Goal: Task Accomplishment & Management: Use online tool/utility

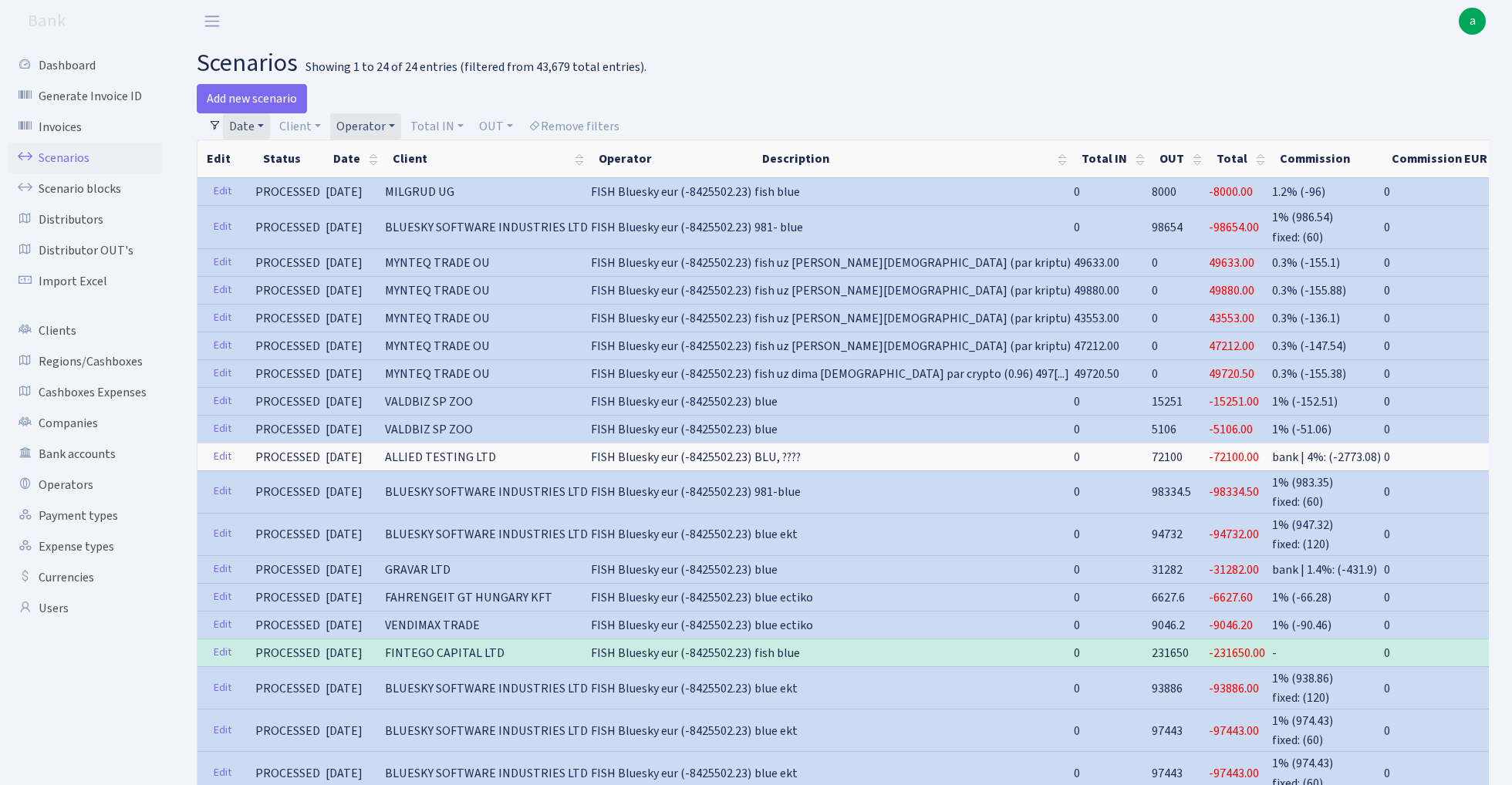
select select "100"
click at [362, 125] on link "Operator" at bounding box center [366, 127] width 71 height 26
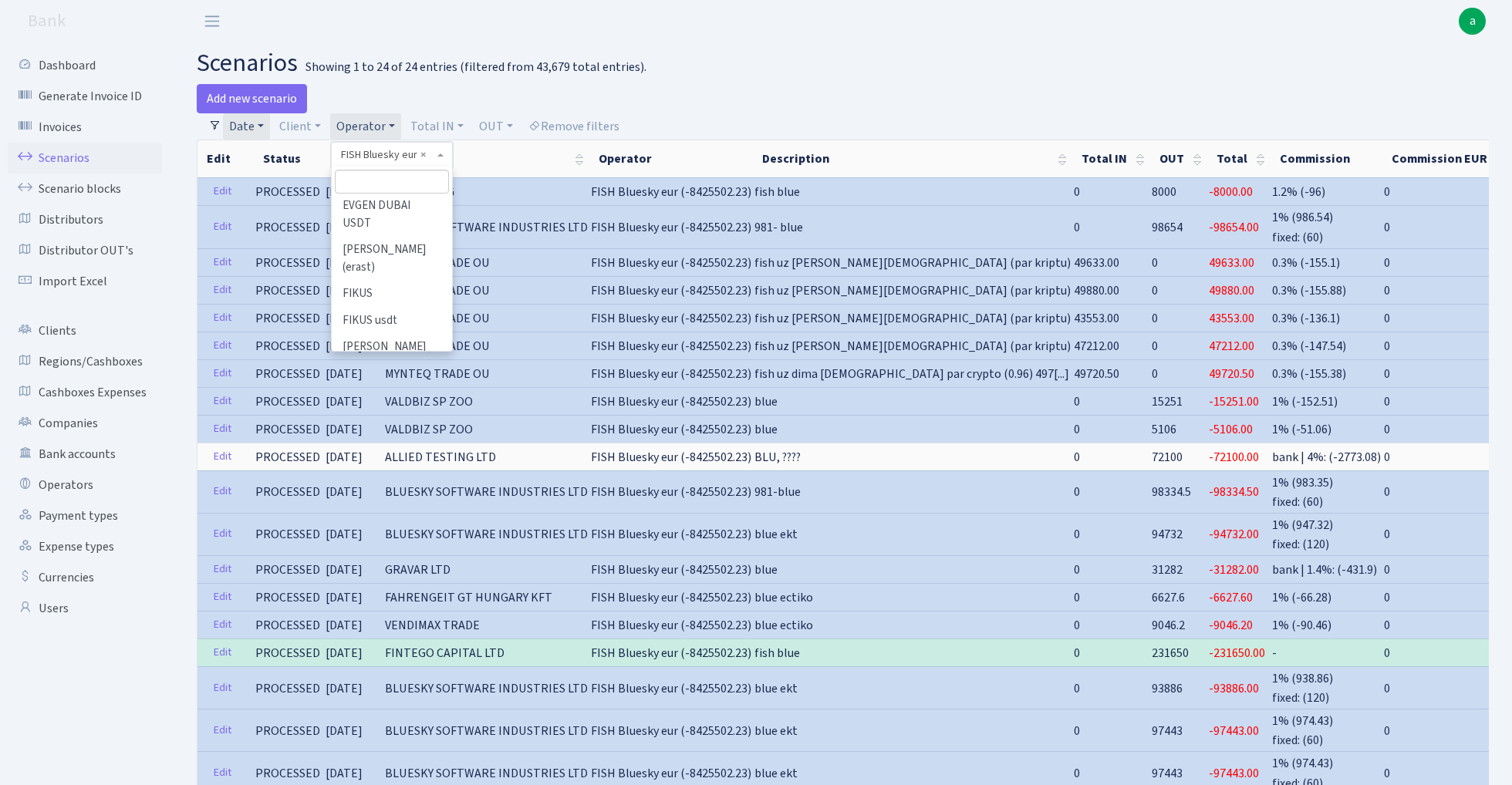
scroll to position [2990, 0]
click at [411, 620] on li "FISH Crypto EUR" at bounding box center [391, 633] width 116 height 27
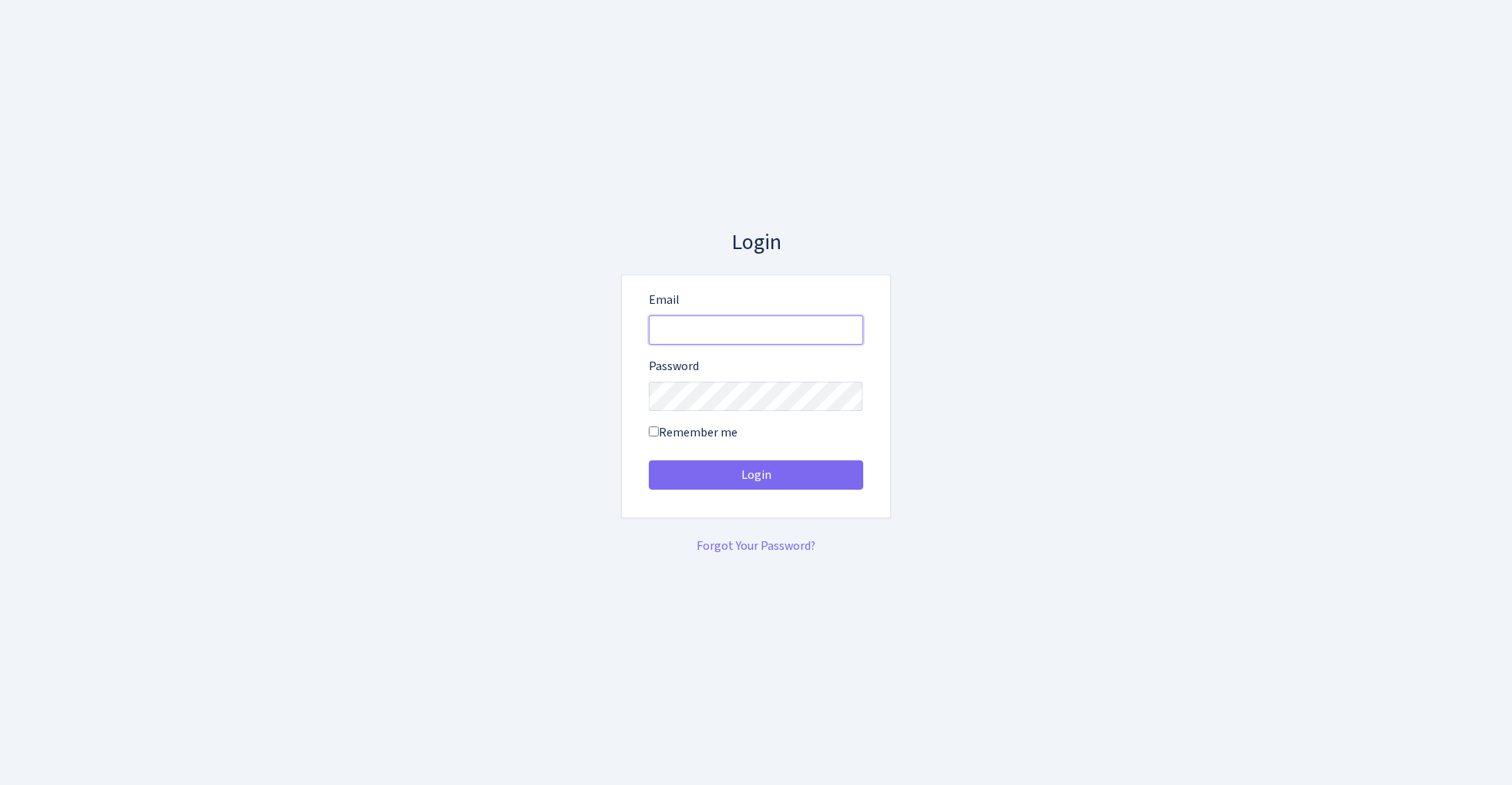
type input "[EMAIL_ADDRESS][DOMAIN_NAME]"
click at [755, 475] on button "Login" at bounding box center [756, 475] width 214 height 29
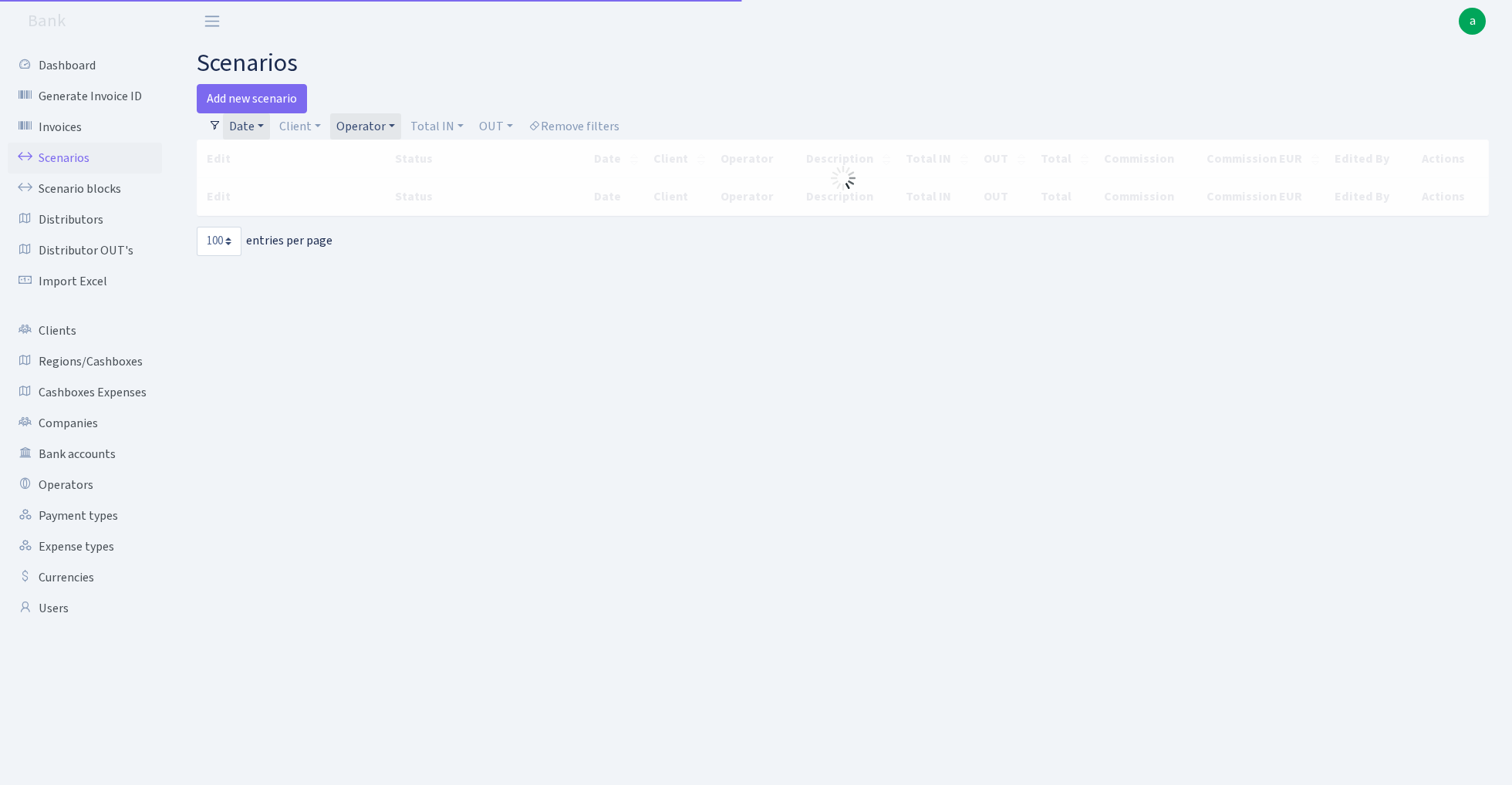
select select "100"
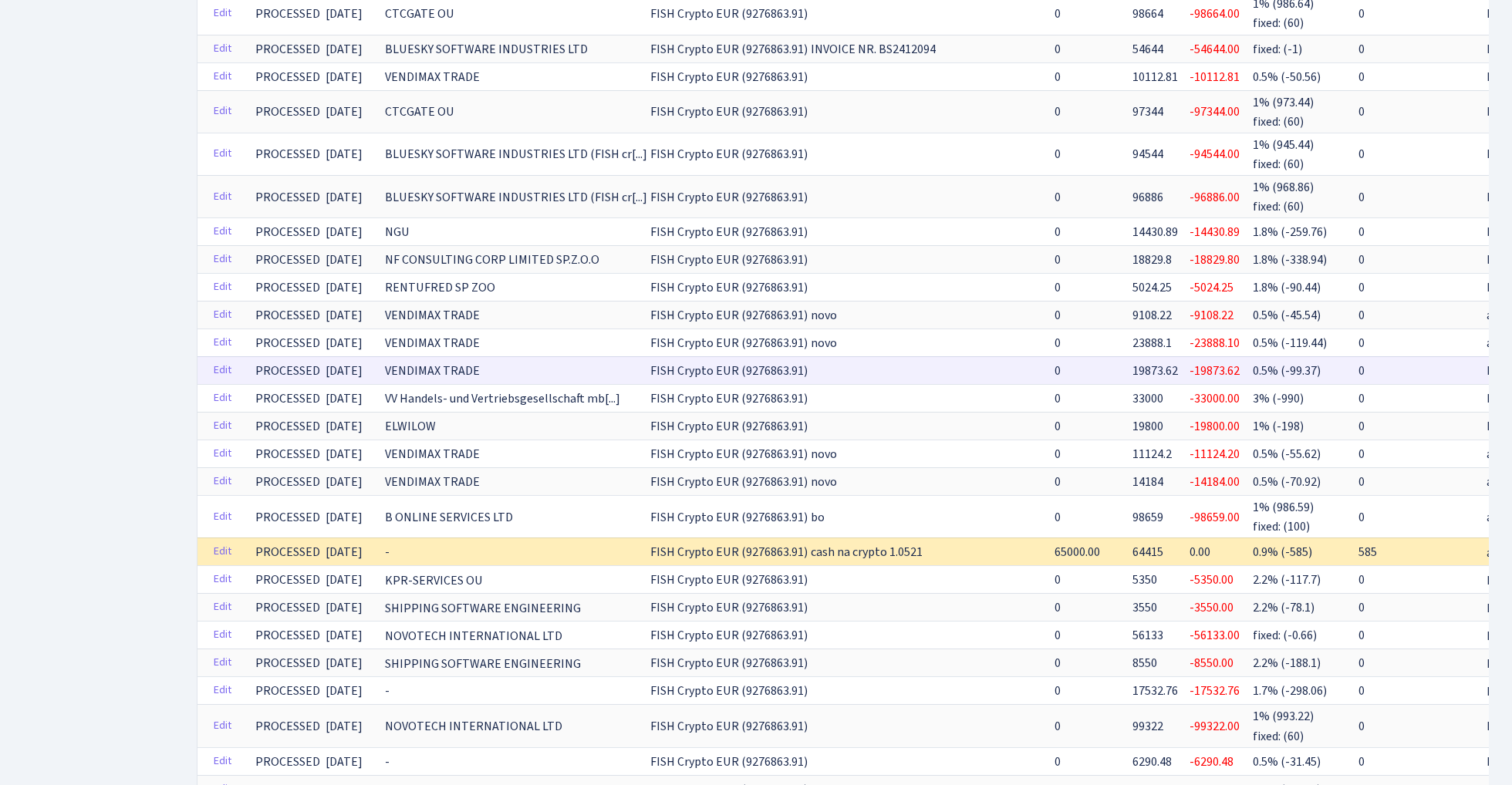
scroll to position [1259, 0]
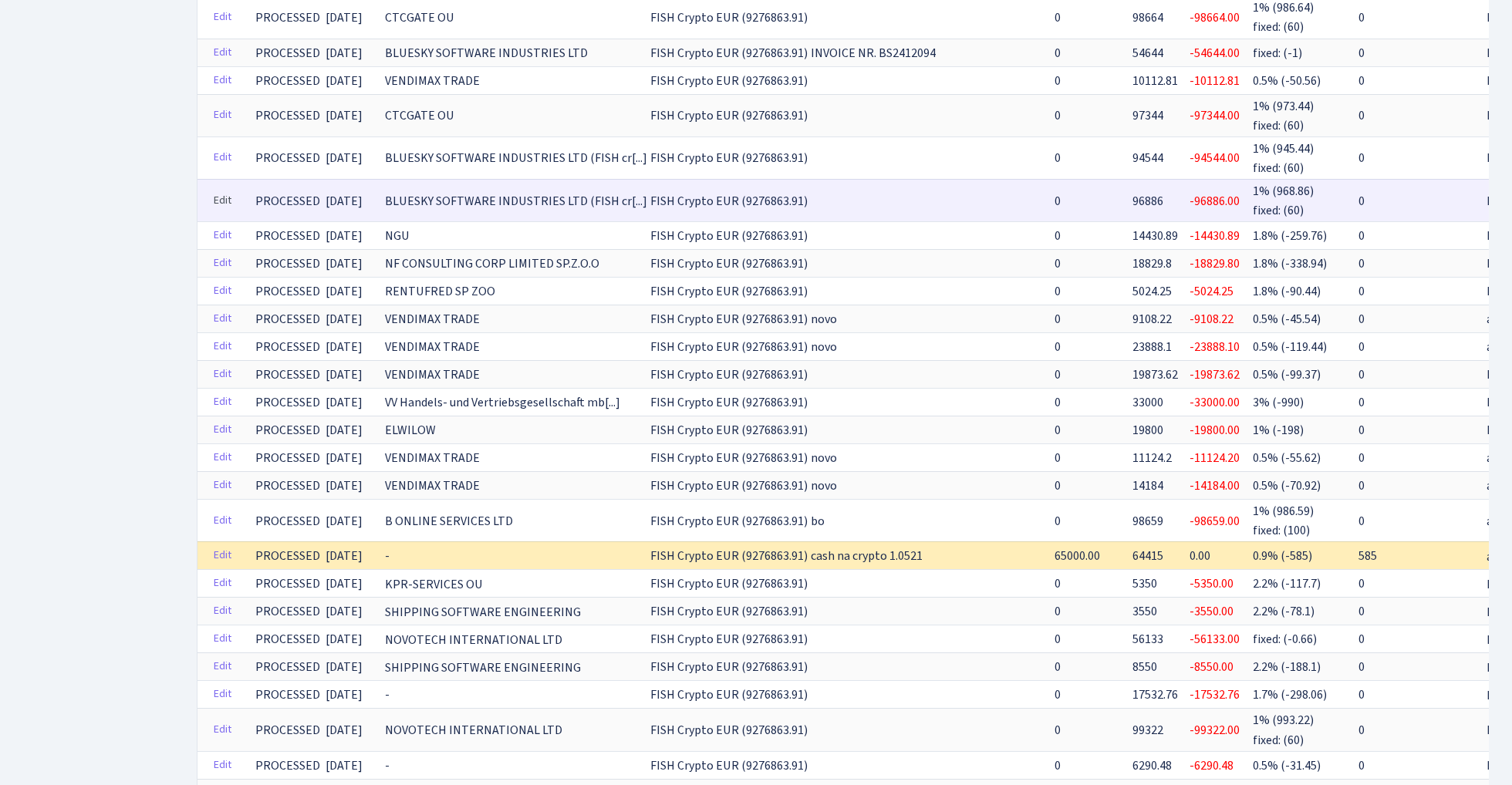
click at [213, 189] on link "Edit" at bounding box center [223, 201] width 31 height 24
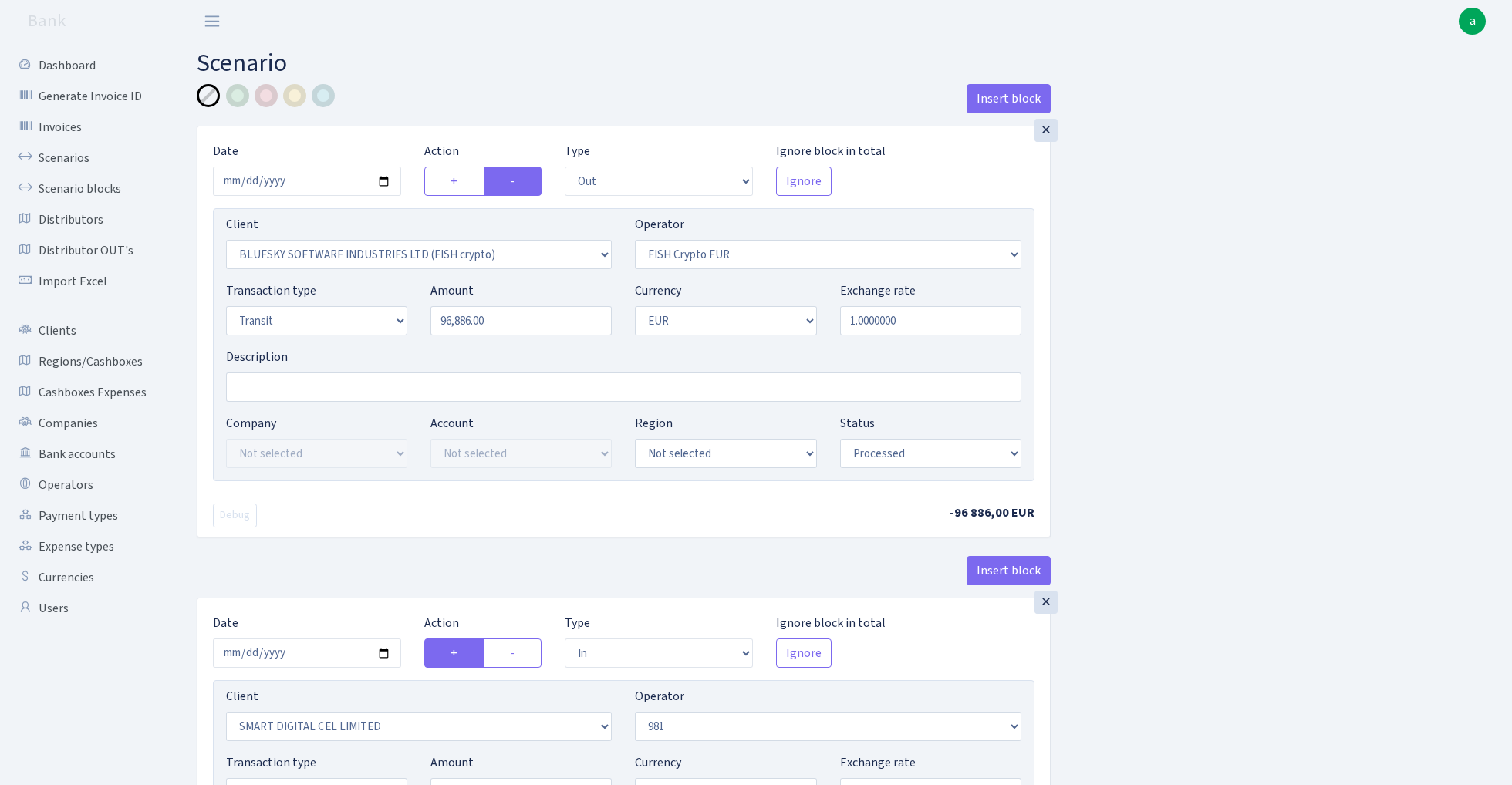
select select "out"
select select "2822"
select select "244"
select select "5"
select select "1"
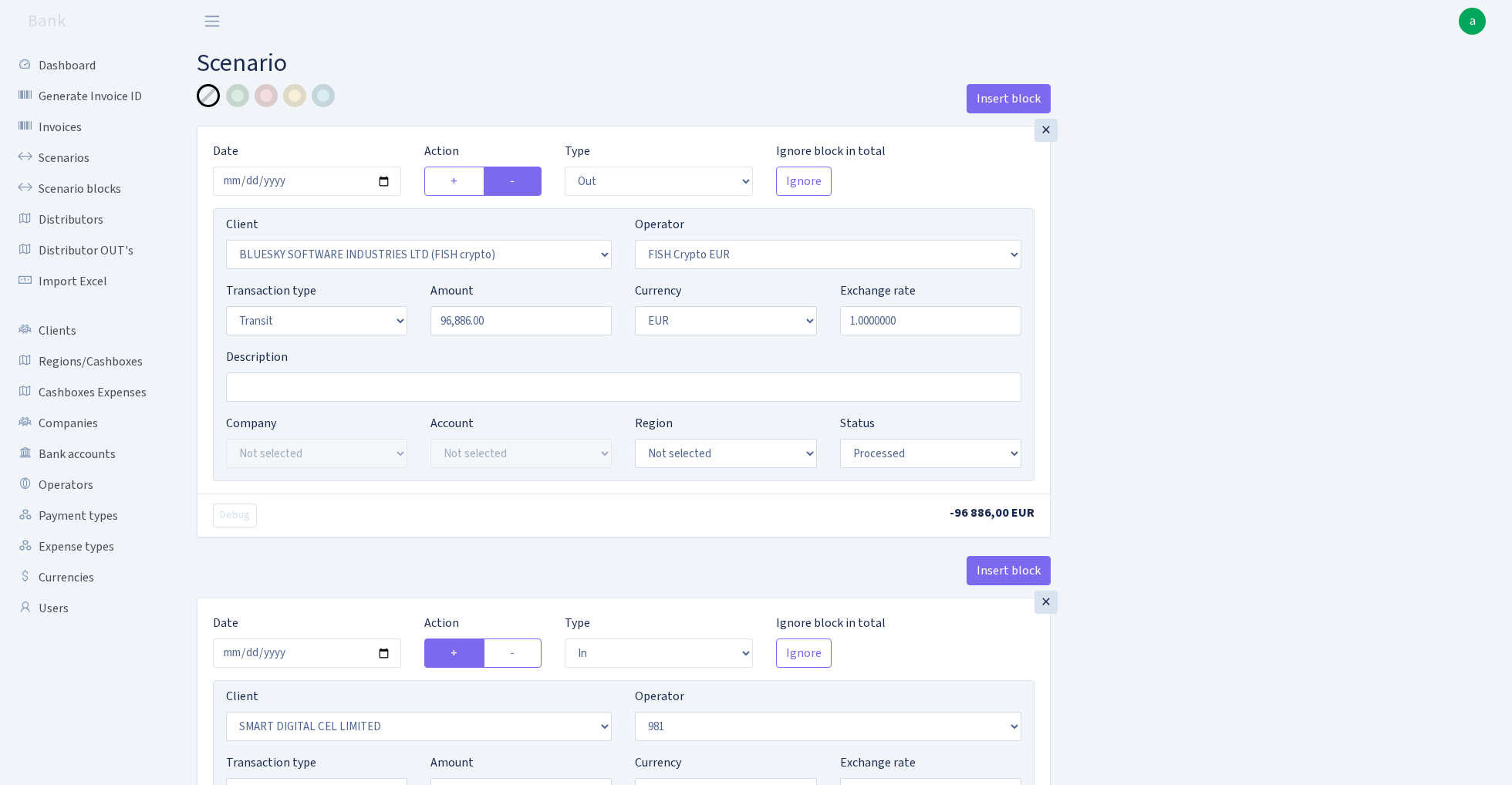
select select "processed"
select select "in"
select select "2363"
select select "61"
select select "5"
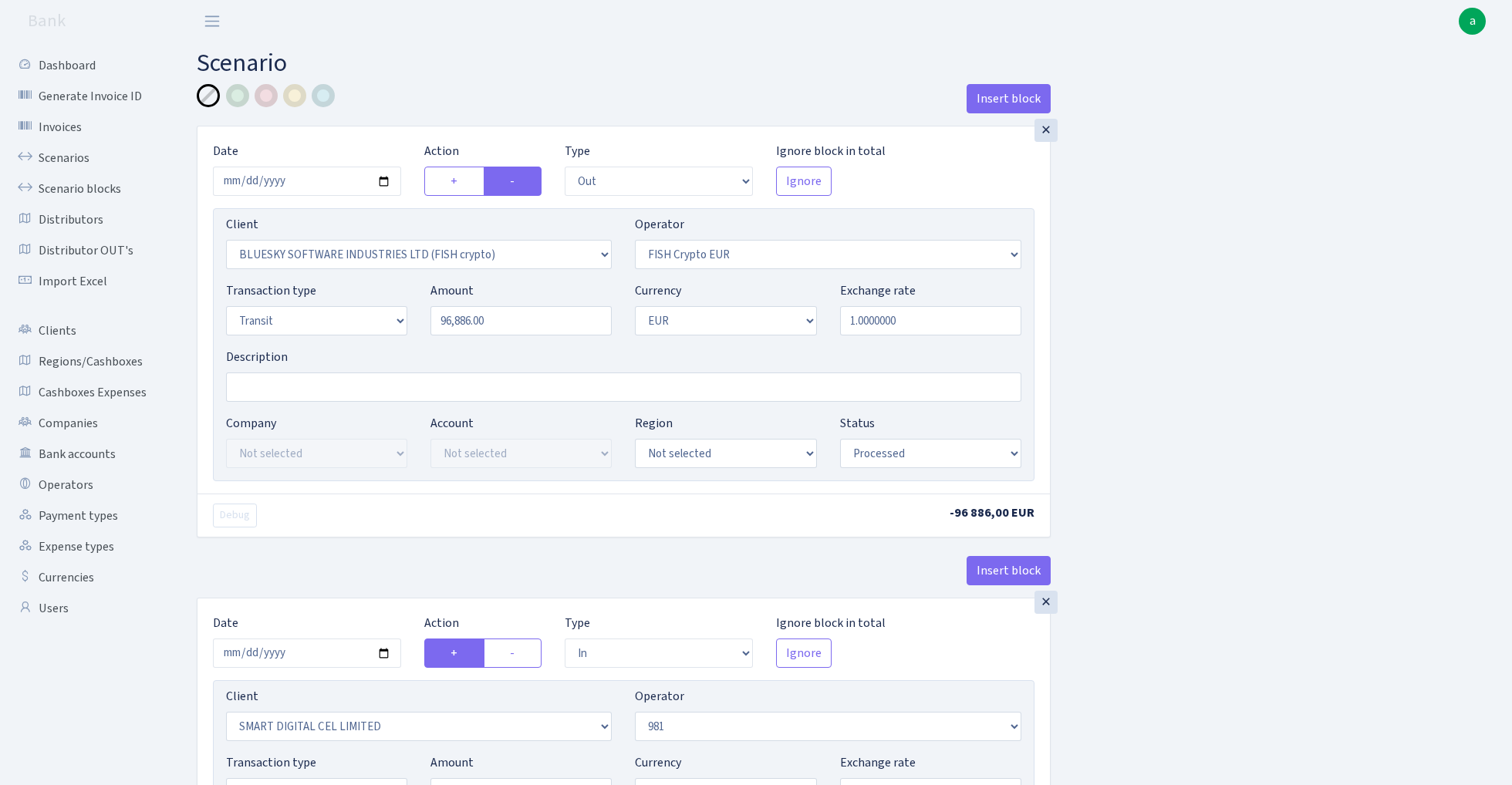
select select "1"
select select "processed"
select select "commission"
select select "61"
select select "processed"
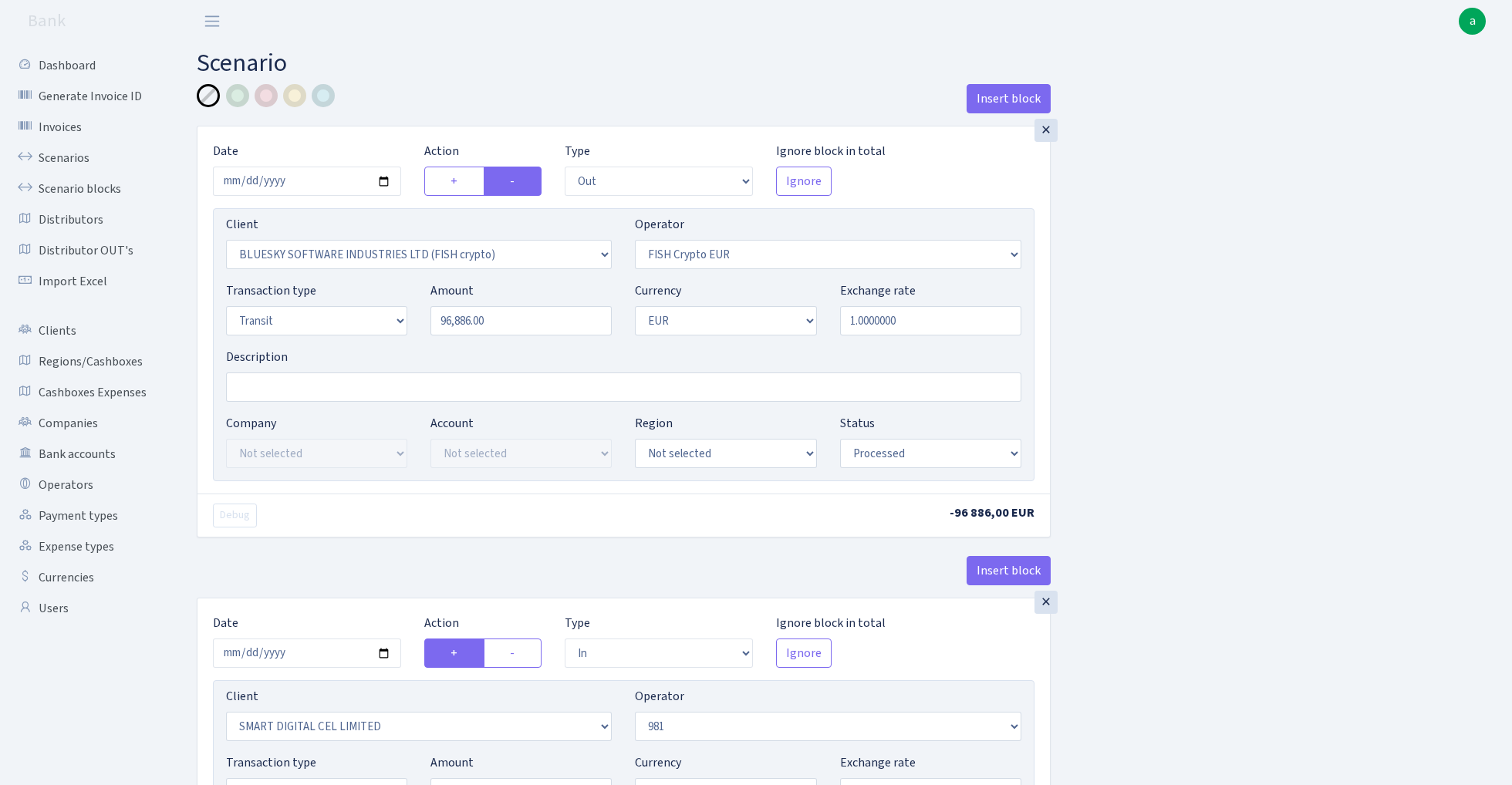
select select "commission"
select select "fixed"
select select "61"
select select "processed"
select select "460"
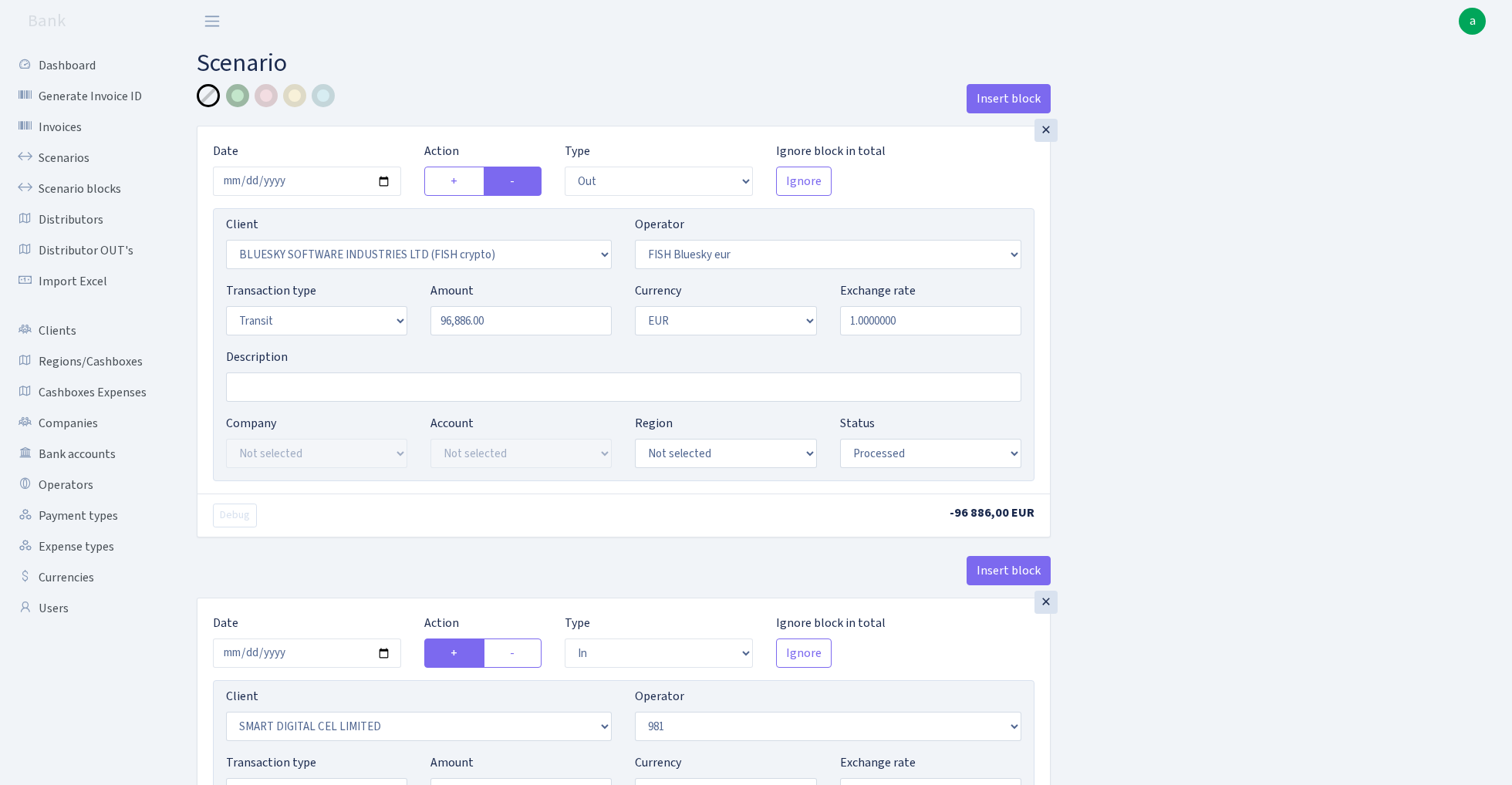
click at [241, 94] on div at bounding box center [238, 95] width 23 height 23
click at [294, 389] on input "Description" at bounding box center [624, 387] width 796 height 29
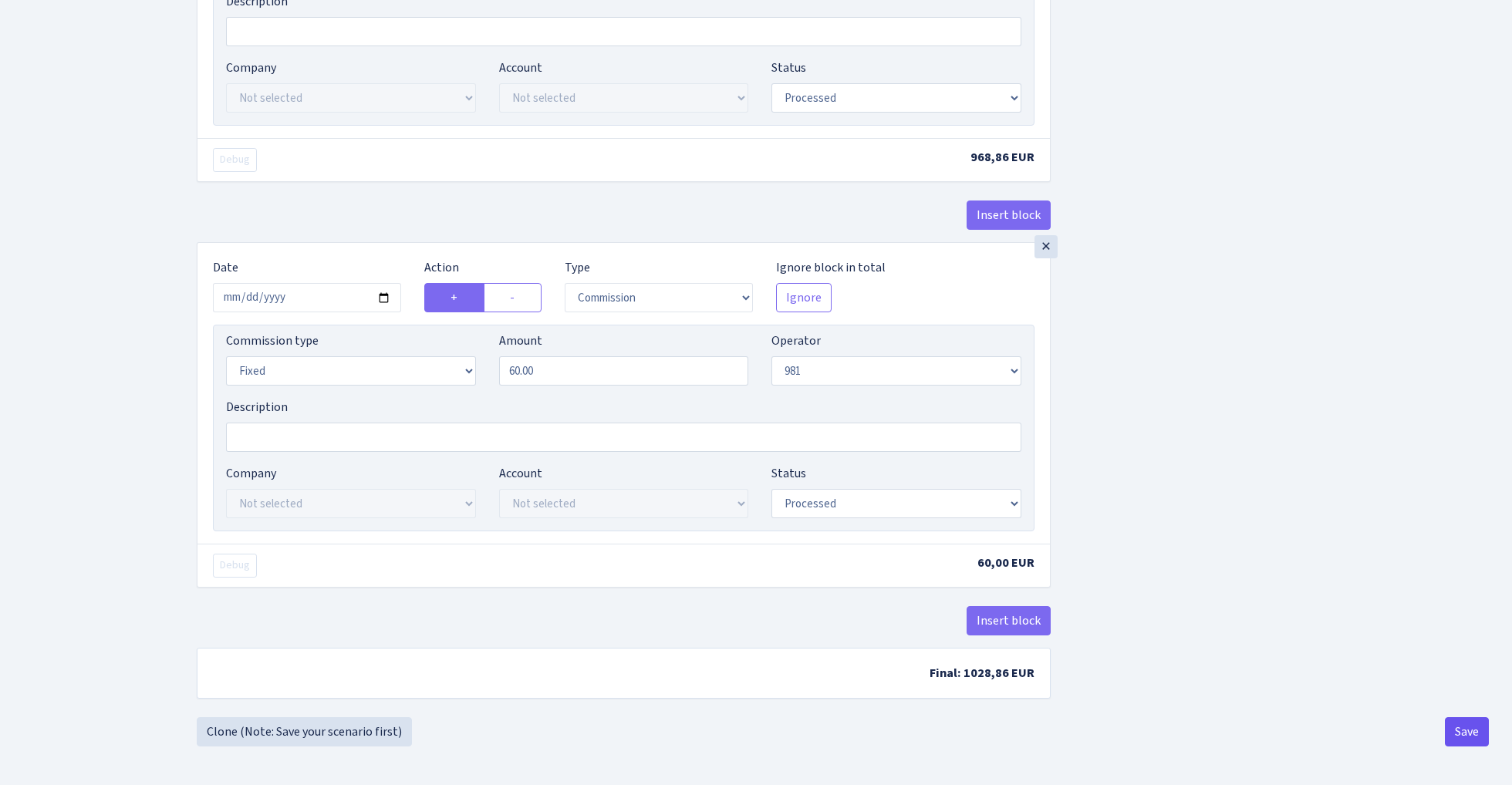
scroll to position [1242, 0]
type input "981-fish blue paytend"
click at [1467, 730] on button "Save" at bounding box center [1467, 732] width 44 height 29
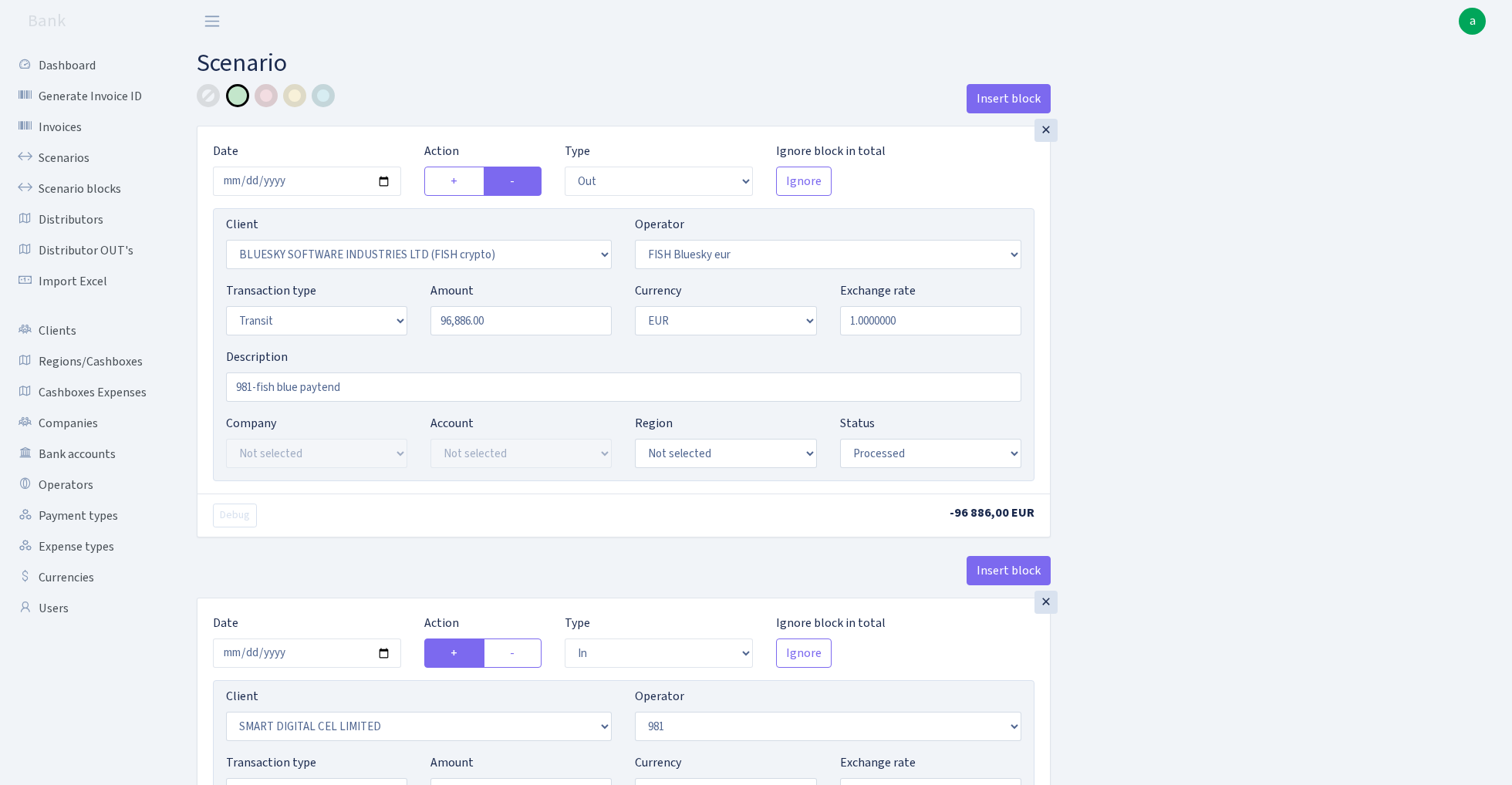
select select "out"
select select "2822"
select select "460"
select select "5"
select select "1"
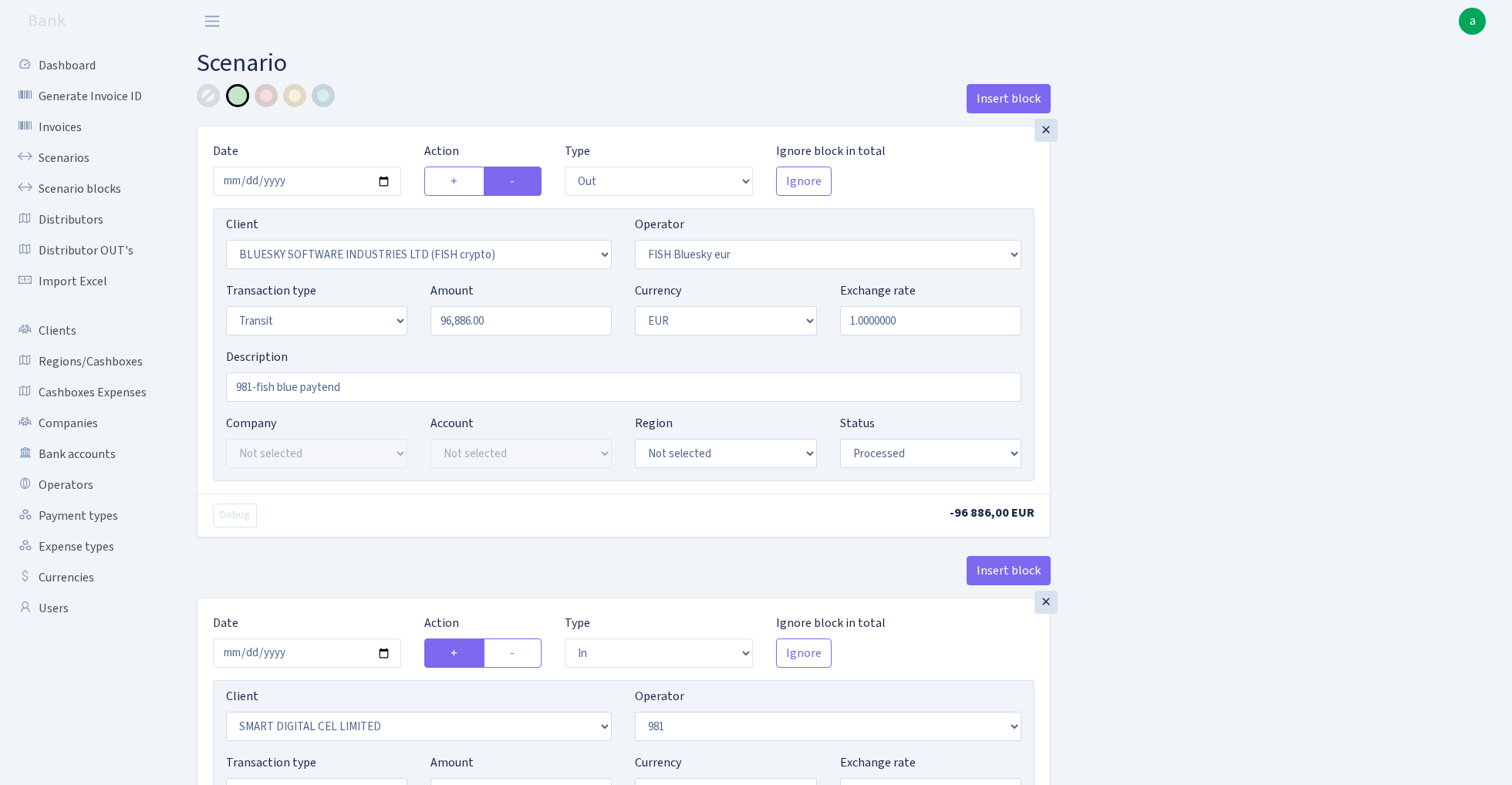
select select "processed"
select select "in"
select select "2363"
select select "61"
select select "5"
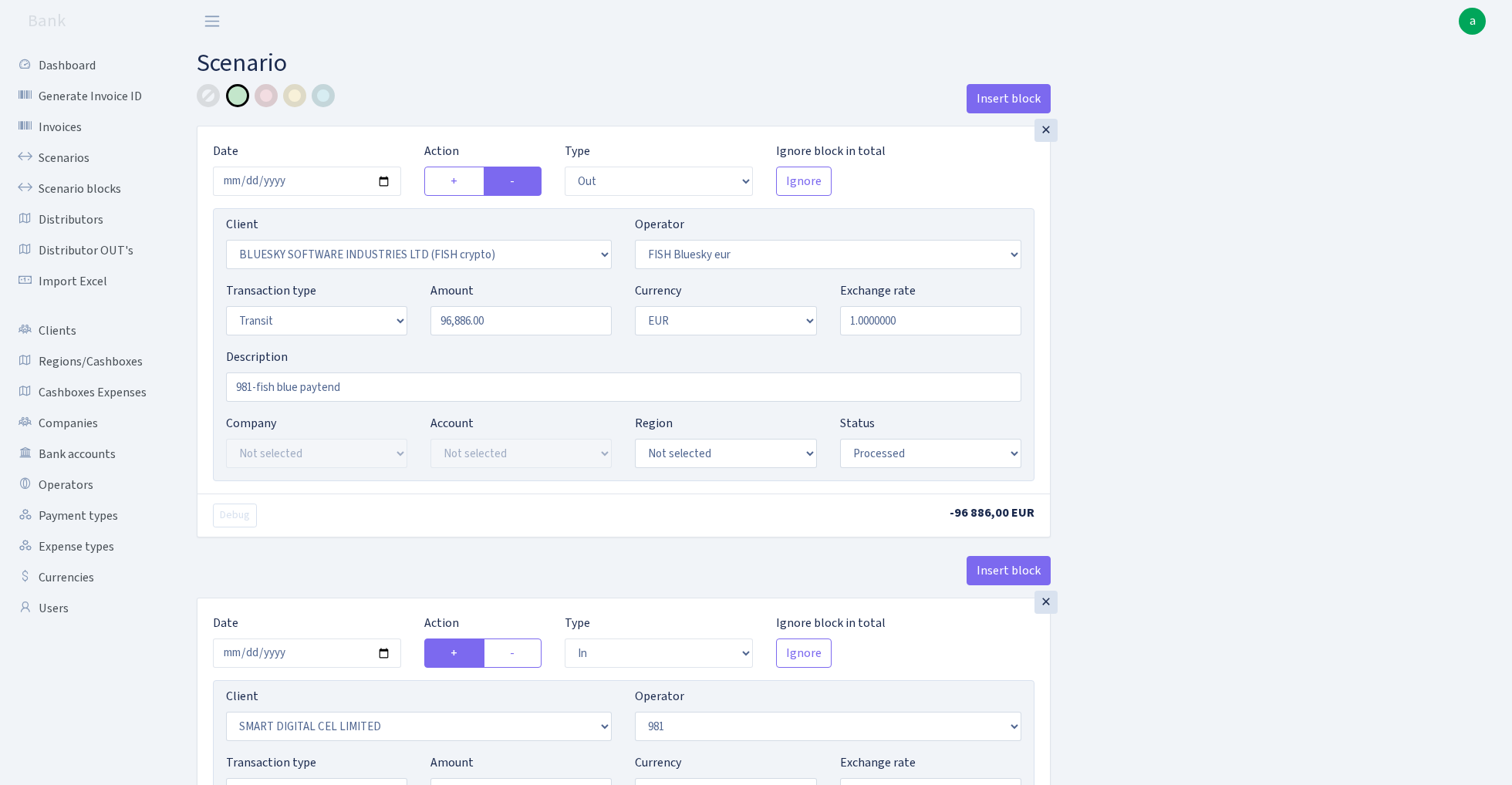
select select "1"
select select "processed"
select select "commission"
select select "61"
select select "processed"
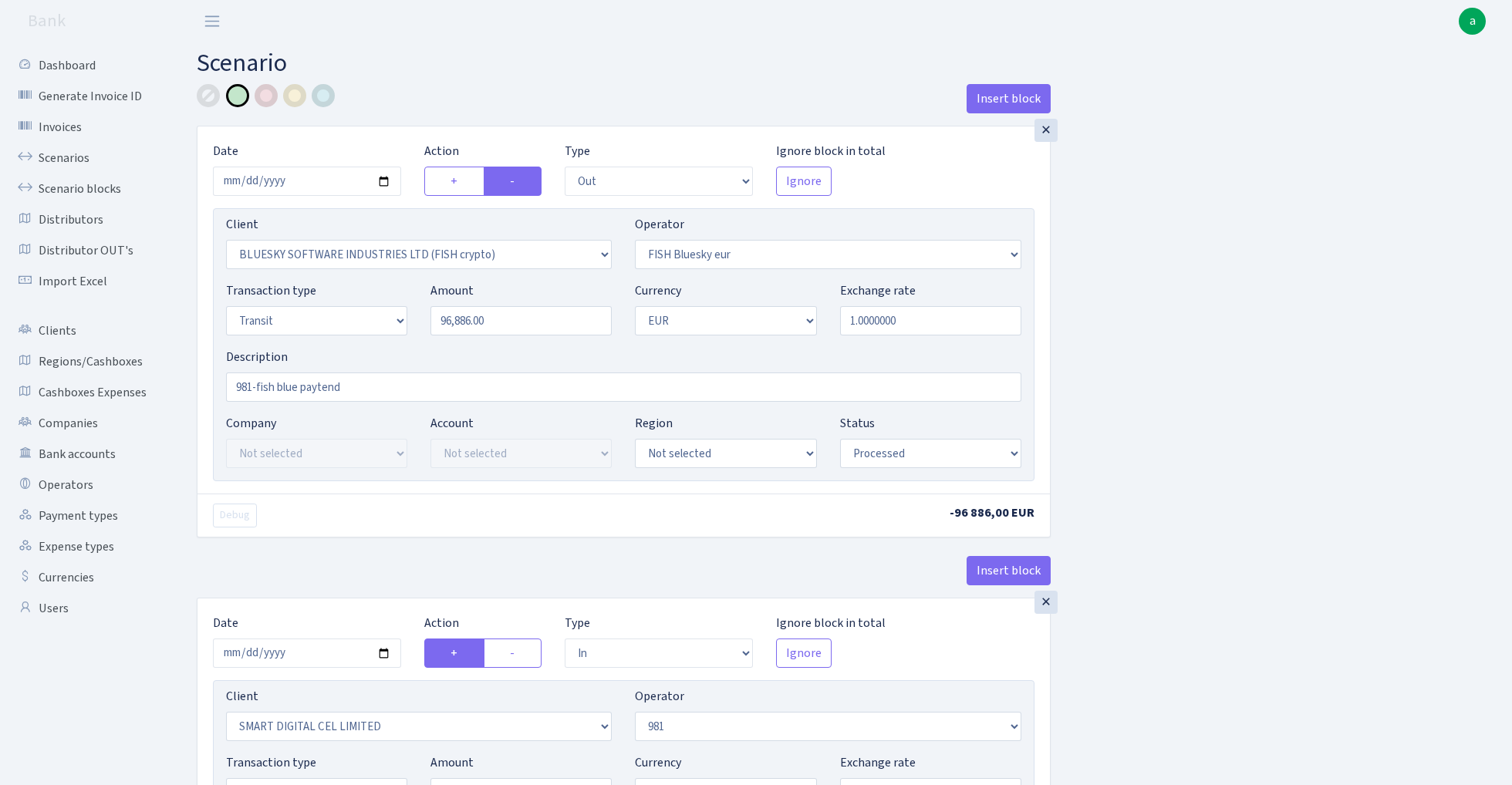
select select "commission"
select select "fixed"
select select "61"
select select "processed"
select select "17"
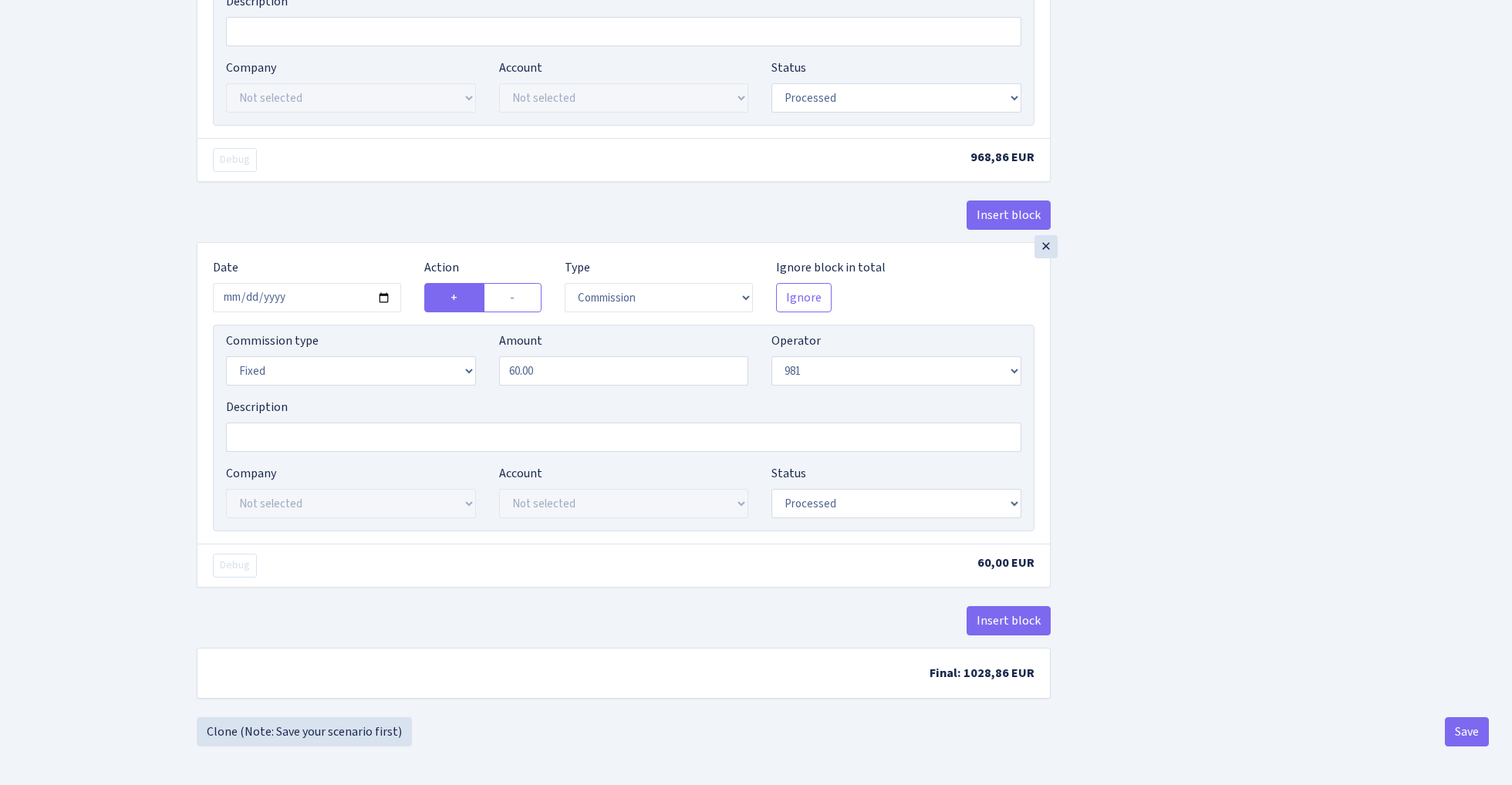
scroll to position [1242, 0]
click at [1456, 733] on button "Save" at bounding box center [1467, 732] width 44 height 29
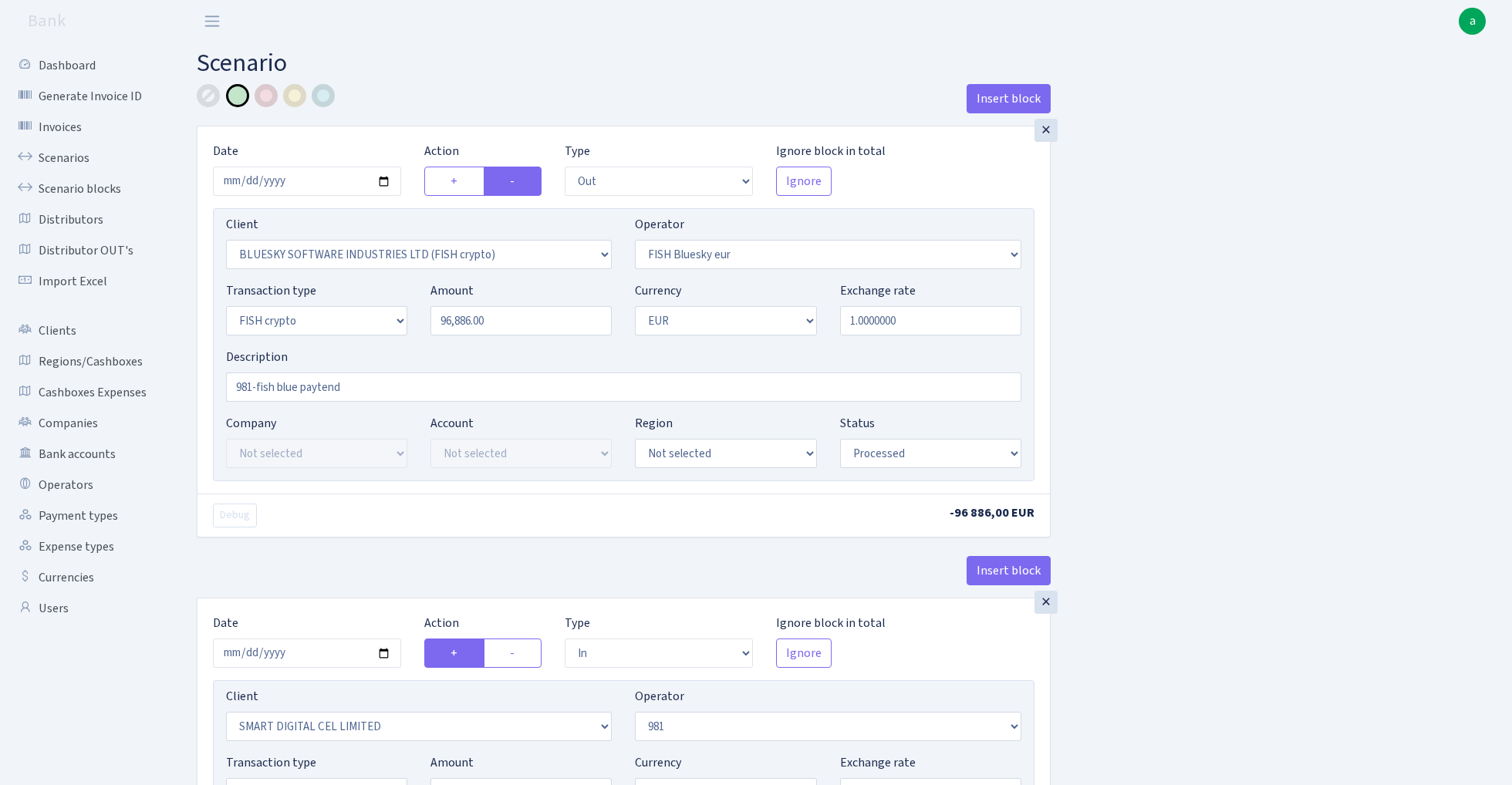
select select "out"
select select "2822"
select select "460"
select select "17"
select select "1"
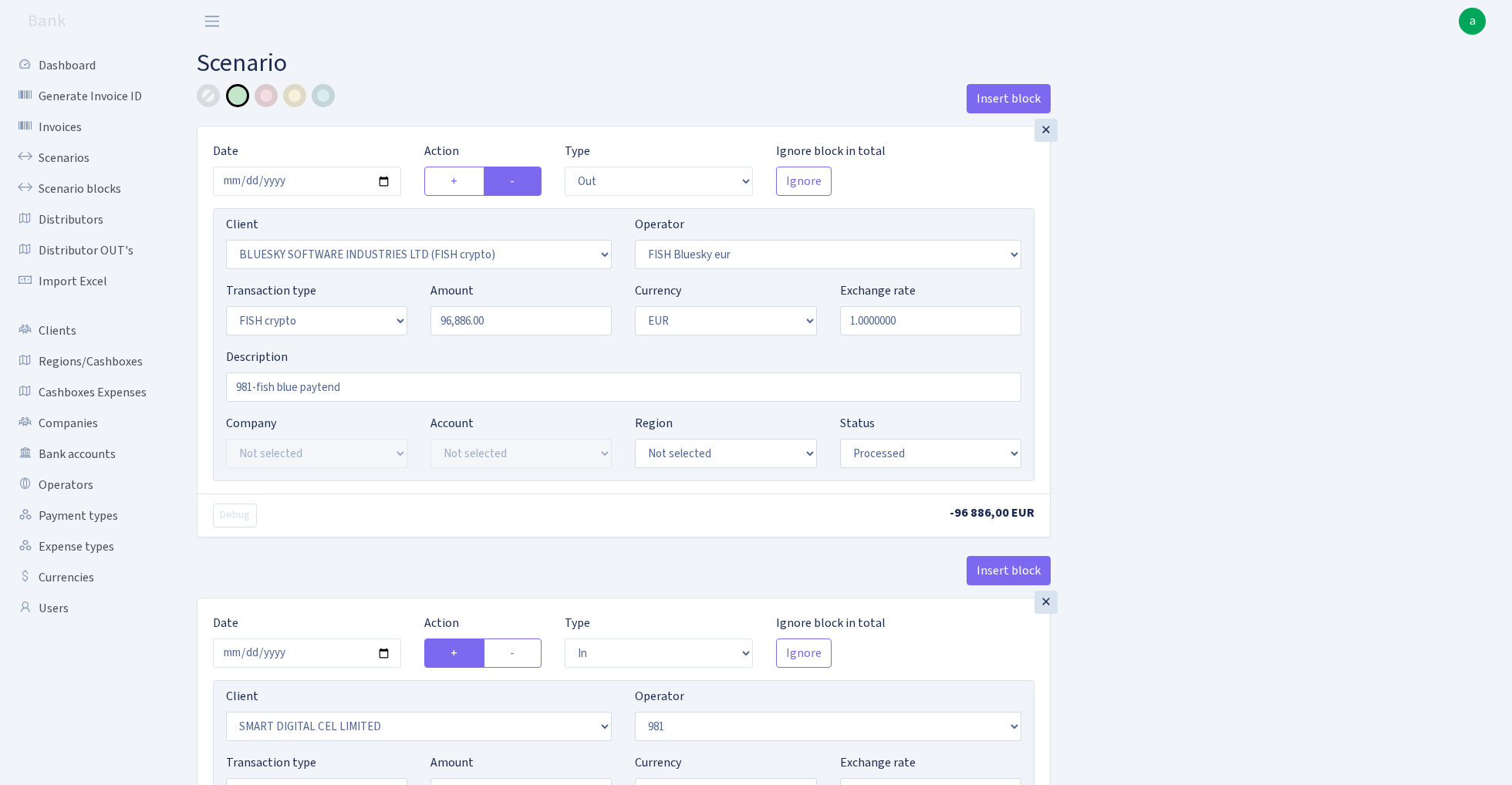
select select "processed"
select select "in"
select select "2363"
select select "61"
select select "5"
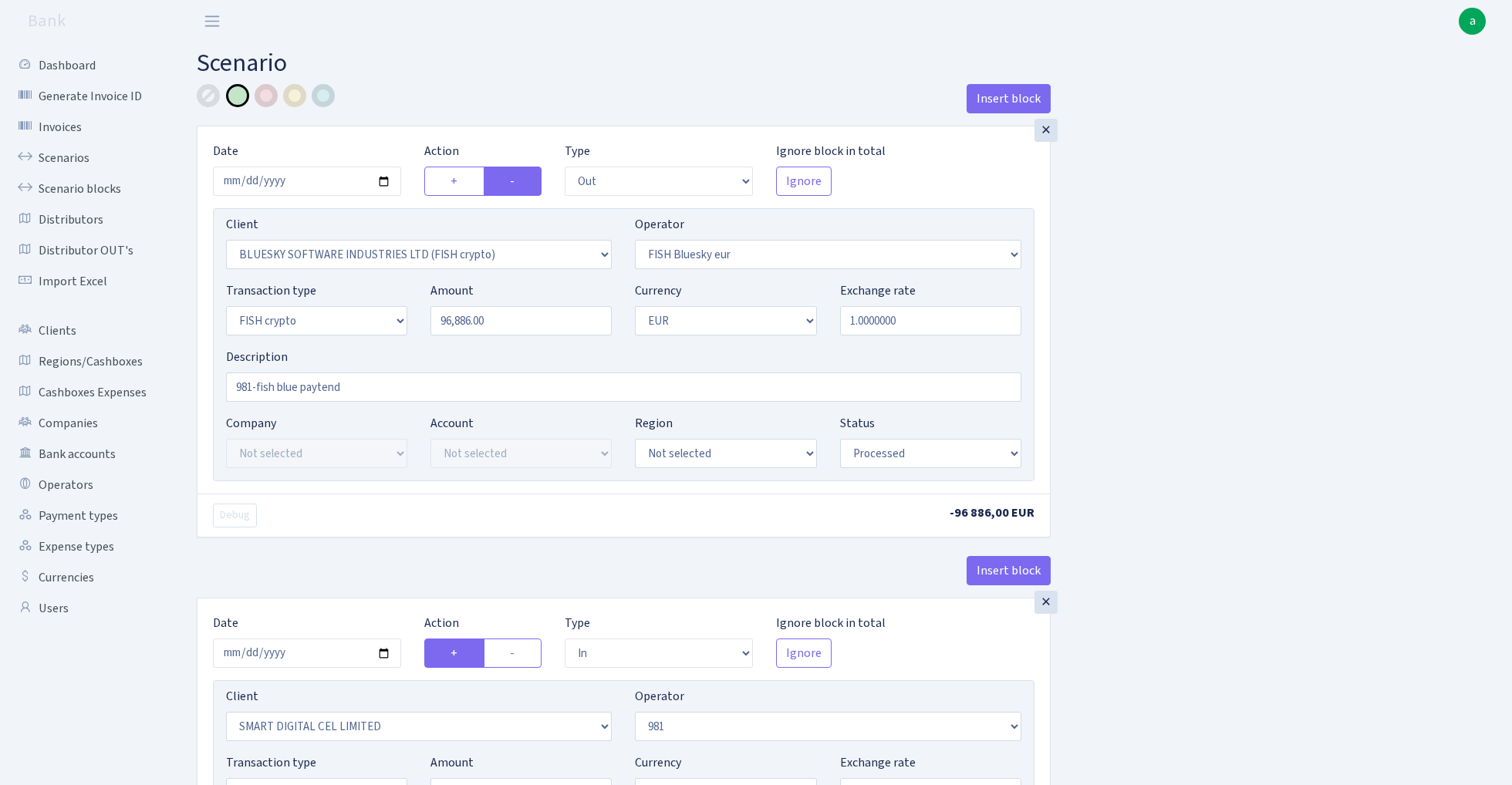
select select "1"
select select "processed"
select select "commission"
select select "61"
select select "processed"
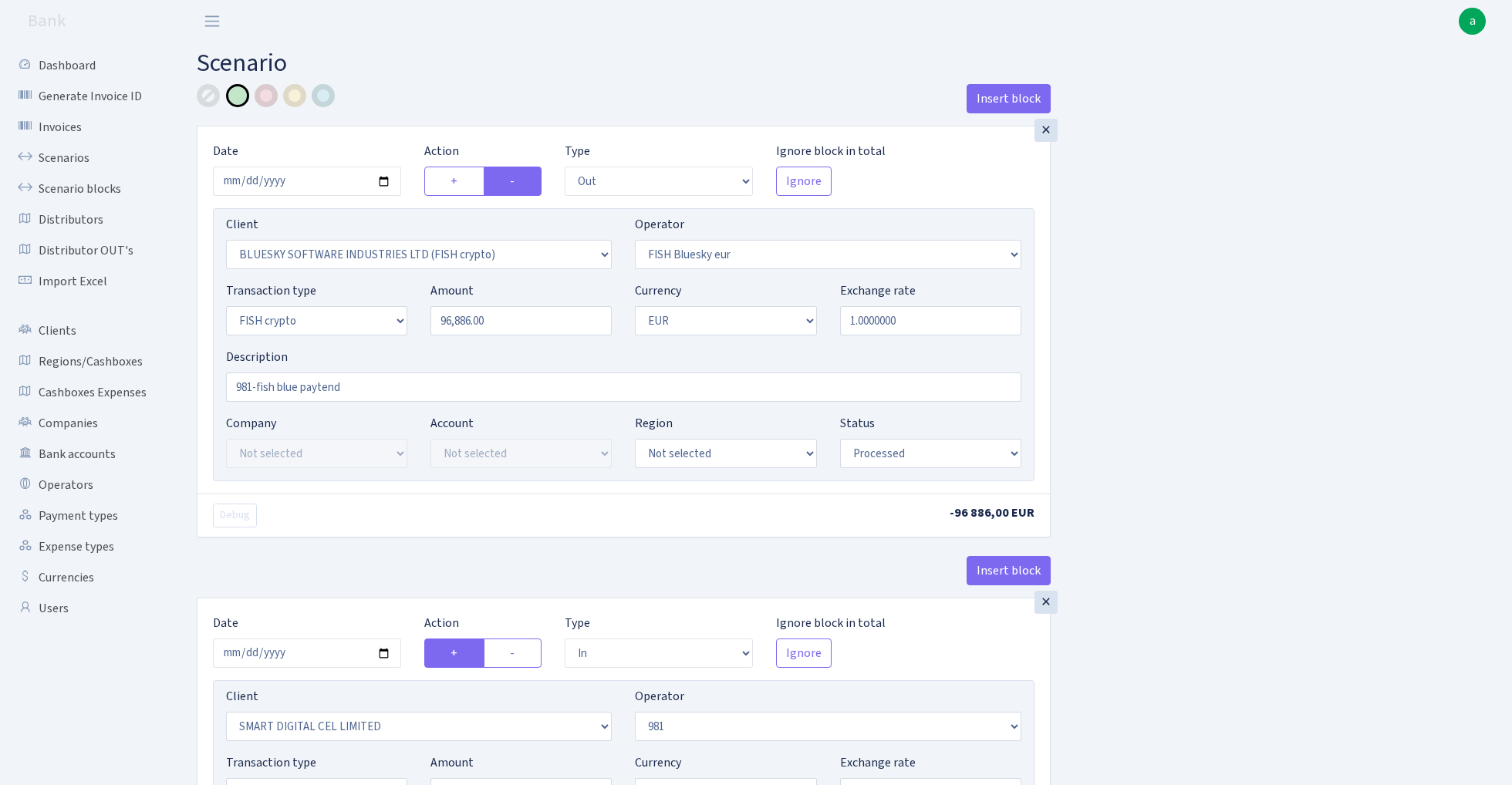
select select "commission"
select select "fixed"
select select "61"
select select "processed"
click at [53, 156] on link "Scenarios" at bounding box center [85, 159] width 154 height 31
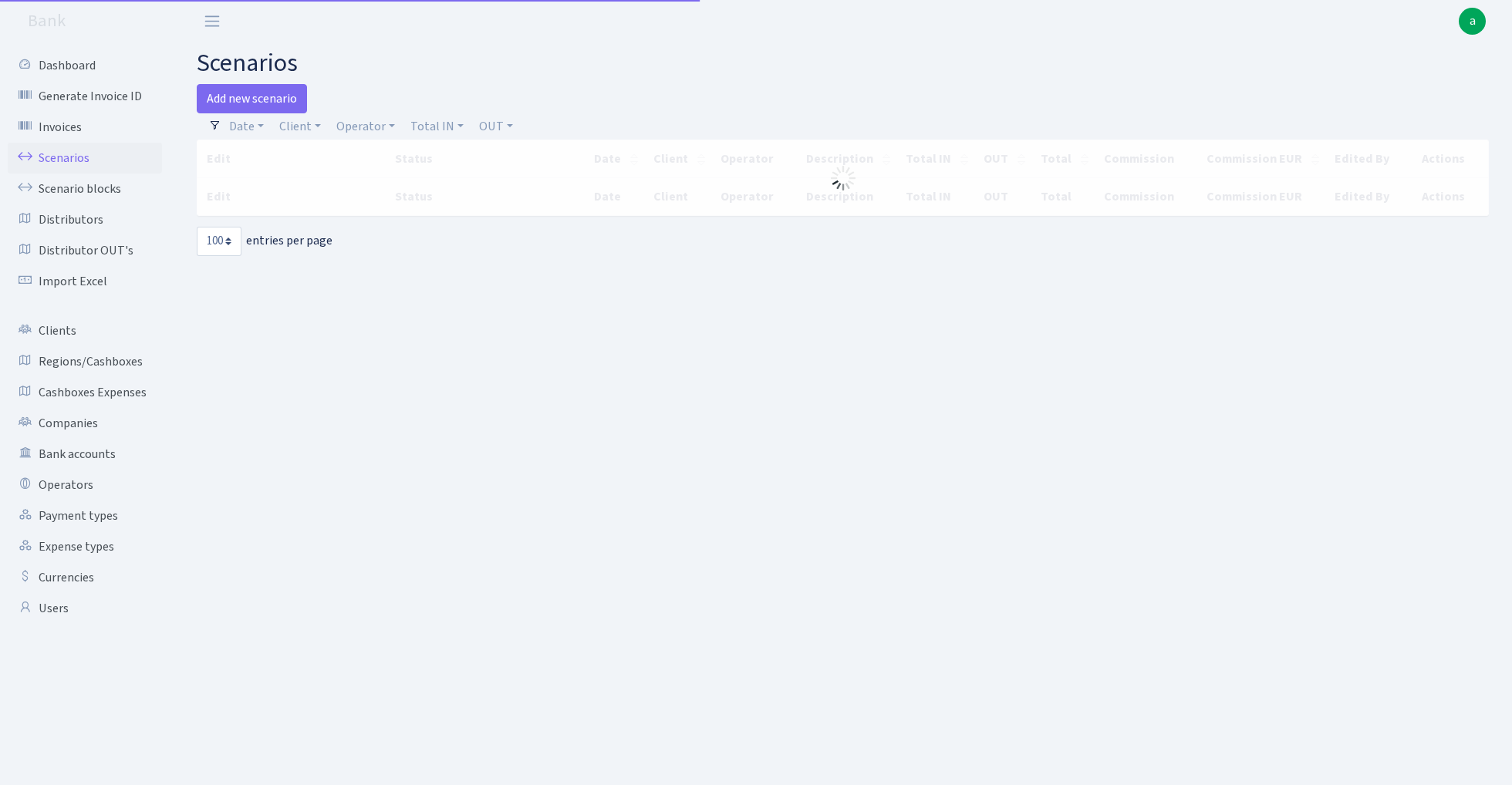
select select "100"
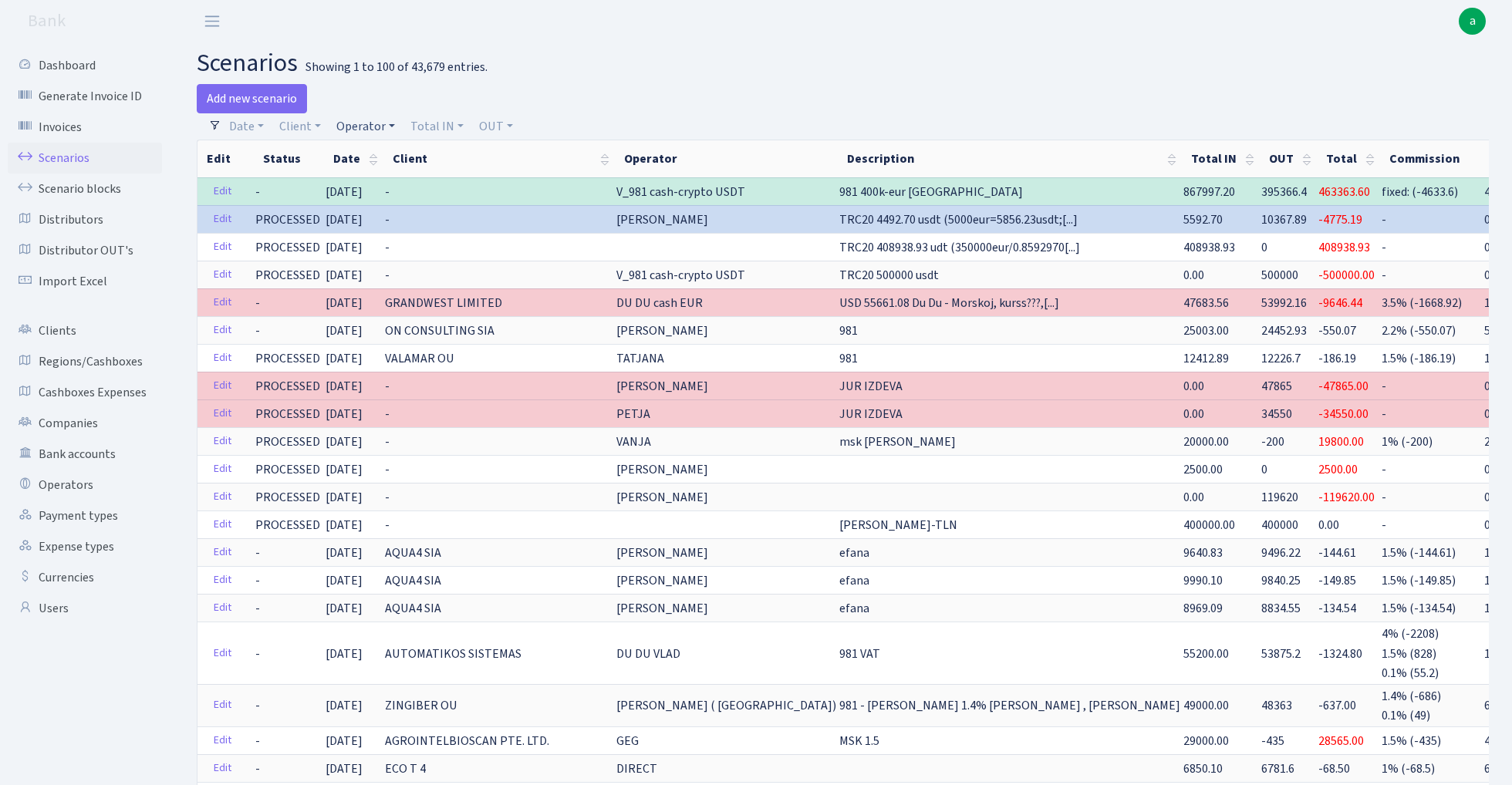
click at [355, 127] on link "Operator" at bounding box center [366, 127] width 71 height 26
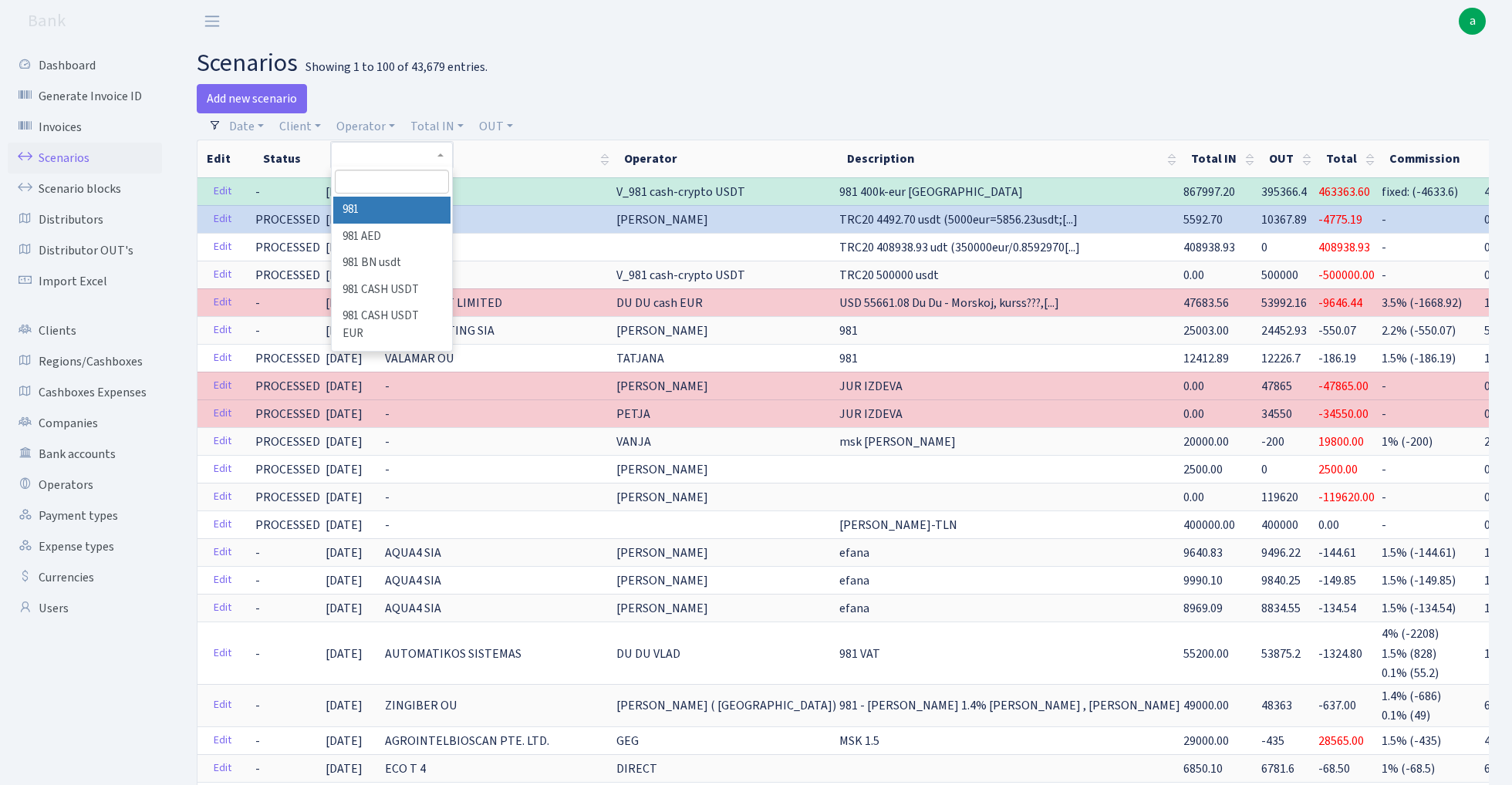
click at [381, 179] on input "search" at bounding box center [391, 182] width 114 height 24
type input "fish"
click at [398, 275] on li "FISH Crypto EUR" at bounding box center [391, 288] width 116 height 27
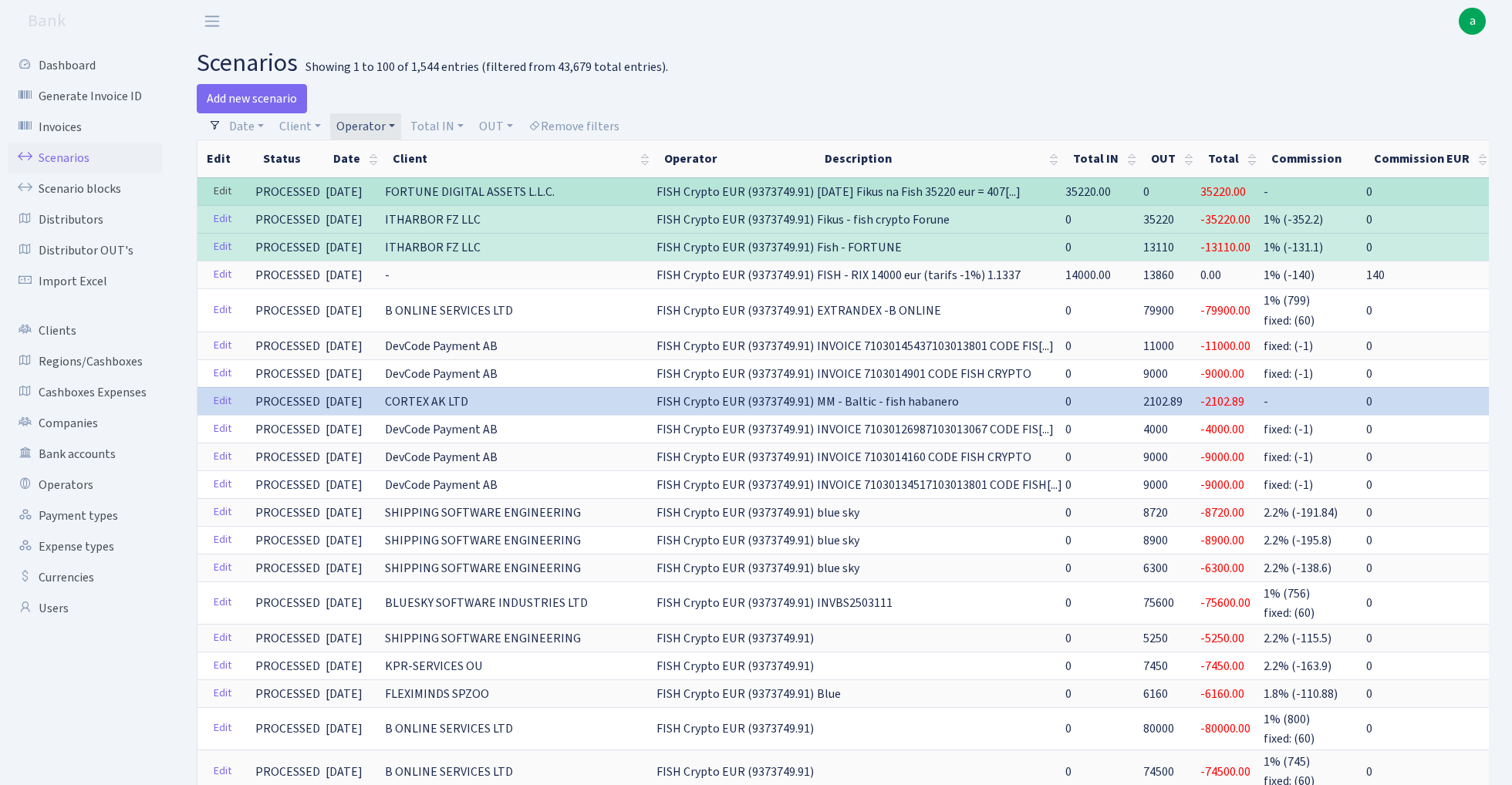
click at [221, 191] on link "Edit" at bounding box center [223, 191] width 31 height 24
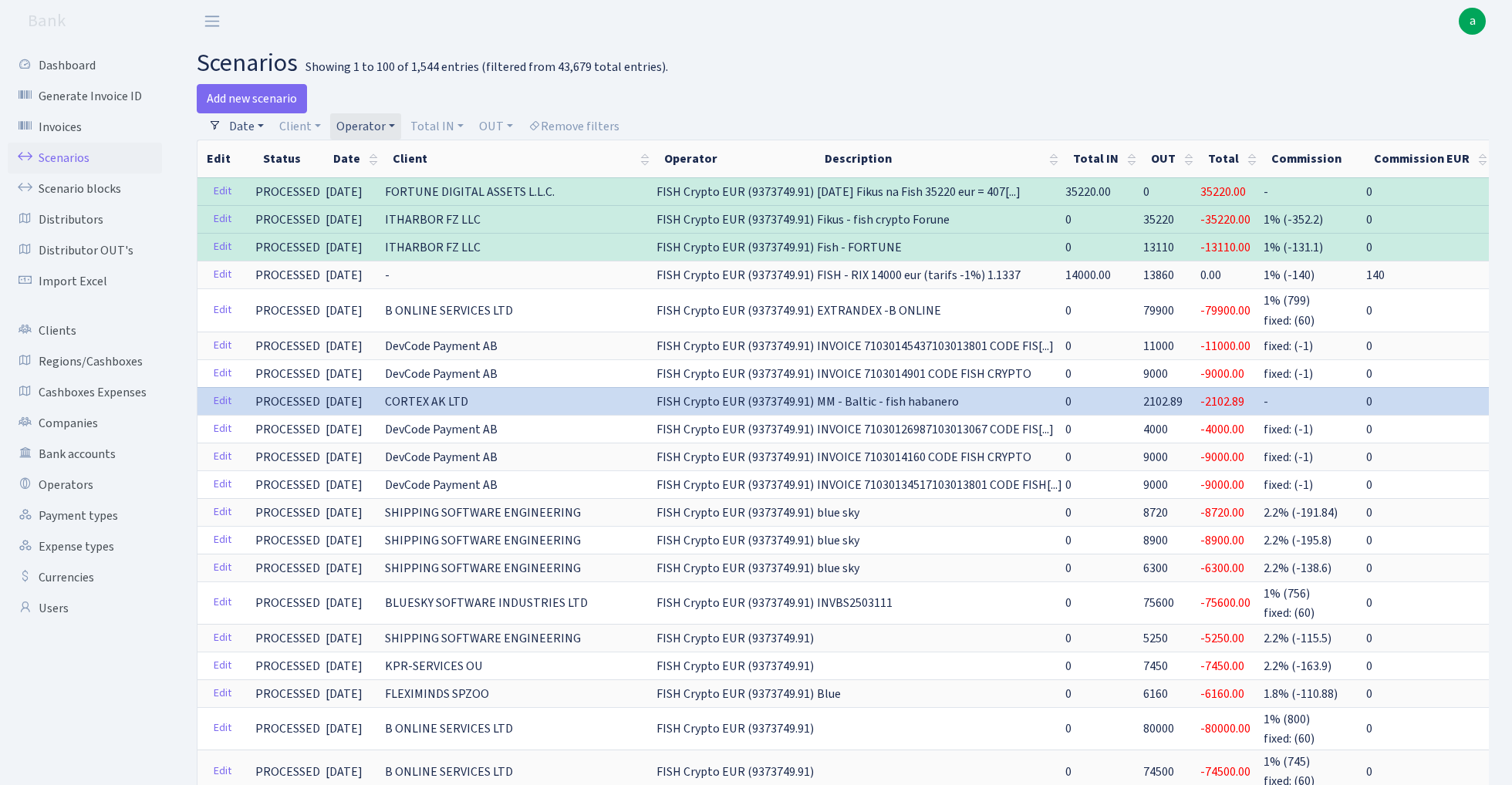
click at [242, 122] on link "Date" at bounding box center [246, 127] width 47 height 26
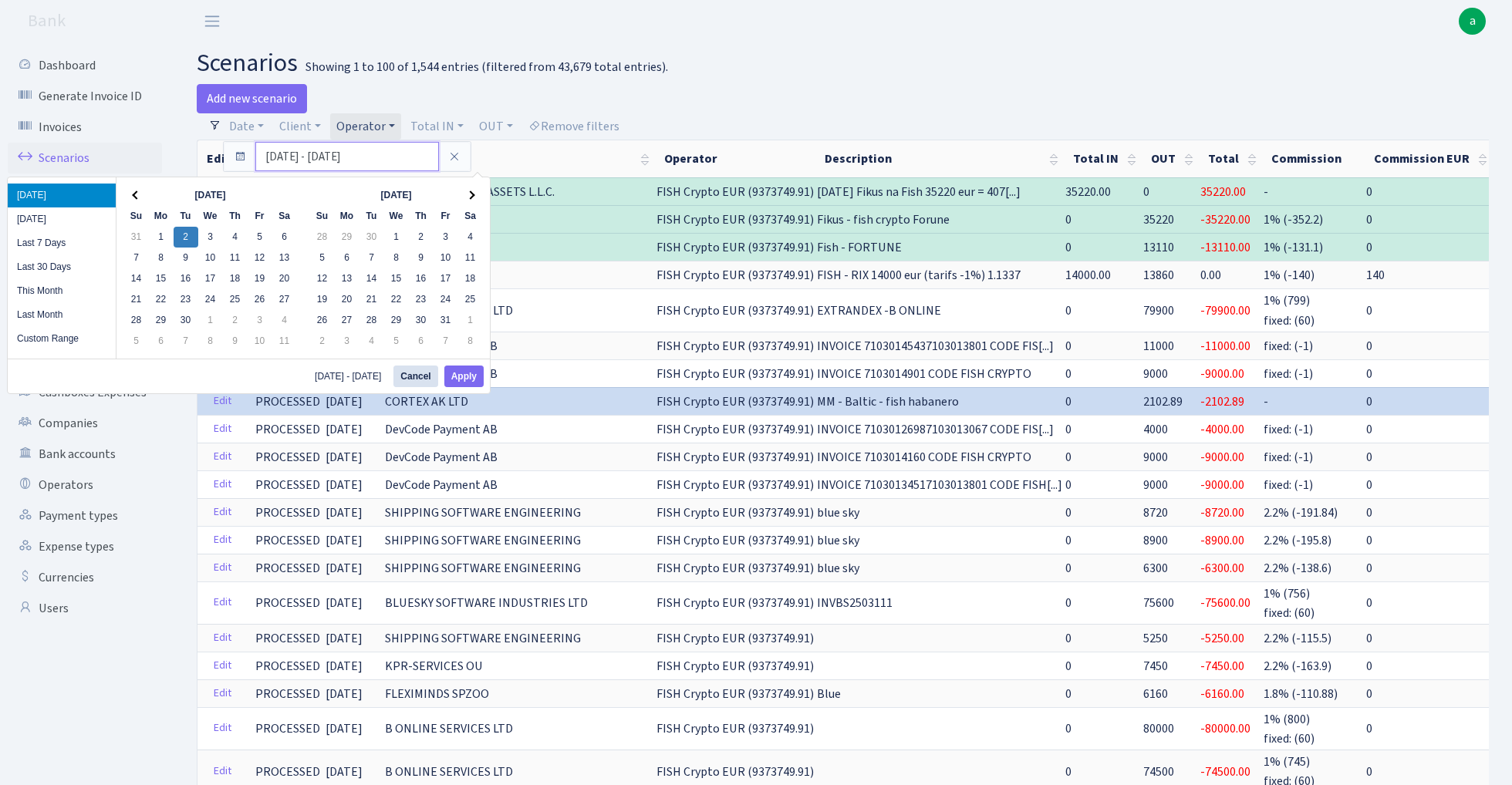
click at [282, 158] on input "02.09.2025 - 02.09.2025" at bounding box center [348, 157] width 184 height 29
drag, startPoint x: 277, startPoint y: 161, endPoint x: 225, endPoint y: 161, distance: 52.0
click at [225, 161] on div "02.09.2025 - 02.09.2025" at bounding box center [347, 157] width 247 height 29
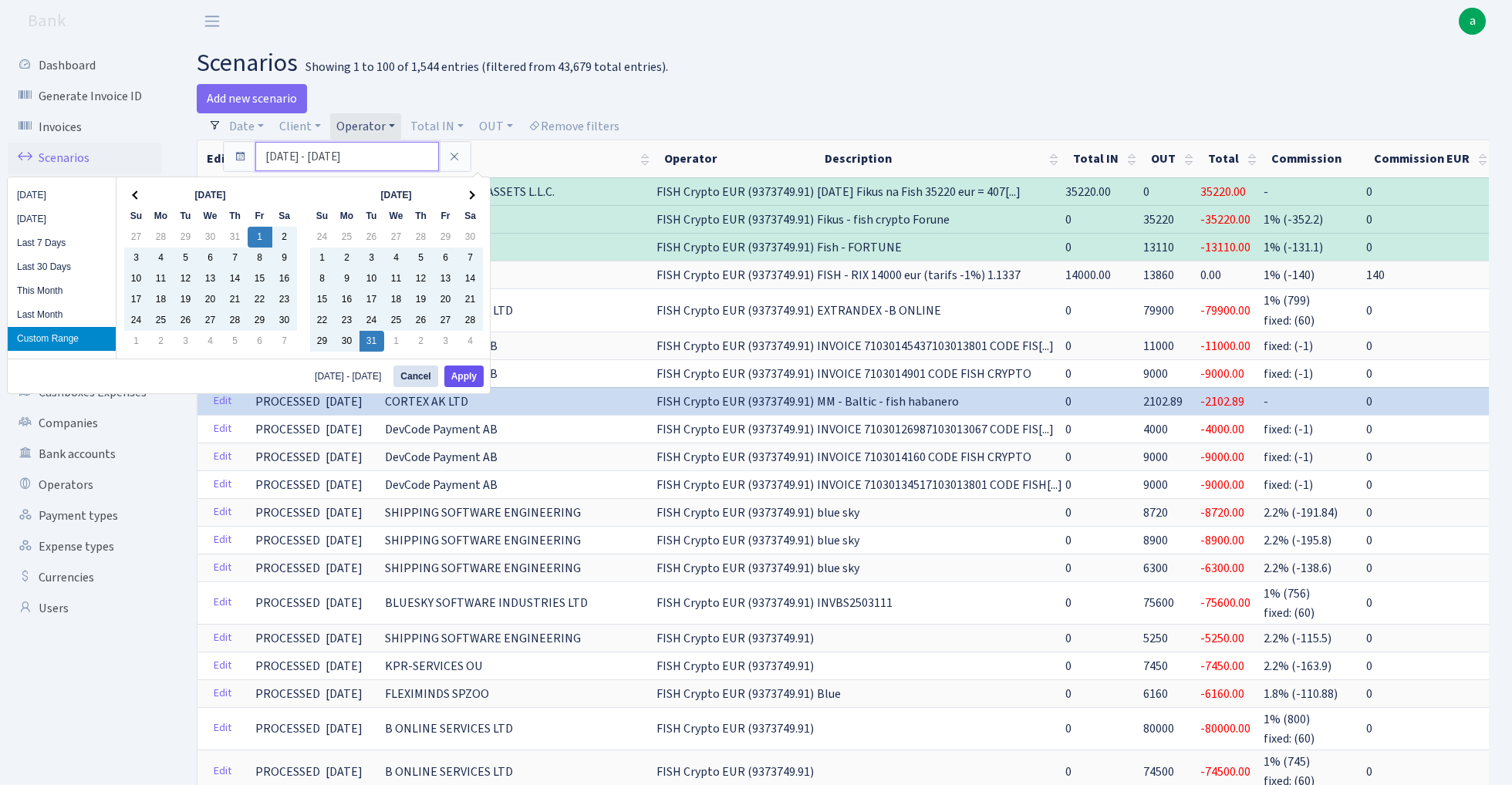
type input "01.11.2024 - 31.12.2024"
click at [469, 382] on button "Apply" at bounding box center [464, 376] width 39 height 22
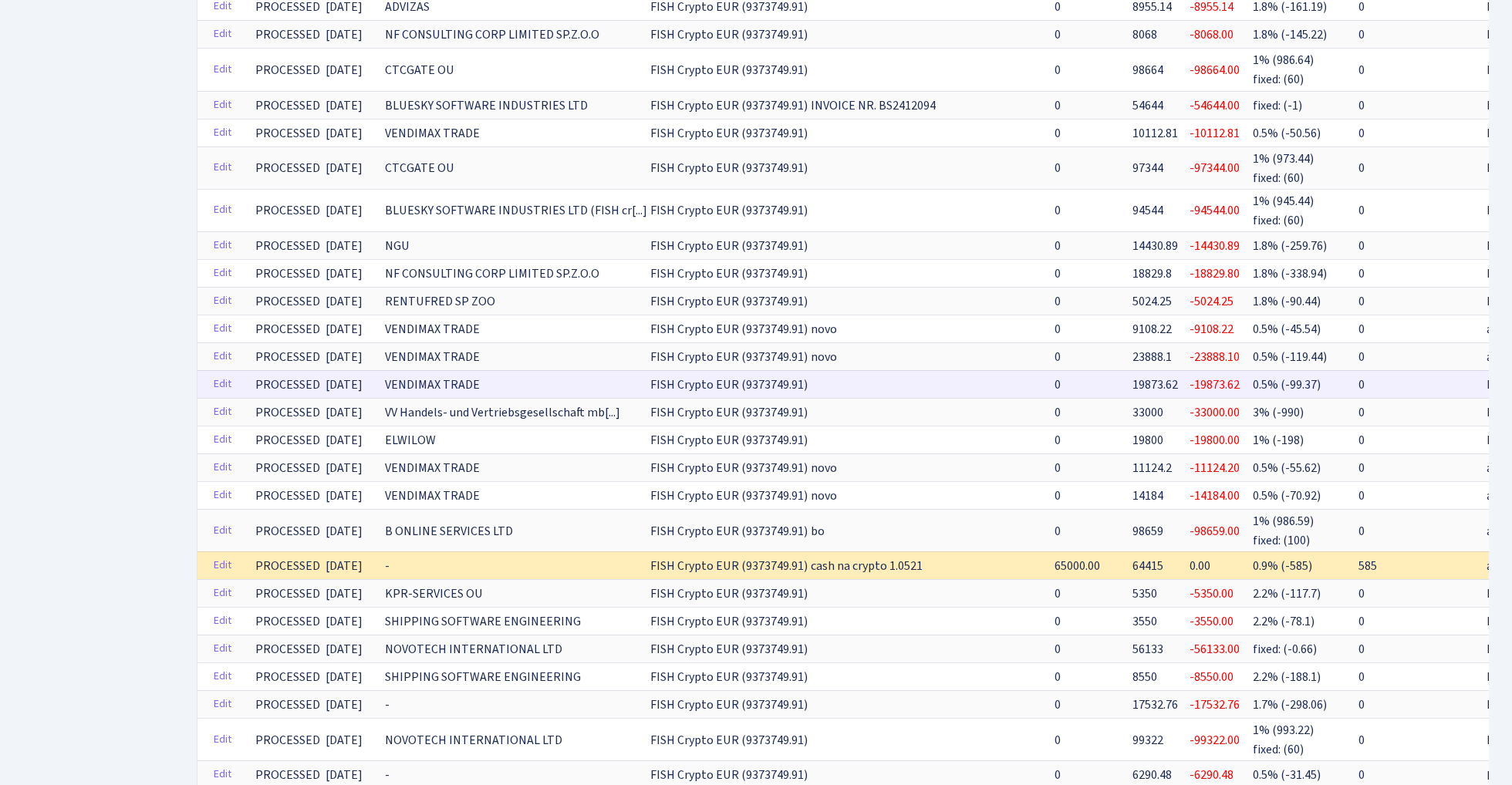
scroll to position [1197, 0]
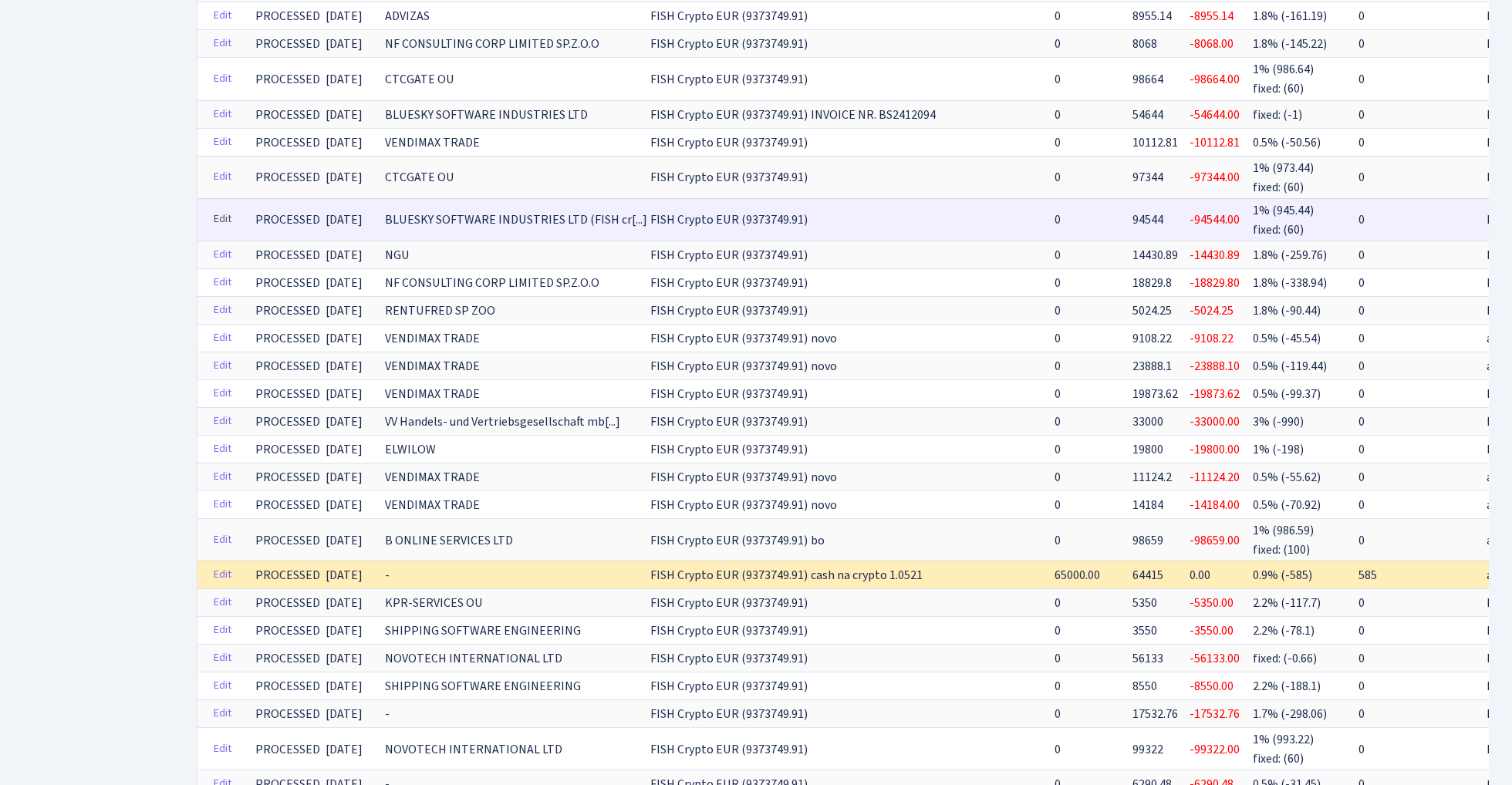
click at [229, 207] on link "Edit" at bounding box center [223, 219] width 31 height 24
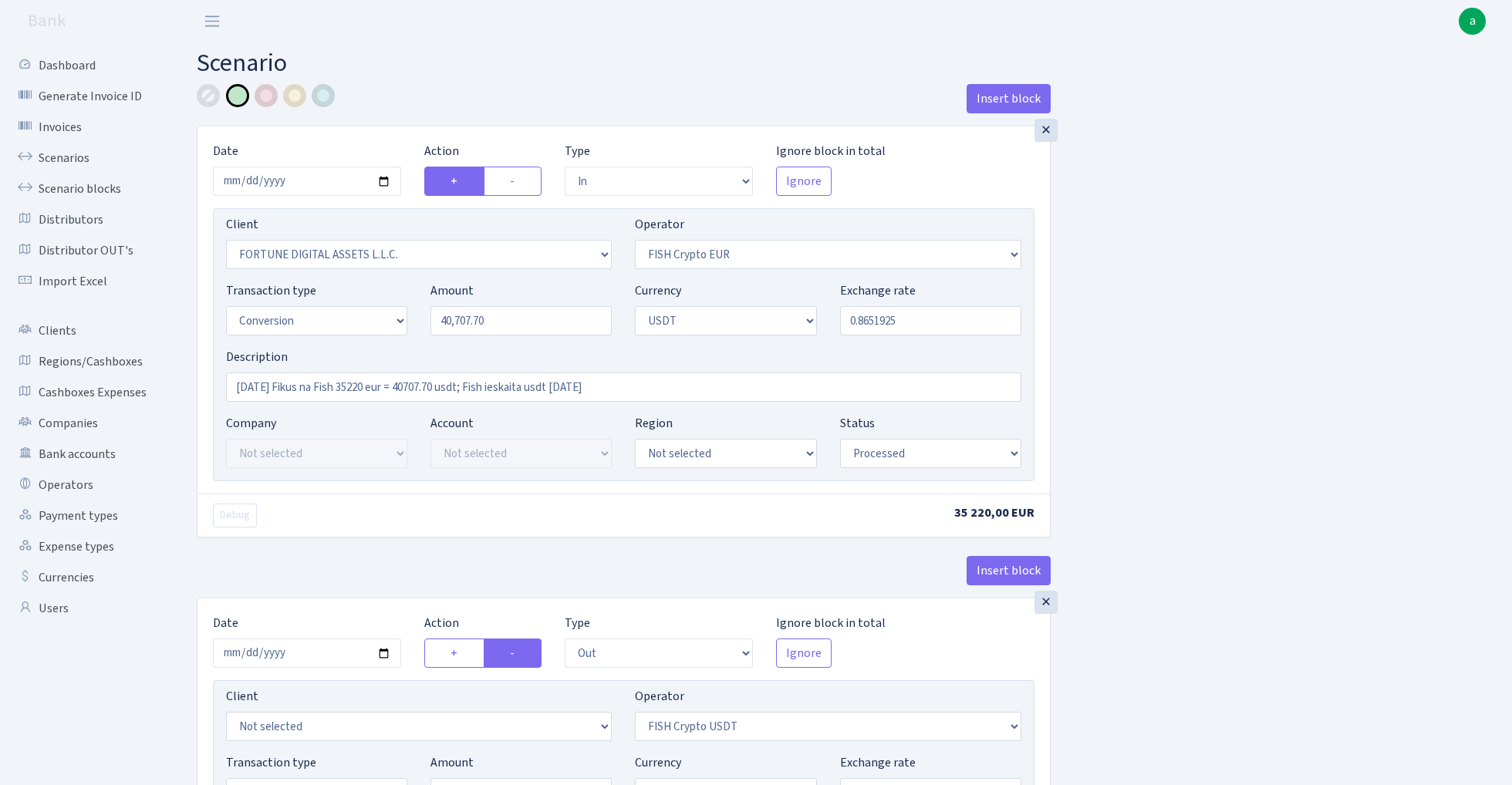
select select "in"
select select "1843"
select select "244"
select select "15"
select select "6"
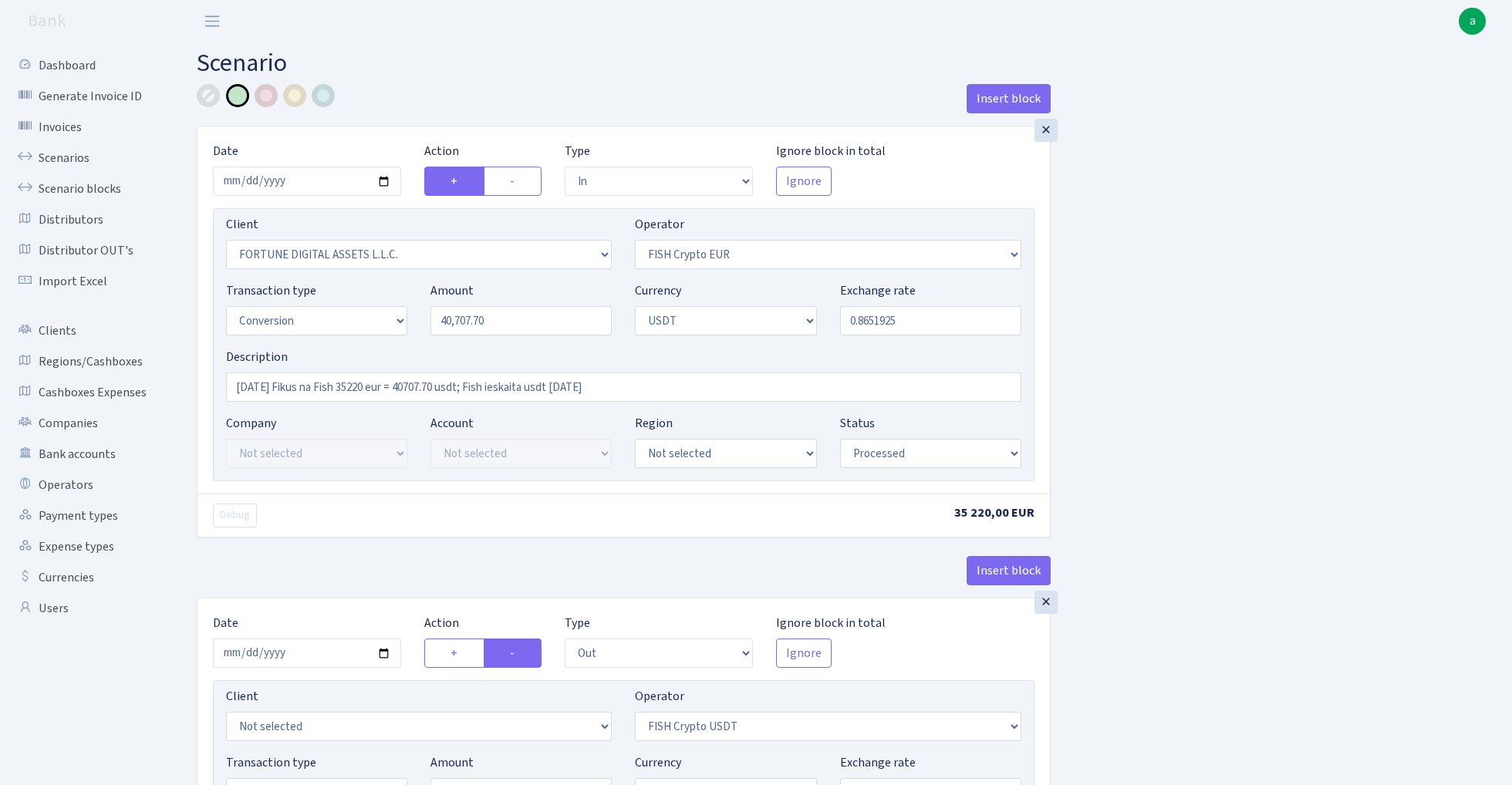
select select "processed"
select select "out"
select select "242"
select select "15"
select select "6"
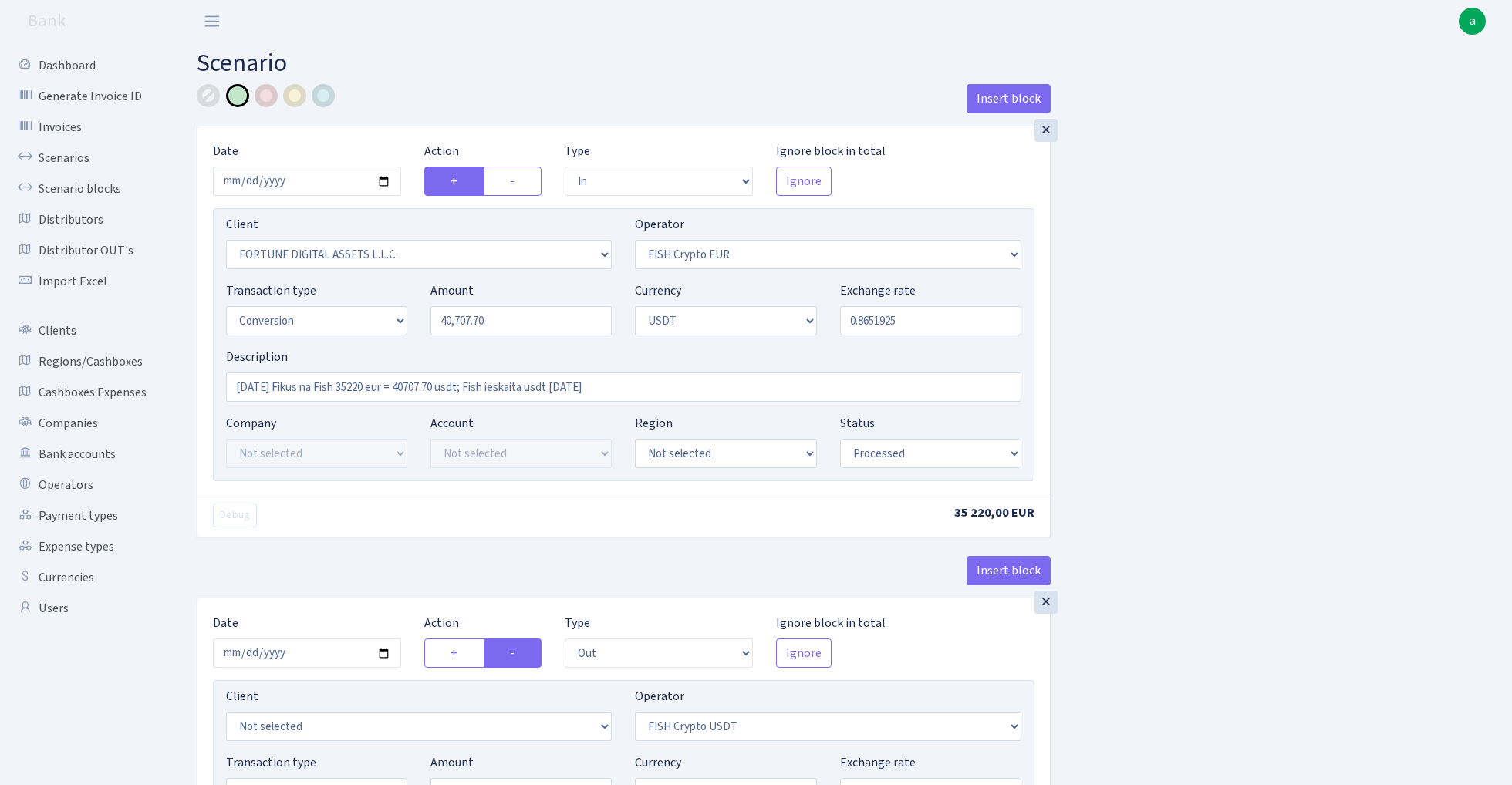
select select "processed"
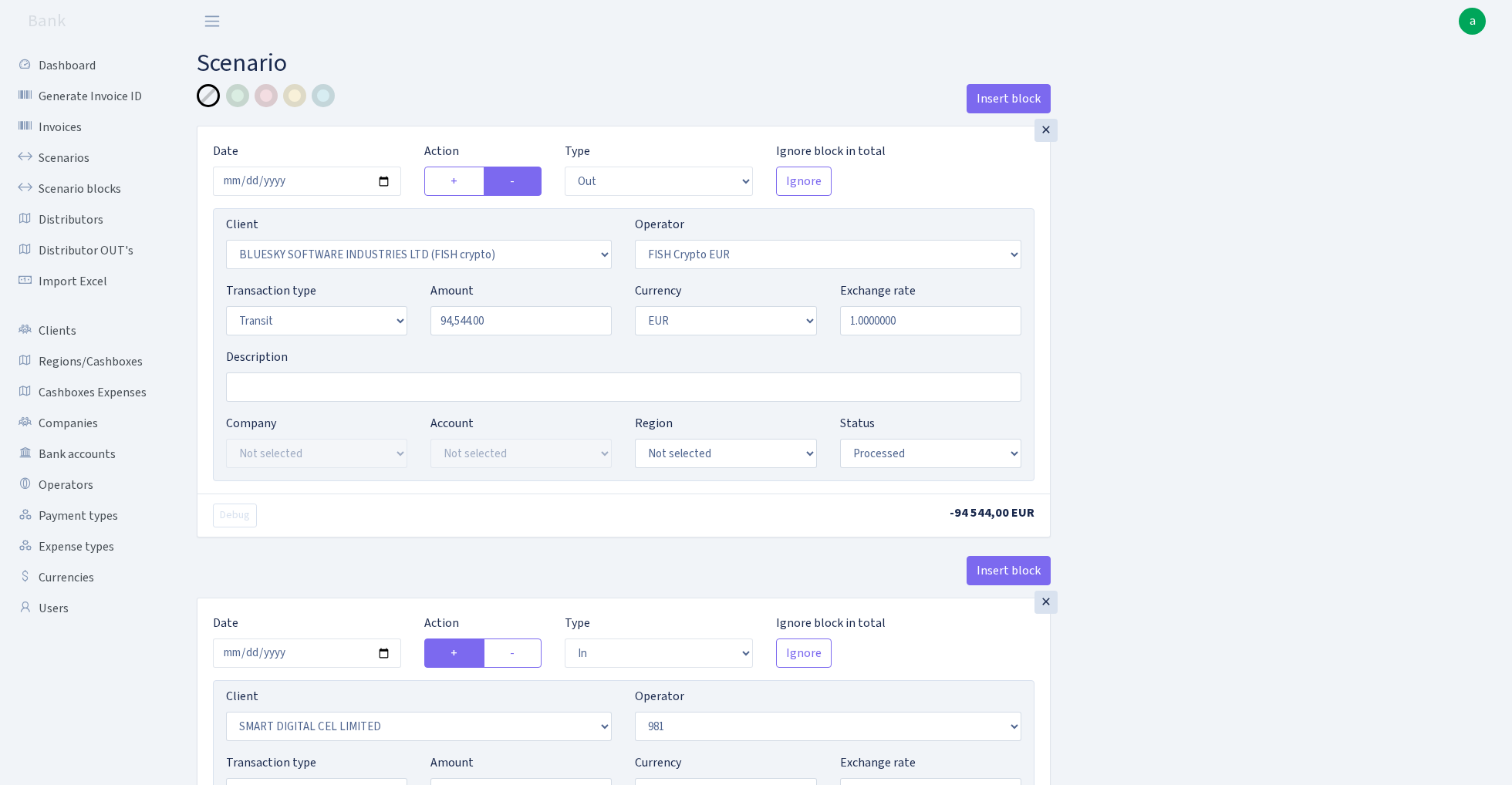
select select "out"
select select "2822"
select select "244"
select select "5"
select select "1"
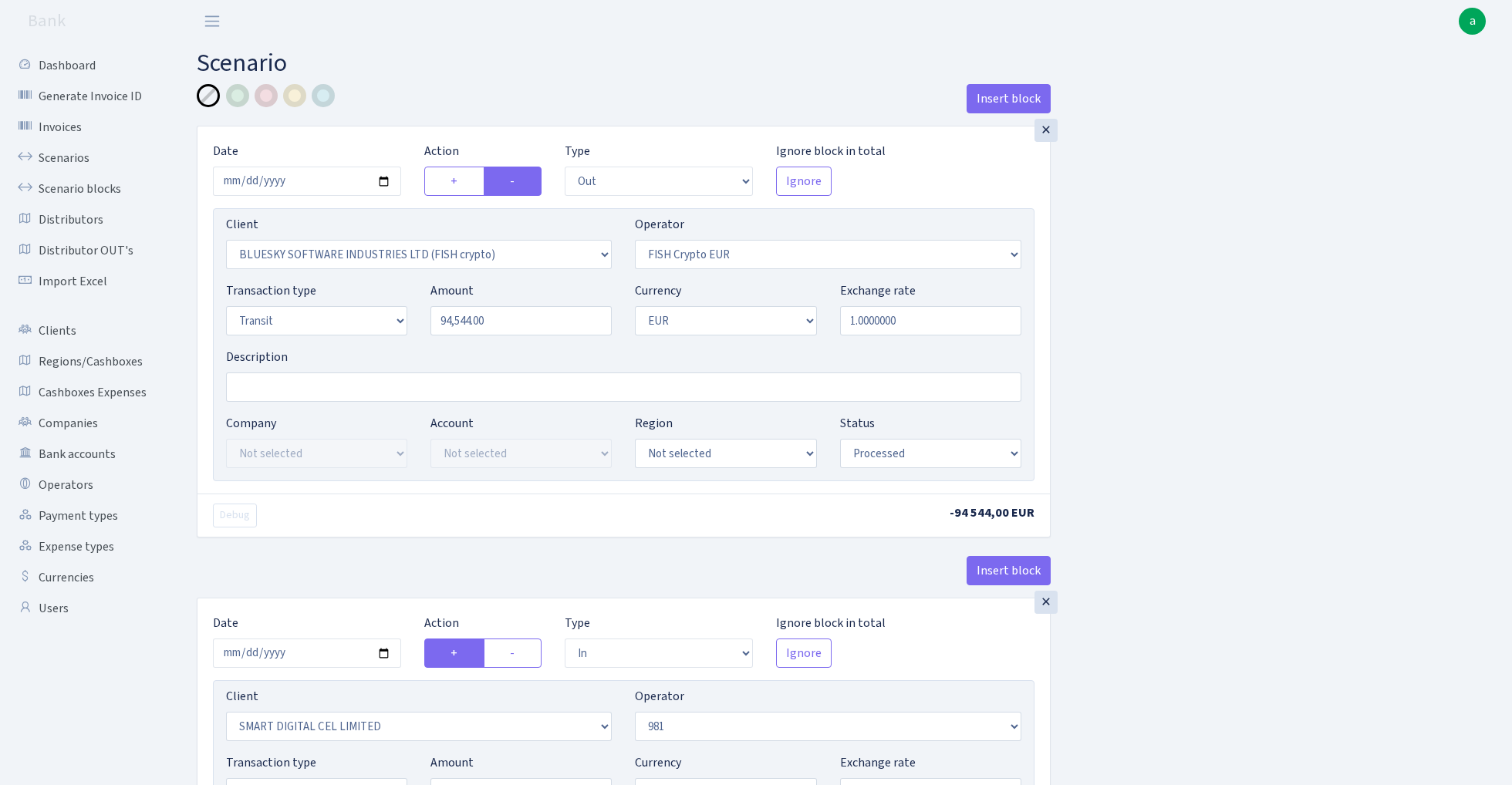
select select "processed"
select select "in"
select select "2363"
select select "61"
select select "5"
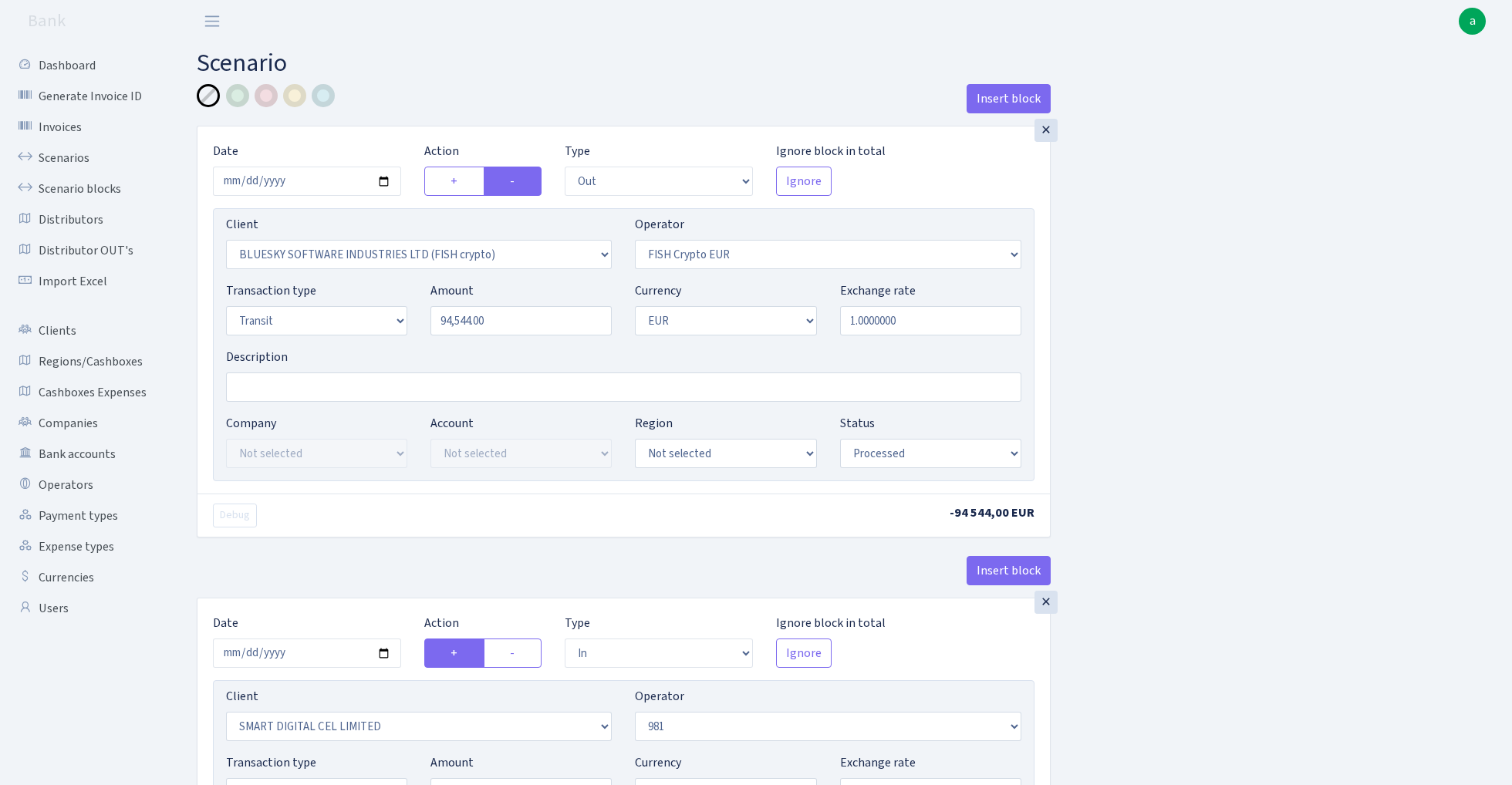
select select "1"
select select "processed"
select select "commission"
select select "61"
select select "processed"
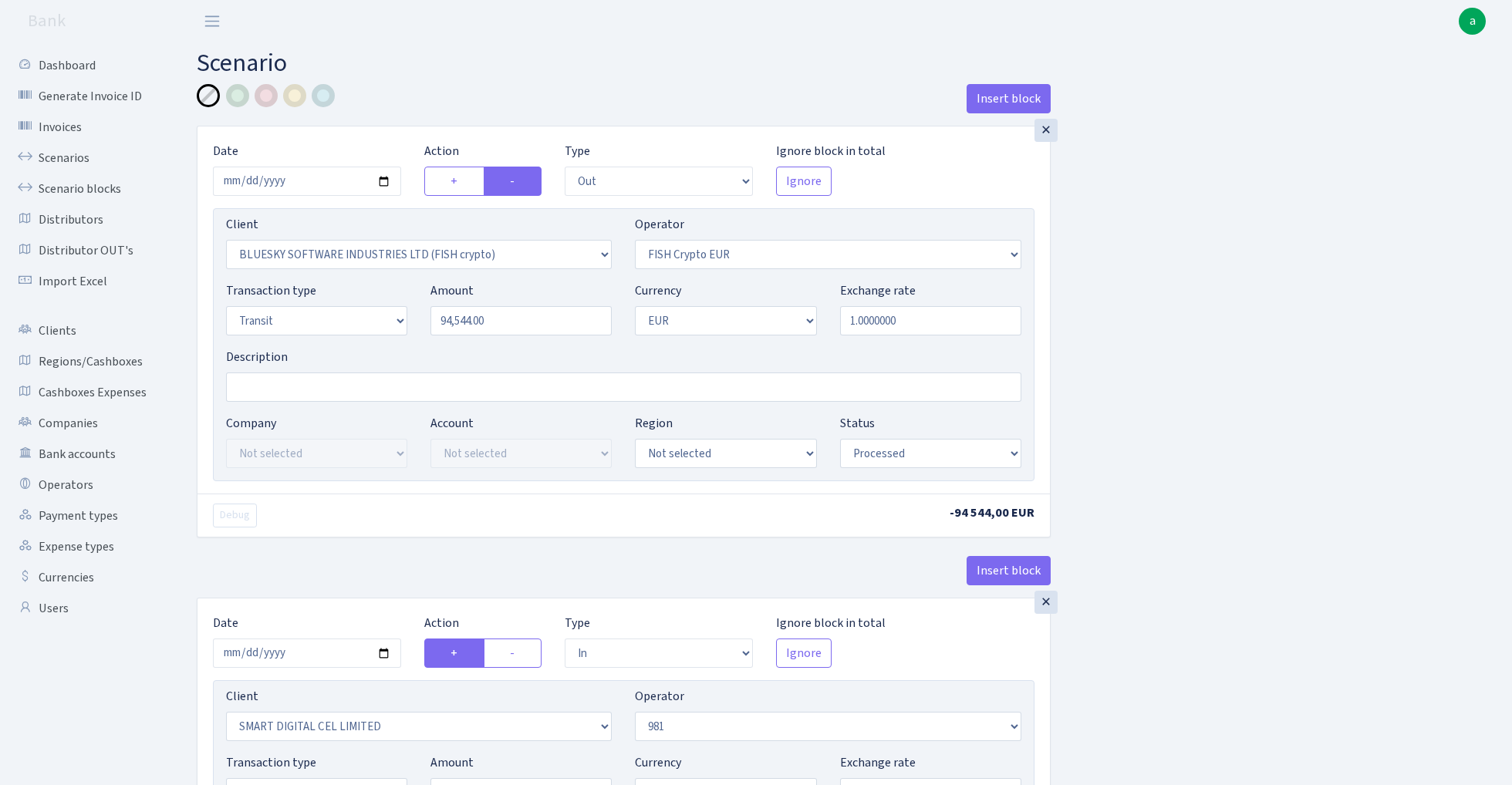
select select "commission"
select select "fixed"
select select "61"
select select "processed"
select select "460"
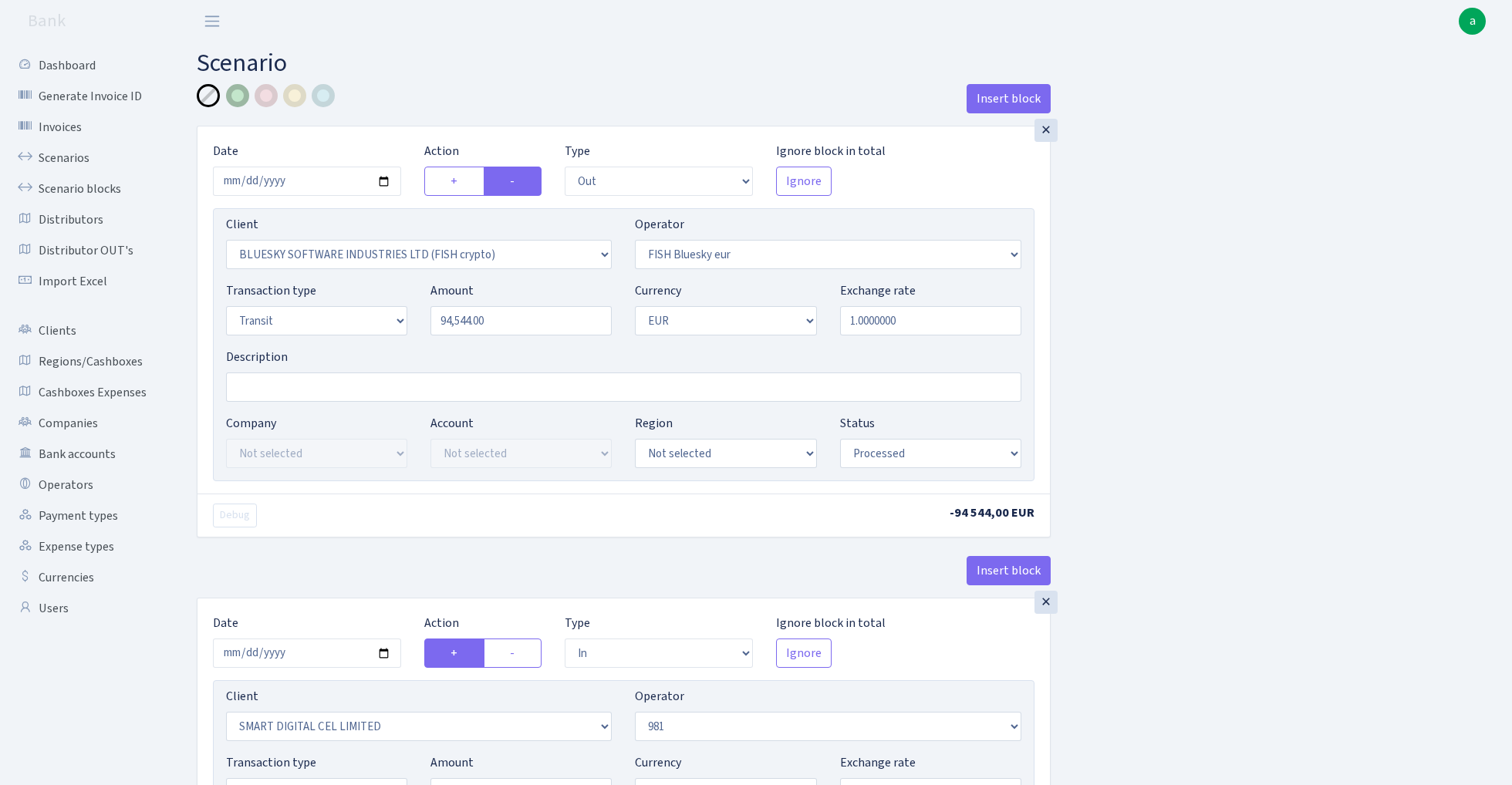
click at [241, 101] on div at bounding box center [238, 95] width 23 height 23
click at [295, 390] on input "Description" at bounding box center [624, 387] width 796 height 29
select select "17"
click at [304, 393] on input "Description" at bounding box center [624, 387] width 796 height 29
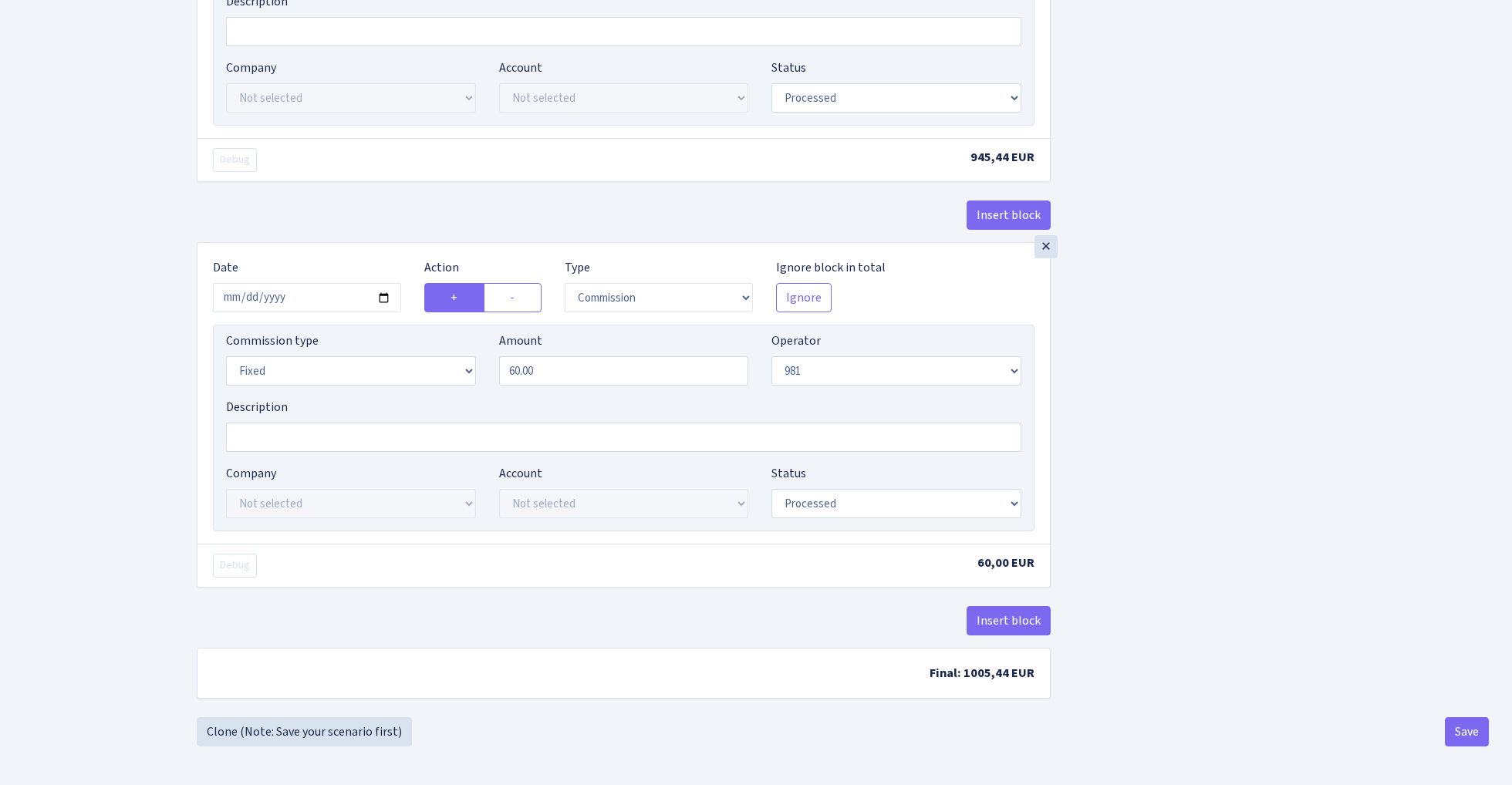
scroll to position [1242, 0]
type input "981 - fish blue paytend"
click at [1467, 733] on button "Save" at bounding box center [1467, 732] width 44 height 29
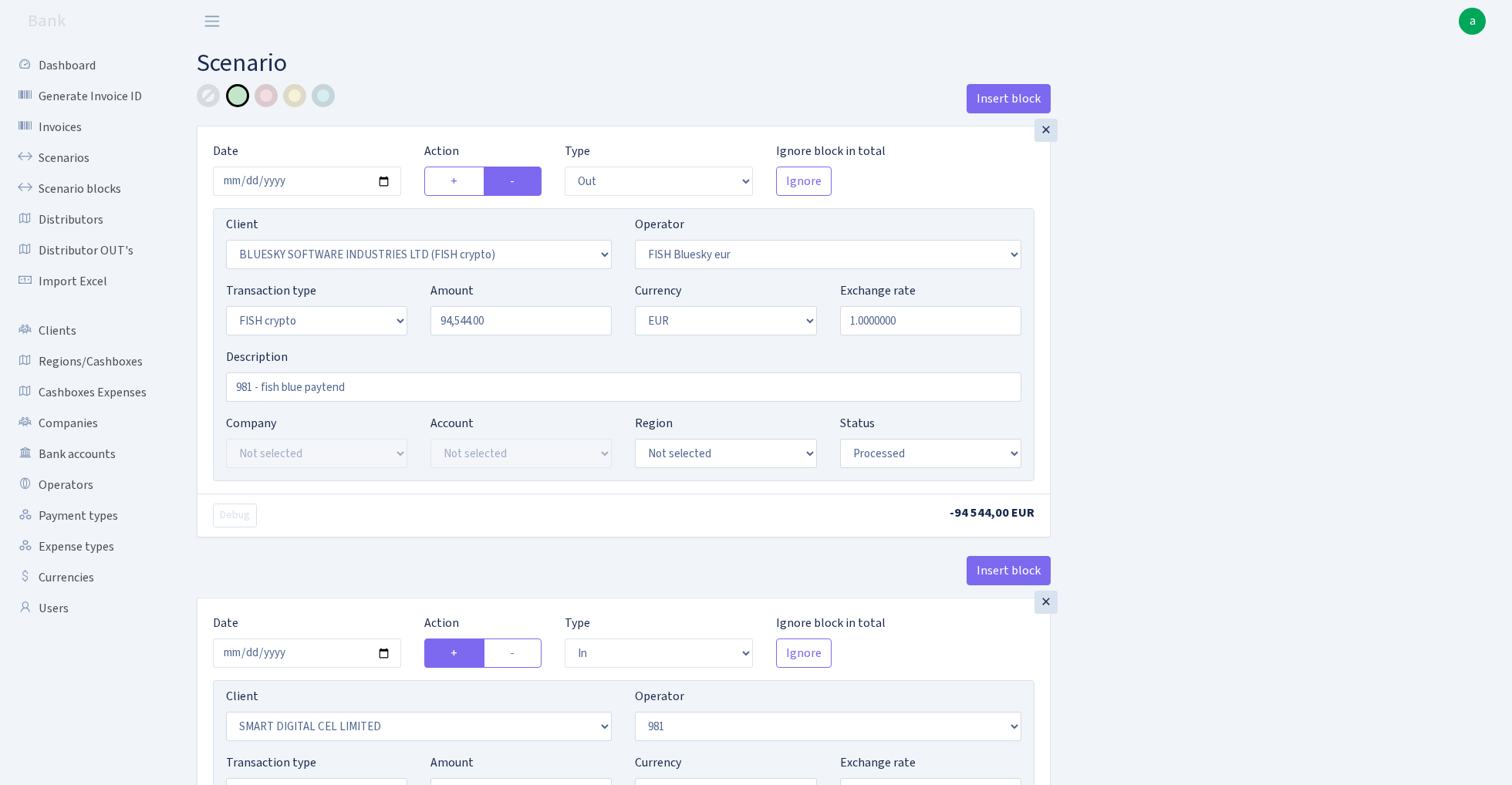
select select "out"
select select "2822"
select select "460"
select select "17"
select select "1"
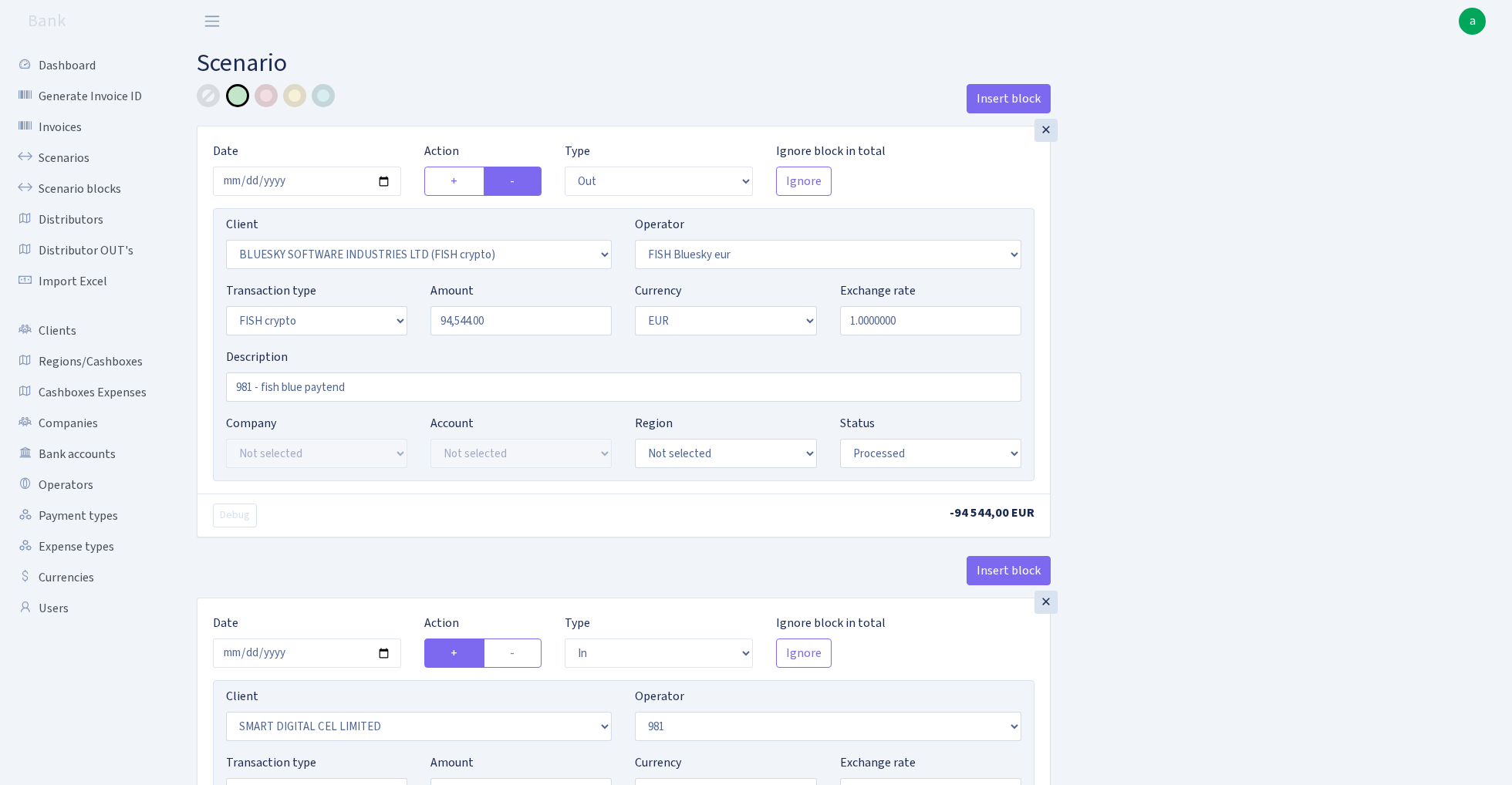
select select "processed"
select select "in"
select select "2363"
select select "61"
select select "5"
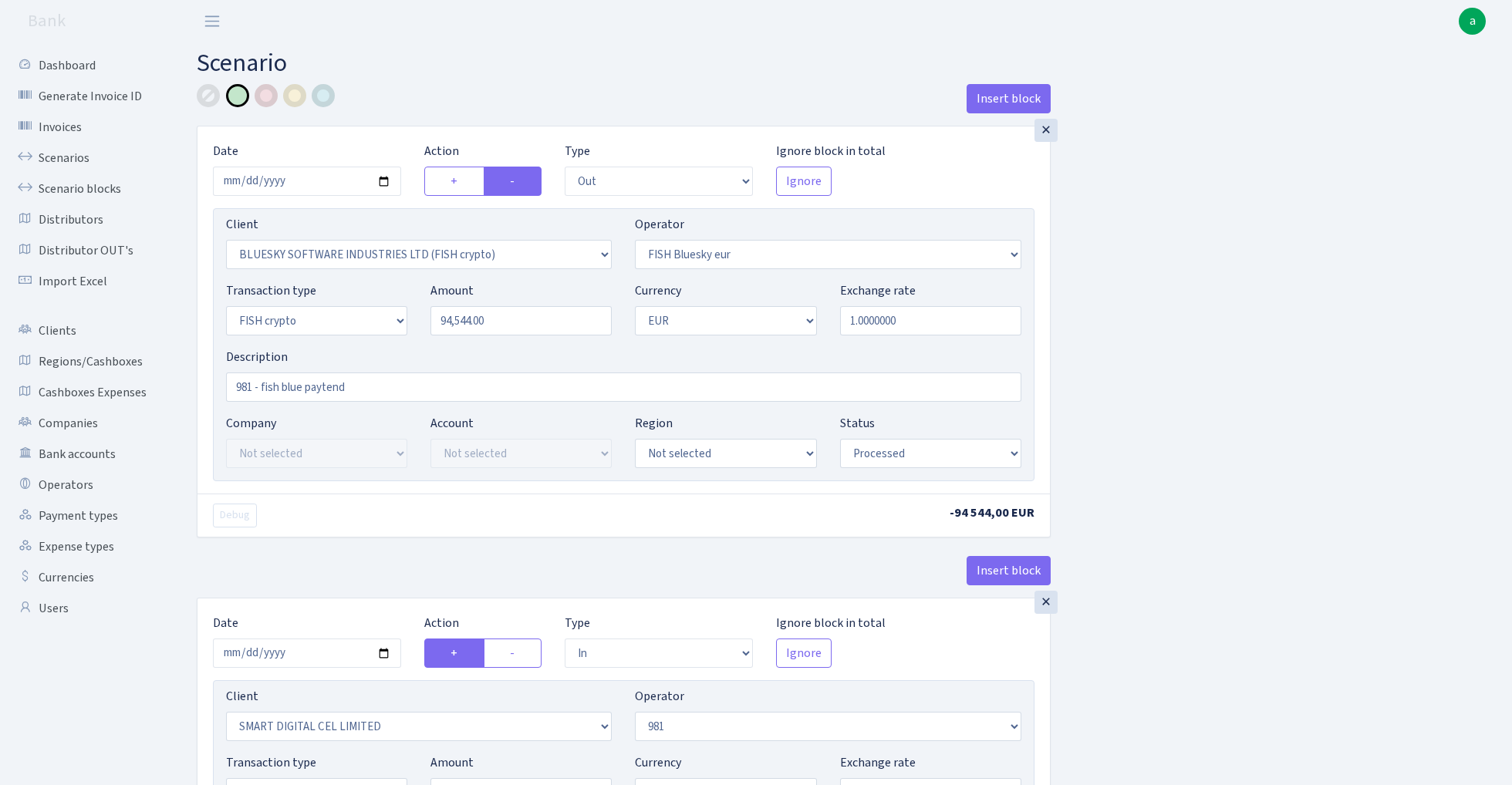
select select "1"
select select "processed"
select select "commission"
select select "61"
select select "processed"
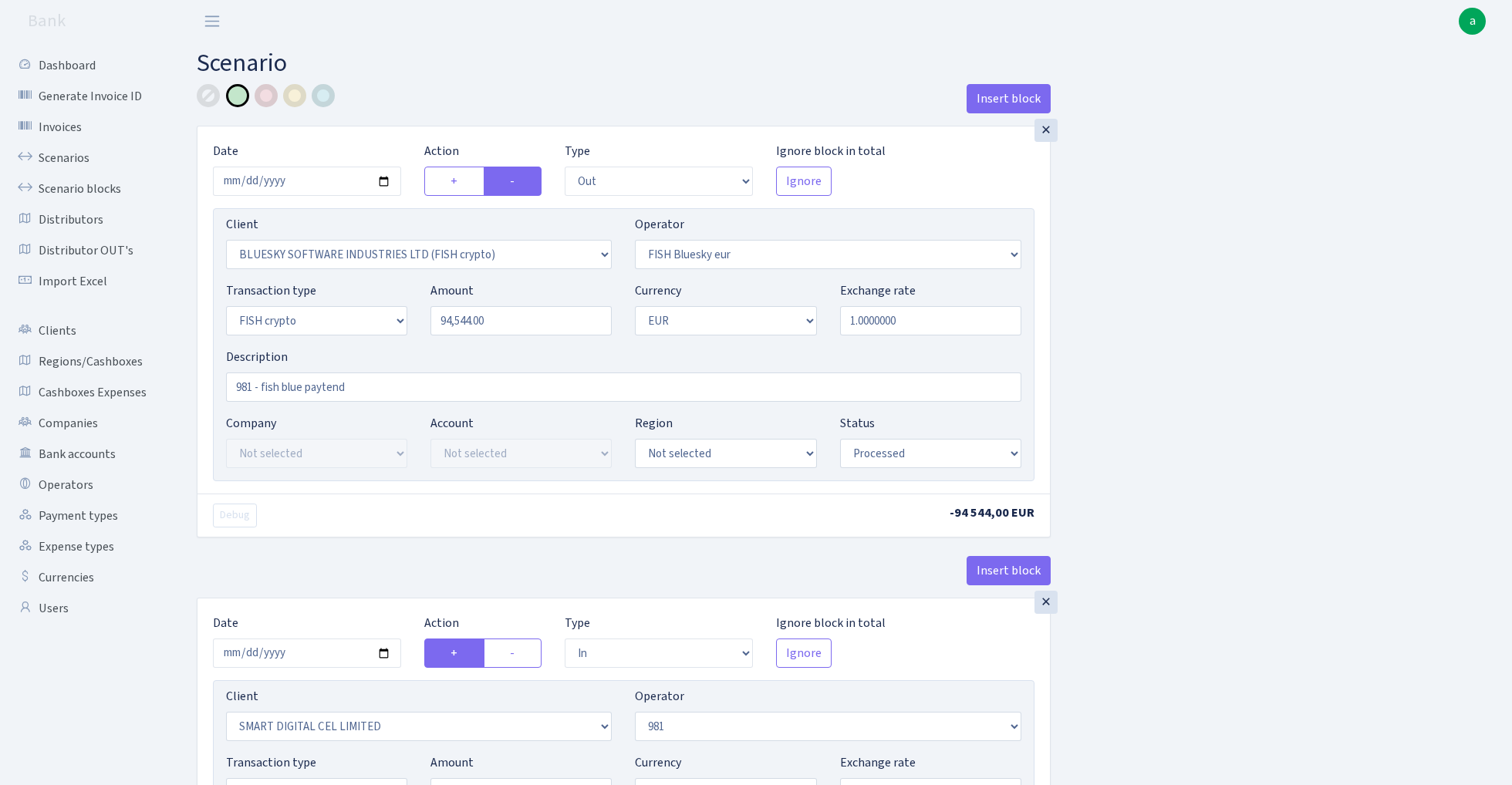
select select "commission"
select select "fixed"
select select "61"
select select "processed"
click at [66, 158] on link "Scenarios" at bounding box center [85, 159] width 154 height 31
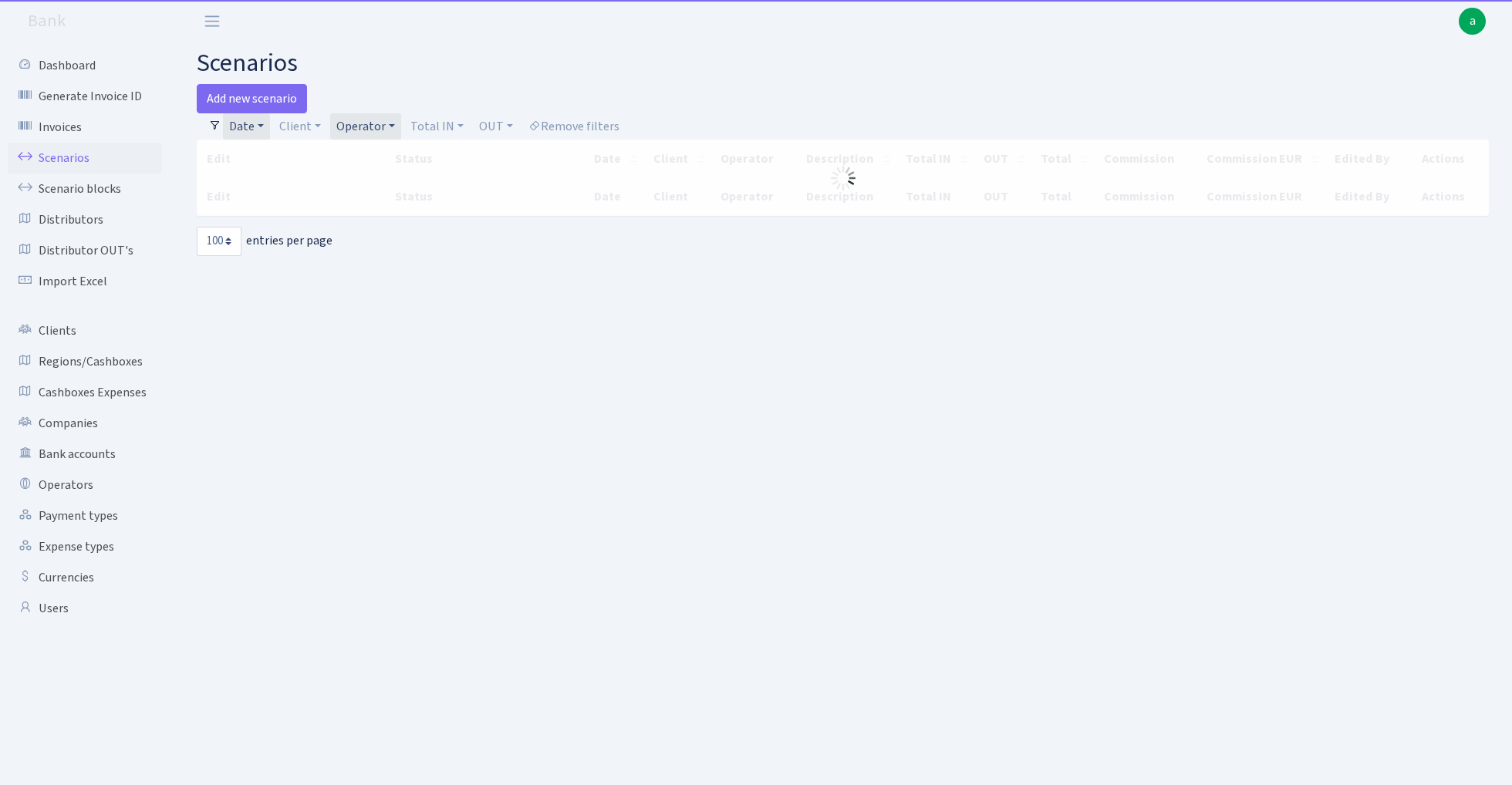
select select "100"
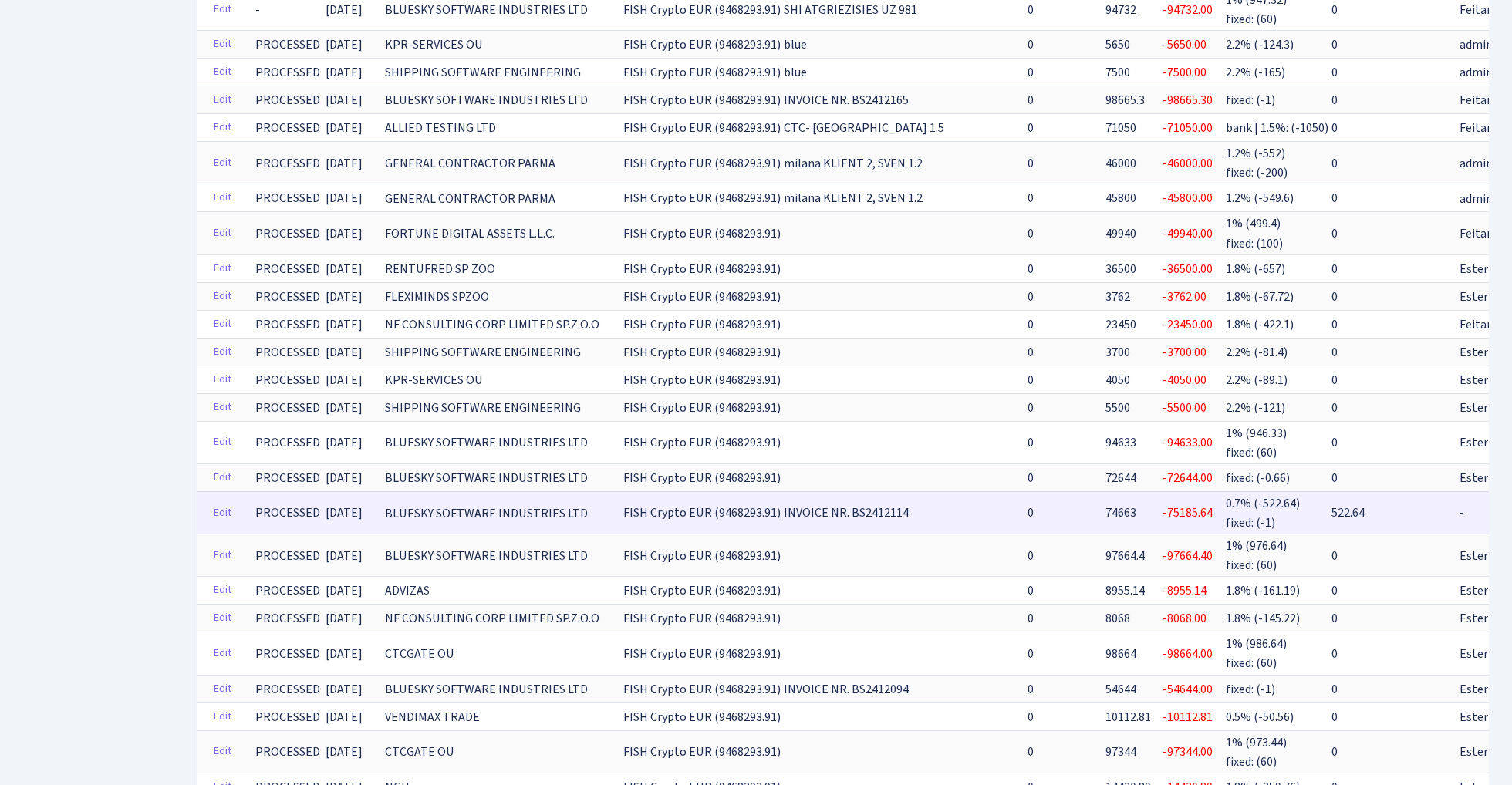
scroll to position [627, 0]
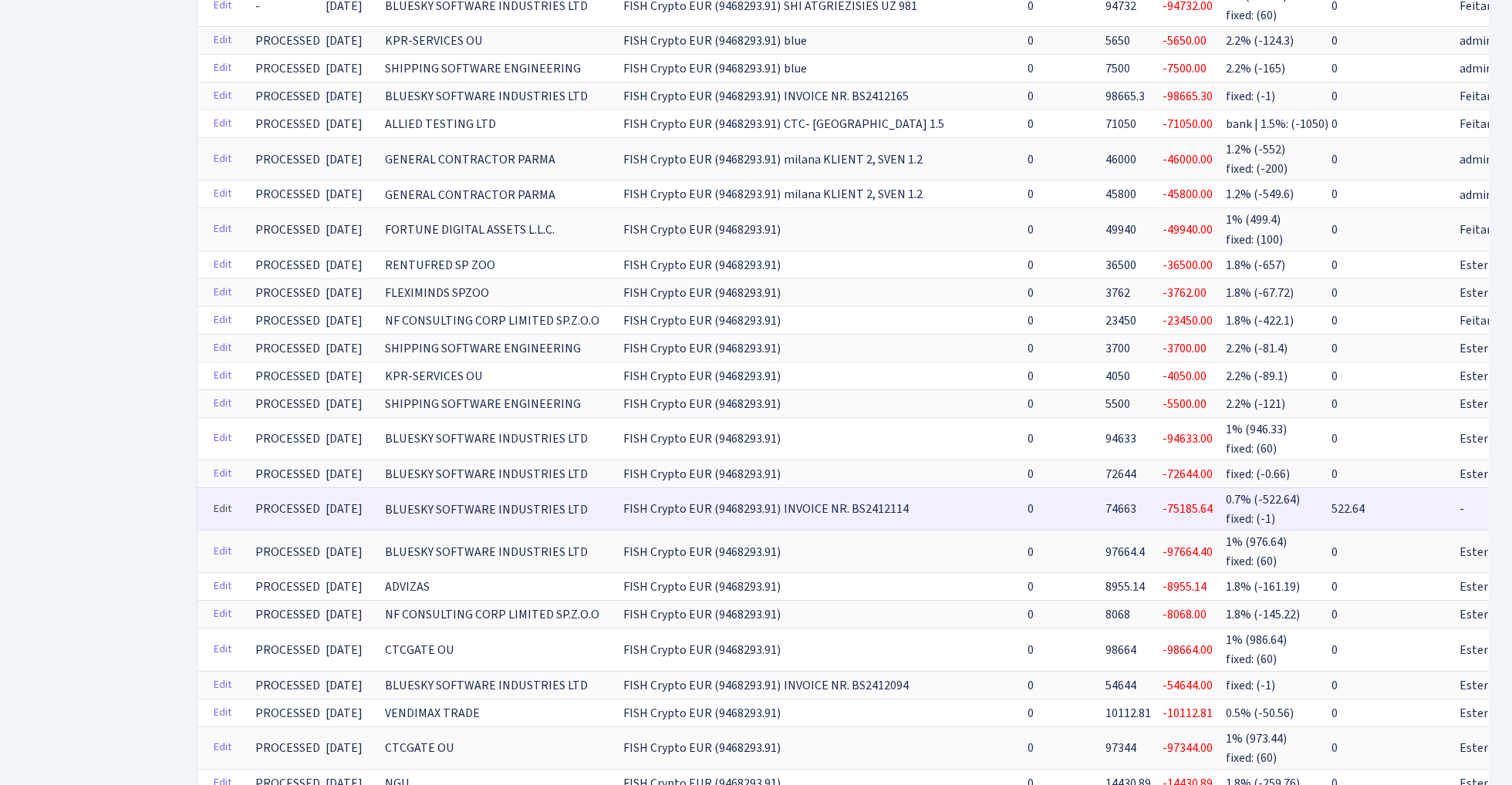
click at [227, 497] on link "Edit" at bounding box center [223, 509] width 31 height 24
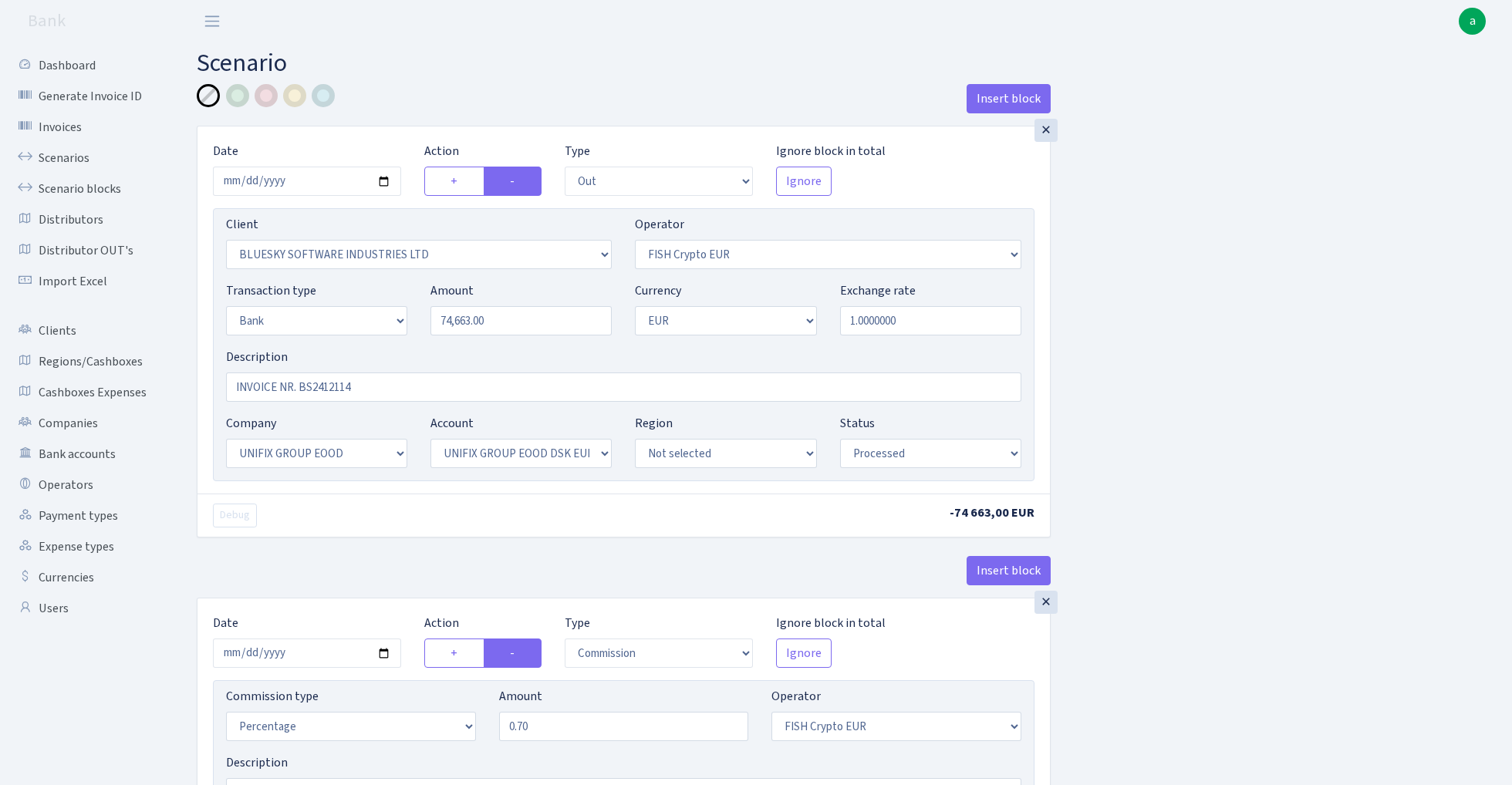
select select "out"
select select "2867"
select select "244"
select select "2"
select select "1"
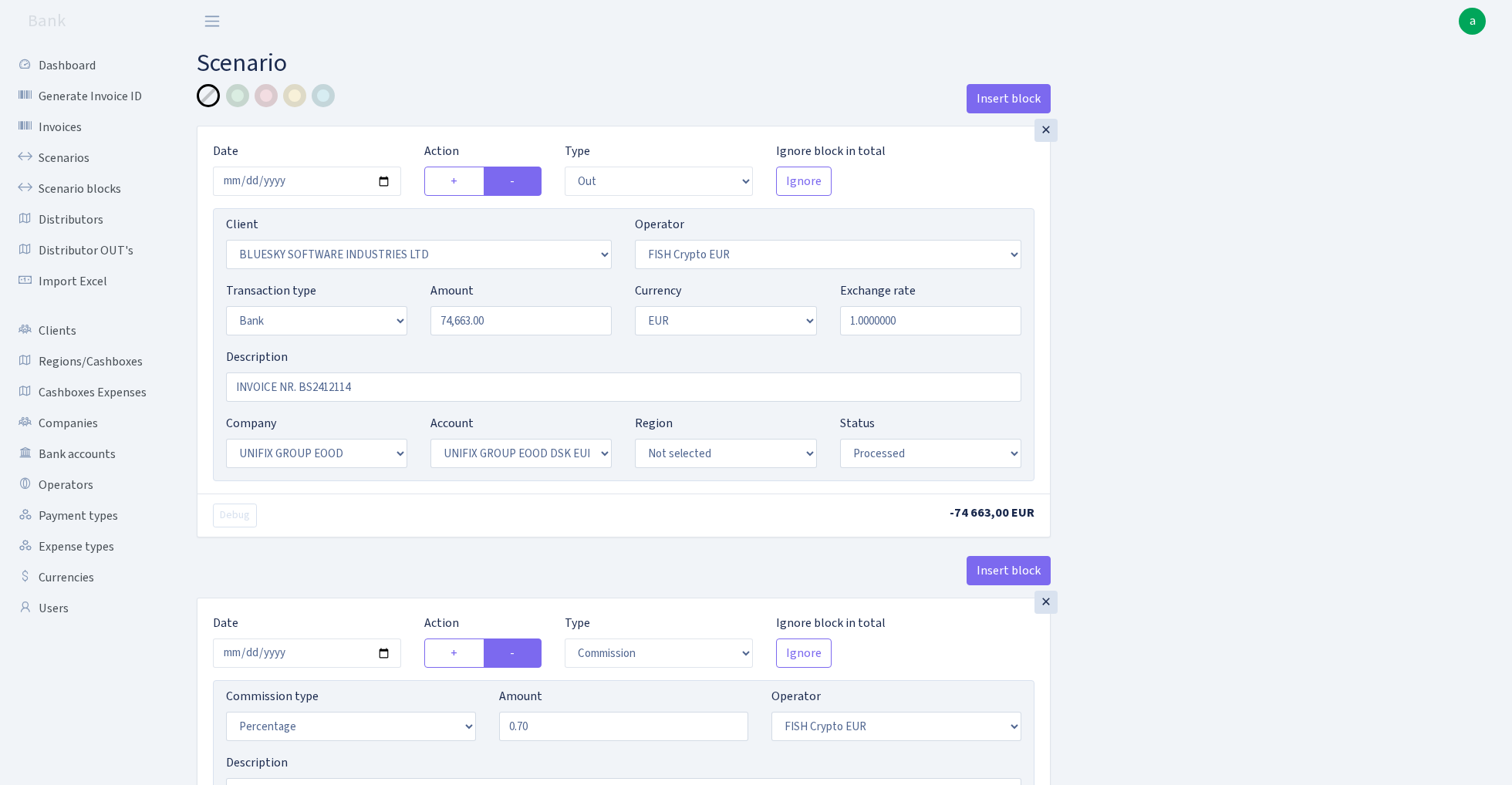
select select "13"
select select "31"
select select "processed"
select select "commission"
select select "244"
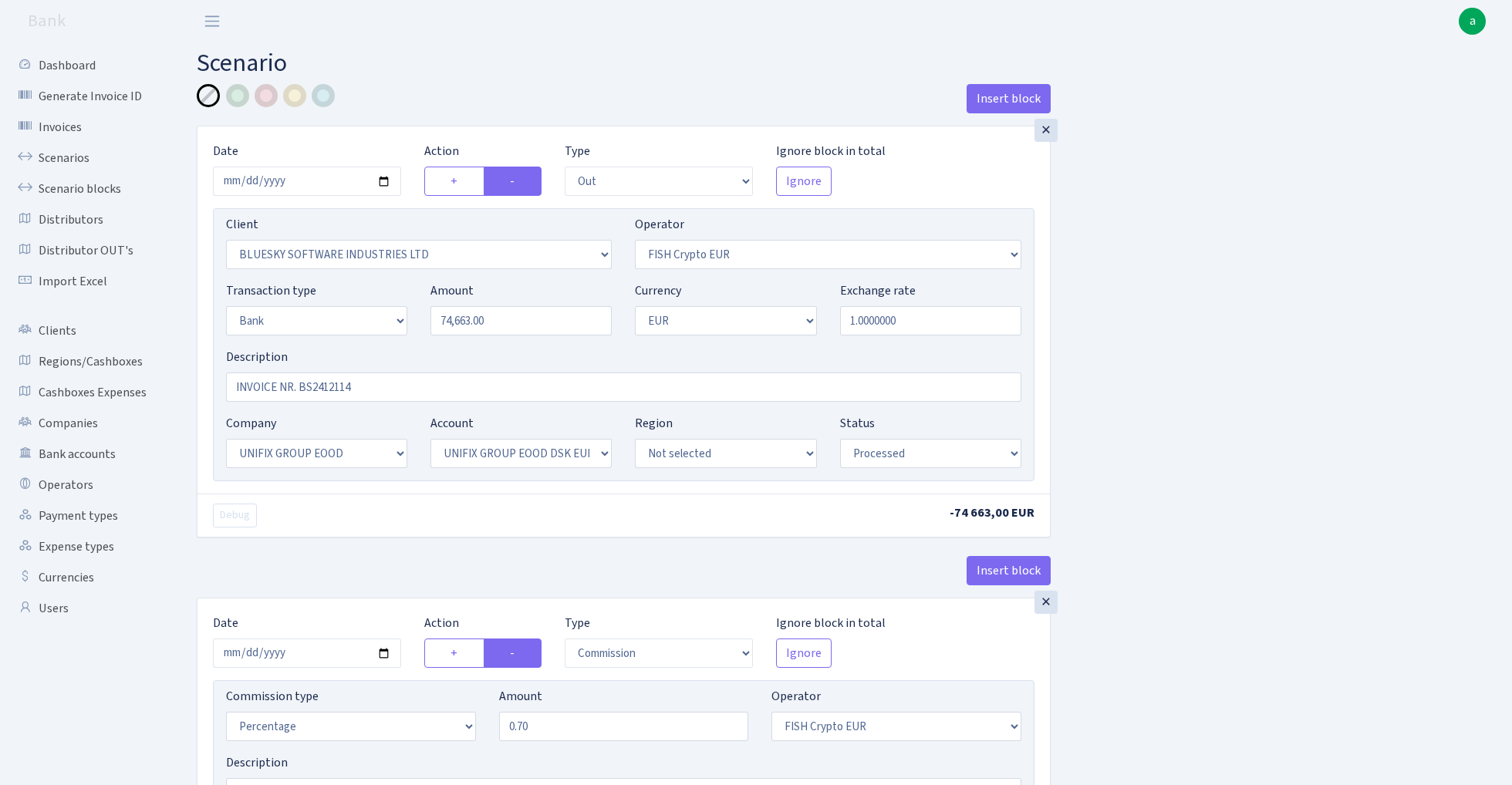
select select "processed"
select select "commission"
select select "fixed"
select select "1"
select select "13"
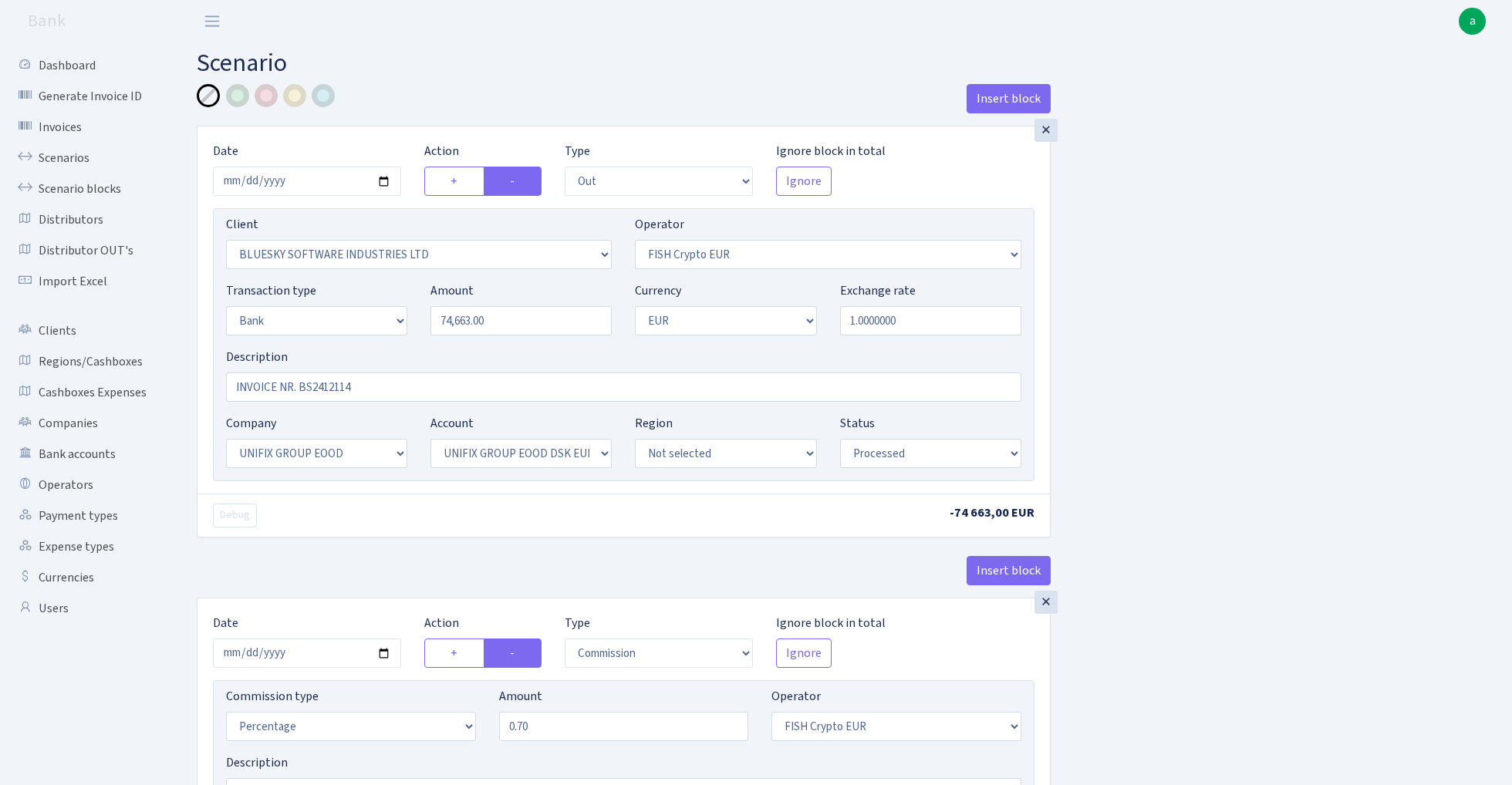
select select "31"
select select "processed"
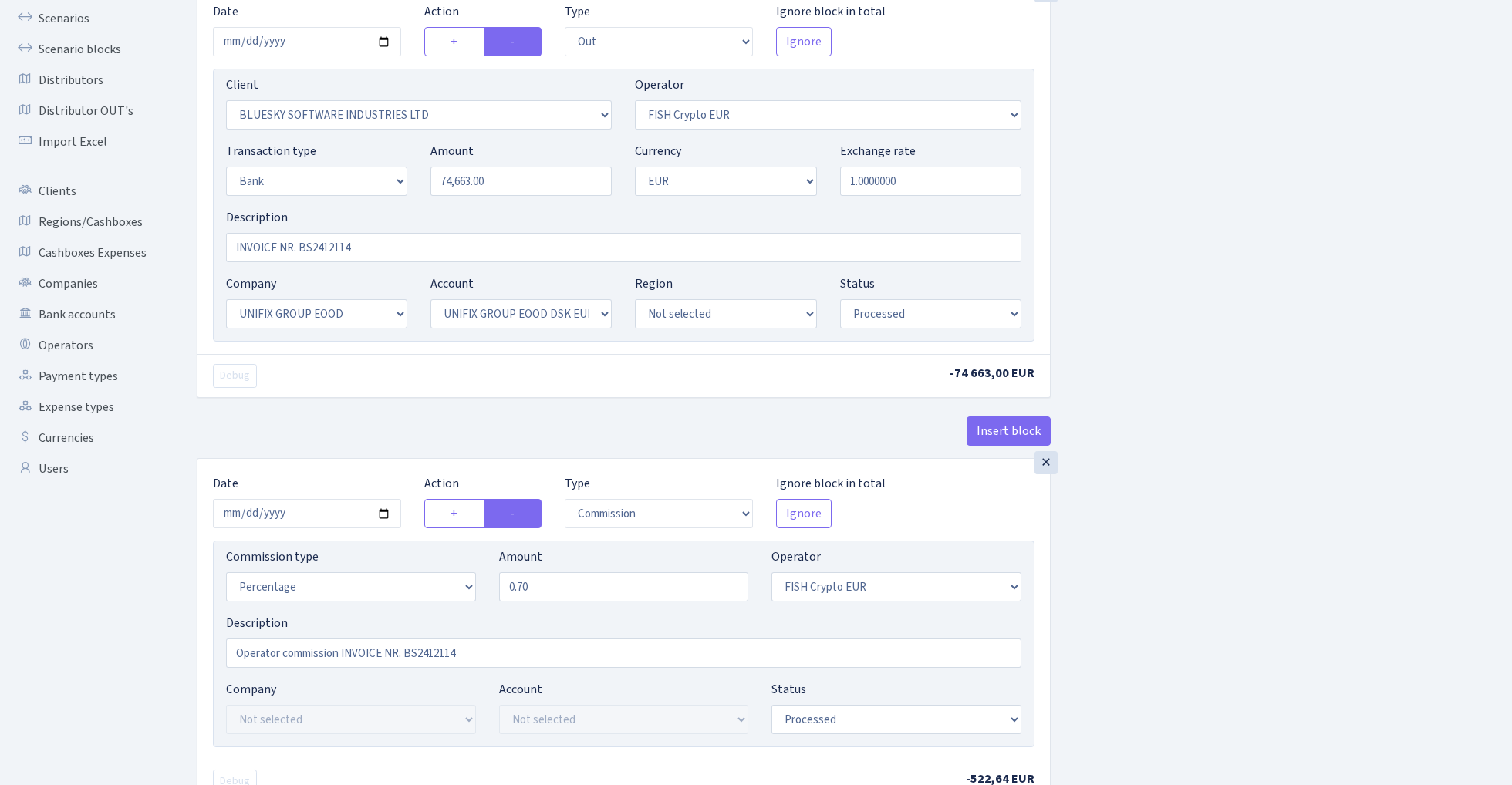
scroll to position [170, 0]
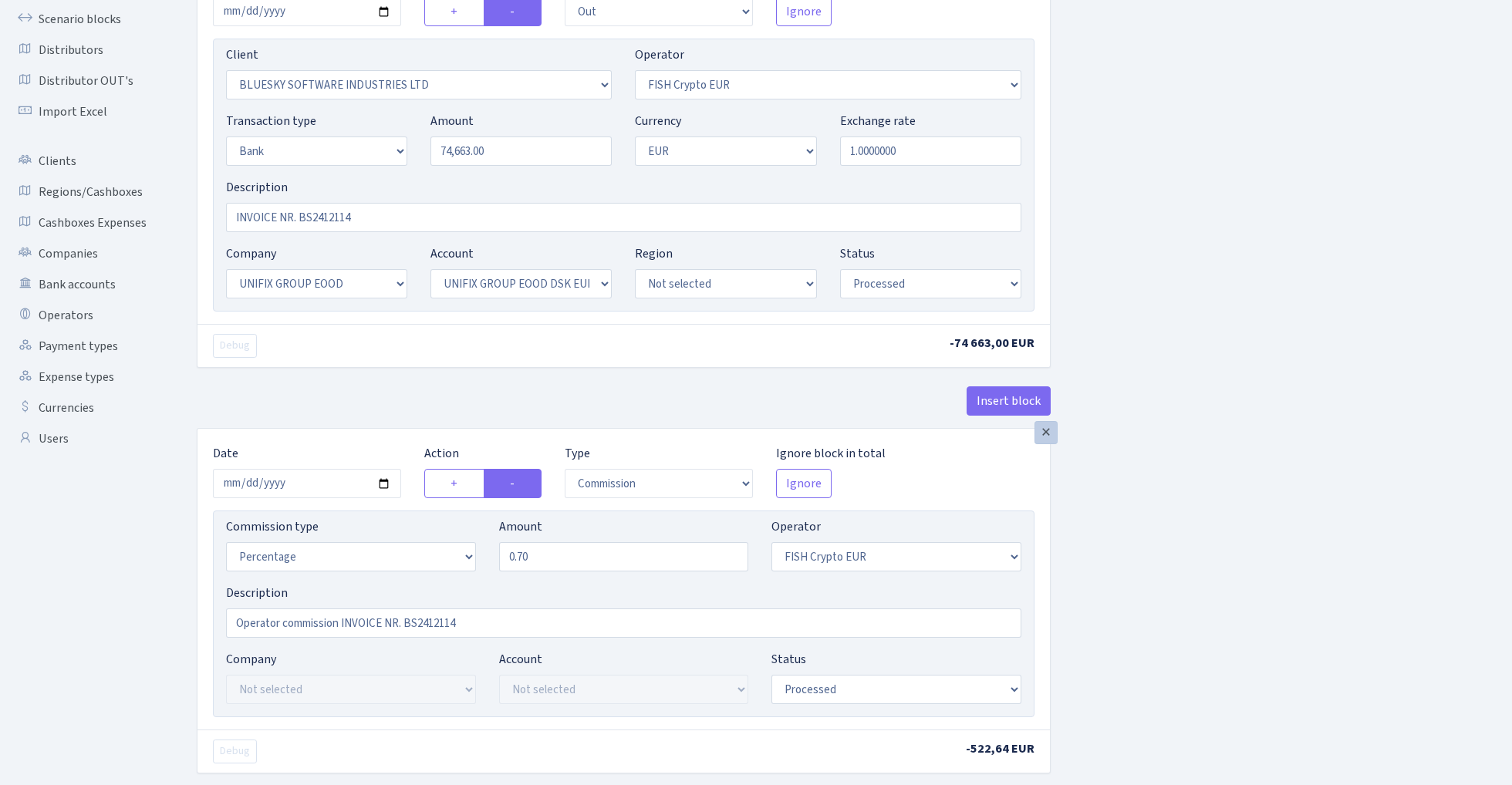
click at [1048, 433] on div "×" at bounding box center [1046, 432] width 23 height 23
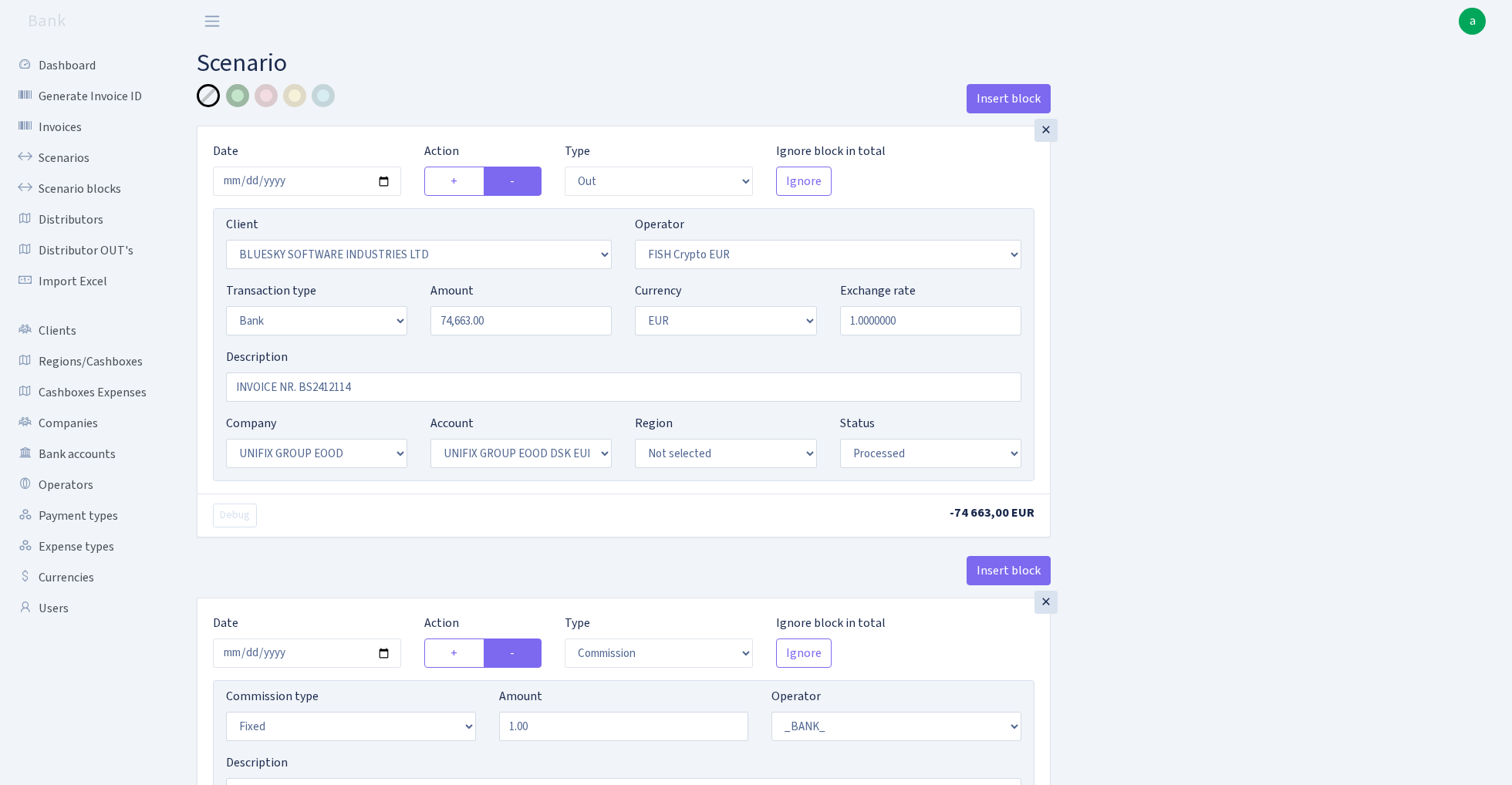
scroll to position [0, 0]
click at [236, 99] on div at bounding box center [238, 95] width 23 height 23
click at [233, 384] on input "INVOICE NR. BS2412114" at bounding box center [624, 387] width 796 height 29
click at [445, 392] on input "UNIFIX INVOICE NR. BS2412114" at bounding box center [624, 387] width 796 height 29
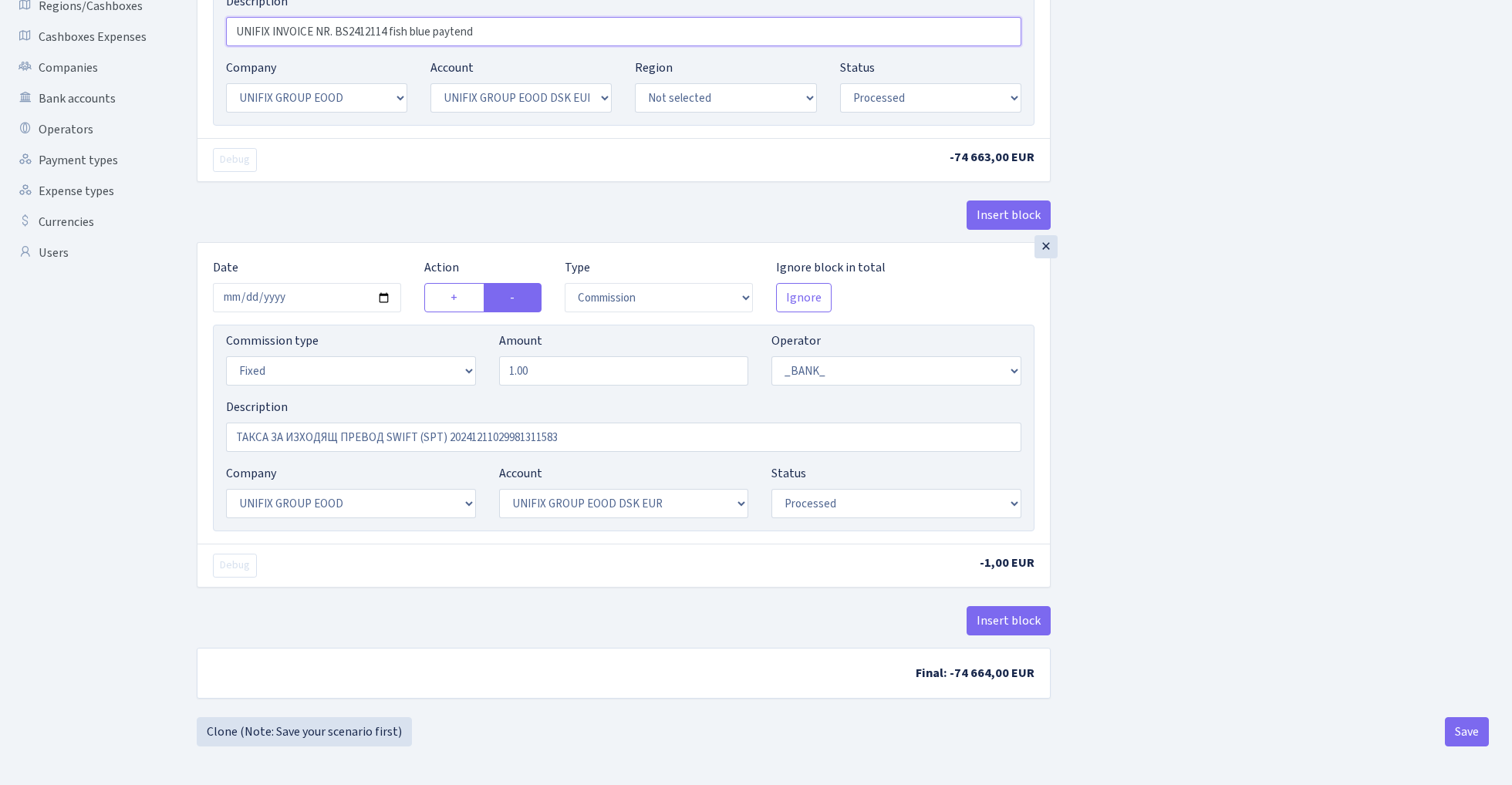
scroll to position [360, 0]
type input "UNIFIX INVOICE NR. BS2412114 fish blue paytend"
click at [1460, 723] on button "Save" at bounding box center [1467, 732] width 44 height 29
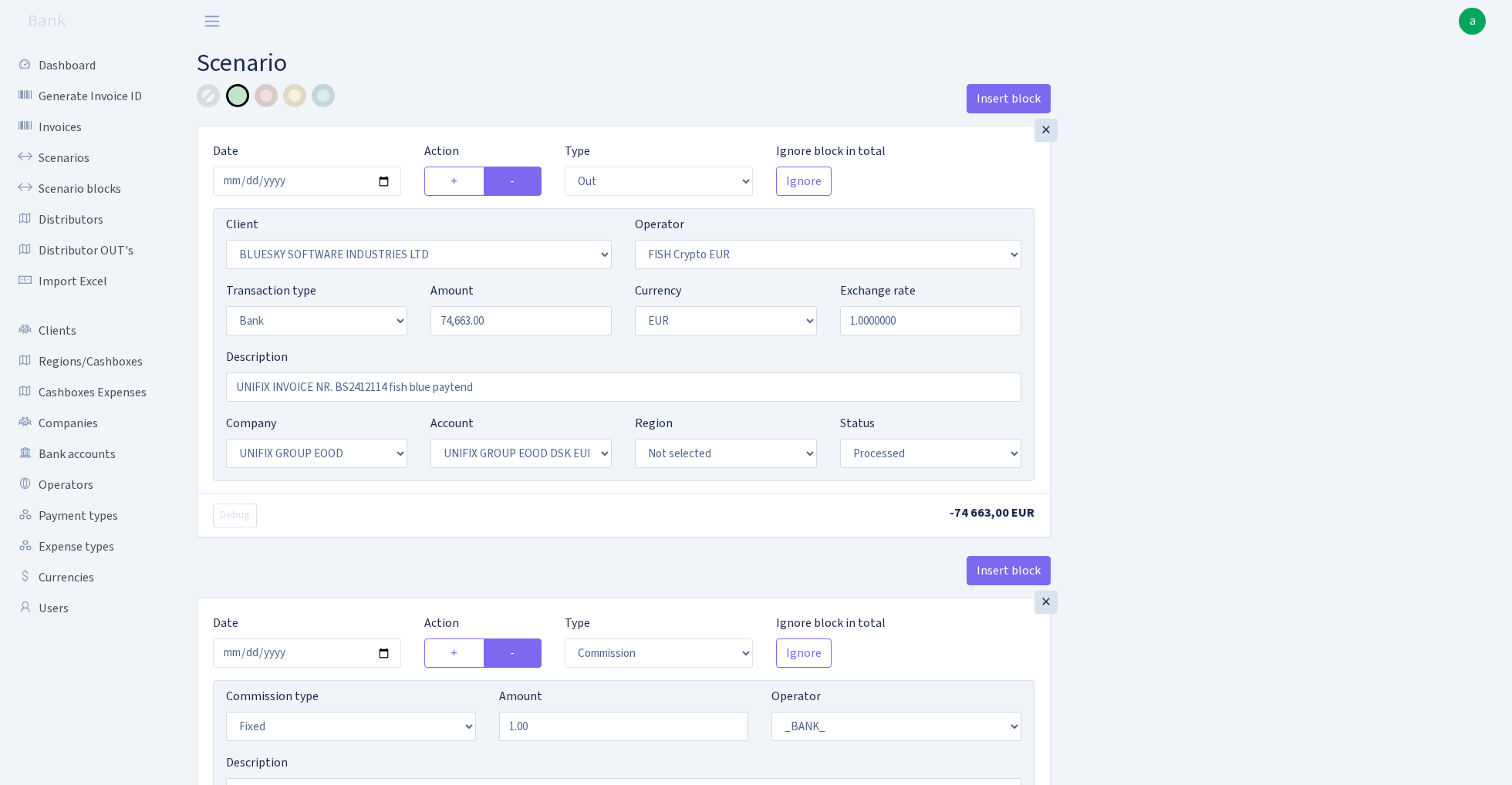
select select "out"
select select "2867"
select select "244"
select select "2"
select select "1"
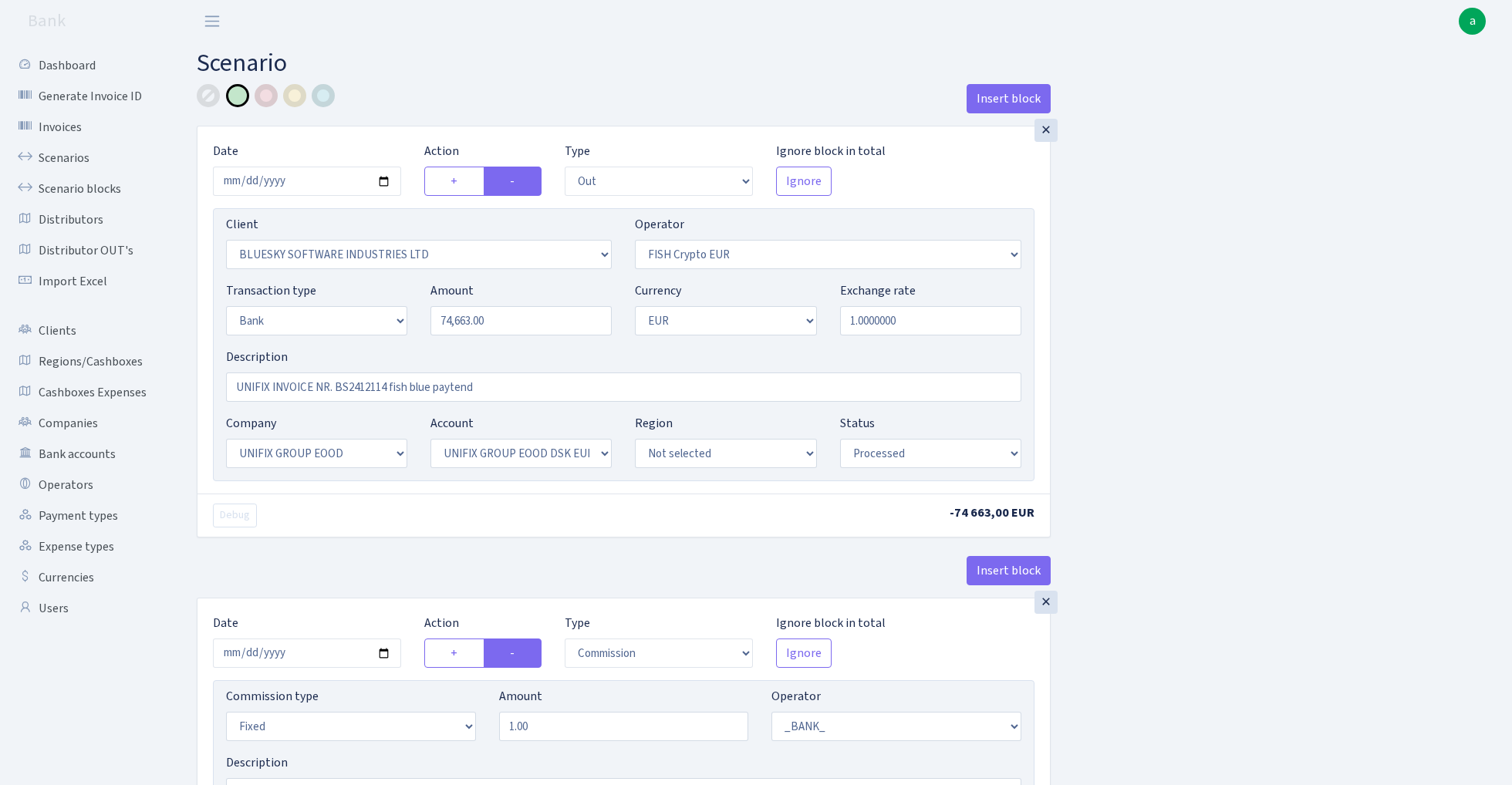
select select "13"
select select "31"
select select "processed"
select select "commission"
select select "fixed"
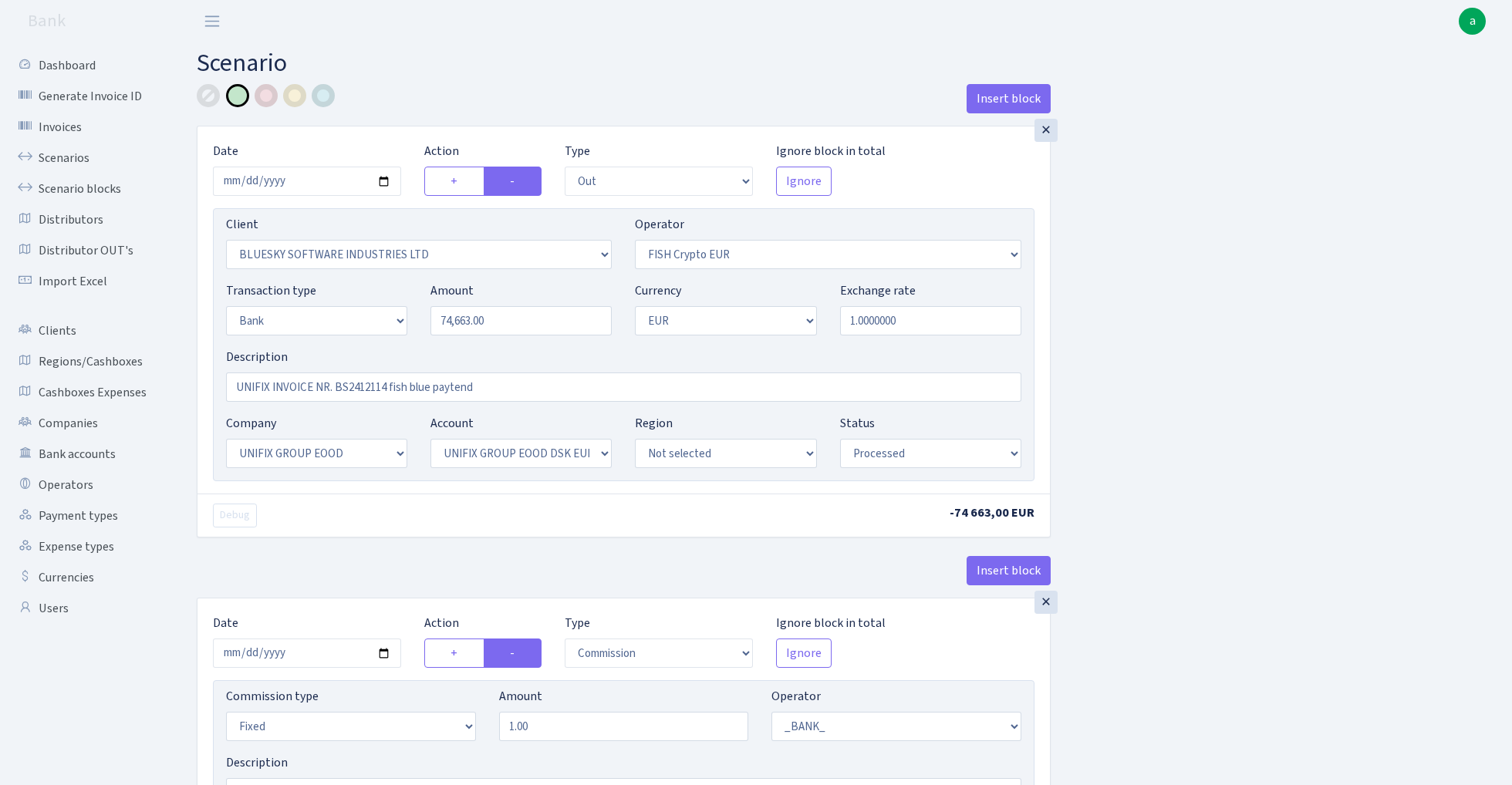
select select "1"
select select "13"
select select "31"
select select "processed"
click at [55, 150] on link "Scenarios" at bounding box center [85, 159] width 154 height 31
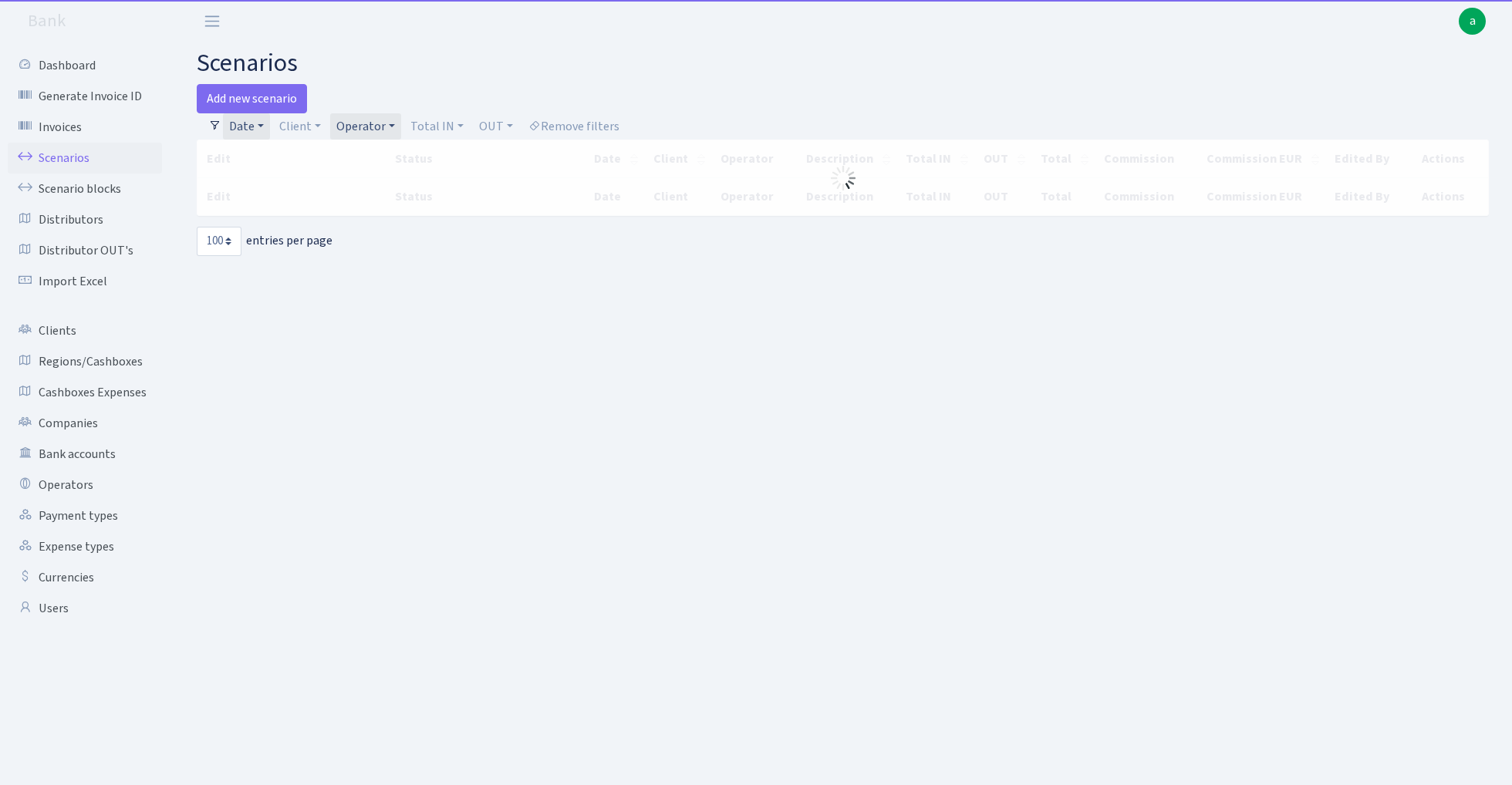
select select "100"
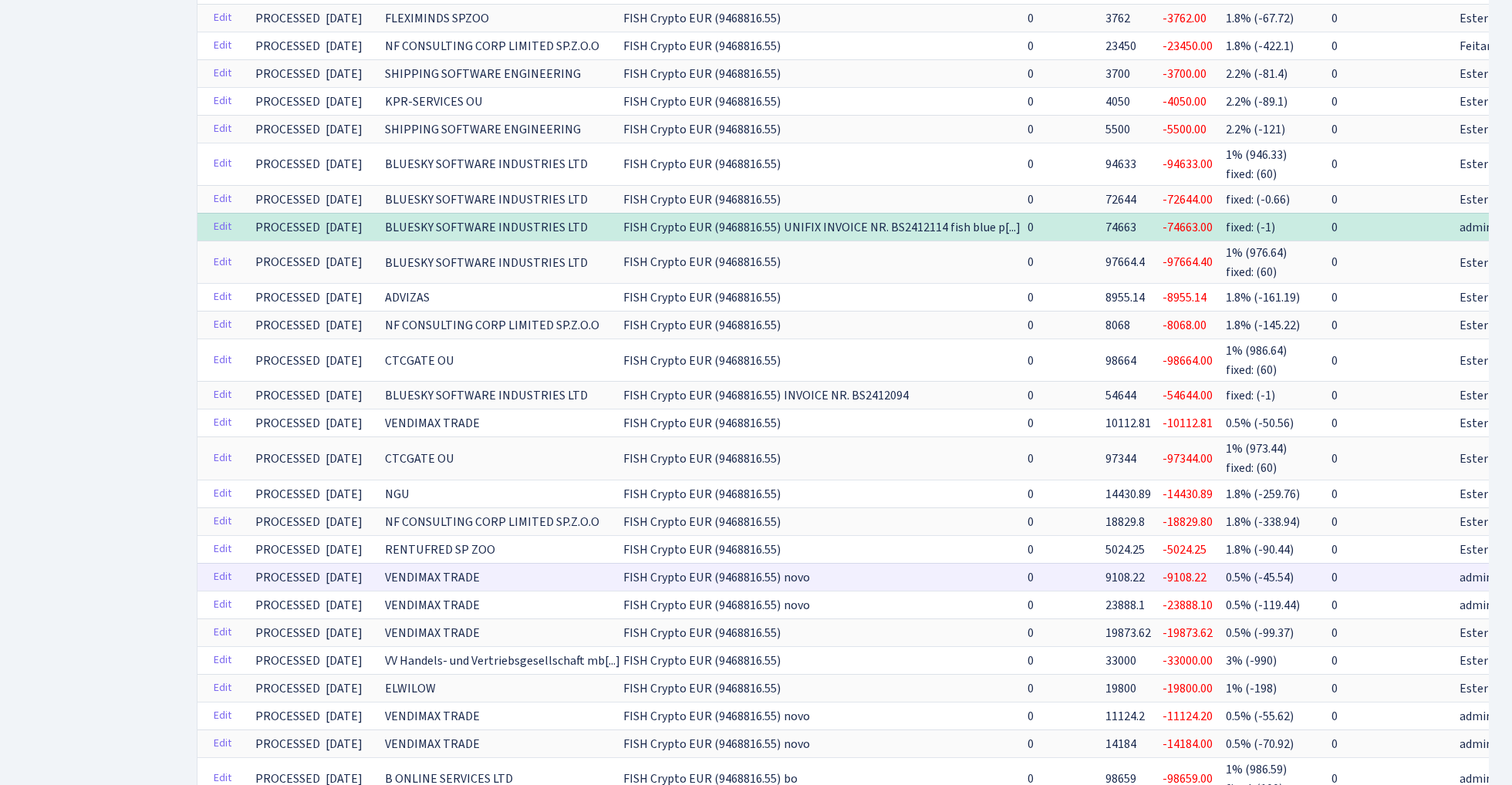
scroll to position [893, 0]
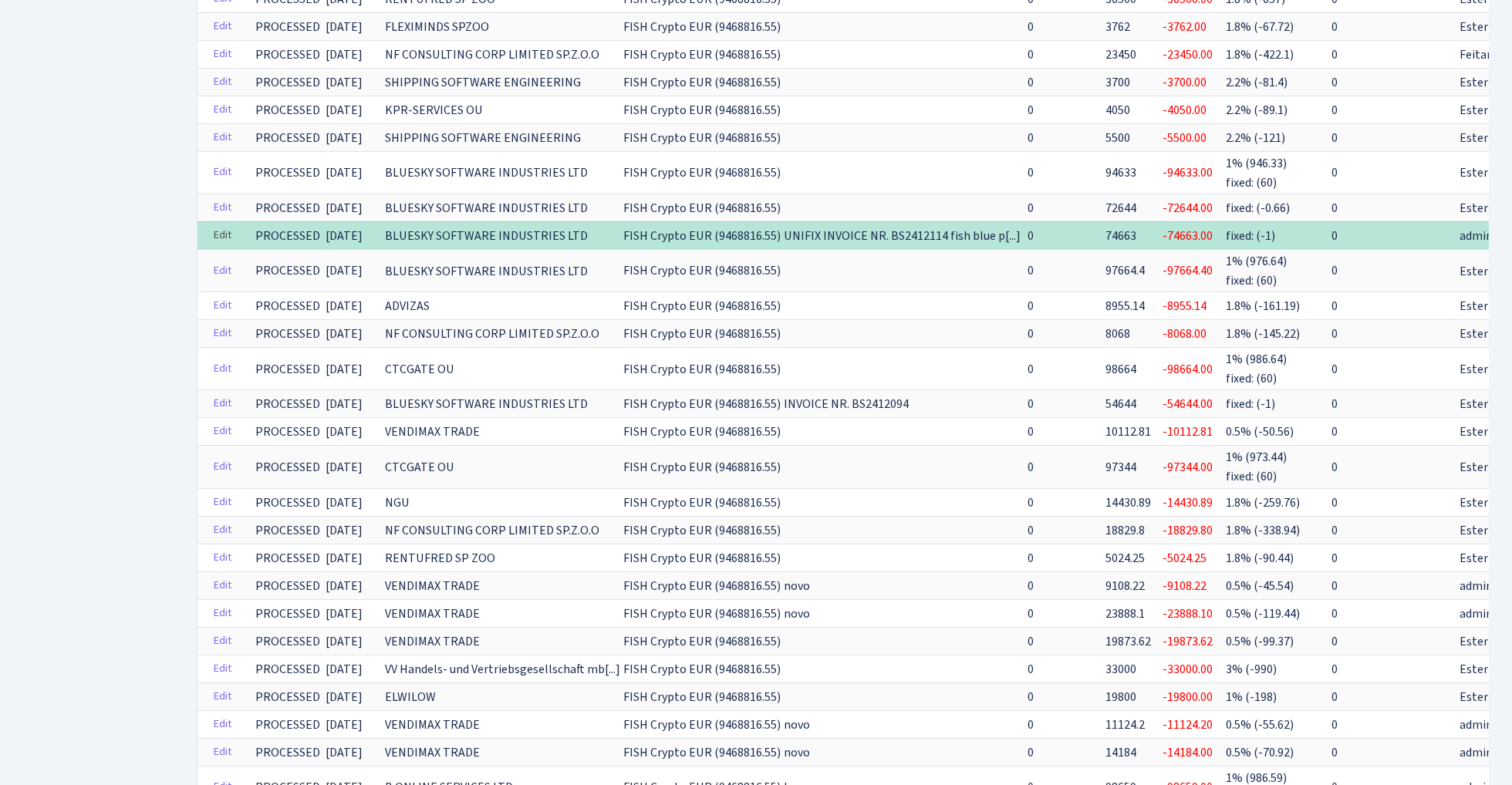
click at [224, 224] on link "Edit" at bounding box center [223, 236] width 31 height 24
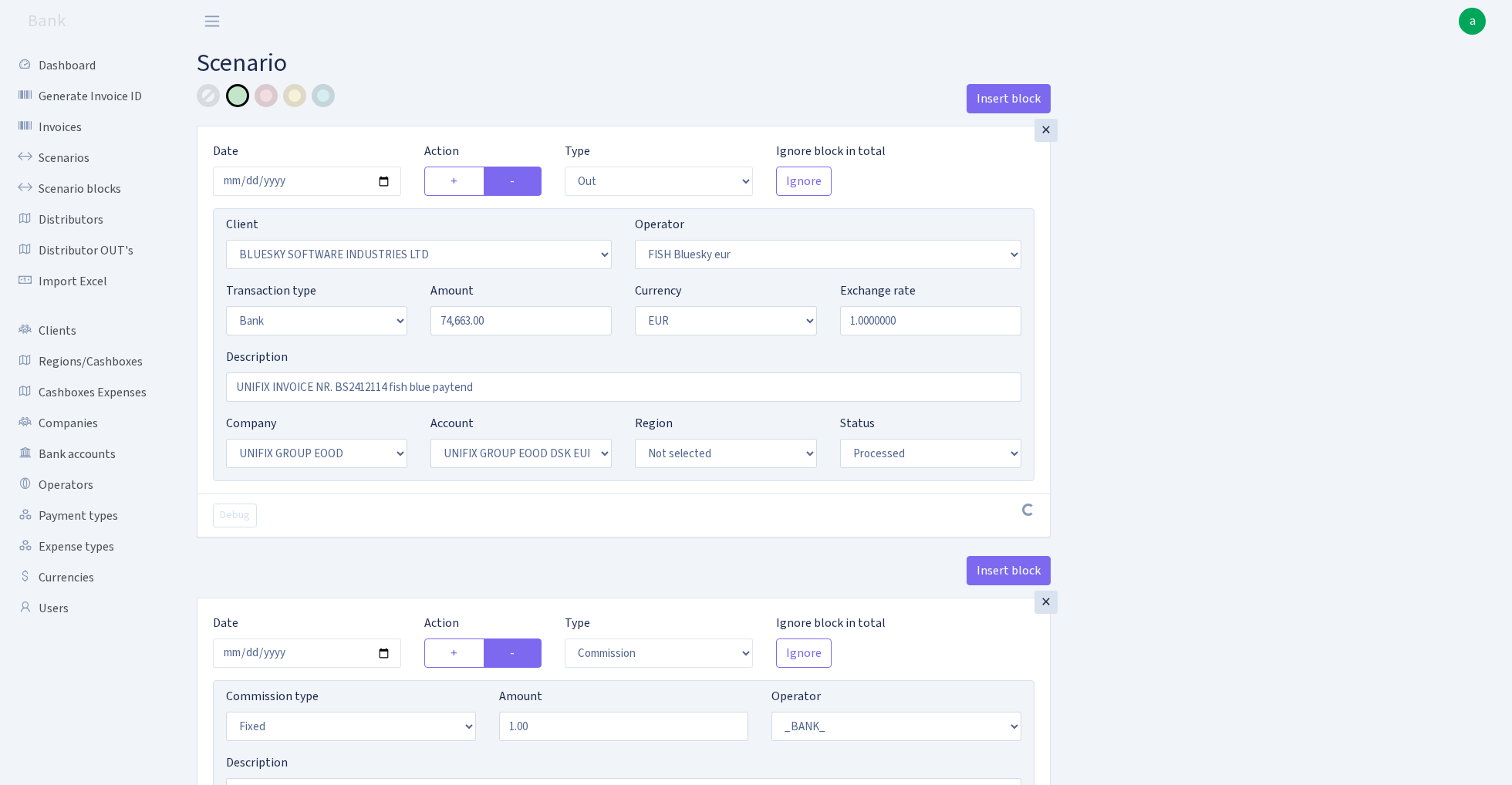
select select "out"
select select "2867"
select select "460"
select select "2"
select select "1"
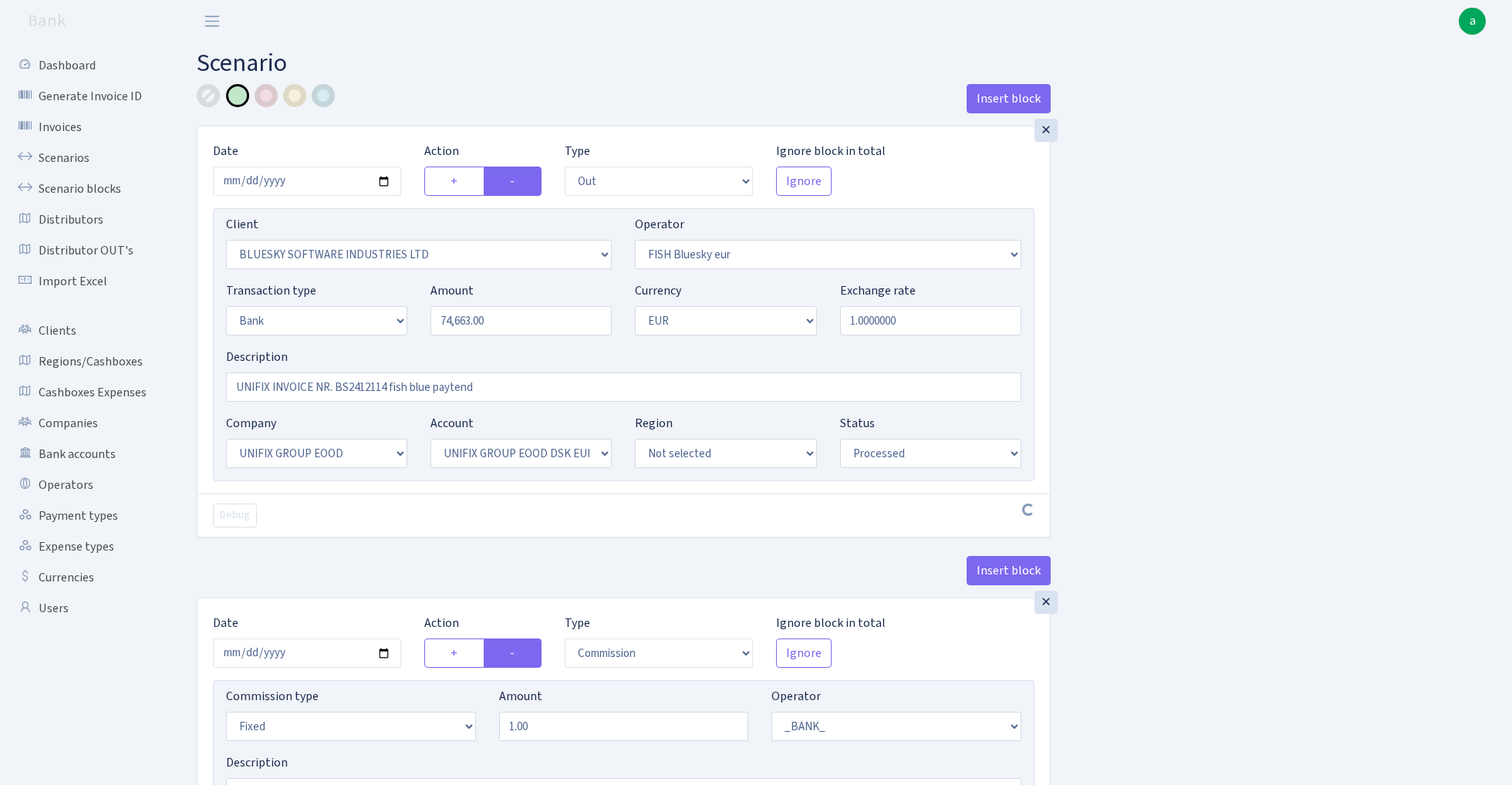
select select "13"
select select "31"
select select "processed"
select select "commission"
select select "fixed"
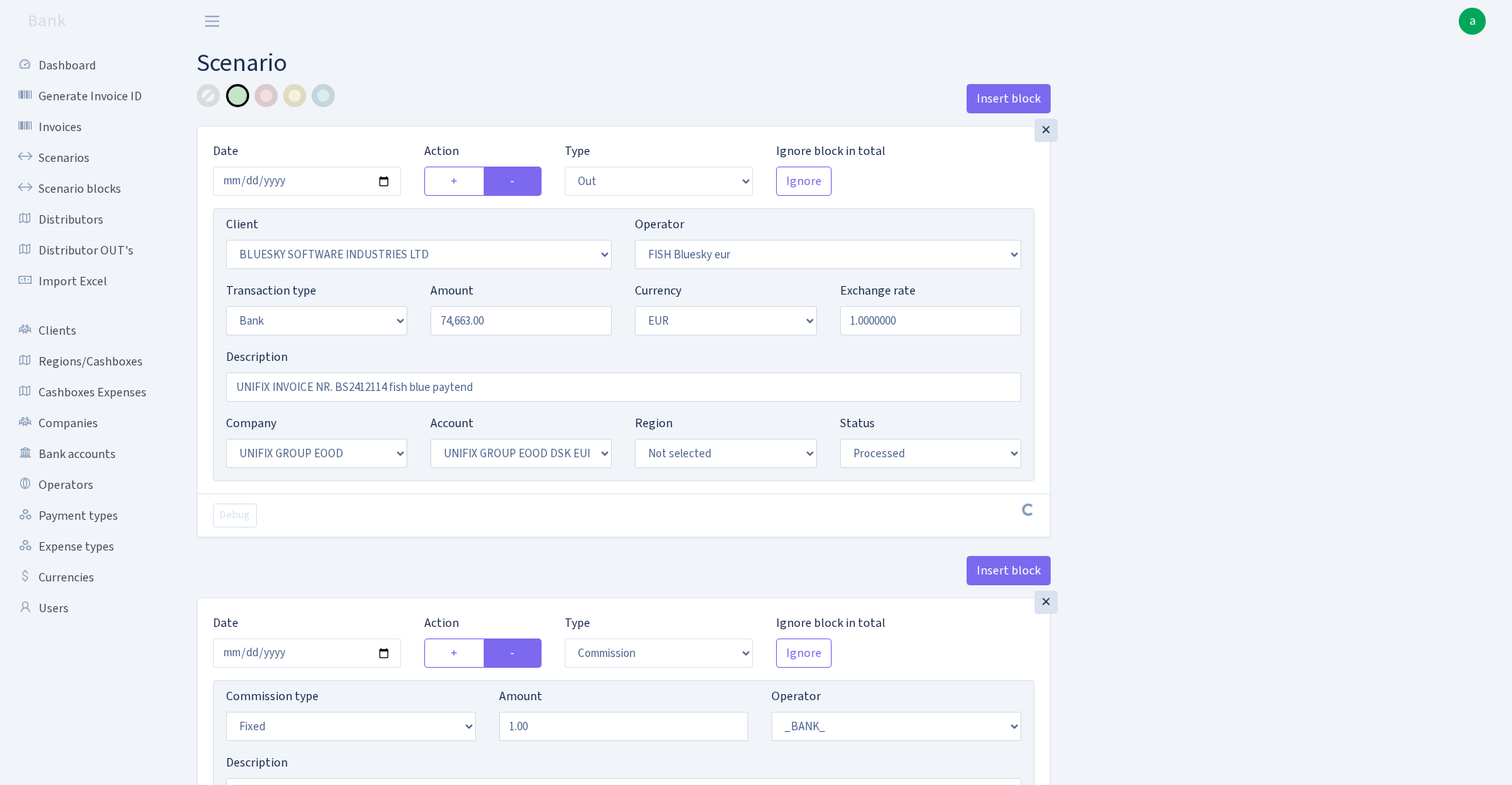
select select "1"
select select "13"
select select "31"
select select "processed"
click at [68, 161] on link "Scenarios" at bounding box center [85, 159] width 154 height 31
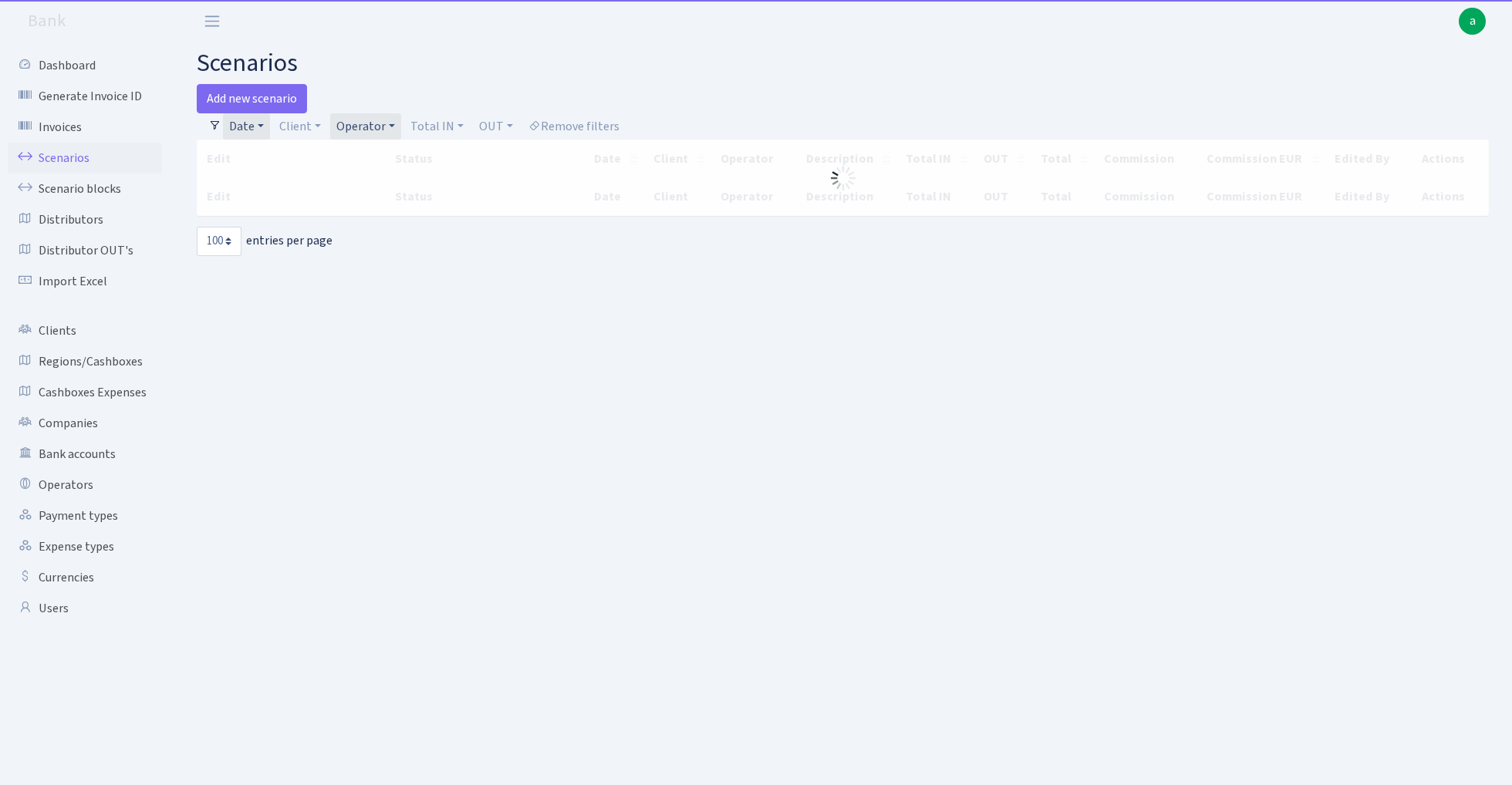
select select "100"
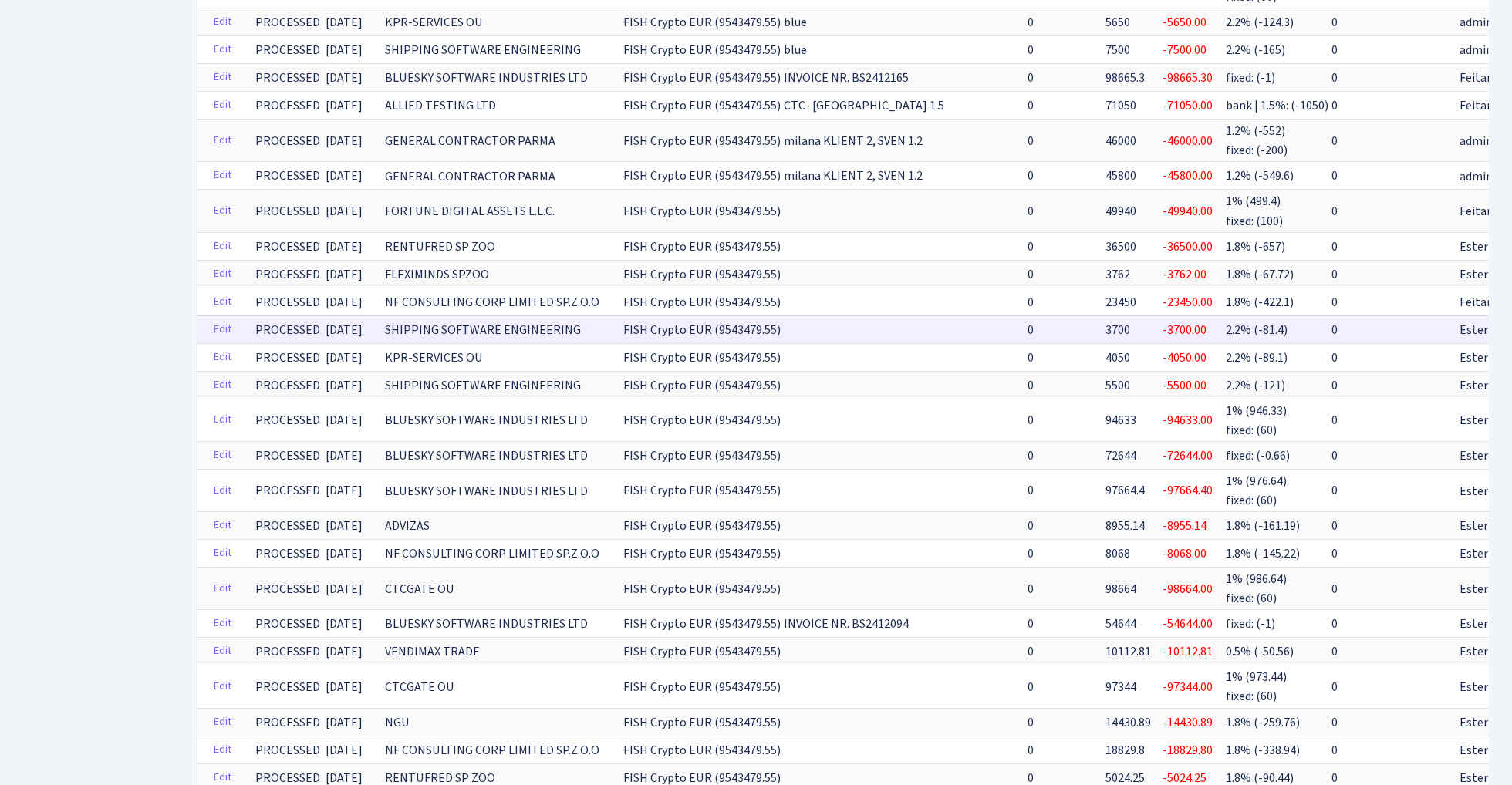
scroll to position [649, 0]
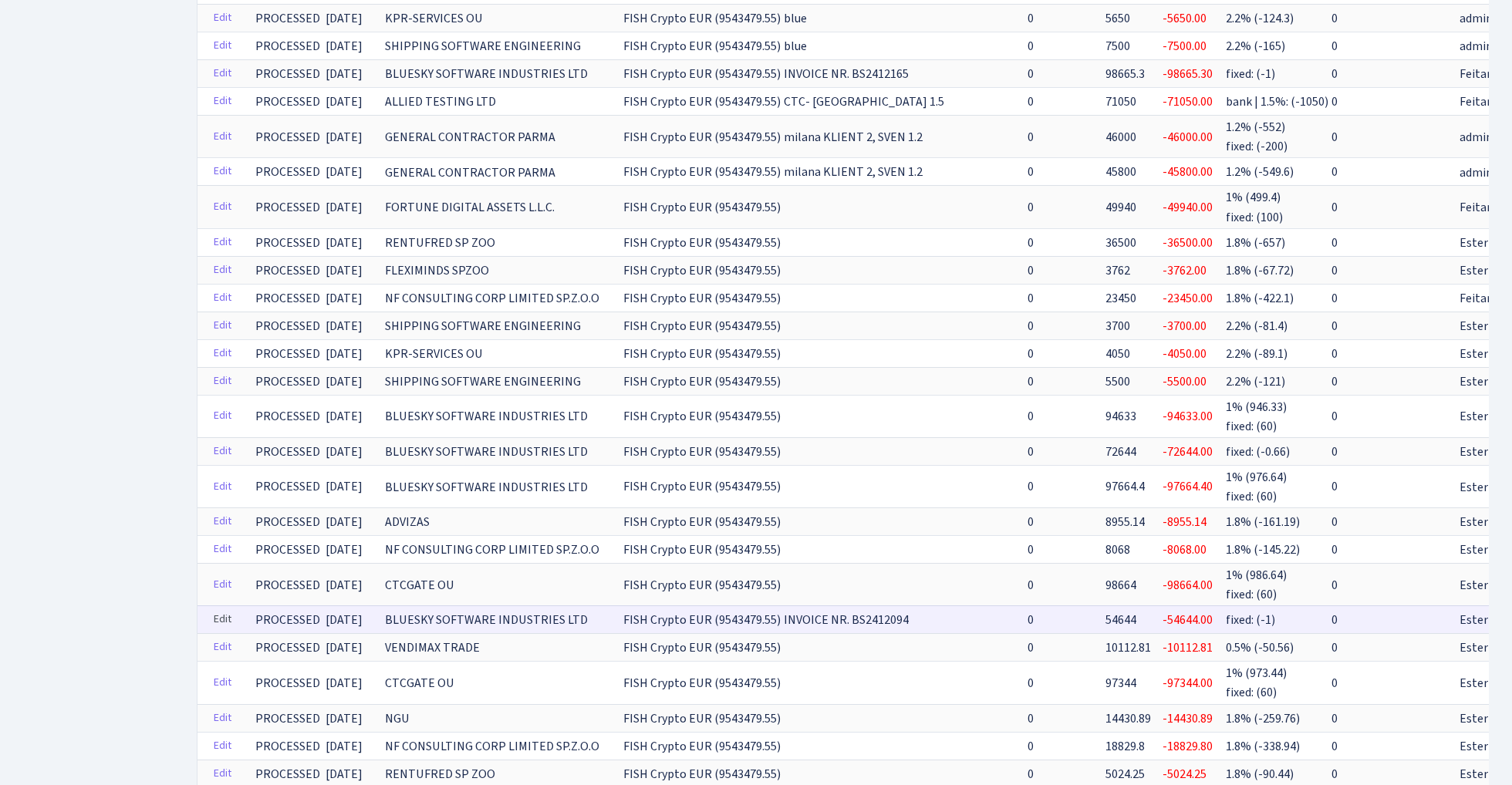
click at [219, 608] on link "Edit" at bounding box center [223, 620] width 31 height 24
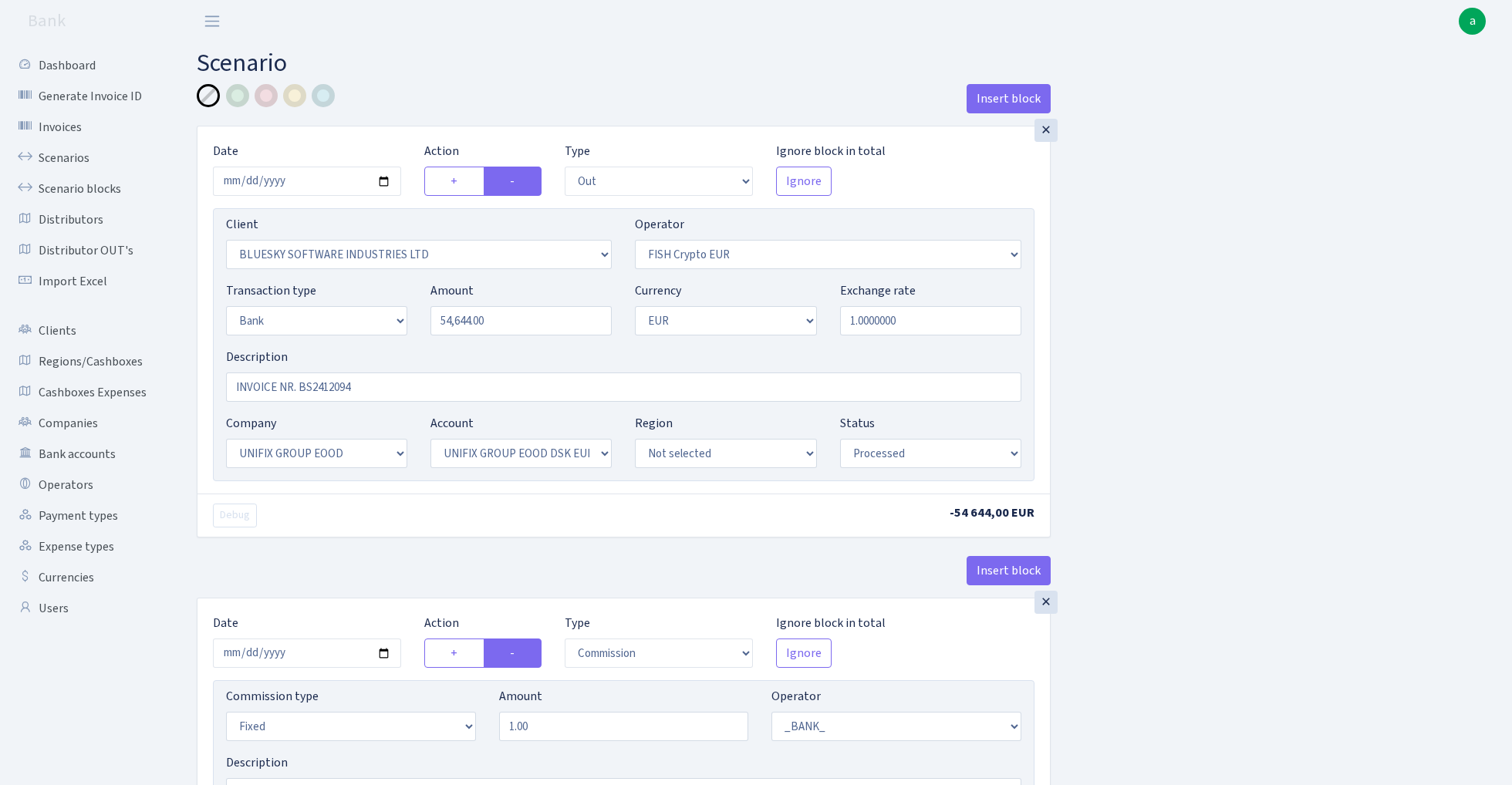
select select "out"
select select "2867"
select select "244"
select select "2"
select select "1"
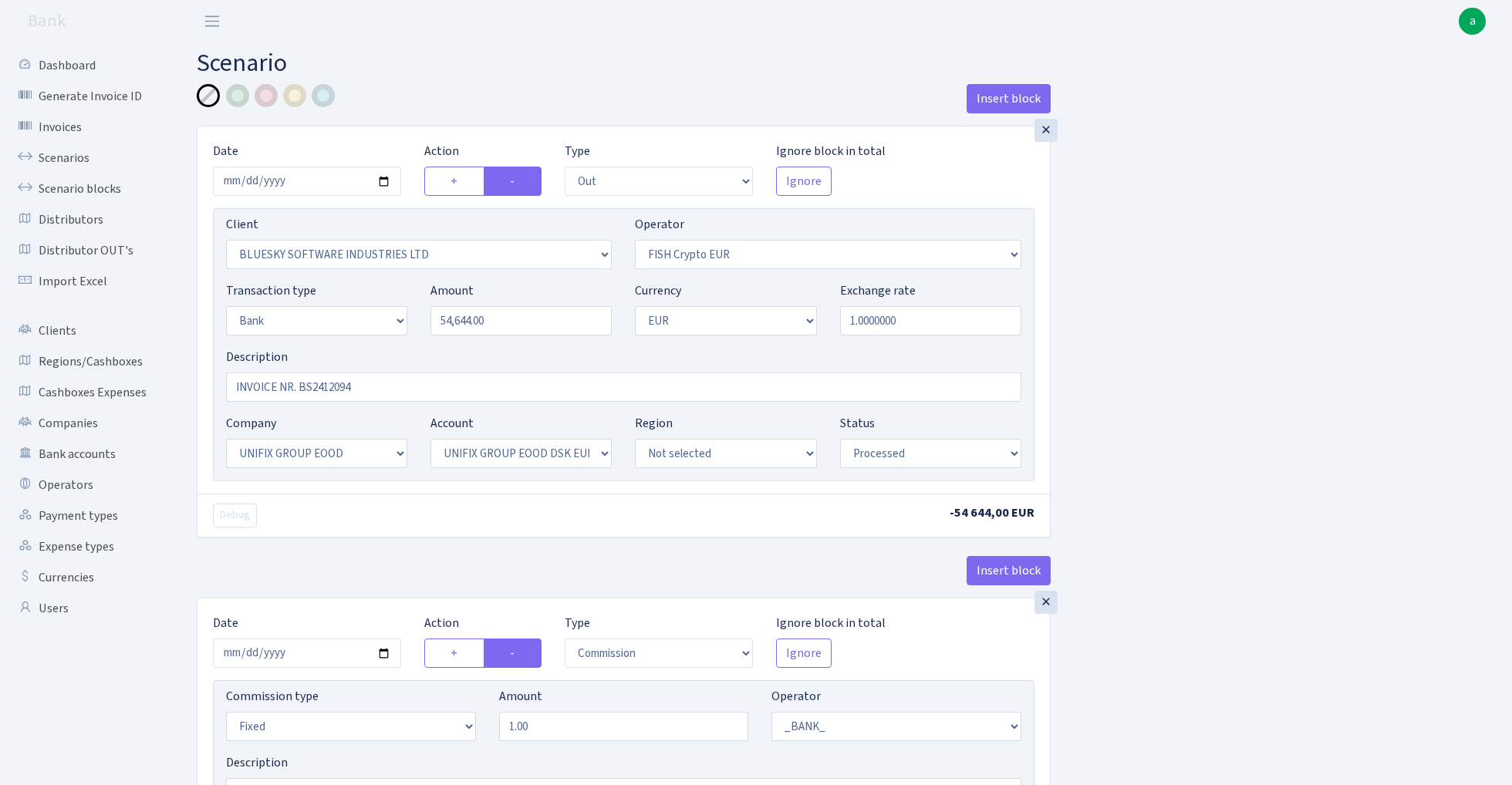
select select "13"
select select "31"
select select "processed"
select select "commission"
select select "fixed"
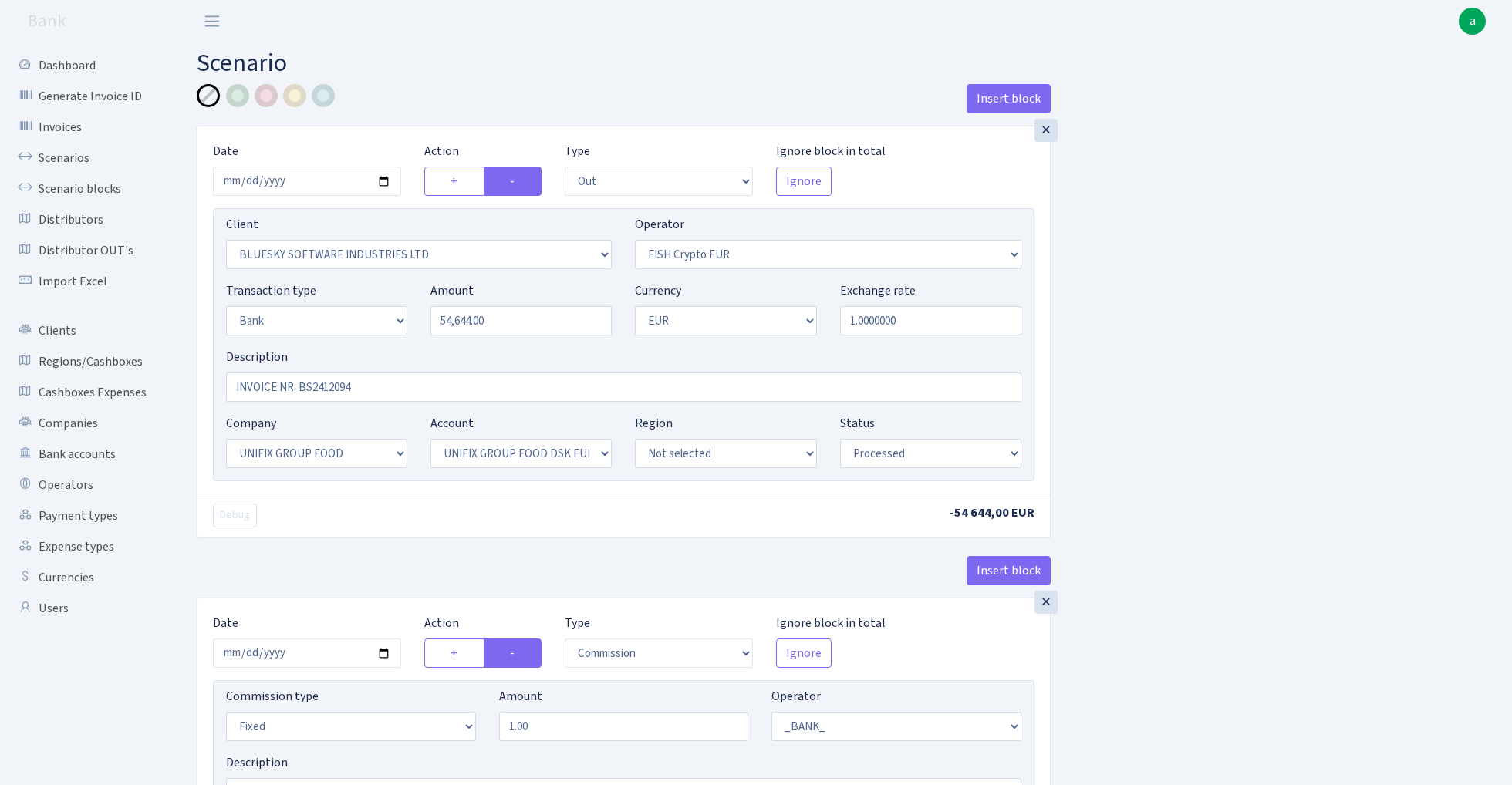
select select "1"
select select "13"
select select "31"
select select "processed"
click at [236, 94] on div at bounding box center [238, 95] width 23 height 23
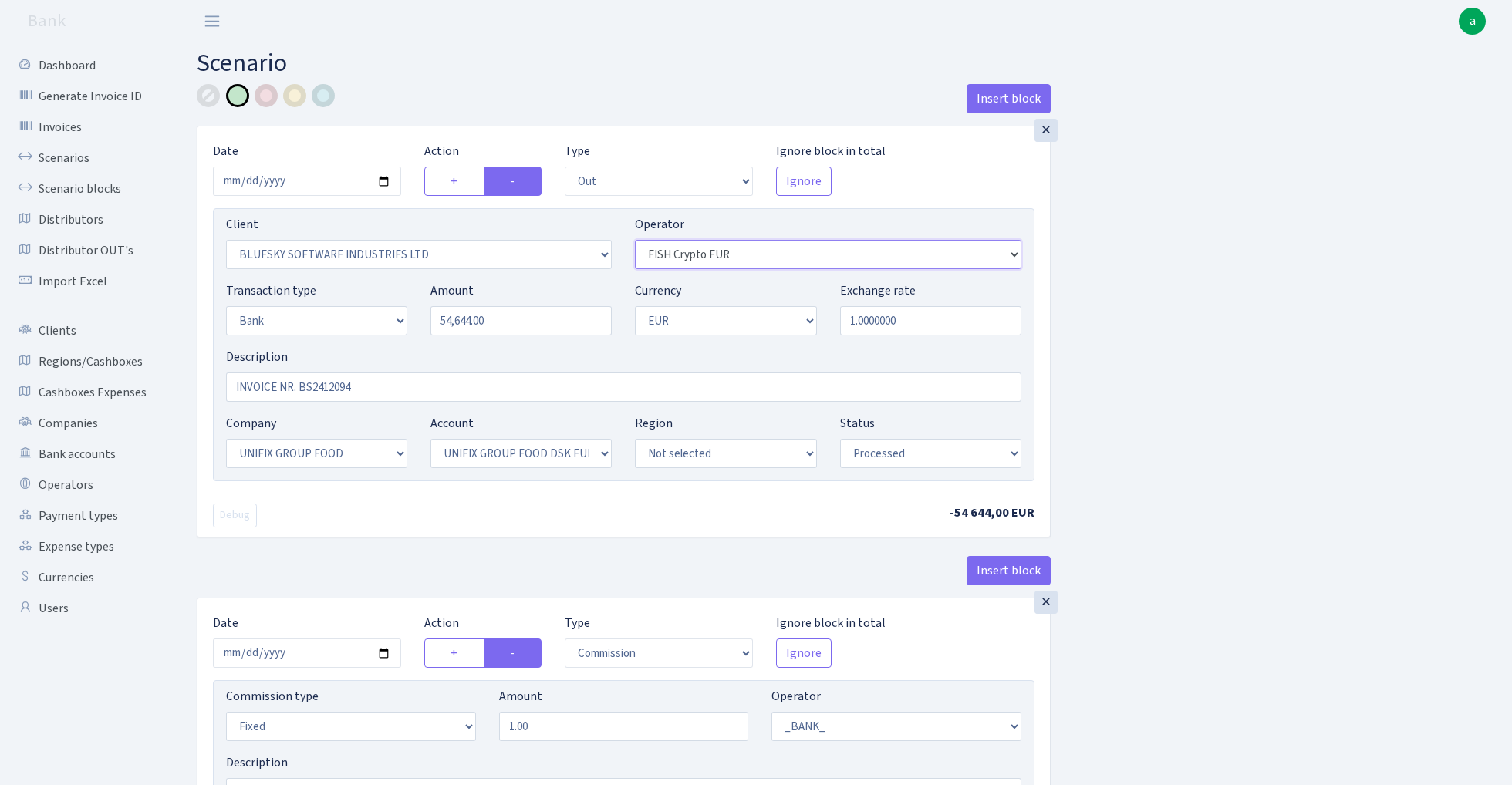
select select "460"
click at [232, 382] on input "INVOICE NR. BS2412094" at bounding box center [624, 387] width 796 height 29
click at [429, 398] on input "UNIFIX INVOICE NR. BS2412094" at bounding box center [624, 387] width 796 height 29
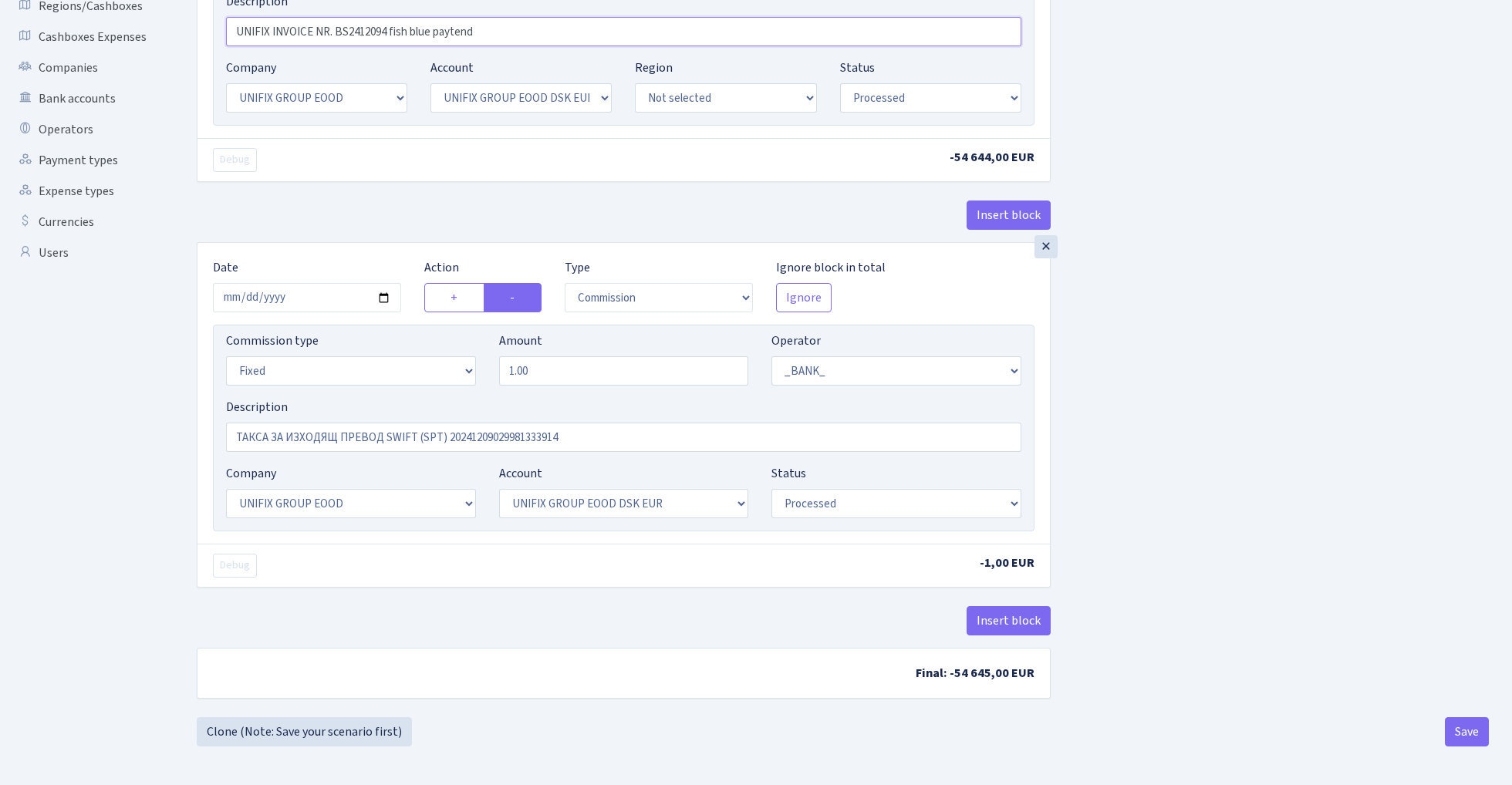
scroll to position [360, 0]
type input "UNIFIX INVOICE NR. BS2412094 fish blue paytend"
click at [1462, 733] on button "Save" at bounding box center [1467, 732] width 44 height 29
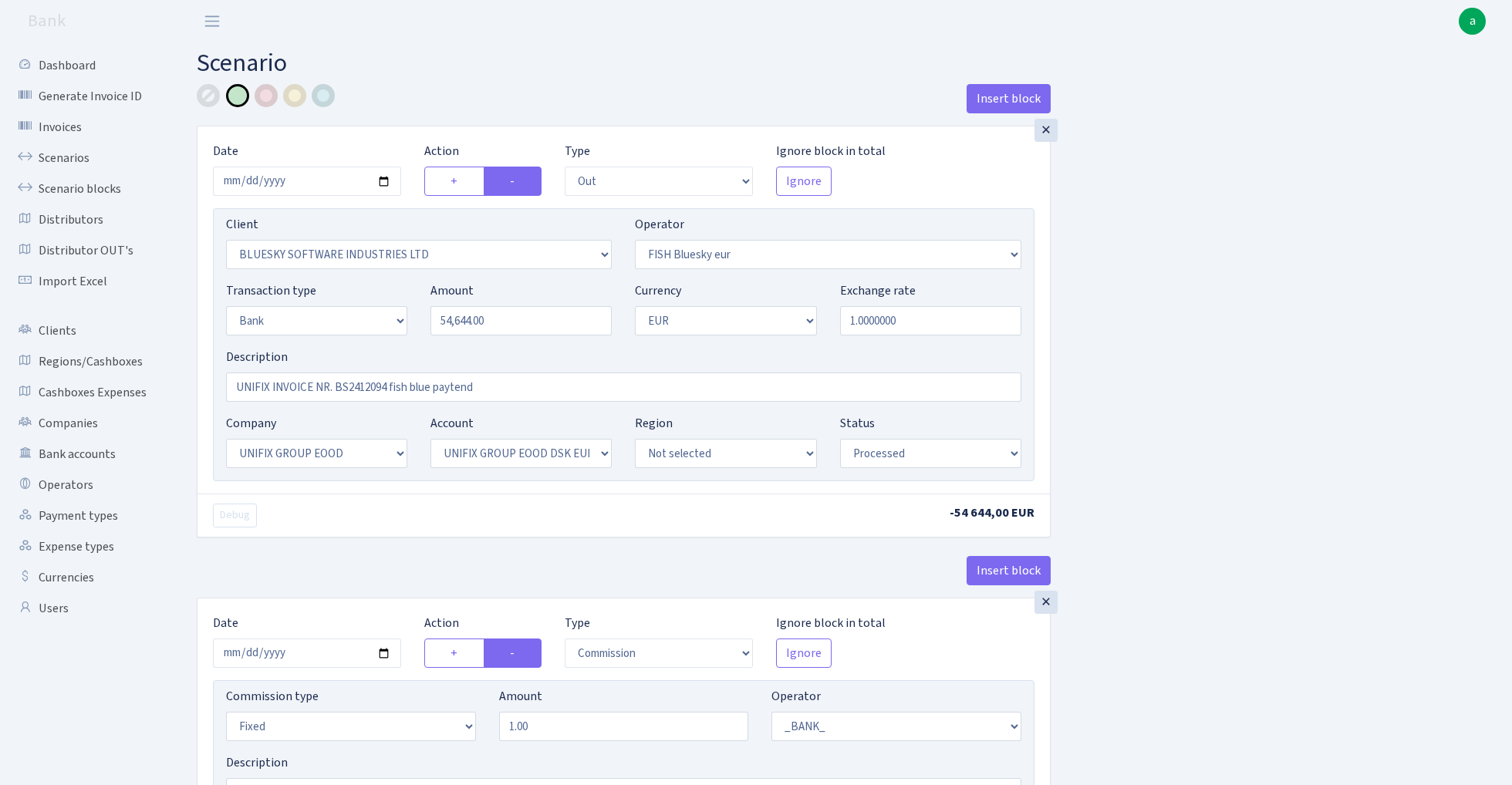
select select "out"
select select "2867"
select select "460"
select select "2"
select select "1"
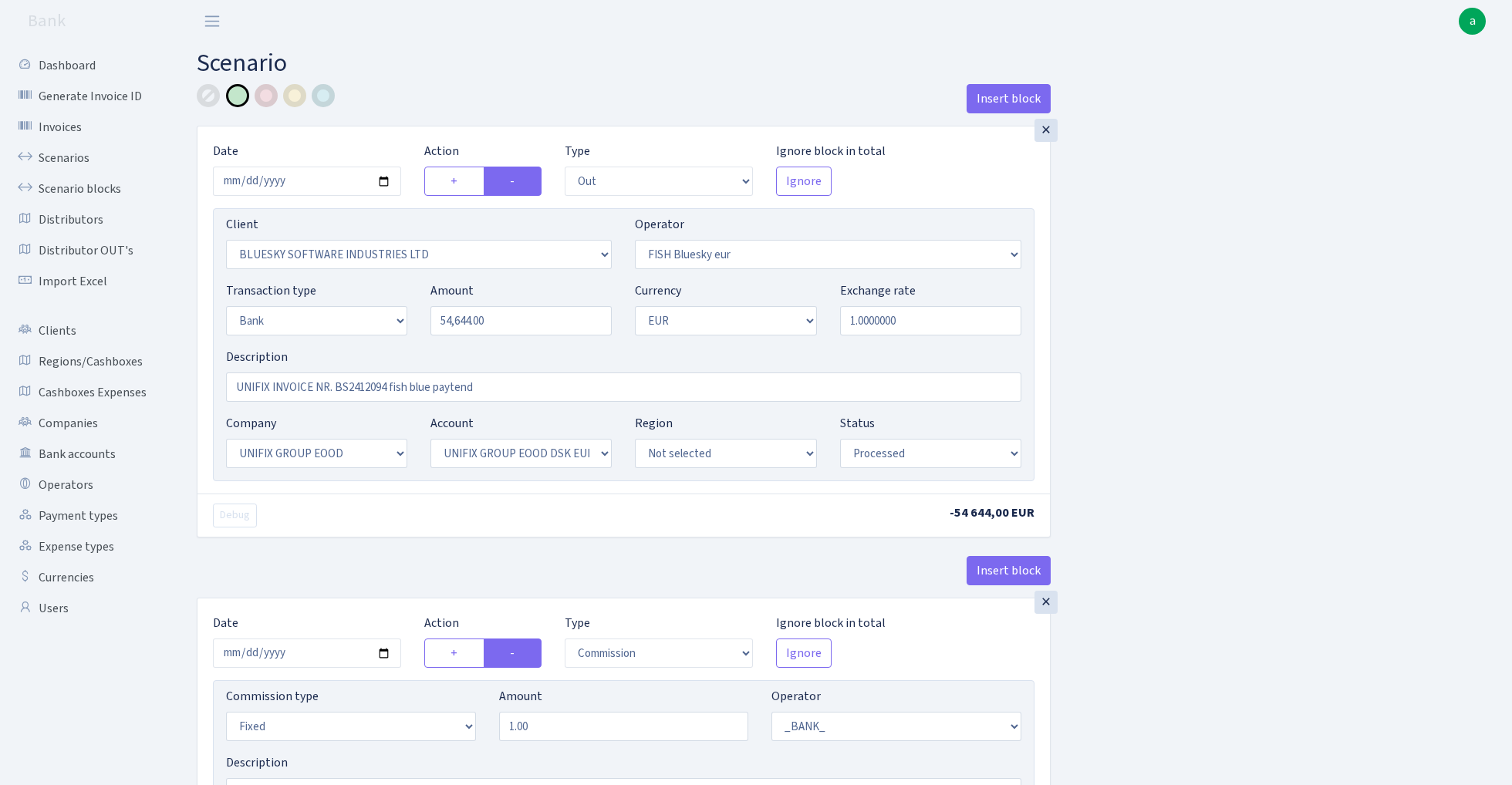
select select "13"
select select "31"
select select "processed"
select select "commission"
select select "fixed"
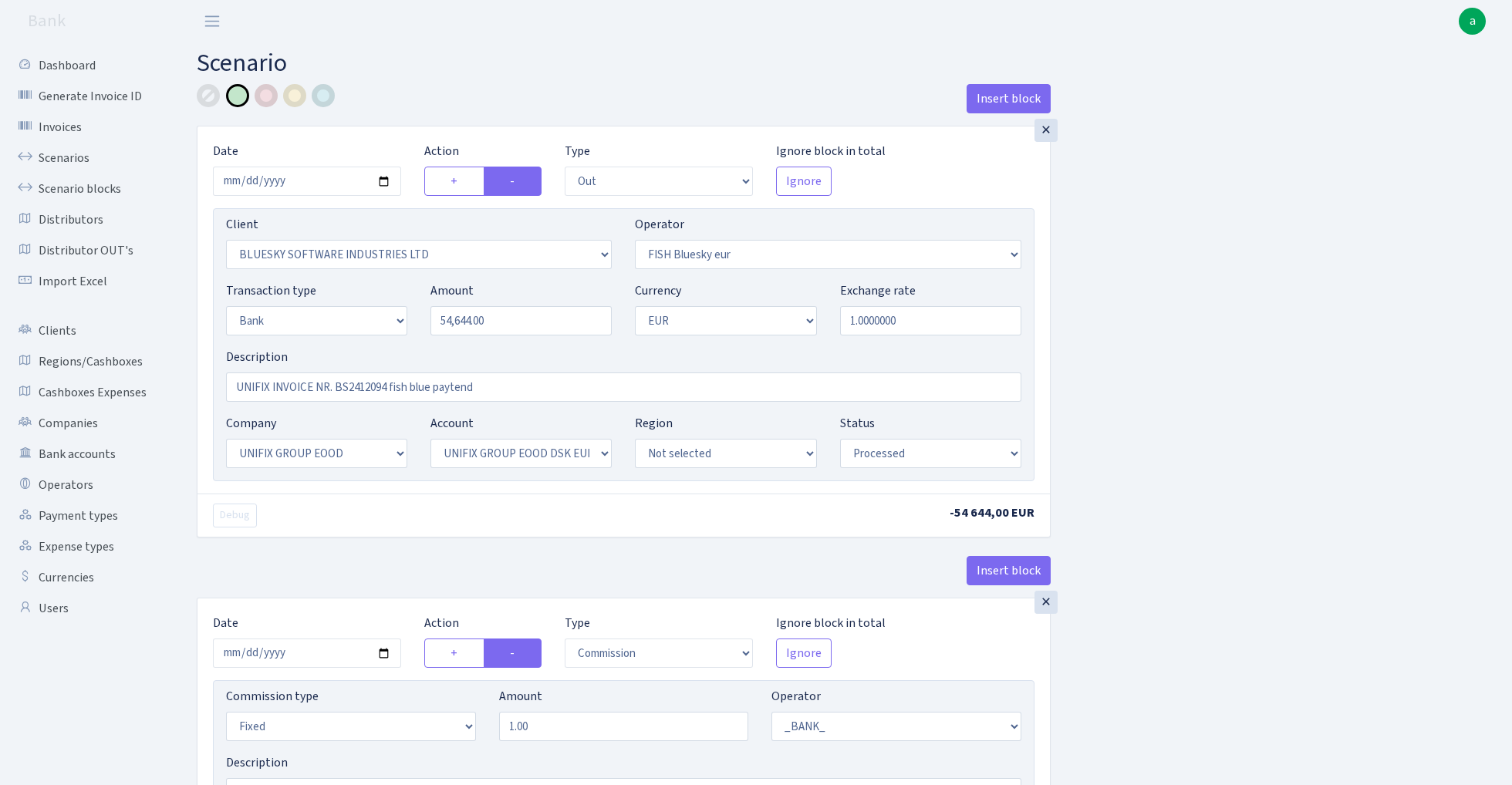
select select "1"
select select "13"
select select "31"
select select "processed"
click at [75, 160] on link "Scenarios" at bounding box center [85, 159] width 154 height 31
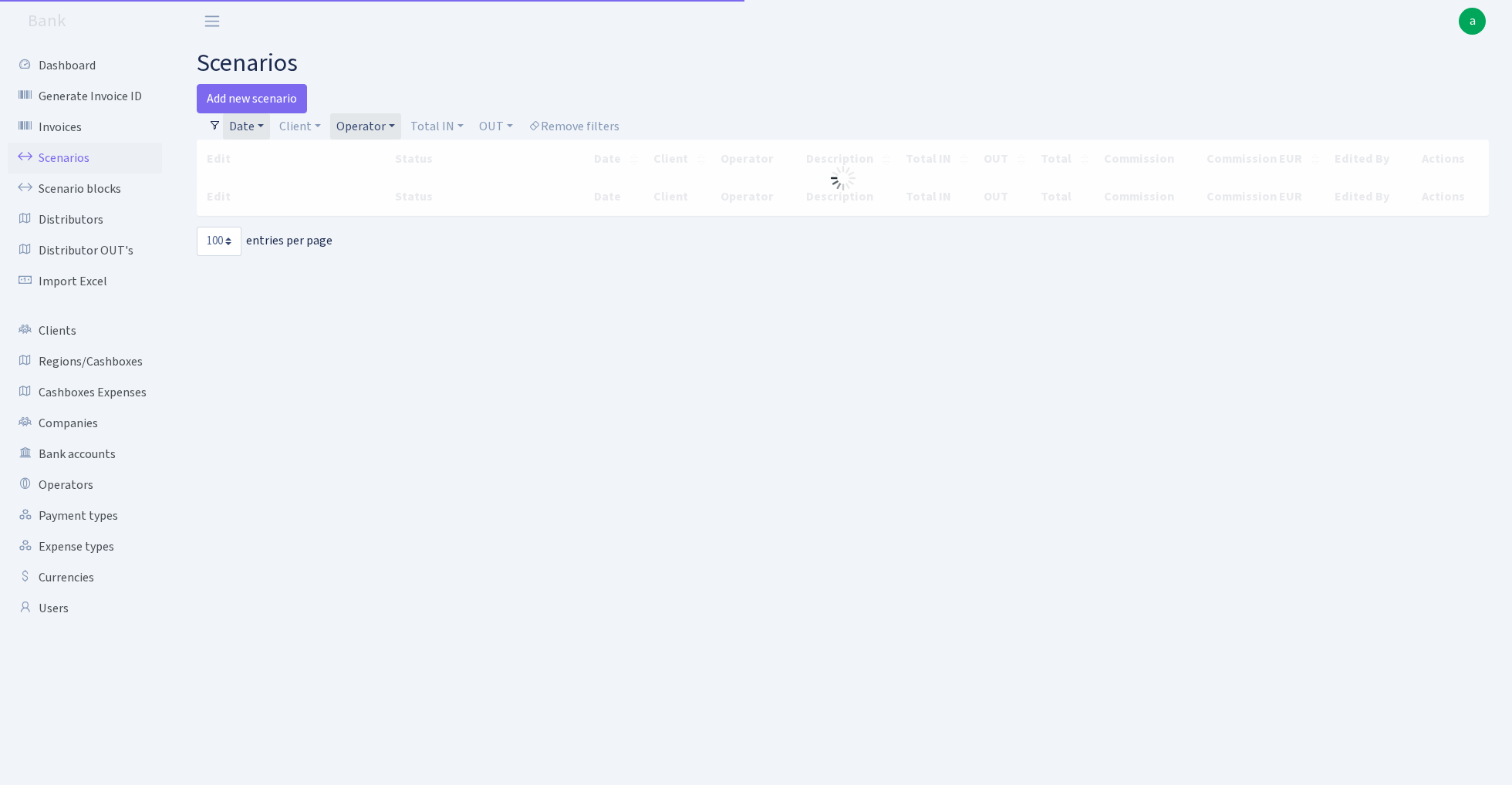
select select "100"
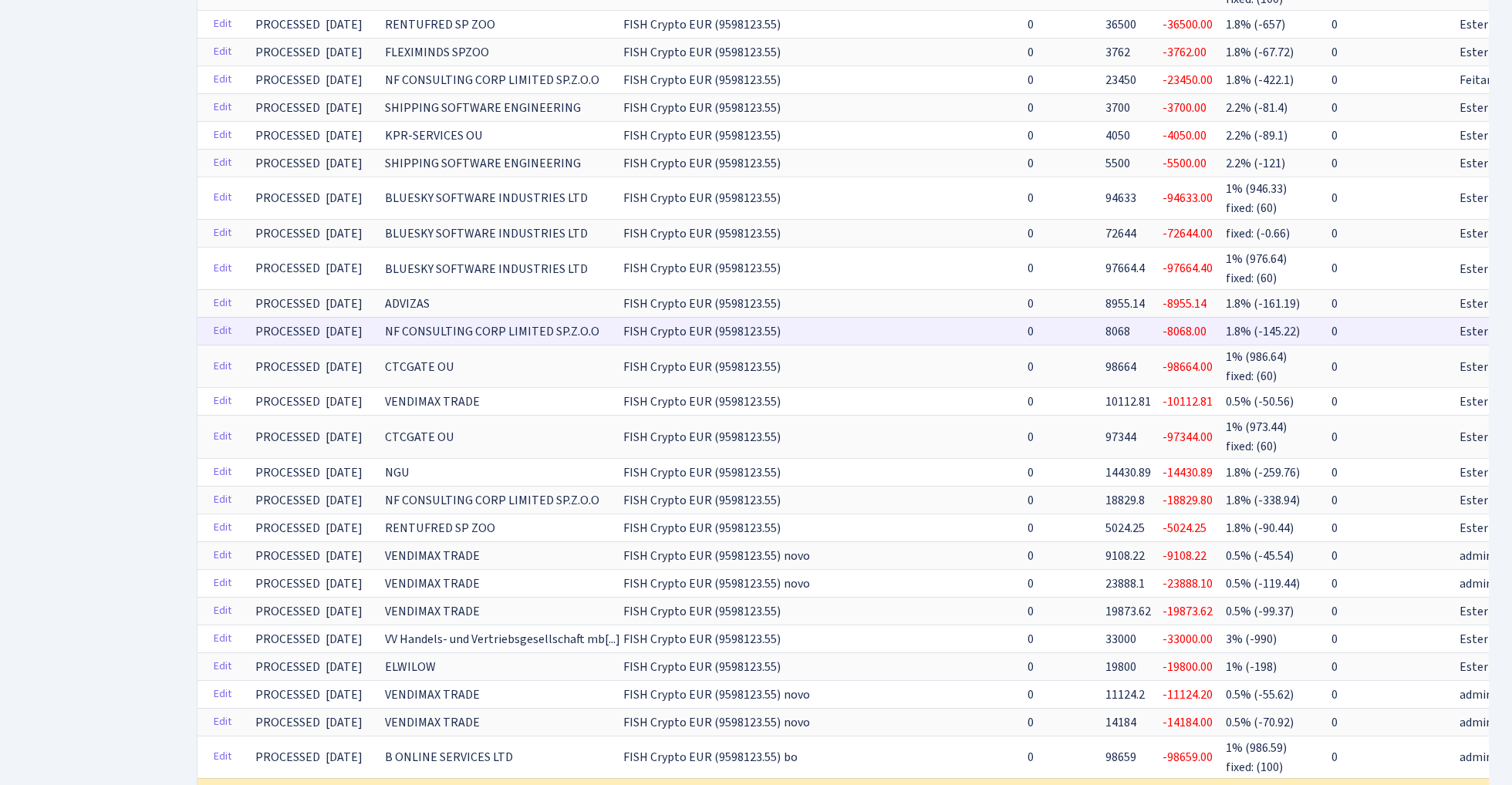
scroll to position [860, 0]
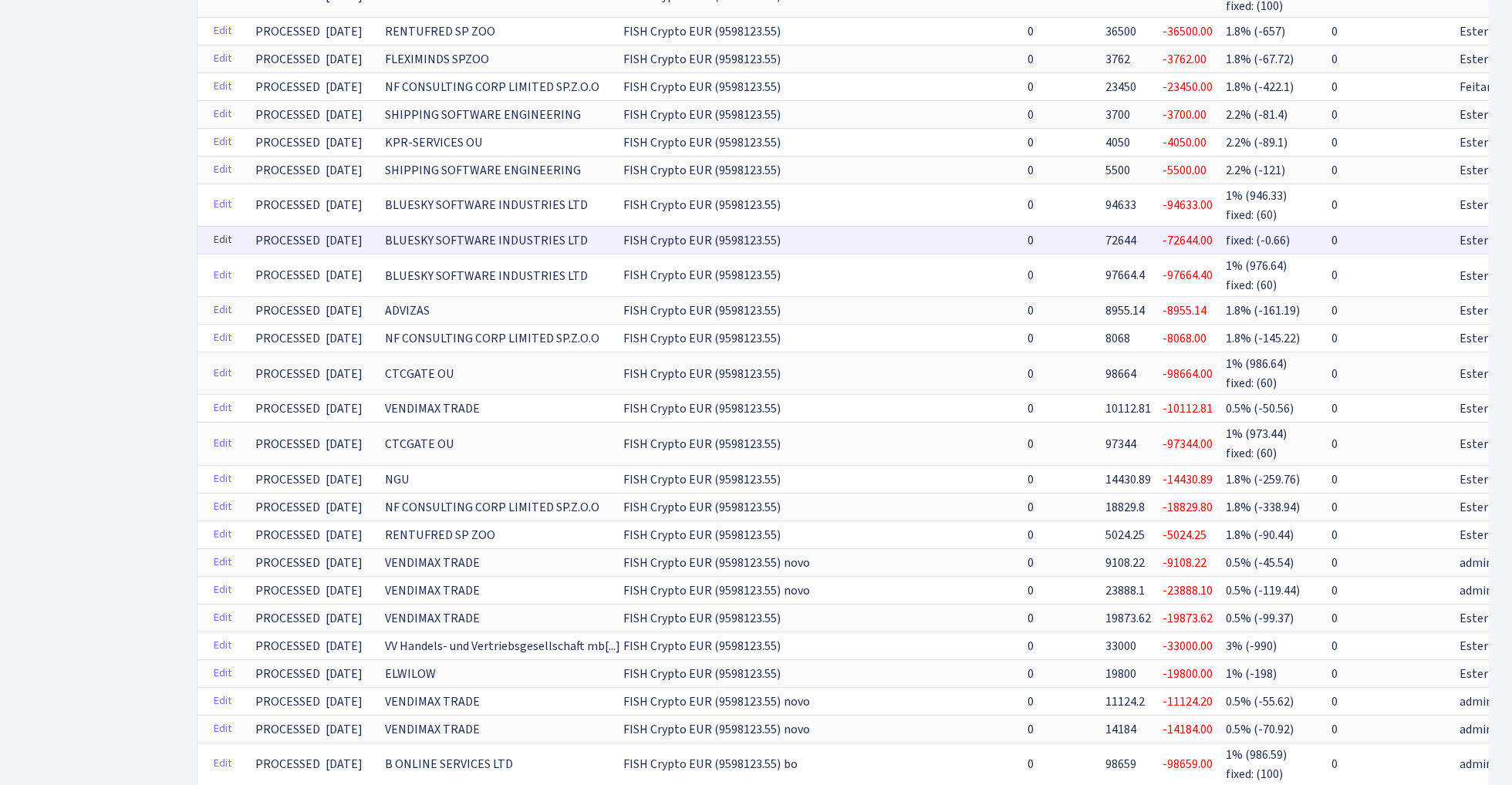
click at [217, 228] on link "Edit" at bounding box center [223, 240] width 31 height 24
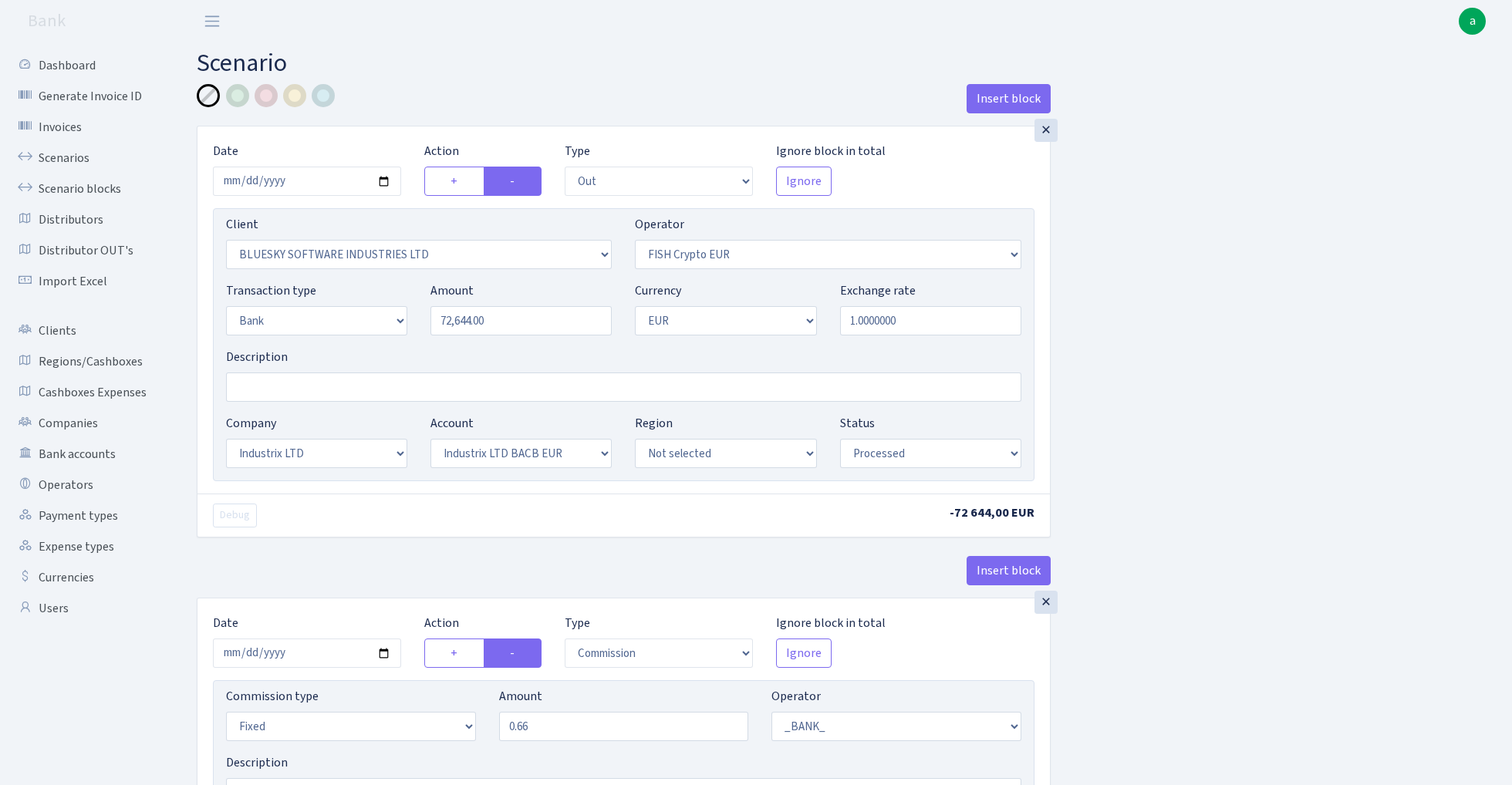
select select "out"
select select "2867"
select select "244"
select select "2"
select select "1"
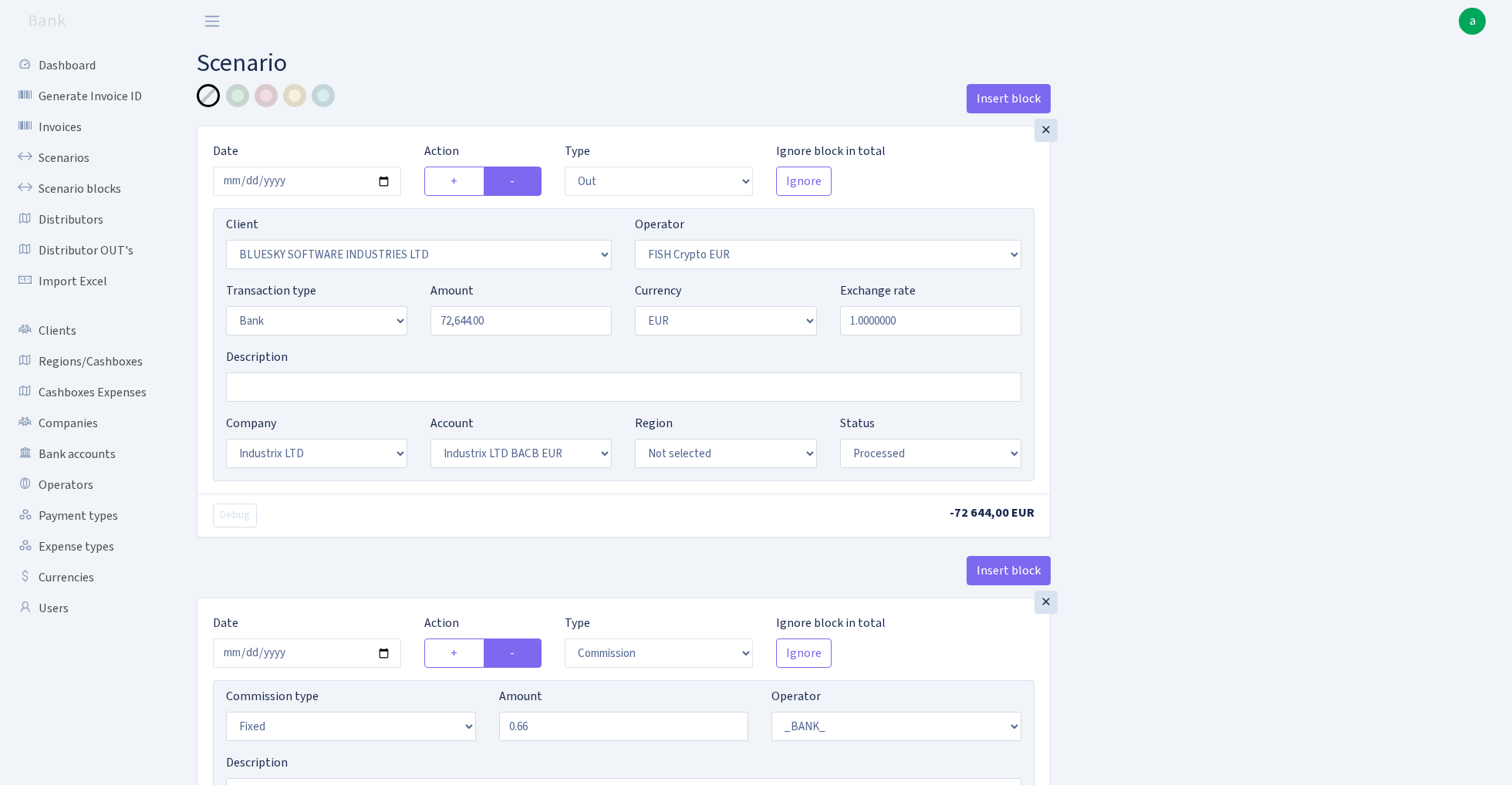
select select "17"
select select "41"
select select "processed"
select select "commission"
select select "fixed"
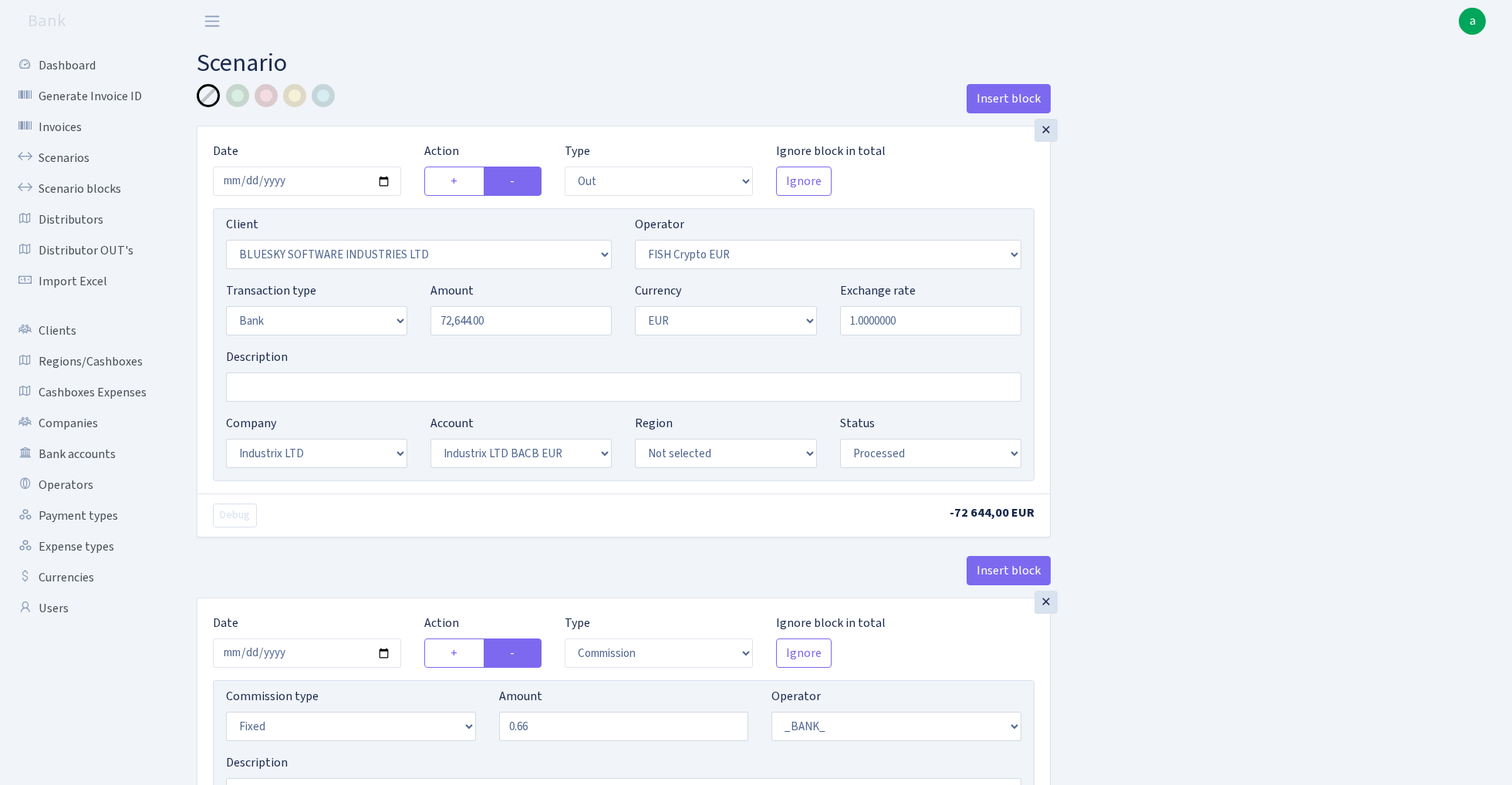
select select "1"
select select "17"
select select "41"
select select "processed"
click at [300, 387] on input "Description" at bounding box center [624, 387] width 796 height 29
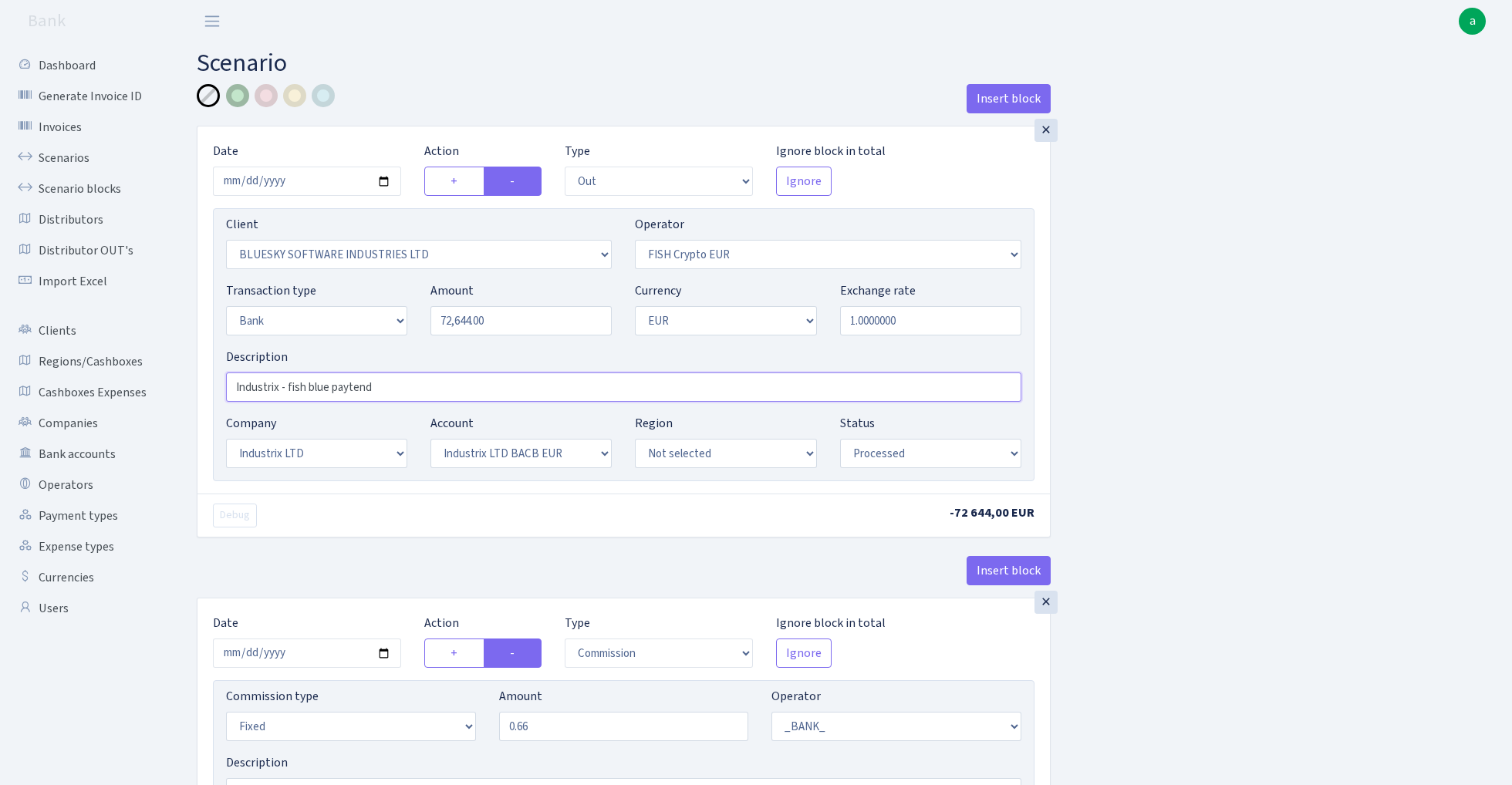
type input "Industrix - fish blue paytend"
click at [238, 99] on div at bounding box center [238, 95] width 23 height 23
select select "460"
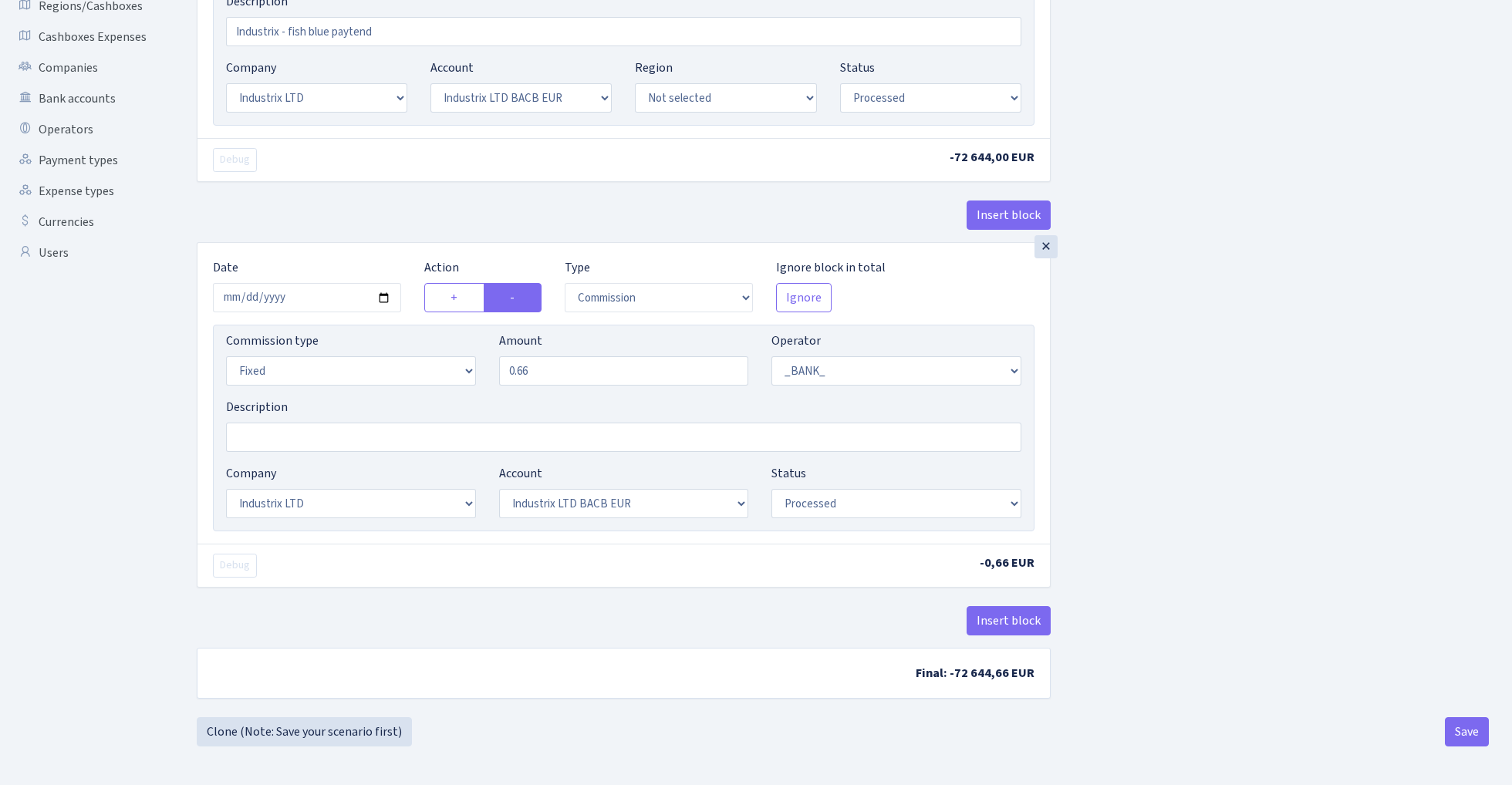
scroll to position [360, 0]
click at [1467, 726] on button "Save" at bounding box center [1467, 732] width 44 height 29
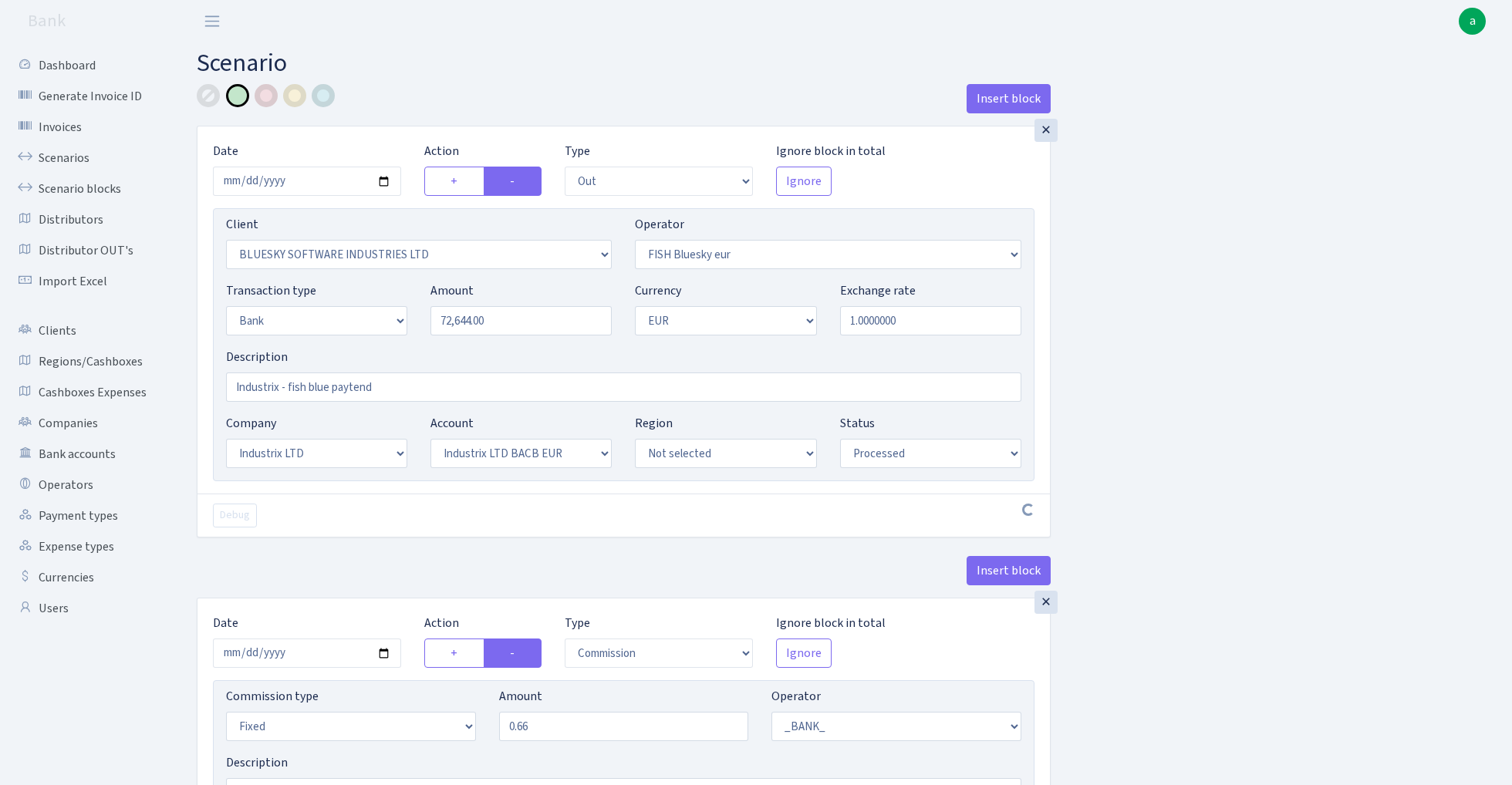
select select "out"
select select "2867"
select select "460"
select select "2"
select select "1"
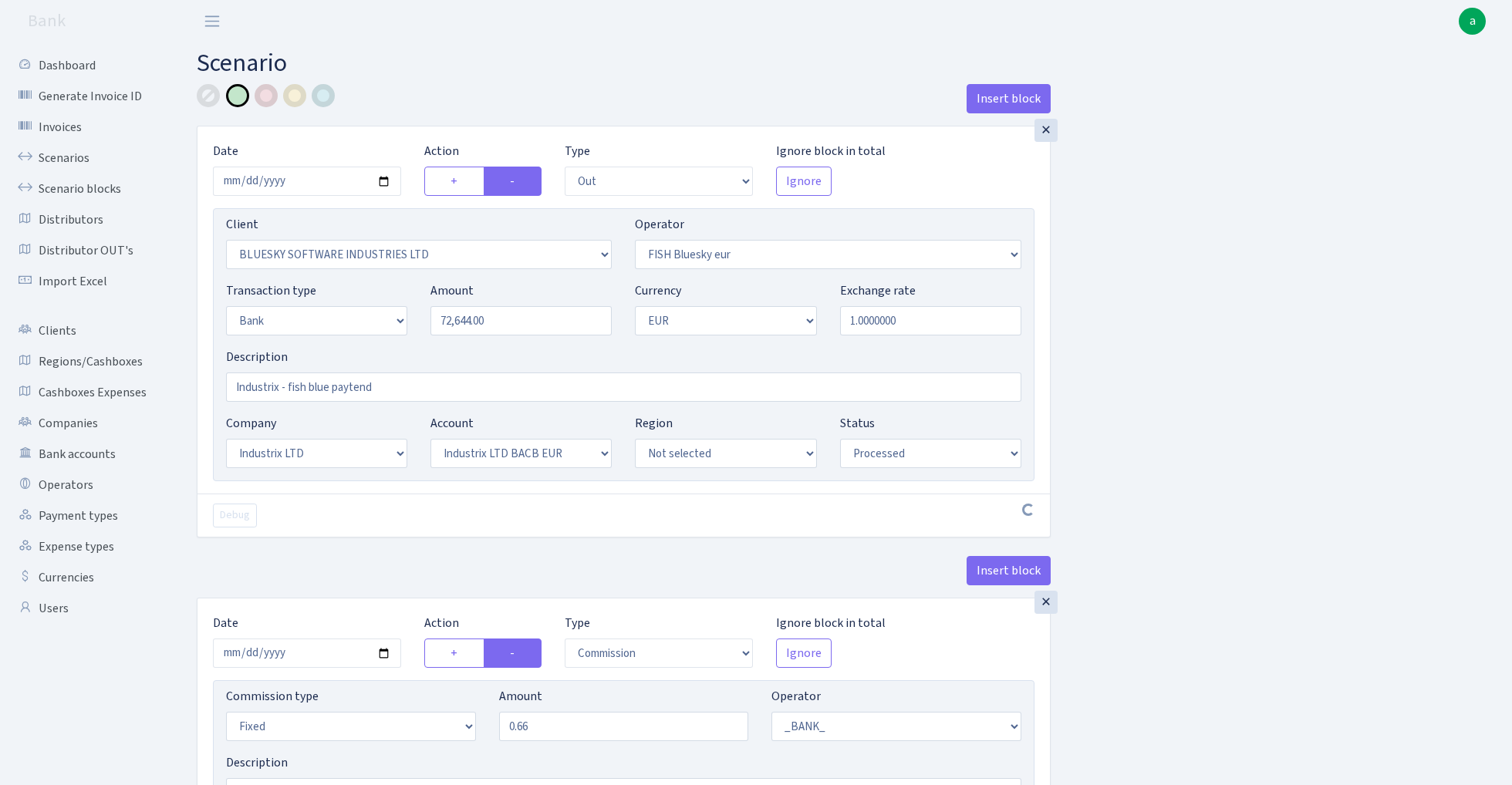
select select "17"
select select "41"
select select "processed"
select select "commission"
select select "fixed"
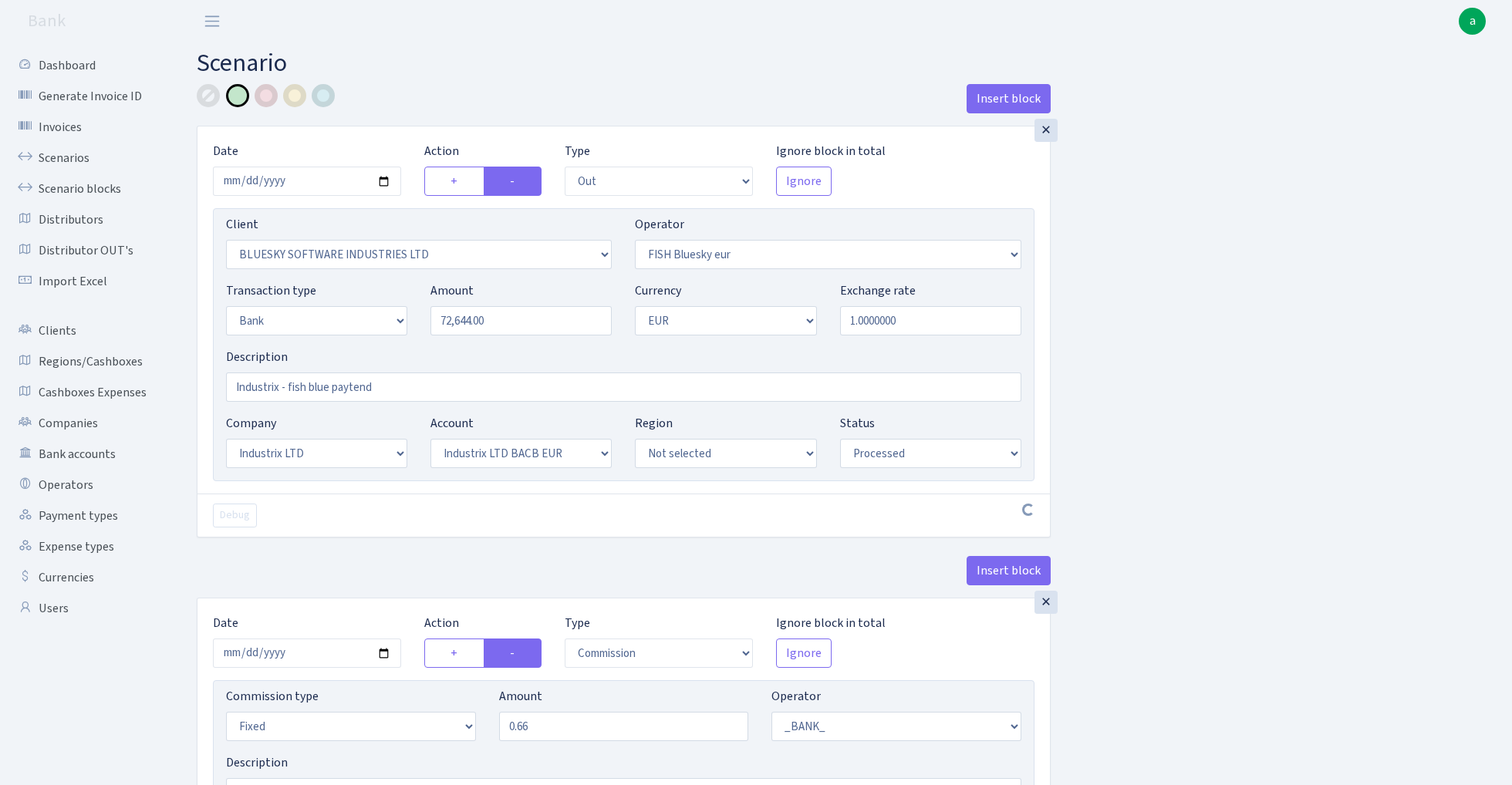
select select "1"
select select "17"
select select "41"
select select "processed"
click at [73, 155] on link "Scenarios" at bounding box center [85, 159] width 154 height 31
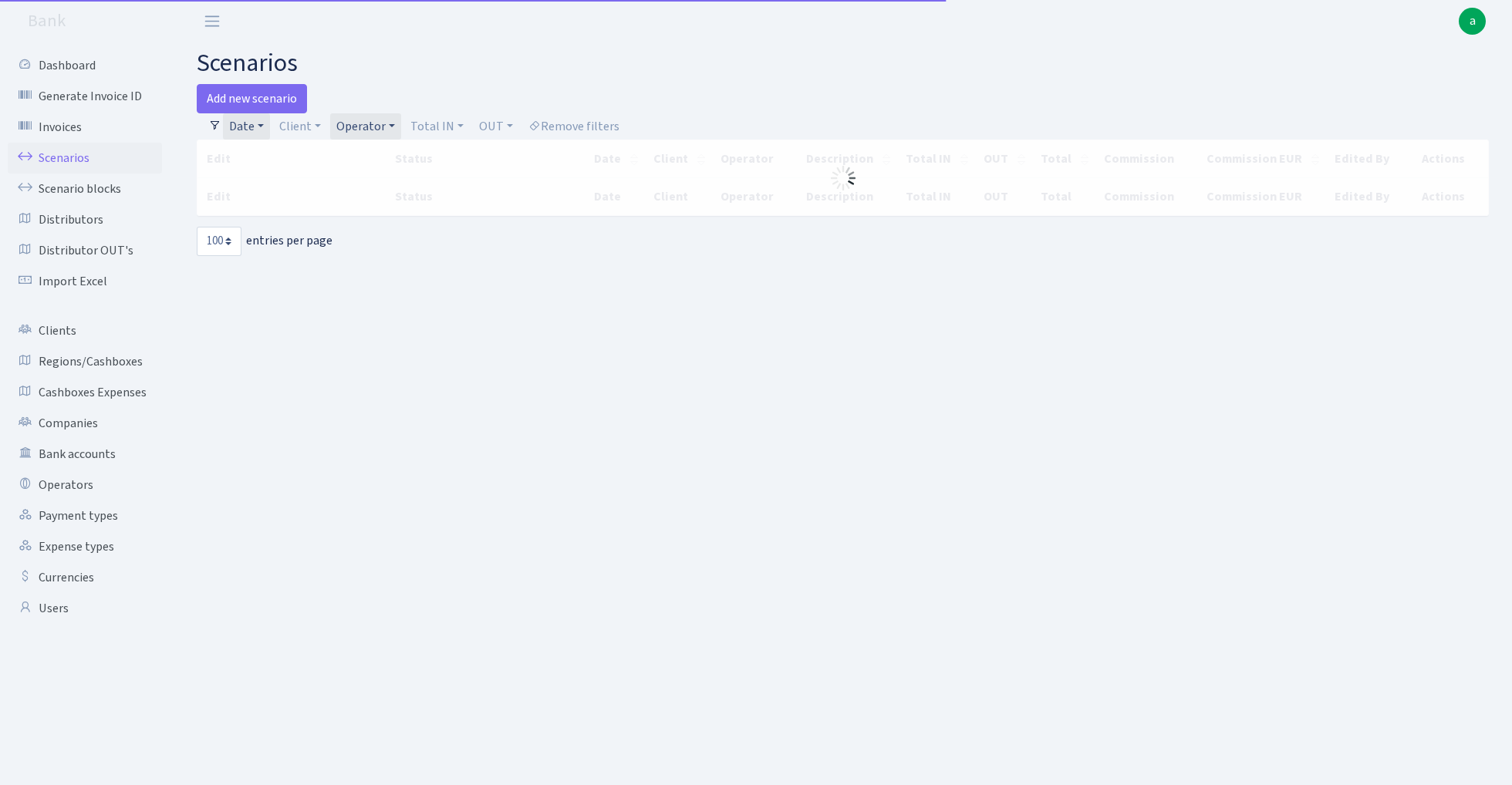
select select "100"
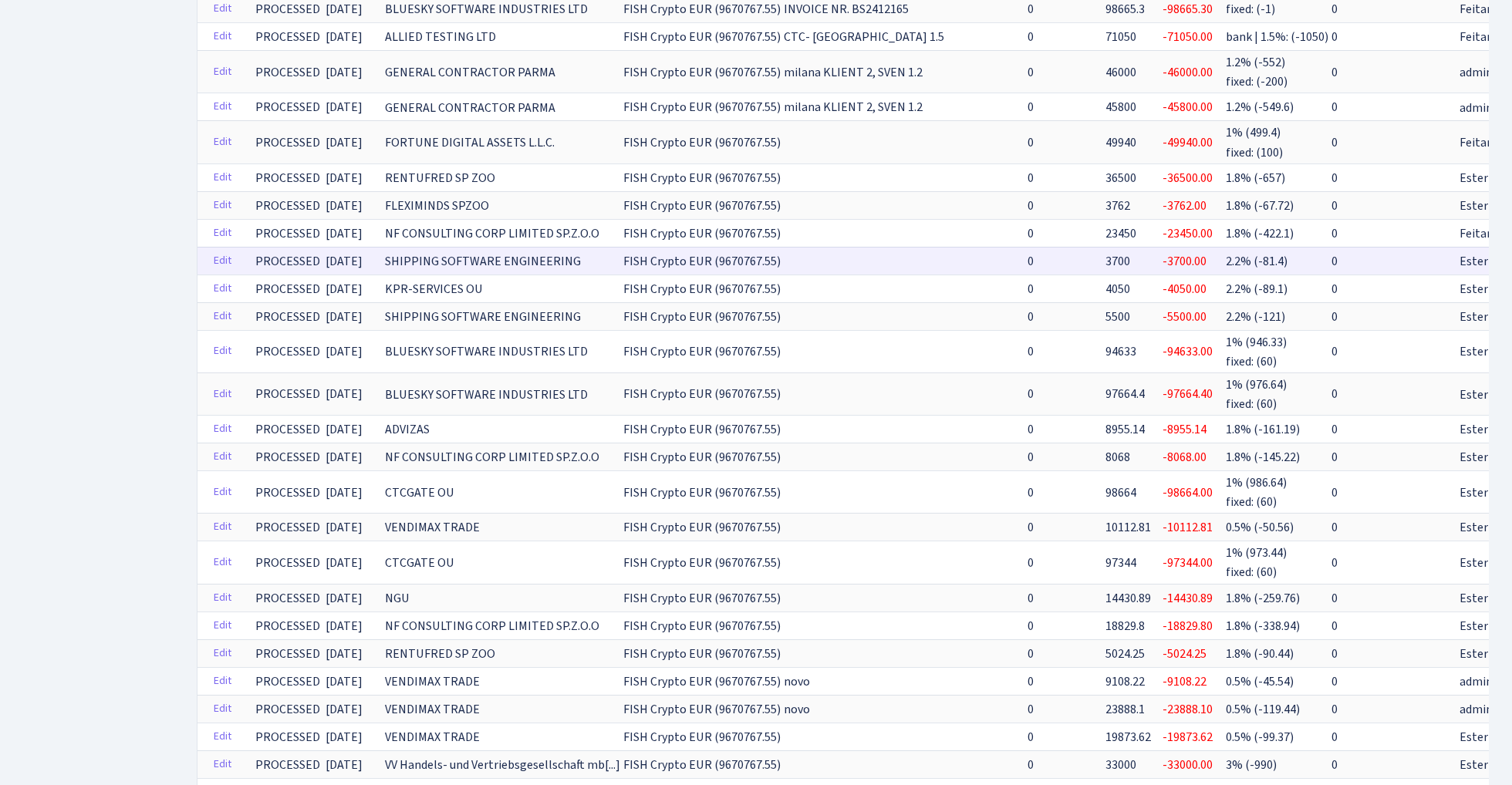
scroll to position [785, 0]
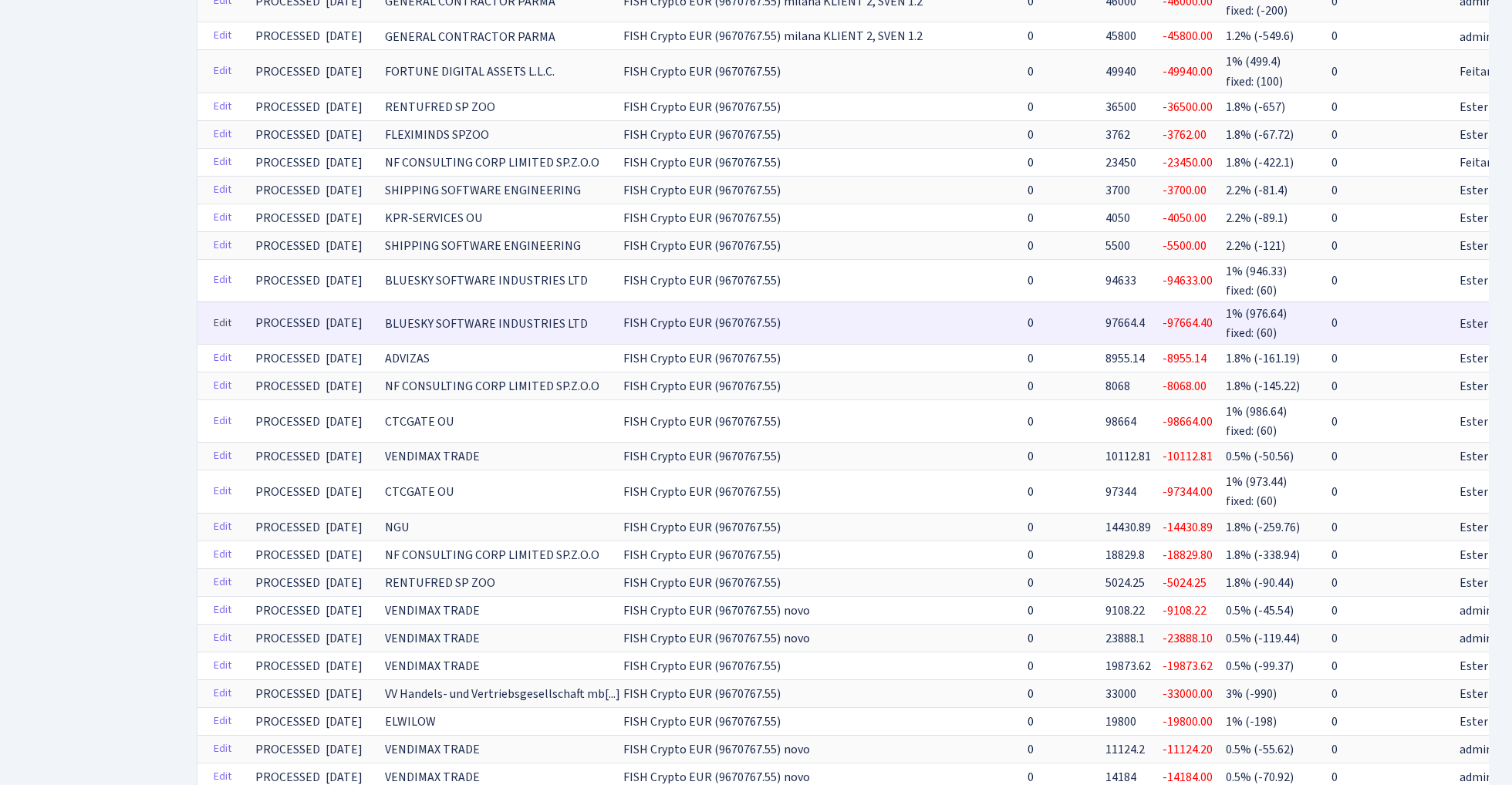
click at [223, 313] on link "Edit" at bounding box center [223, 324] width 31 height 24
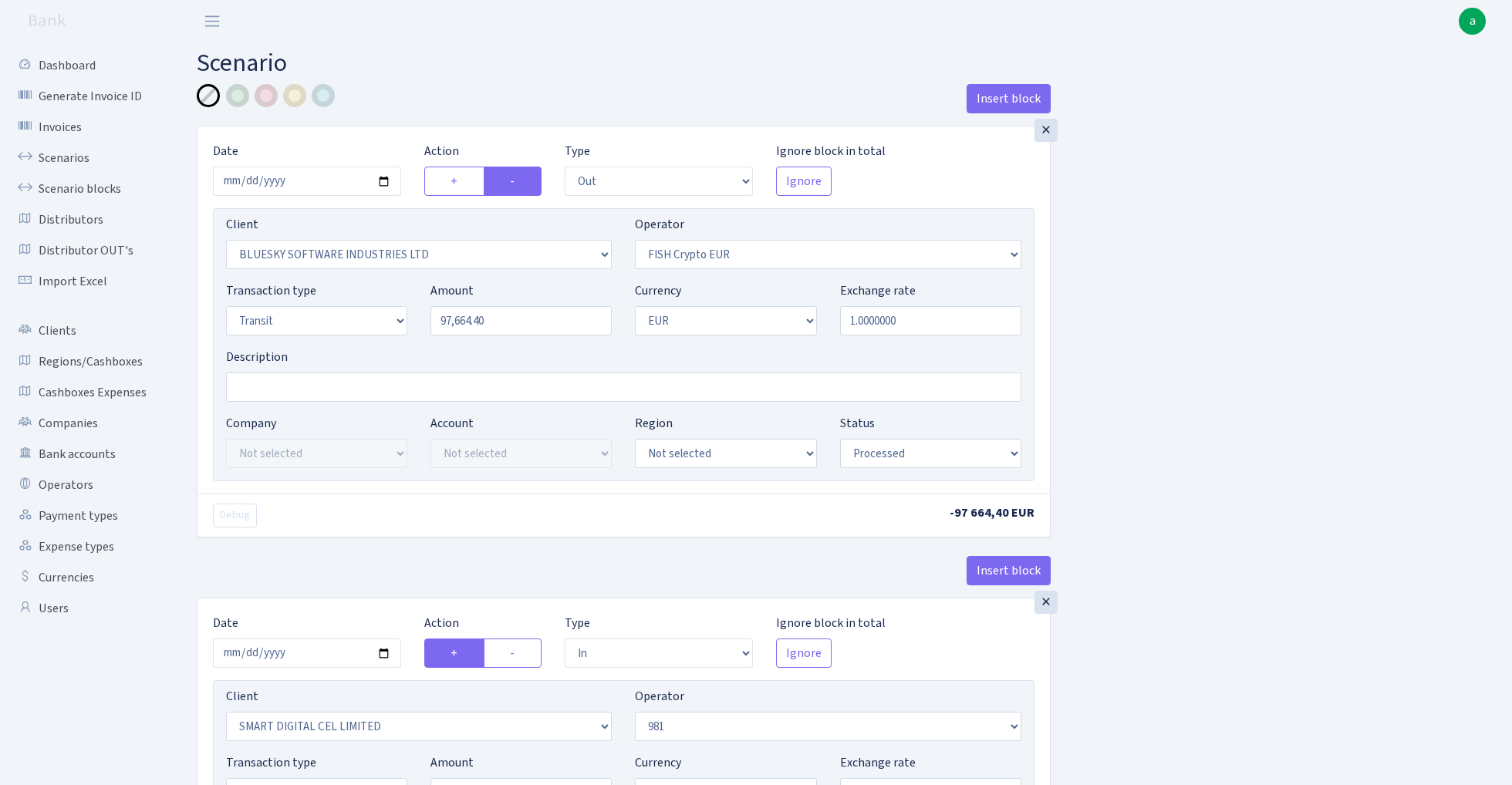
select select "out"
select select "2867"
select select "244"
select select "5"
select select "1"
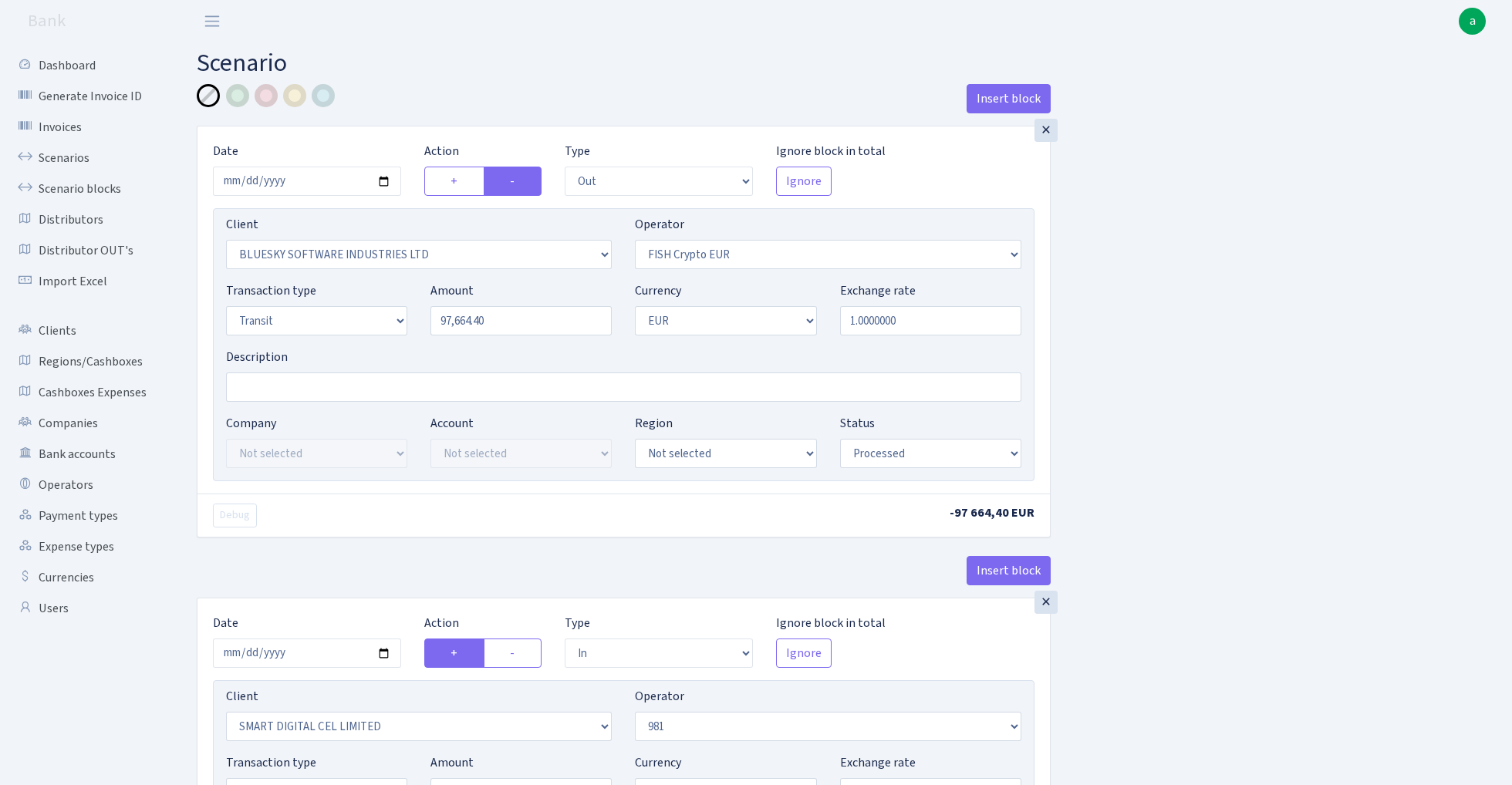
select select "processed"
select select "in"
select select "2363"
select select "61"
select select "5"
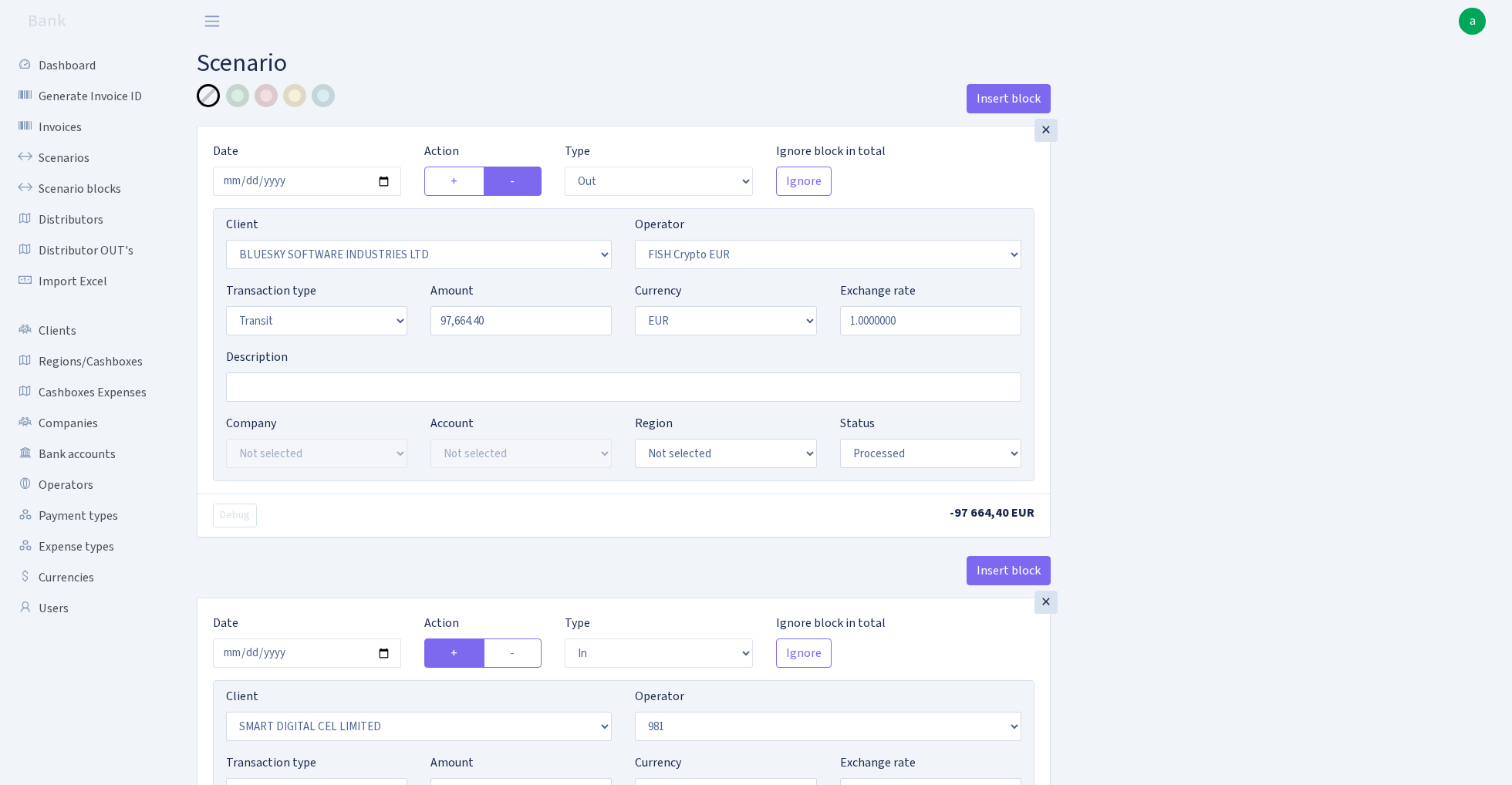
select select "1"
select select "processed"
select select "commission"
select select "61"
select select "processed"
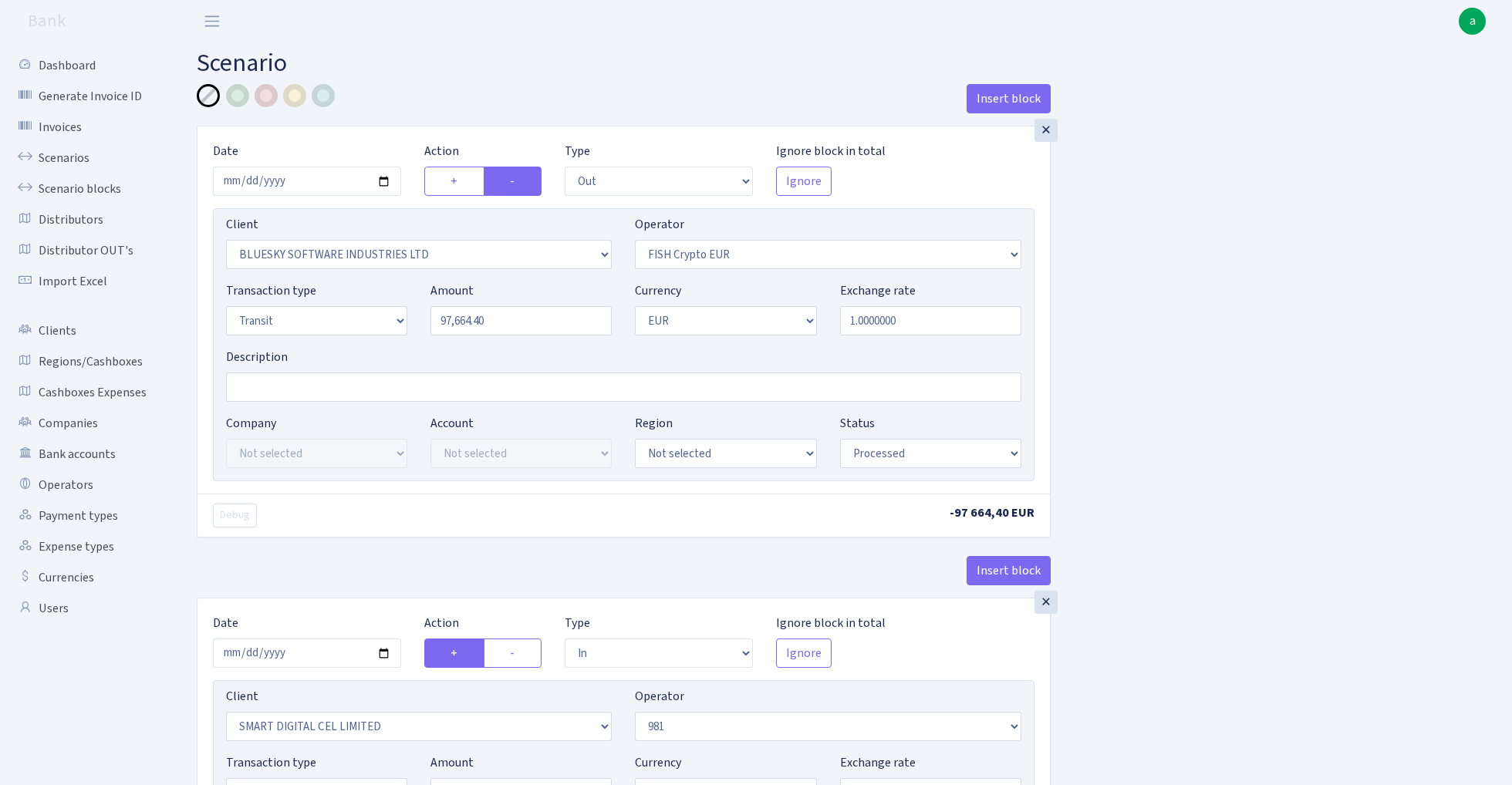
select select "commission"
select select "fixed"
select select "61"
select select "processed"
select select "460"
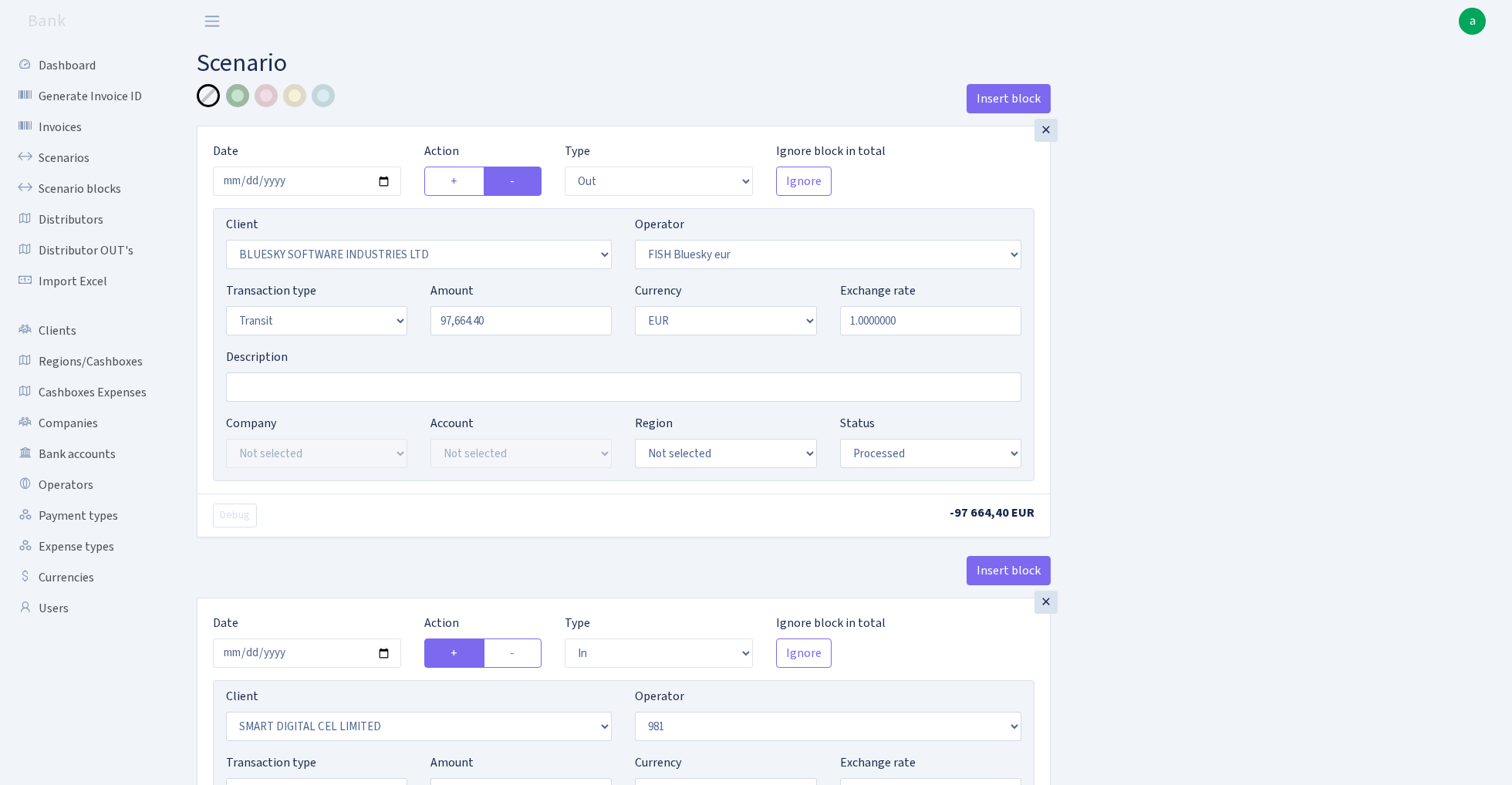
click at [241, 89] on div at bounding box center [238, 95] width 23 height 23
select select "17"
click at [312, 380] on input "Description" at bounding box center [624, 387] width 796 height 29
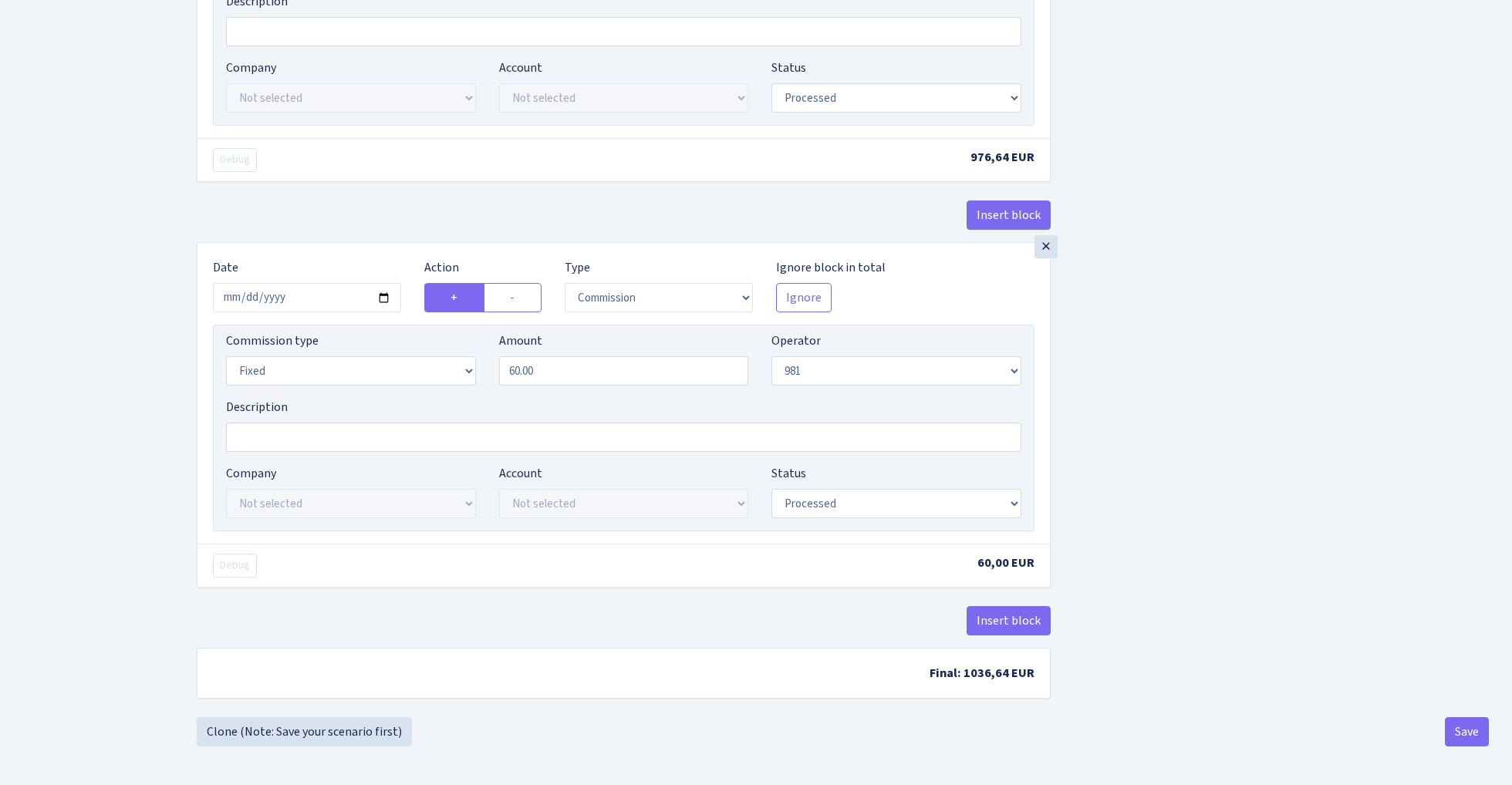
scroll to position [1242, 0]
type input "981 - fish blue paytend"
click at [1463, 733] on button "Save" at bounding box center [1467, 732] width 44 height 29
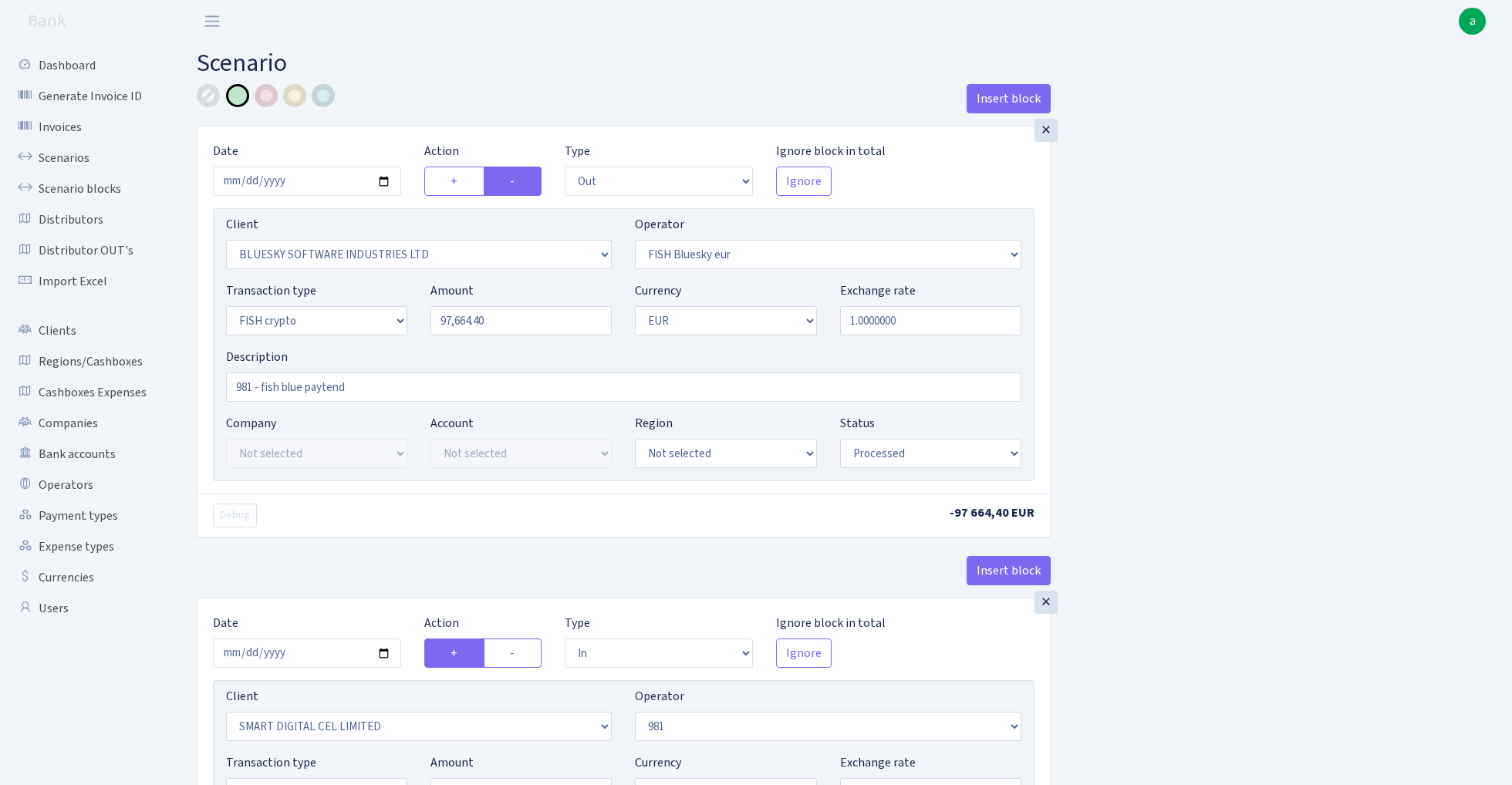
select select "out"
select select "2867"
select select "460"
select select "17"
select select "1"
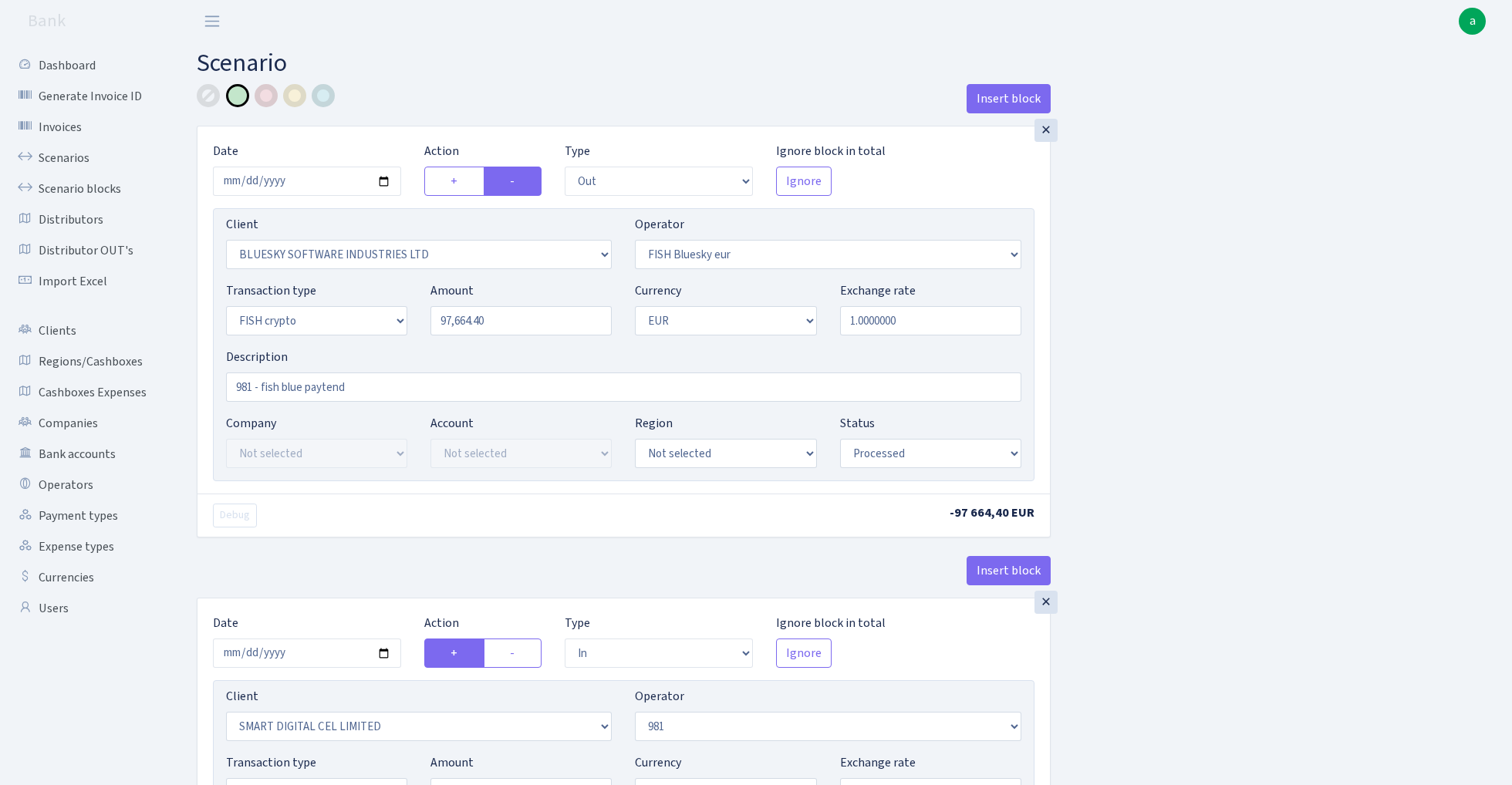
select select "processed"
select select "in"
select select "2363"
select select "61"
select select "5"
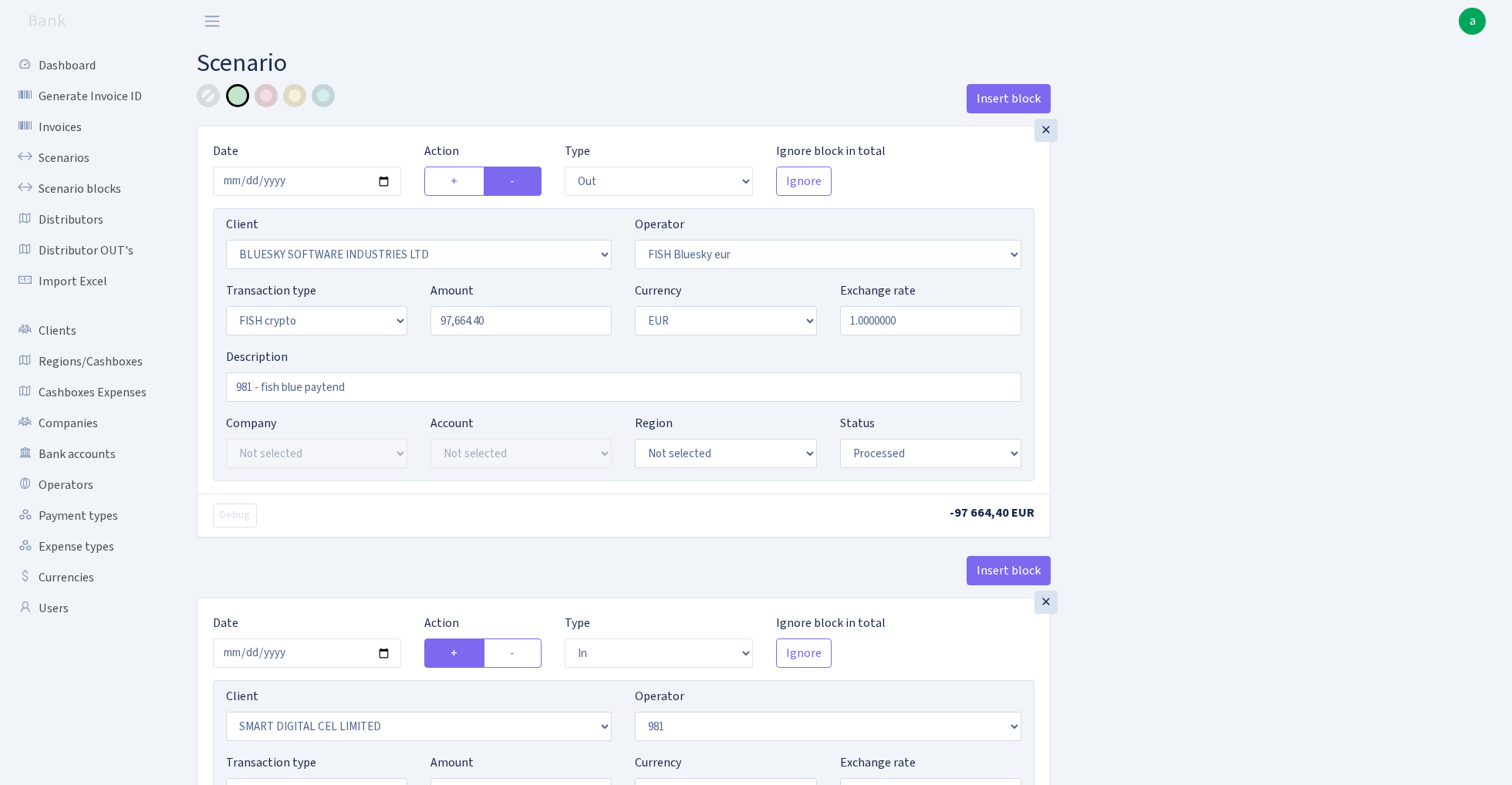
select select "1"
select select "processed"
select select "commission"
select select "61"
select select "processed"
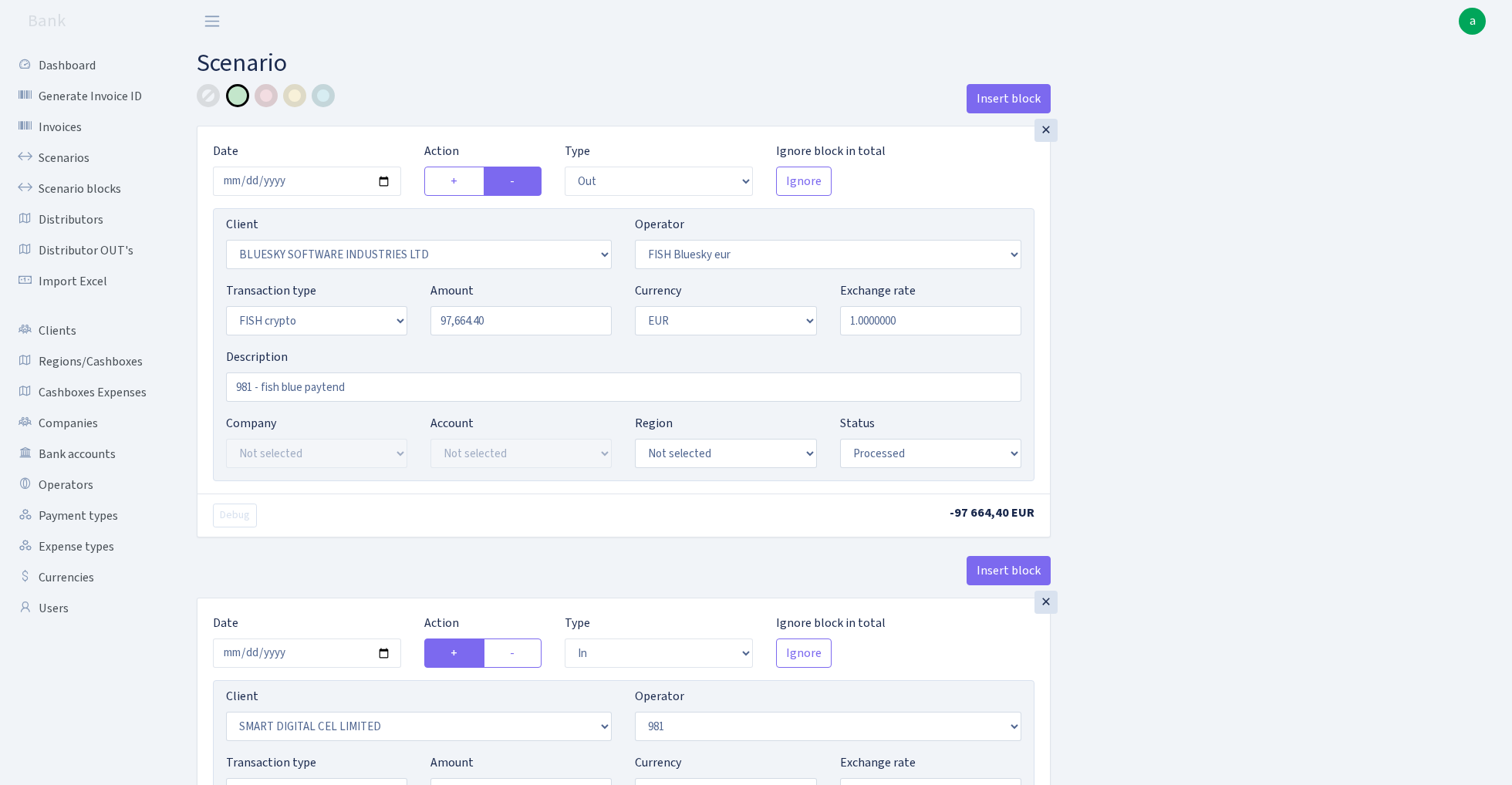
select select "commission"
select select "fixed"
select select "61"
select select "processed"
click at [60, 156] on link "Scenarios" at bounding box center [85, 159] width 154 height 31
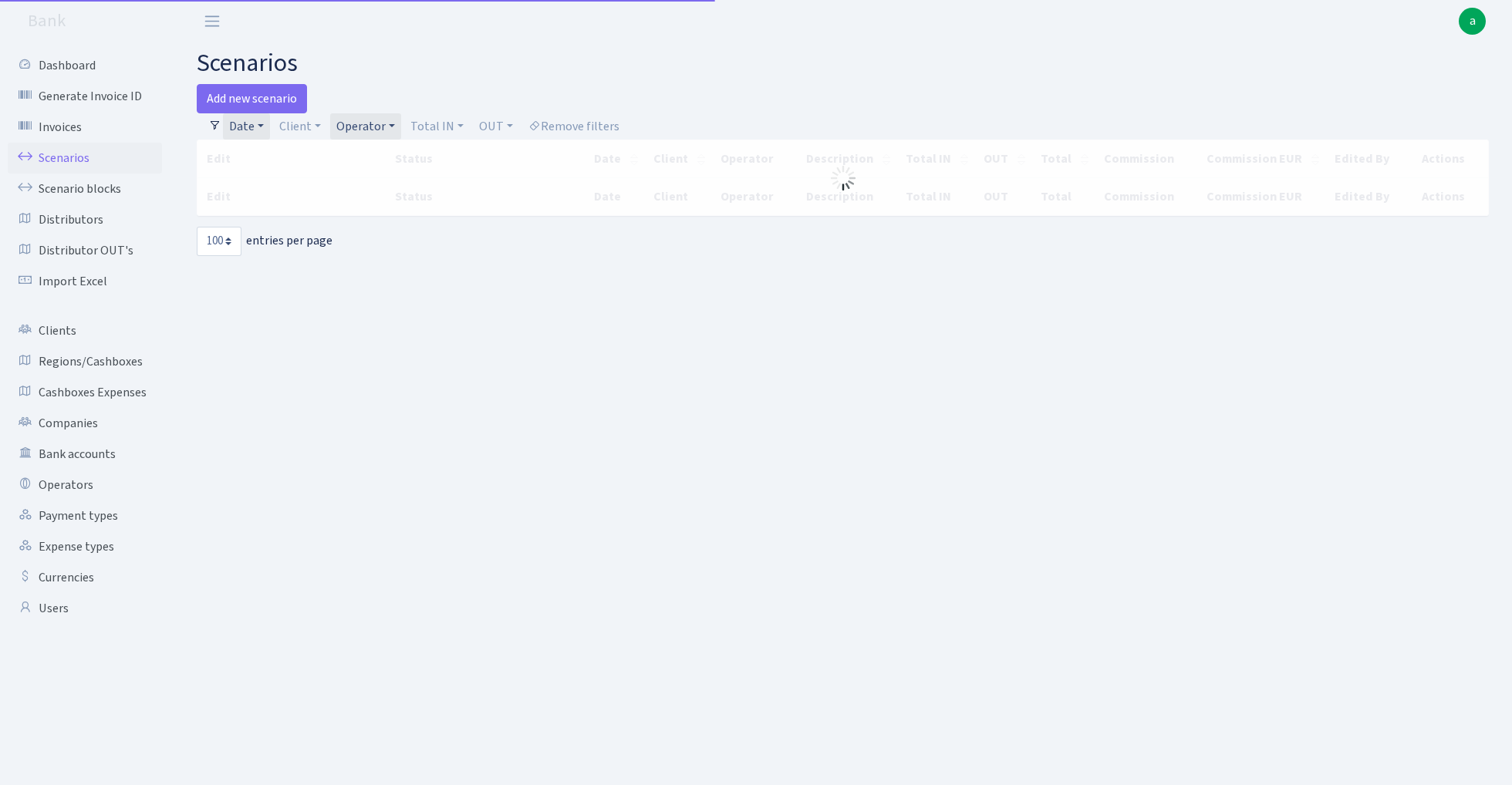
select select "100"
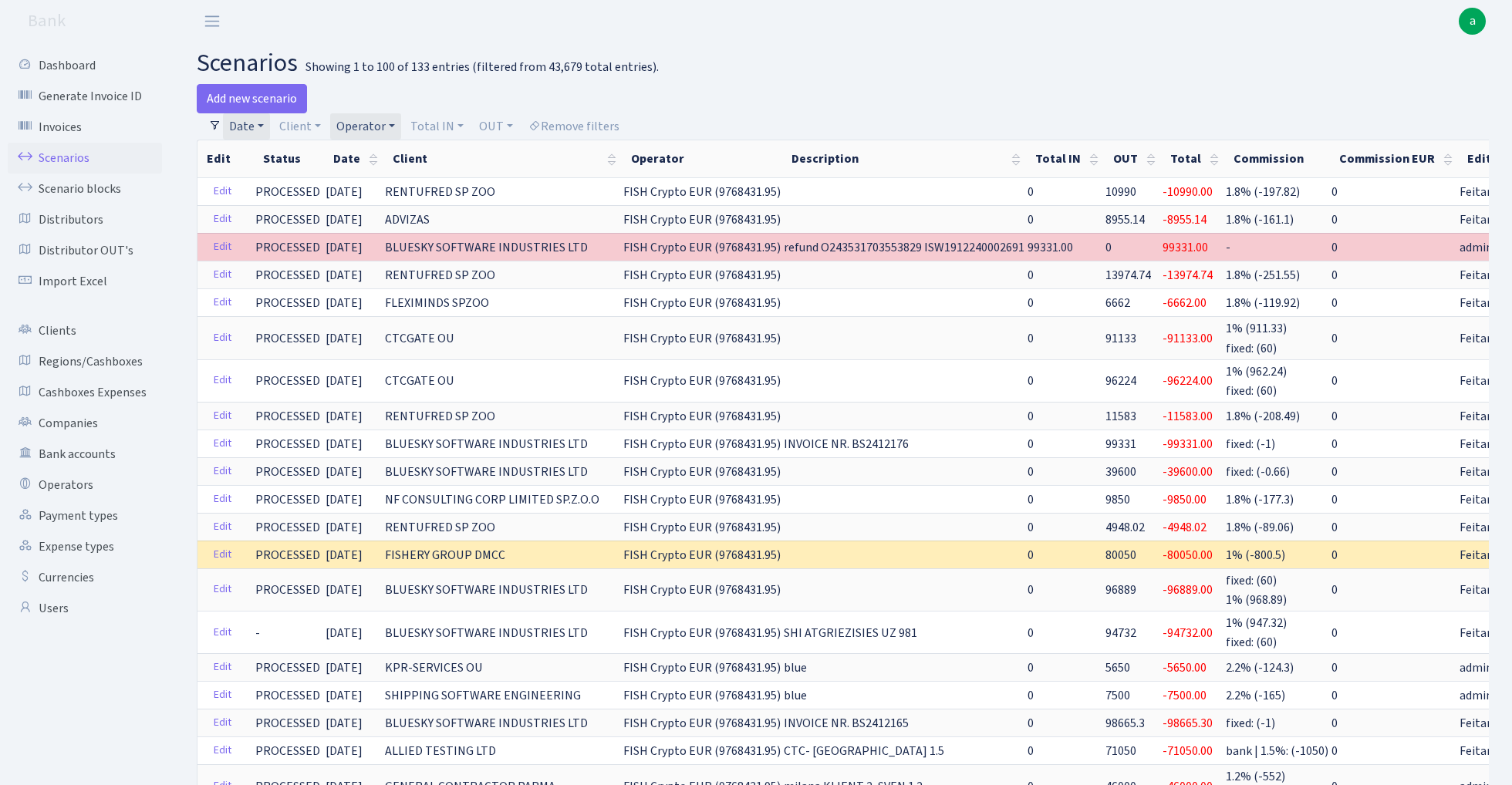
click at [372, 121] on link "Operator" at bounding box center [366, 127] width 71 height 26
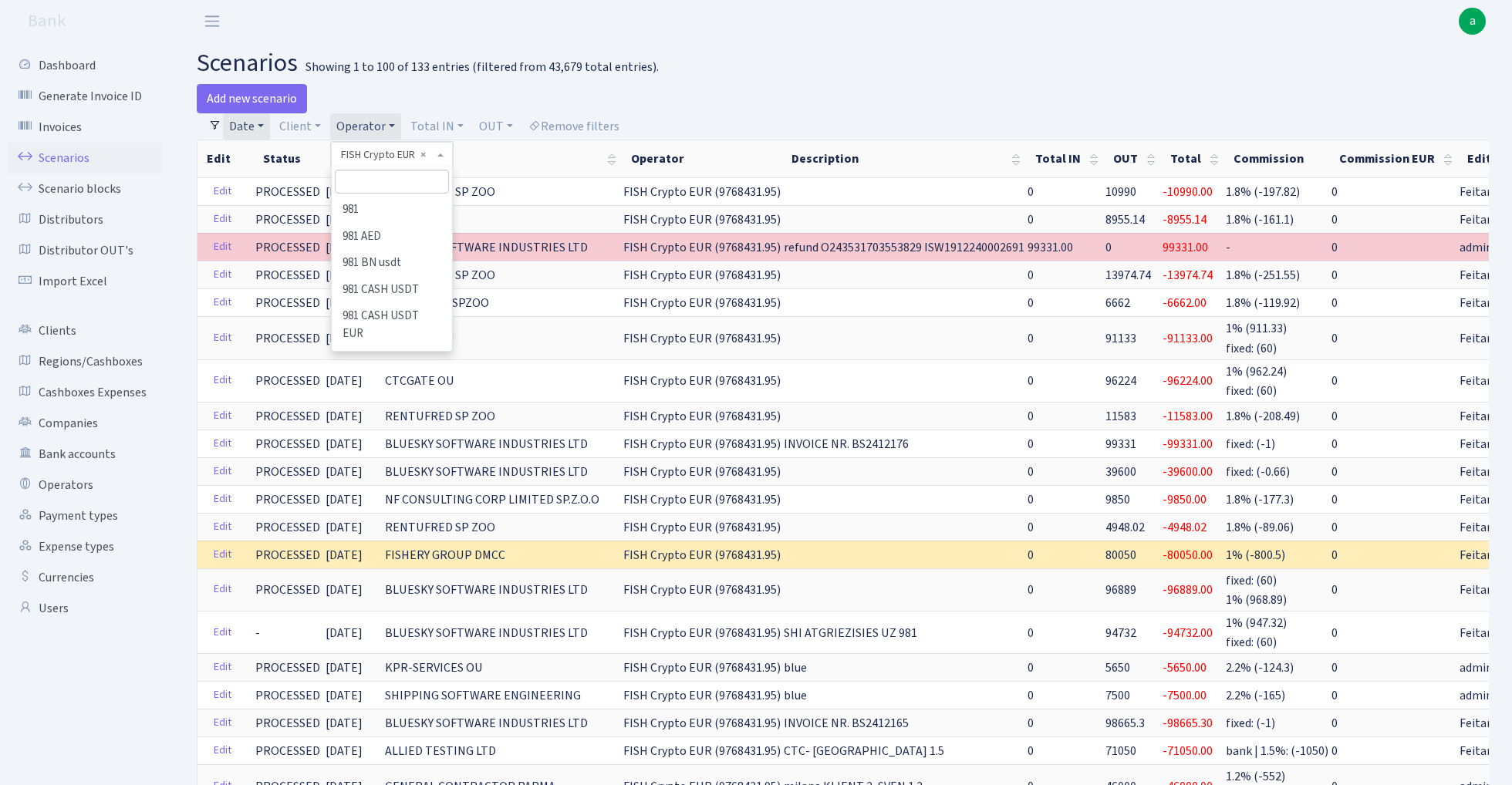
scroll to position [2974, 0]
click at [390, 188] on input "search" at bounding box center [391, 182] width 114 height 24
type input "981"
click at [412, 205] on li "981" at bounding box center [391, 210] width 116 height 27
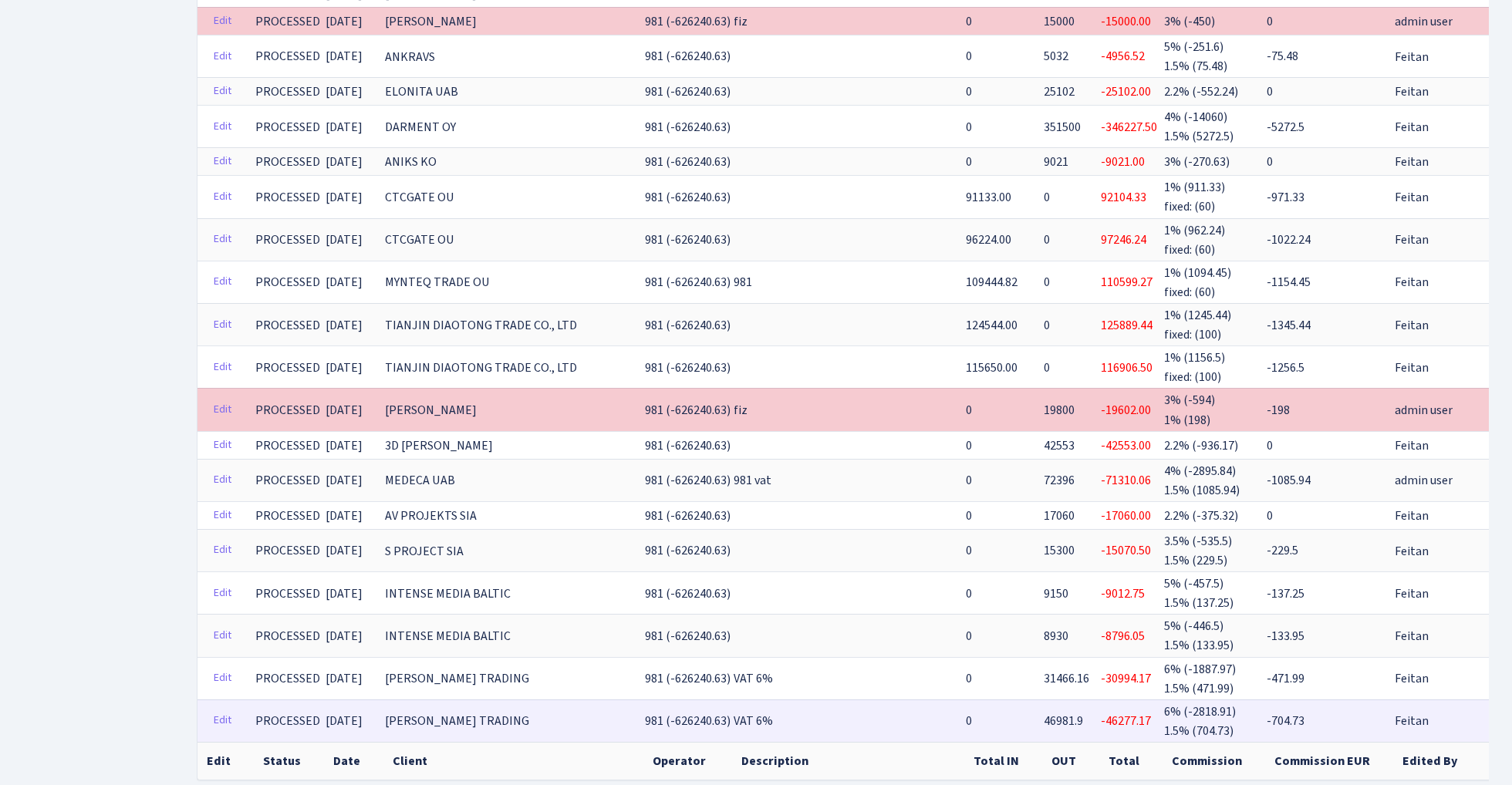
scroll to position [3296, 0]
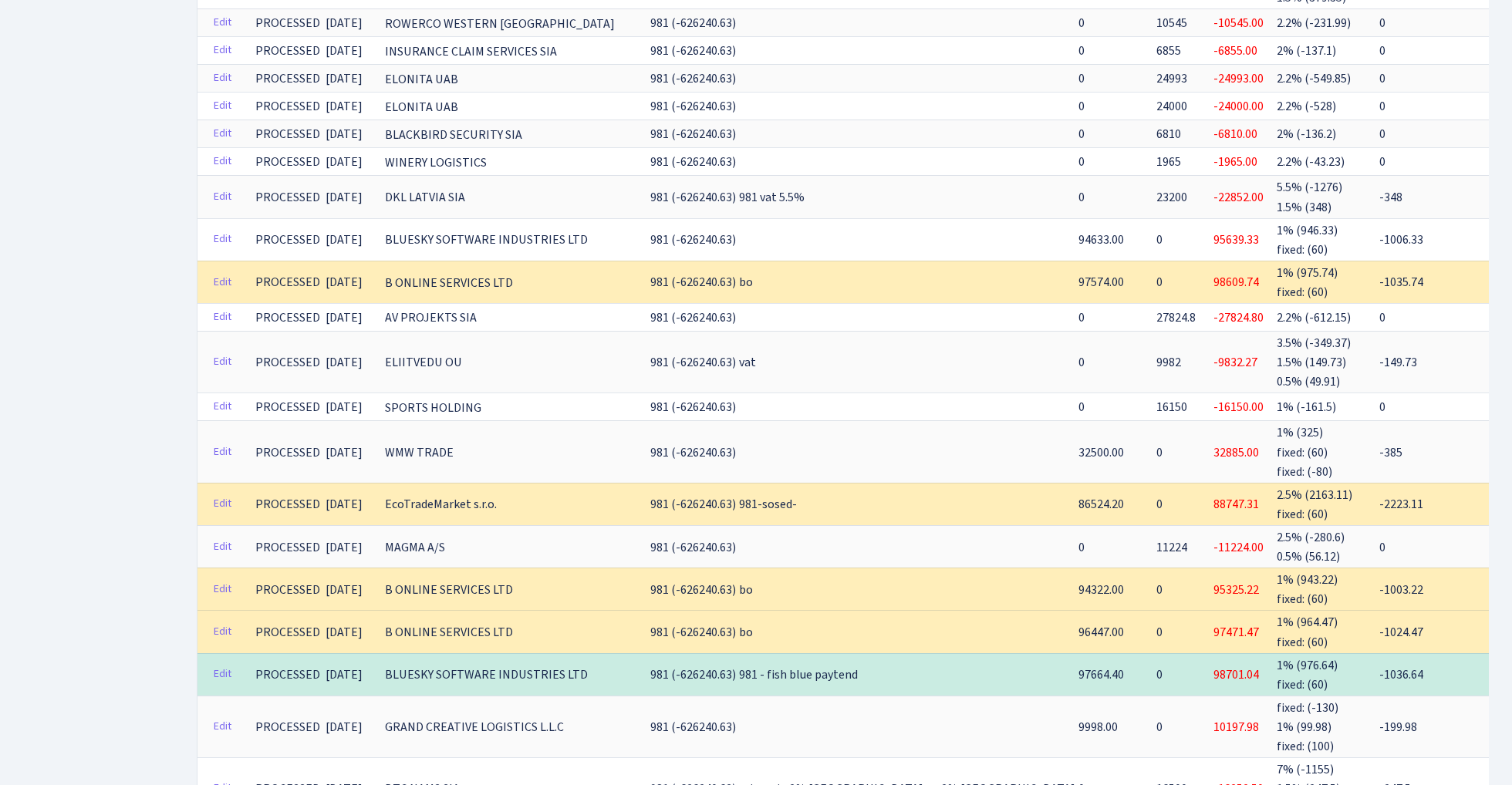
scroll to position [2412, 0]
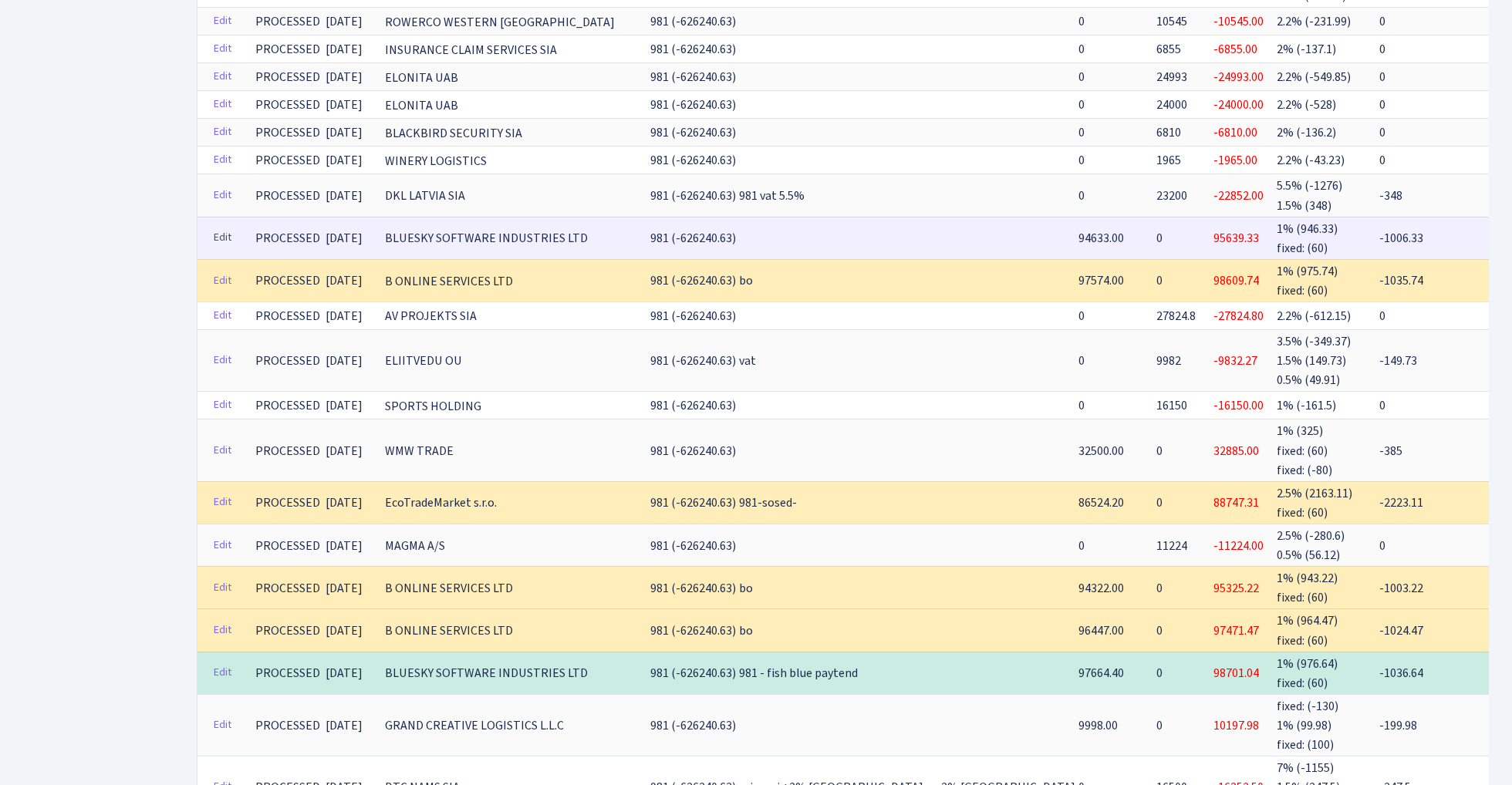
click at [225, 226] on link "Edit" at bounding box center [223, 238] width 31 height 24
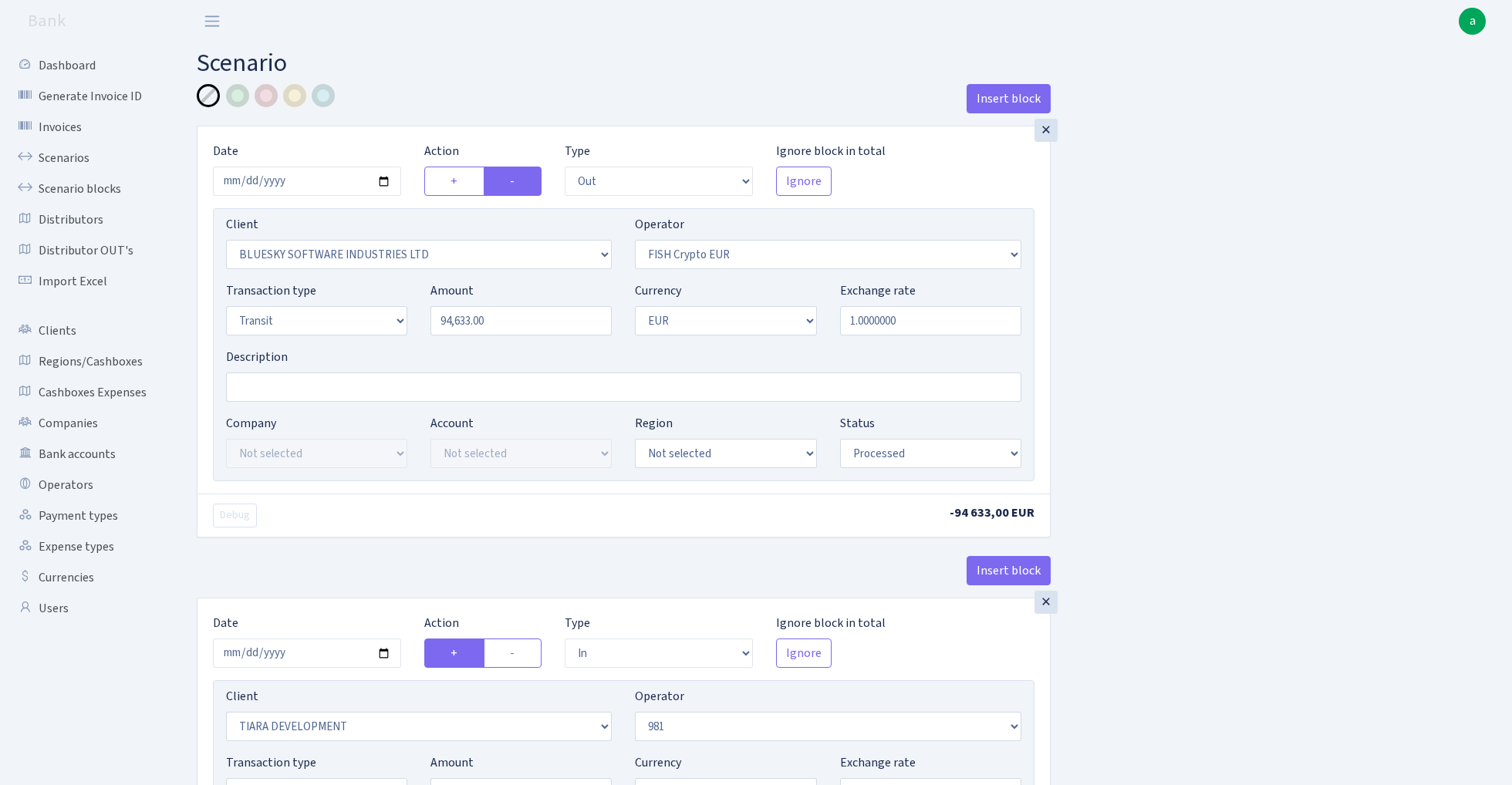
select select "out"
select select "2867"
select select "244"
select select "5"
select select "1"
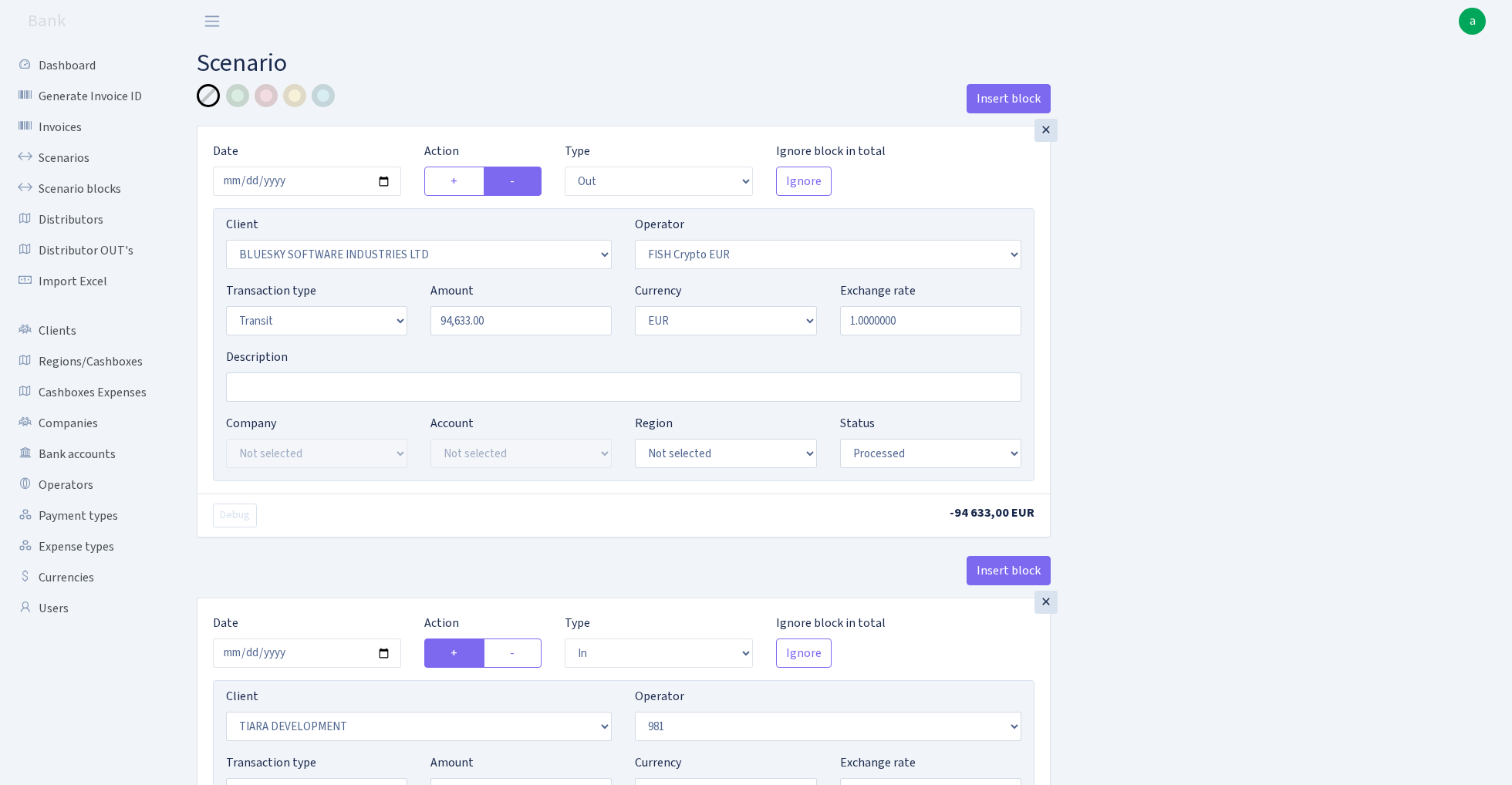
select select "processed"
select select "in"
select select "2781"
select select "61"
select select "5"
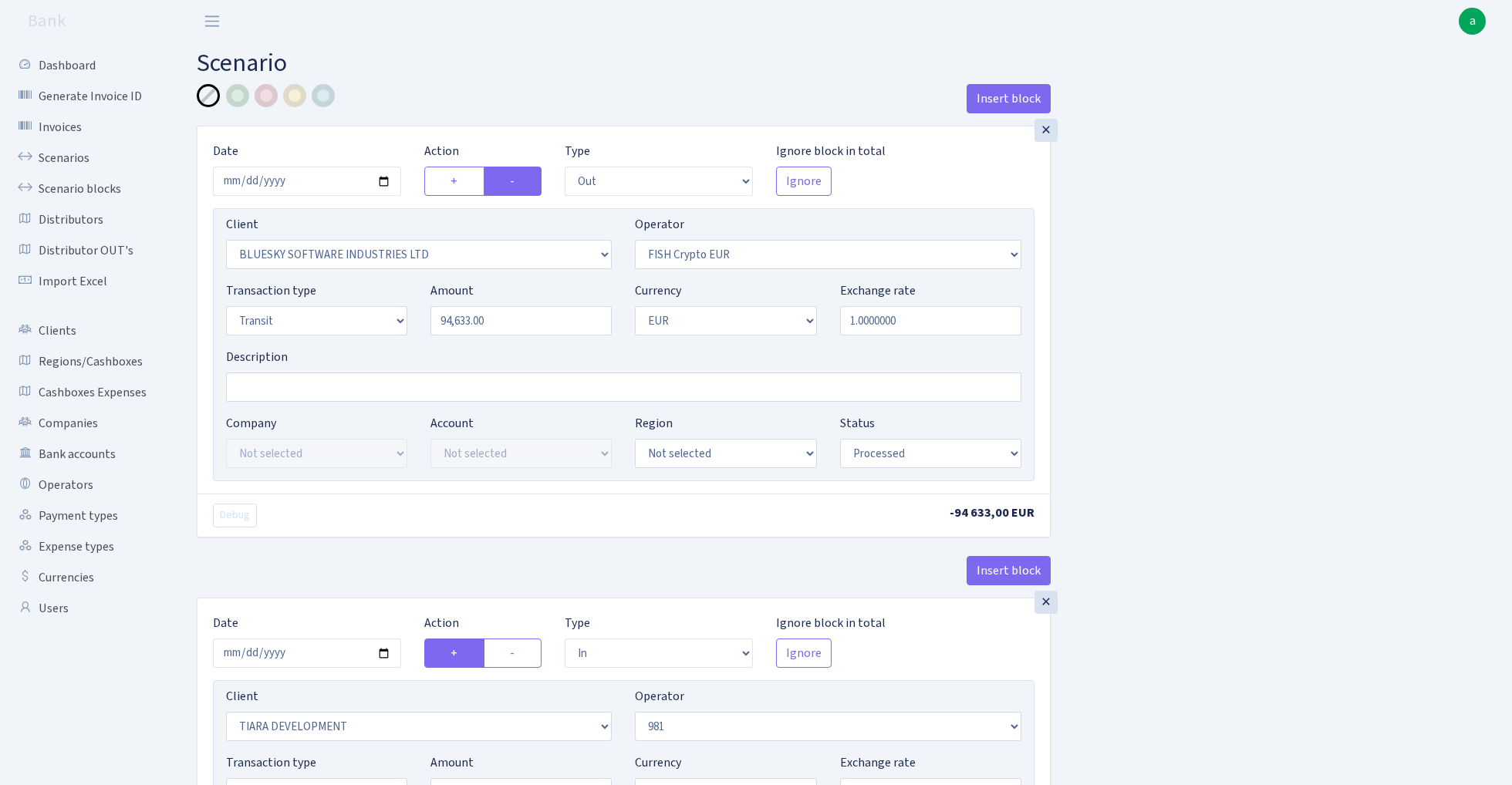
select select "1"
select select "processed"
select select "commission"
select select "61"
select select "processed"
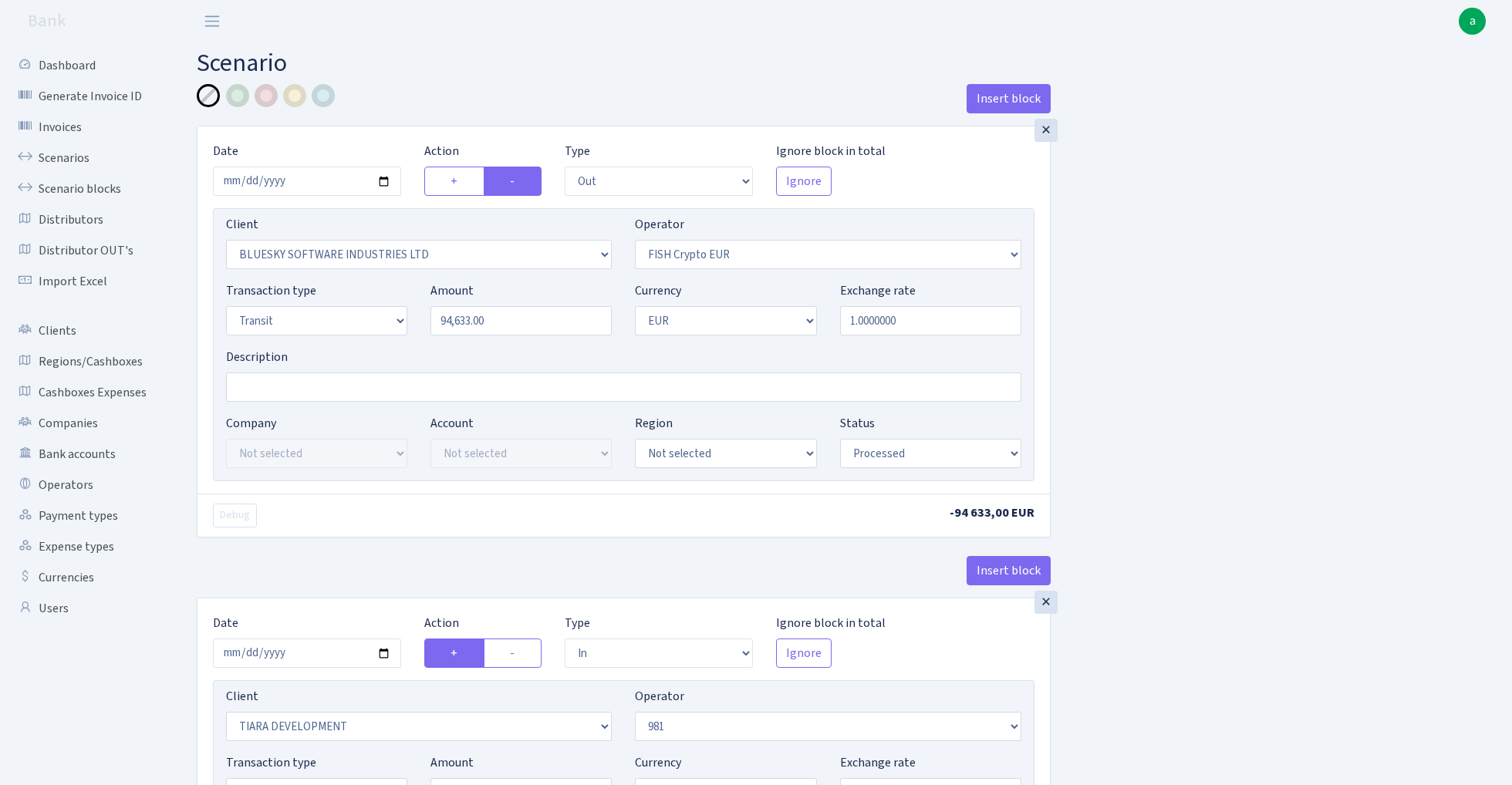
select select "commission"
select select "fixed"
select select "61"
select select "processed"
select select "17"
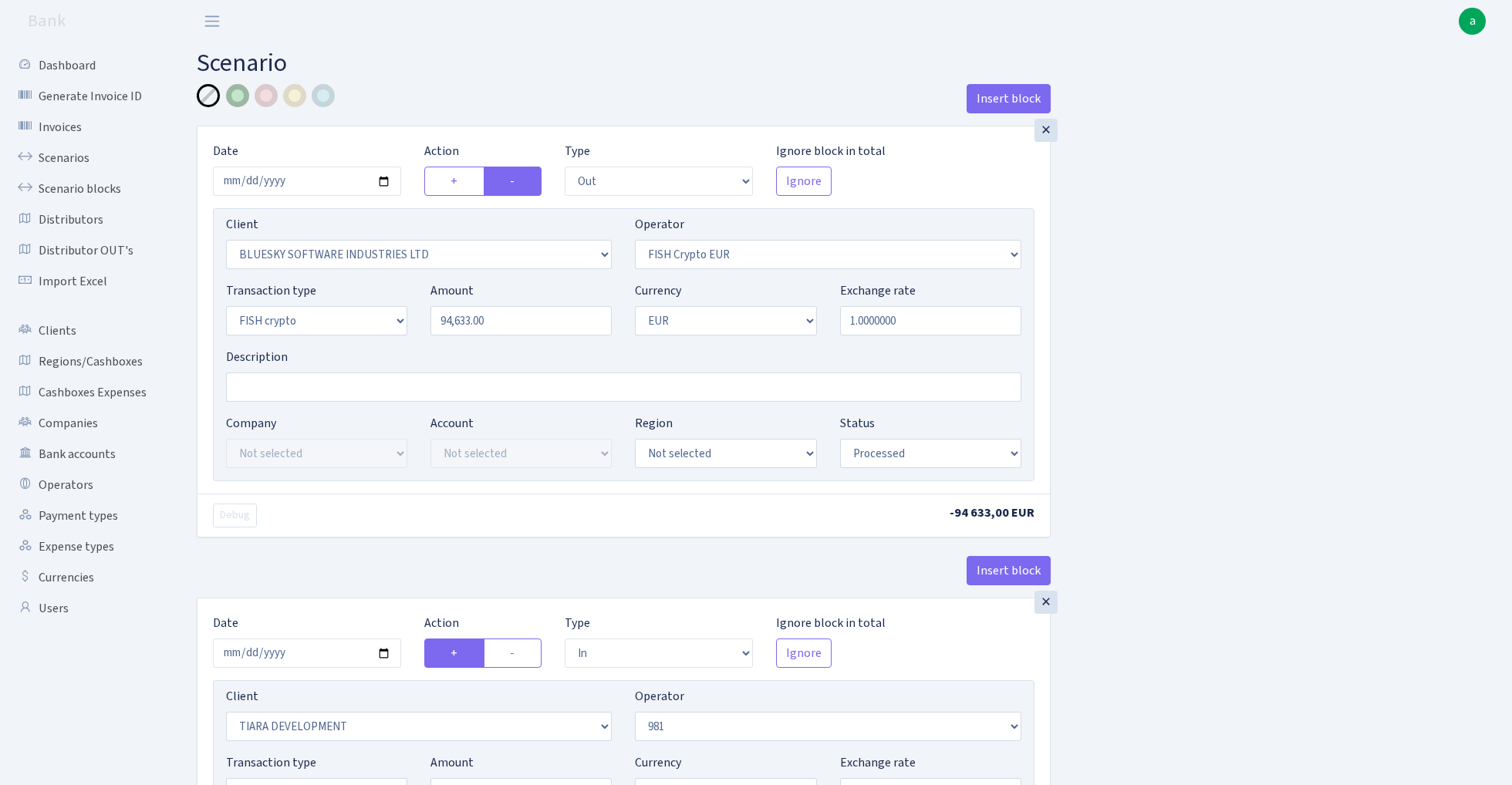
click at [242, 94] on div at bounding box center [238, 95] width 23 height 23
click at [309, 387] on input "Description" at bounding box center [624, 387] width 796 height 29
type input "981-fish blue paytend"
select select "460"
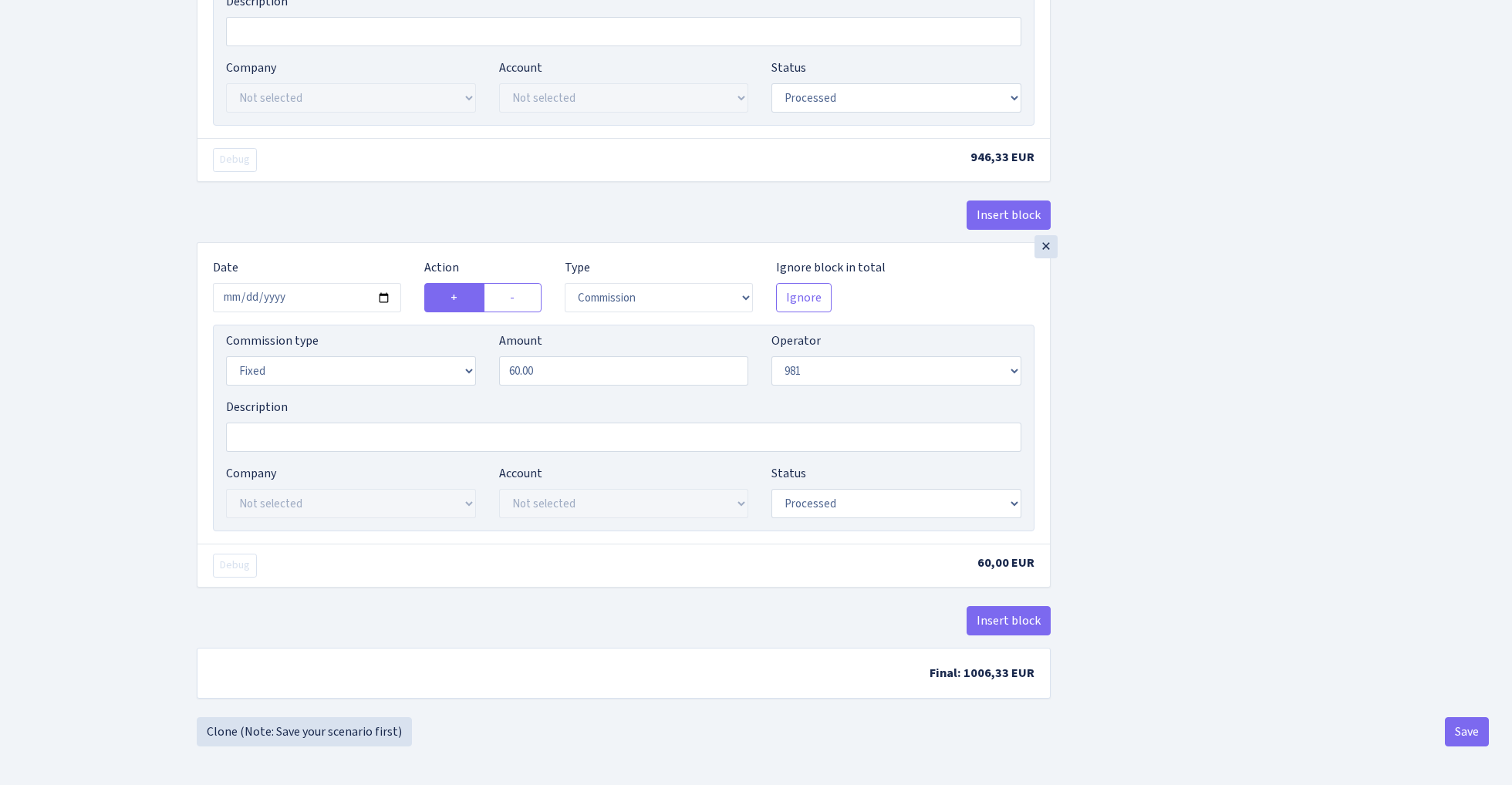
scroll to position [1242, 0]
click at [1462, 726] on button "Save" at bounding box center [1467, 732] width 44 height 29
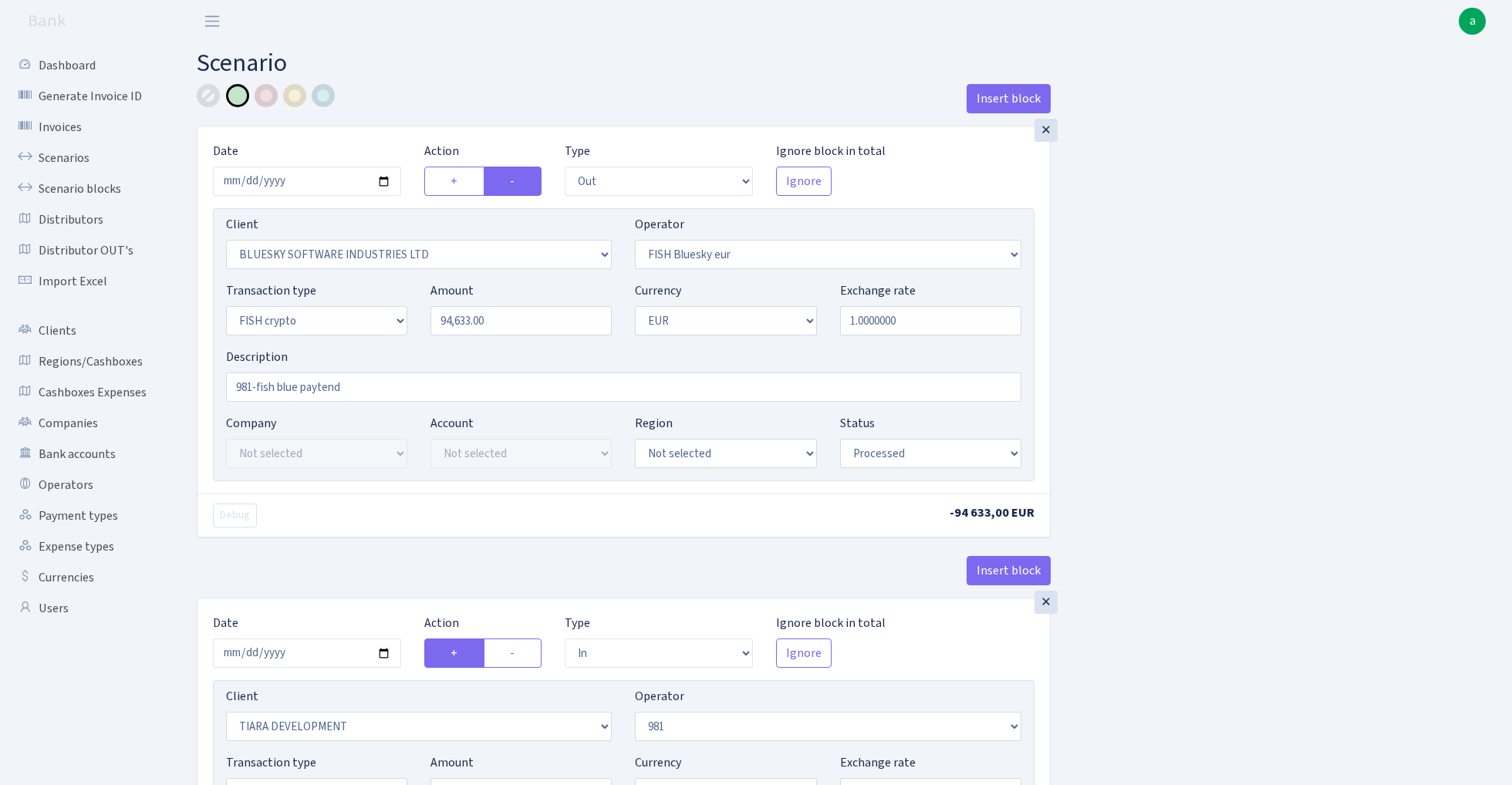
select select "out"
select select "2867"
select select "460"
select select "17"
select select "1"
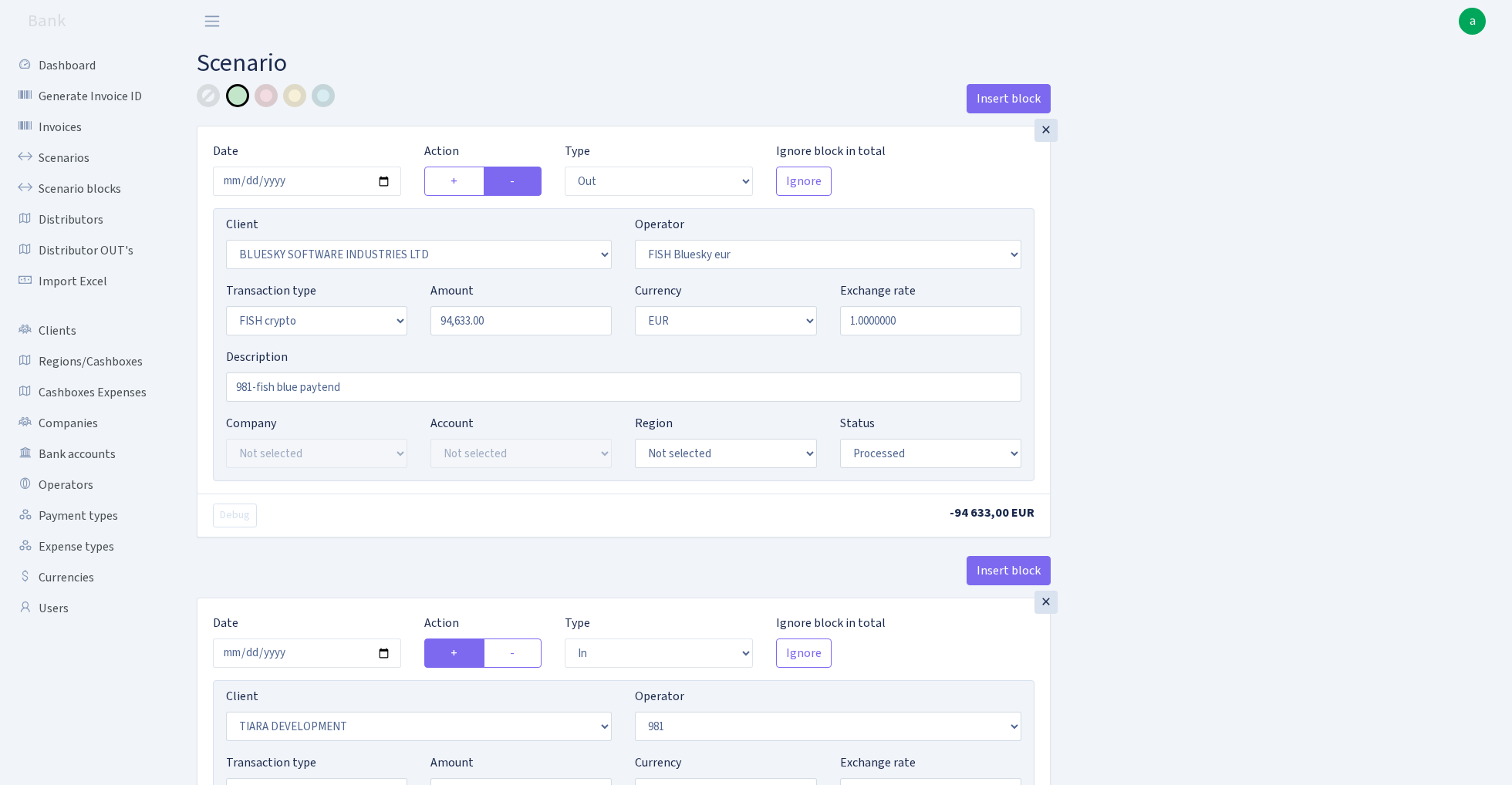
select select "processed"
select select "in"
select select "2781"
select select "61"
select select "5"
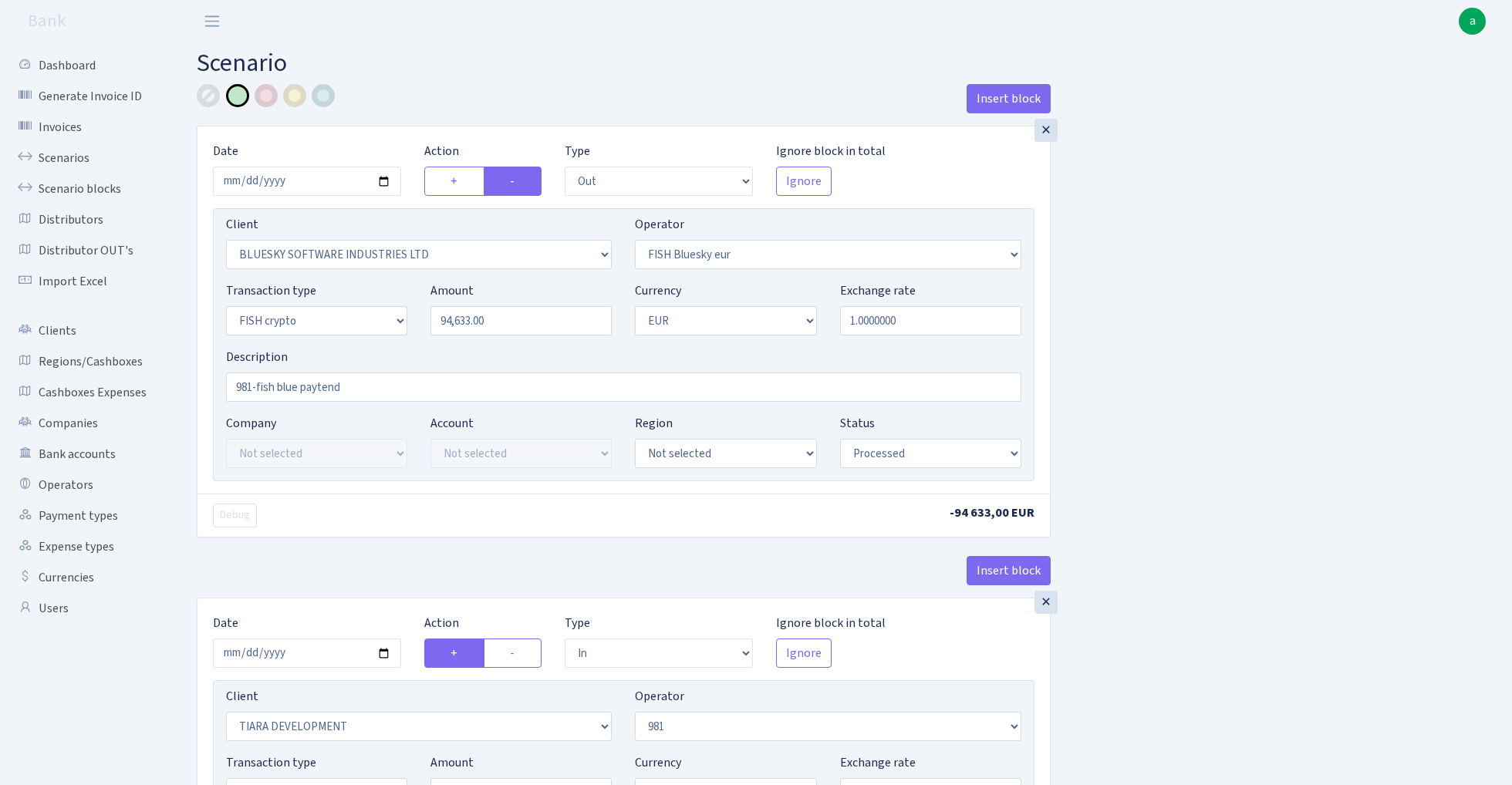
select select "1"
select select "processed"
select select "commission"
select select "61"
select select "processed"
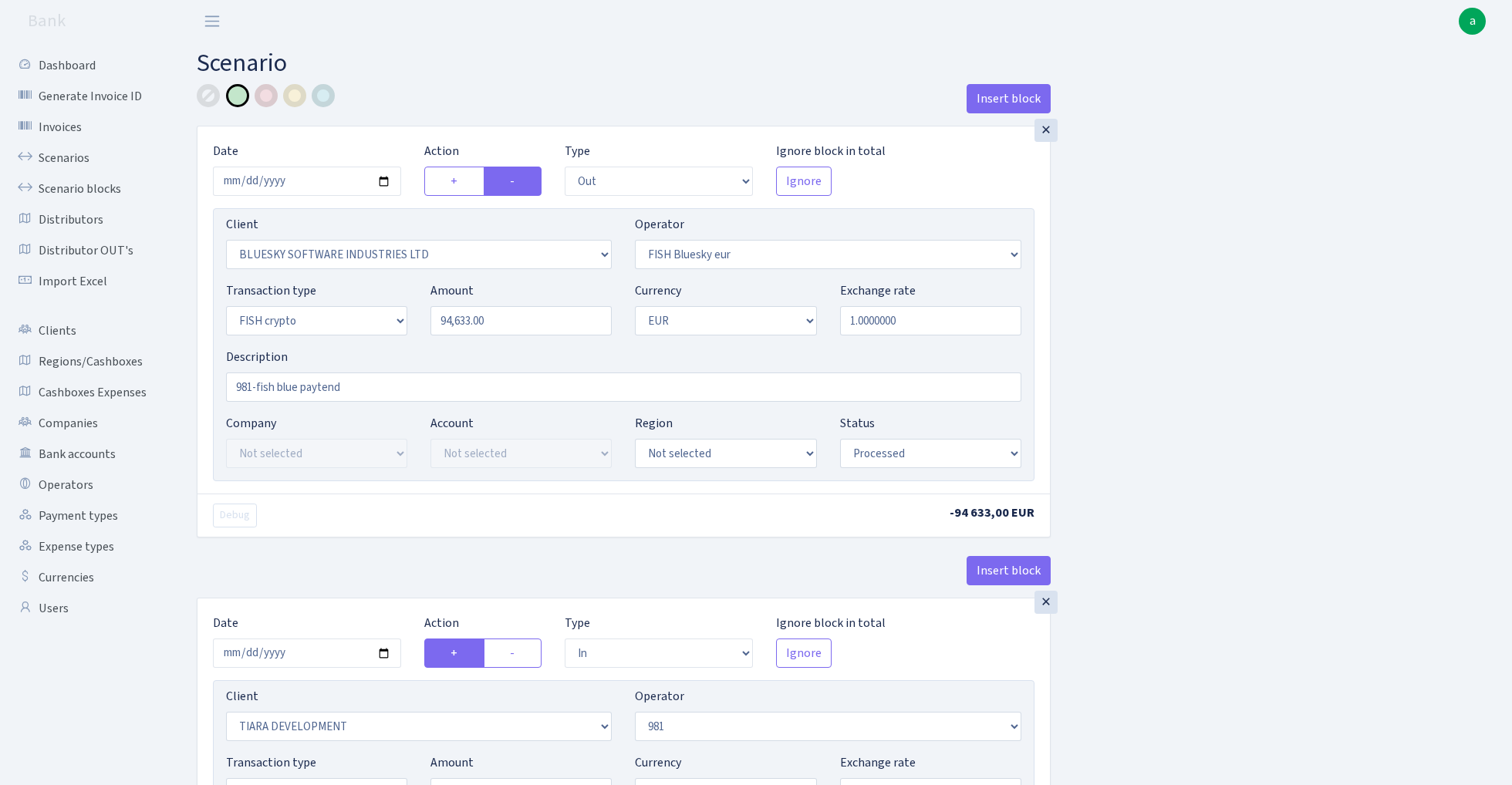
select select "commission"
select select "fixed"
select select "61"
select select "processed"
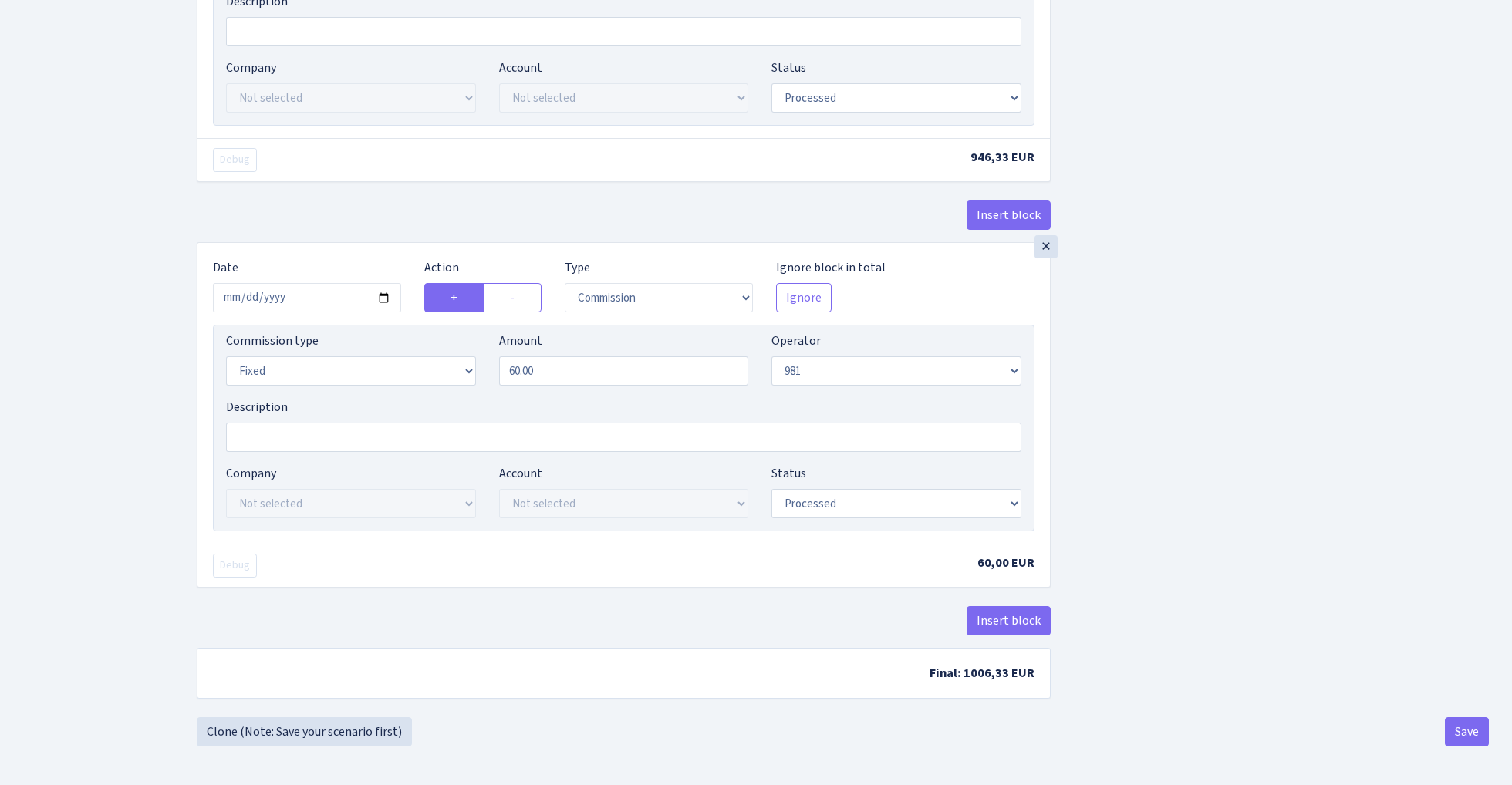
scroll to position [1242, 0]
click at [1463, 735] on button "Save" at bounding box center [1467, 732] width 44 height 29
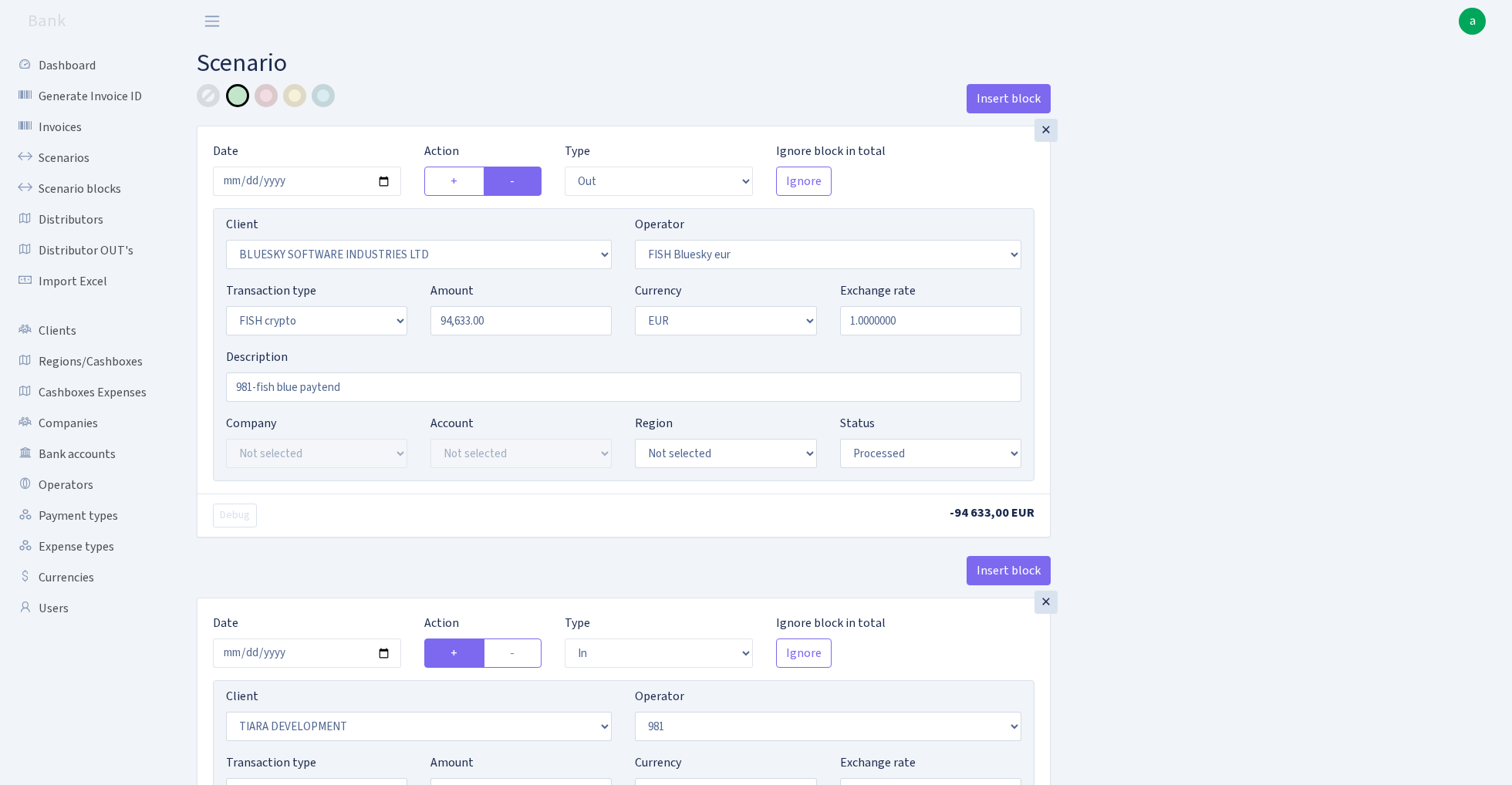
select select "out"
select select "2867"
select select "460"
select select "17"
select select "1"
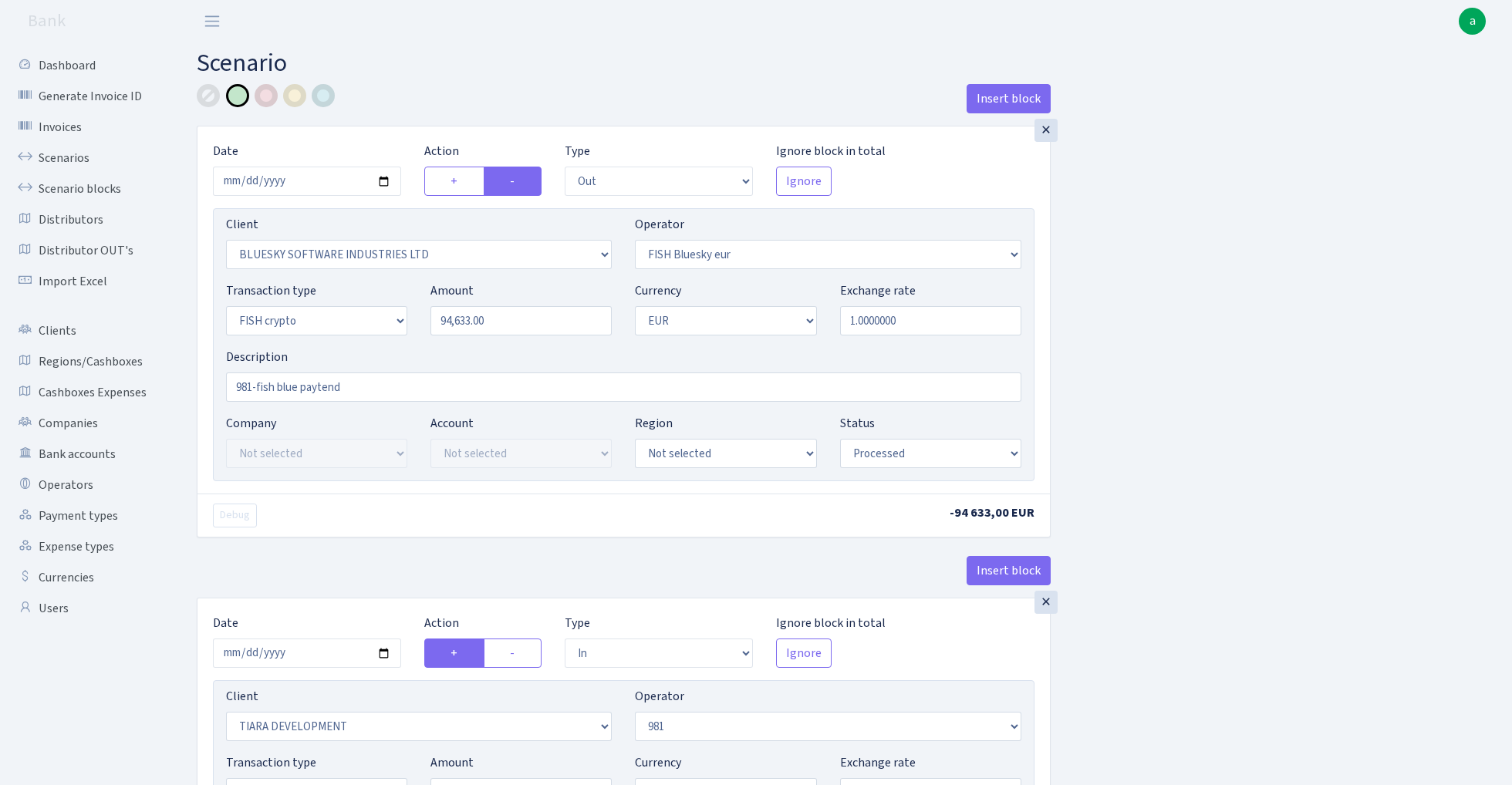
select select "processed"
select select "in"
select select "2781"
select select "61"
select select "5"
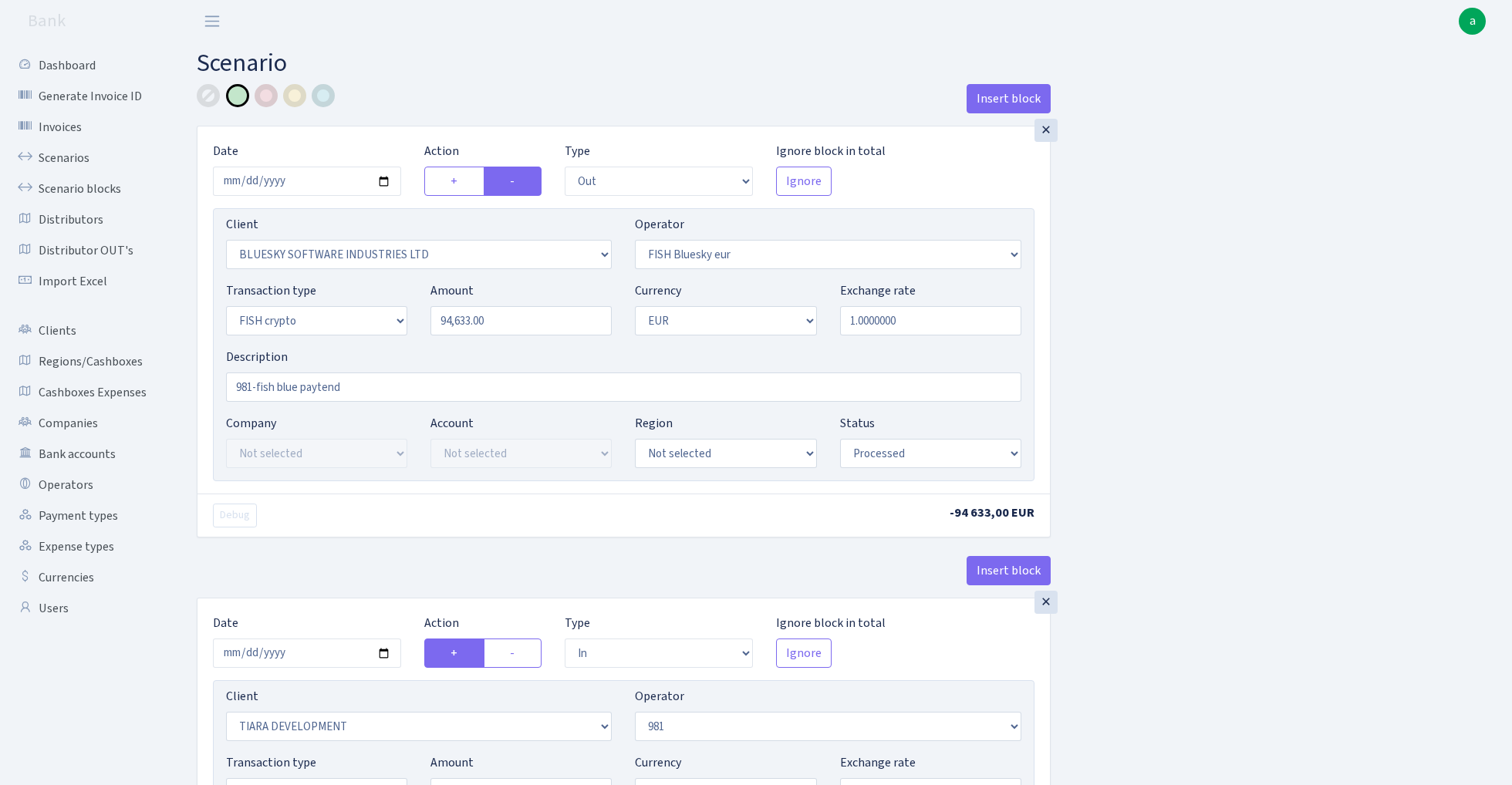
select select "1"
select select "processed"
select select "commission"
select select "61"
select select "processed"
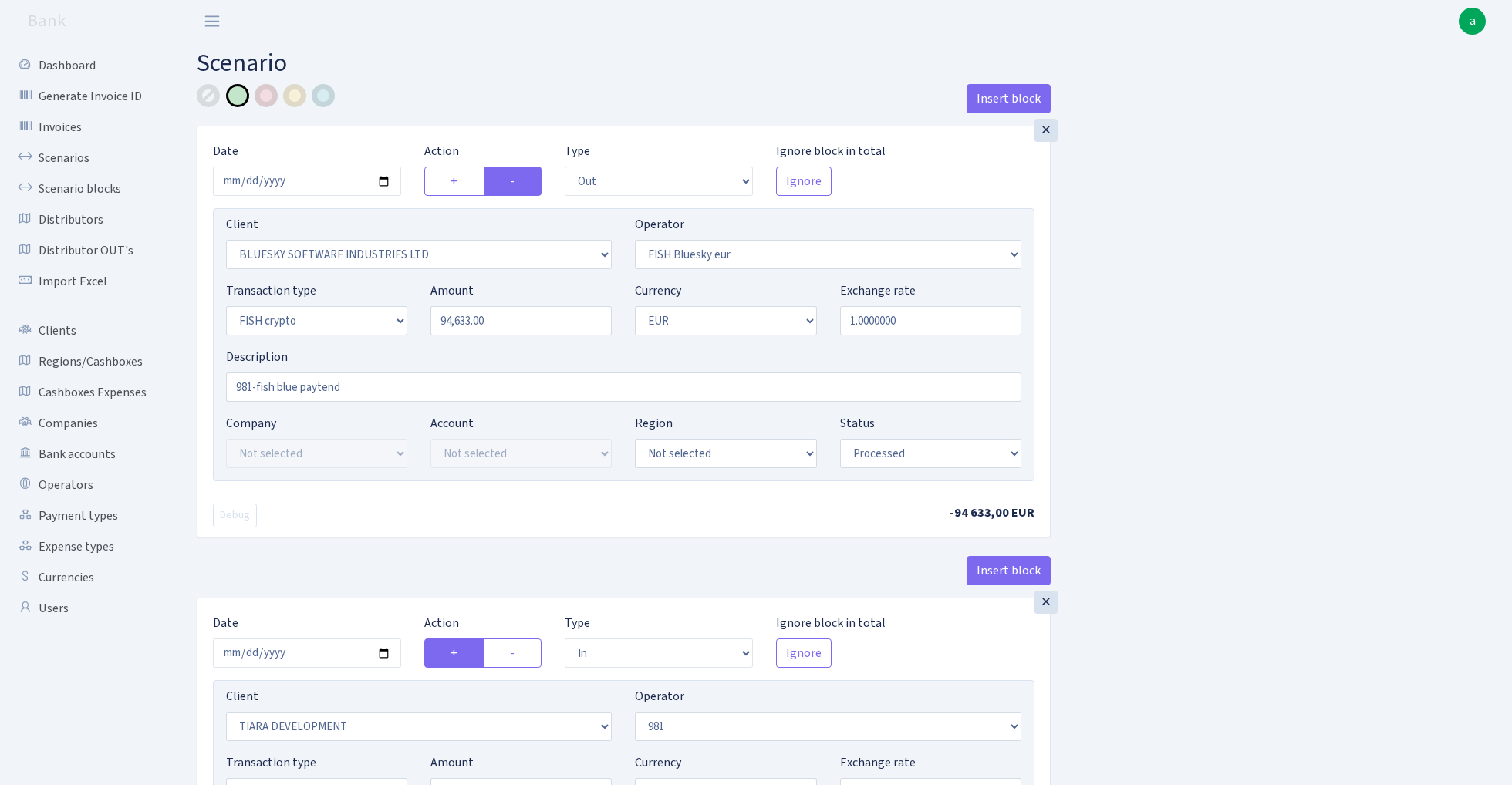
select select "commission"
select select "fixed"
select select "61"
select select "processed"
click at [81, 158] on link "Scenarios" at bounding box center [85, 159] width 154 height 31
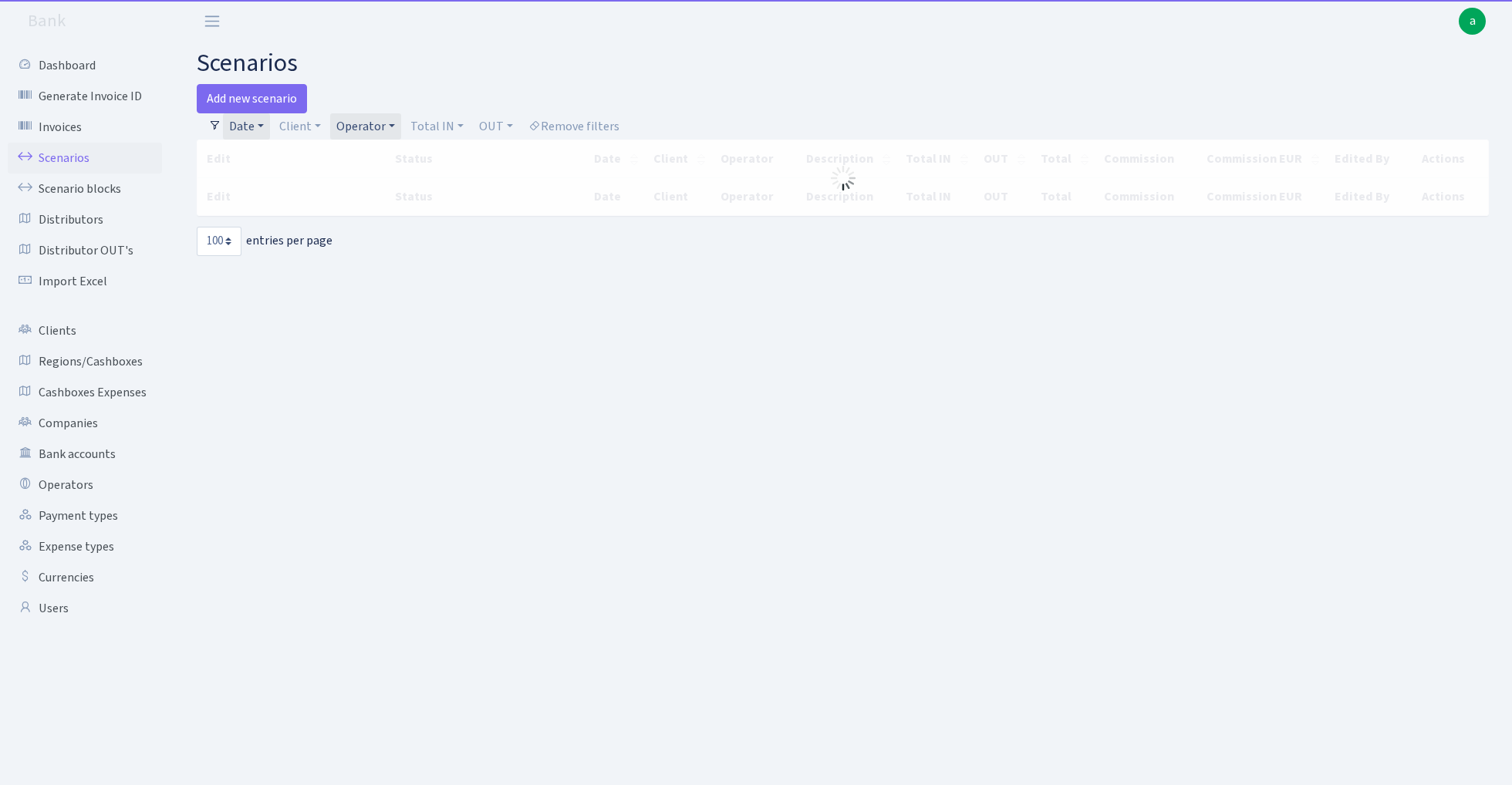
select select "100"
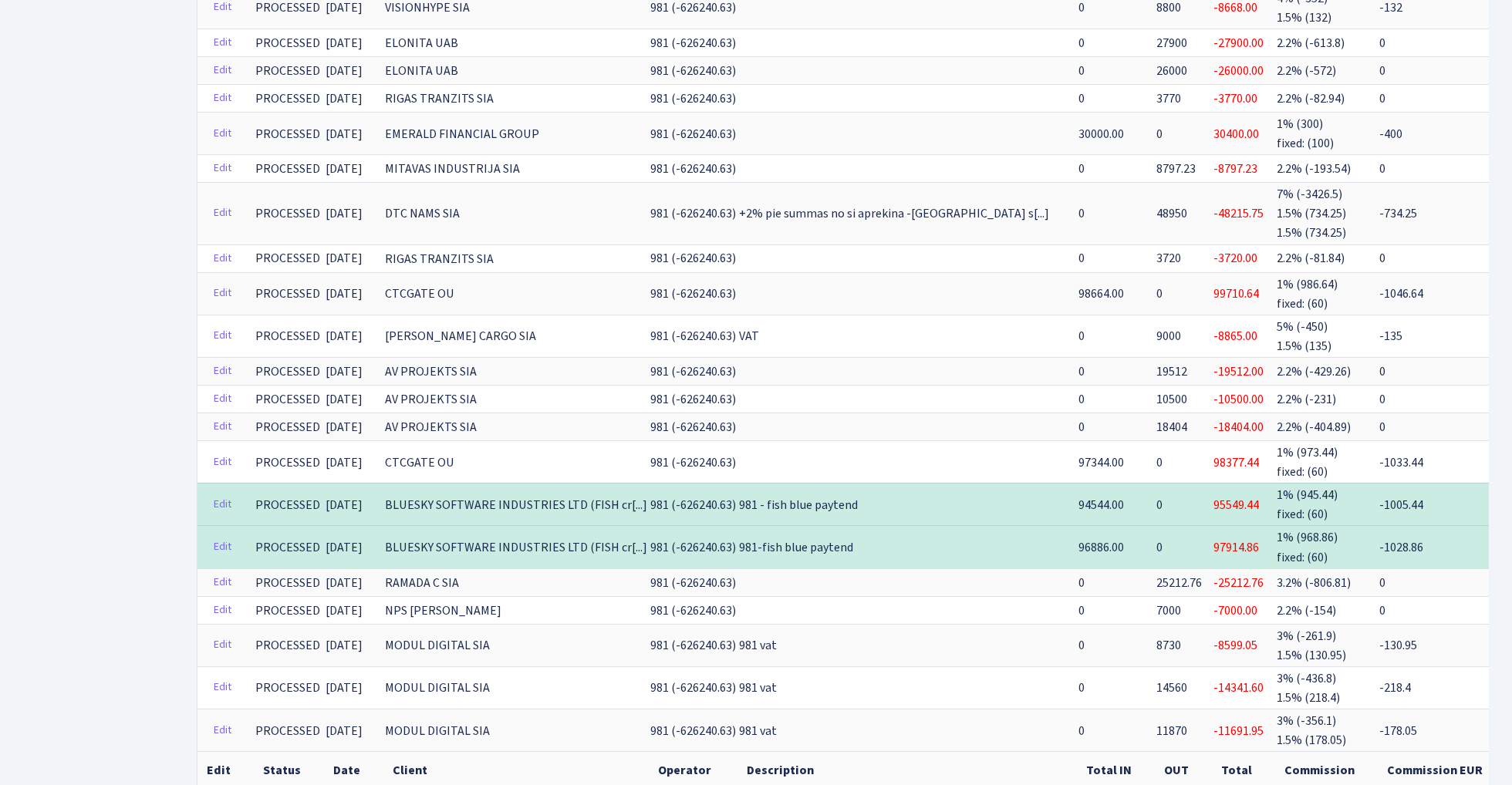
scroll to position [3425, 0]
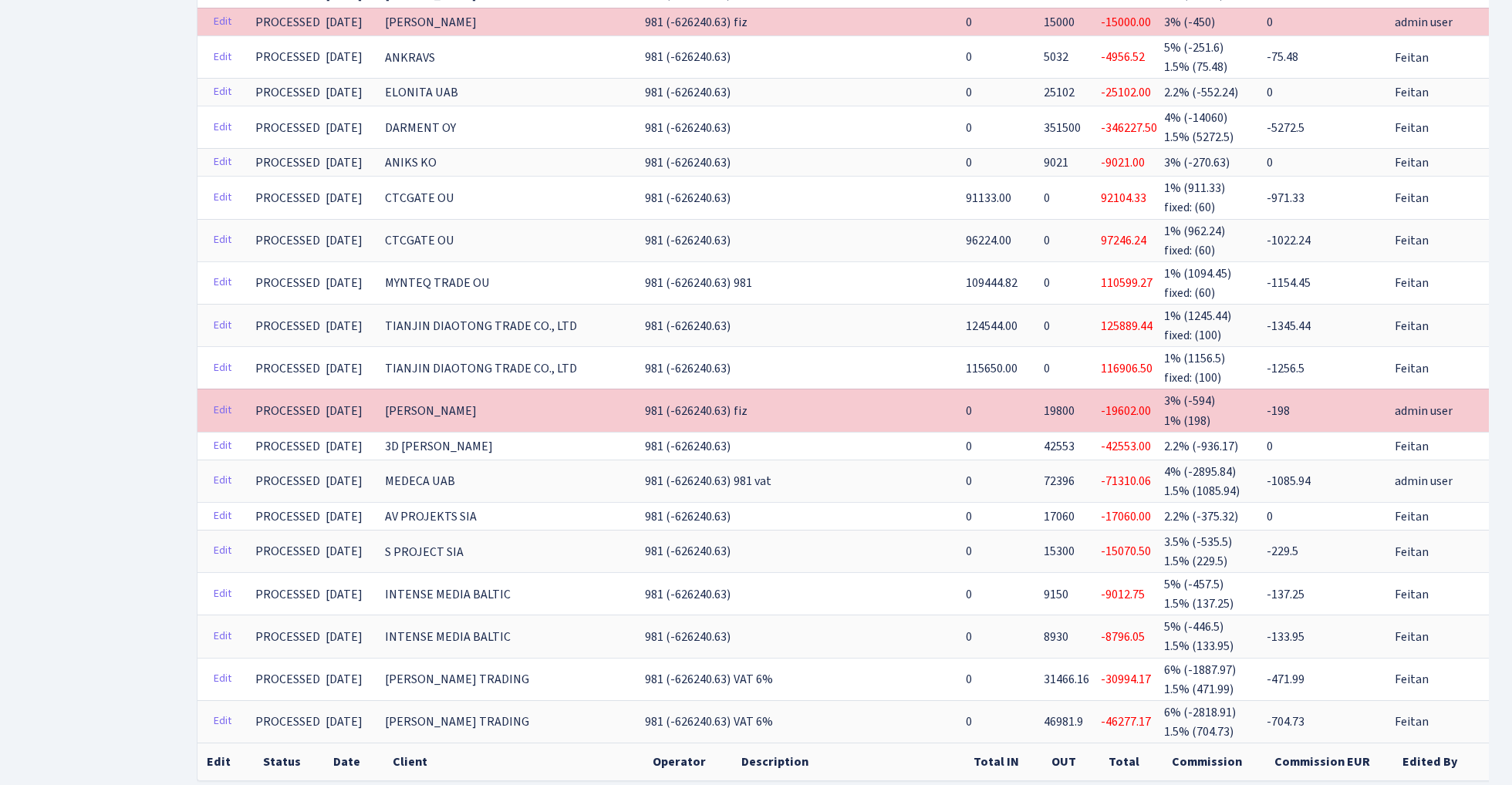
scroll to position [3296, 0]
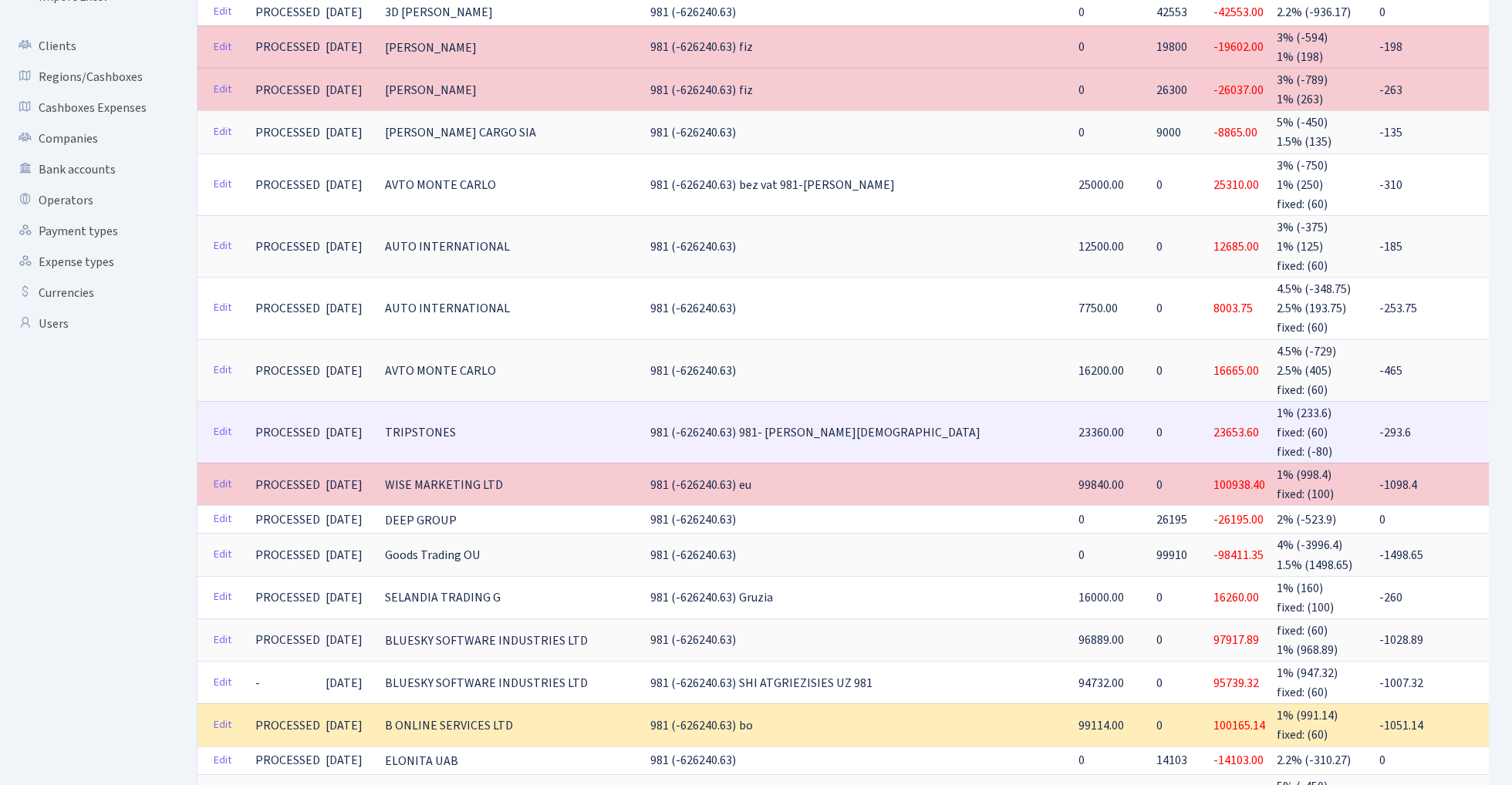
scroll to position [289, 0]
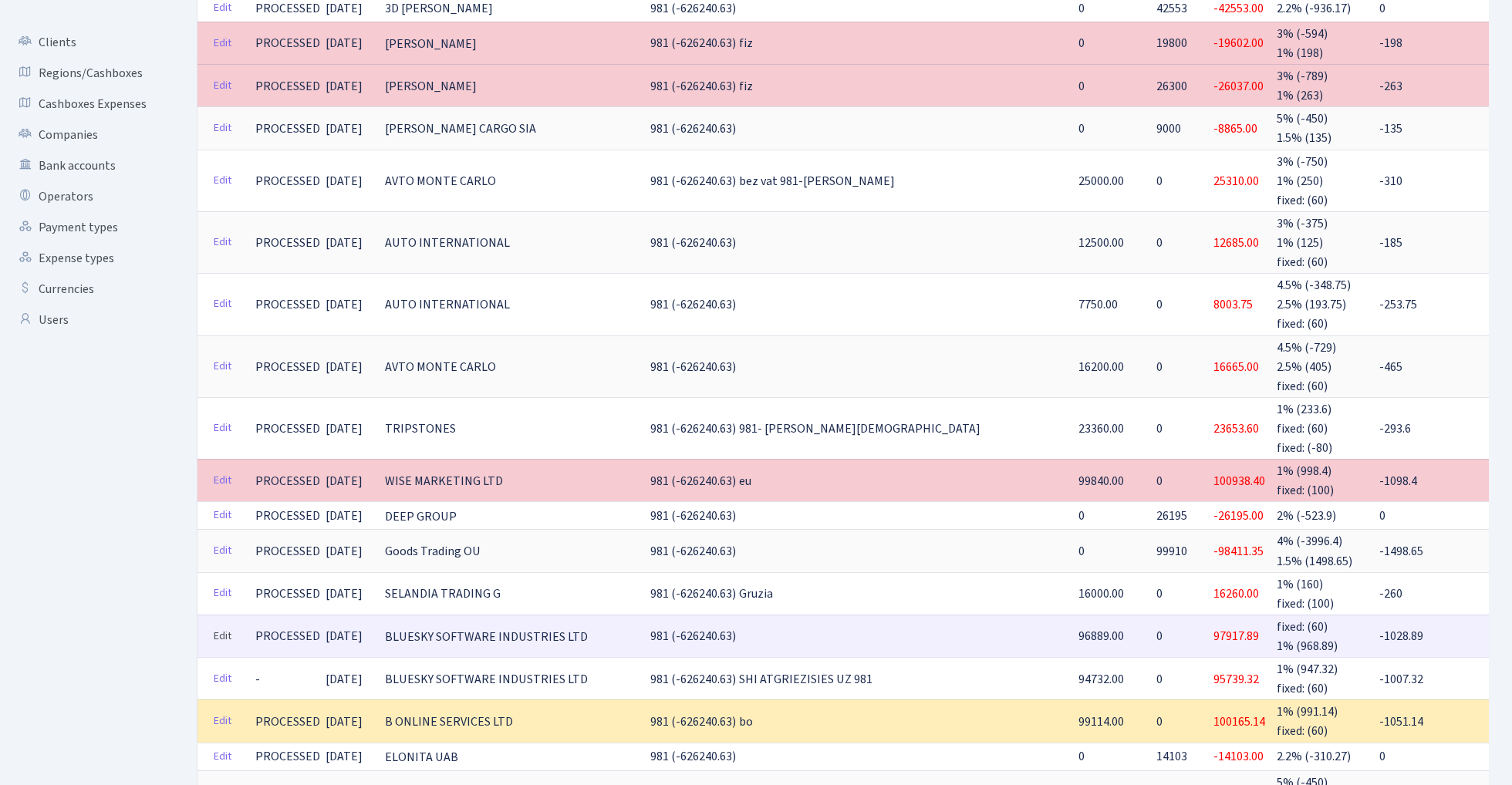
click at [220, 625] on link "Edit" at bounding box center [223, 637] width 31 height 24
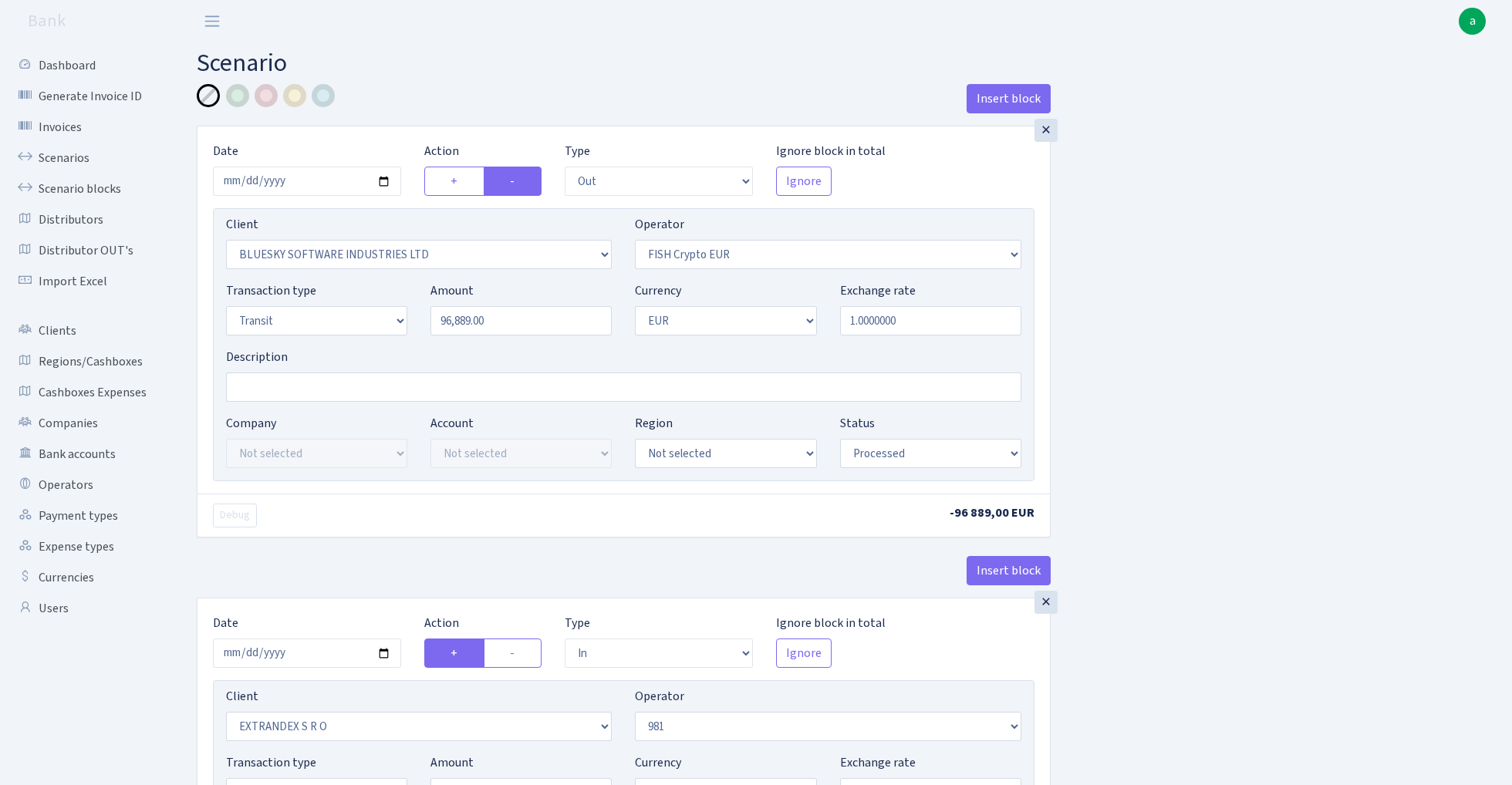
select select "out"
select select "2867"
select select "244"
select select "5"
select select "1"
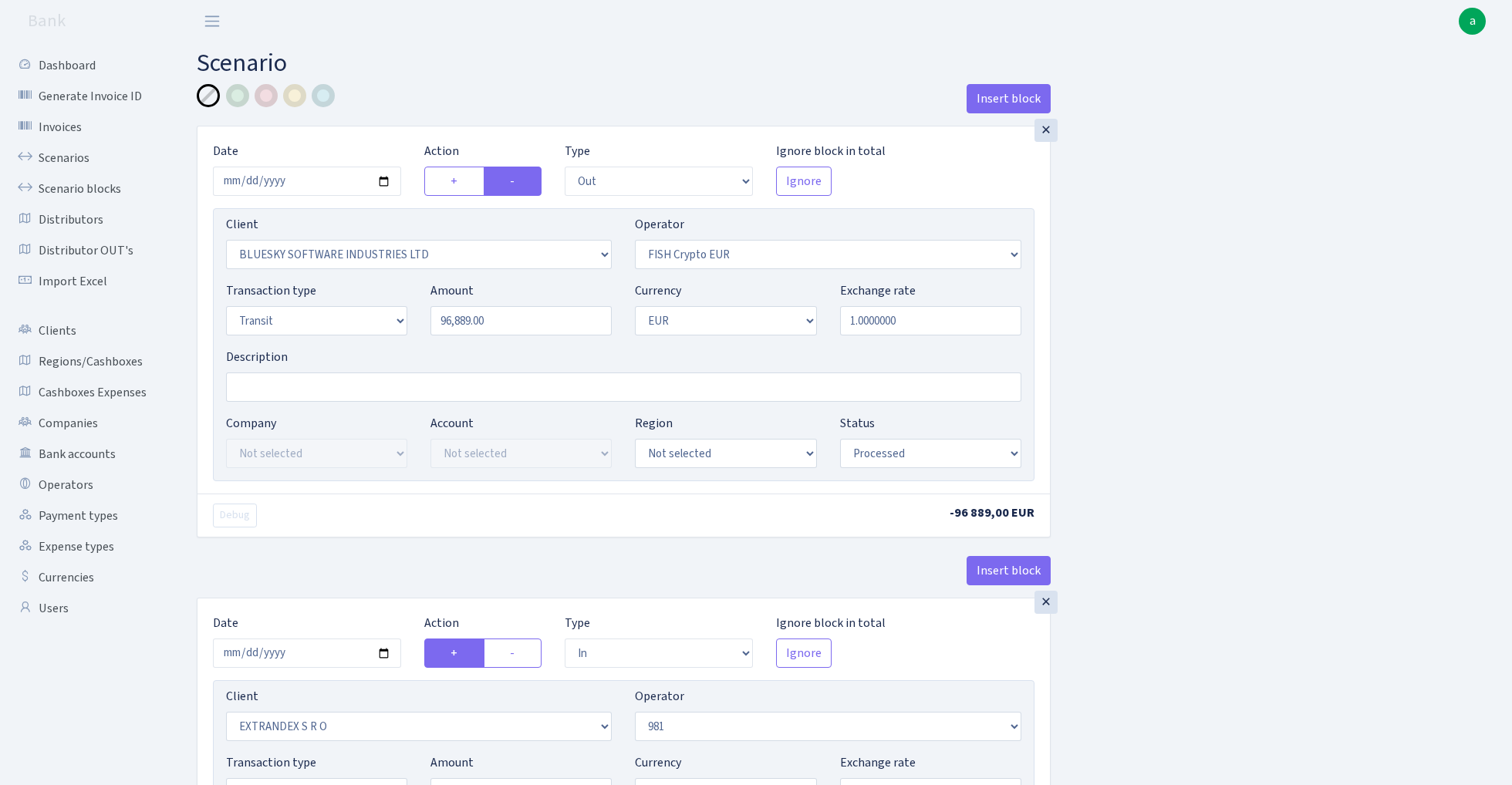
select select "processed"
select select "in"
select select "1419"
select select "61"
select select "5"
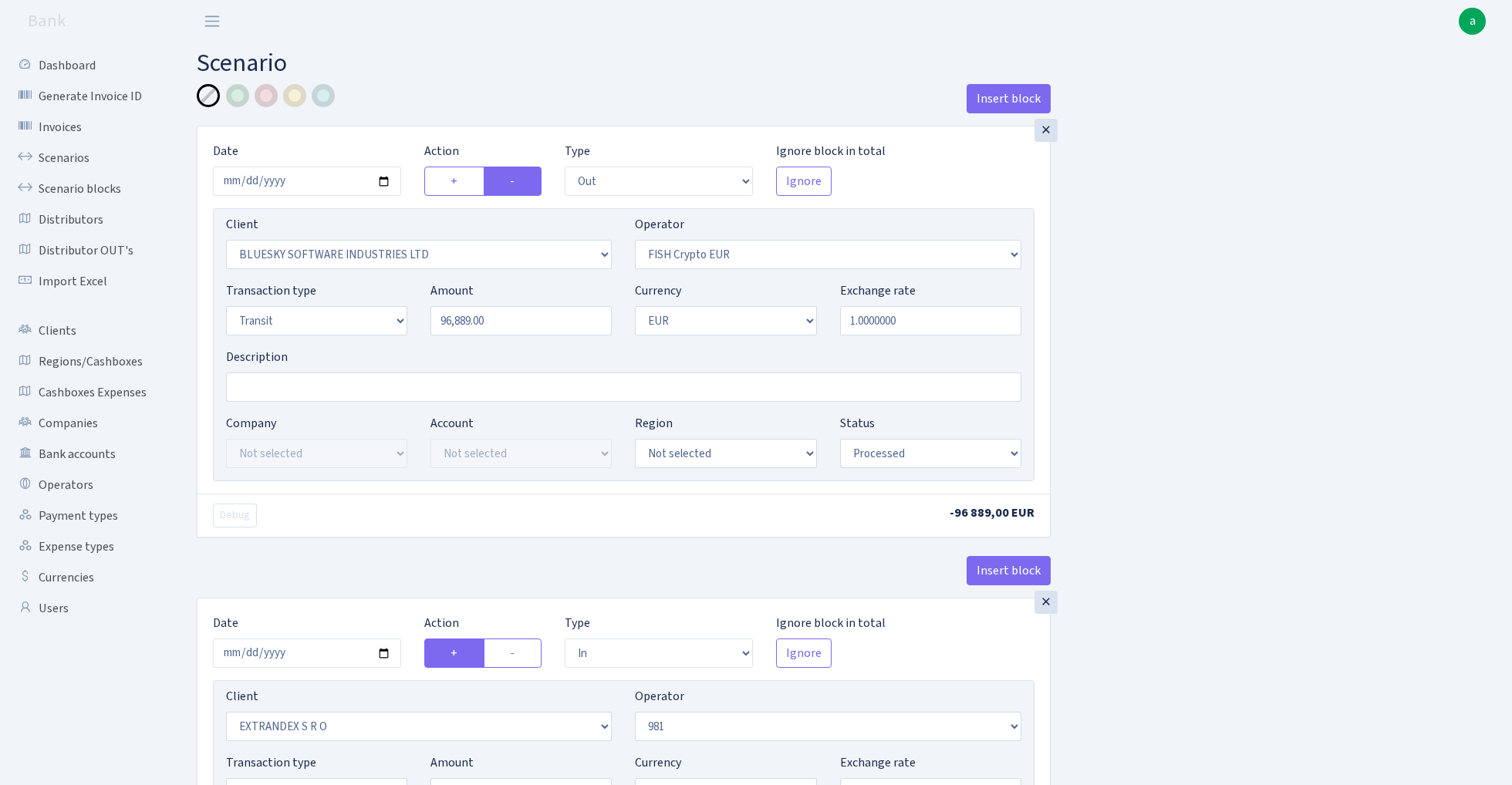
select select "1"
select select "processed"
select select "commission"
select select "fixed"
select select "61"
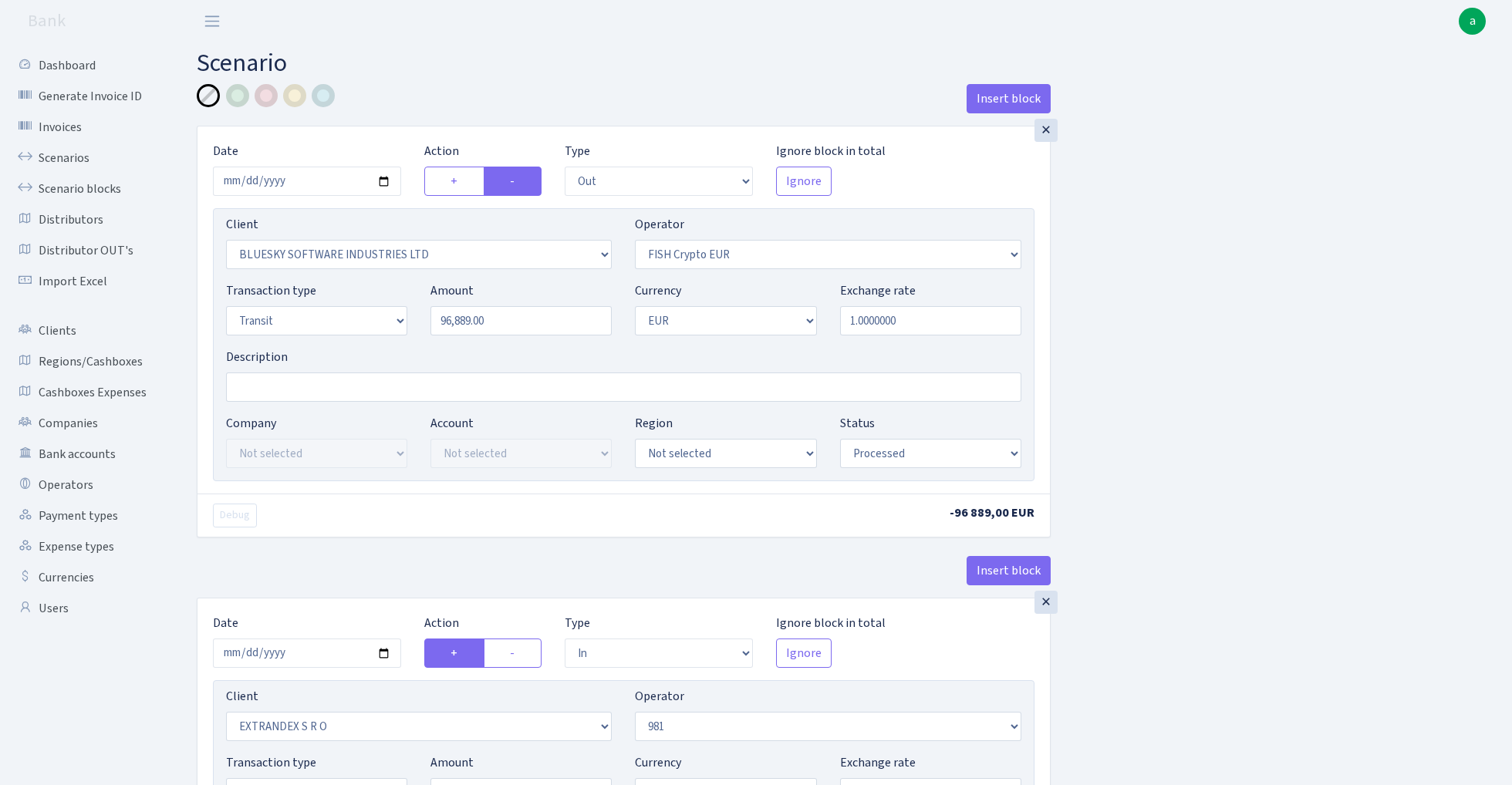
select select "processed"
select select "commission"
select select "61"
select select "processed"
select select "17"
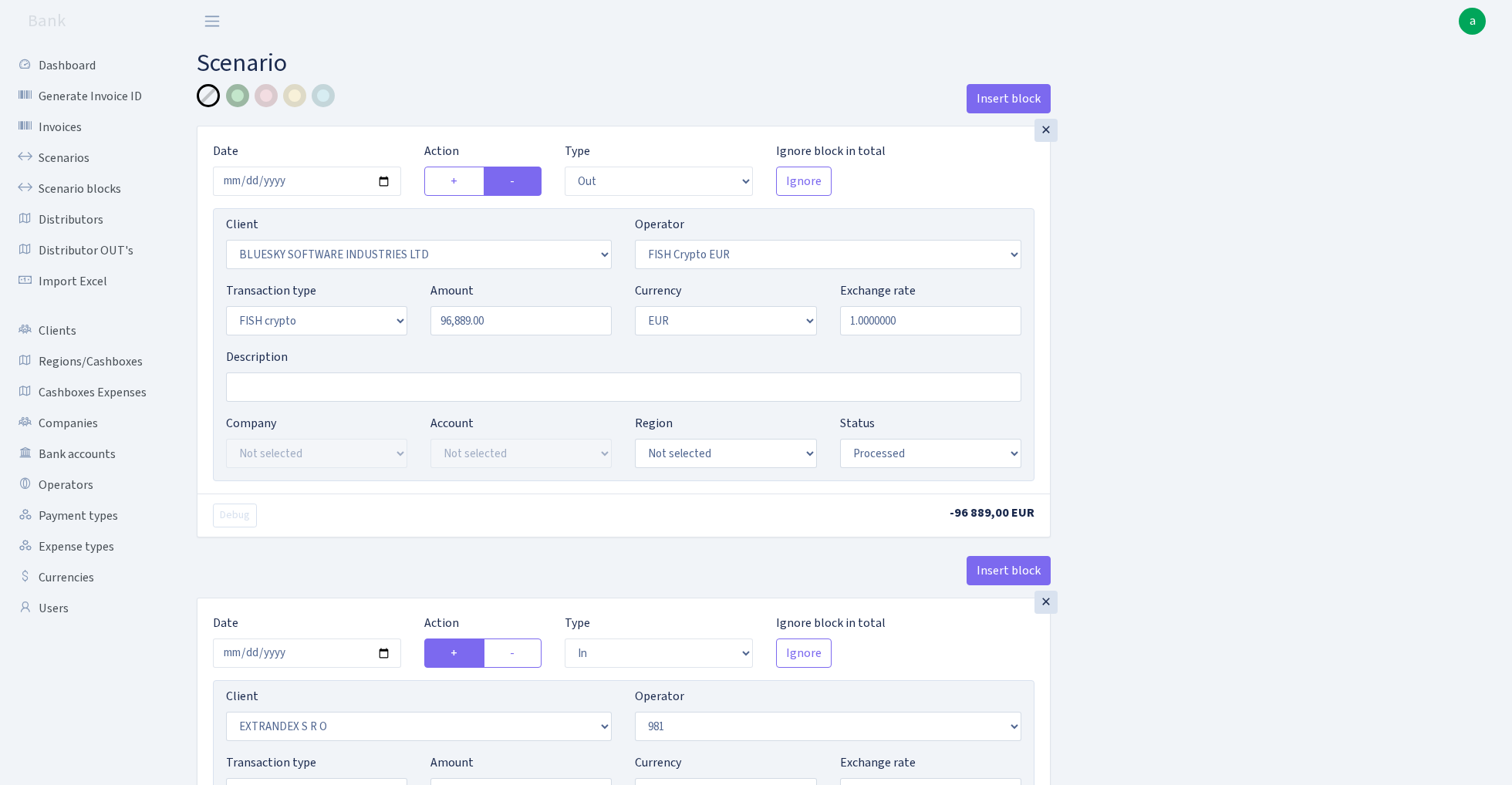
click at [241, 96] on div at bounding box center [238, 95] width 23 height 23
select select "460"
click at [355, 392] on input "Description" at bounding box center [624, 387] width 796 height 29
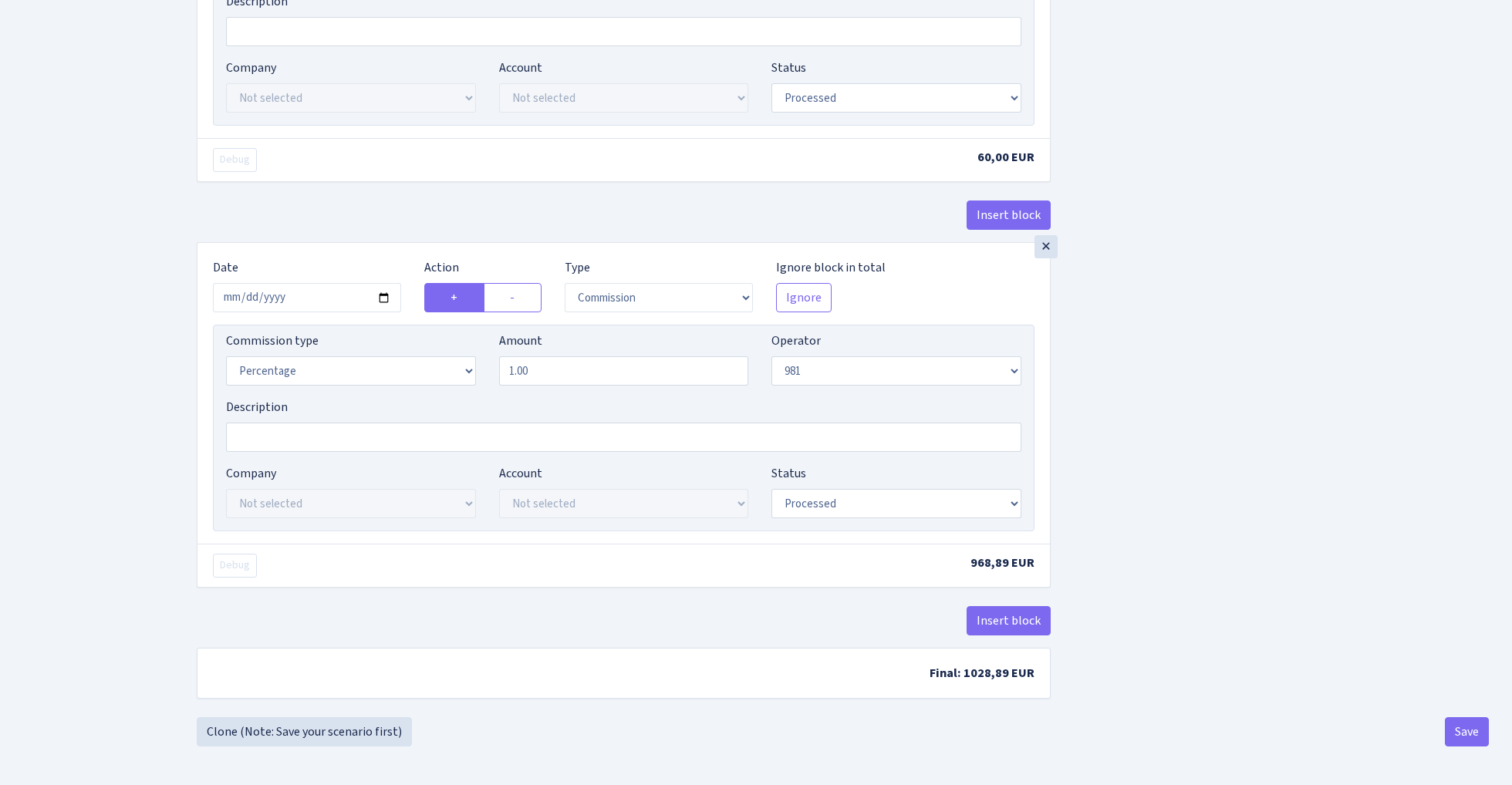
scroll to position [1242, 0]
type input "981 fish blue paytend"
click at [1472, 730] on button "Save" at bounding box center [1467, 732] width 44 height 29
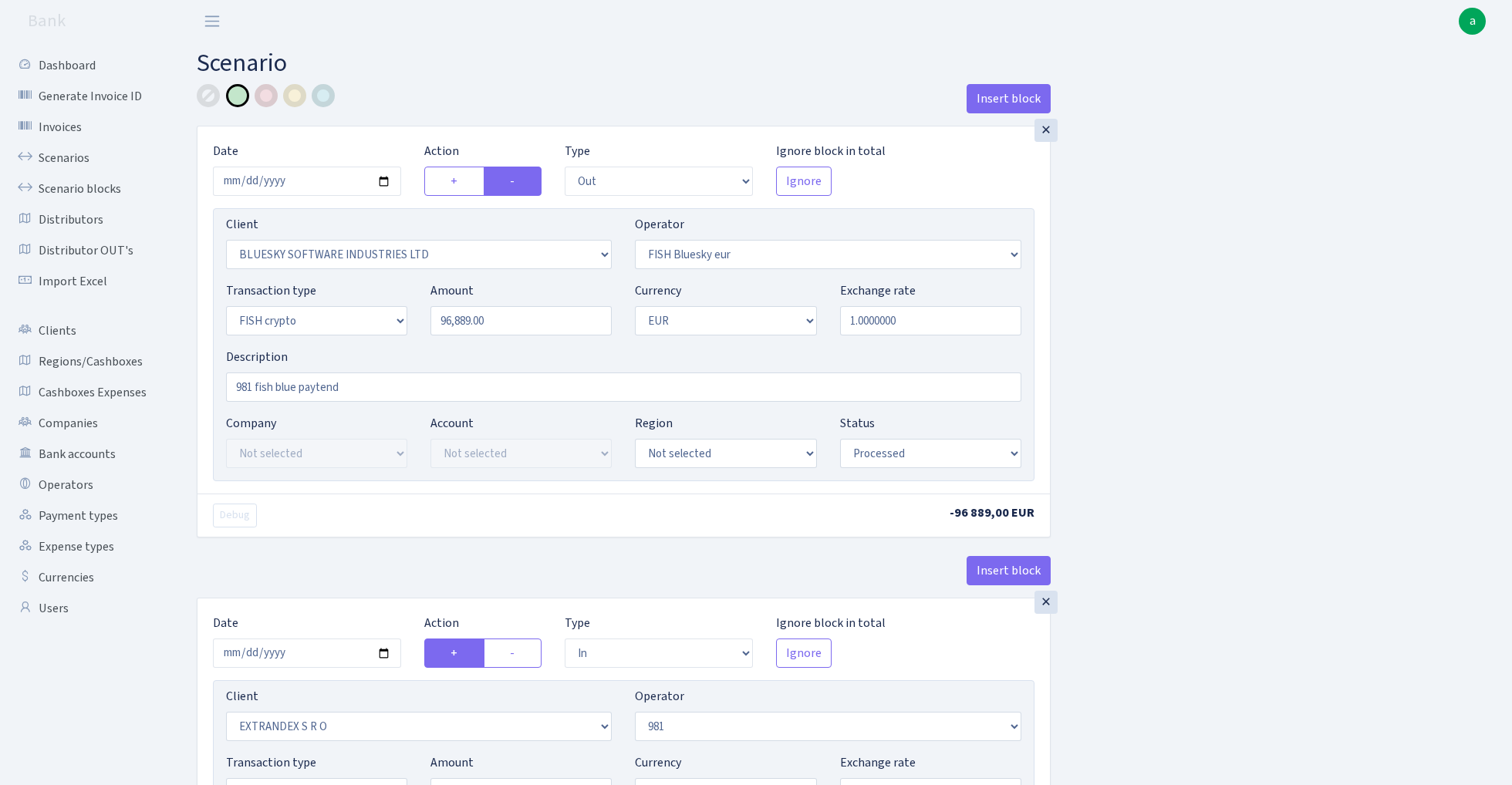
select select "out"
select select "2867"
select select "460"
select select "17"
select select "1"
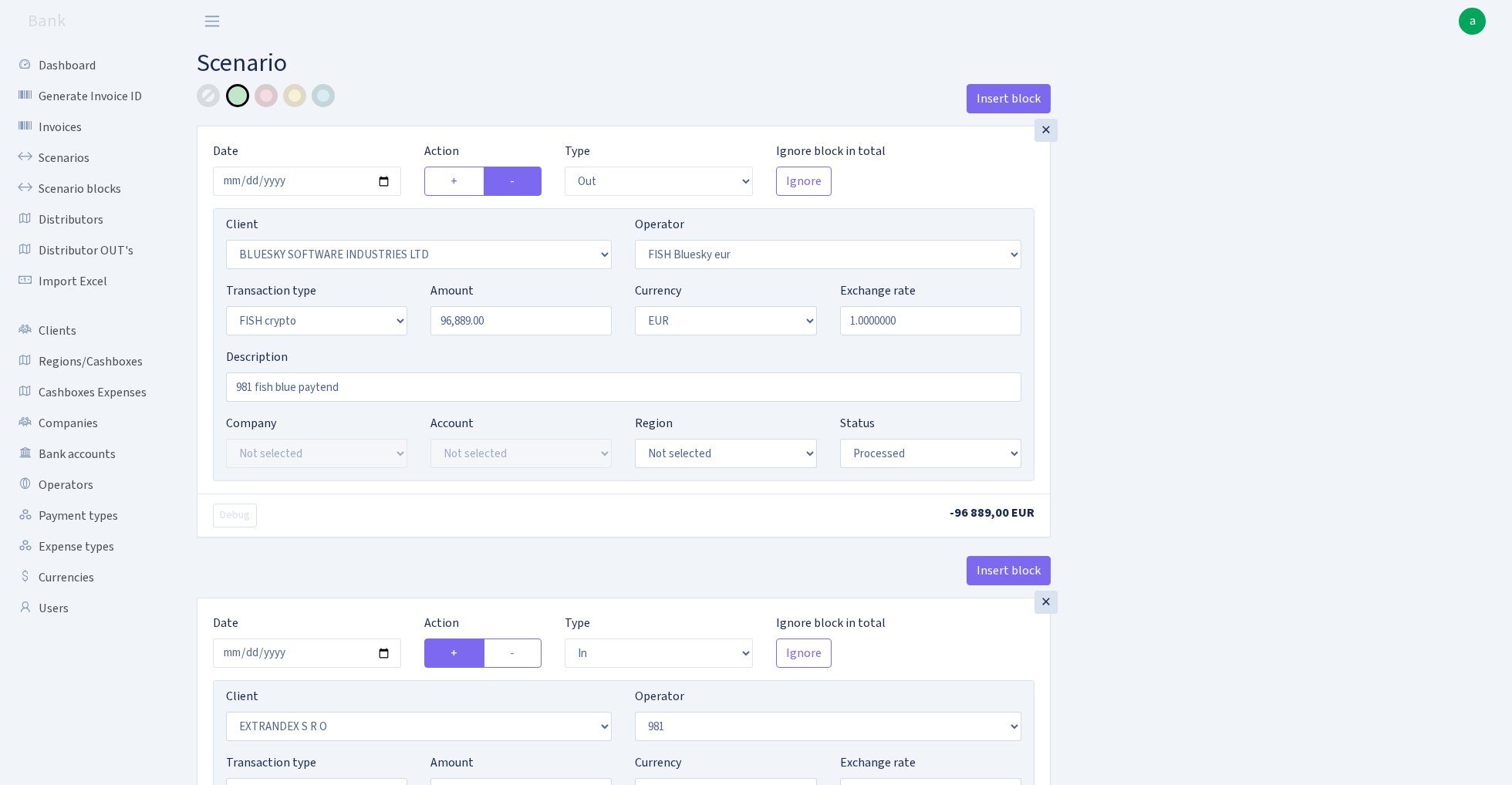
select select "processed"
select select "in"
select select "1419"
select select "61"
select select "5"
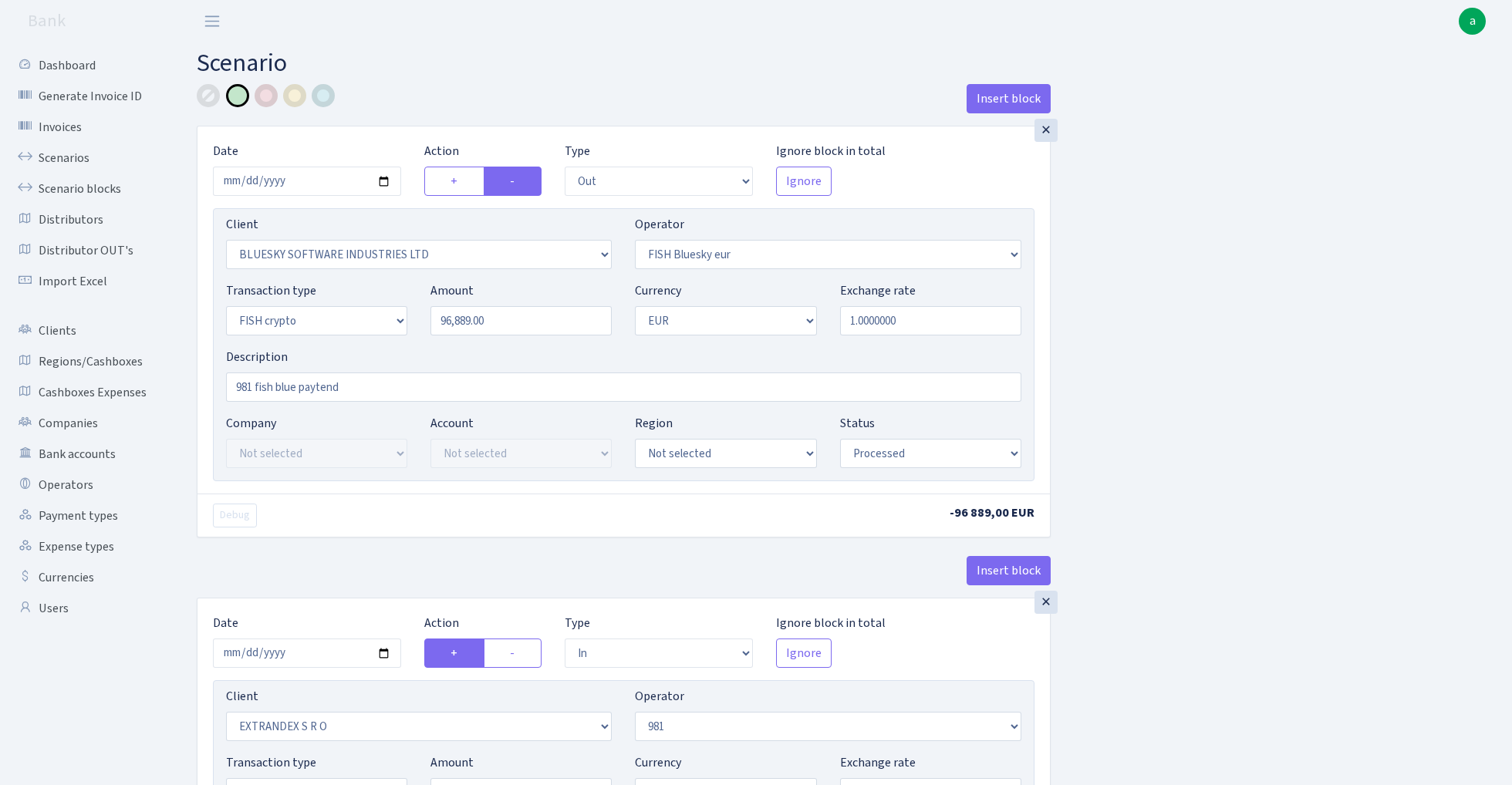
select select "1"
select select "processed"
select select "commission"
select select "fixed"
select select "61"
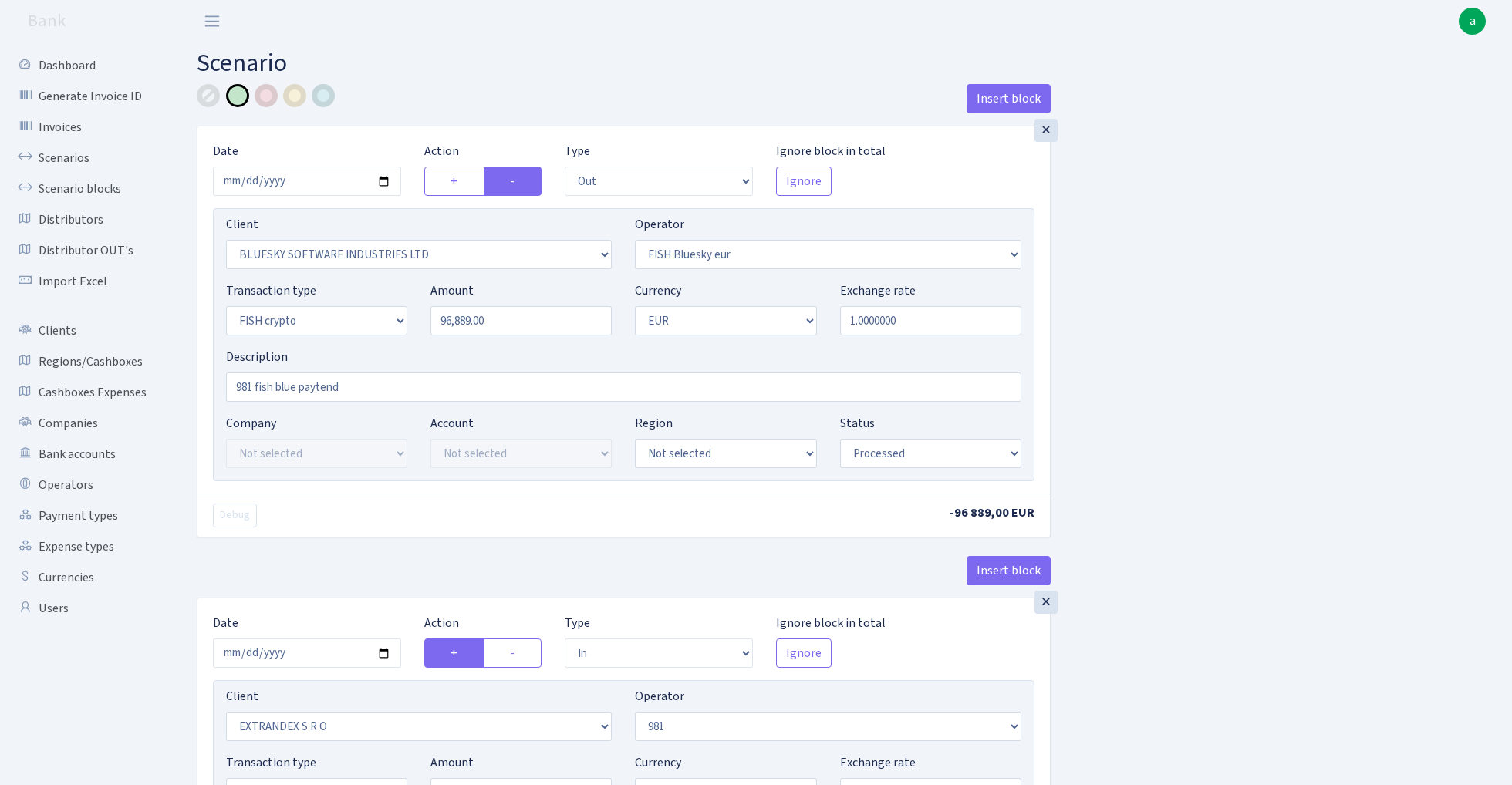
select select "processed"
select select "commission"
select select "61"
select select "processed"
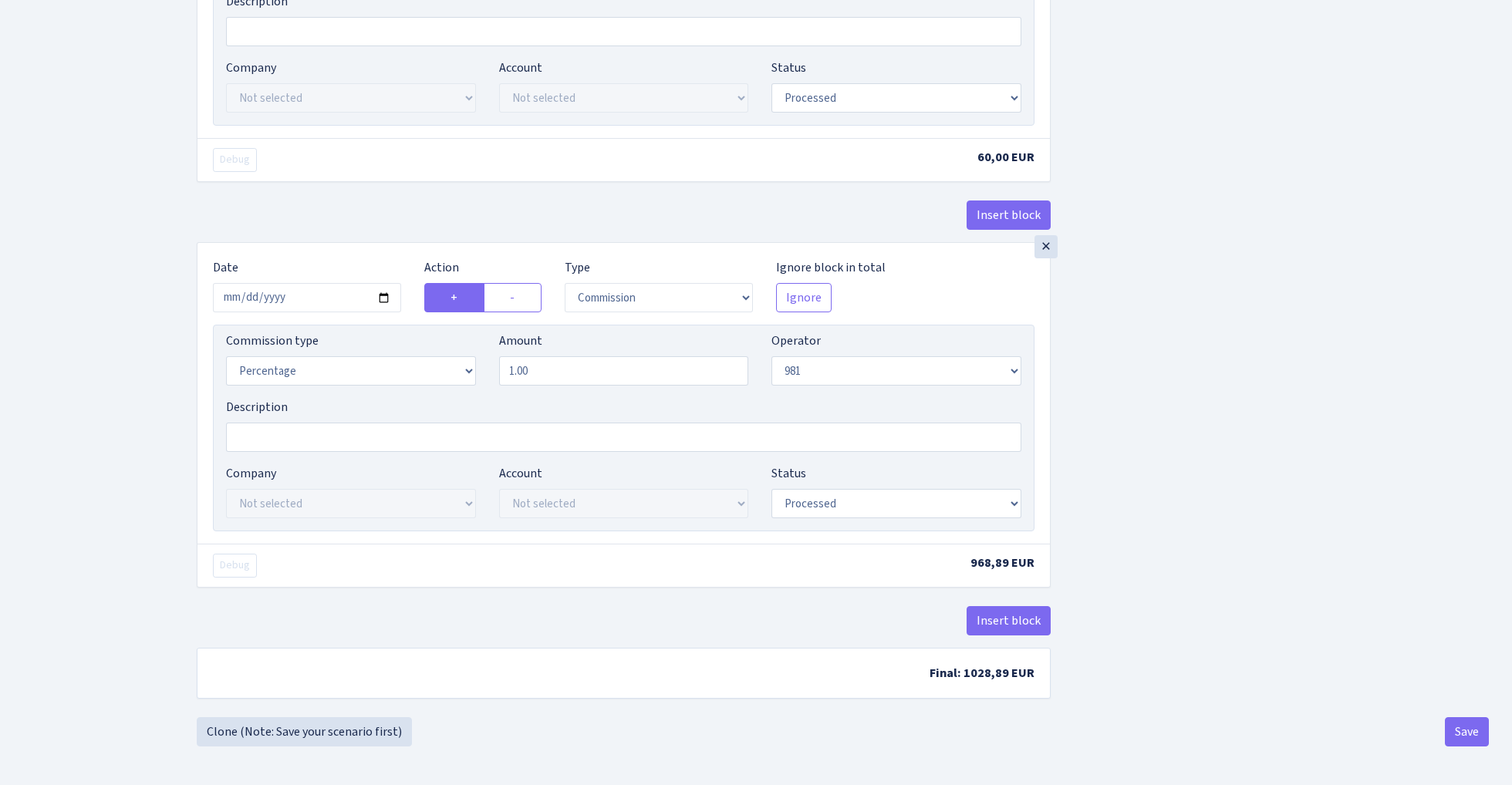
scroll to position [1242, 0]
click at [1466, 733] on button "Save" at bounding box center [1467, 732] width 44 height 29
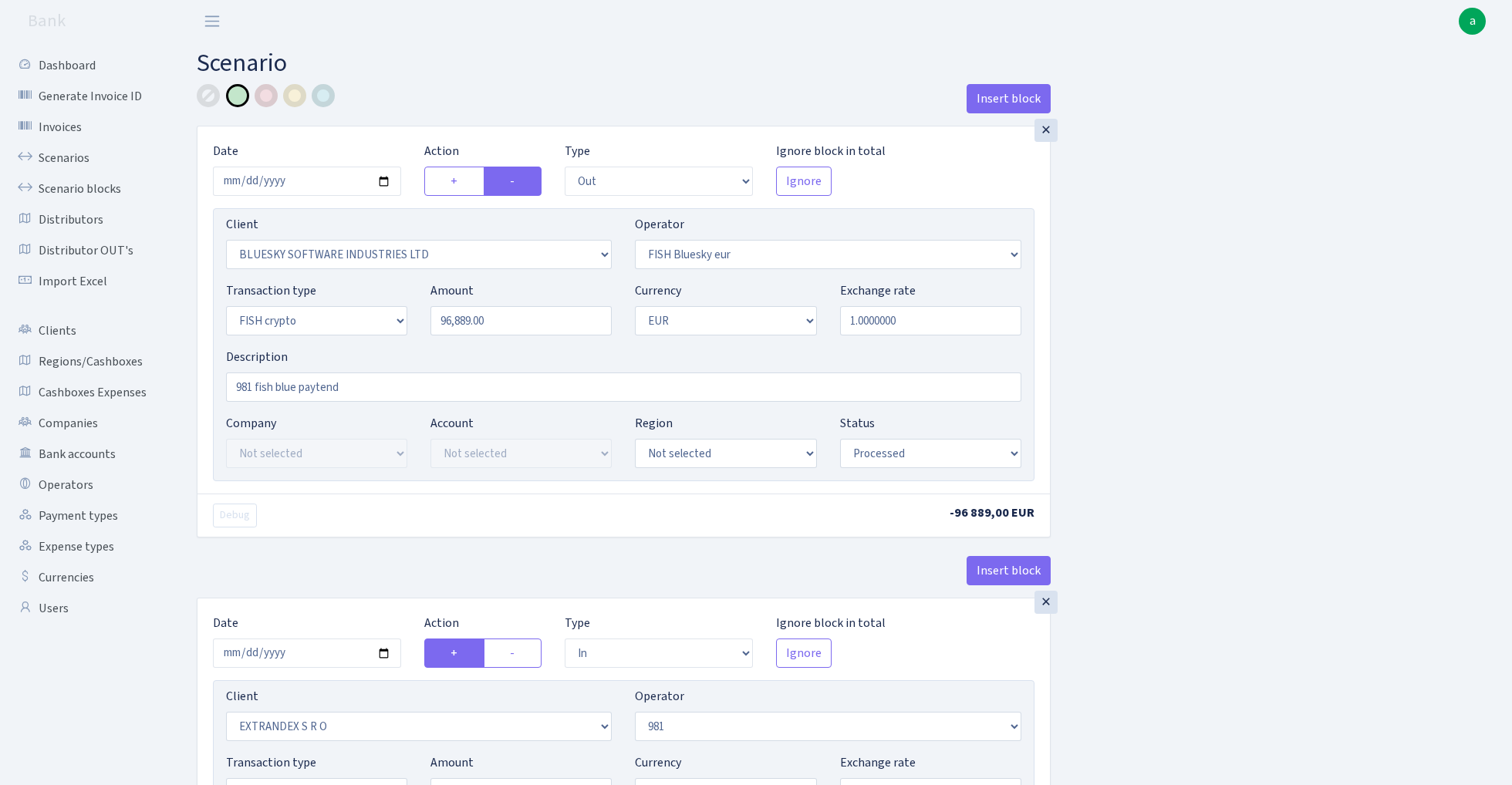
select select "out"
select select "2867"
select select "460"
select select "17"
select select "1"
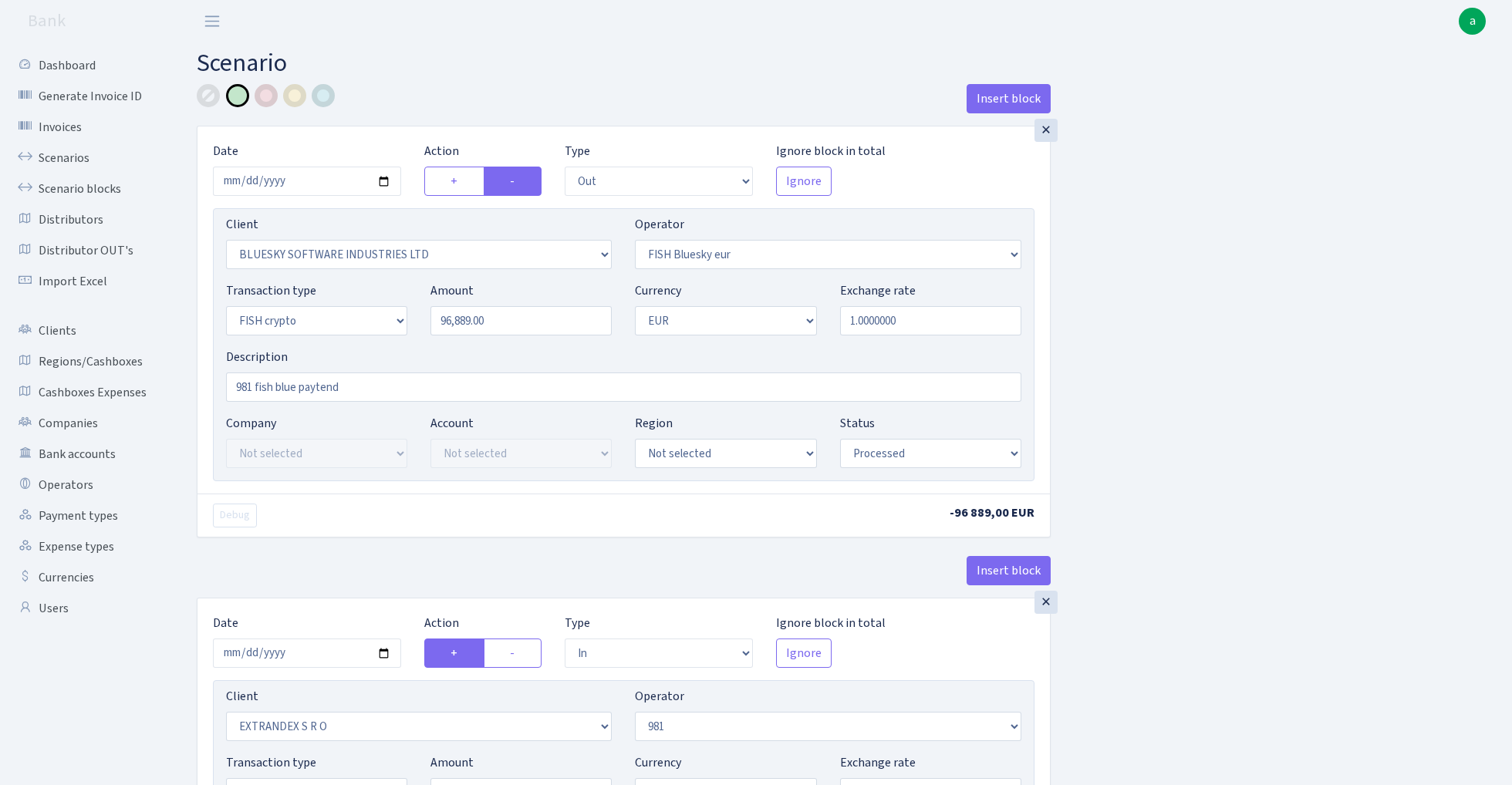
select select "processed"
select select "in"
select select "1419"
select select "61"
select select "5"
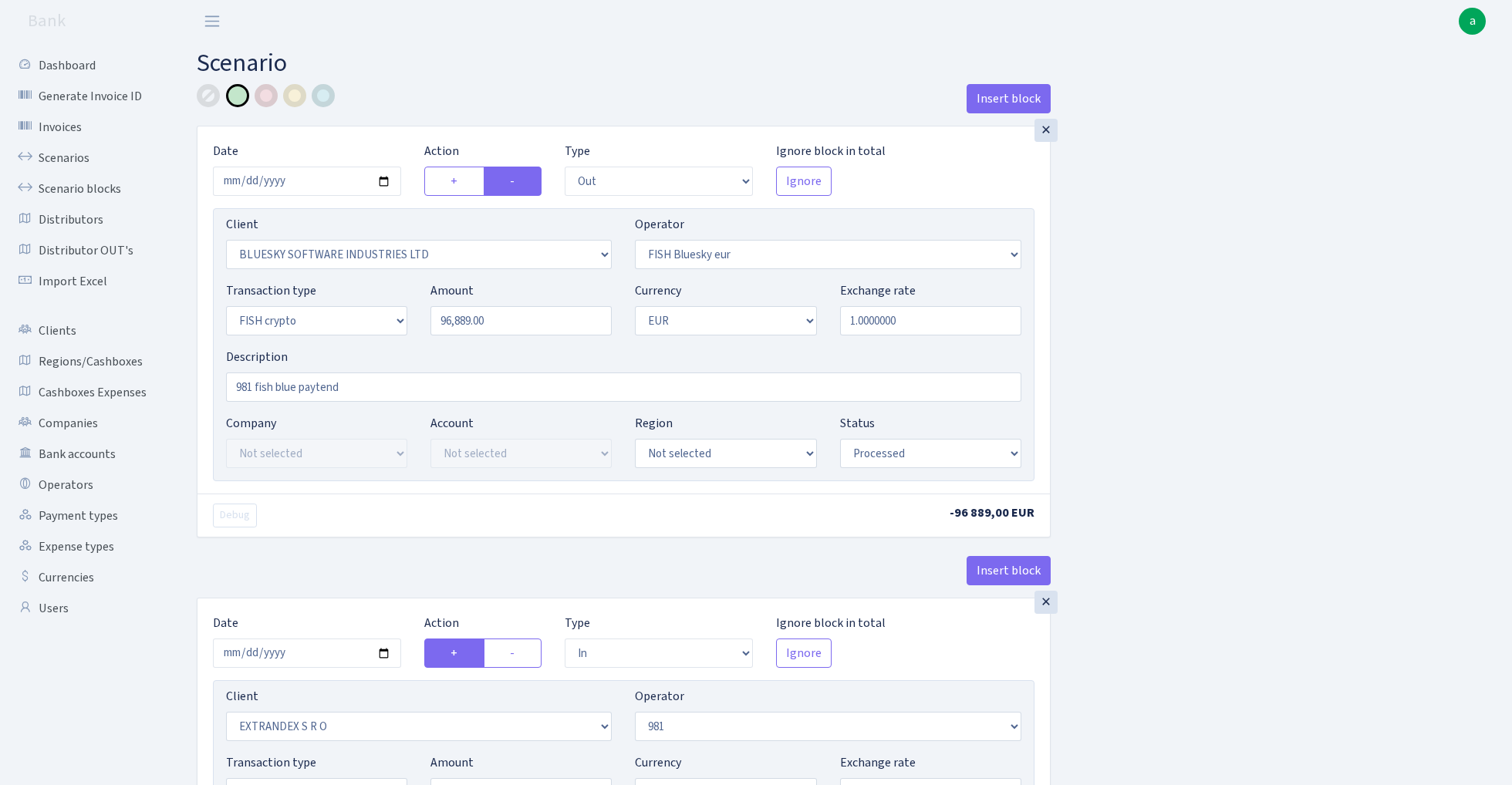
select select "1"
select select "processed"
select select "commission"
select select "fixed"
select select "61"
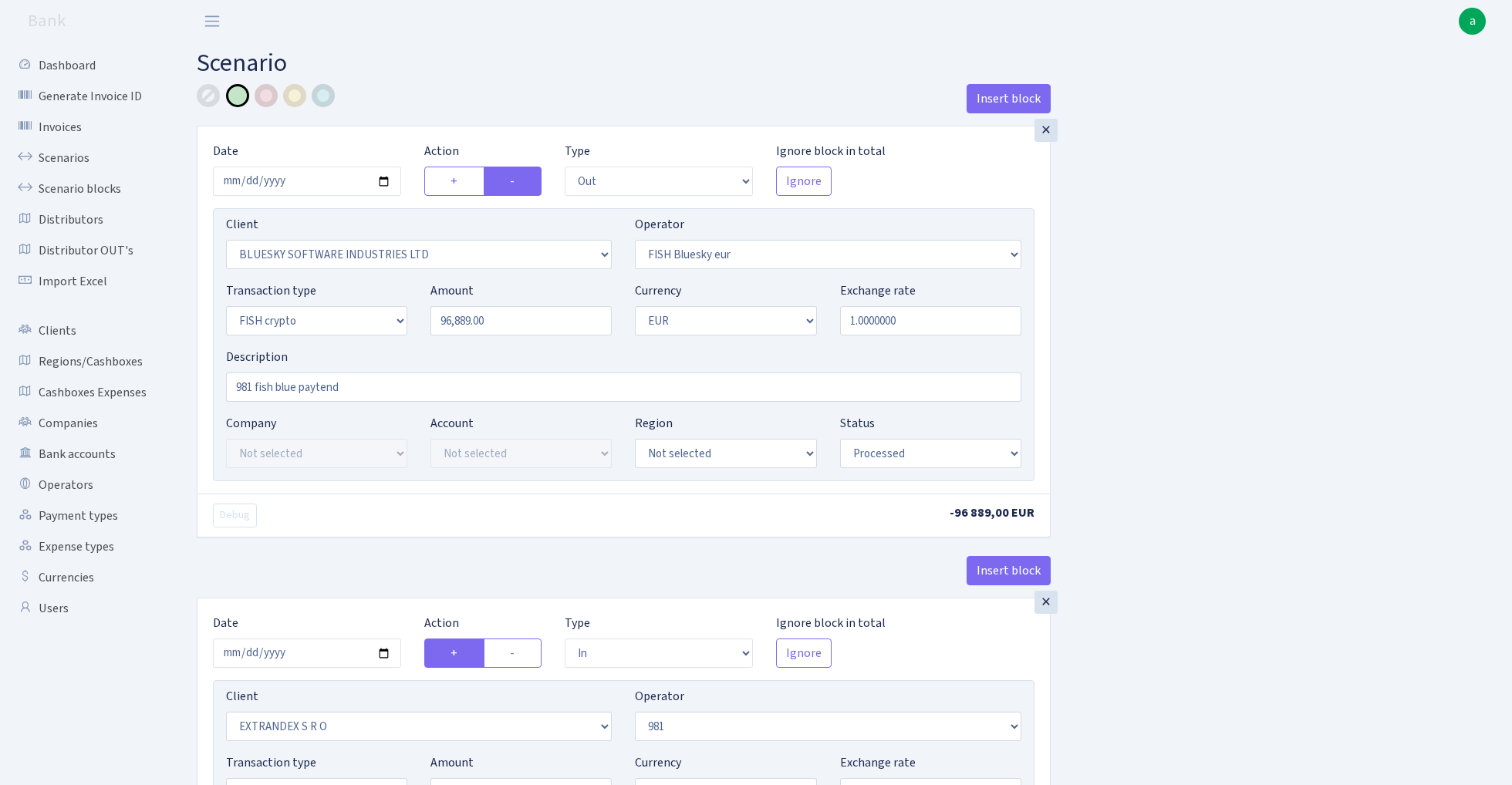
select select "processed"
select select "commission"
select select "61"
select select "processed"
click at [77, 148] on link "Scenarios" at bounding box center [85, 159] width 154 height 31
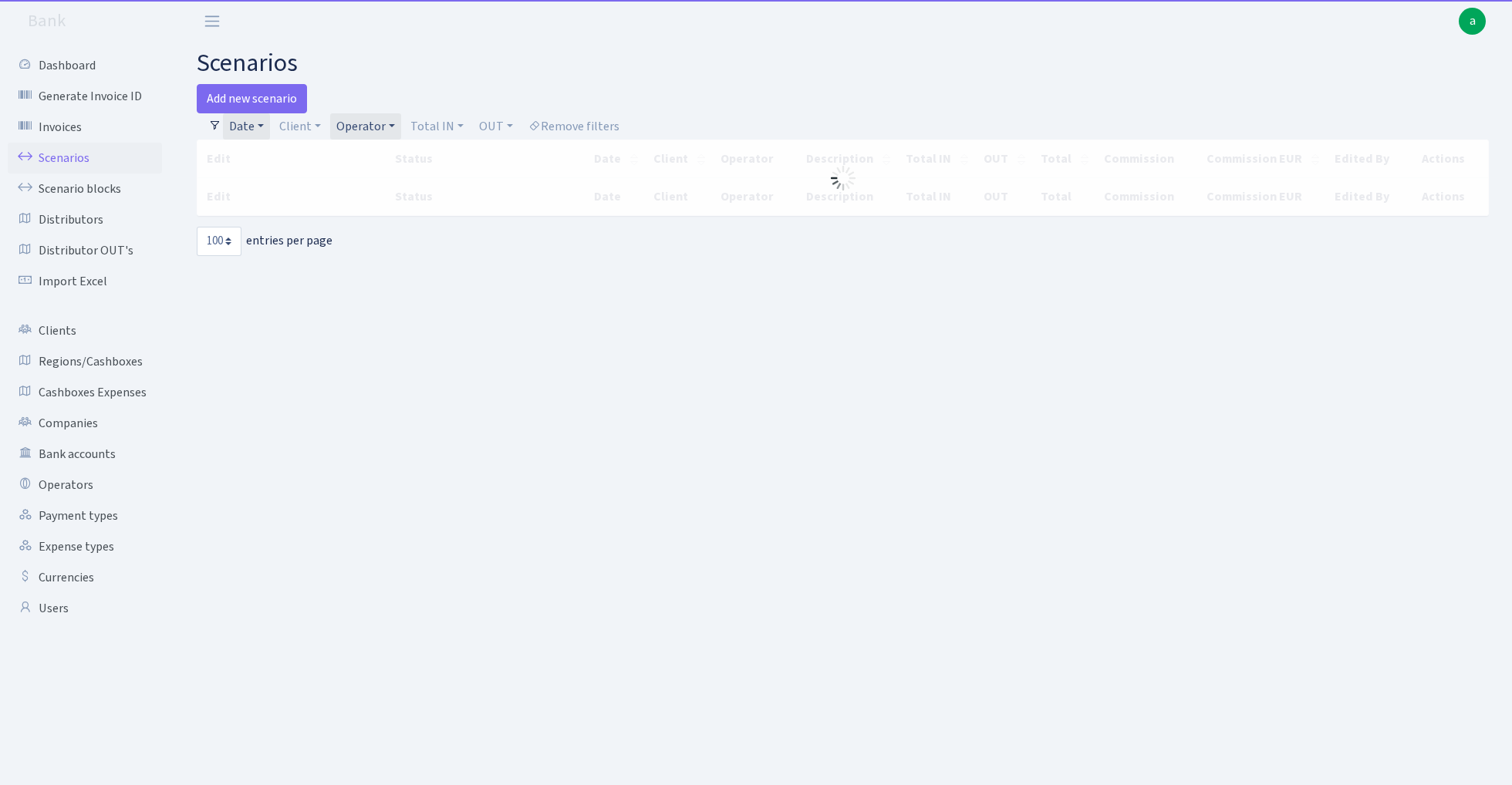
select select "100"
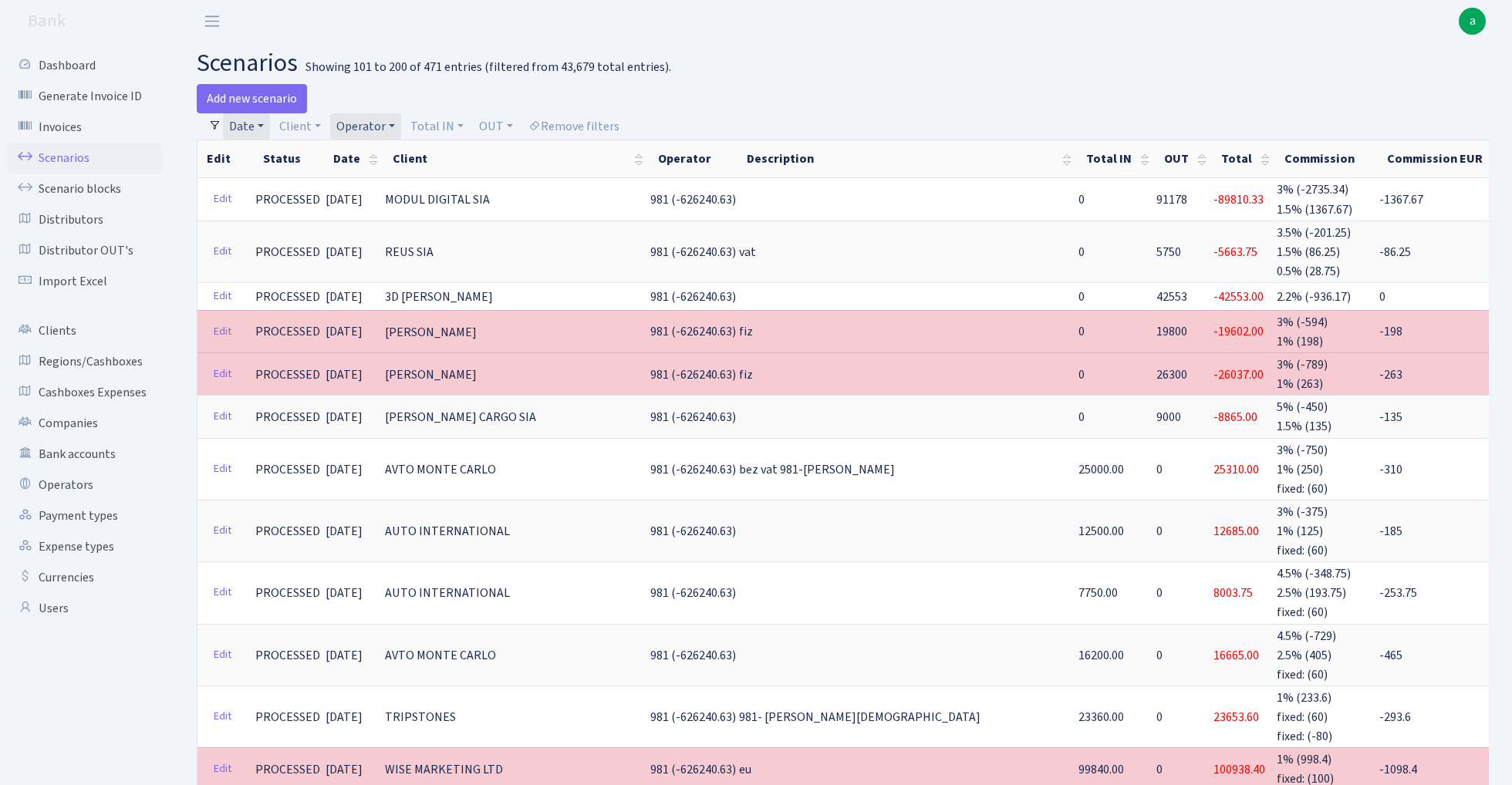
click at [360, 127] on link "Operator" at bounding box center [366, 127] width 71 height 26
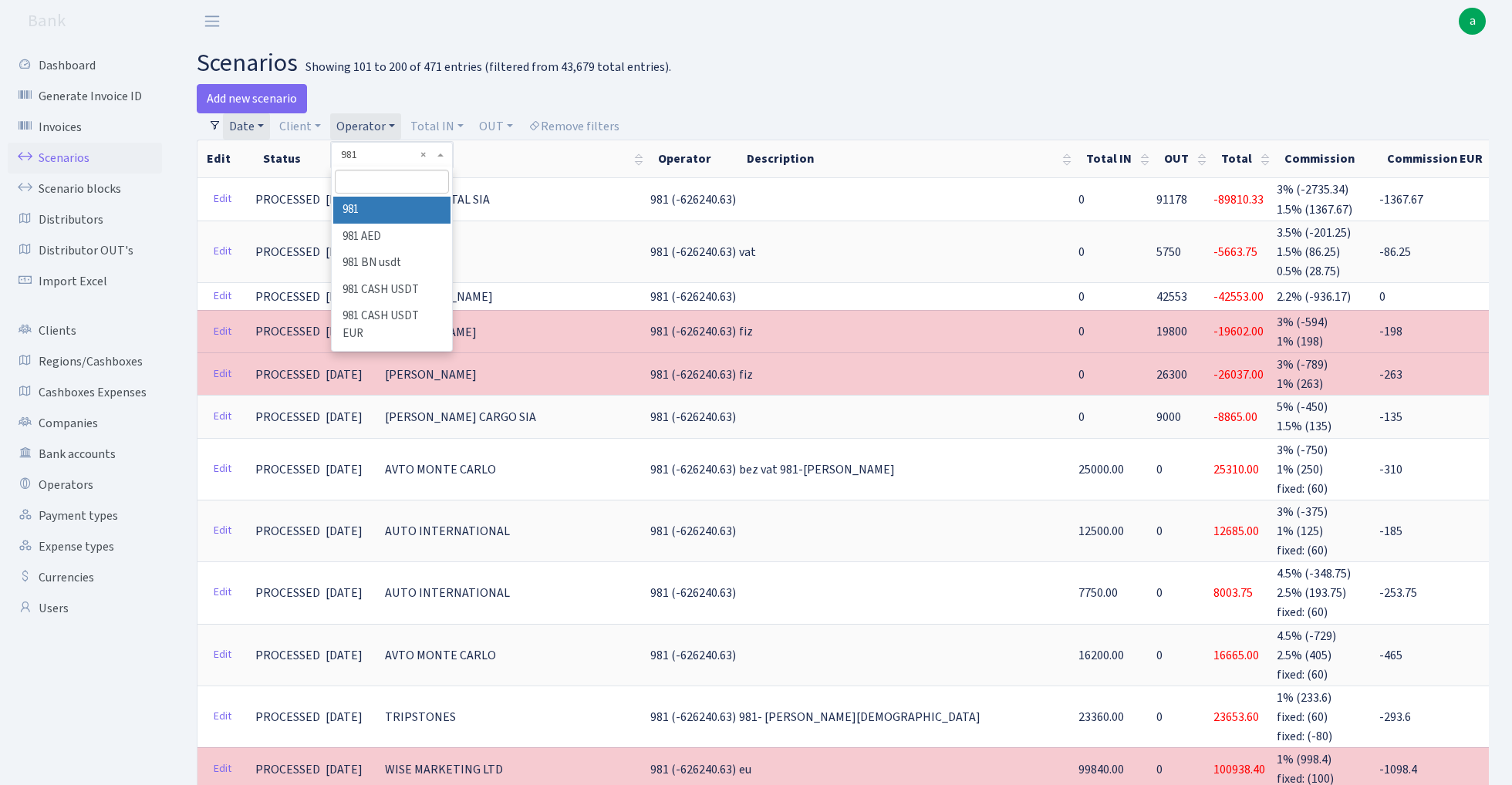
click at [389, 179] on input "search" at bounding box center [391, 182] width 114 height 24
type input "fish"
click at [404, 289] on li "FISH Crypto EUR" at bounding box center [391, 302] width 116 height 27
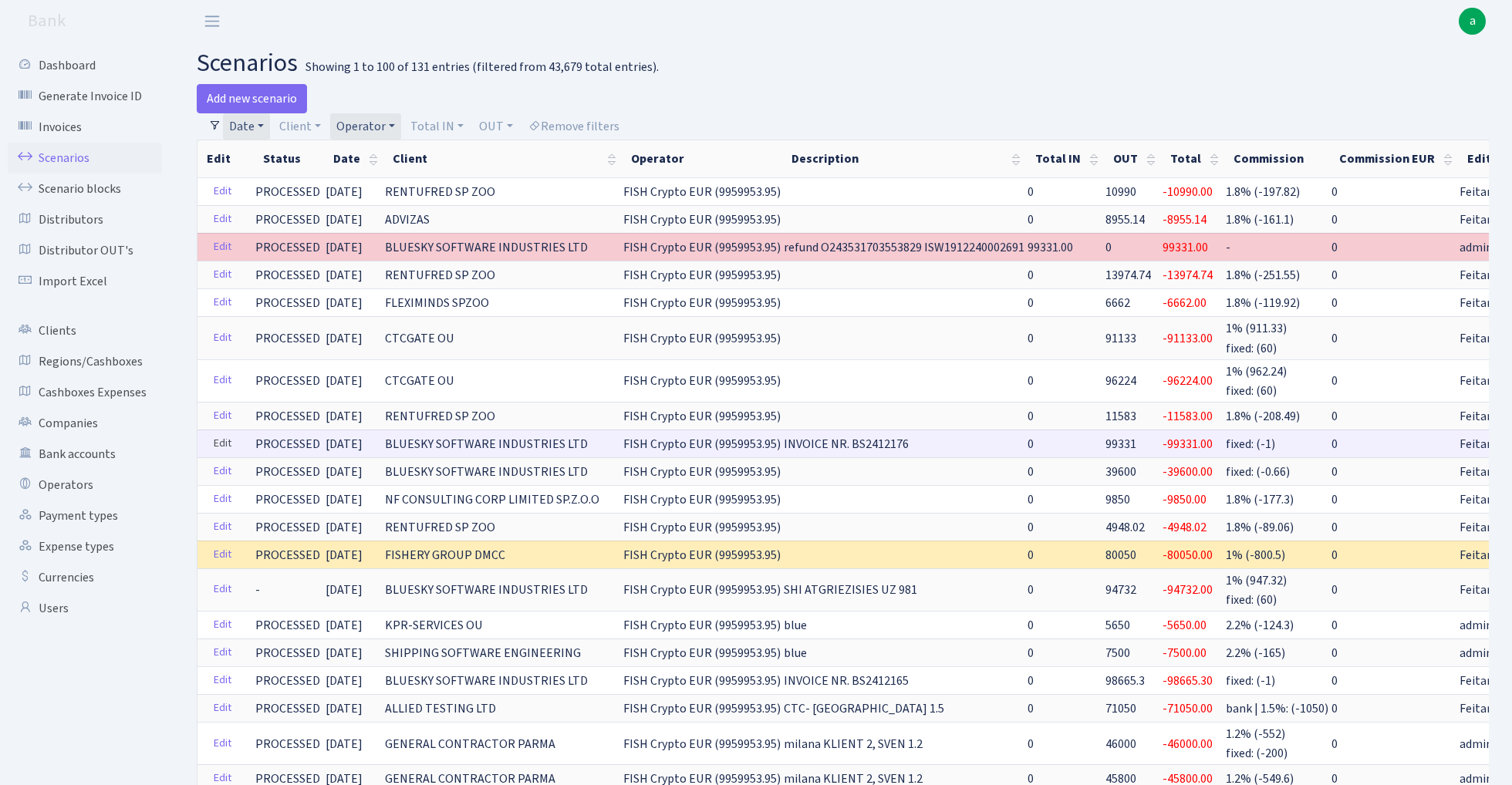
click at [222, 442] on link "Edit" at bounding box center [223, 444] width 31 height 24
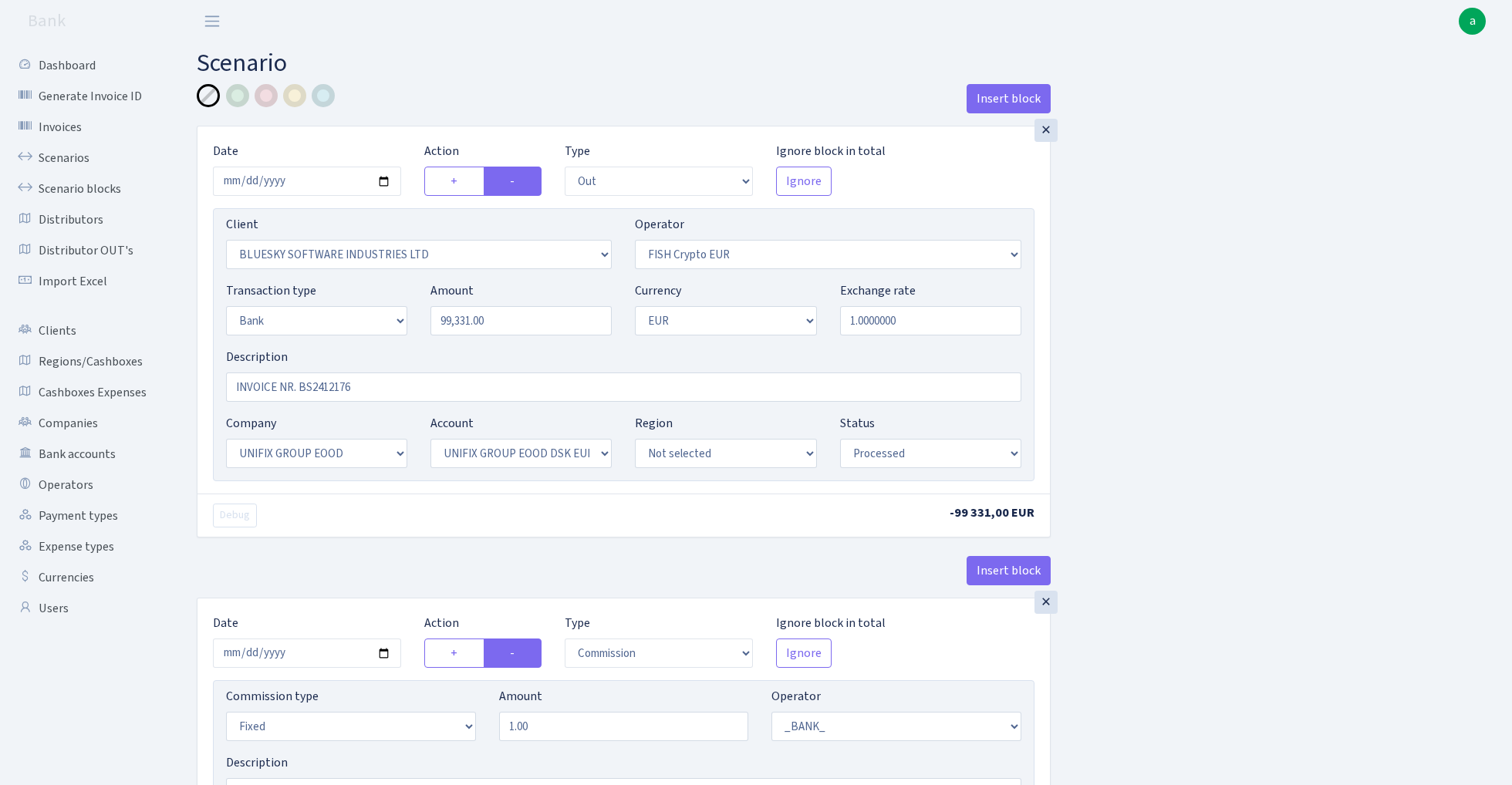
select select "out"
select select "2867"
select select "244"
select select "2"
select select "1"
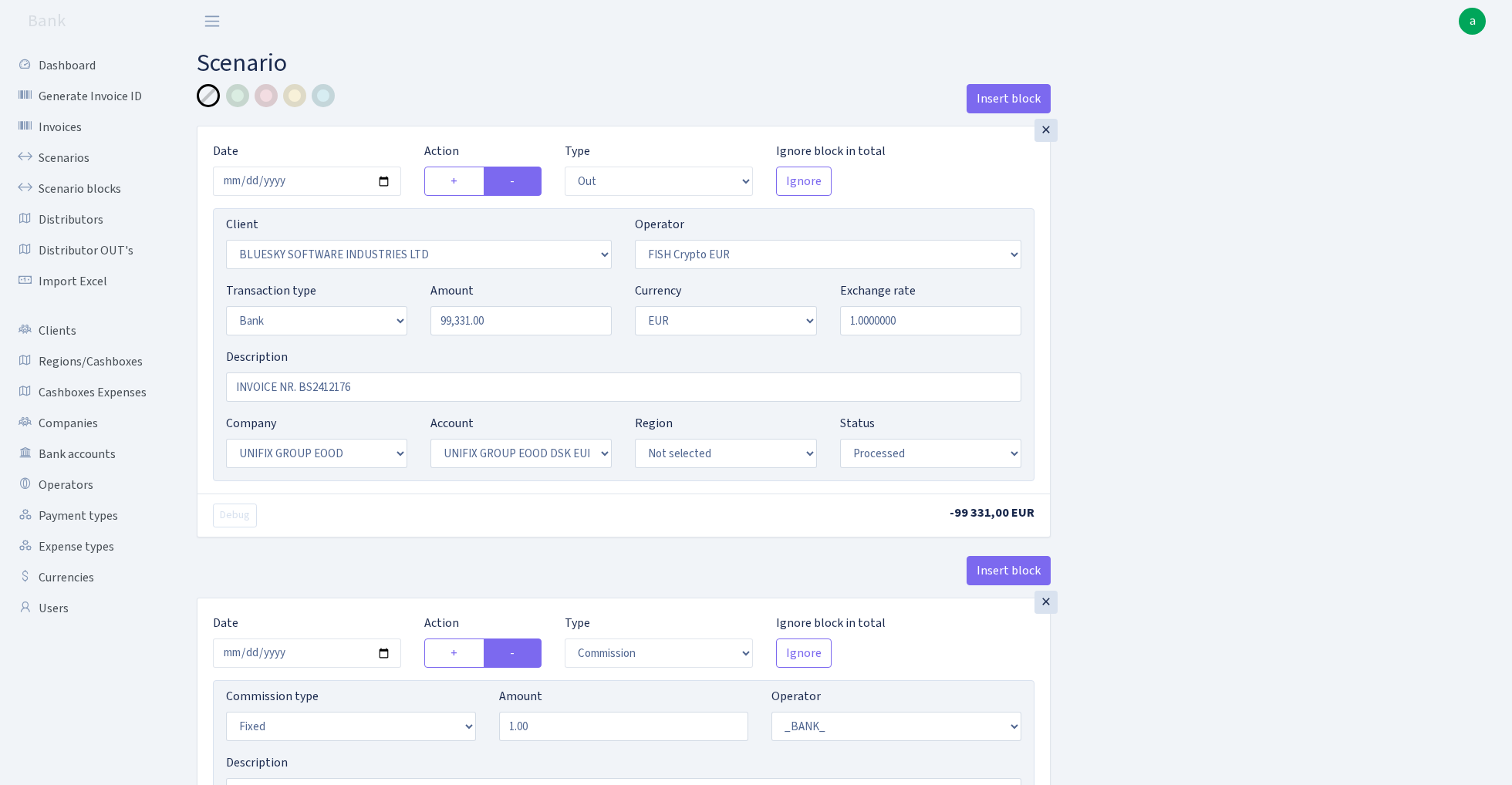
select select "13"
select select "31"
select select "processed"
select select "commission"
select select "fixed"
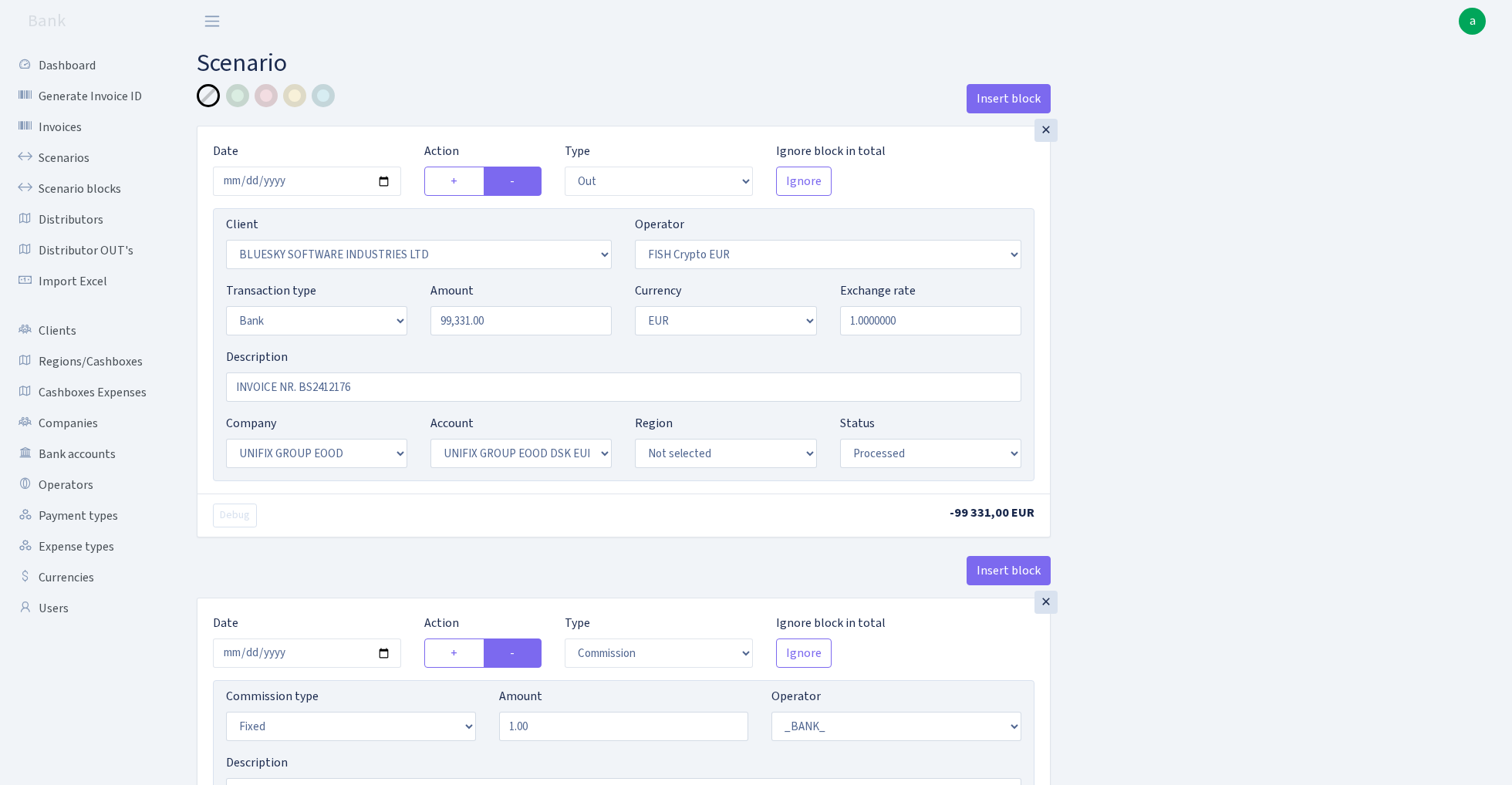
select select "1"
select select "13"
select select "31"
select select "processed"
click at [236, 97] on div at bounding box center [238, 95] width 23 height 23
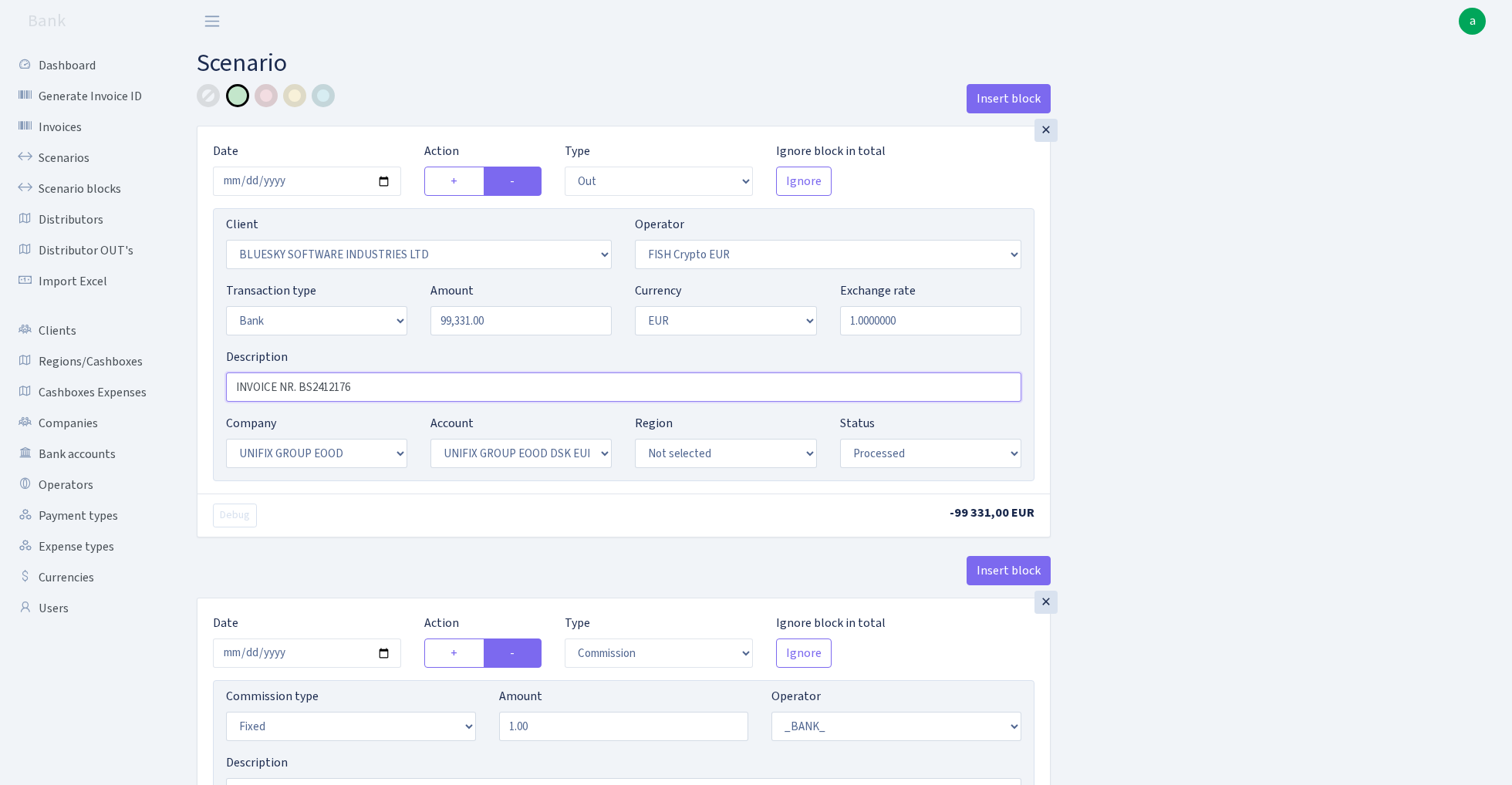
click at [233, 386] on input "INVOICE NR. BS2412176" at bounding box center [624, 387] width 796 height 29
type input "Unifix - fis blue paytend INVOICE NR. BS2412176"
select select "460"
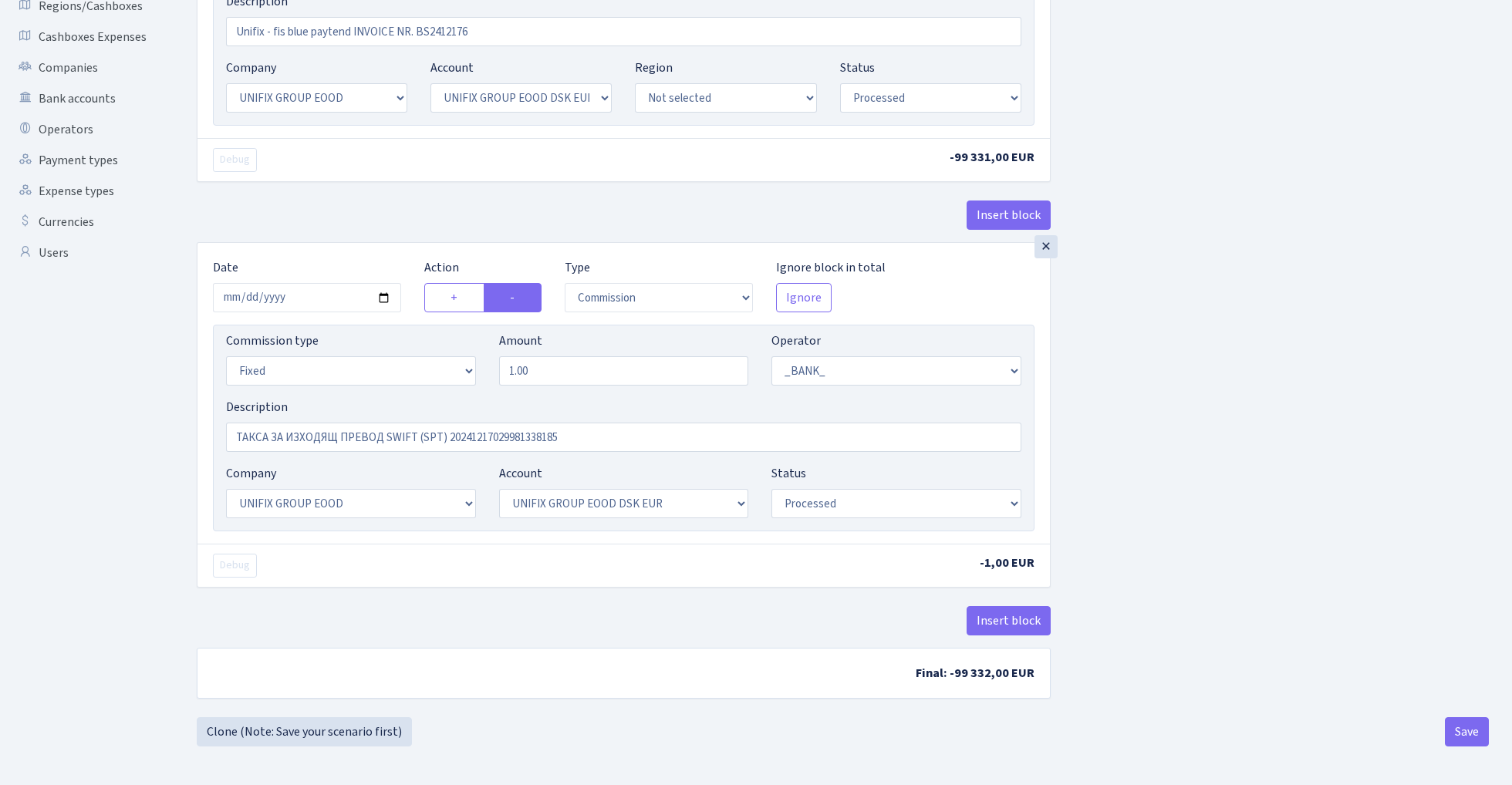
scroll to position [360, 0]
click at [1464, 733] on button "Save" at bounding box center [1467, 732] width 44 height 29
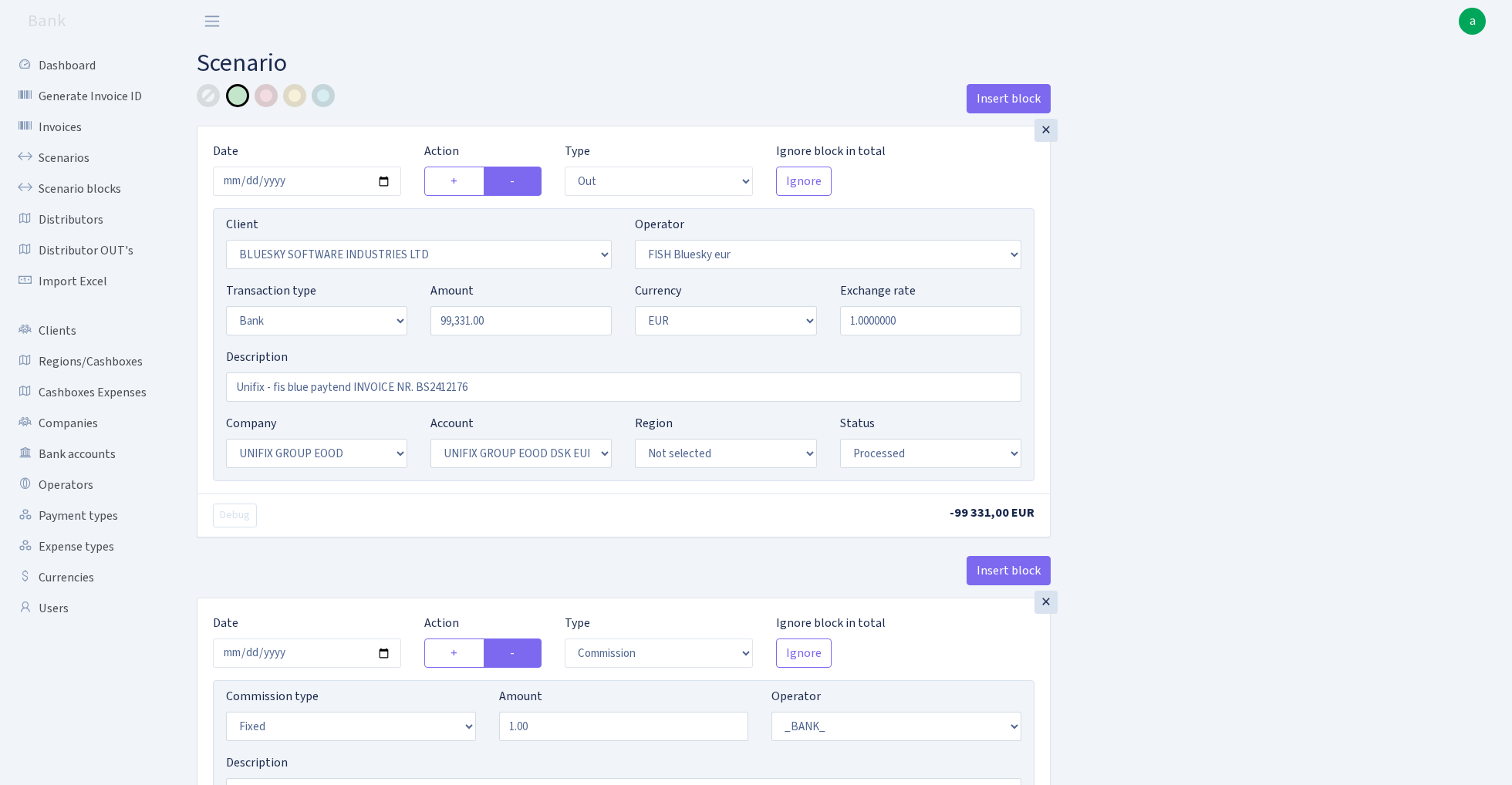
select select "out"
select select "2867"
select select "460"
select select "2"
select select "1"
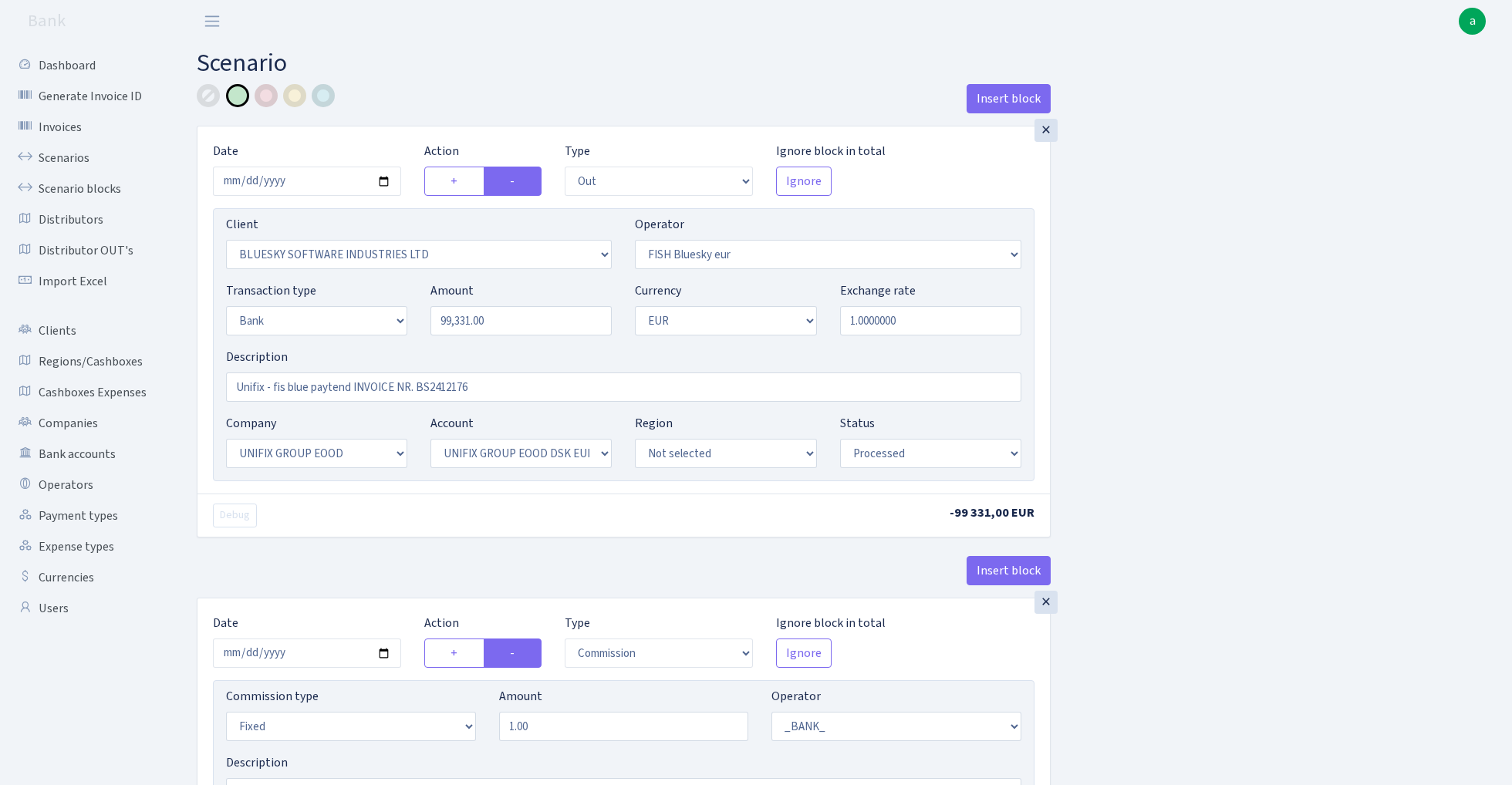
select select "13"
select select "31"
select select "processed"
select select "commission"
select select "fixed"
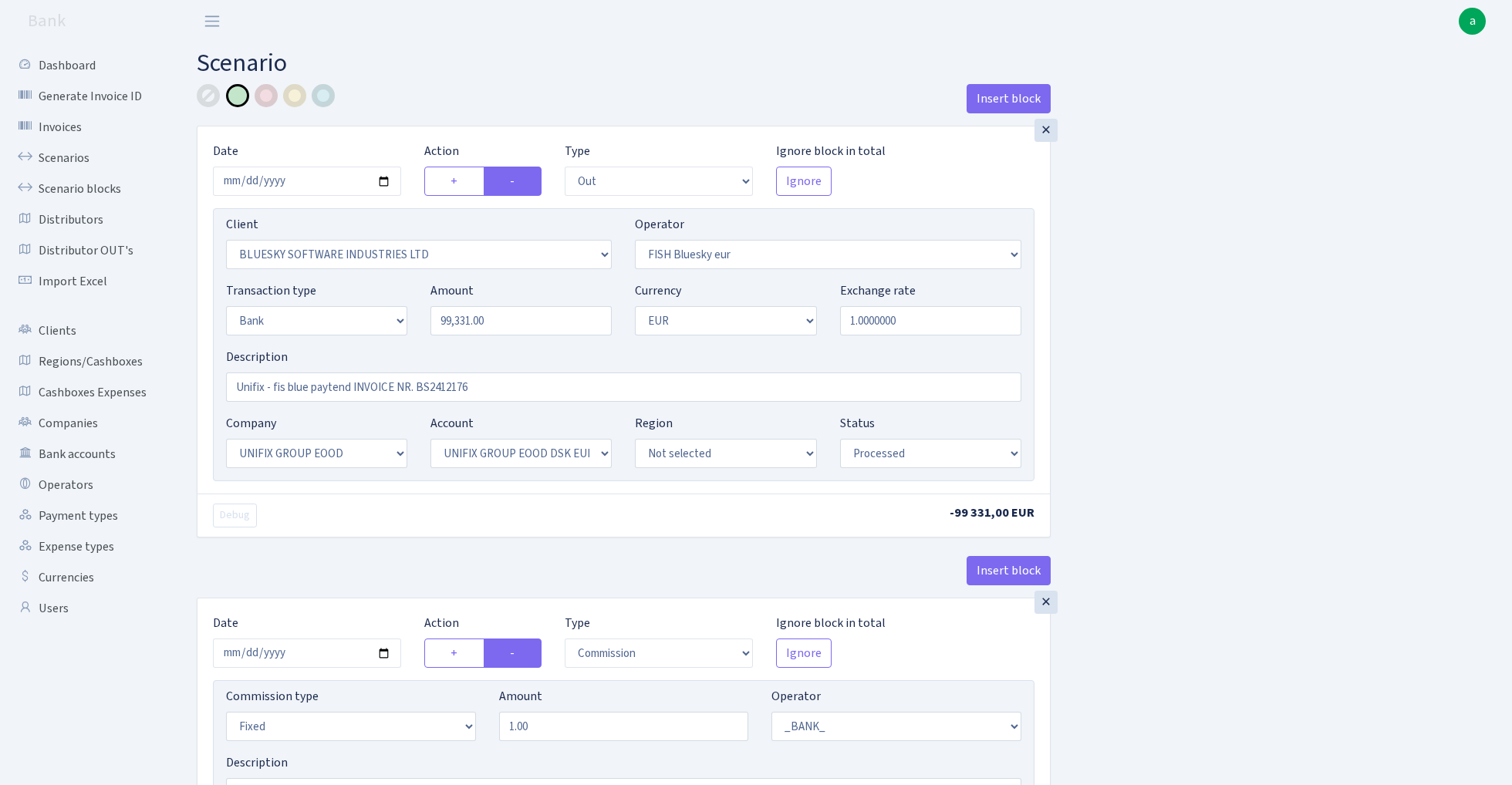
select select "1"
select select "13"
select select "31"
select select "processed"
click at [75, 158] on link "Scenarios" at bounding box center [85, 159] width 154 height 31
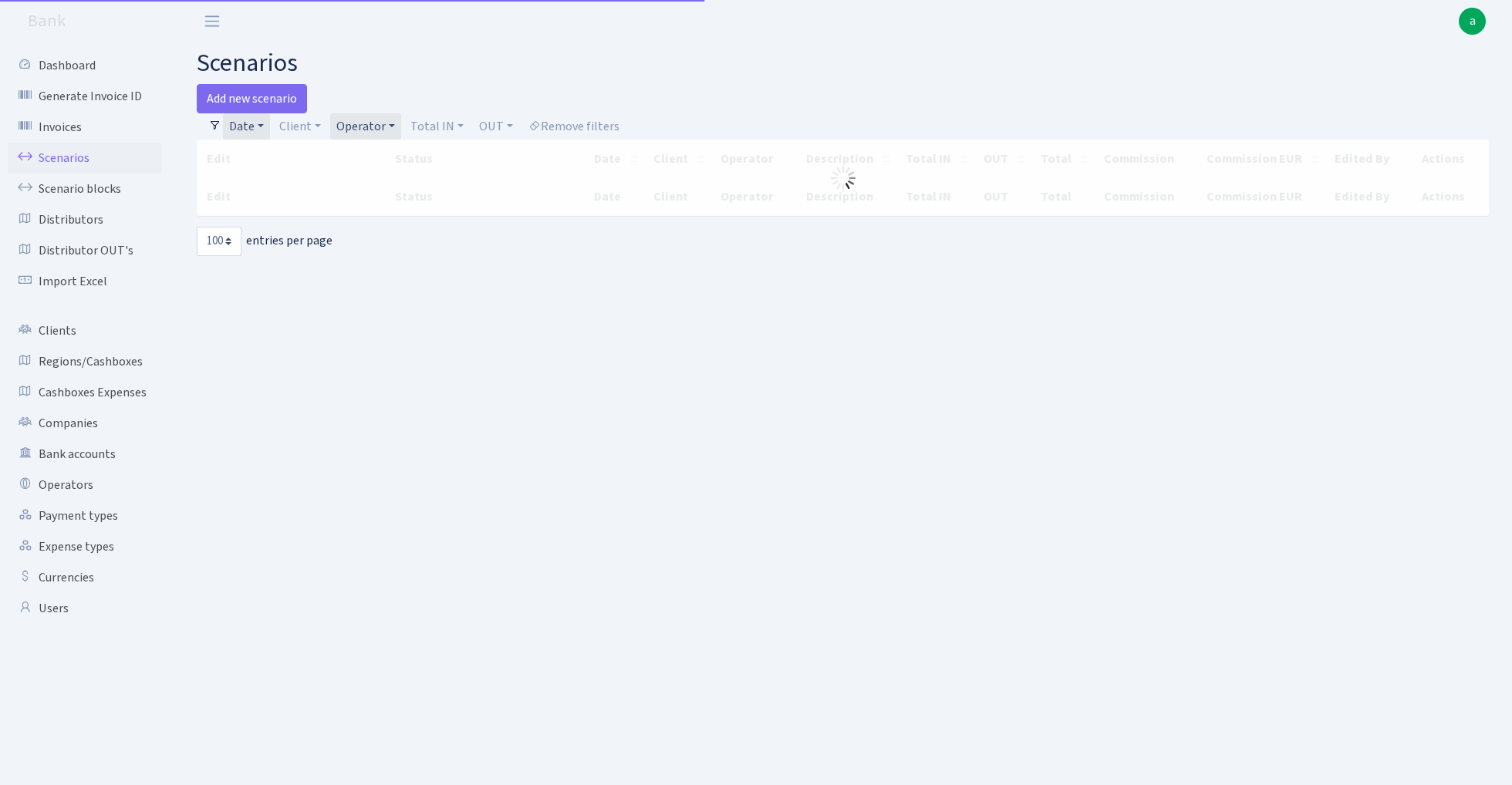
select select "100"
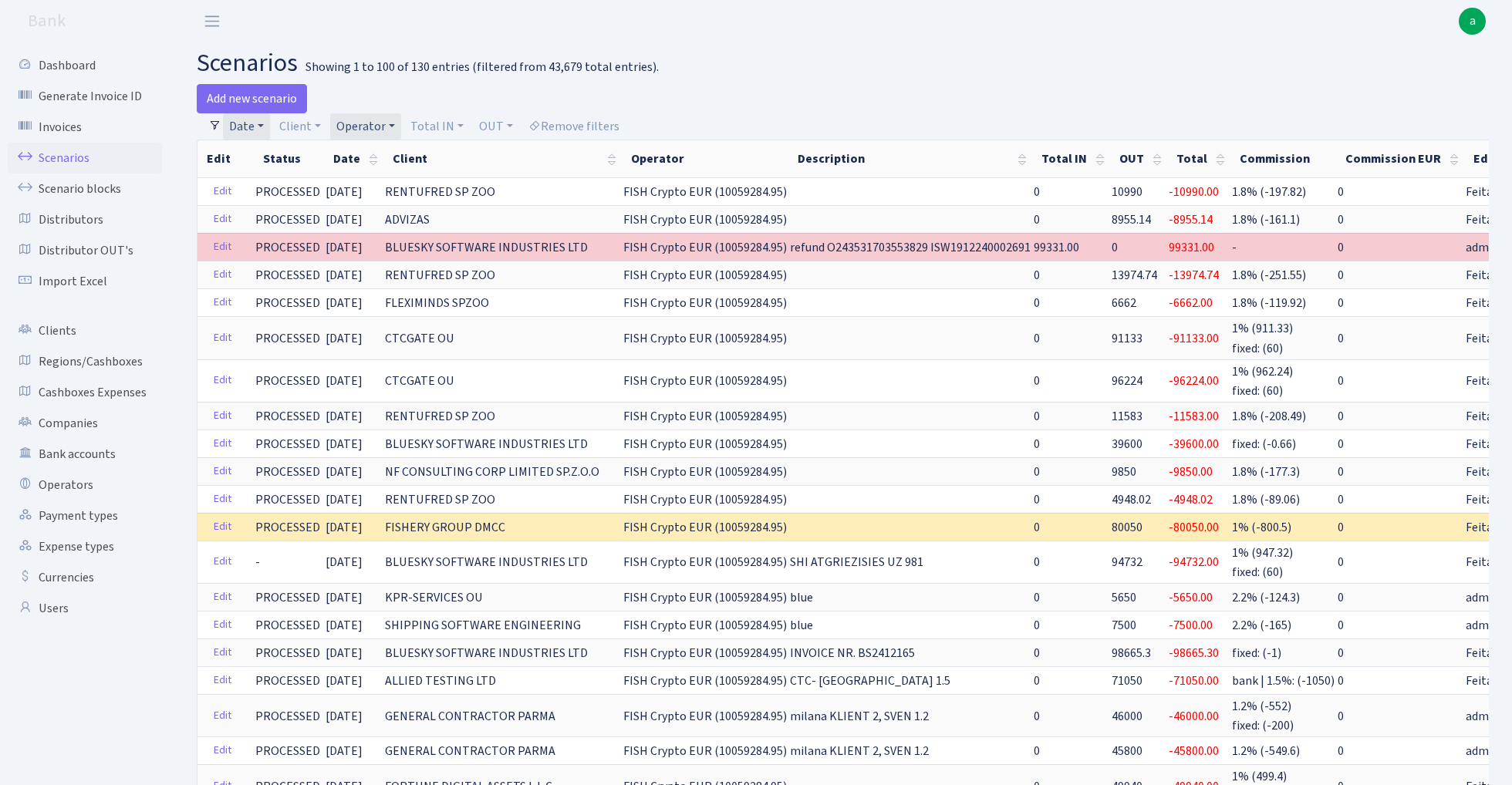
click at [377, 121] on link "Operator" at bounding box center [366, 127] width 71 height 26
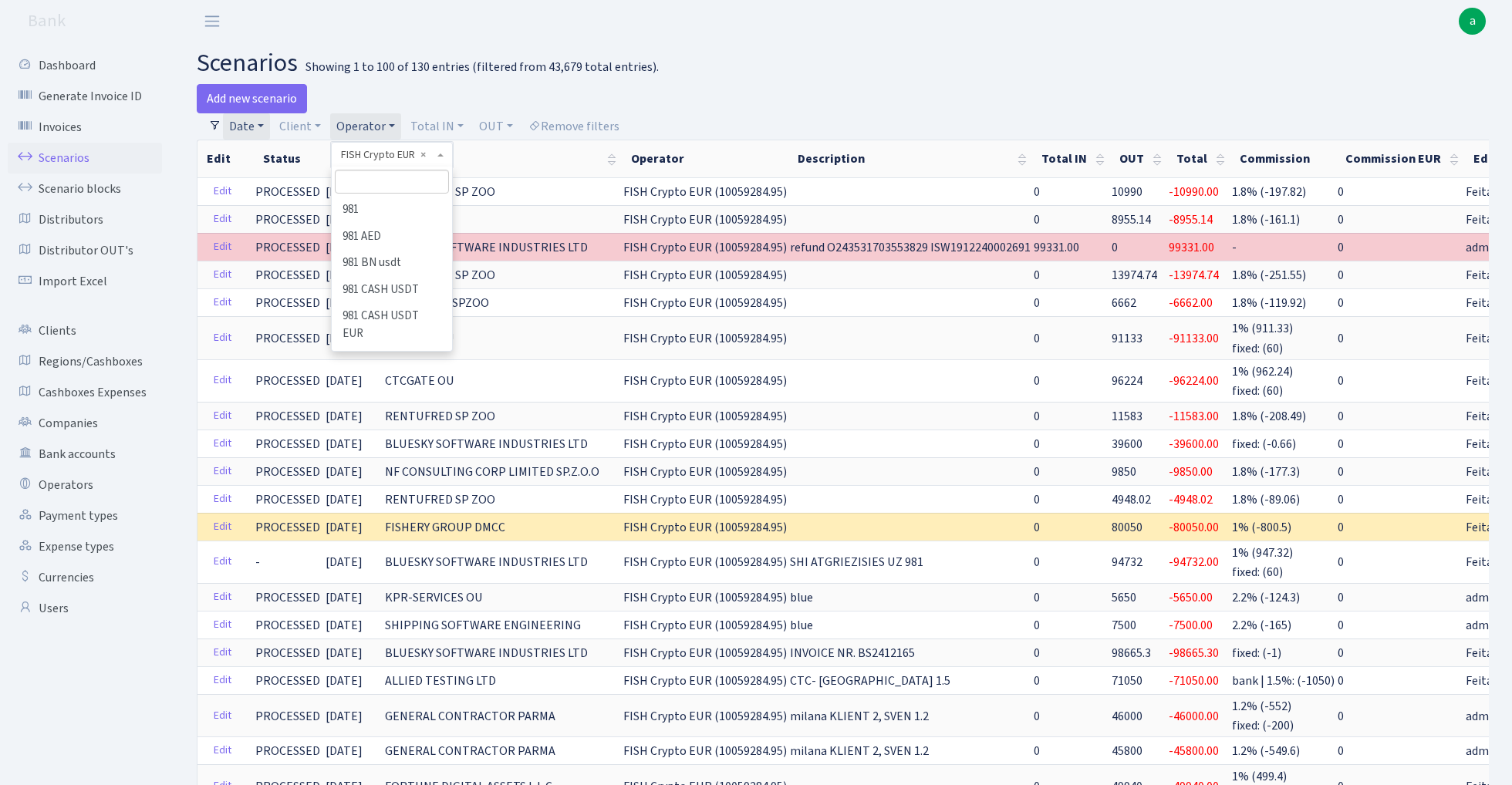
scroll to position [2974, 0]
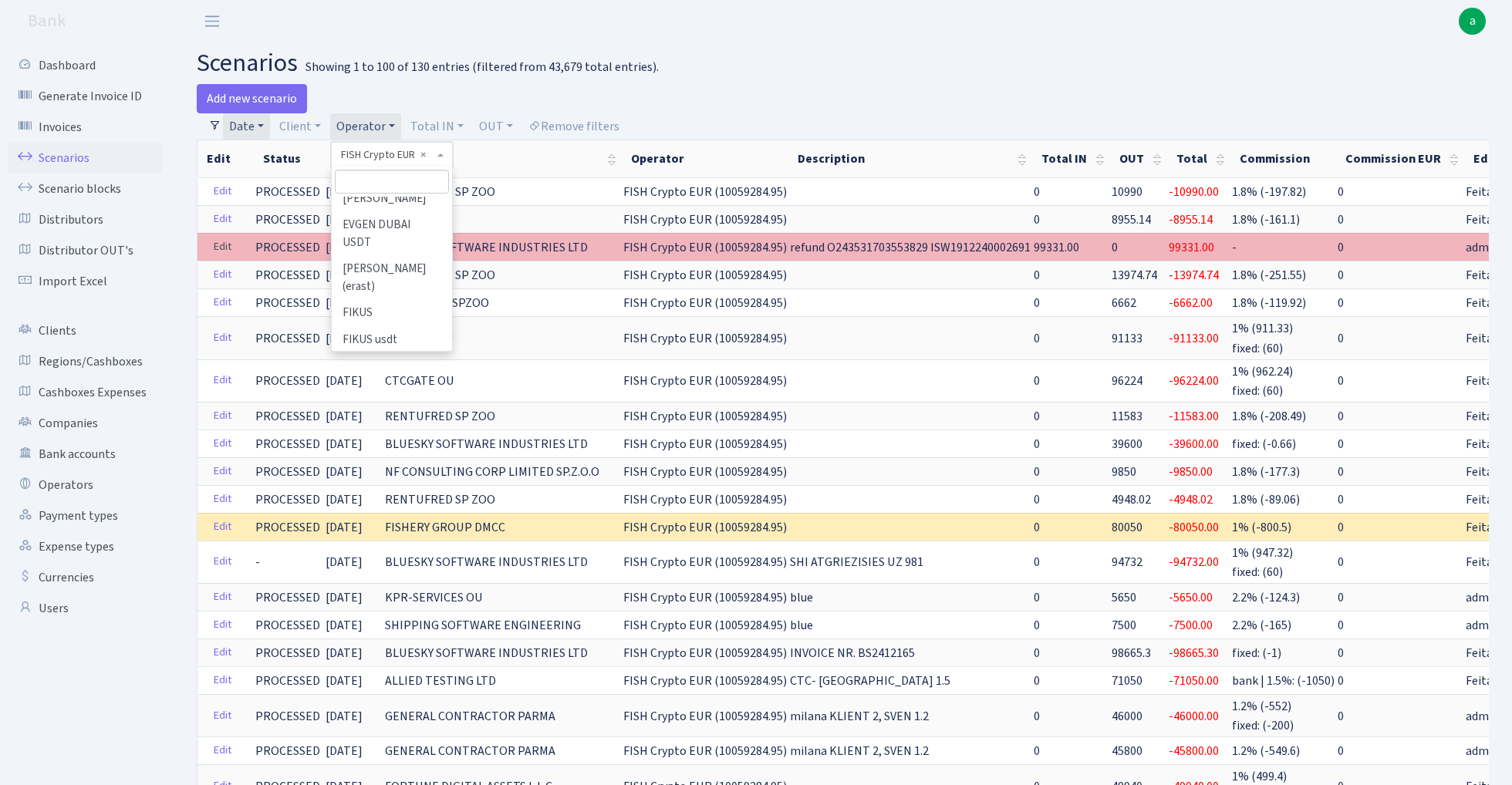
click at [225, 243] on link "Edit" at bounding box center [223, 247] width 31 height 24
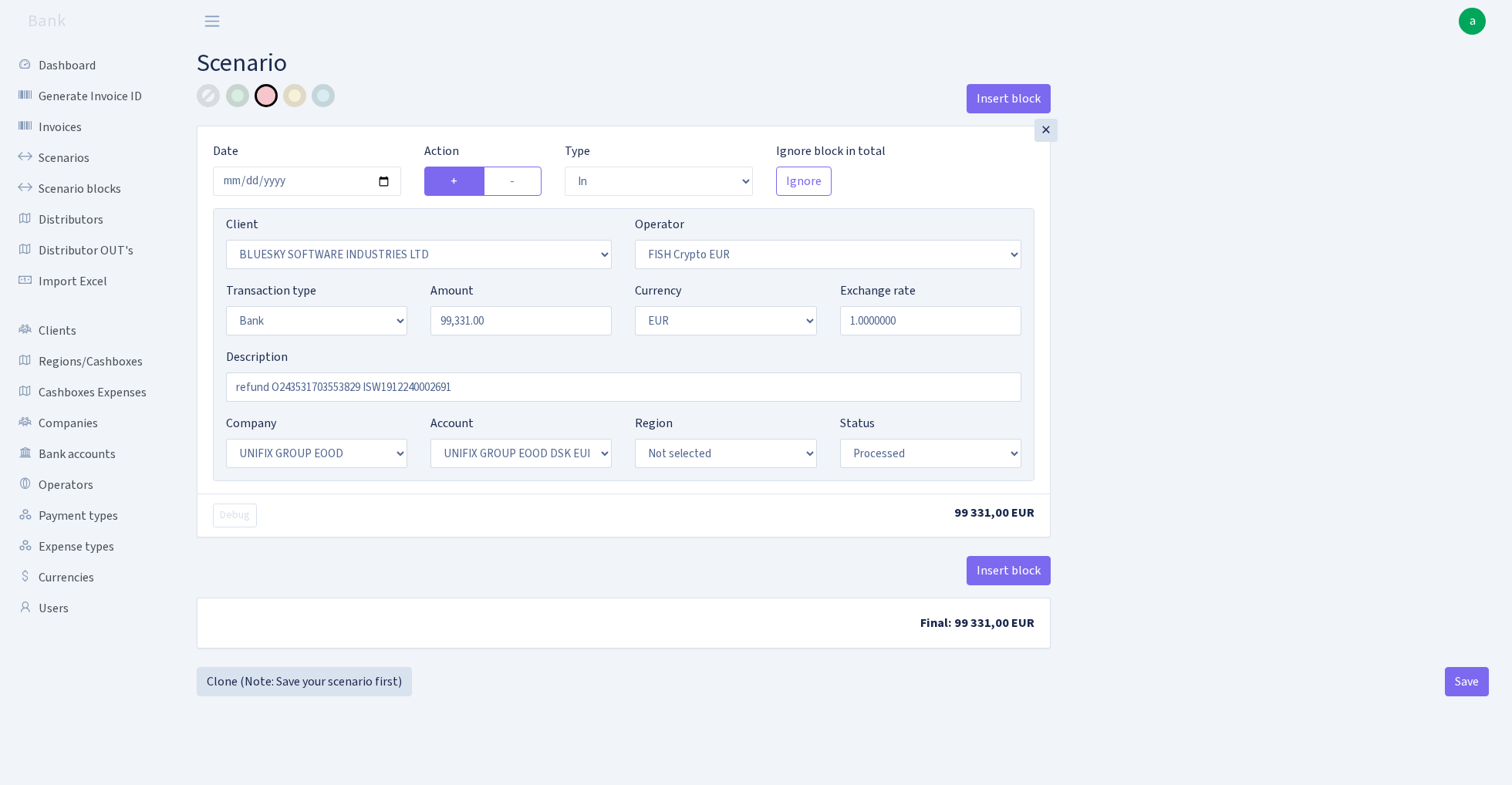
select select "in"
select select "2867"
select select "244"
select select "2"
select select "1"
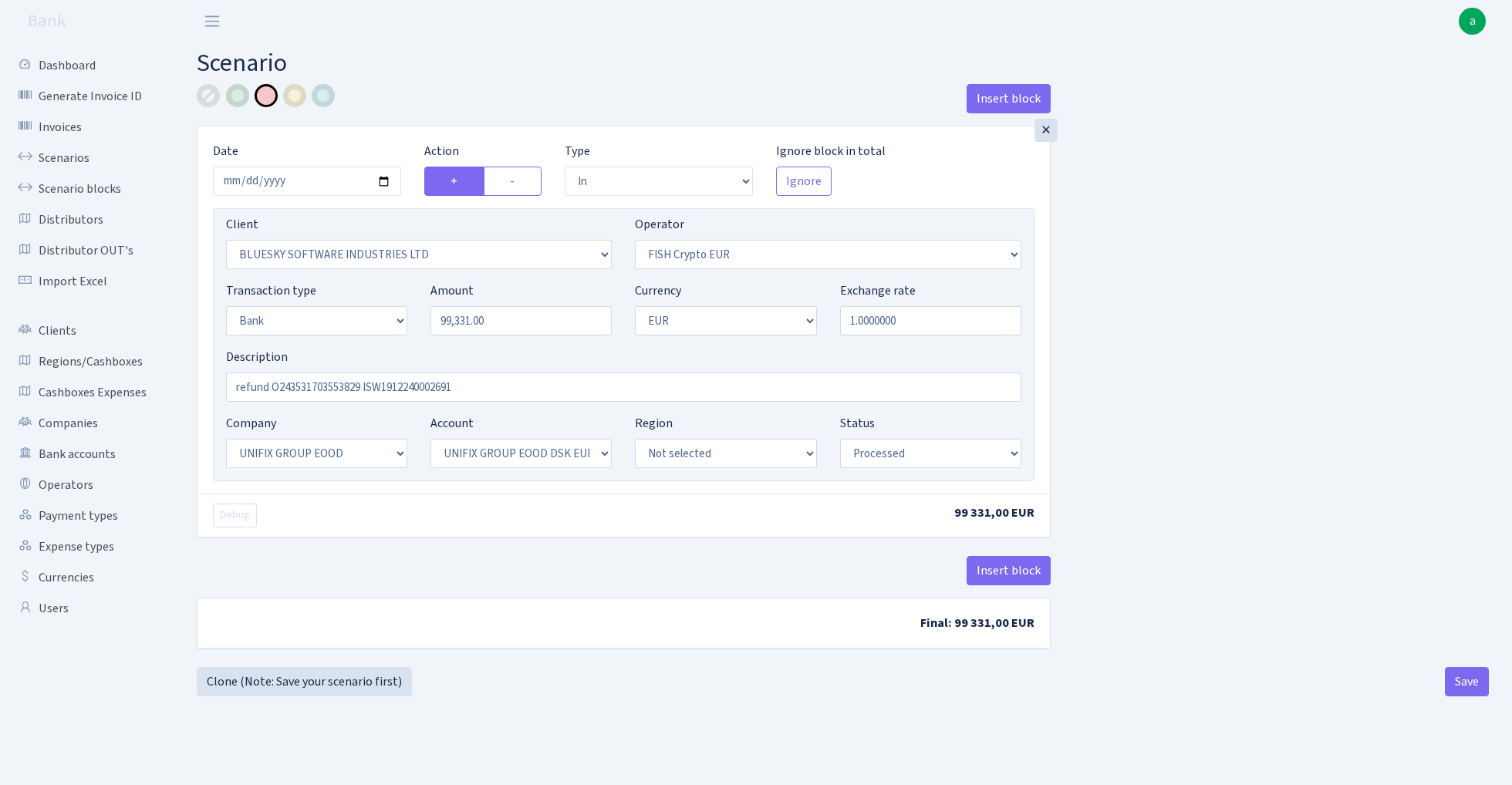
select select "13"
select select "31"
select select "processed"
click at [244, 94] on div at bounding box center [238, 95] width 23 height 23
select select "460"
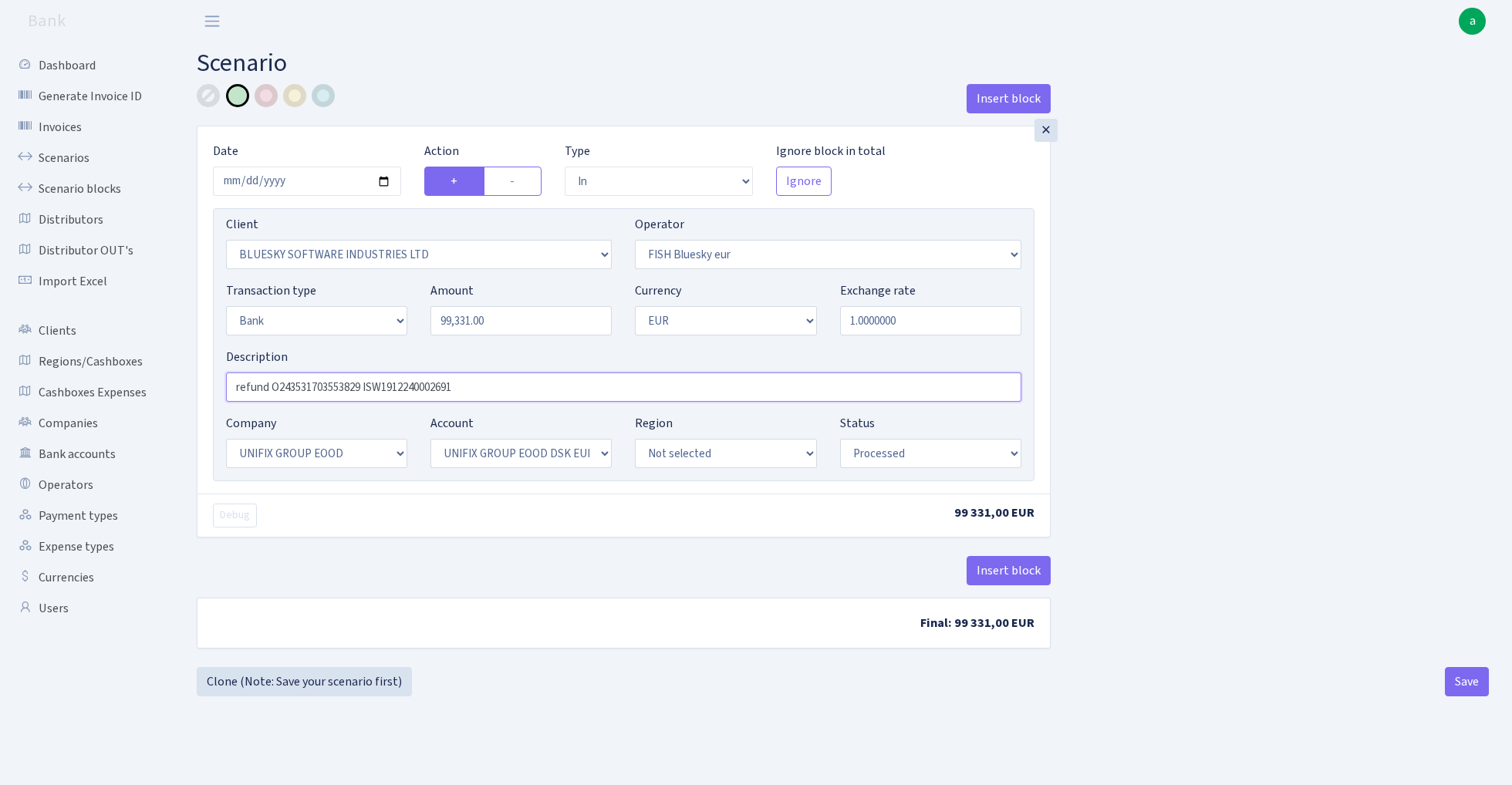
click at [270, 386] on input "refund O243531703553829 ISW1912240002691" at bounding box center [624, 387] width 796 height 29
click at [235, 389] on input "refund O243531703553829 ISW1912240002691" at bounding box center [624, 387] width 796 height 29
type input "fish blue paytend refund O243531703553829 ISW1912240002691"
click at [1470, 684] on button "Save" at bounding box center [1467, 682] width 44 height 29
select select "in"
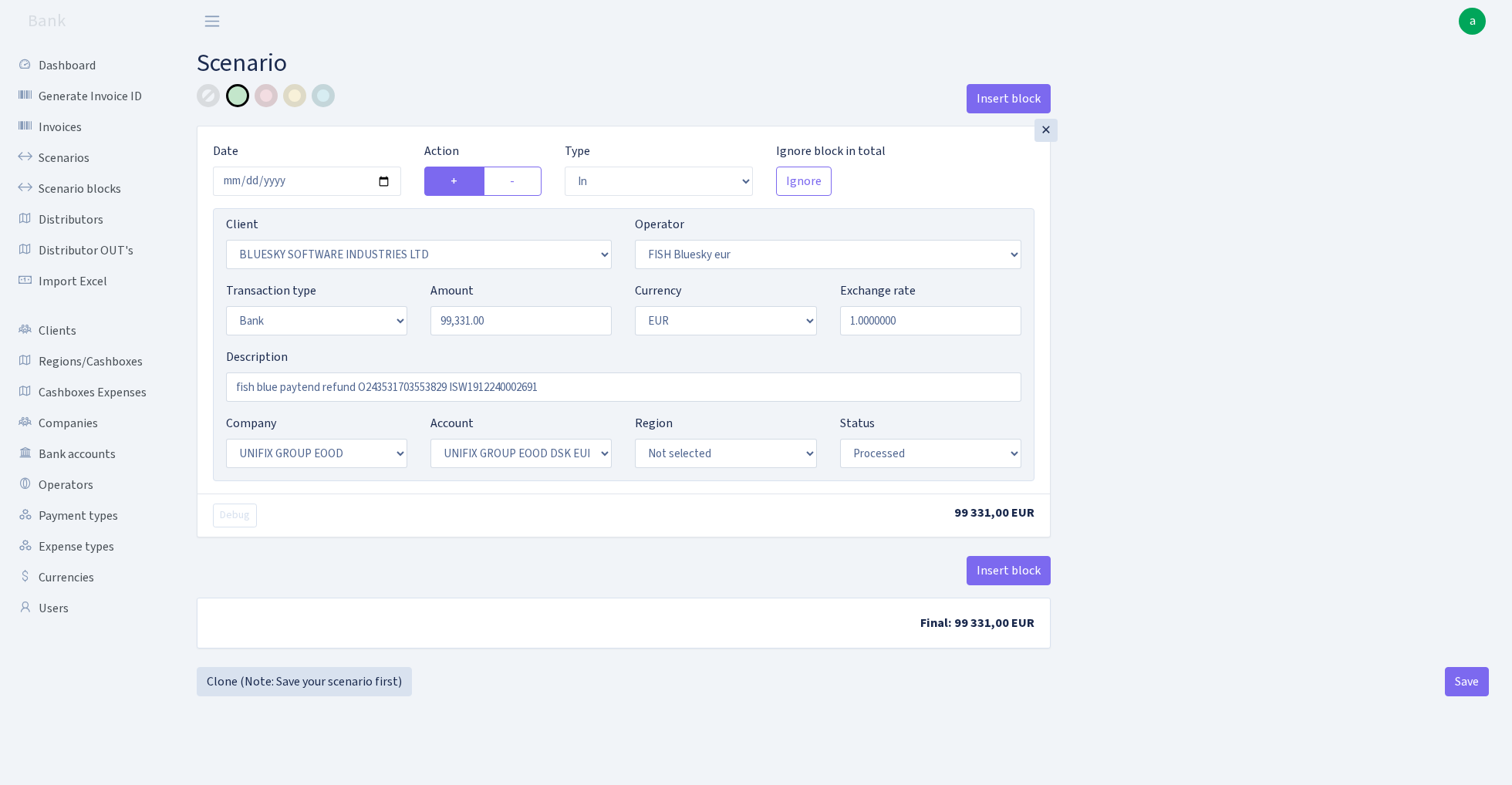
select select "2867"
select select "460"
select select "2"
select select "1"
select select "13"
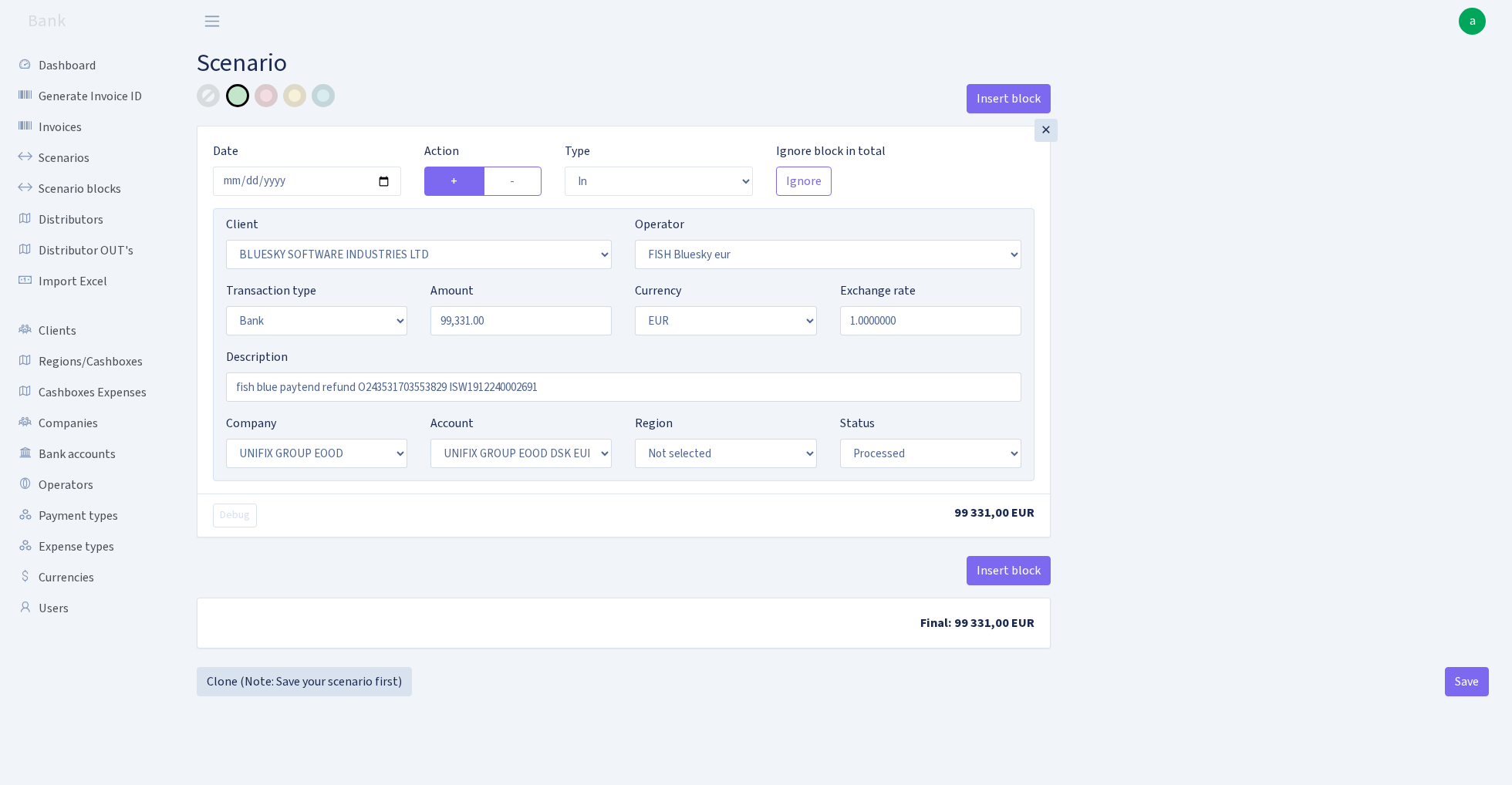
select select "31"
select select "processed"
click at [69, 158] on link "Scenarios" at bounding box center [85, 159] width 154 height 31
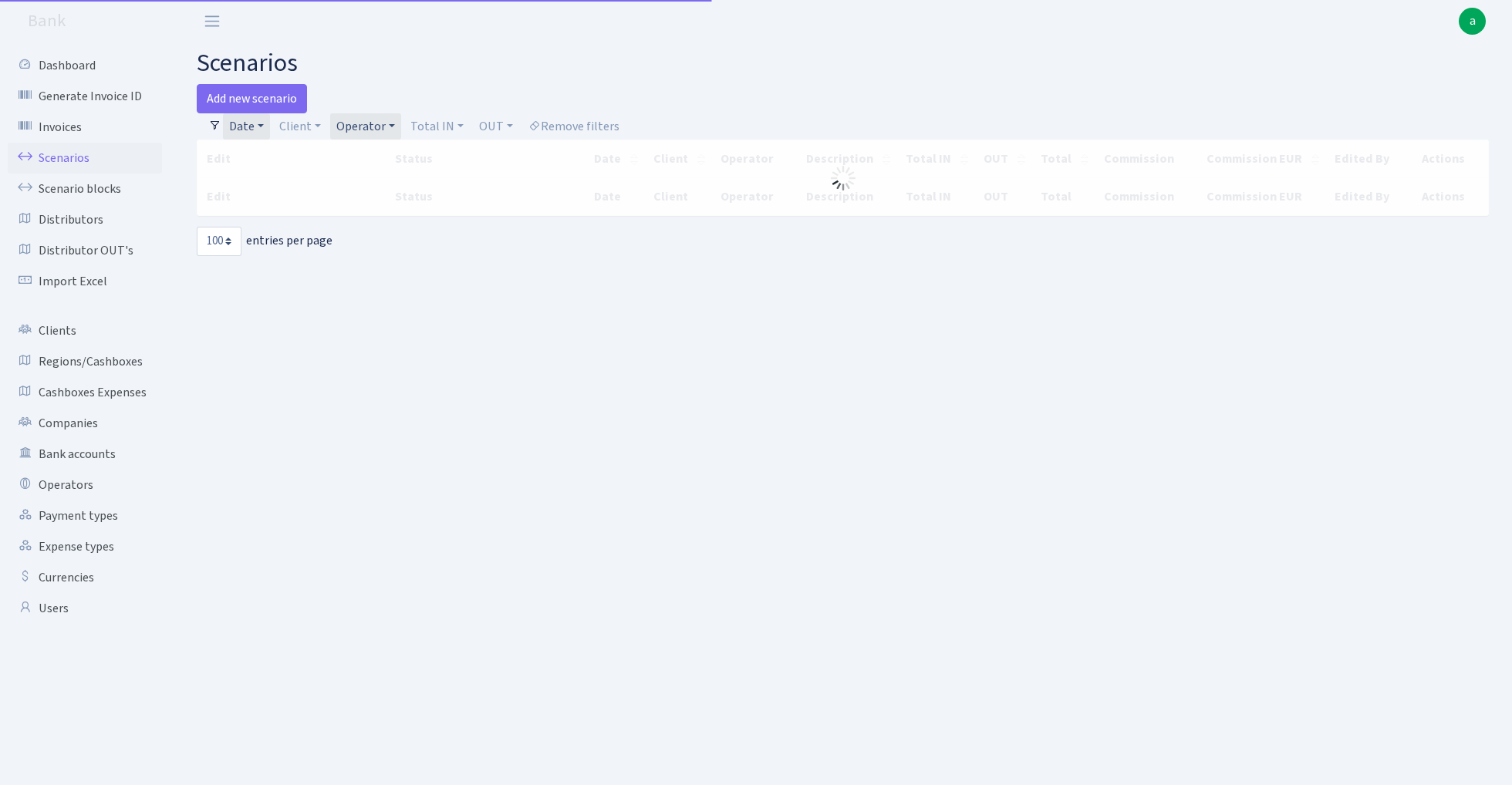
select select "100"
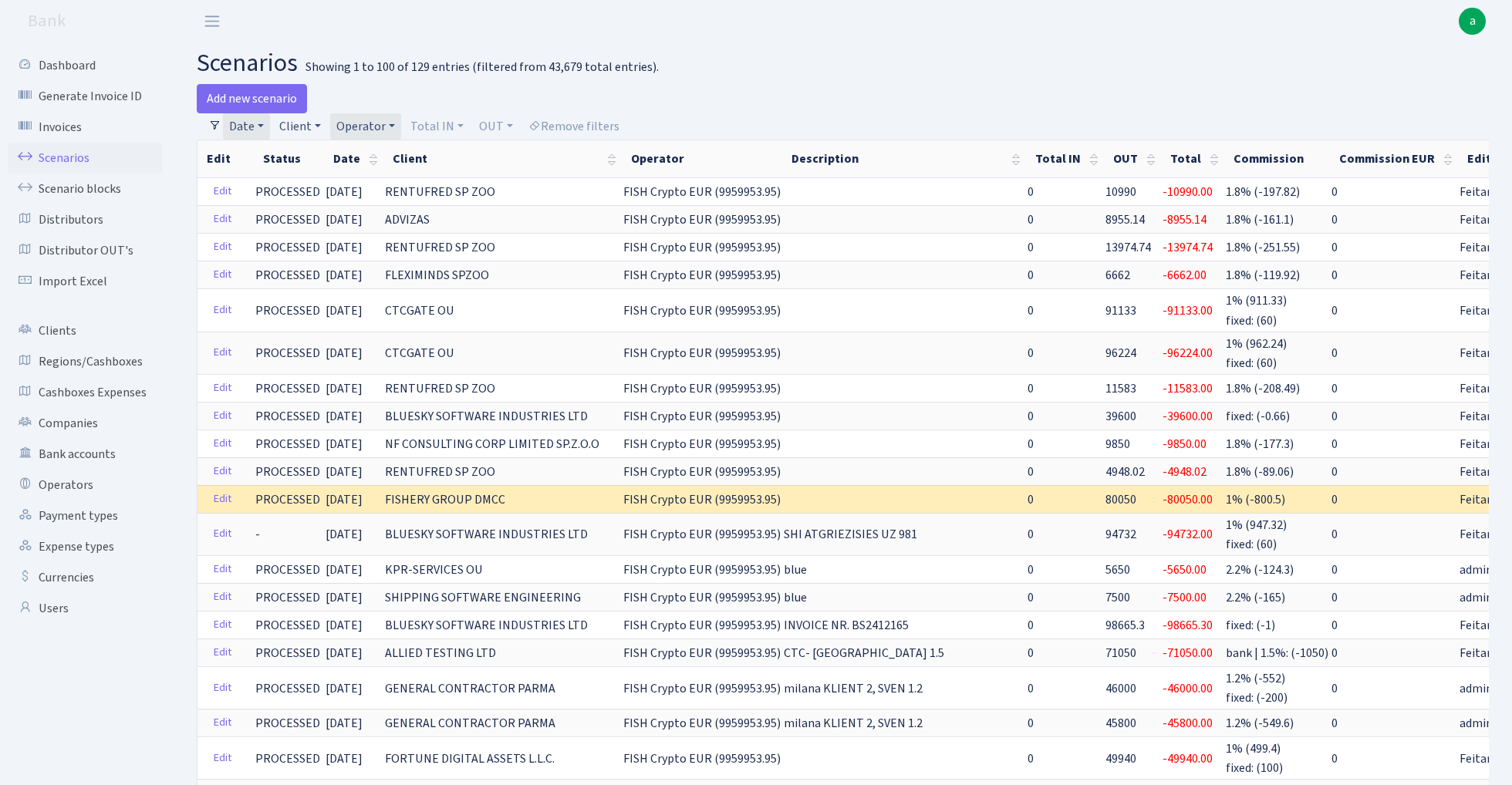
click at [300, 121] on link "Client" at bounding box center [300, 127] width 54 height 26
click at [322, 185] on input "search" at bounding box center [334, 182] width 114 height 24
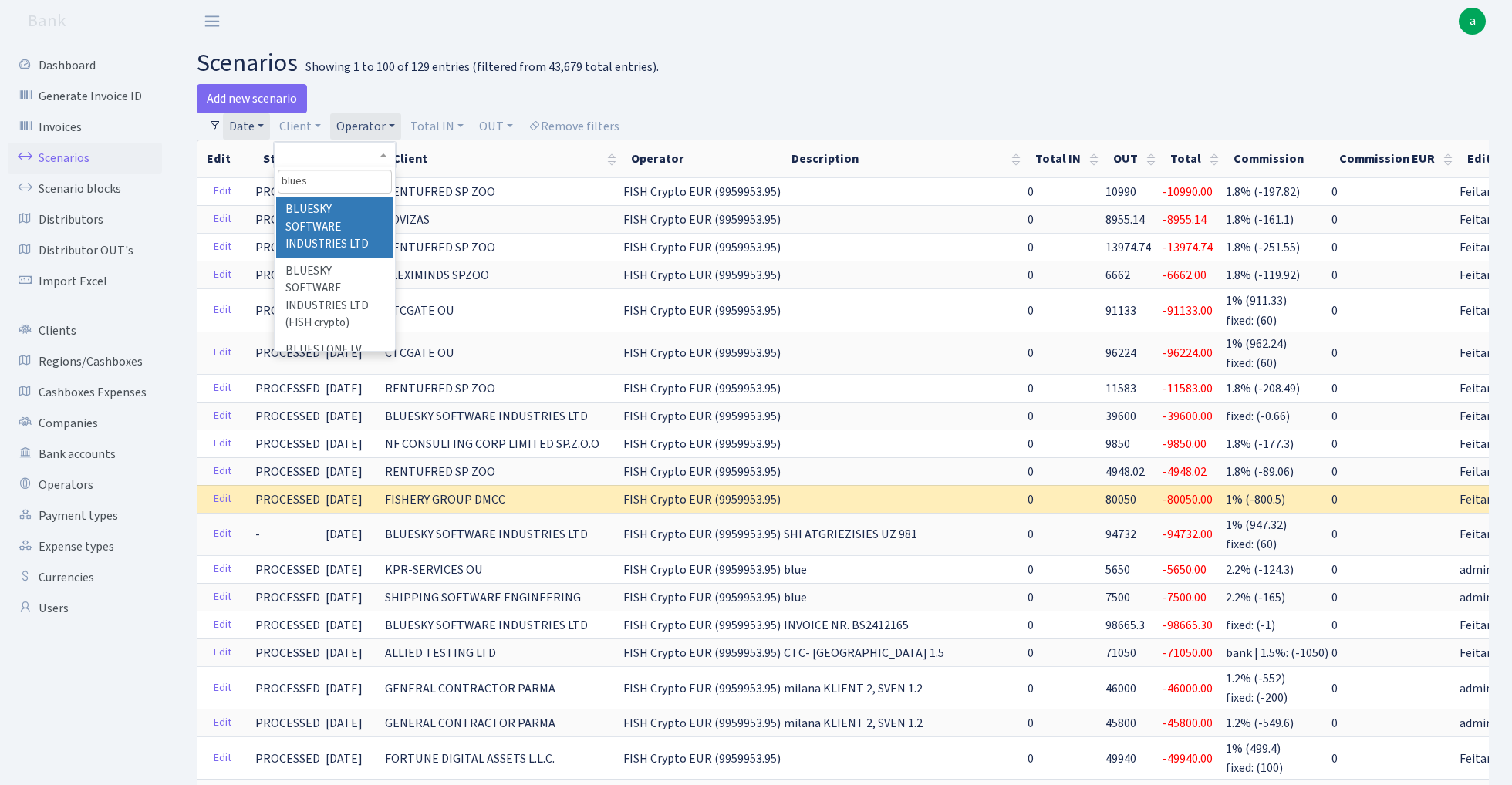
type input "blues"
click at [330, 238] on li "BLUESKY SOFTWARE INDUSTRIES LTD" at bounding box center [335, 227] width 116 height 62
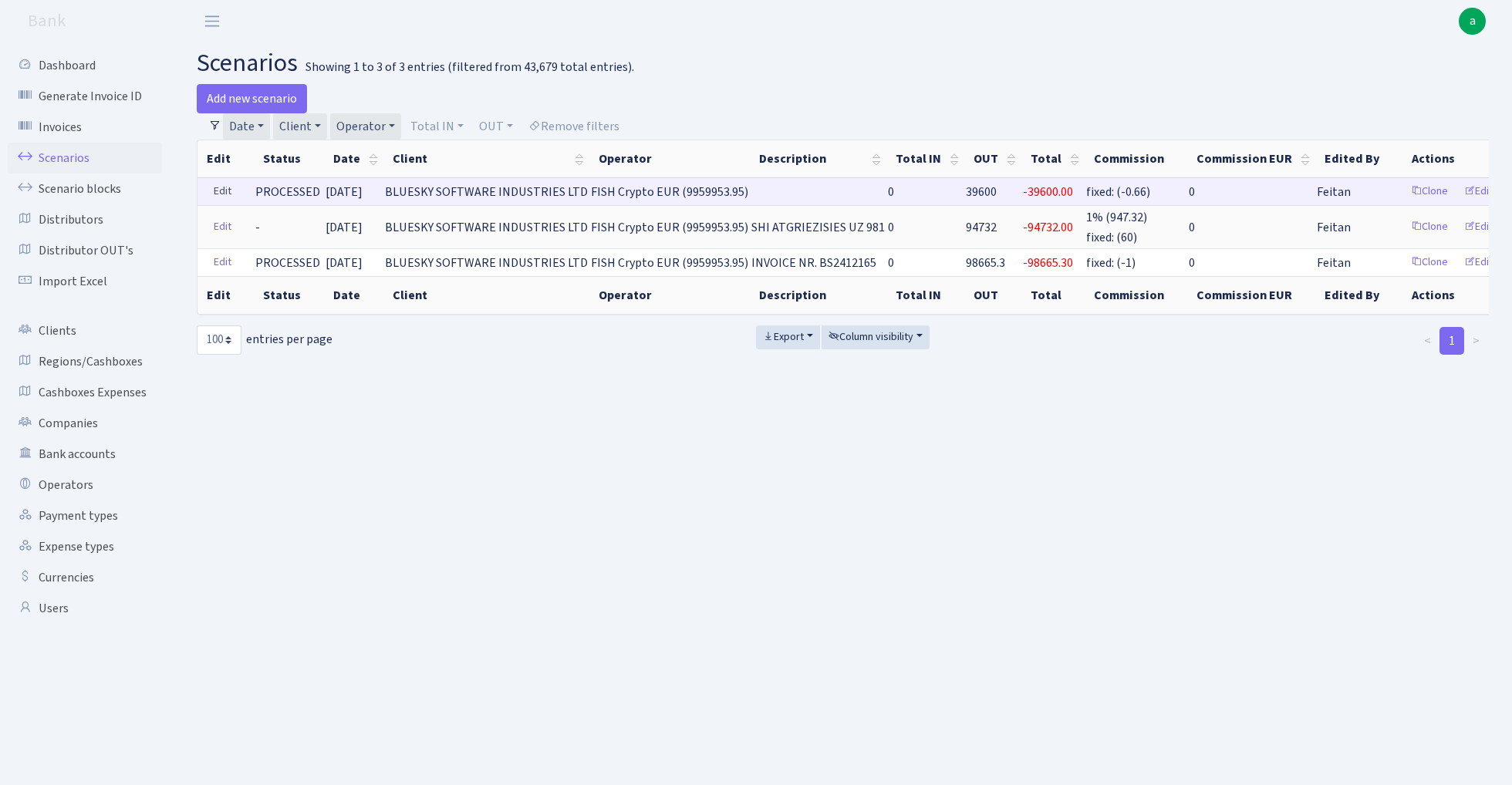
click at [214, 188] on link "Edit" at bounding box center [223, 191] width 31 height 24
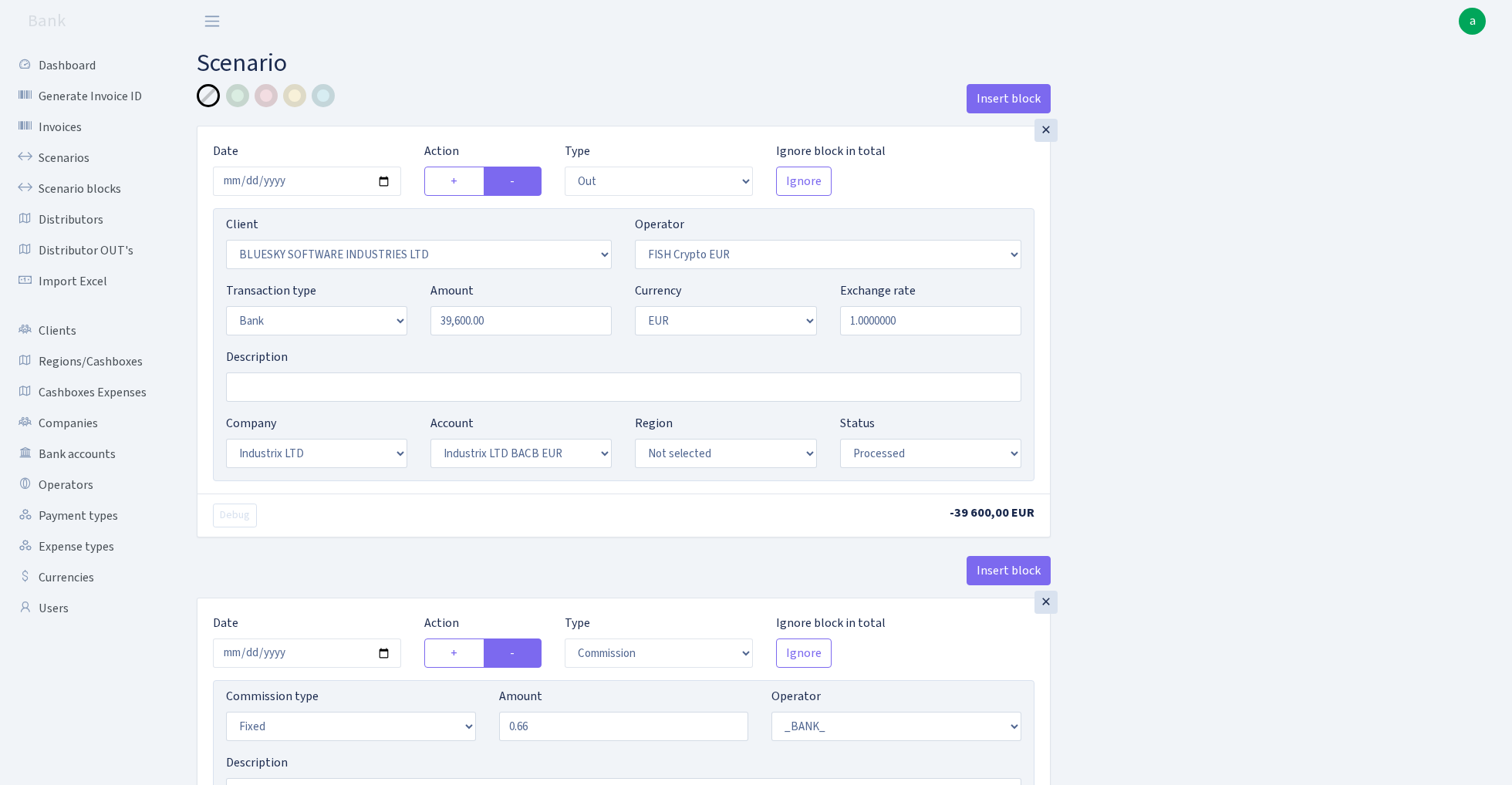
select select "out"
select select "2867"
select select "244"
select select "2"
select select "1"
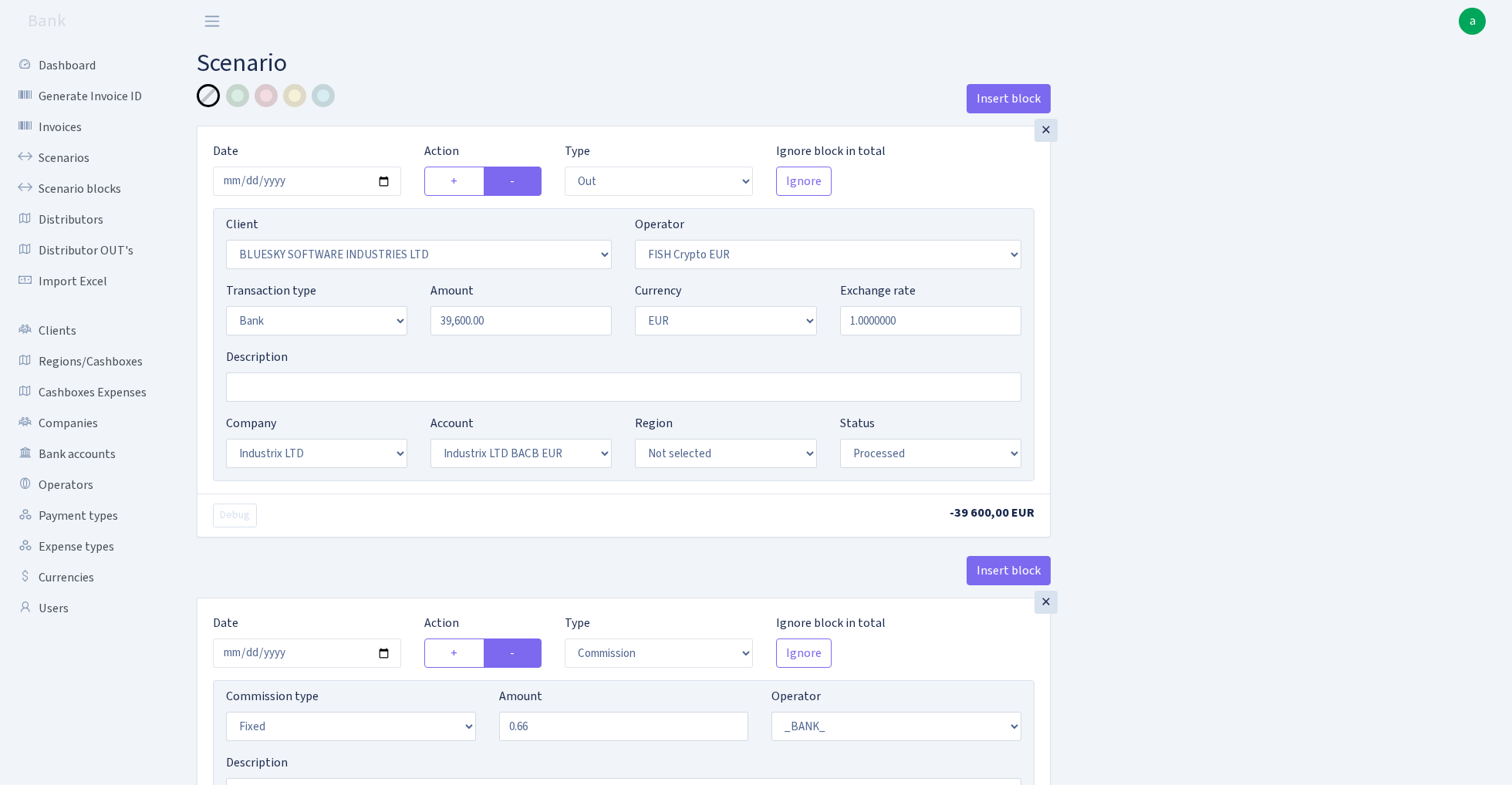
select select "17"
select select "41"
select select "processed"
select select "commission"
select select "fixed"
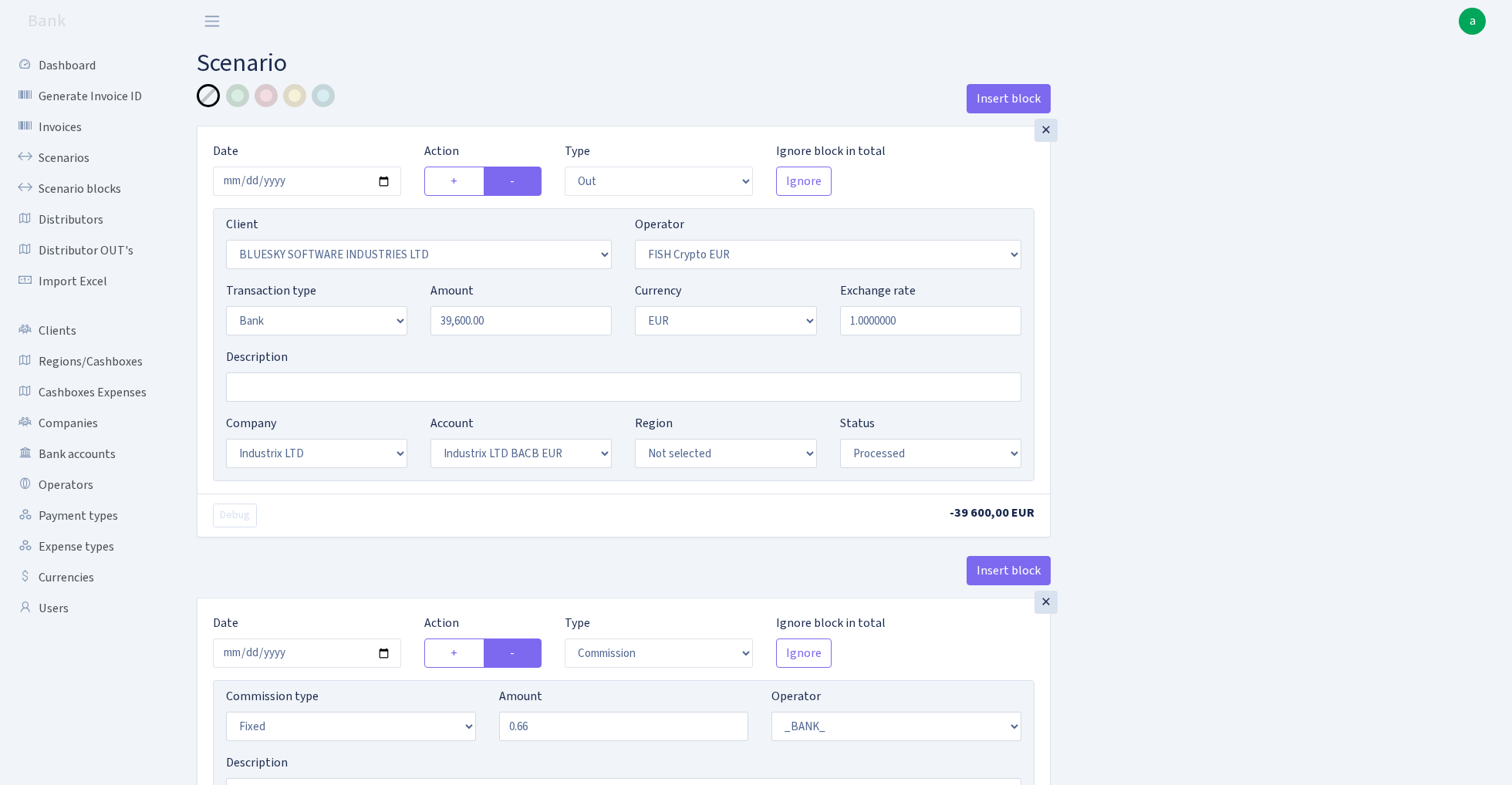
select select "1"
select select "17"
select select "41"
select select "processed"
click at [291, 392] on input "Description" at bounding box center [624, 387] width 796 height 29
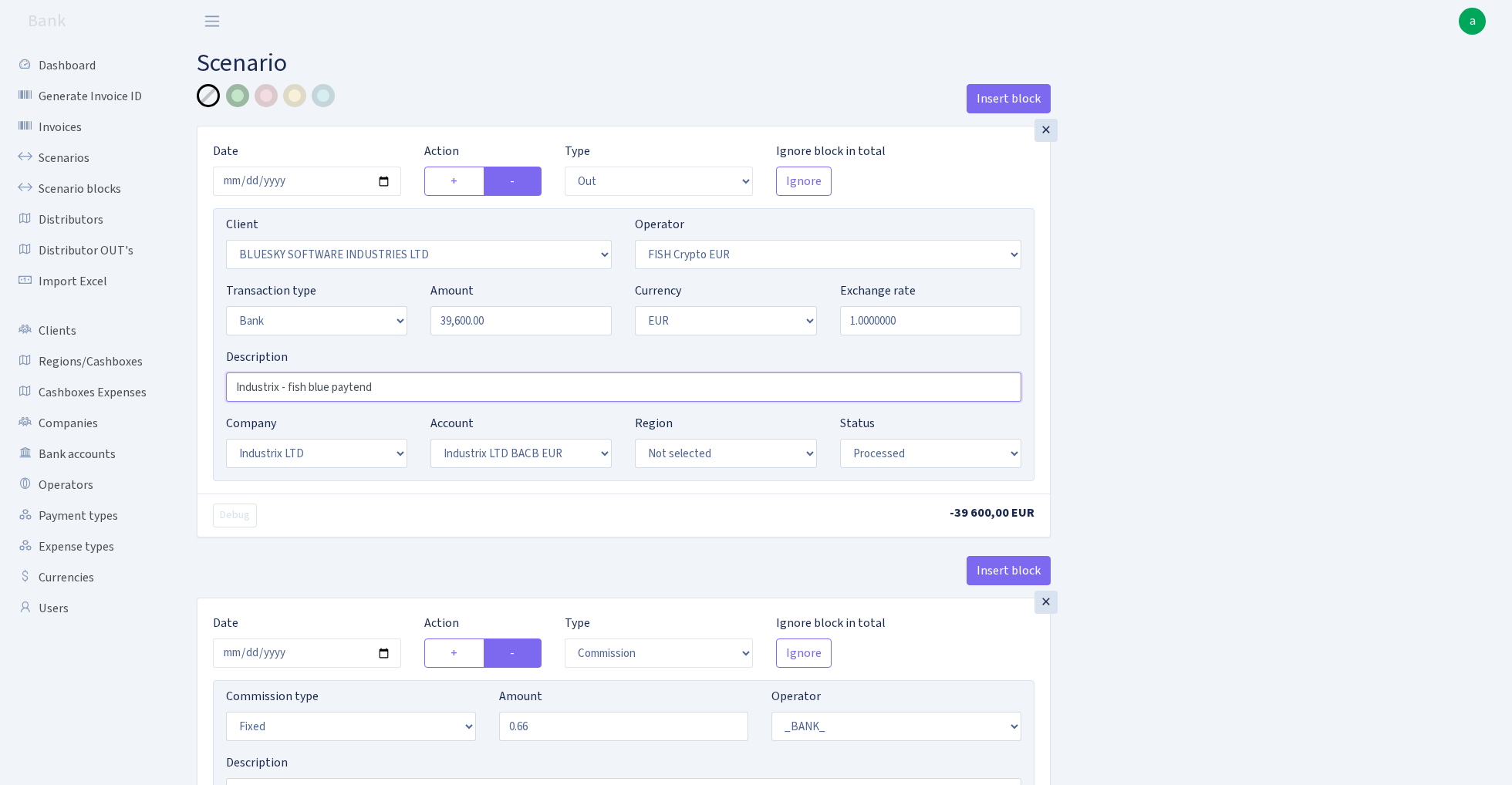
type input "Industrix - fish blue paytend"
click at [244, 95] on div at bounding box center [238, 95] width 23 height 23
select select "460"
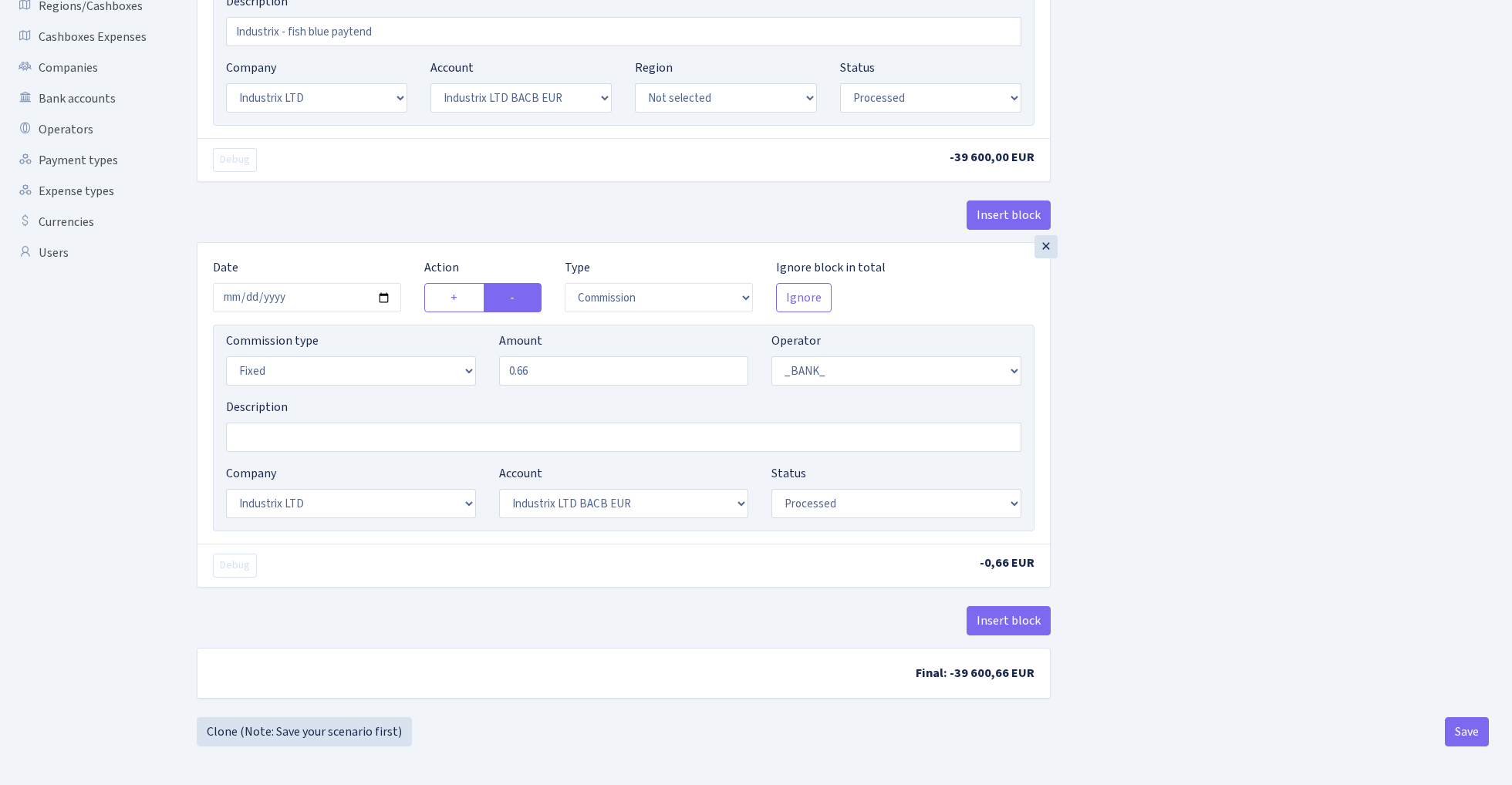
scroll to position [360, 0]
click at [1463, 732] on button "Save" at bounding box center [1467, 732] width 44 height 29
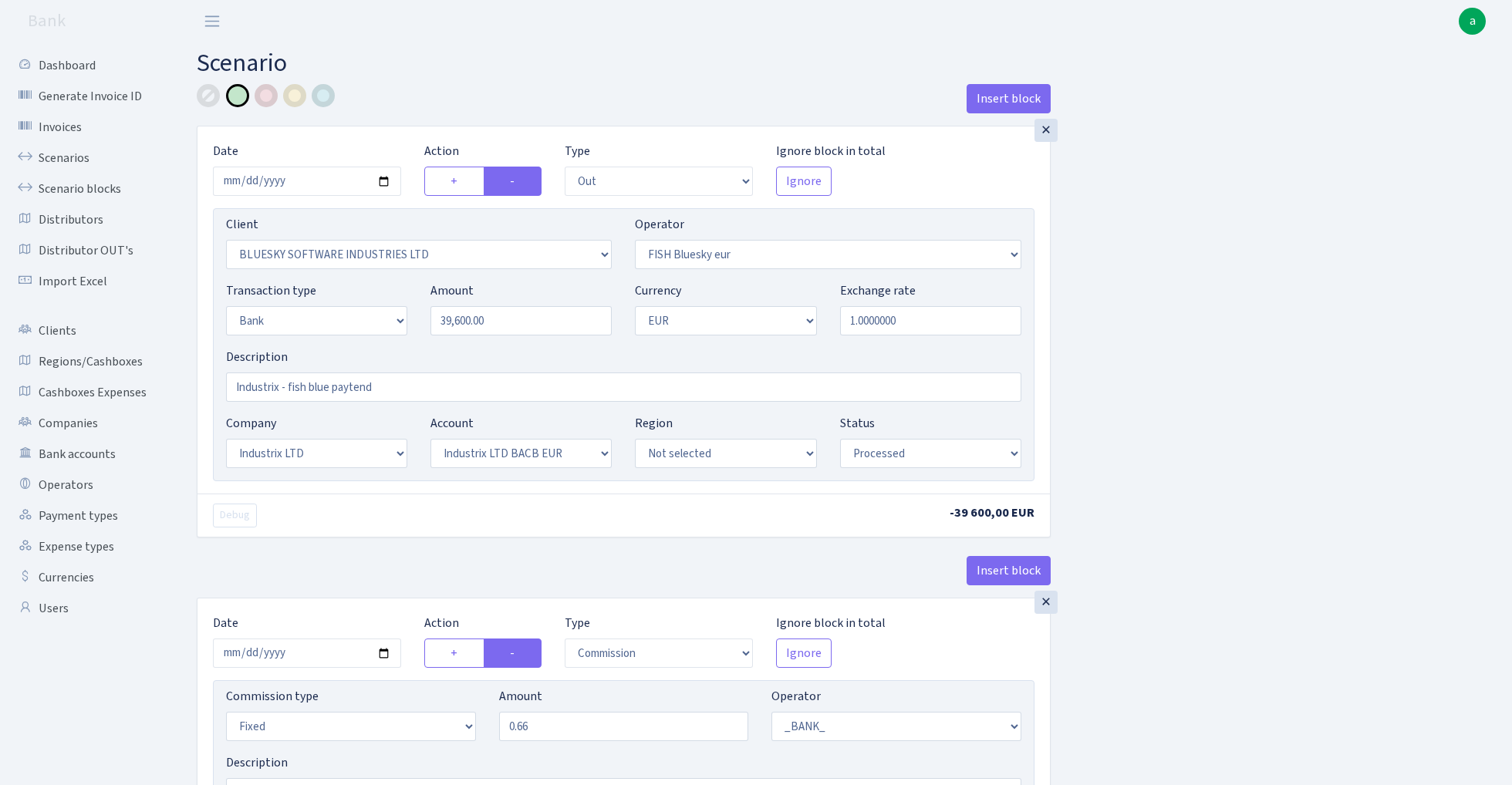
select select "out"
select select "2867"
select select "460"
select select "2"
select select "1"
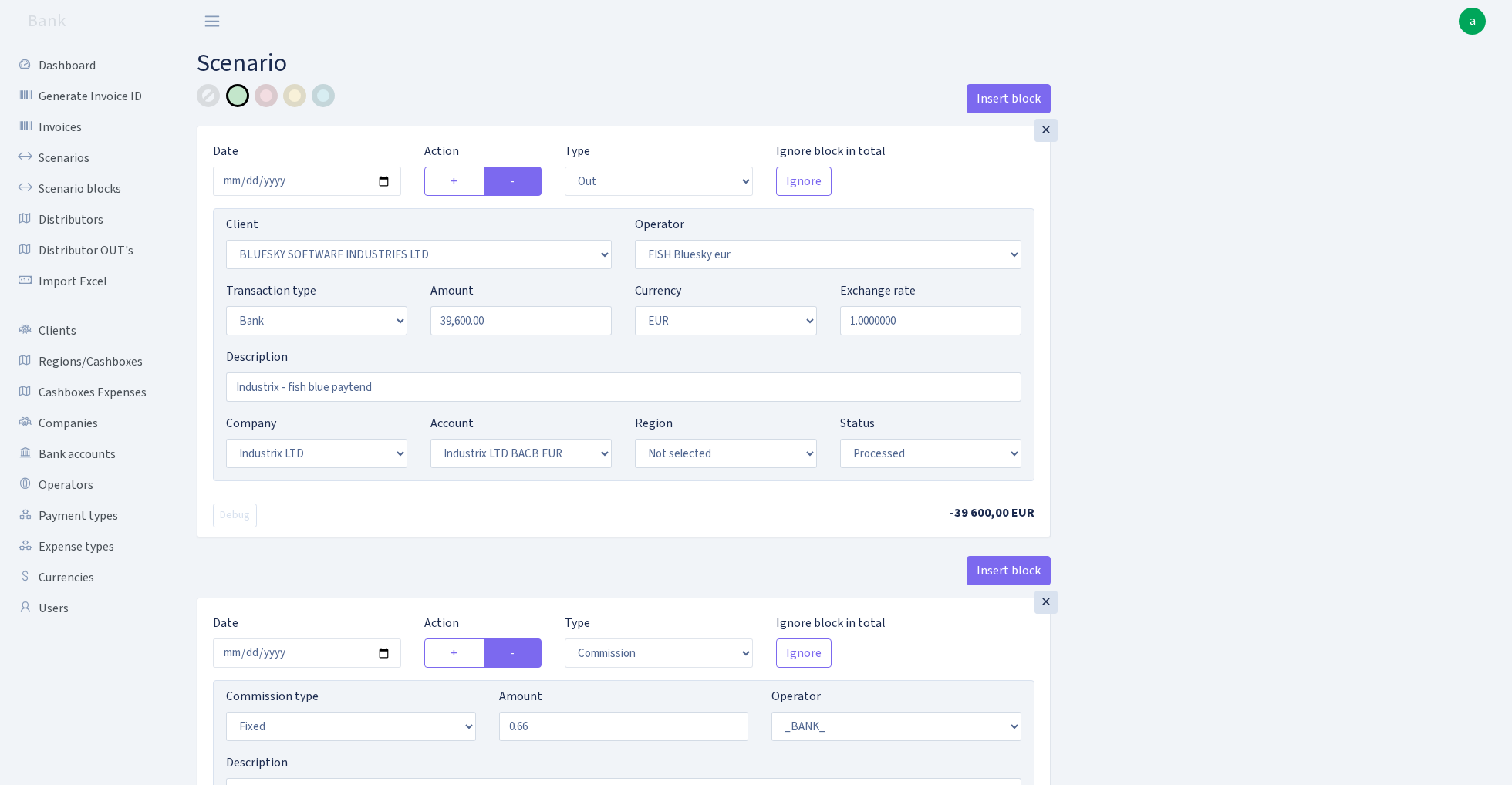
select select "17"
select select "41"
select select "processed"
select select "commission"
select select "fixed"
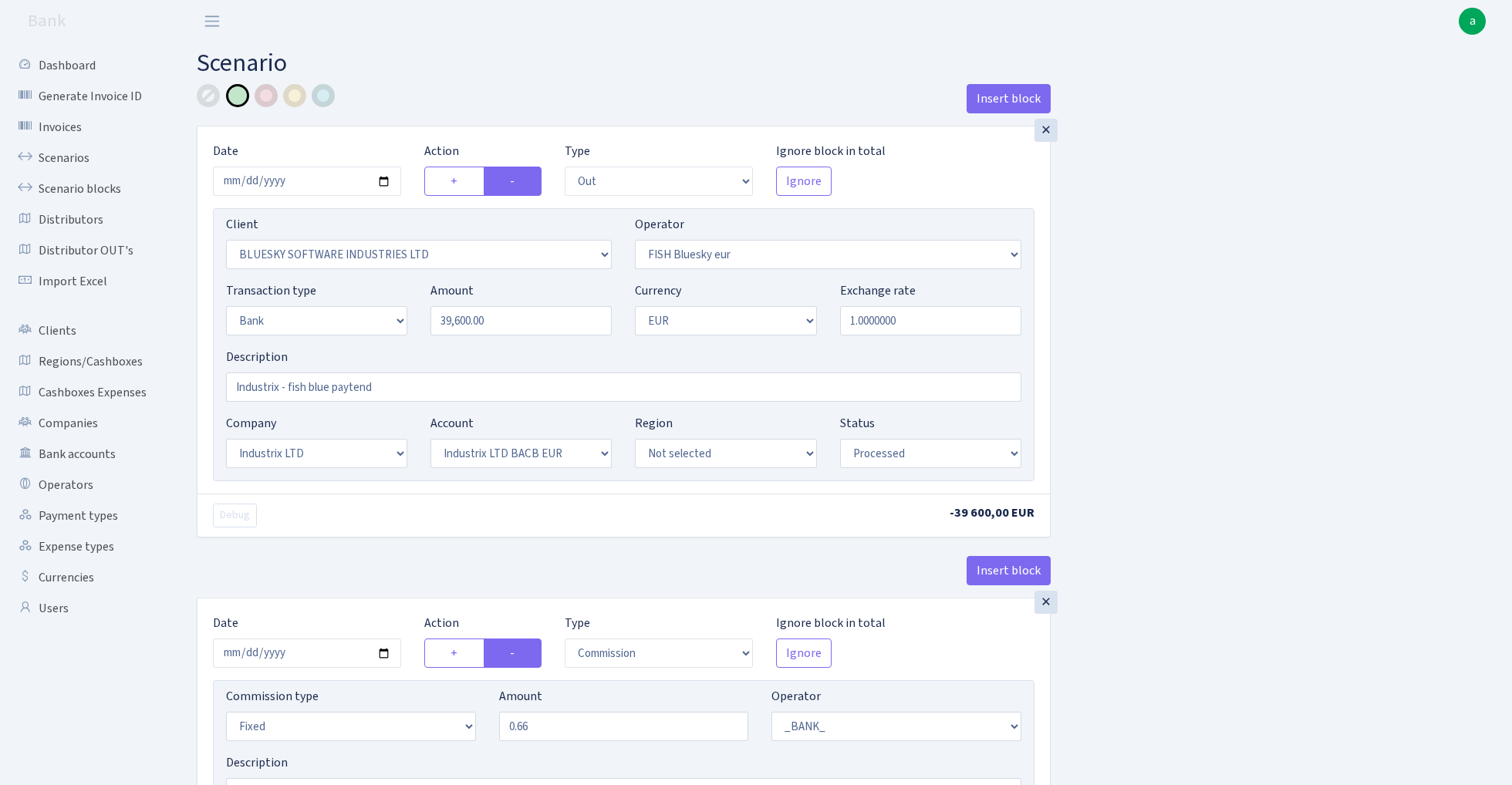
select select "1"
select select "17"
select select "41"
select select "processed"
click at [67, 158] on link "Scenarios" at bounding box center [85, 159] width 154 height 31
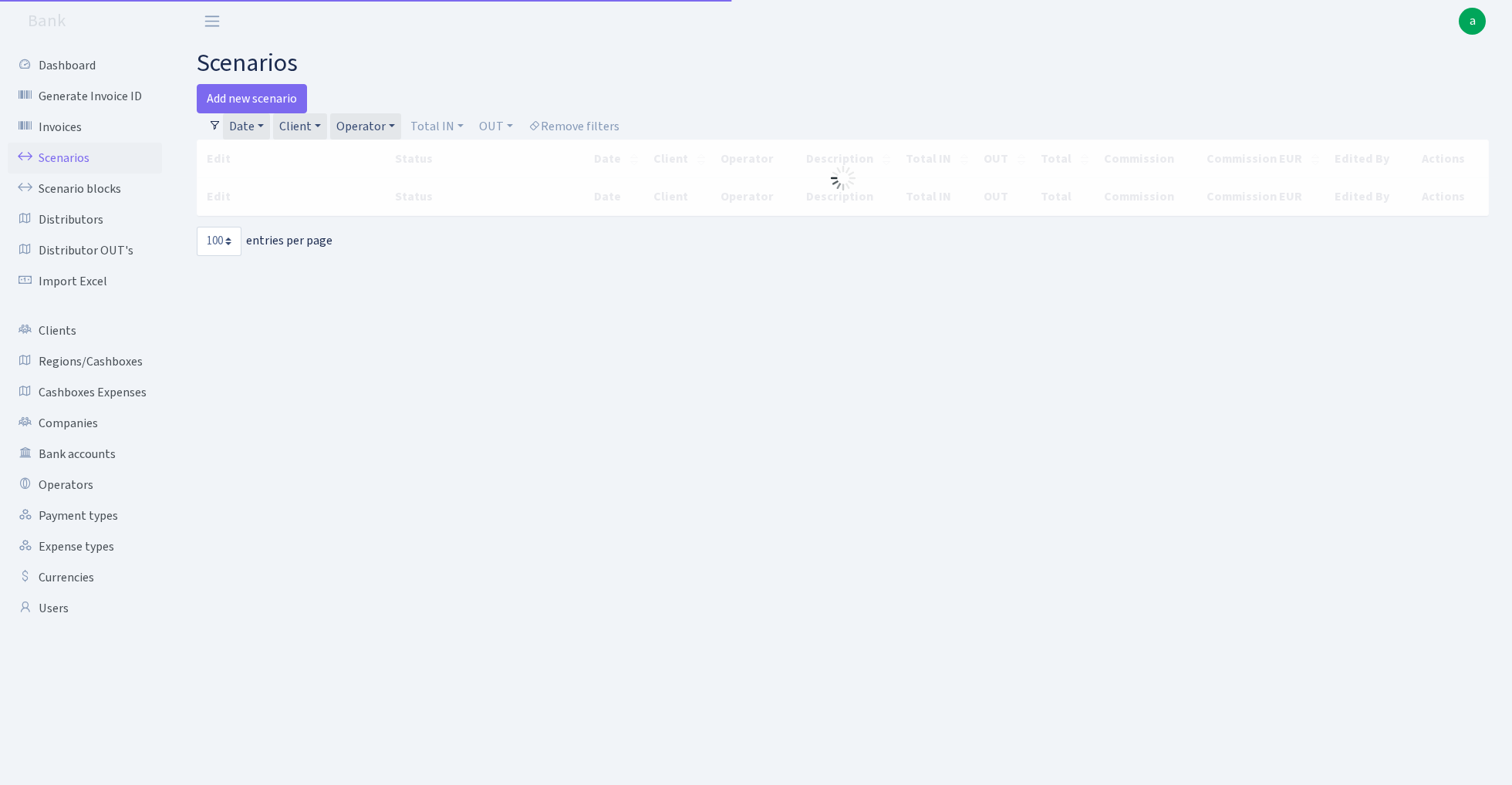
select select "100"
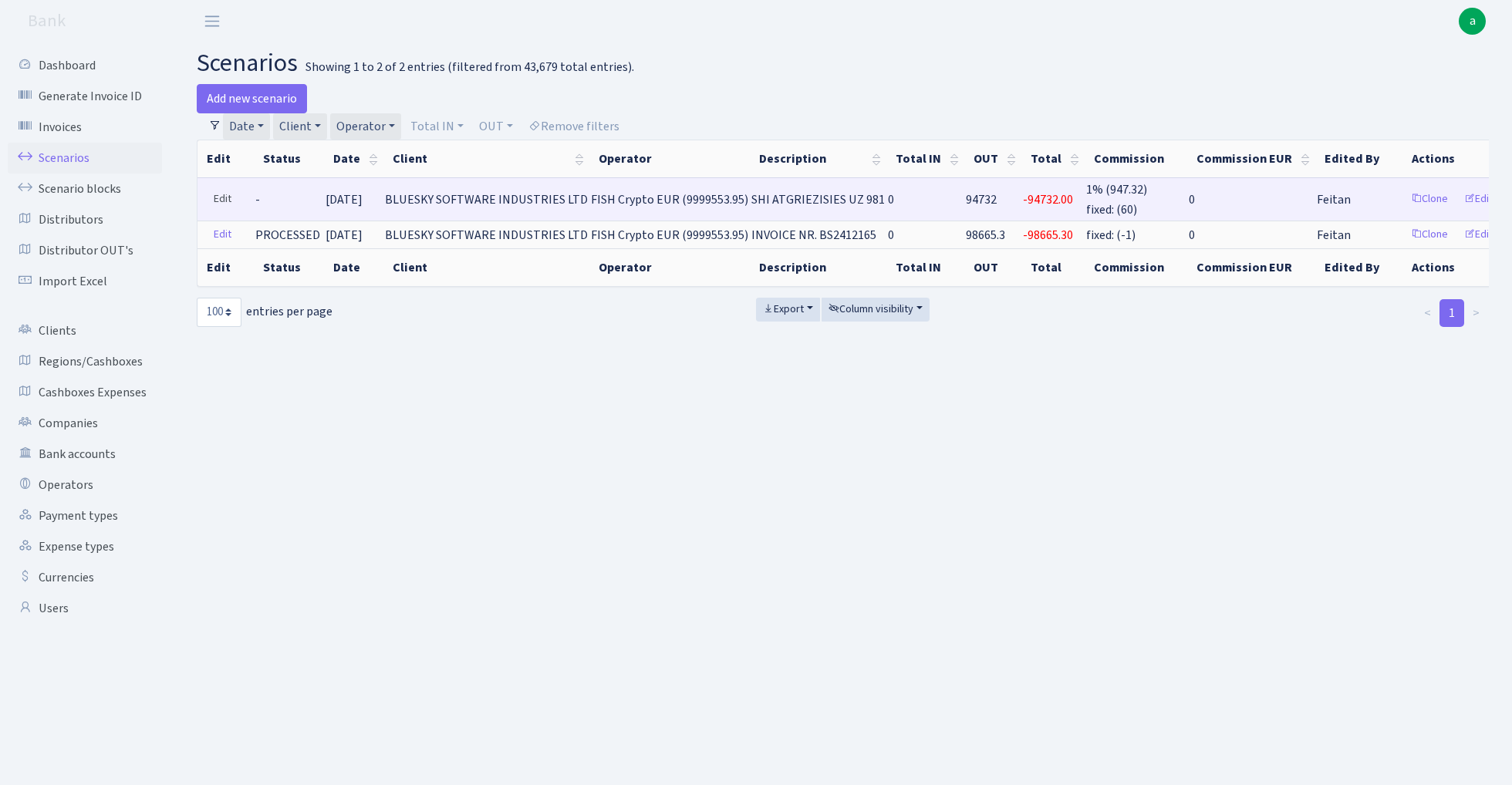
click at [220, 196] on link "Edit" at bounding box center [223, 199] width 31 height 24
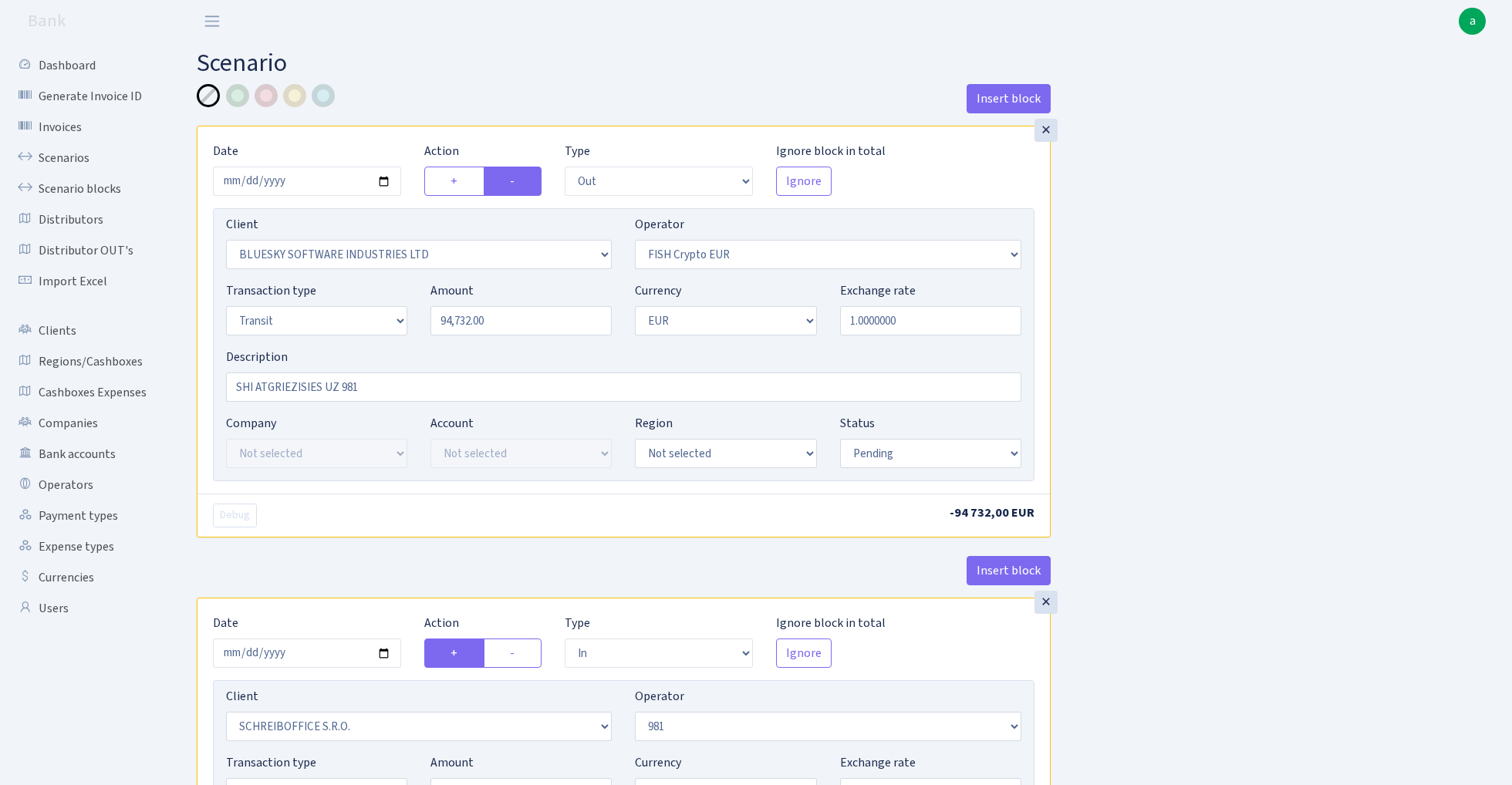
select select "out"
select select "2867"
select select "244"
select select "5"
select select "1"
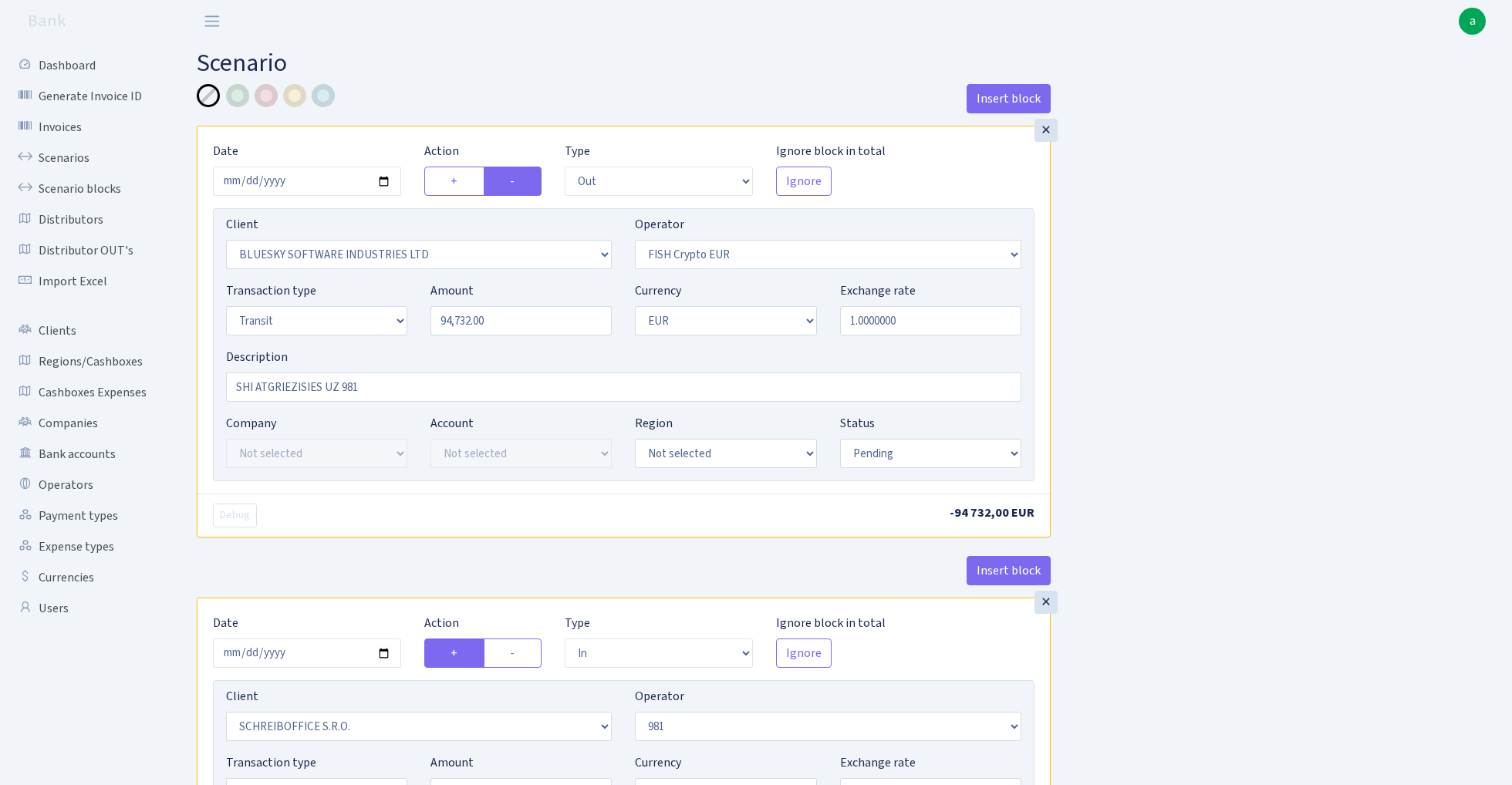
select select "pending"
select select "in"
select select "2700"
select select "61"
select select "5"
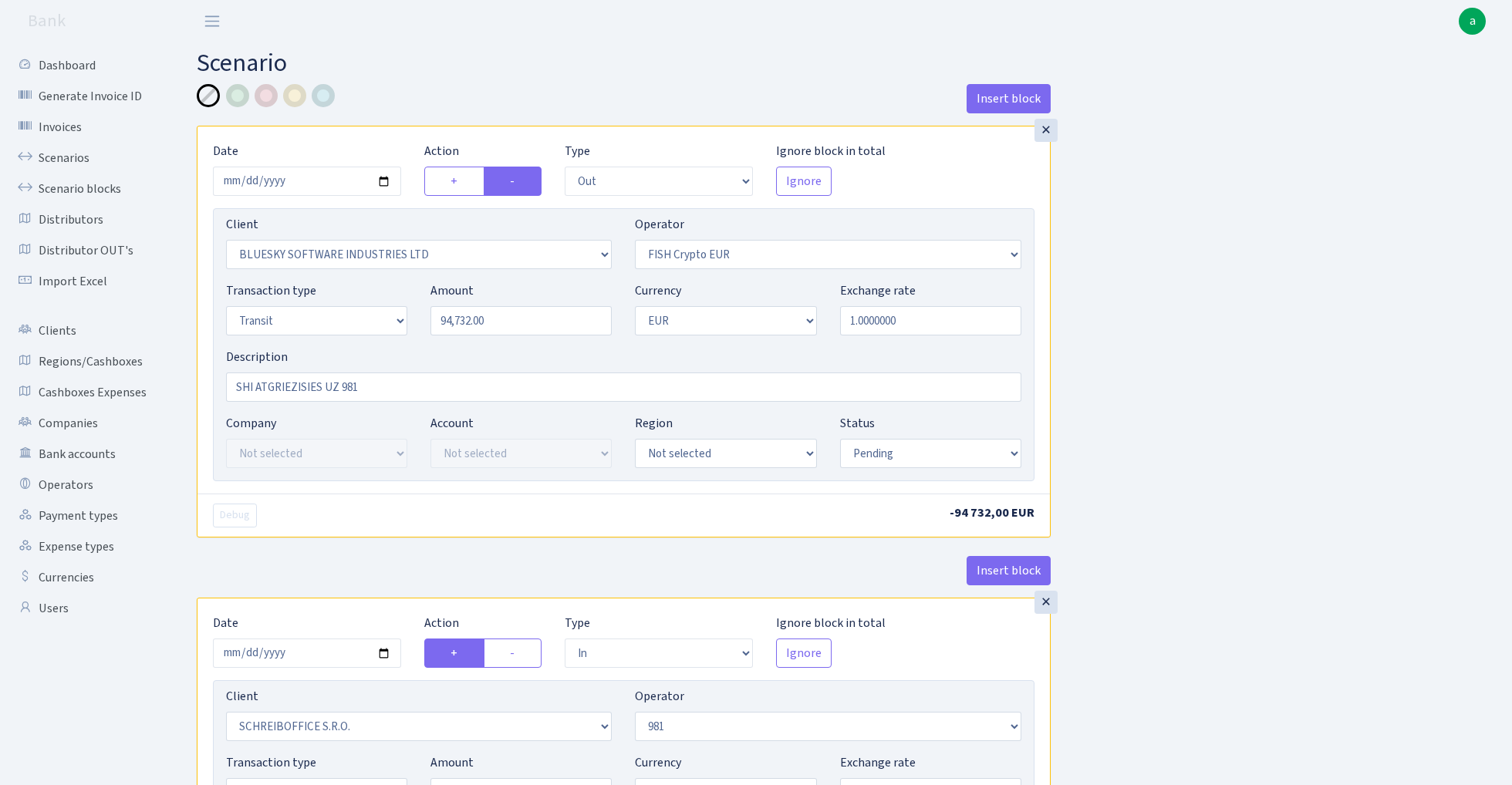
select select "1"
select select "pending"
select select "commission"
select select "61"
select select "pending"
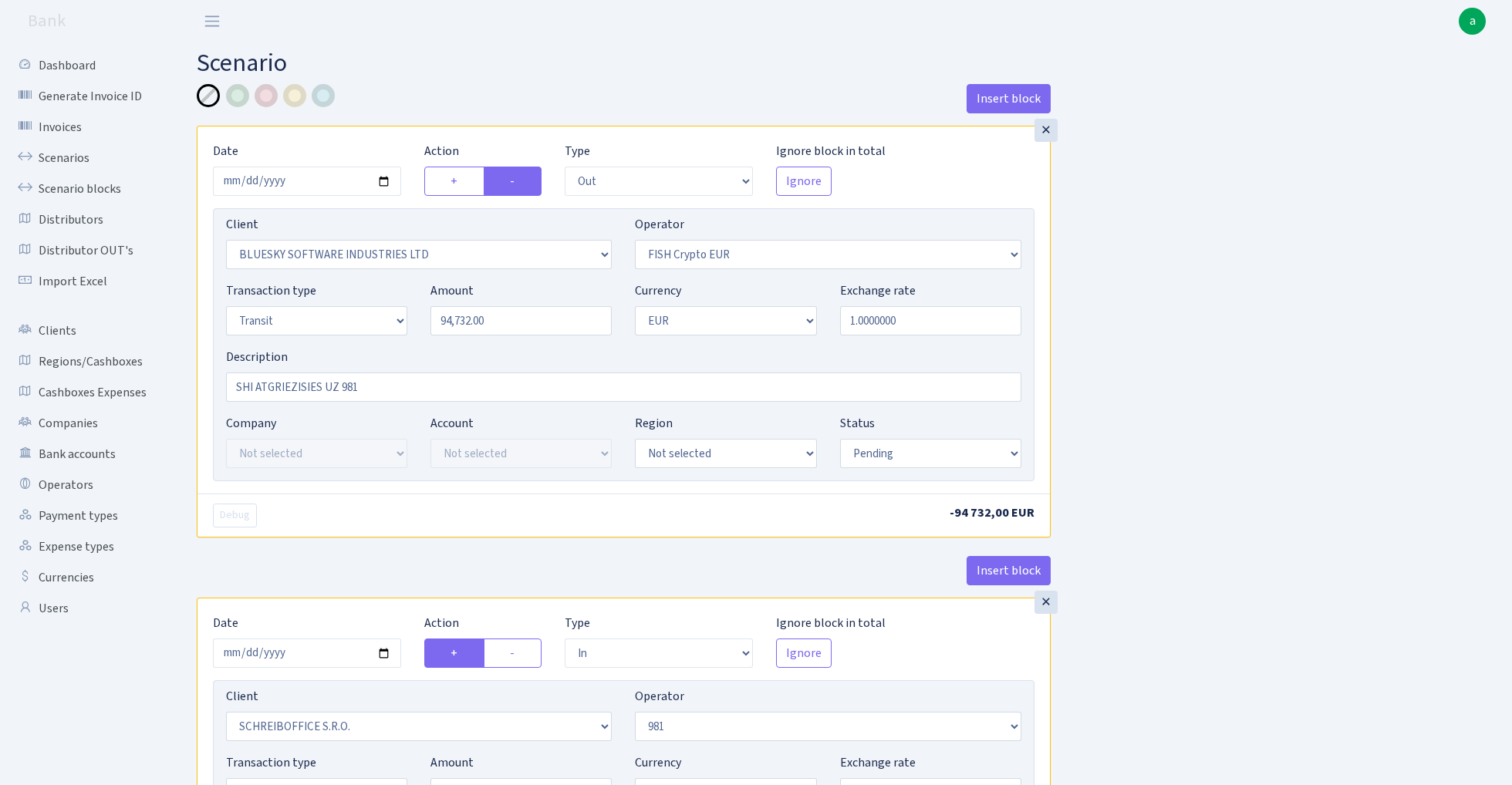
select select "commission"
select select "fixed"
select select "61"
select select "pending"
click at [1047, 130] on div "×" at bounding box center [1046, 130] width 23 height 23
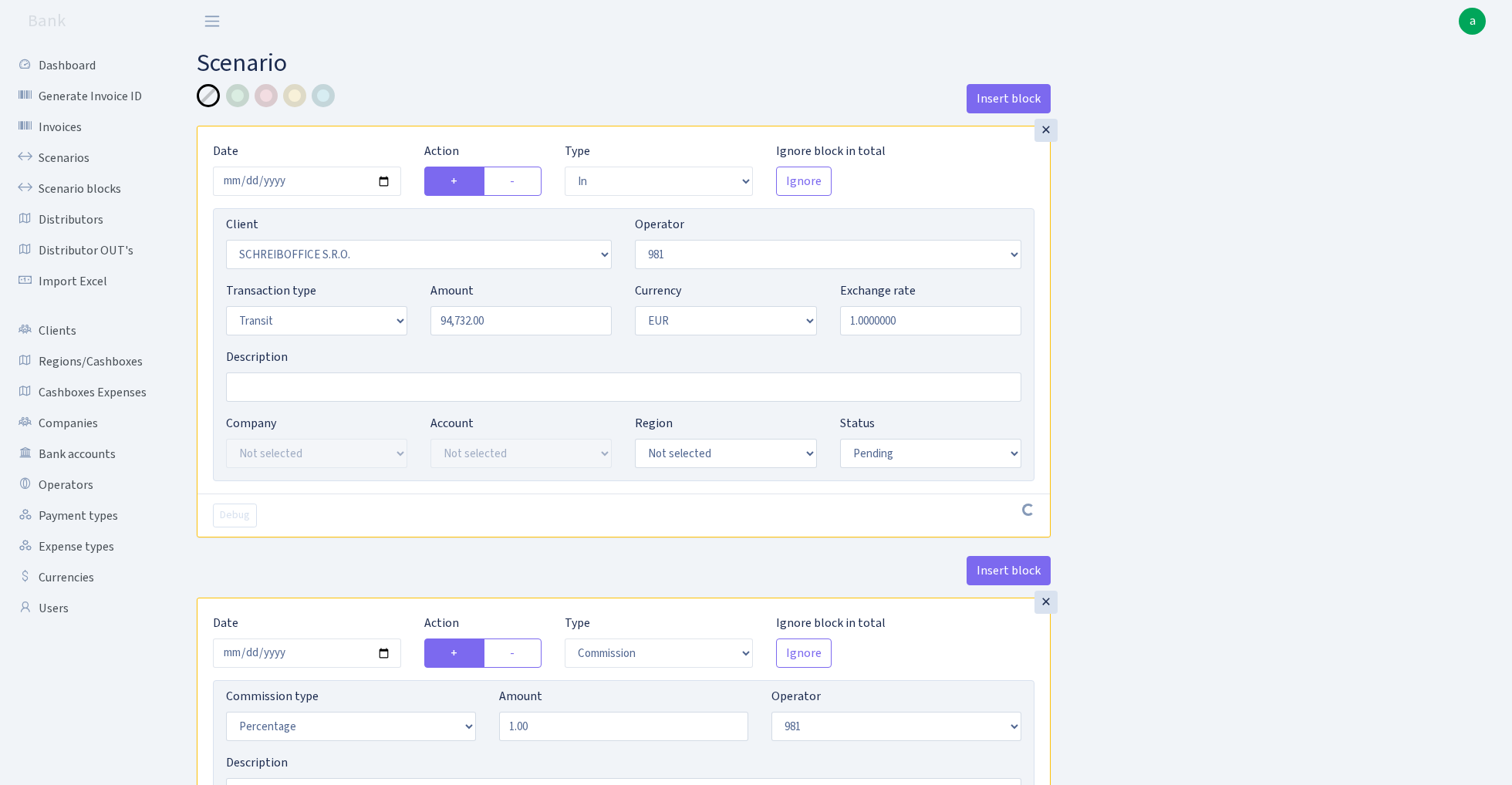
click at [1047, 130] on div "×" at bounding box center [1046, 130] width 23 height 23
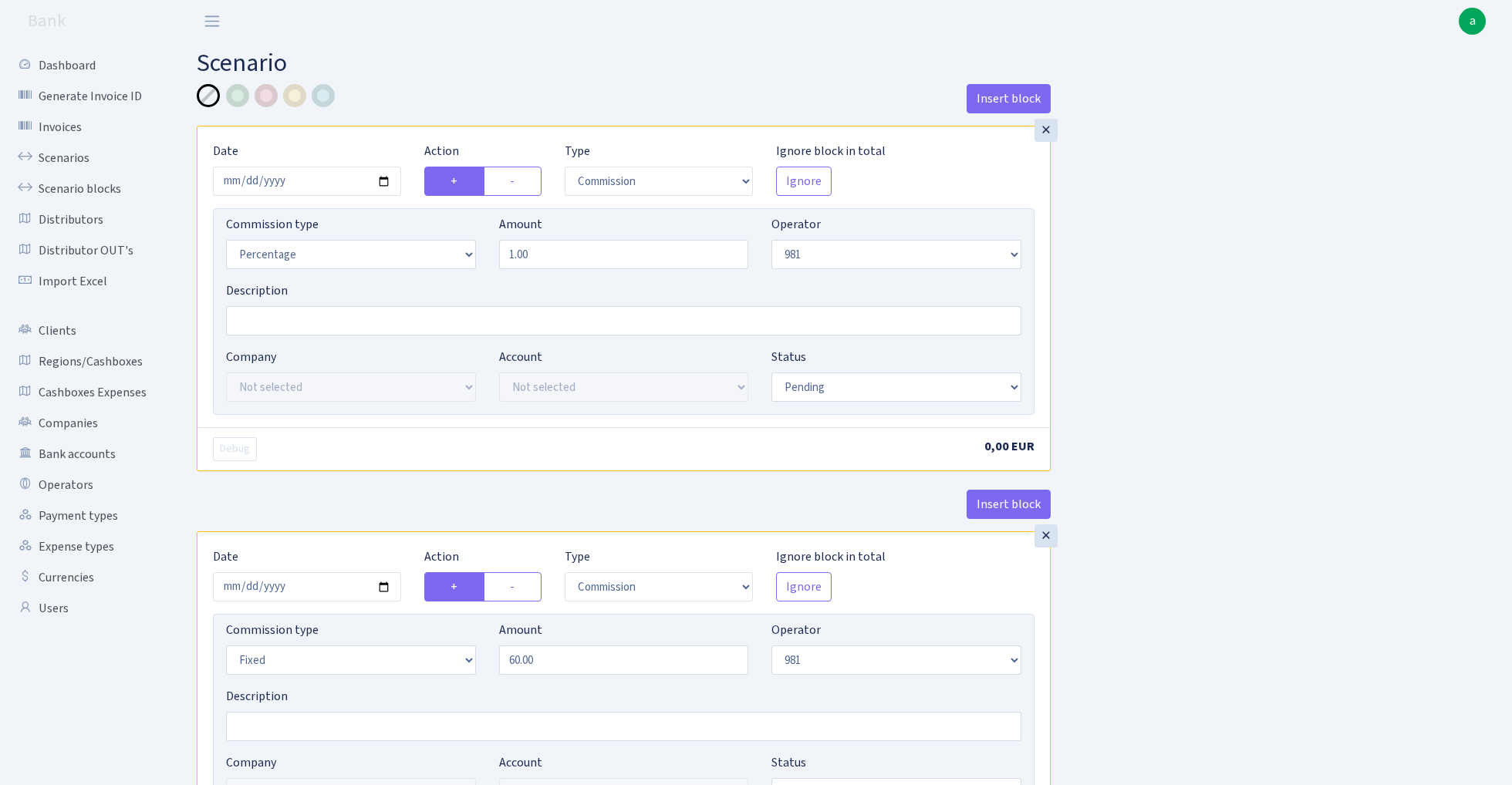
click at [1047, 130] on div "×" at bounding box center [1046, 130] width 23 height 23
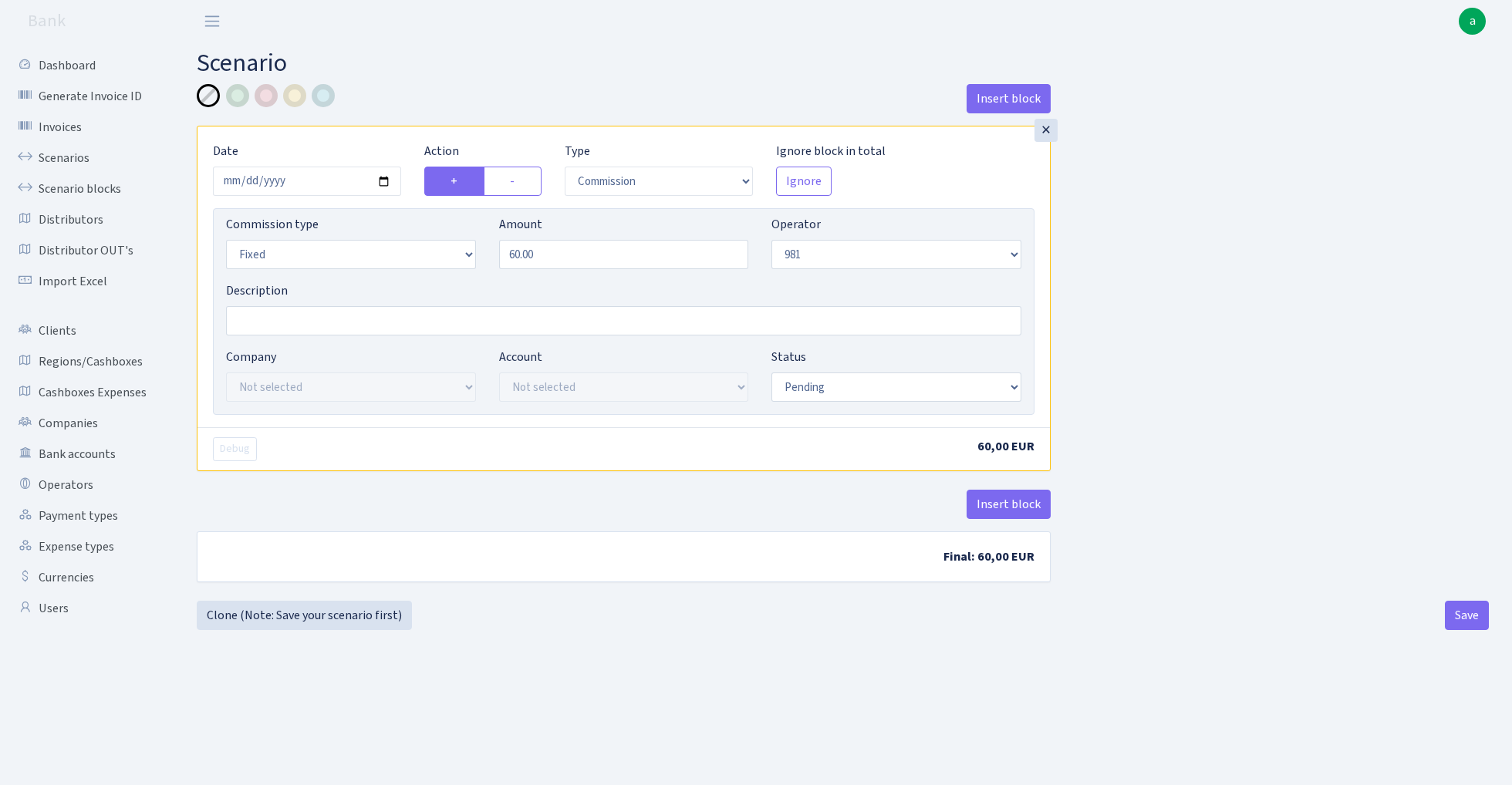
click at [1047, 130] on div "×" at bounding box center [1046, 130] width 23 height 23
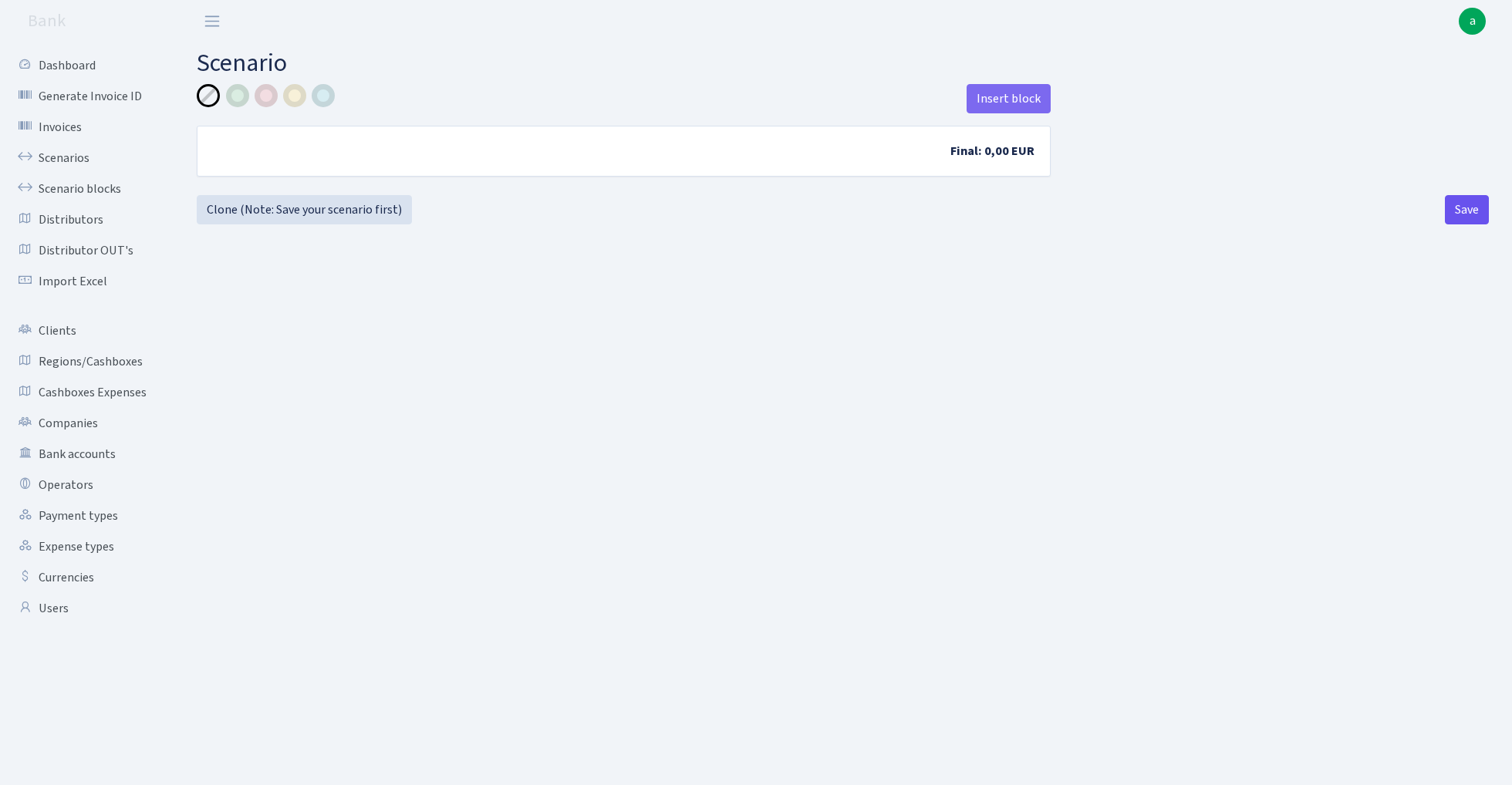
click at [1463, 211] on button "Save" at bounding box center [1467, 210] width 44 height 29
click at [62, 151] on link "Scenarios" at bounding box center [85, 159] width 154 height 31
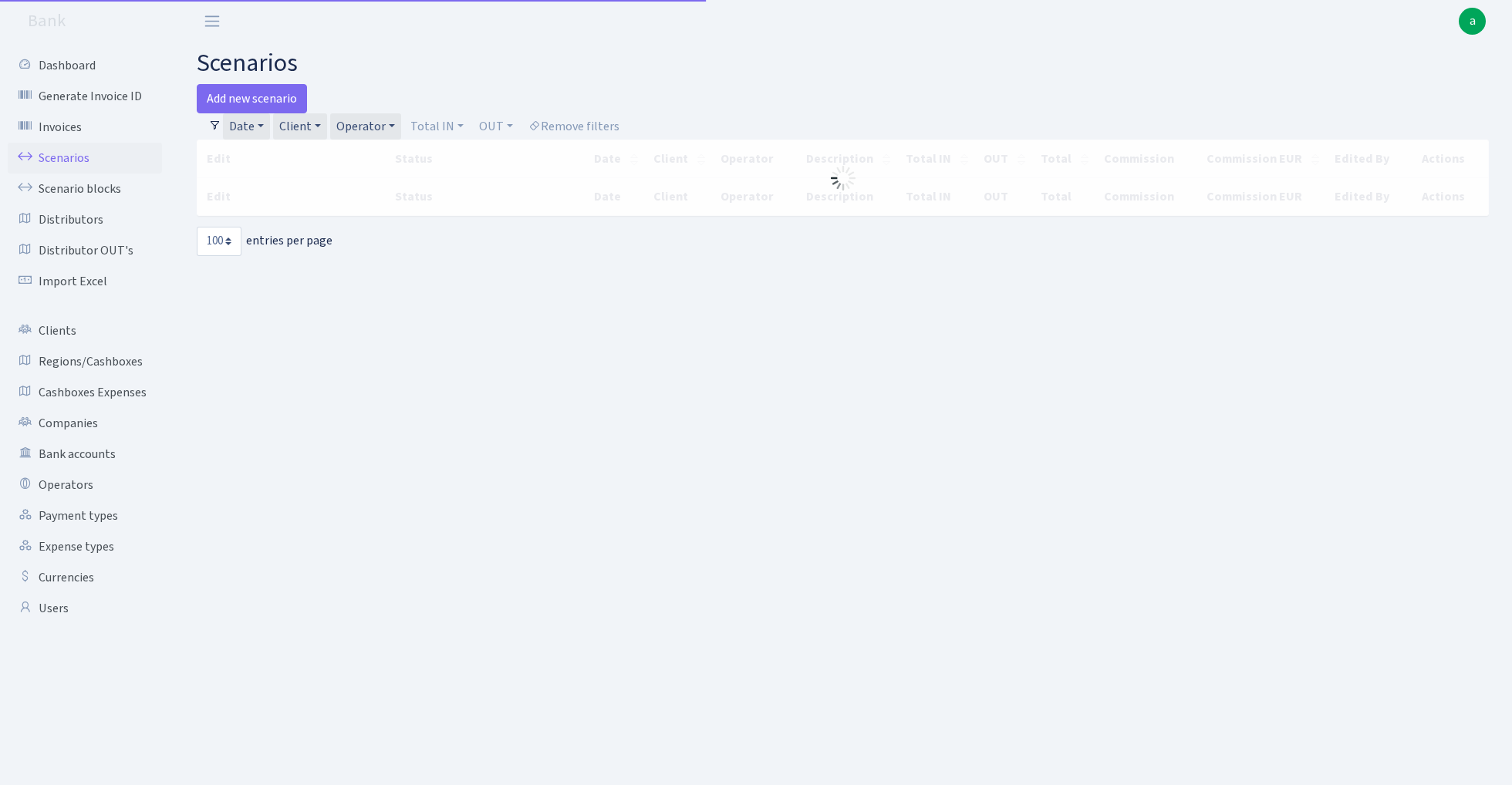
select select "100"
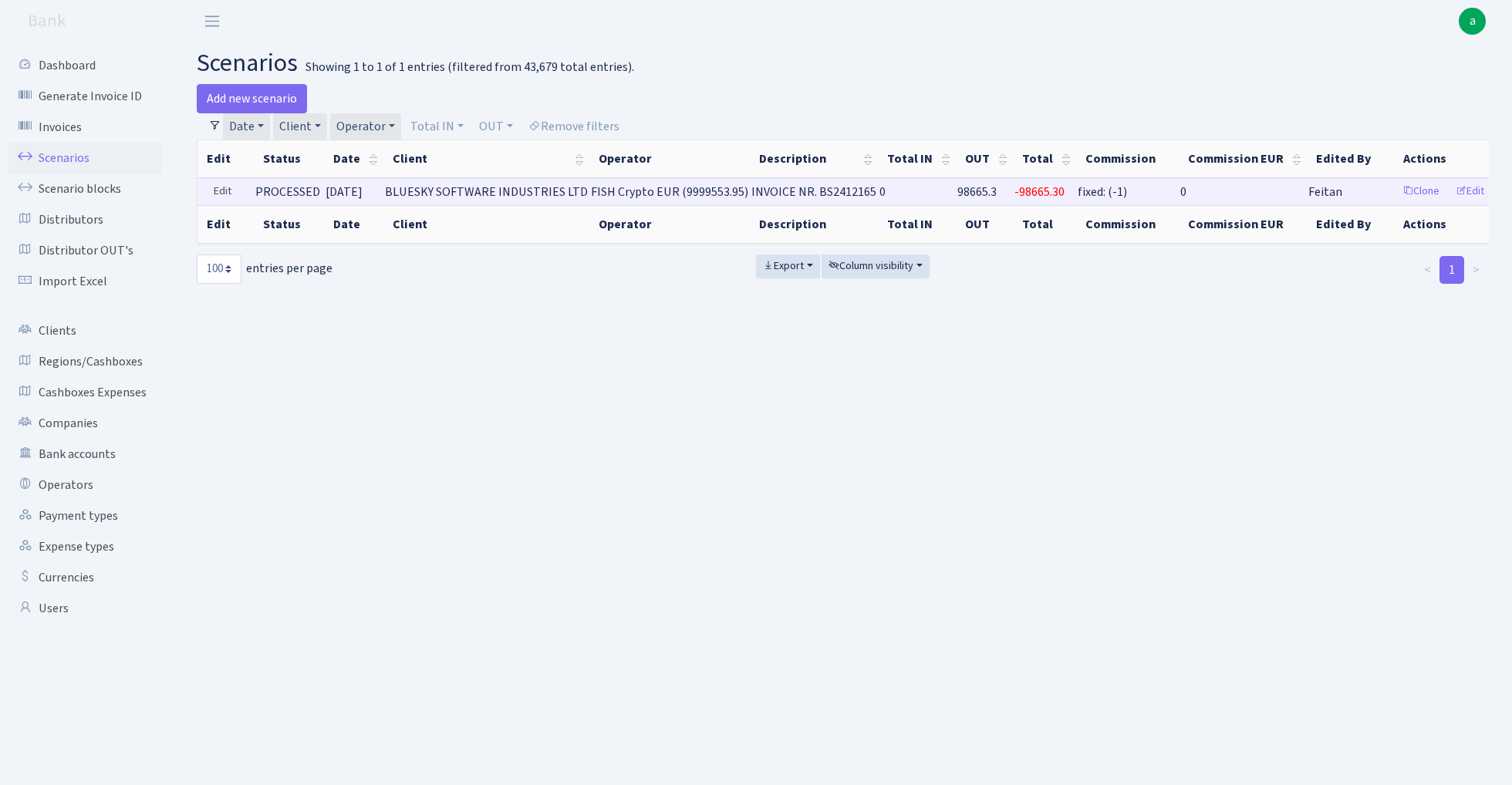
click at [214, 188] on link "Edit" at bounding box center [223, 191] width 31 height 24
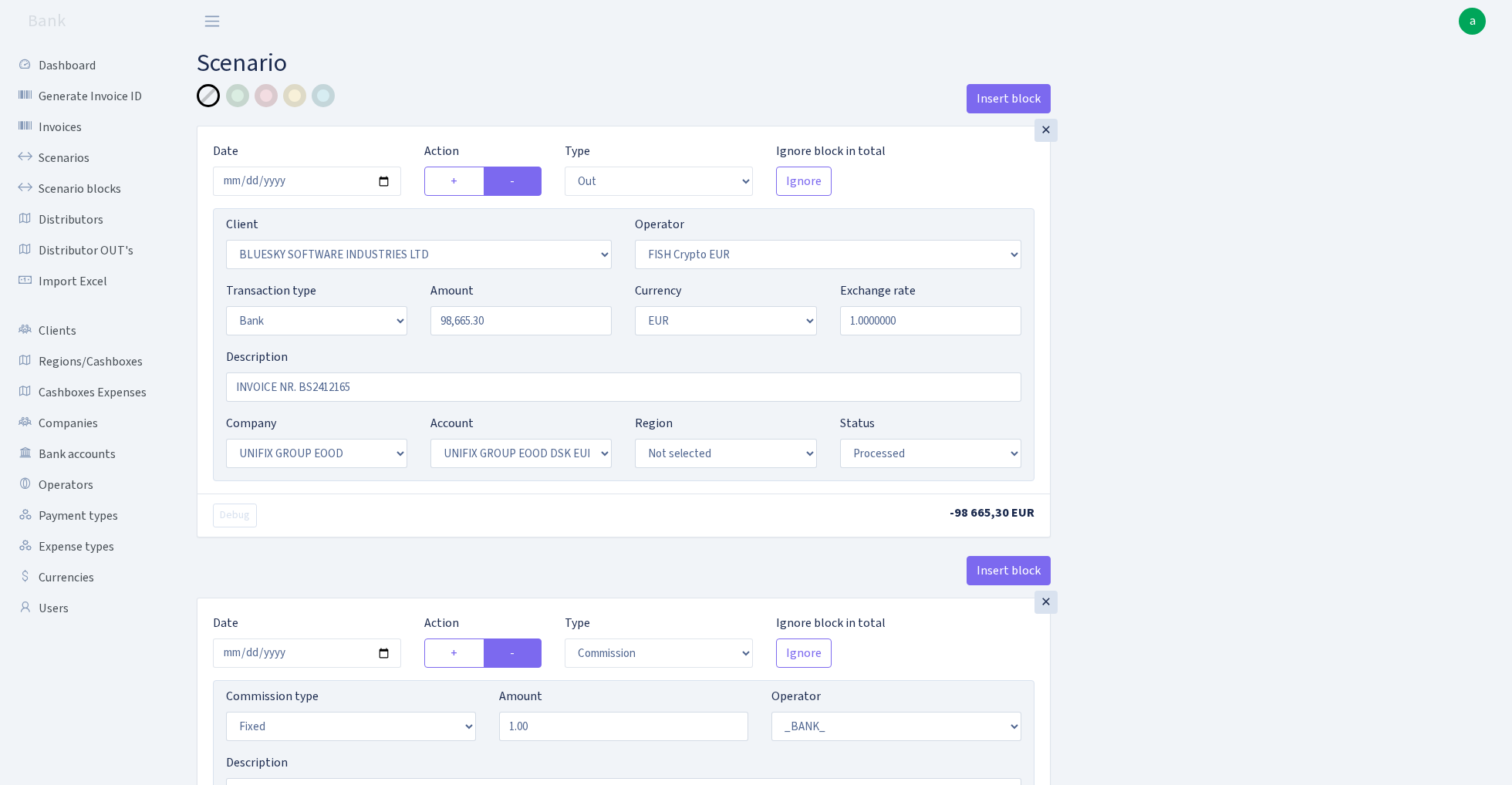
select select "out"
select select "2867"
select select "244"
select select "2"
select select "1"
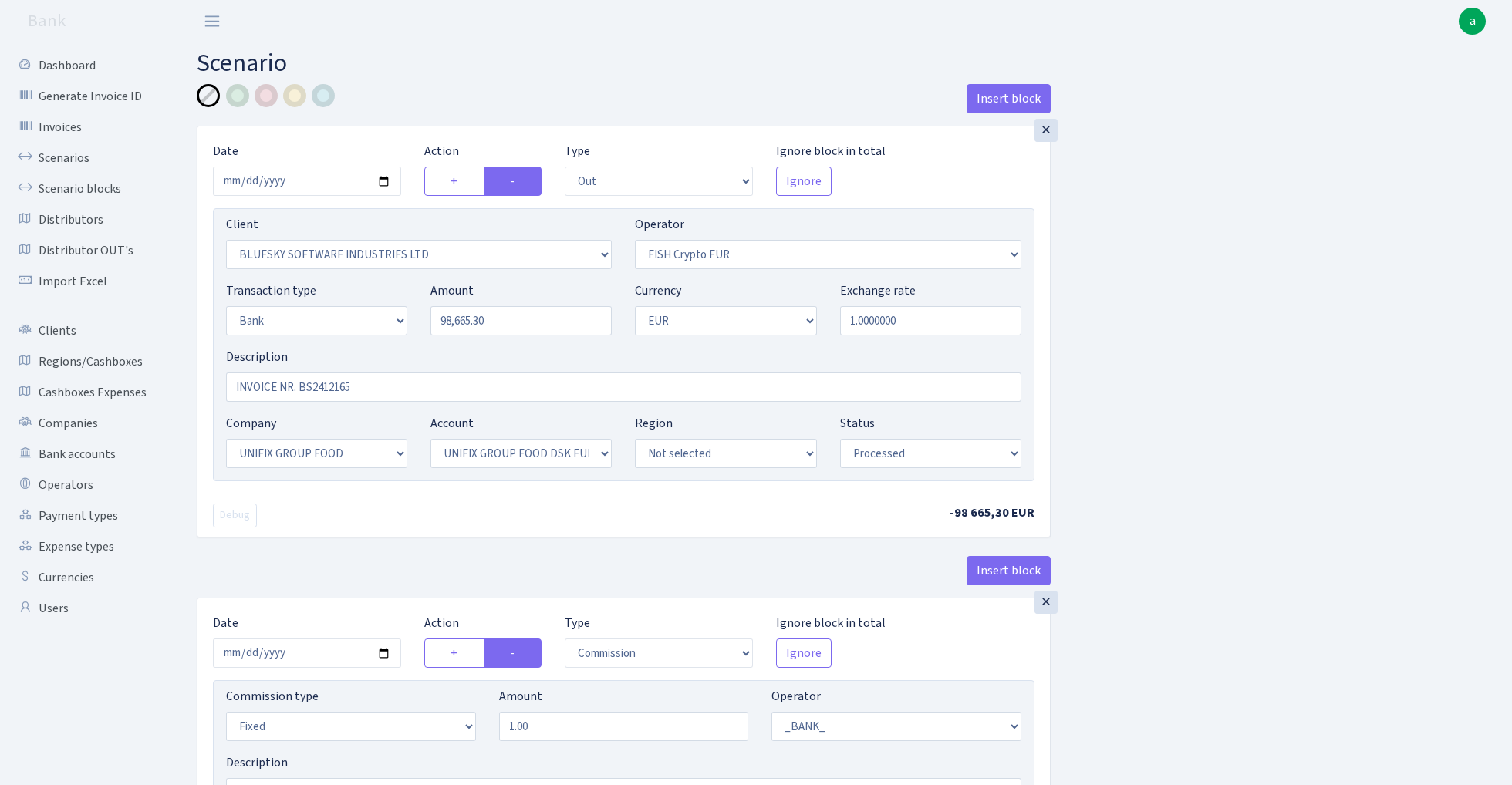
select select "13"
select select "31"
select select "processed"
select select "commission"
select select "fixed"
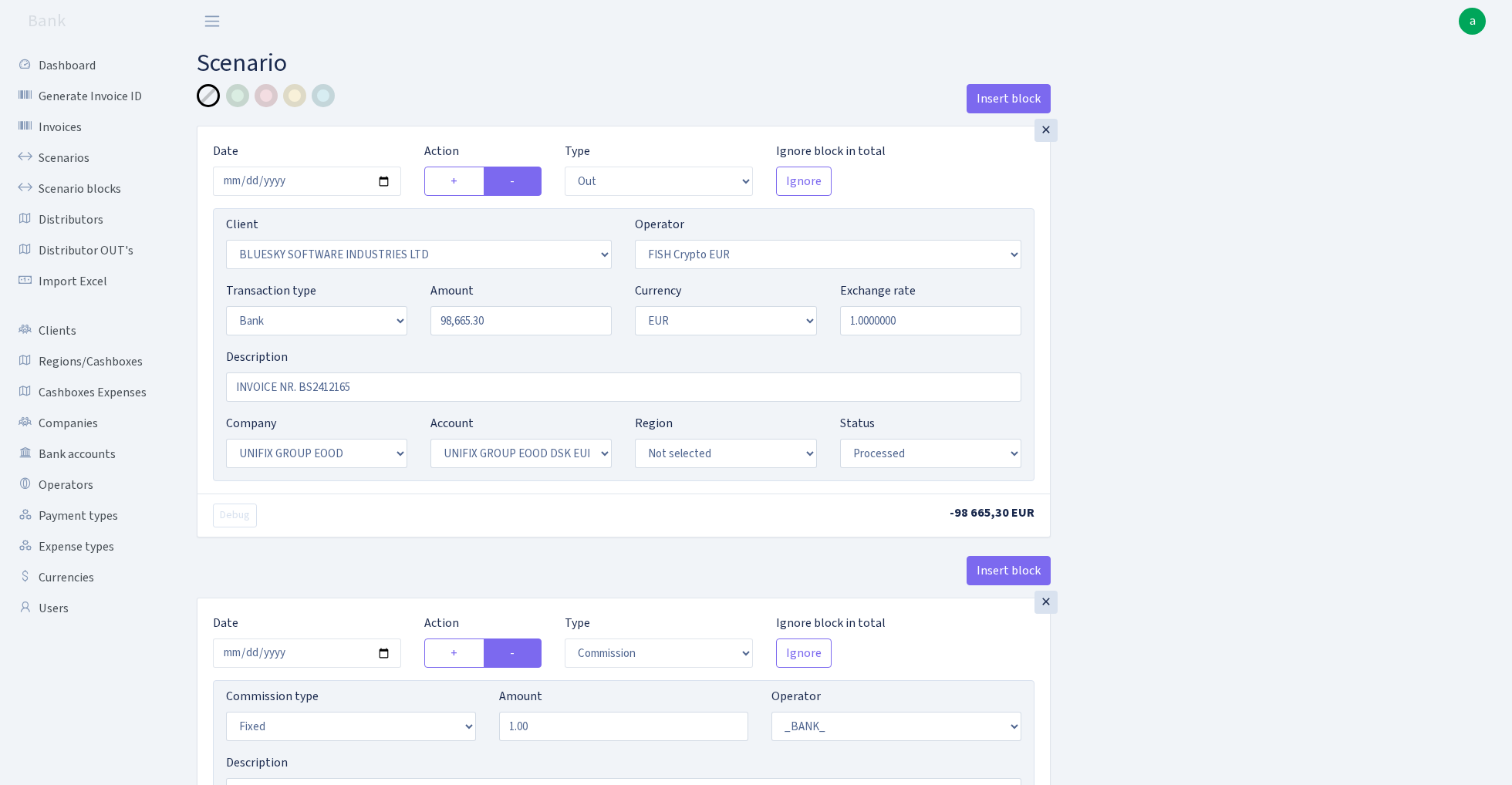
select select "1"
select select "13"
select select "31"
select select "processed"
click at [239, 99] on div at bounding box center [238, 95] width 23 height 23
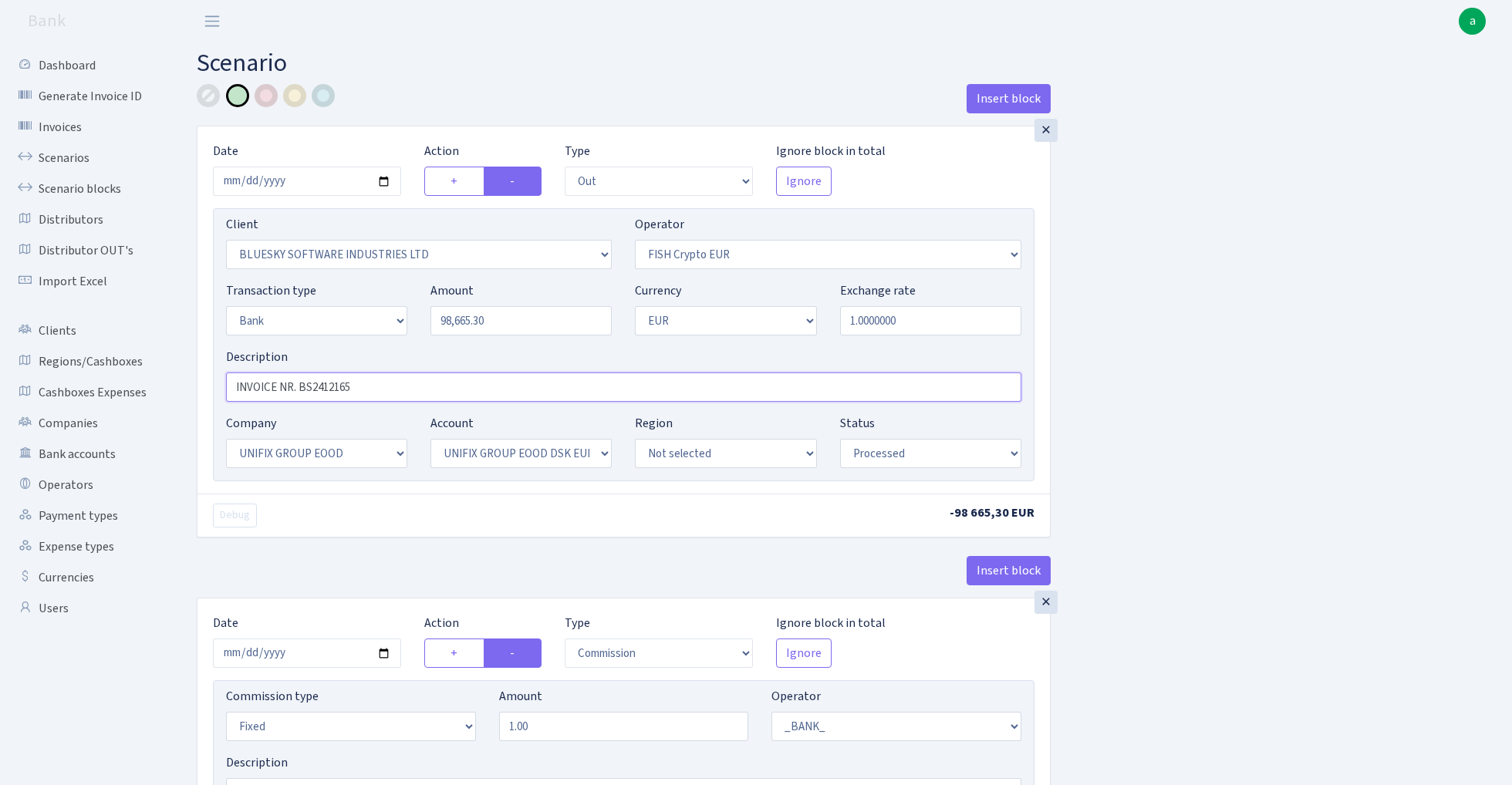
click at [232, 386] on input "INVOICE NR. BS2412165" at bounding box center [624, 387] width 796 height 29
type input "Unifix fish blue paytend INVOICE NR. BS2412165"
select select "460"
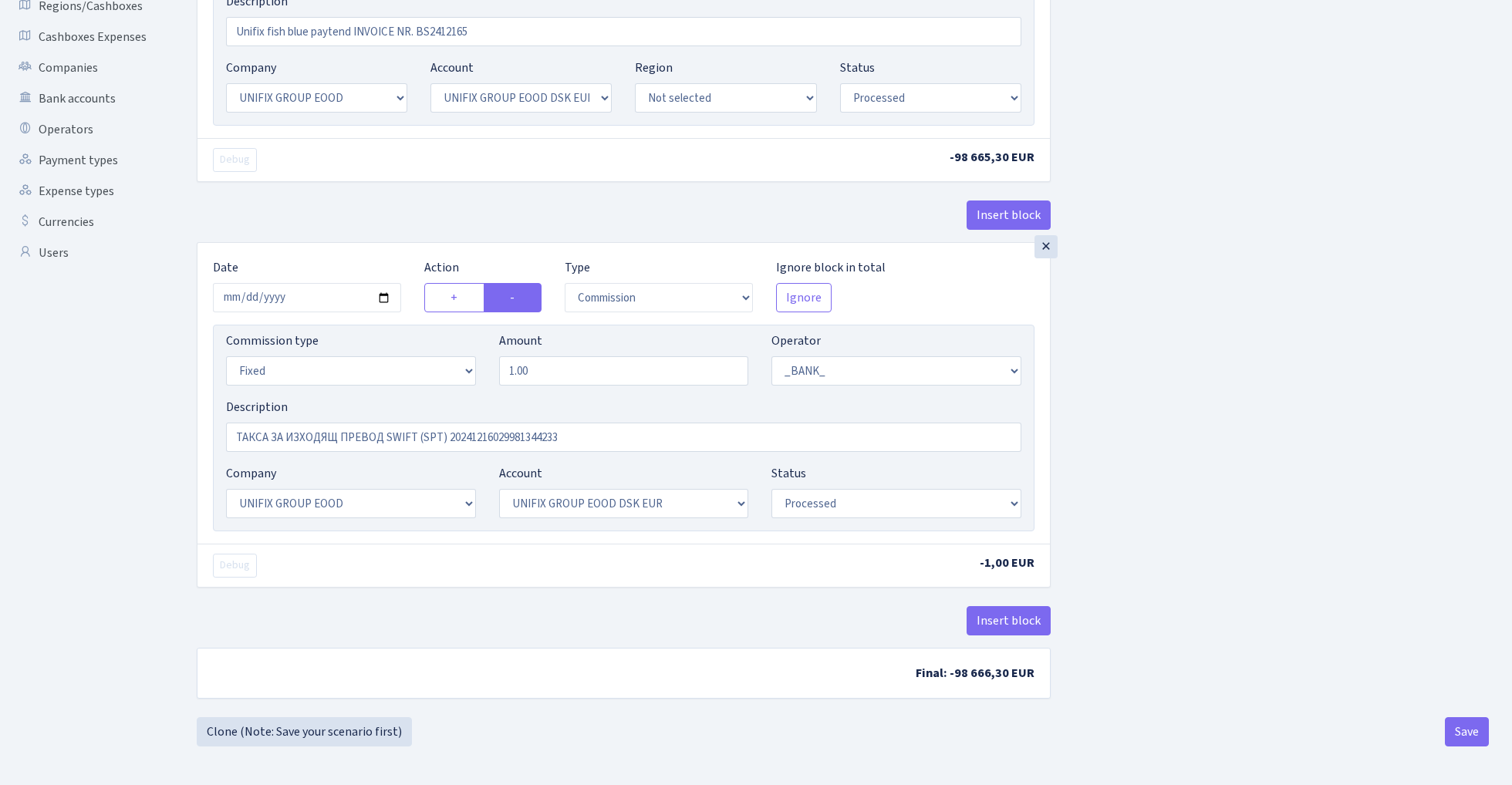
scroll to position [360, 0]
click at [1464, 729] on button "Save" at bounding box center [1467, 732] width 44 height 29
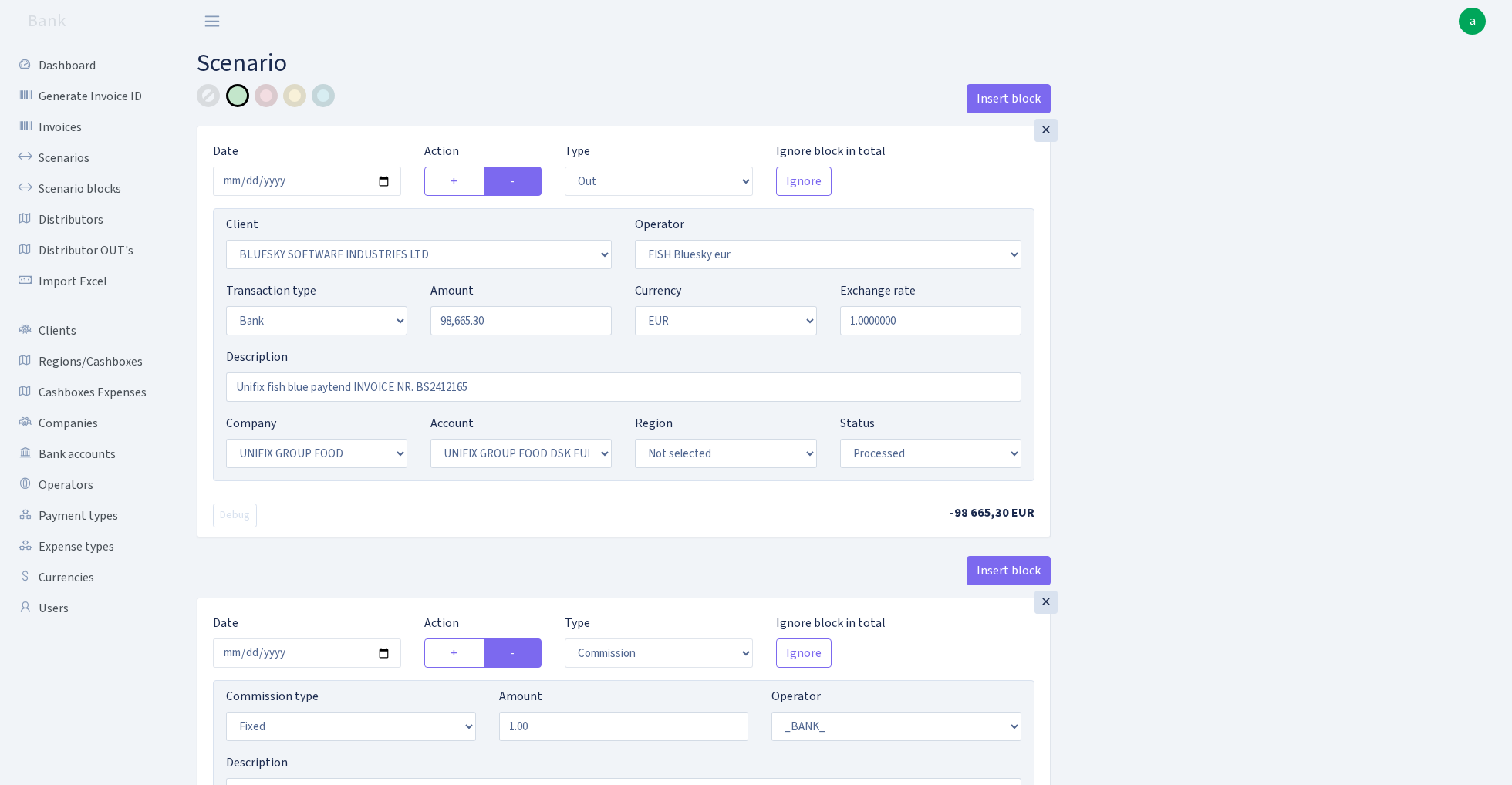
select select "out"
select select "2867"
select select "460"
select select "2"
select select "1"
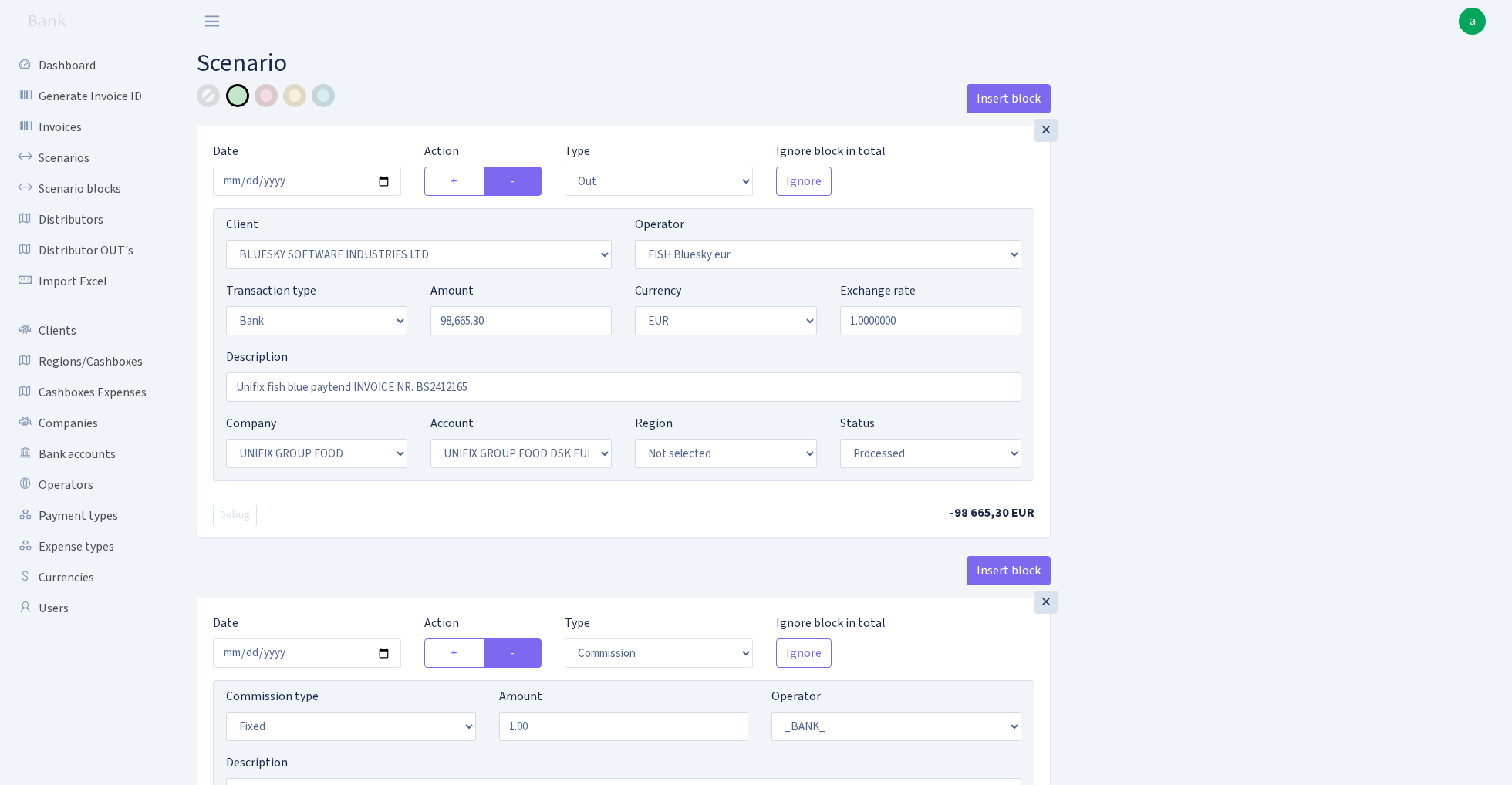
select select "13"
select select "31"
select select "processed"
select select "commission"
select select "fixed"
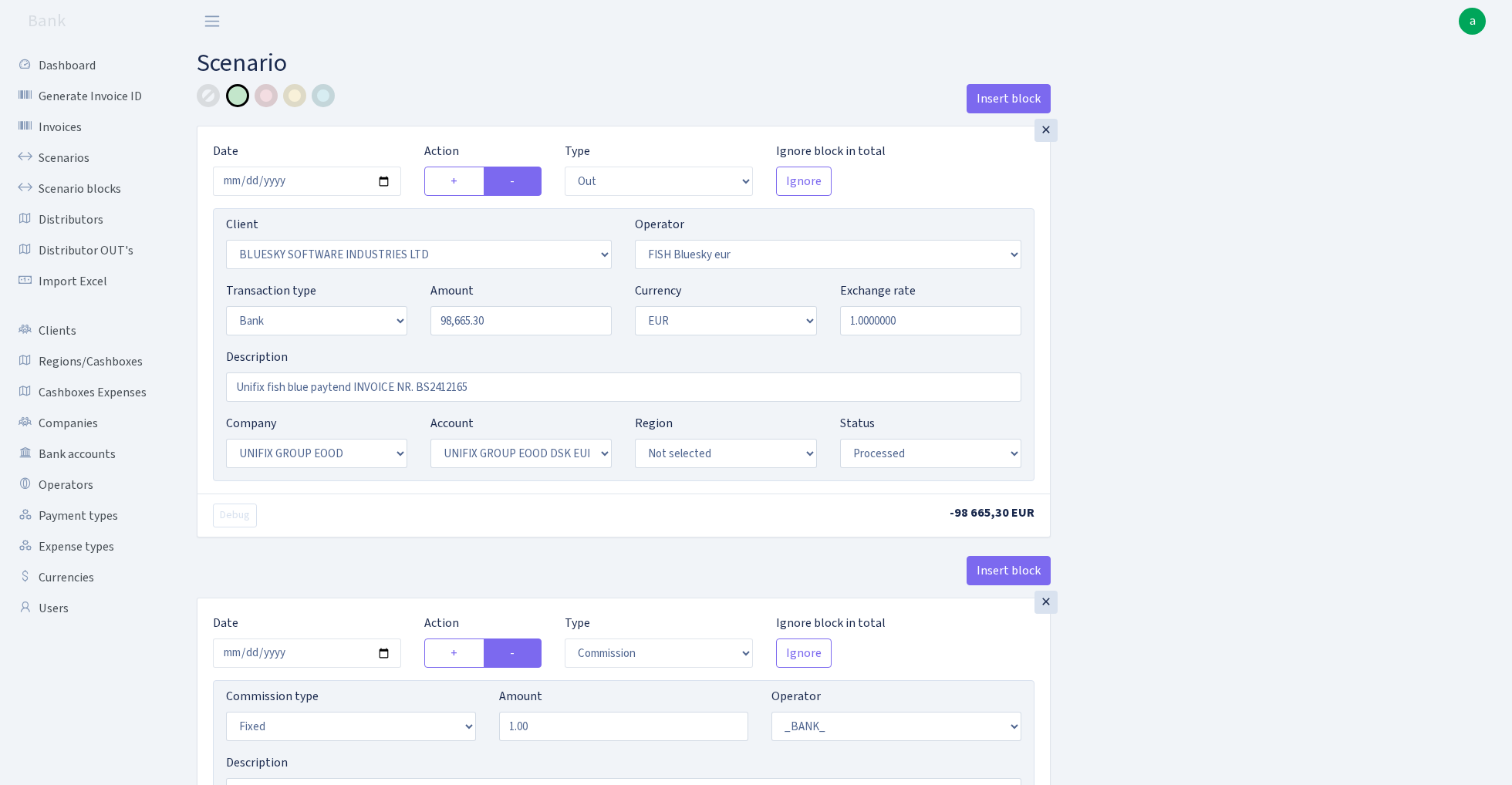
select select "1"
select select "13"
select select "31"
select select "processed"
click at [77, 158] on link "Scenarios" at bounding box center [85, 159] width 154 height 31
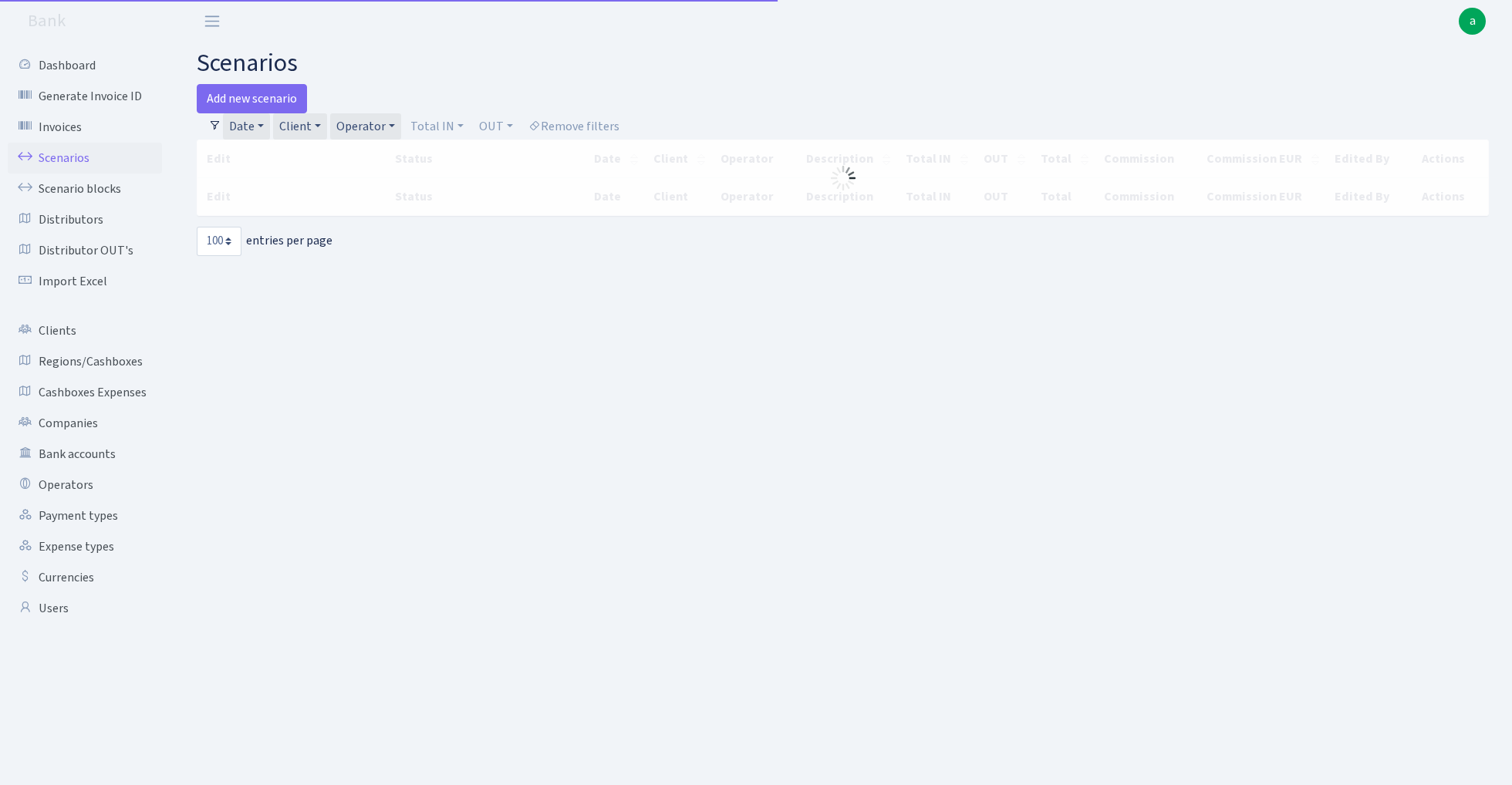
select select "100"
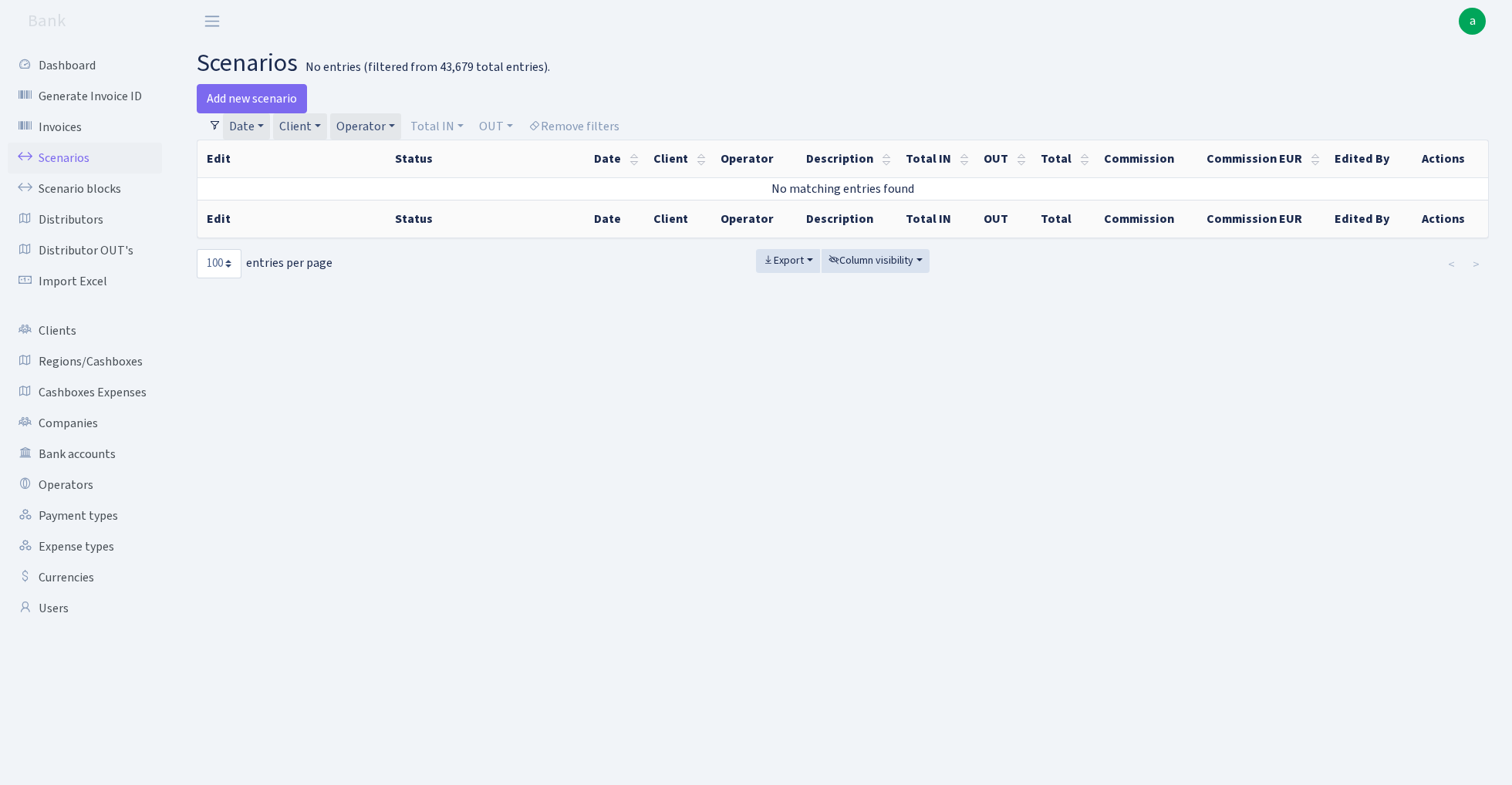
click at [305, 119] on link "Client" at bounding box center [300, 127] width 54 height 26
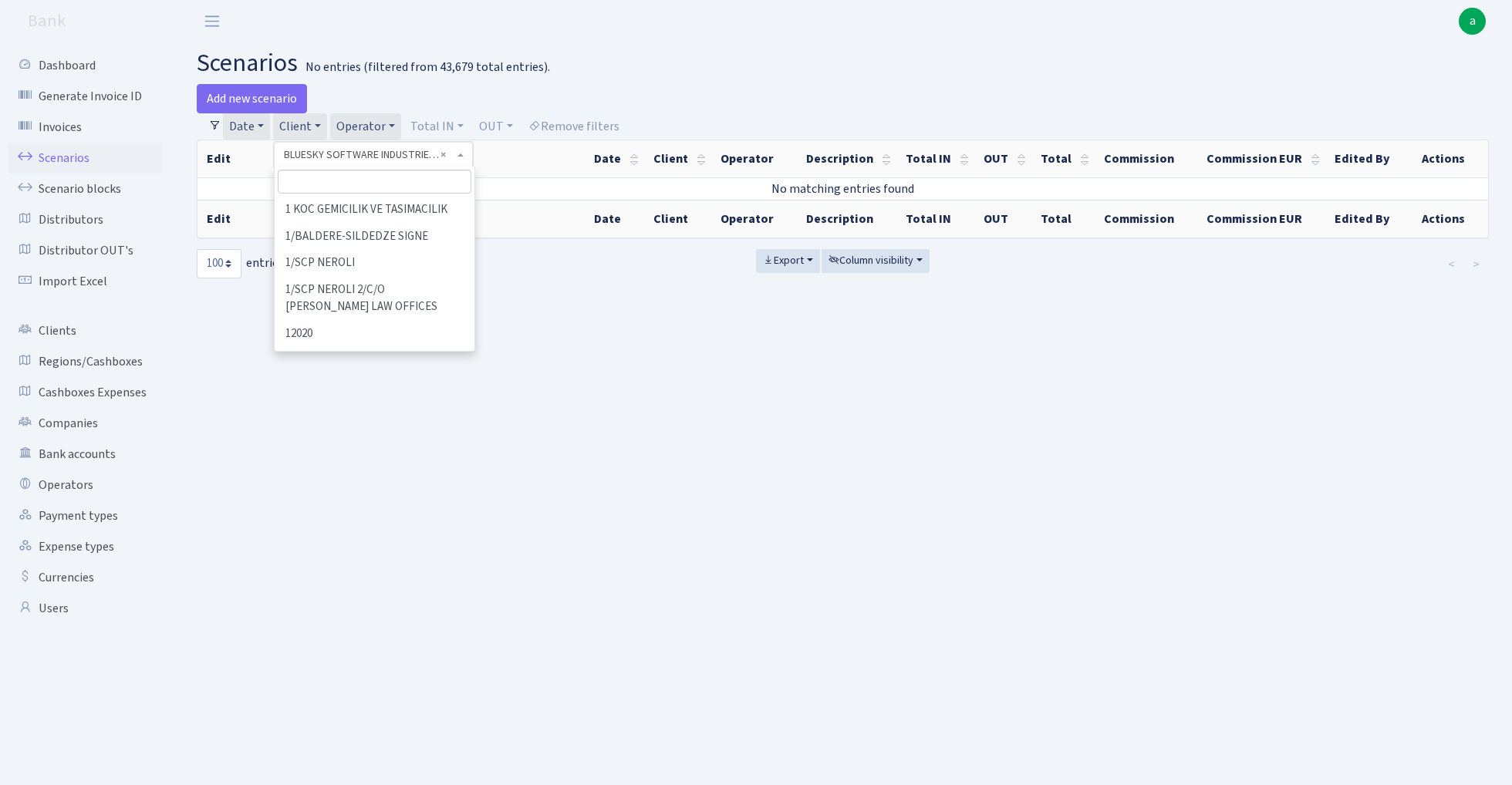
scroll to position [12811, 0]
click at [322, 183] on input "search" at bounding box center [374, 182] width 193 height 24
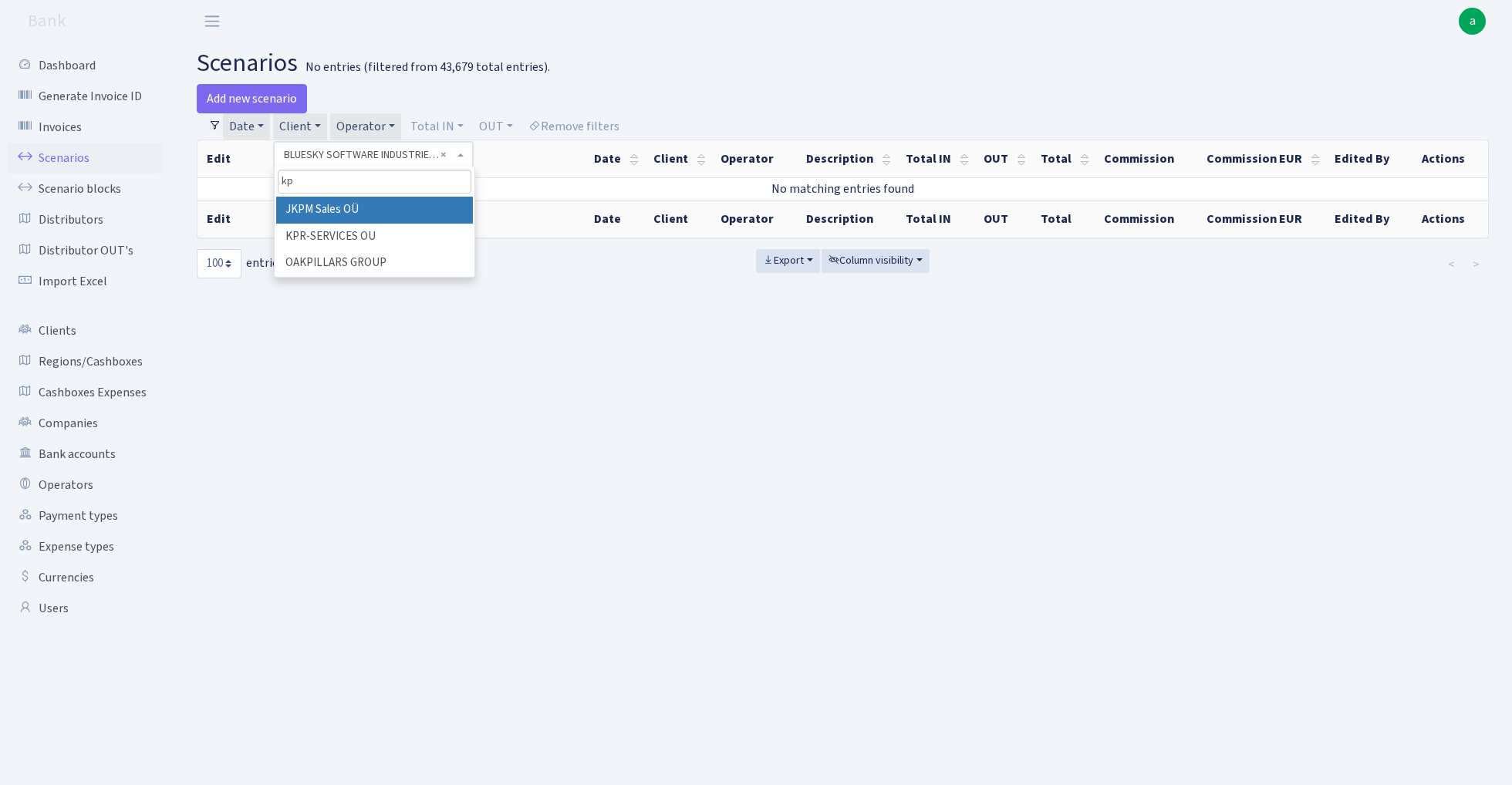
scroll to position [0, 0]
type input "kpr"
click at [359, 208] on li "KPR-SERVICES OU" at bounding box center [375, 210] width 197 height 27
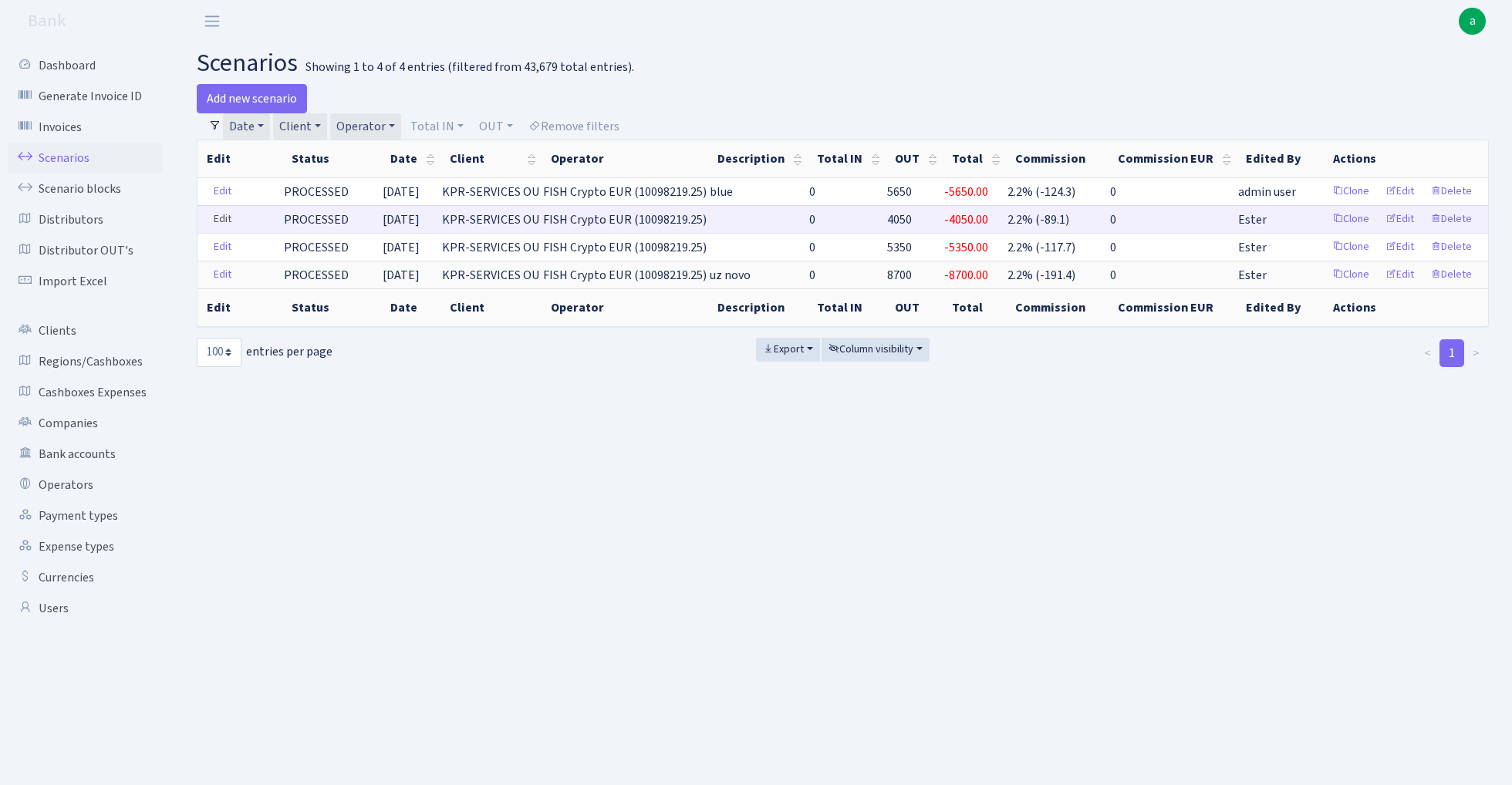
click at [225, 217] on link "Edit" at bounding box center [223, 219] width 31 height 24
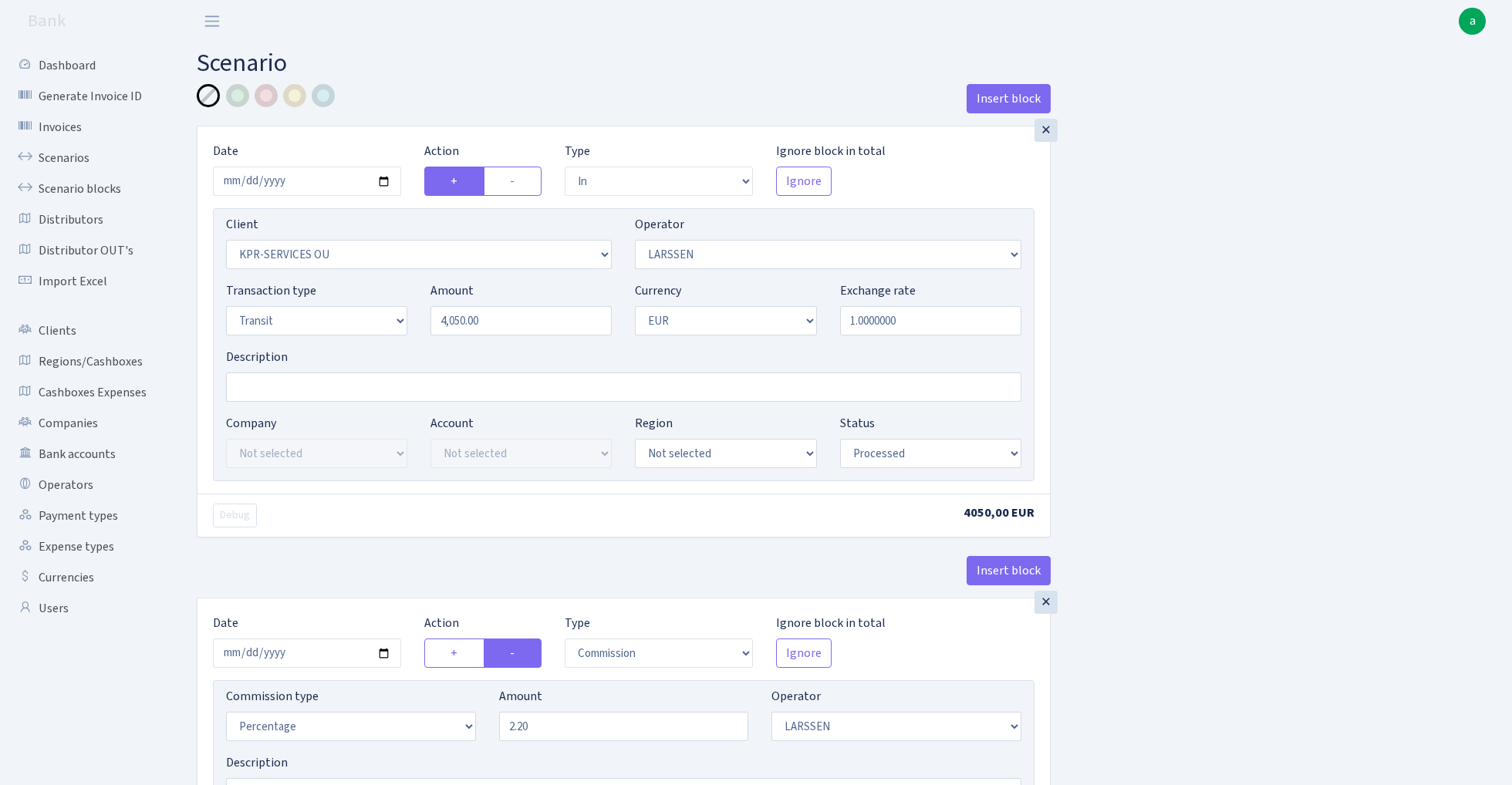
select select "in"
select select "303"
select select "36"
select select "5"
select select "1"
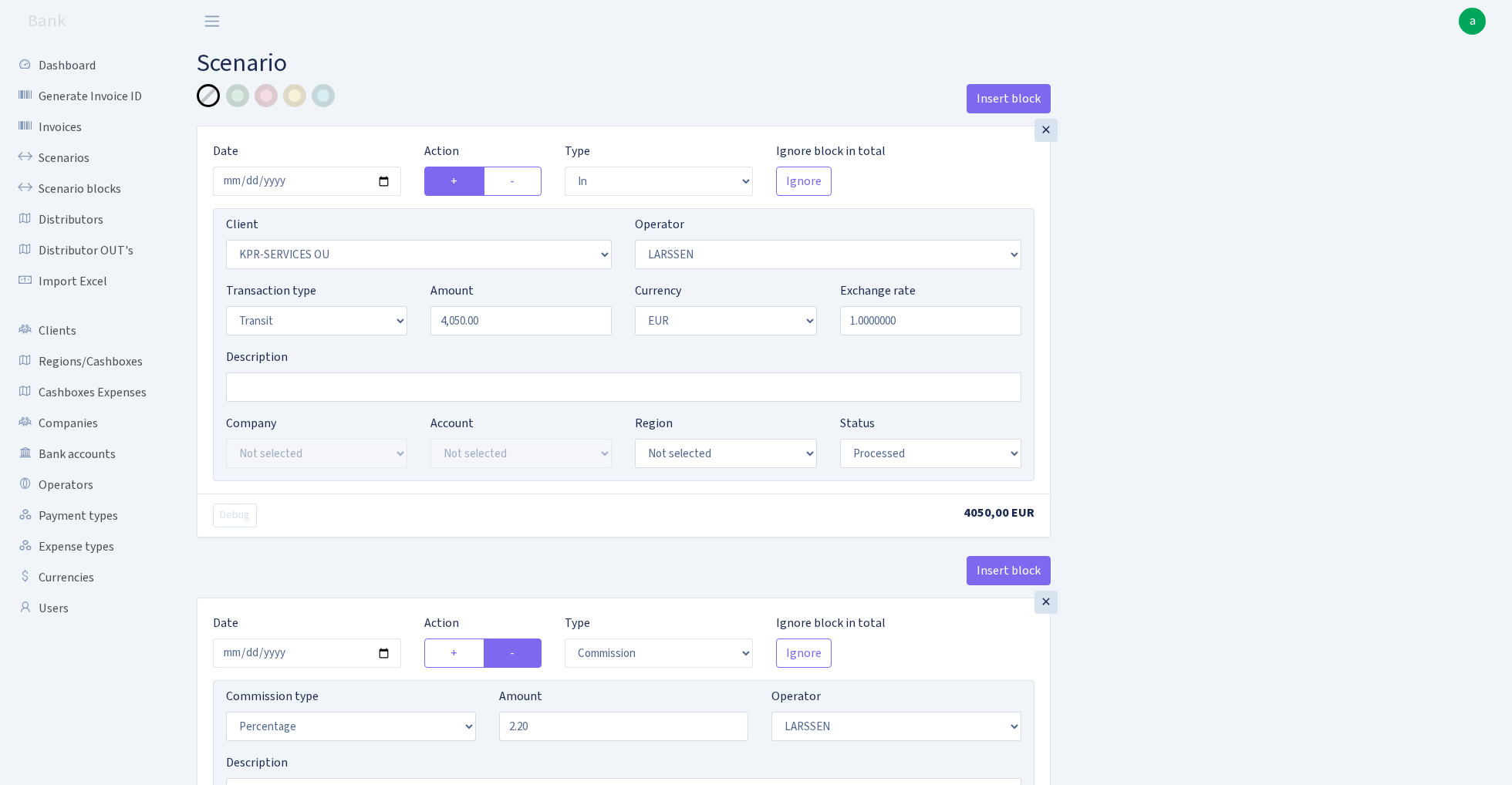
select select "processed"
select select "commission"
select select "36"
select select "processed"
select select "out"
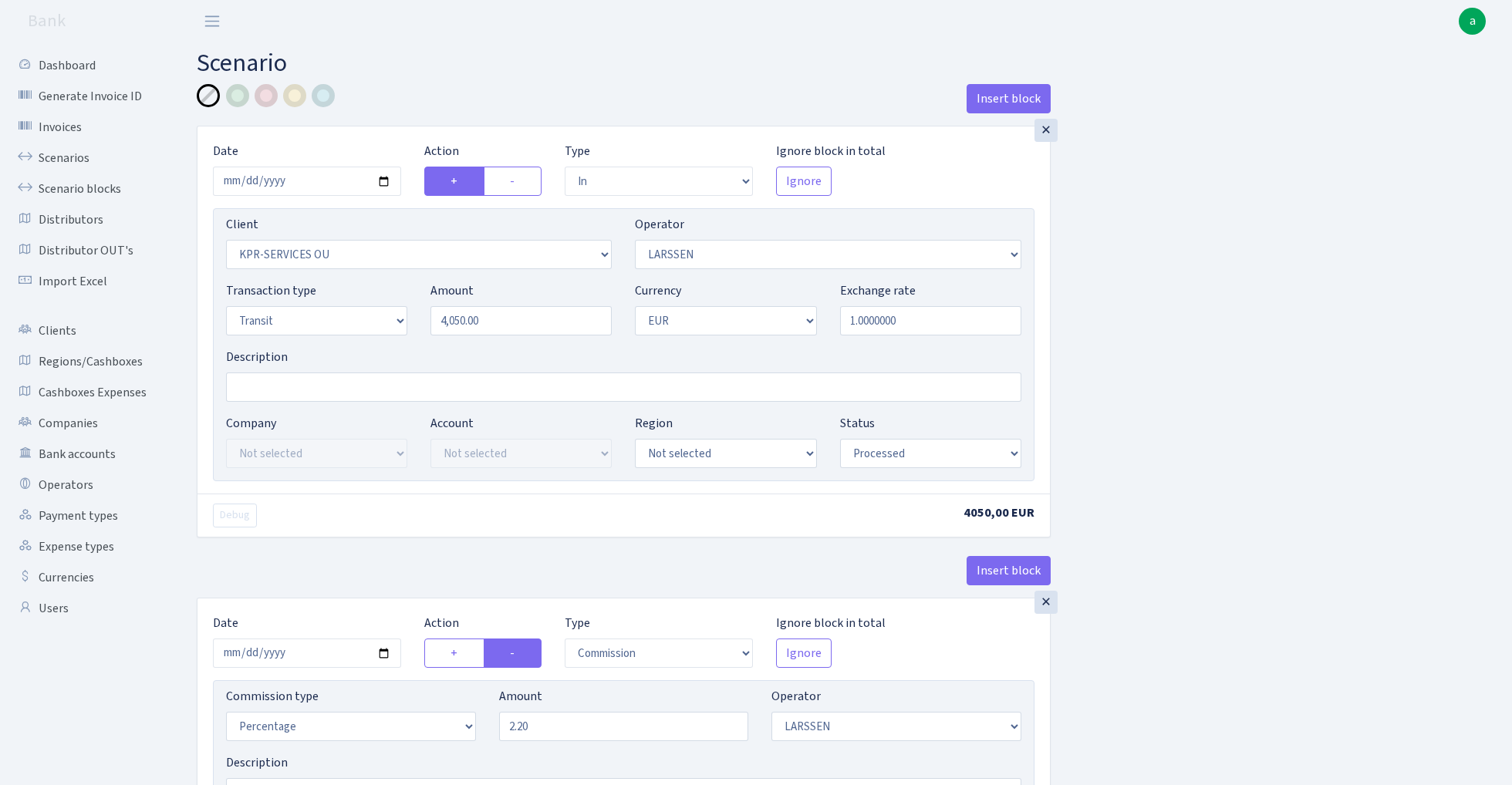
select select "2867"
select select "244"
select select "5"
select select "1"
select select "processed"
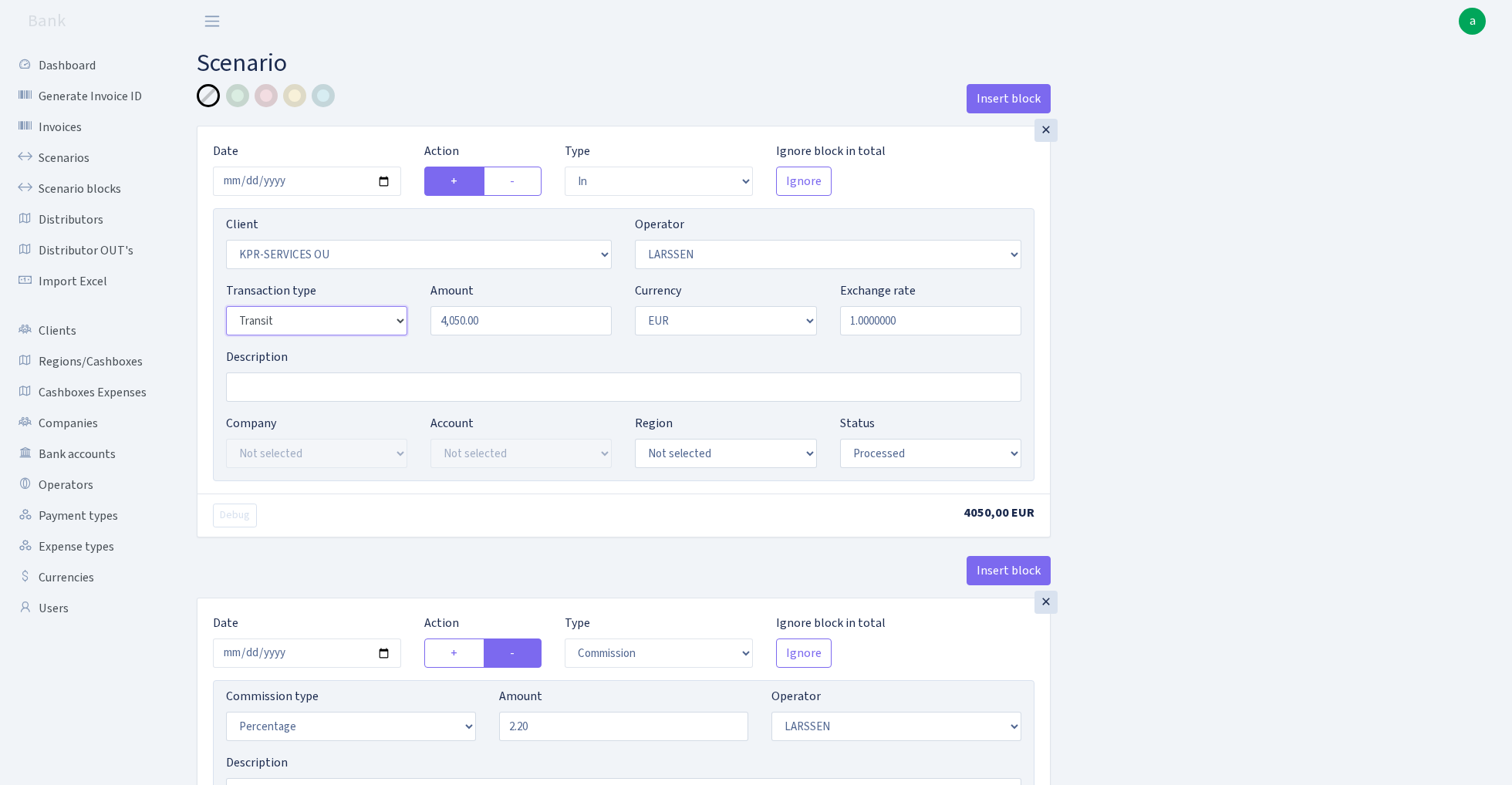
select select "17"
click at [316, 386] on input "Description" at bounding box center [624, 387] width 796 height 29
click at [362, 389] on input "fish blue paytend" at bounding box center [624, 387] width 796 height 29
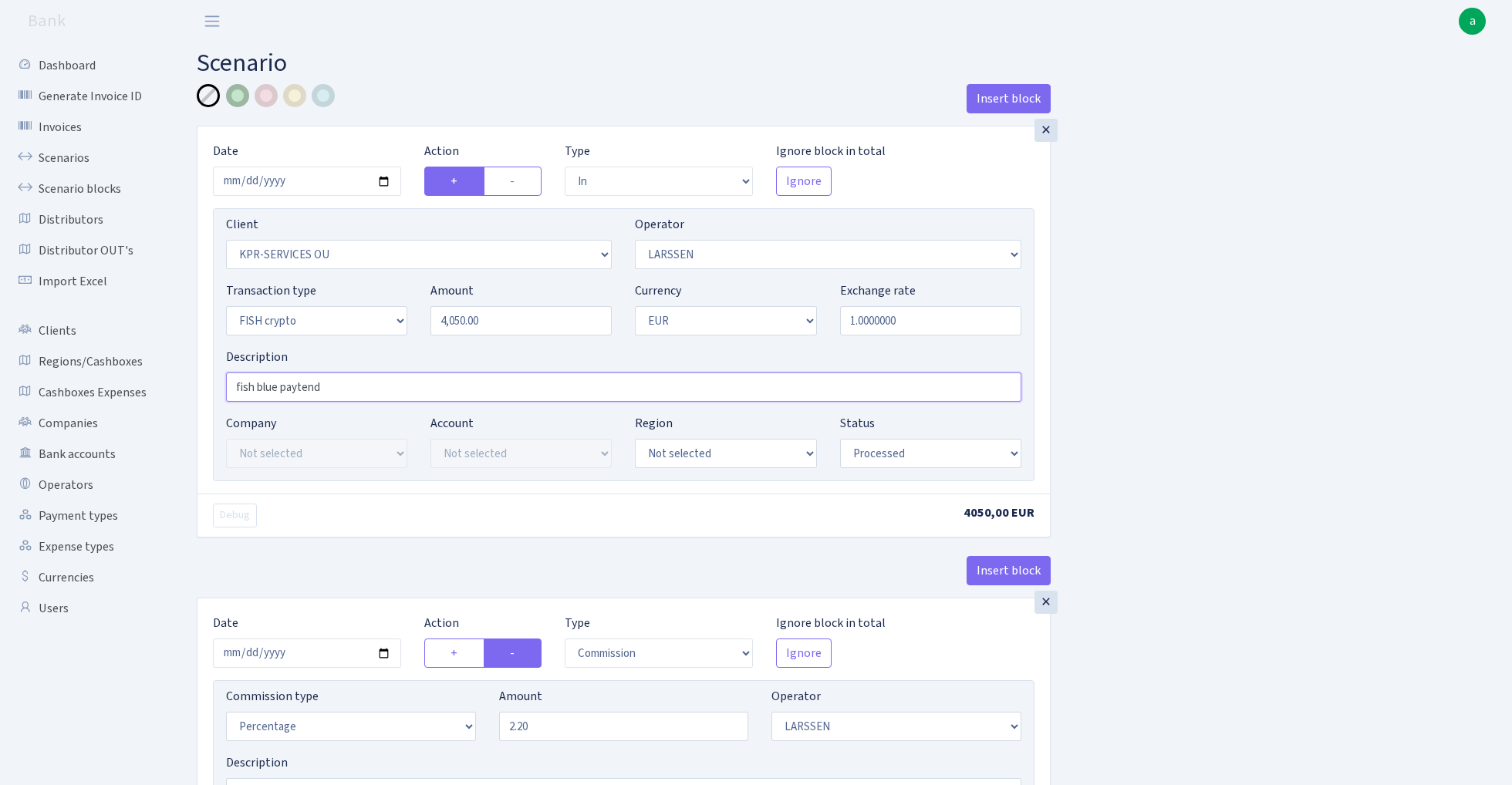
type input "fish blue paytend"
click at [238, 101] on div at bounding box center [238, 95] width 23 height 23
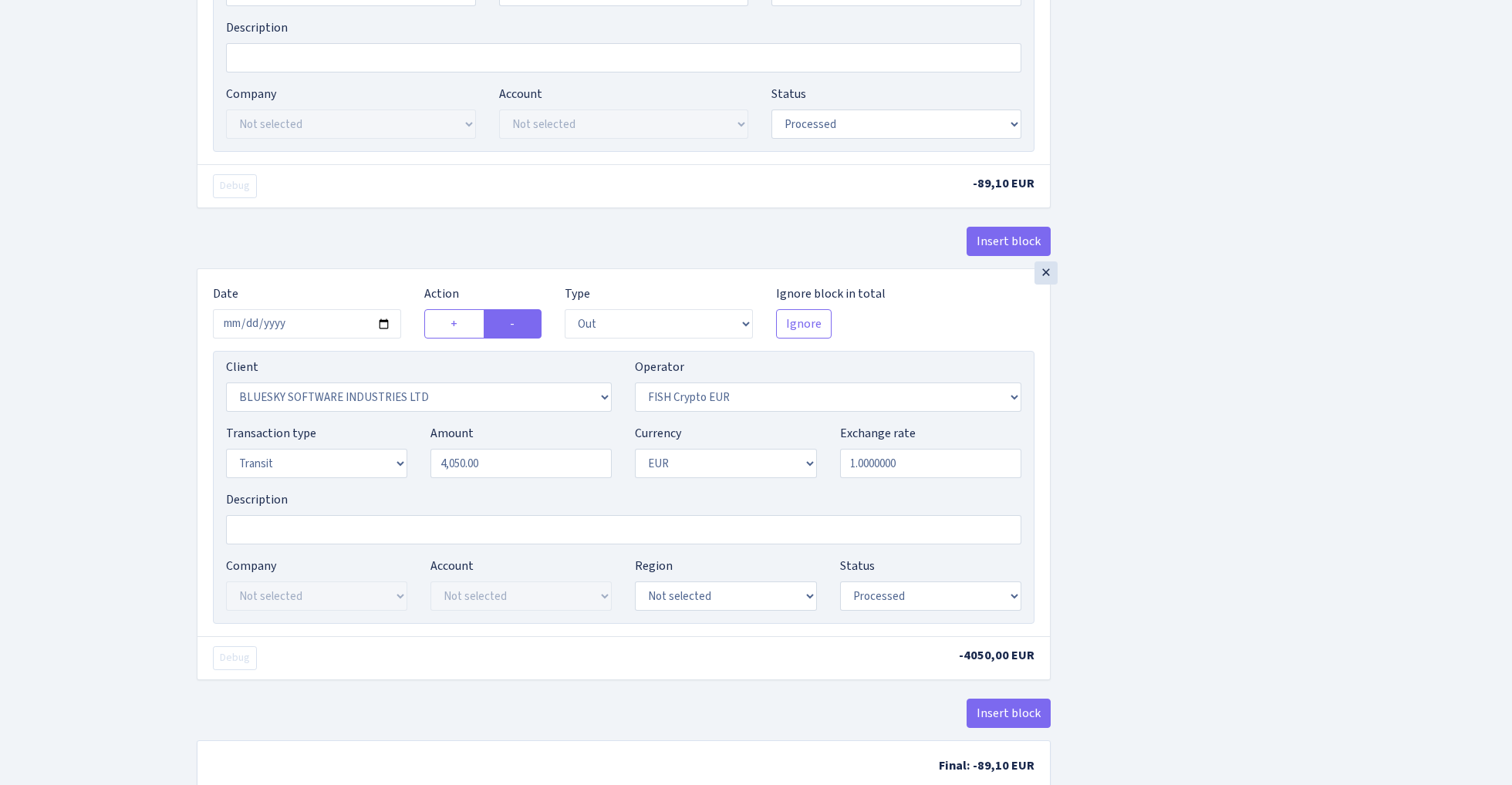
scroll to position [771, 0]
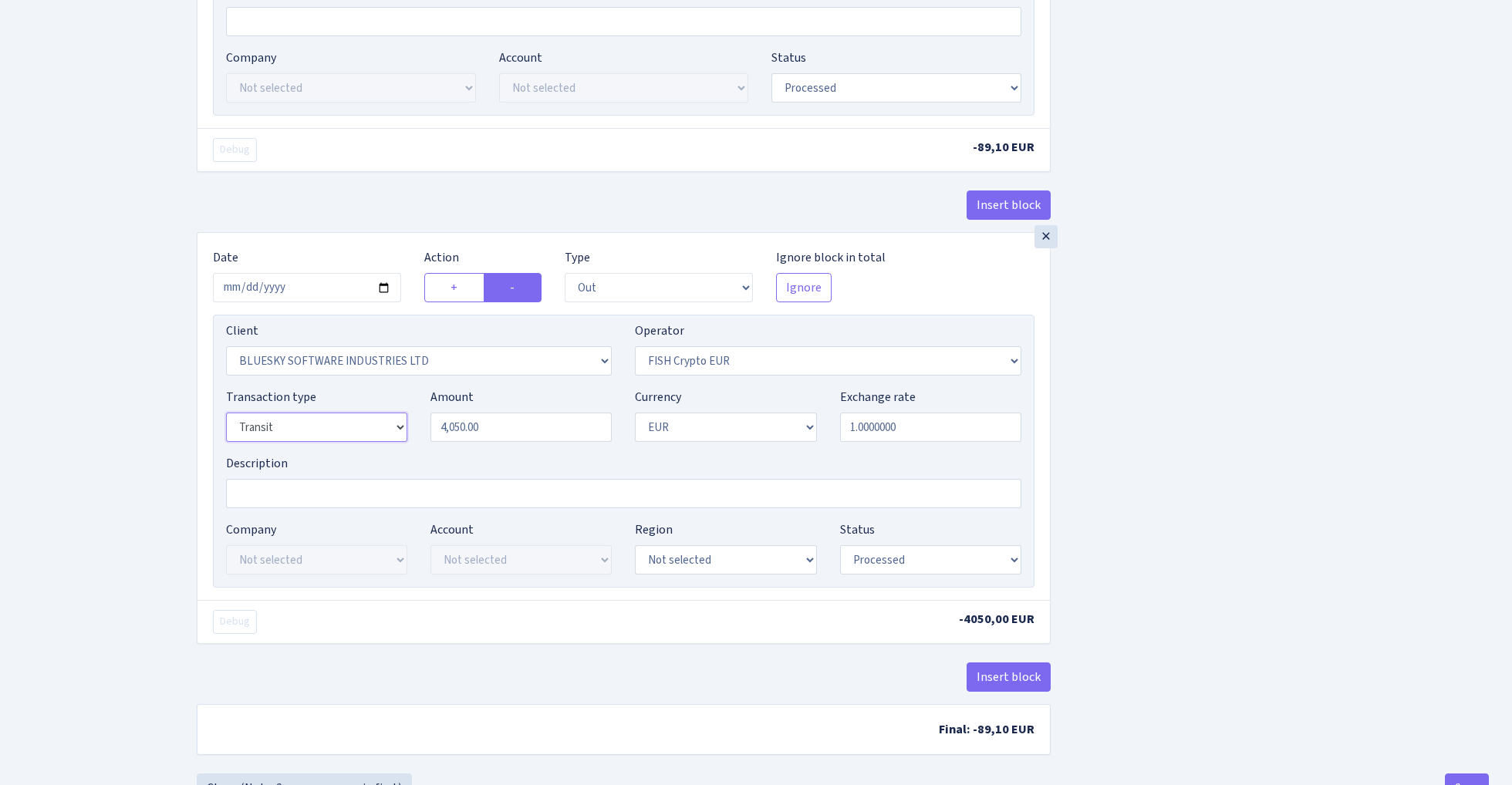
select select "17"
select select "460"
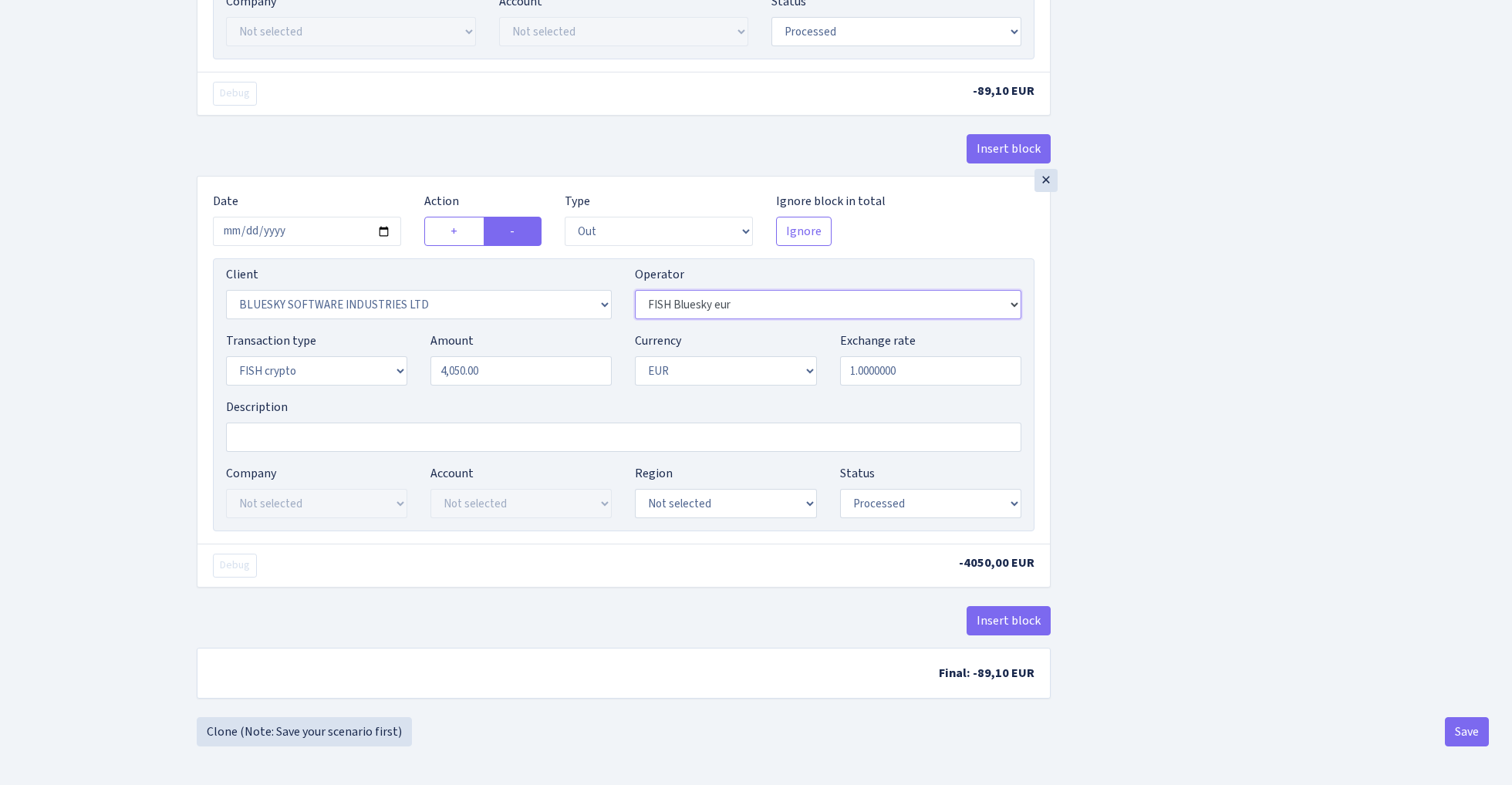
scroll to position [834, 0]
click at [1456, 727] on button "Save" at bounding box center [1467, 732] width 44 height 29
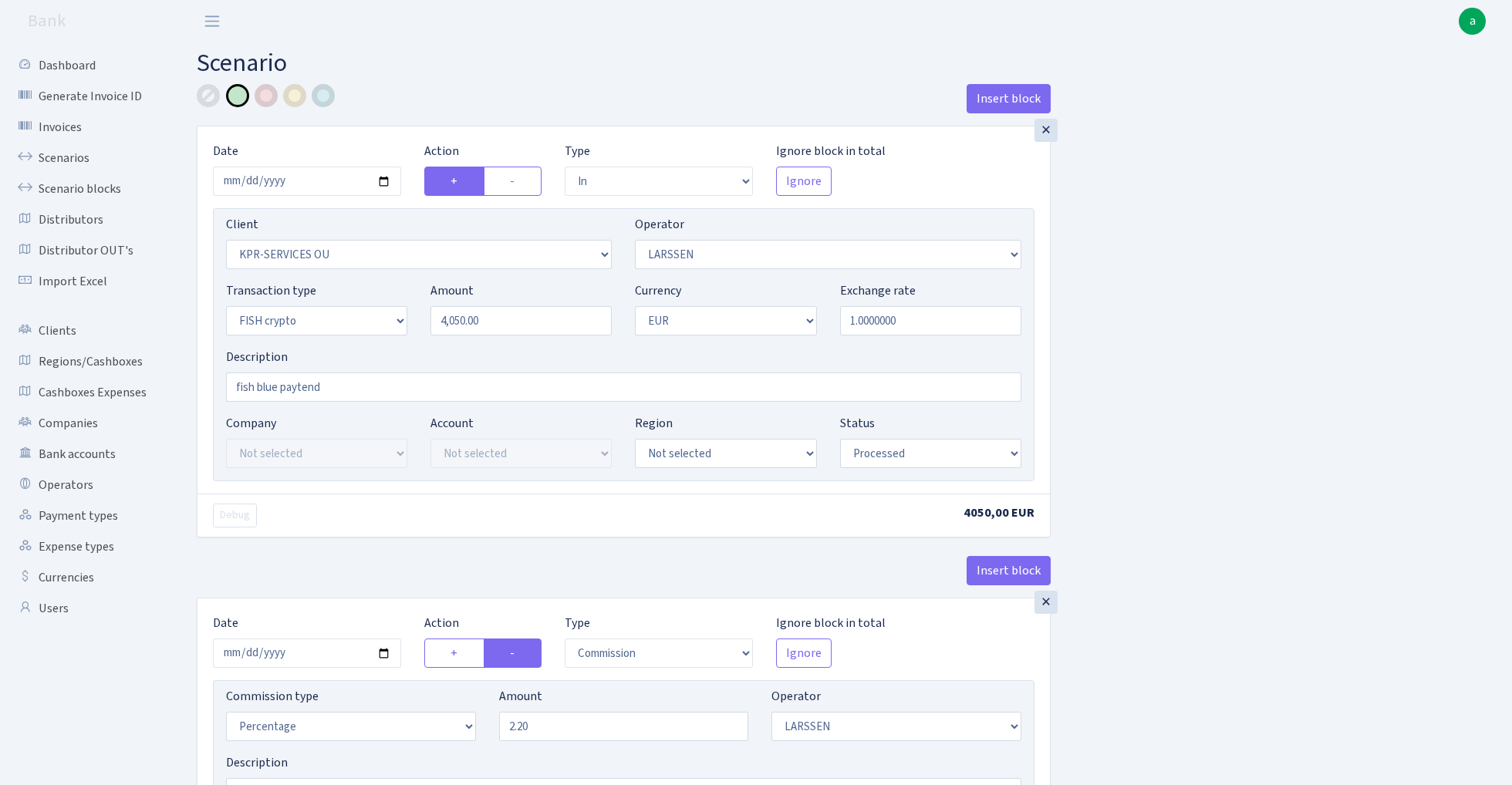
select select "in"
select select "303"
select select "36"
select select "17"
select select "1"
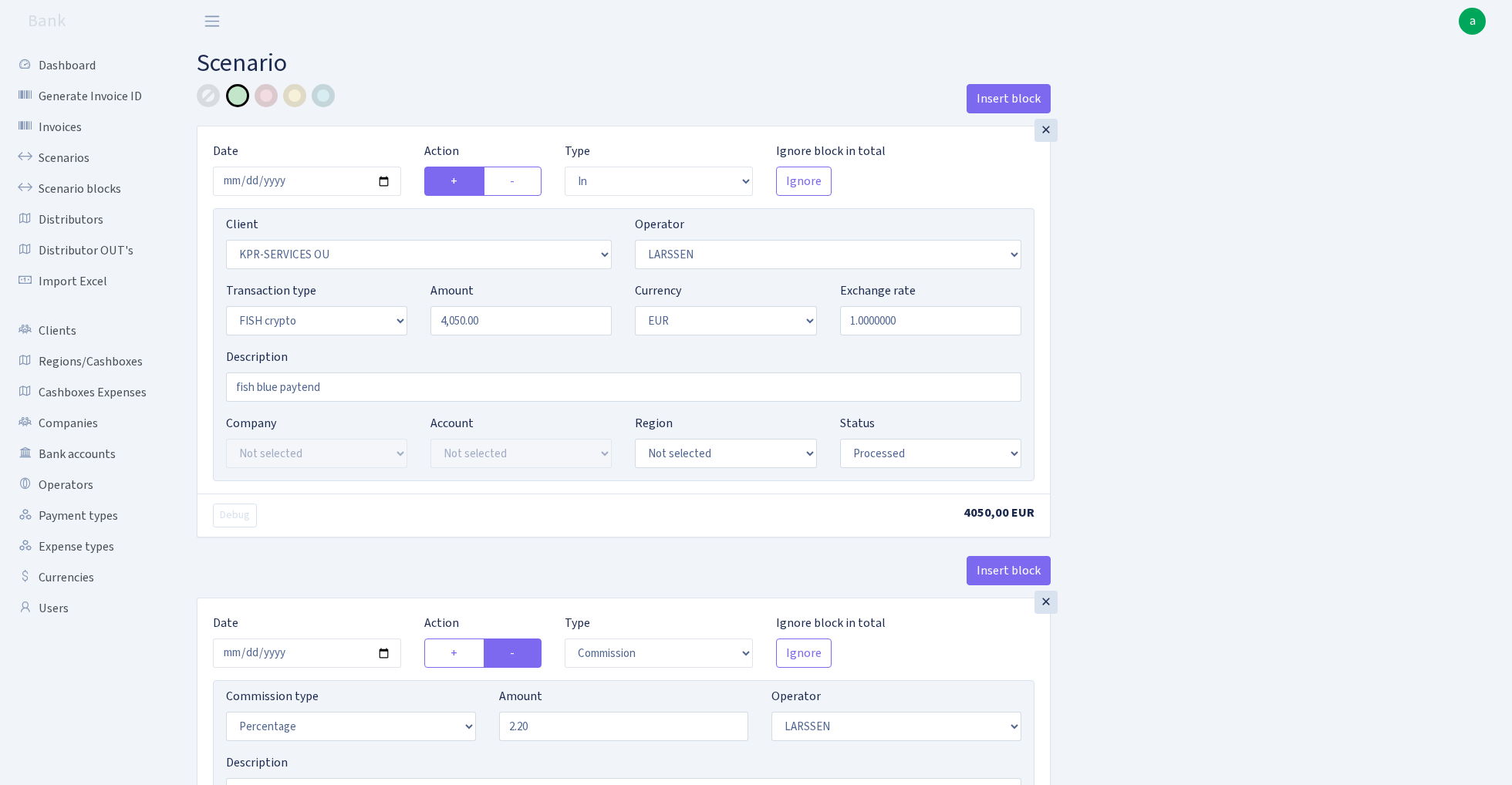
select select "processed"
select select "commission"
select select "36"
select select "processed"
select select "out"
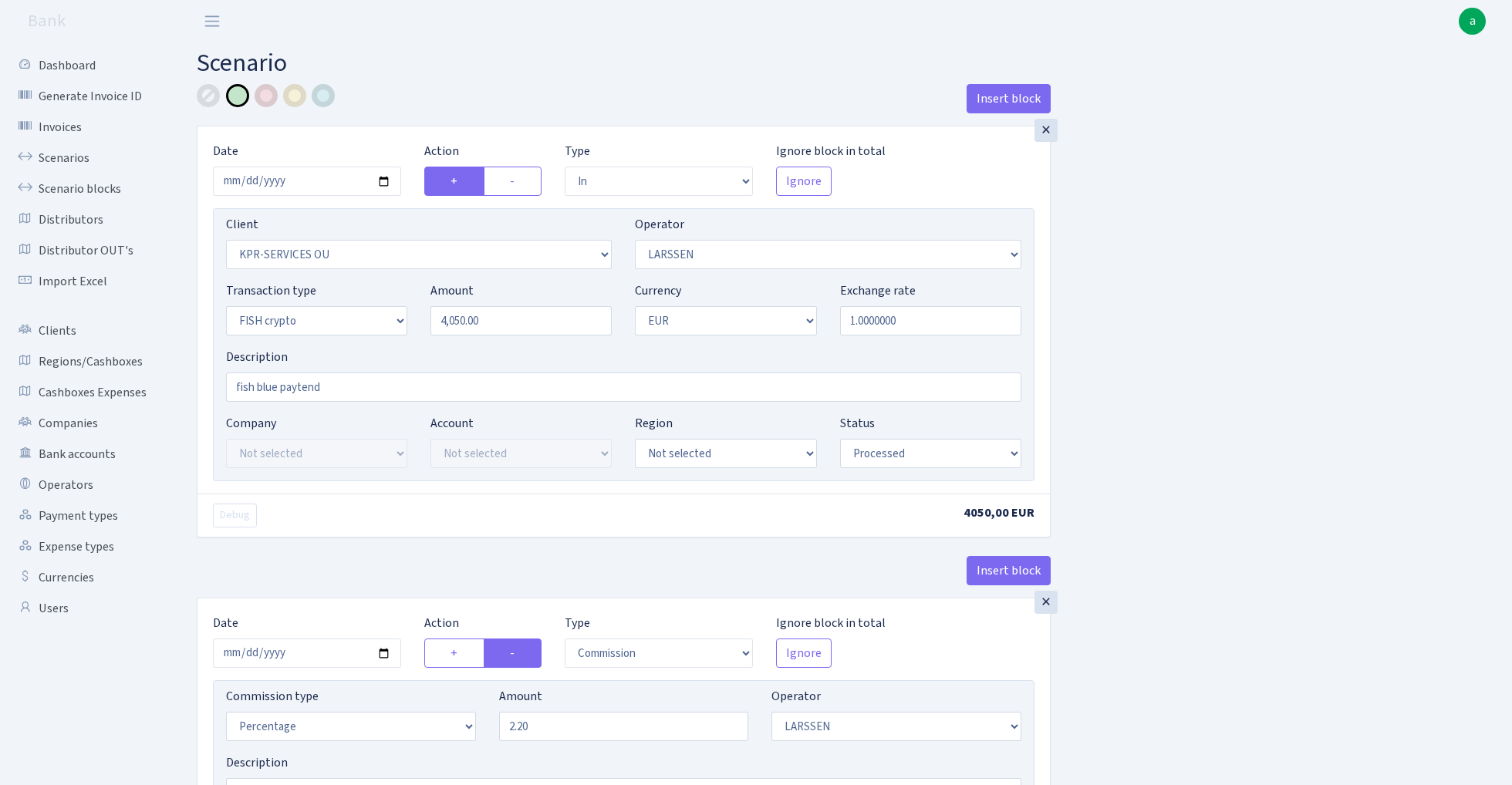
select select "2867"
select select "460"
select select "17"
select select "1"
select select "processed"
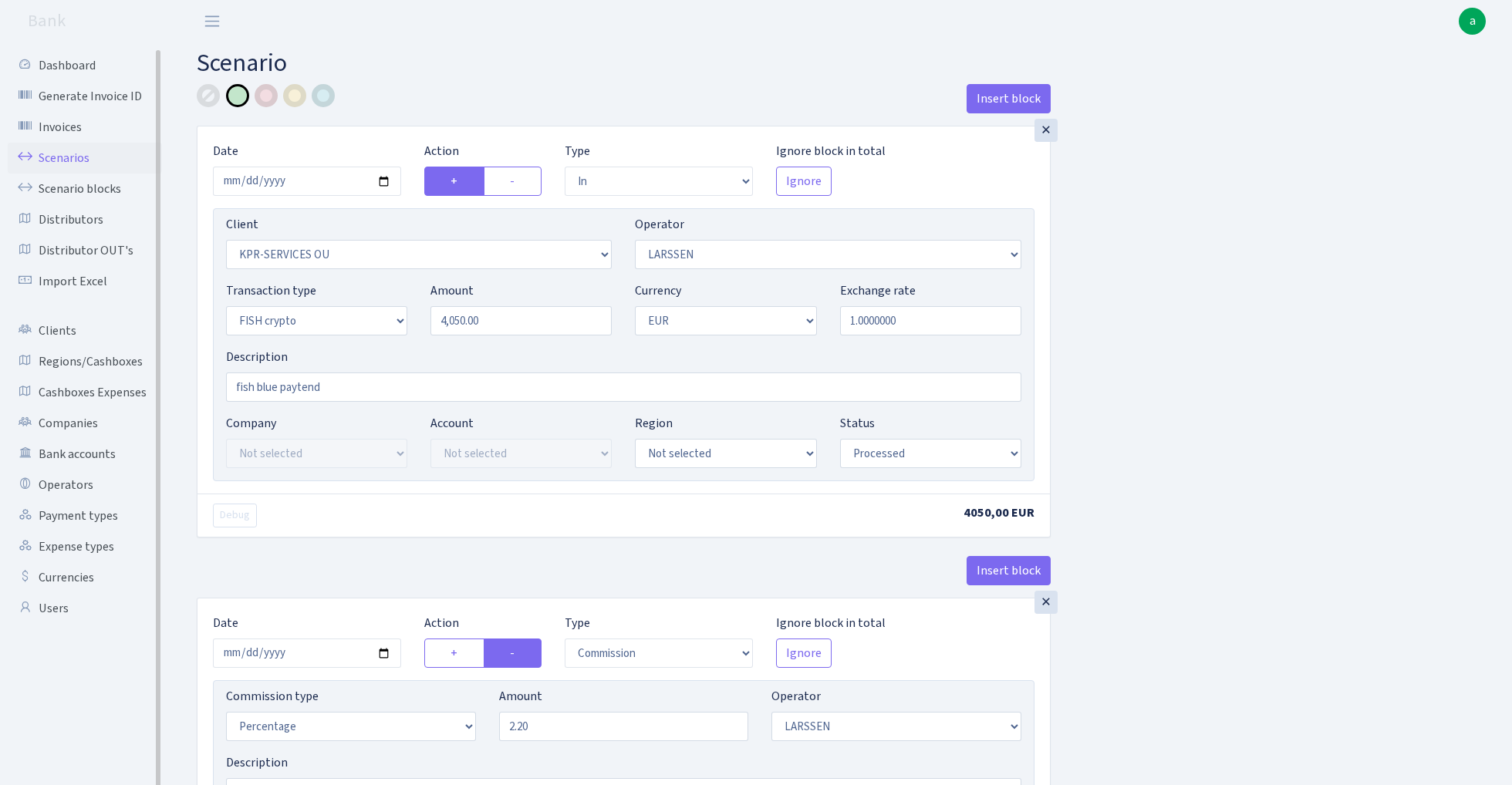
click at [71, 152] on link "Scenarios" at bounding box center [85, 159] width 154 height 31
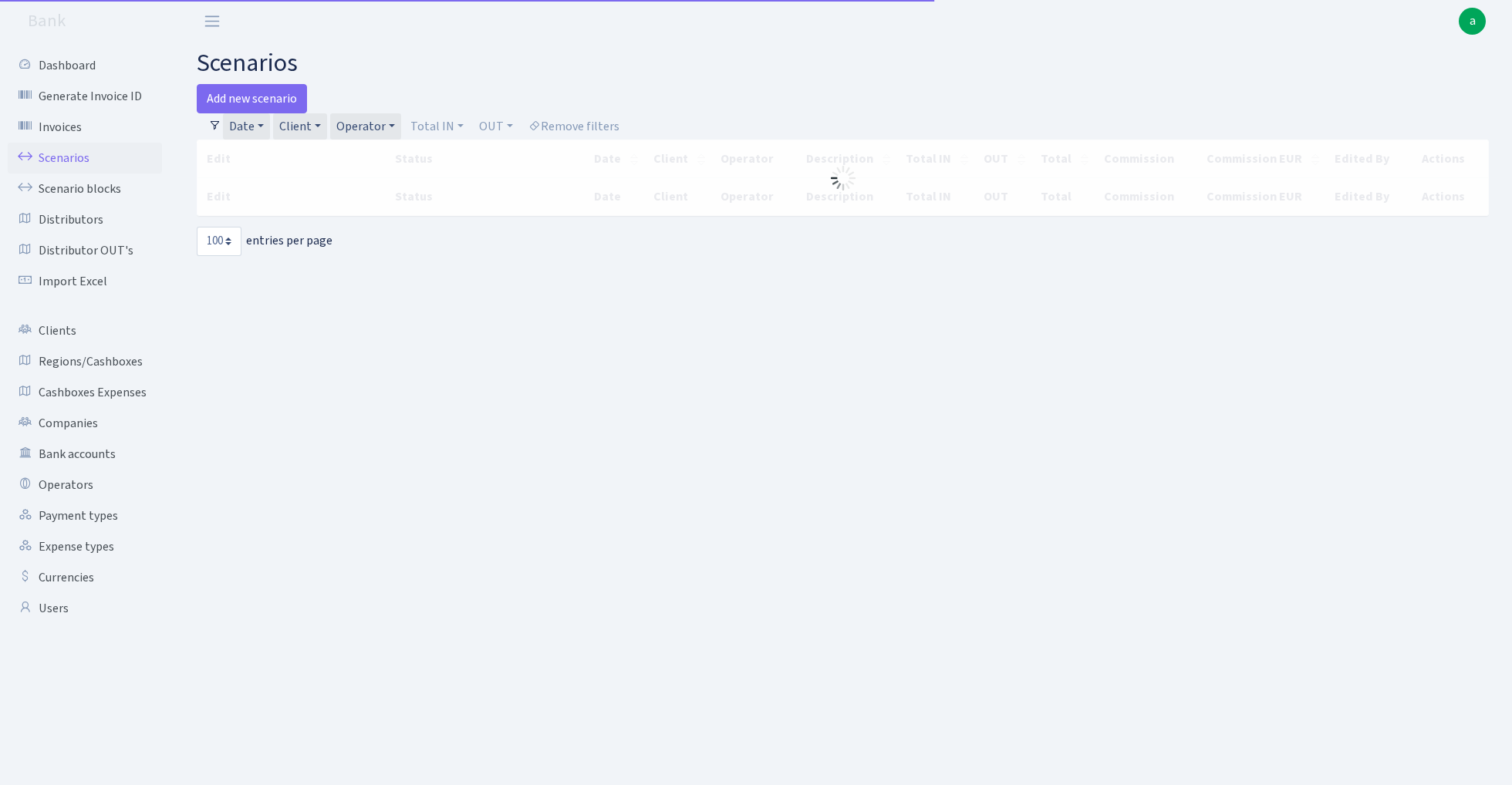
select select "100"
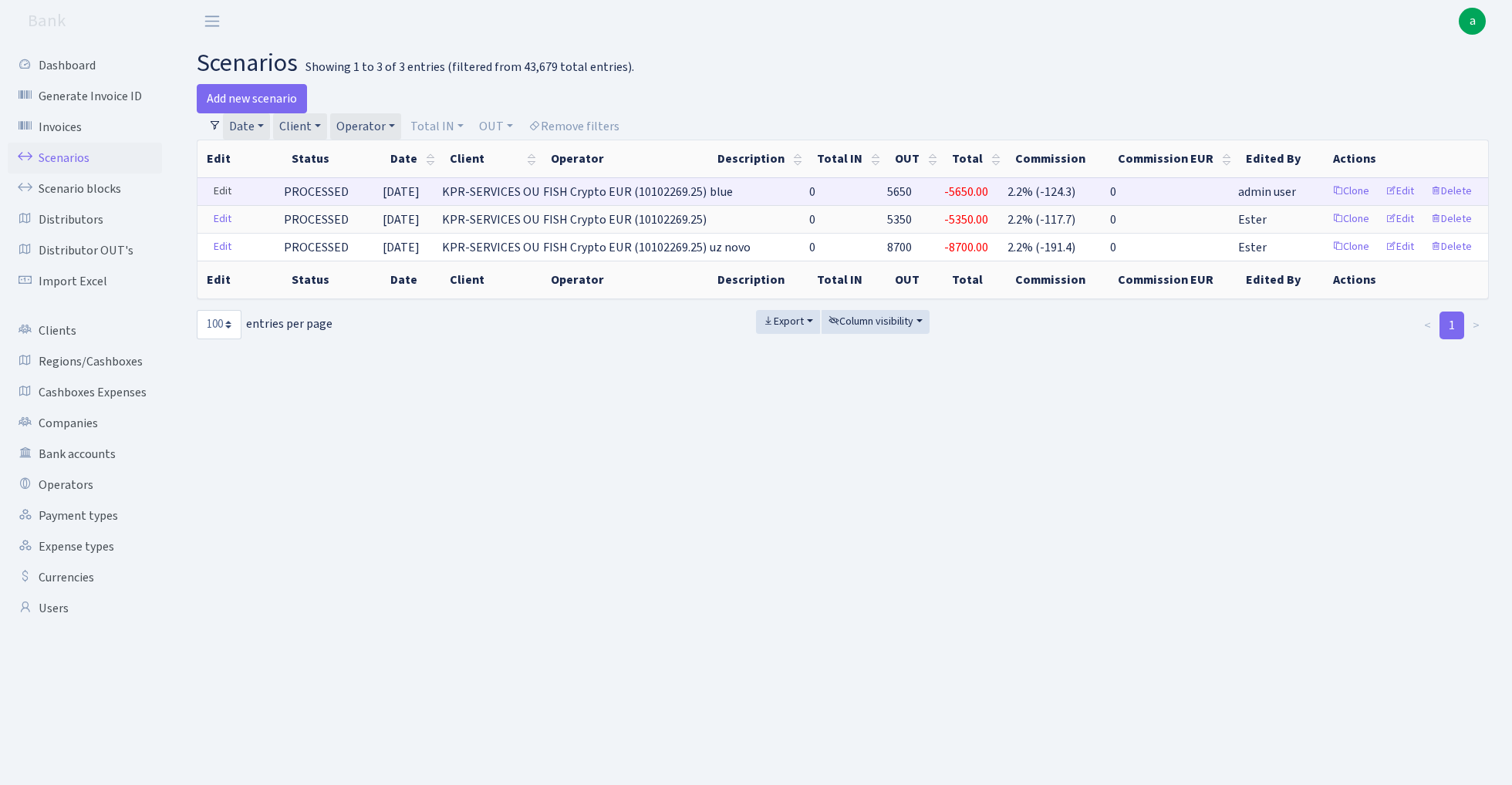
click at [221, 189] on link "Edit" at bounding box center [223, 191] width 31 height 24
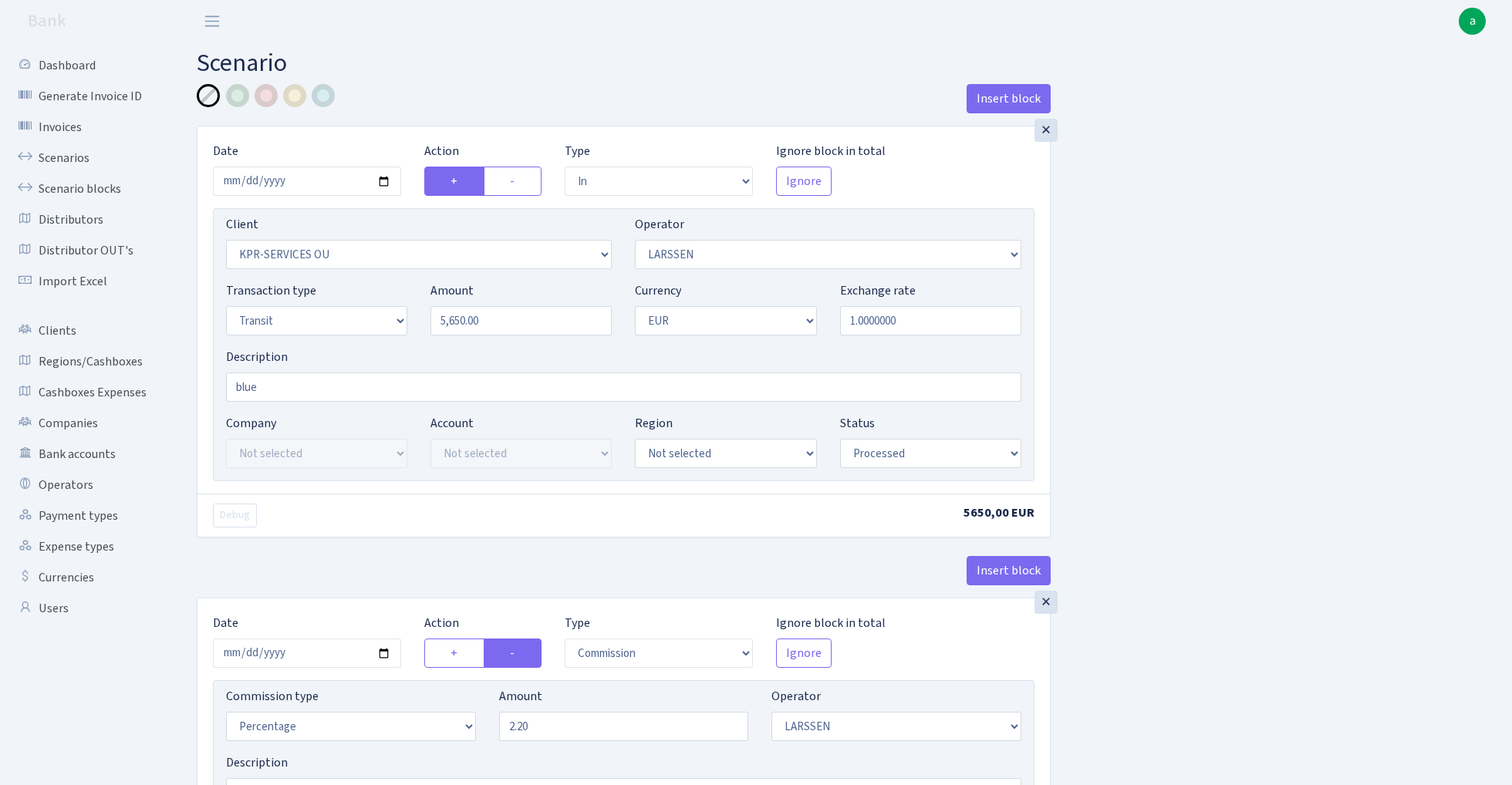
select select "in"
select select "303"
select select "36"
select select "5"
select select "1"
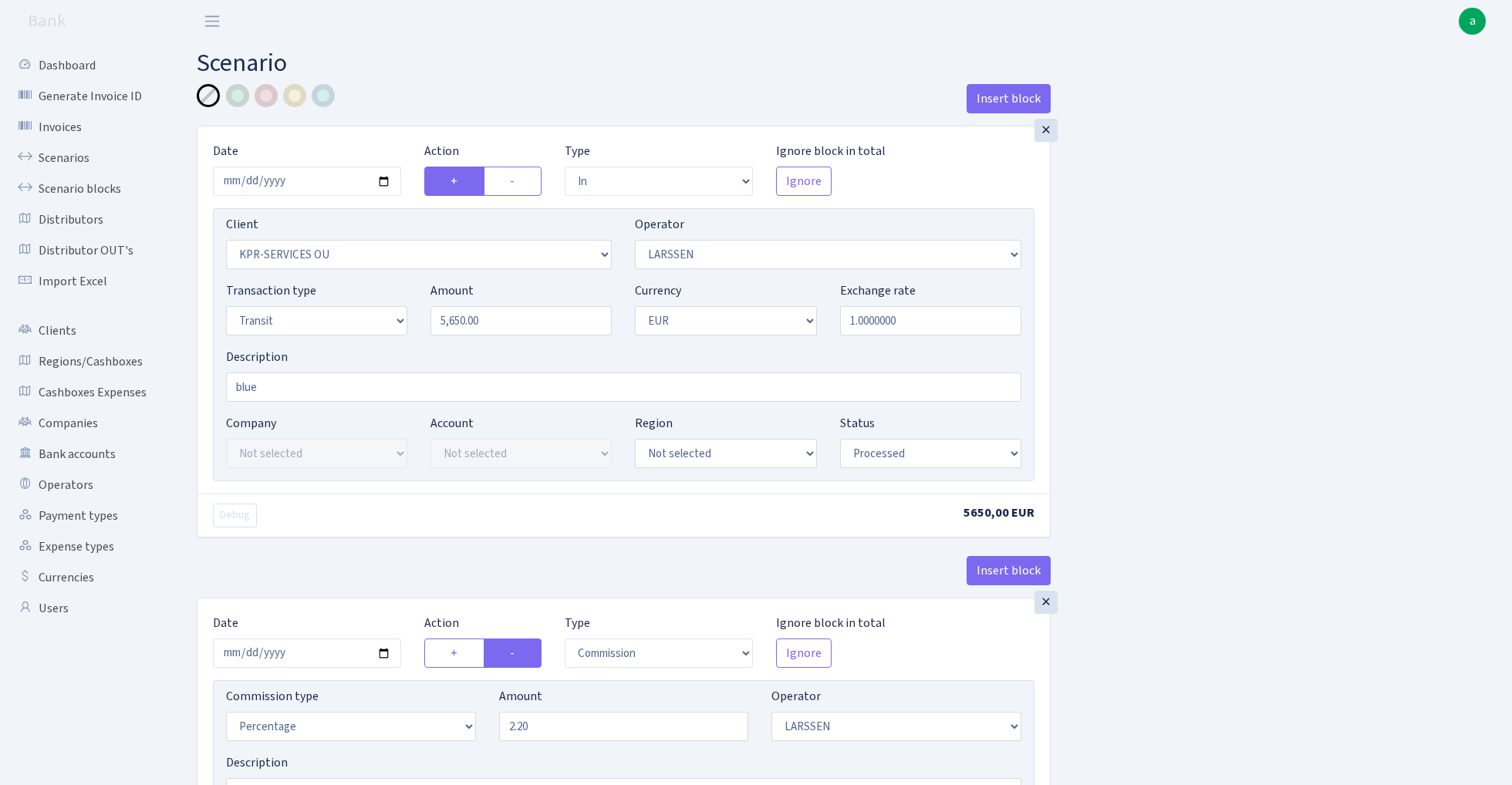
select select "processed"
select select "commission"
select select "36"
select select "processed"
select select "out"
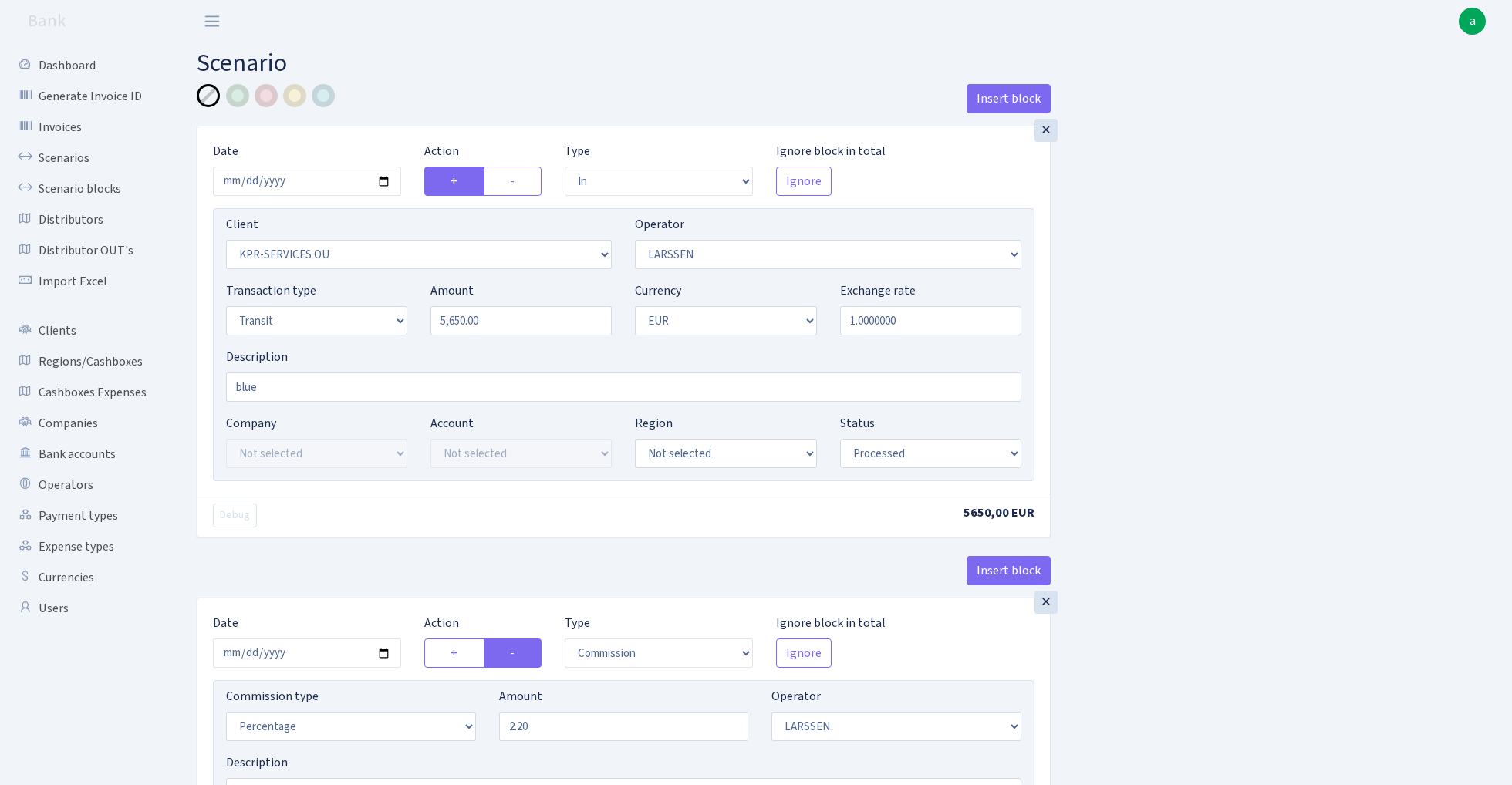
select select "2867"
select select "244"
select select "5"
select select "1"
select select "processed"
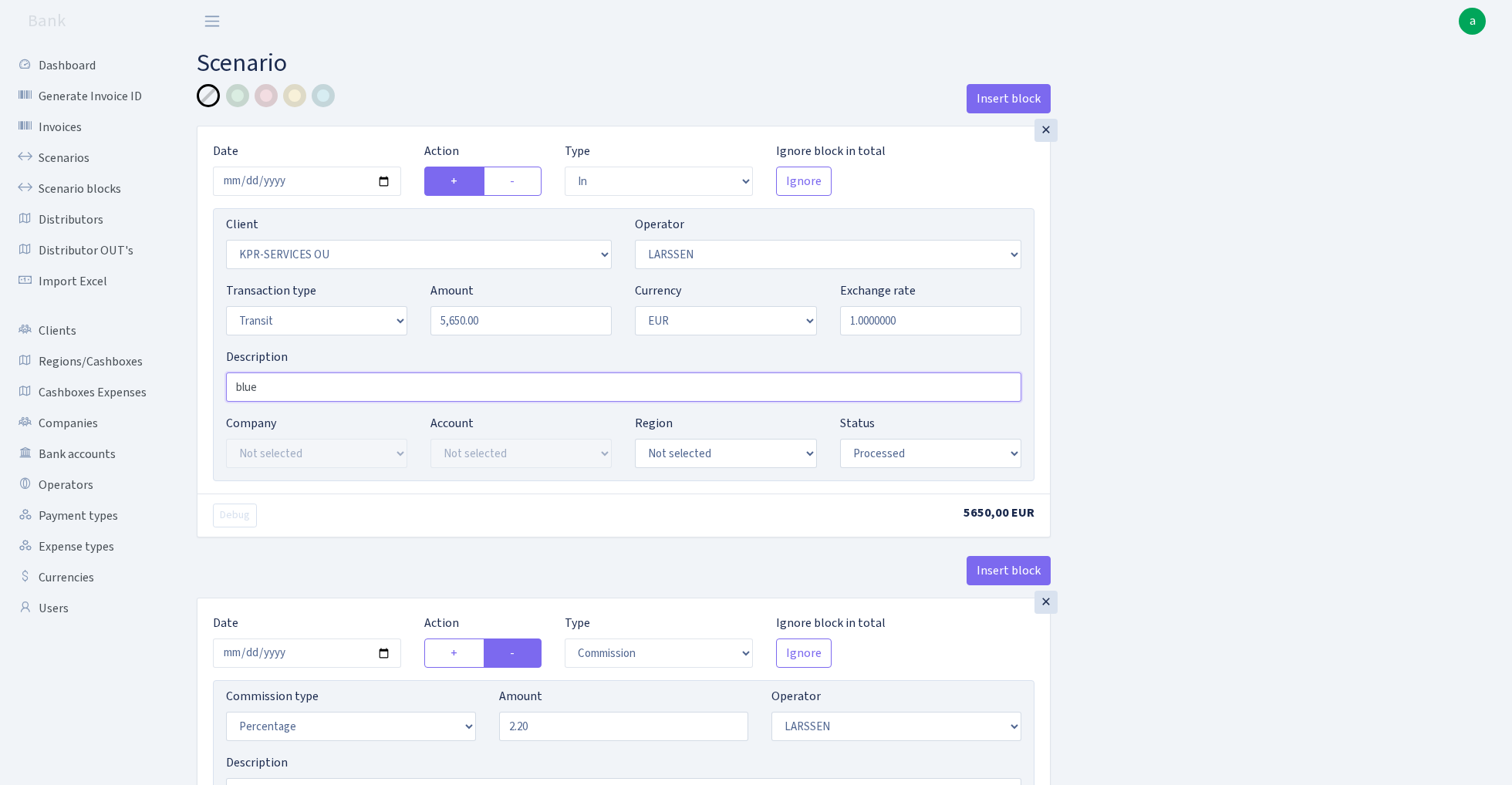
click at [336, 392] on input "blue" at bounding box center [624, 387] width 796 height 29
paste input "fish blue paytend"
type input "fish blue paytend"
select select "17"
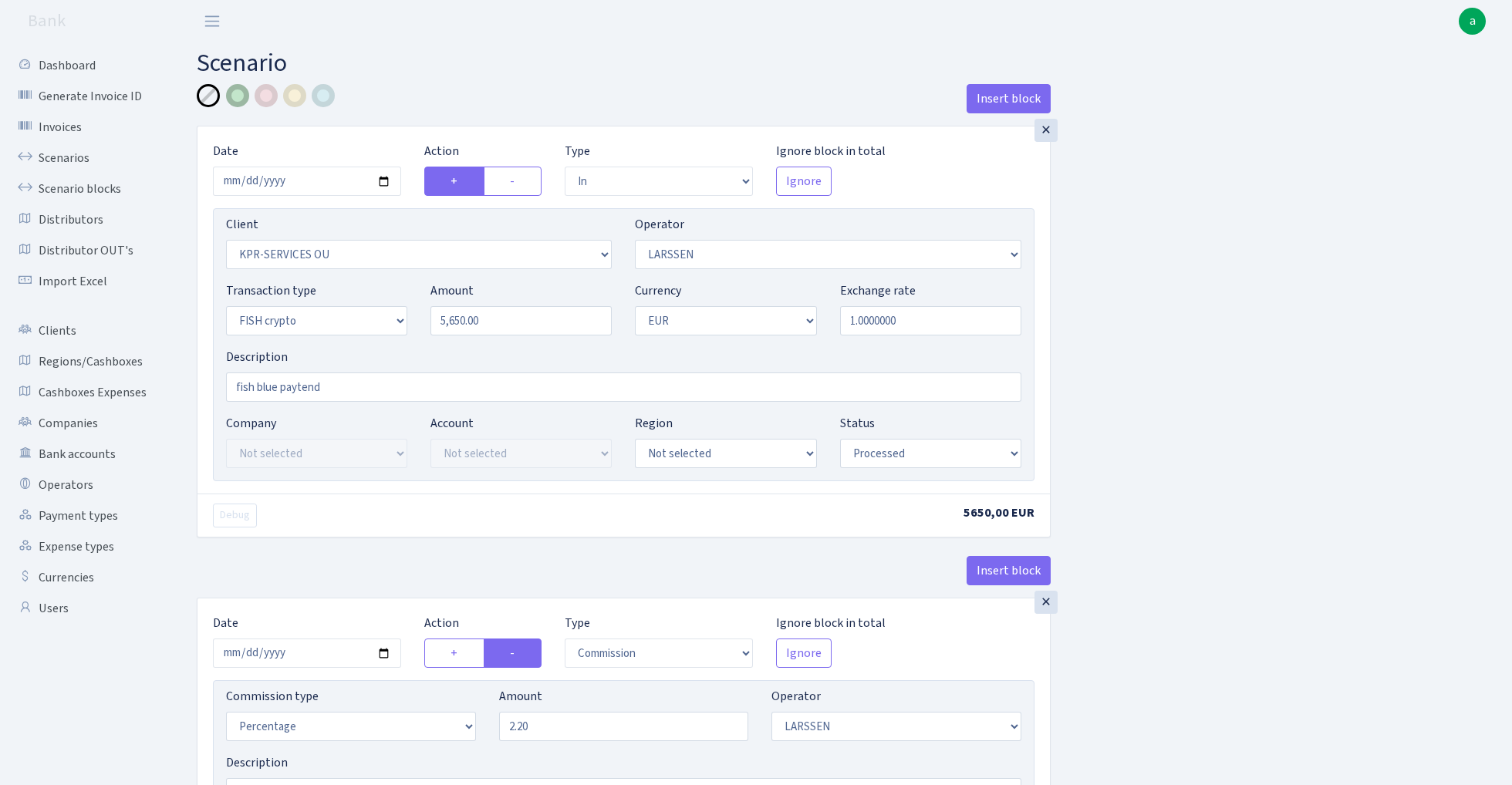
click at [242, 97] on div at bounding box center [238, 95] width 23 height 23
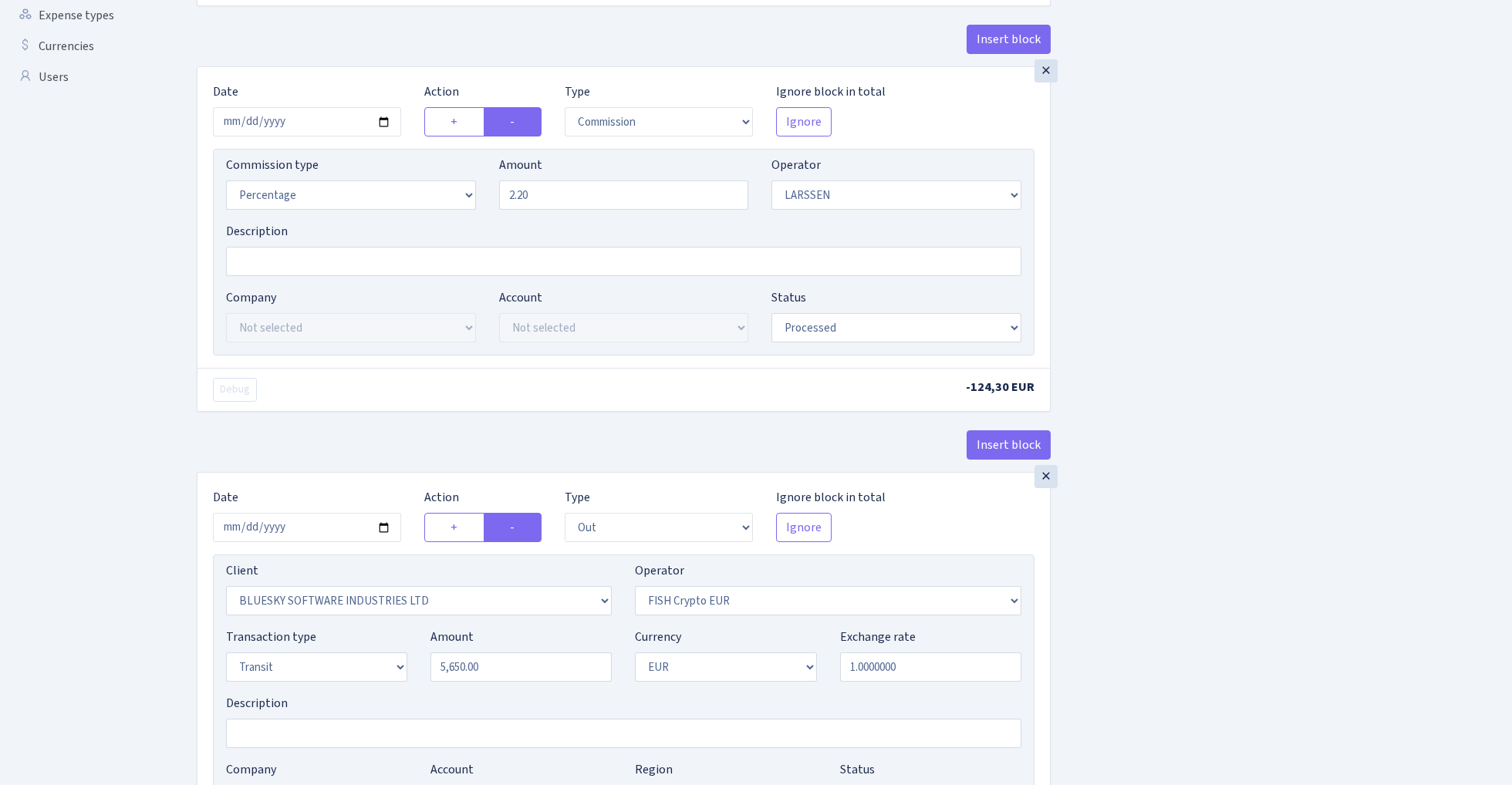
scroll to position [652, 0]
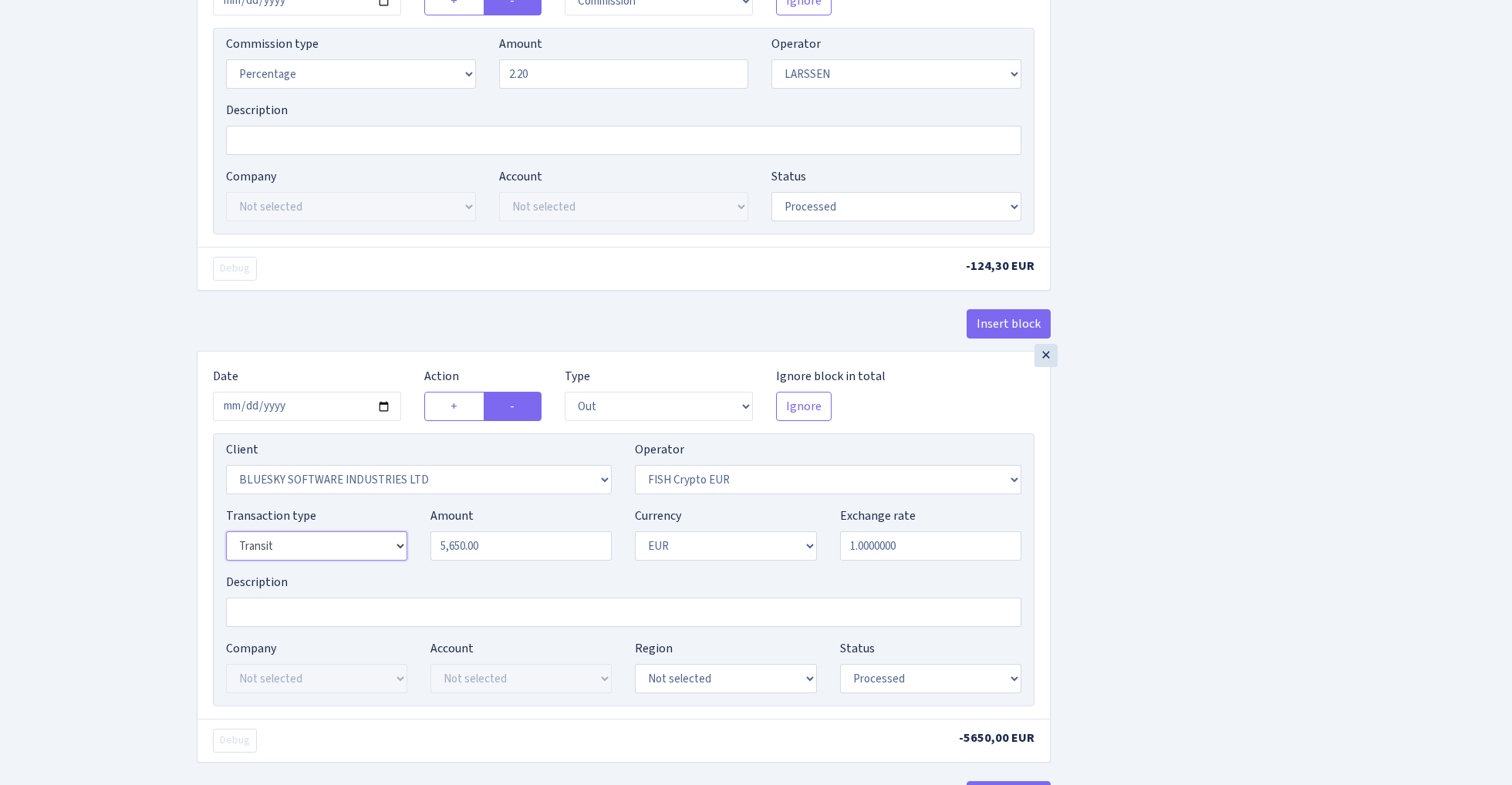
select select "17"
select select "460"
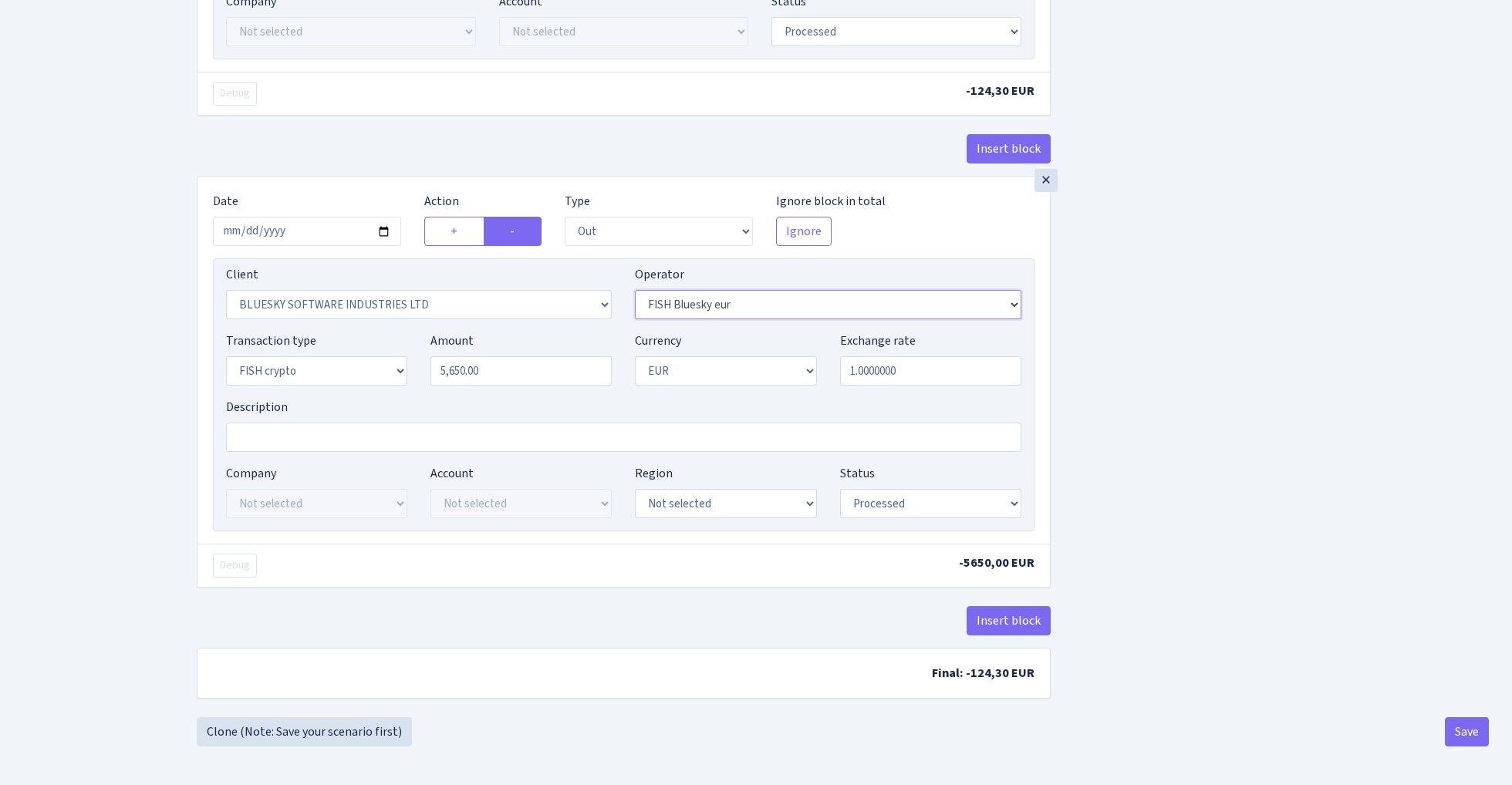
scroll to position [834, 0]
click at [1456, 730] on button "Save" at bounding box center [1467, 732] width 44 height 29
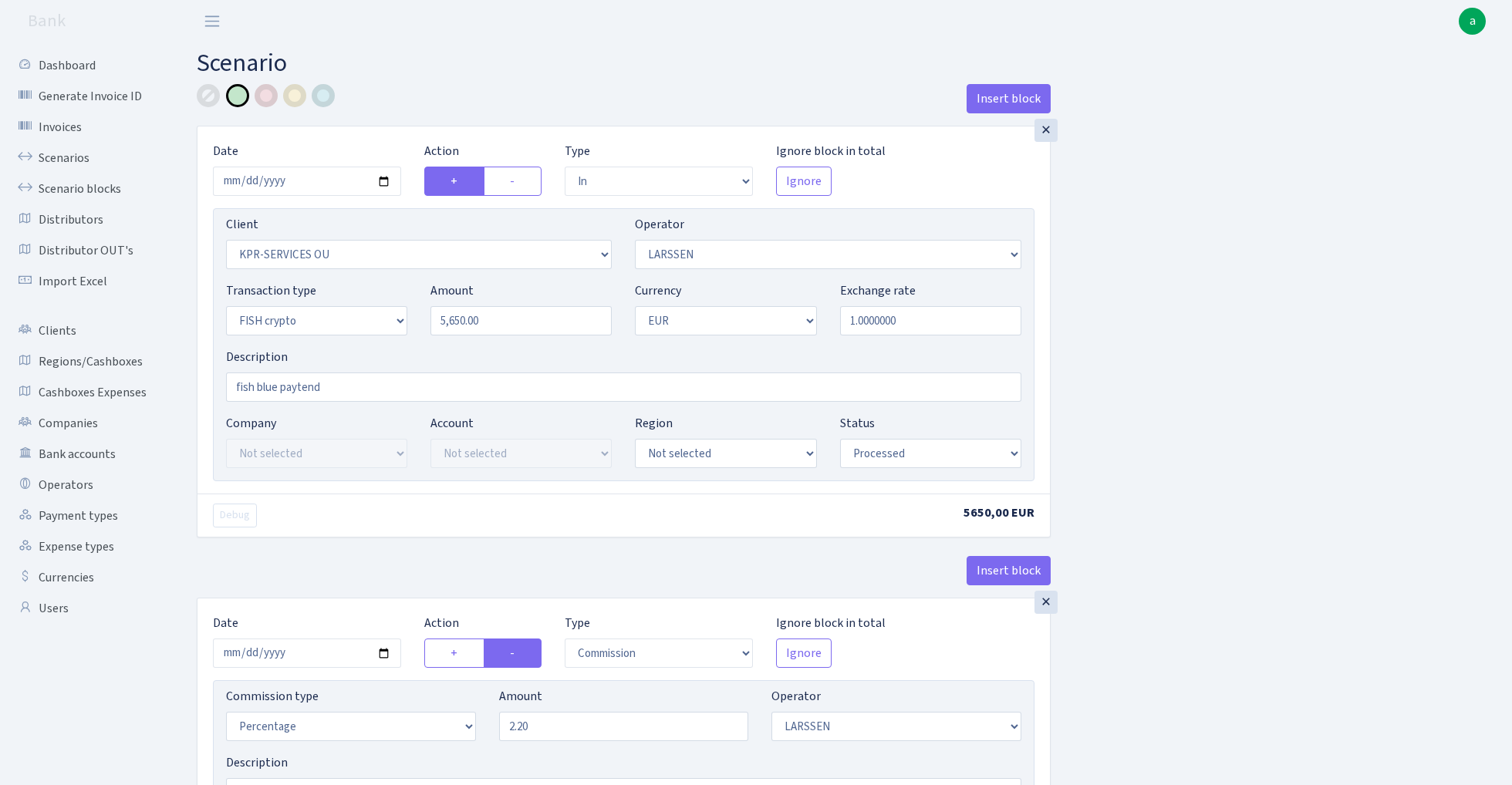
select select "in"
select select "303"
select select "36"
select select "17"
select select "1"
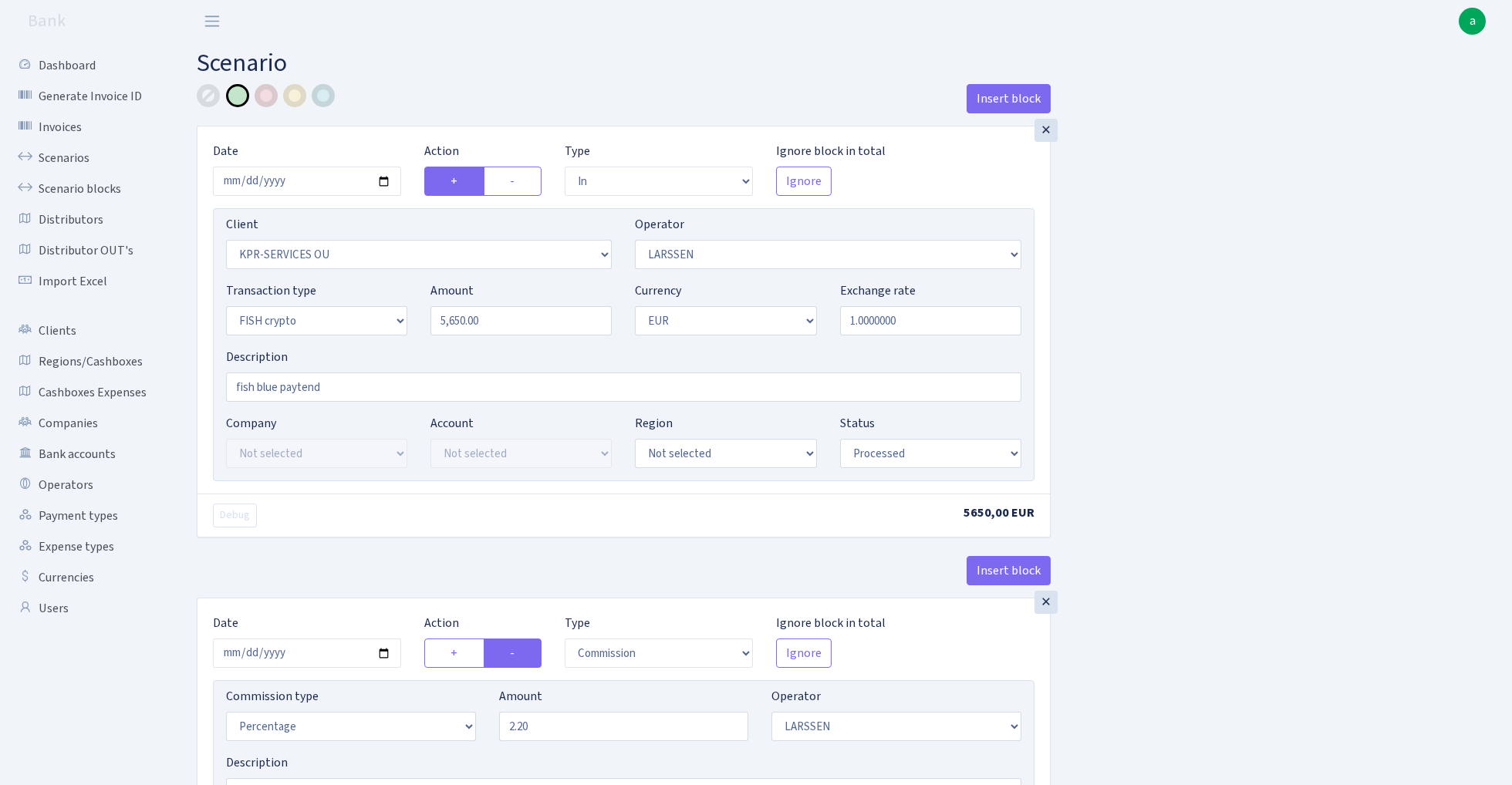
select select "processed"
select select "commission"
select select "36"
select select "processed"
select select "out"
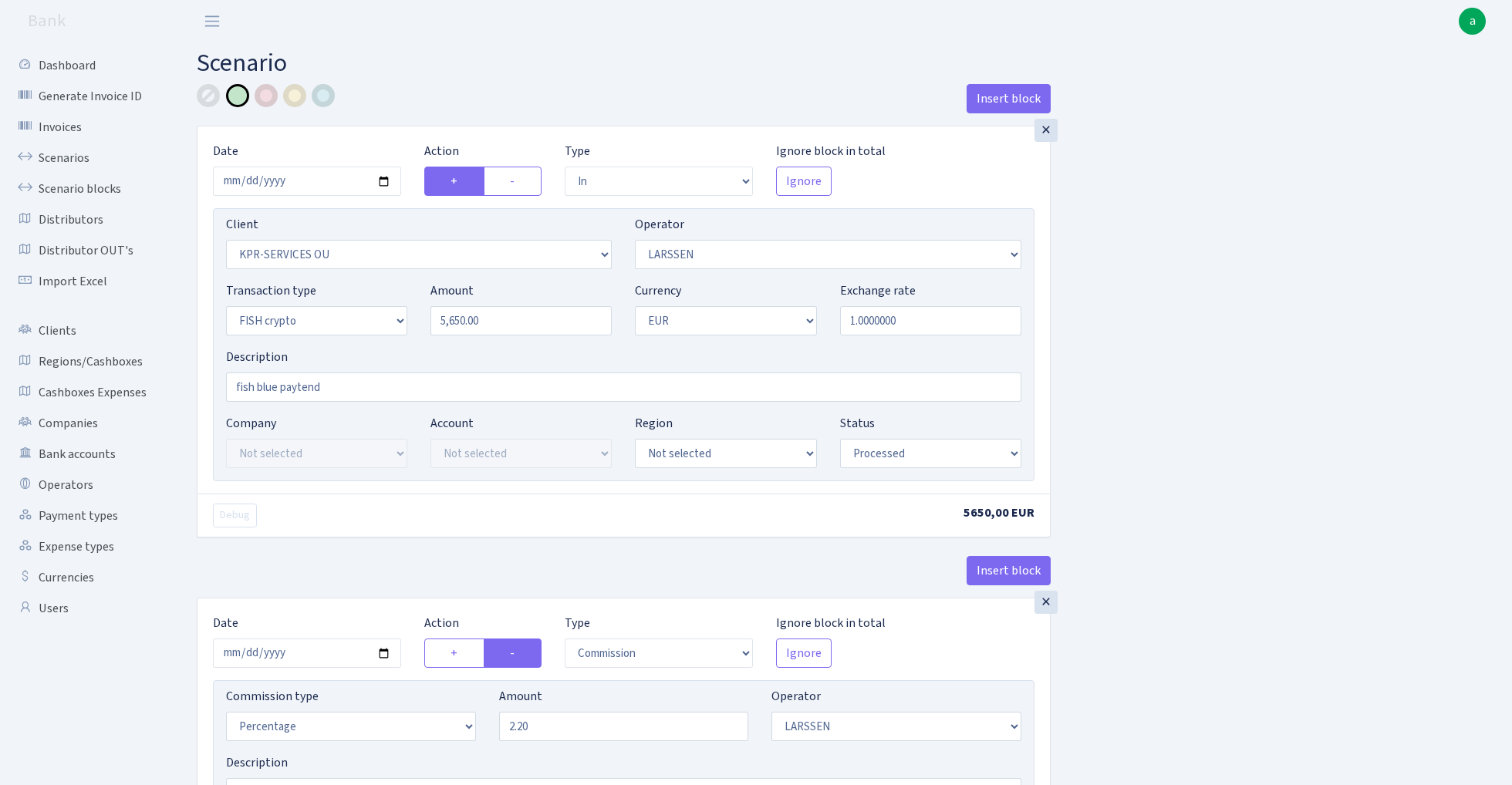
select select "2867"
select select "460"
select select "17"
select select "1"
select select "processed"
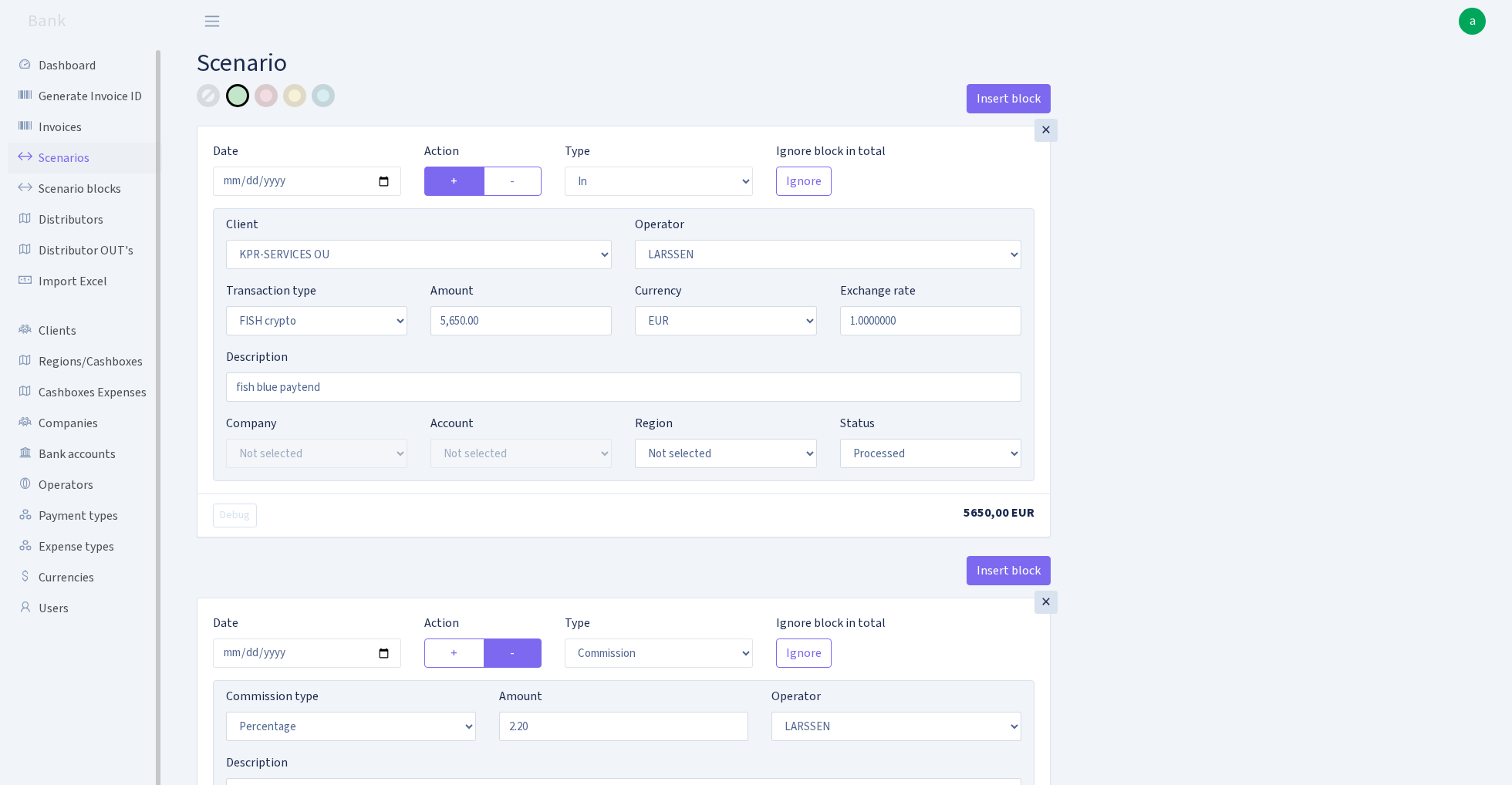
click at [77, 158] on link "Scenarios" at bounding box center [85, 159] width 154 height 31
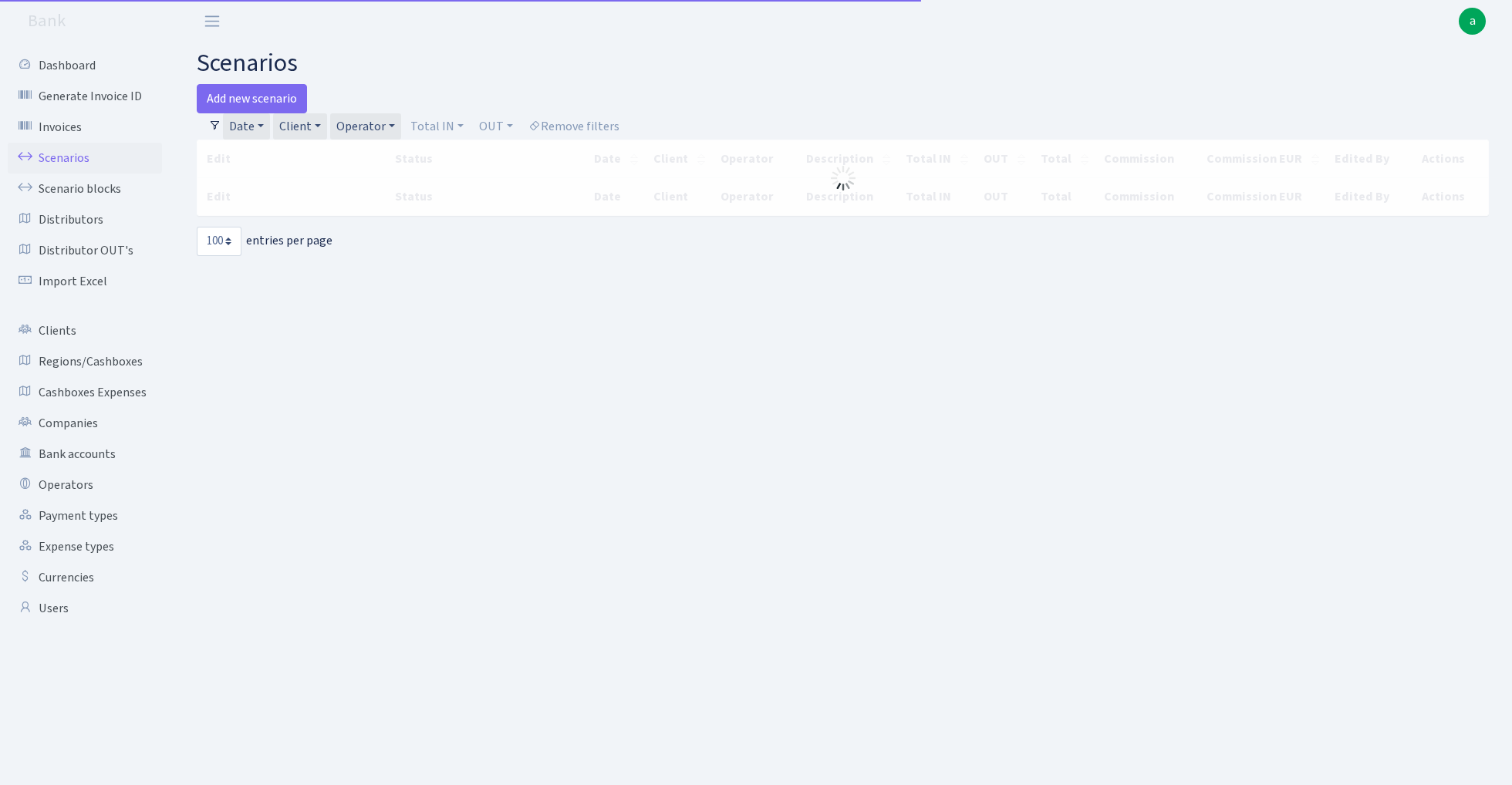
select select "100"
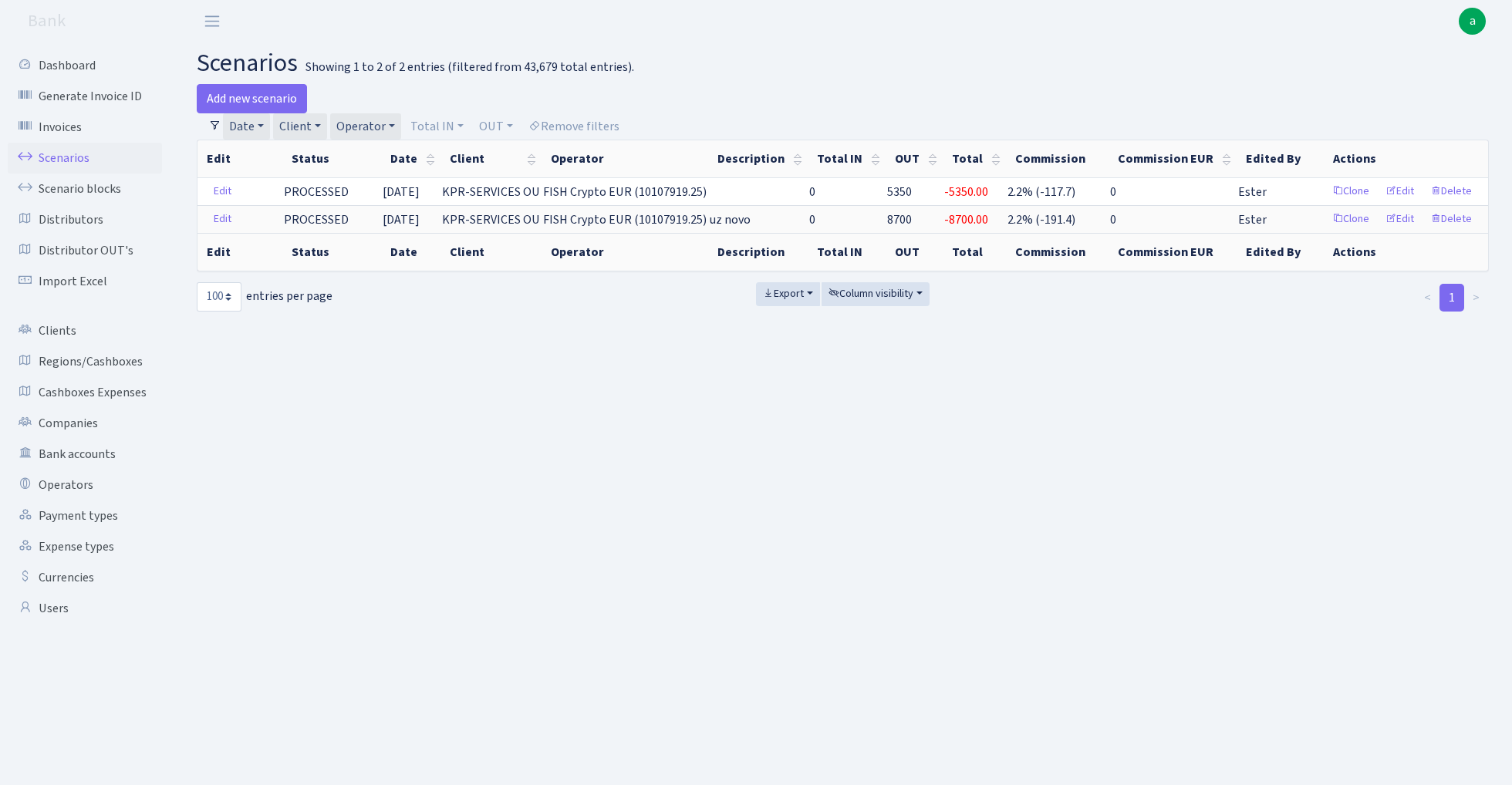
click at [307, 125] on link "Client" at bounding box center [300, 127] width 54 height 26
click at [307, 178] on input "search" at bounding box center [334, 182] width 114 height 24
type input "shipping so"
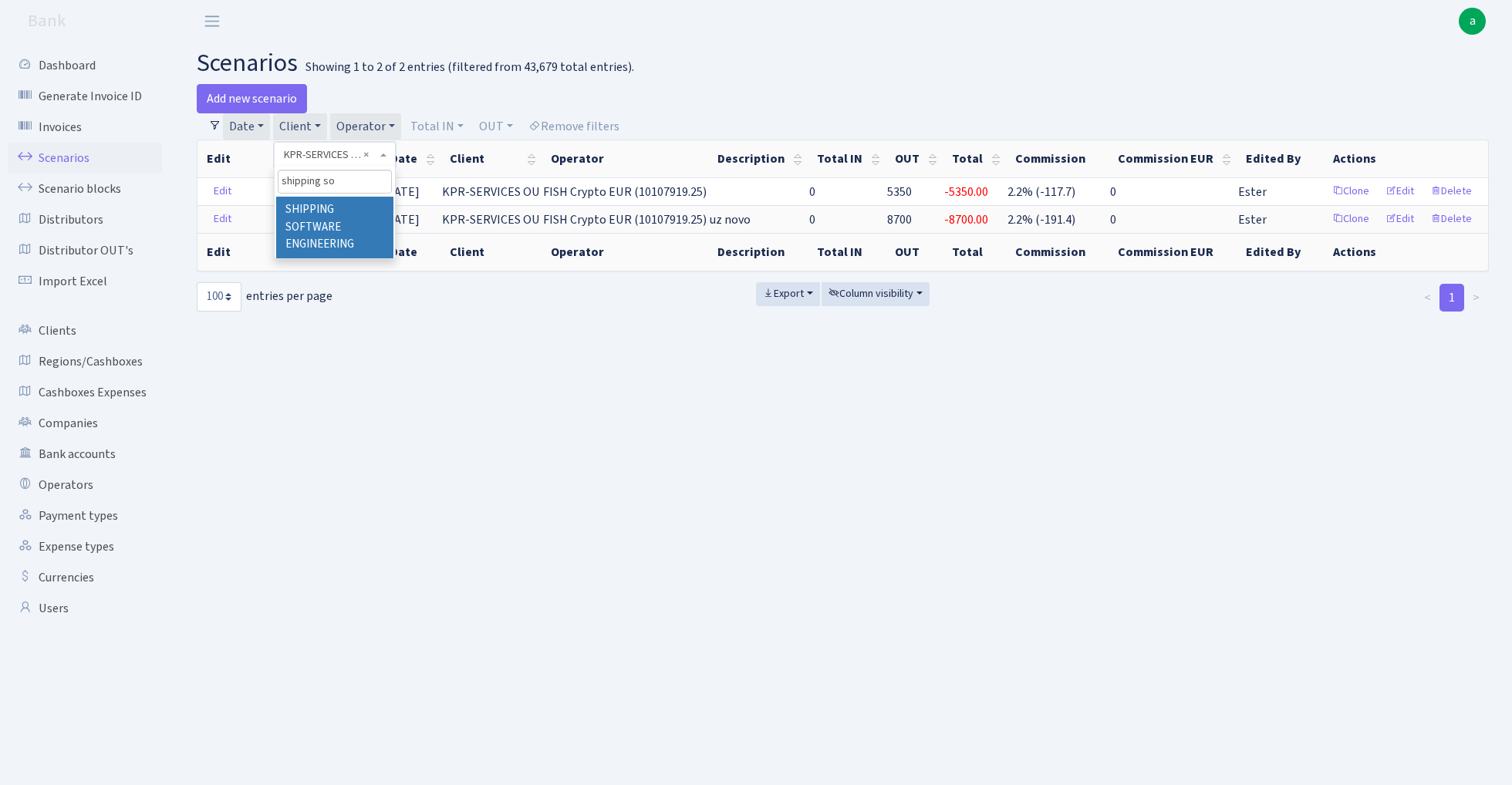
click at [321, 232] on li "SHIPPING SOFTWARE ENGINEERING" at bounding box center [335, 227] width 116 height 62
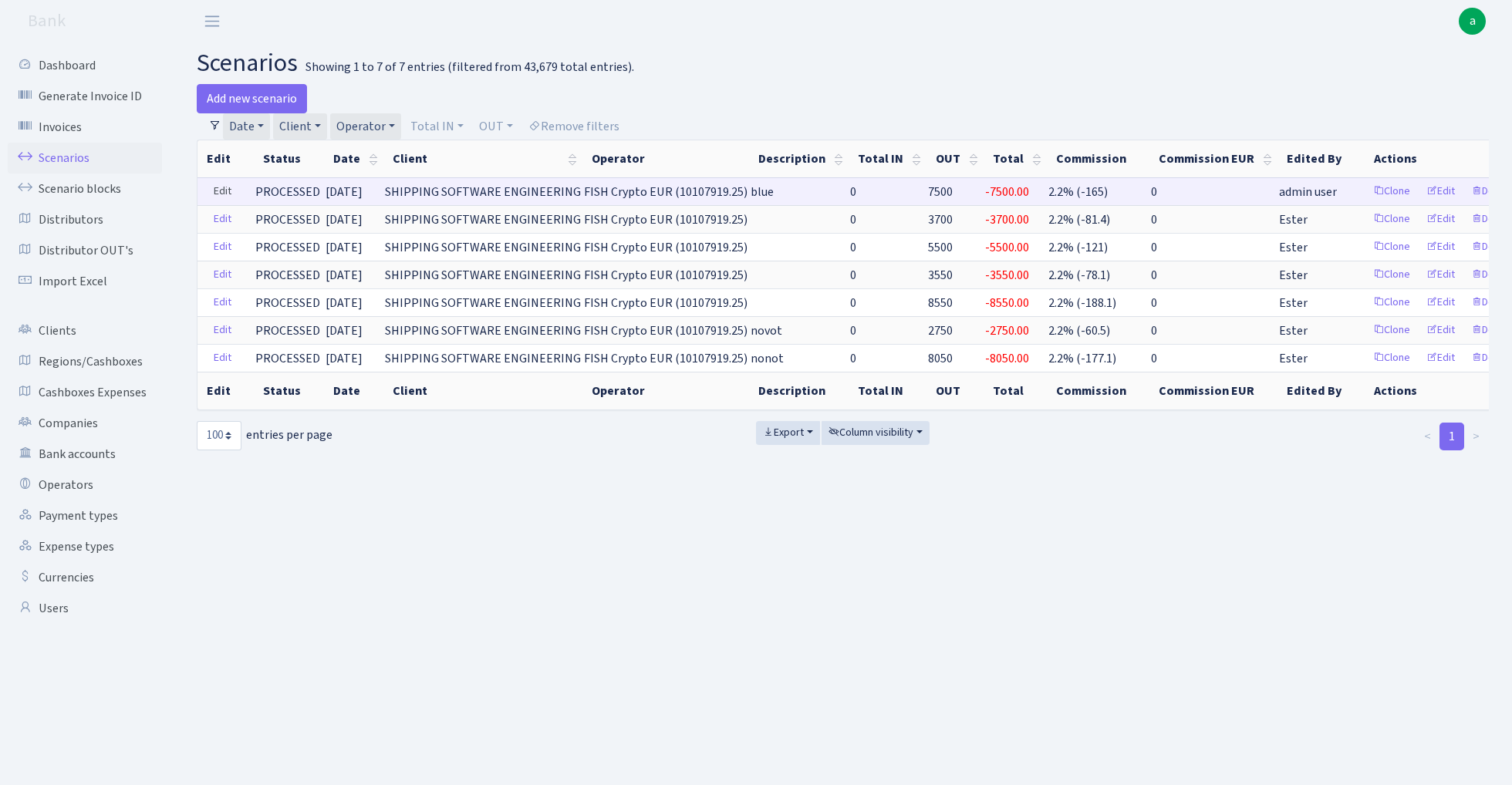
click at [219, 192] on link "Edit" at bounding box center [223, 191] width 31 height 24
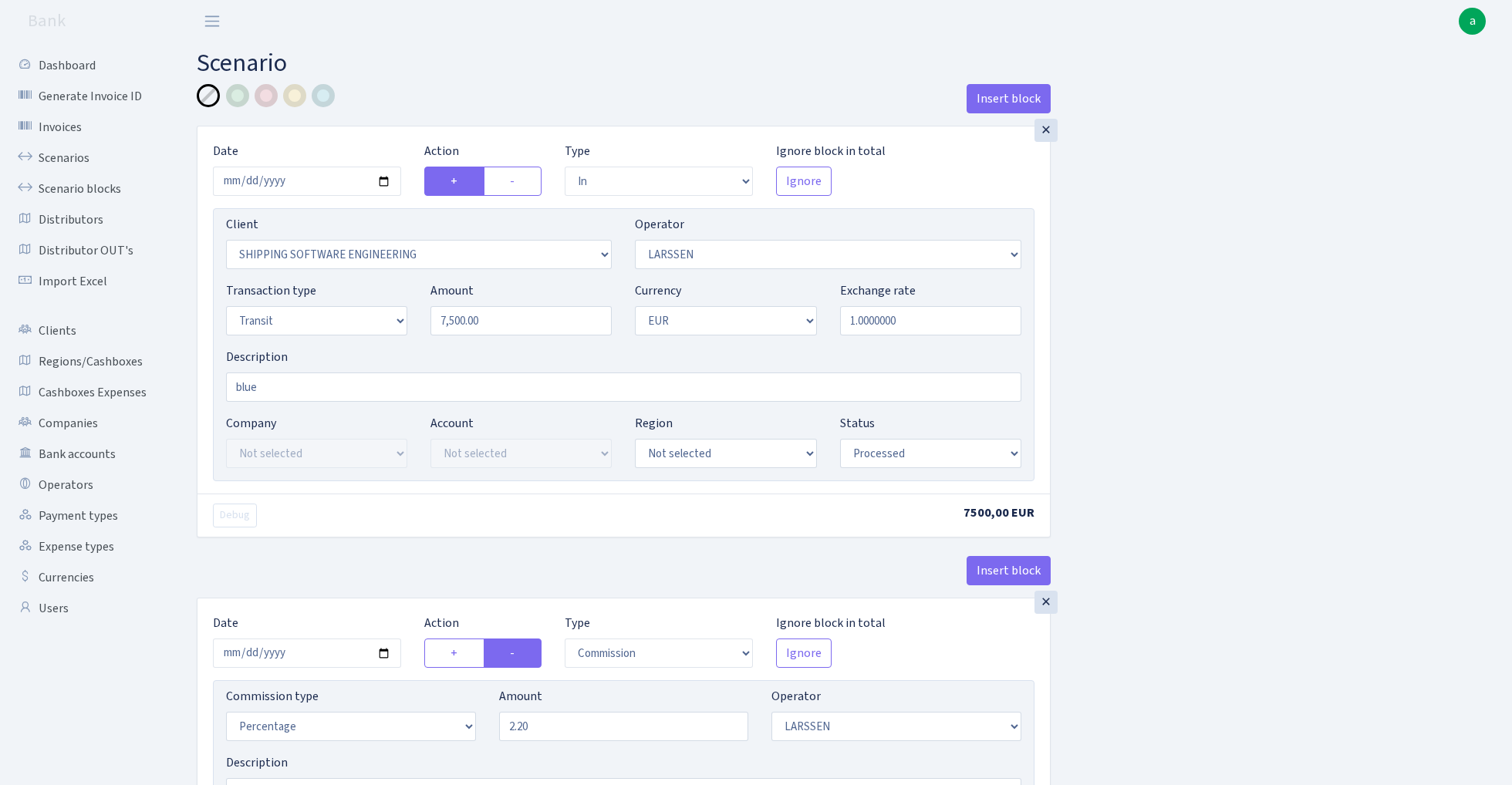
select select "in"
select select "305"
select select "36"
select select "5"
select select "1"
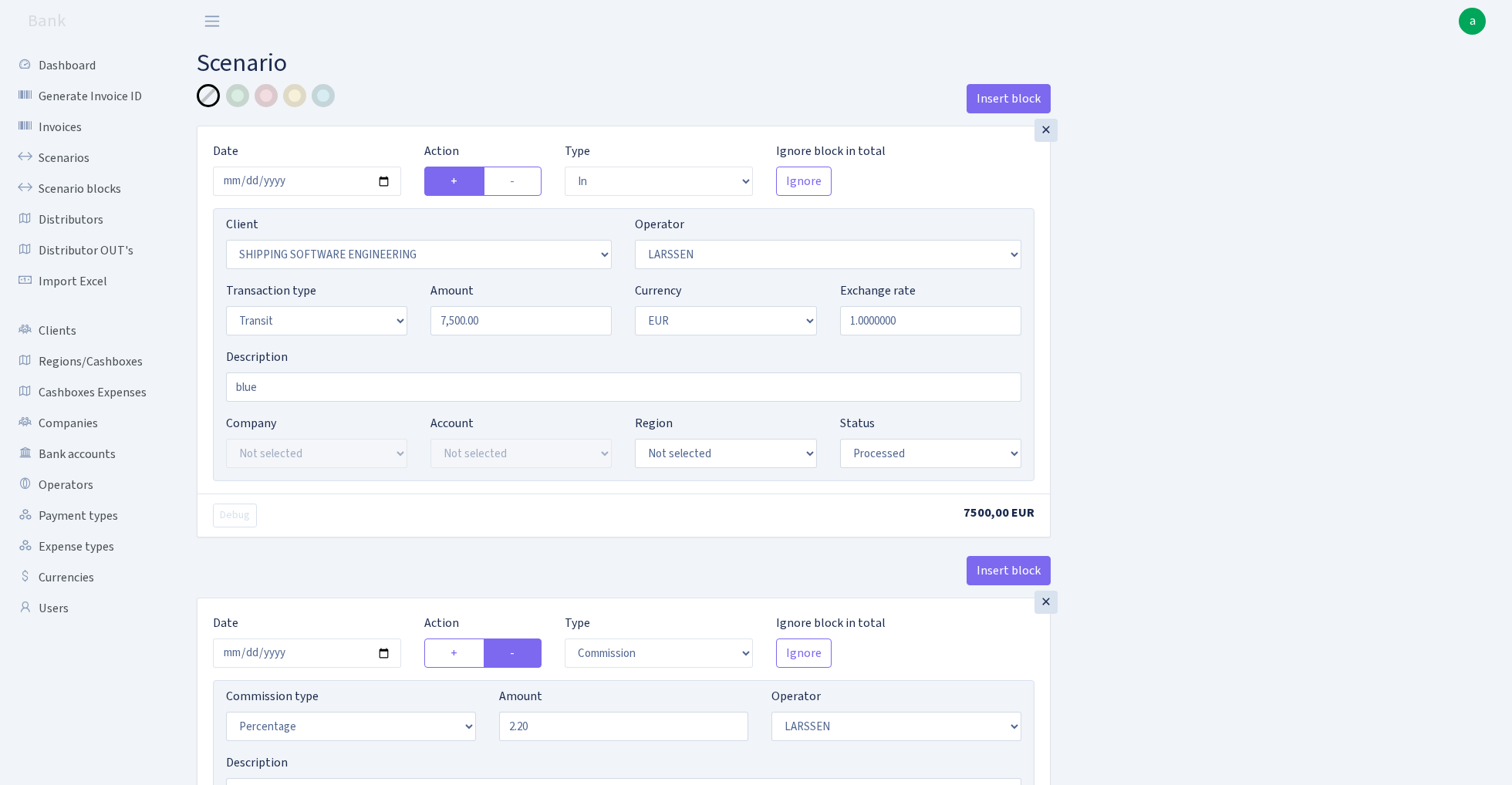
select select "processed"
select select "commission"
select select "36"
select select "processed"
select select "out"
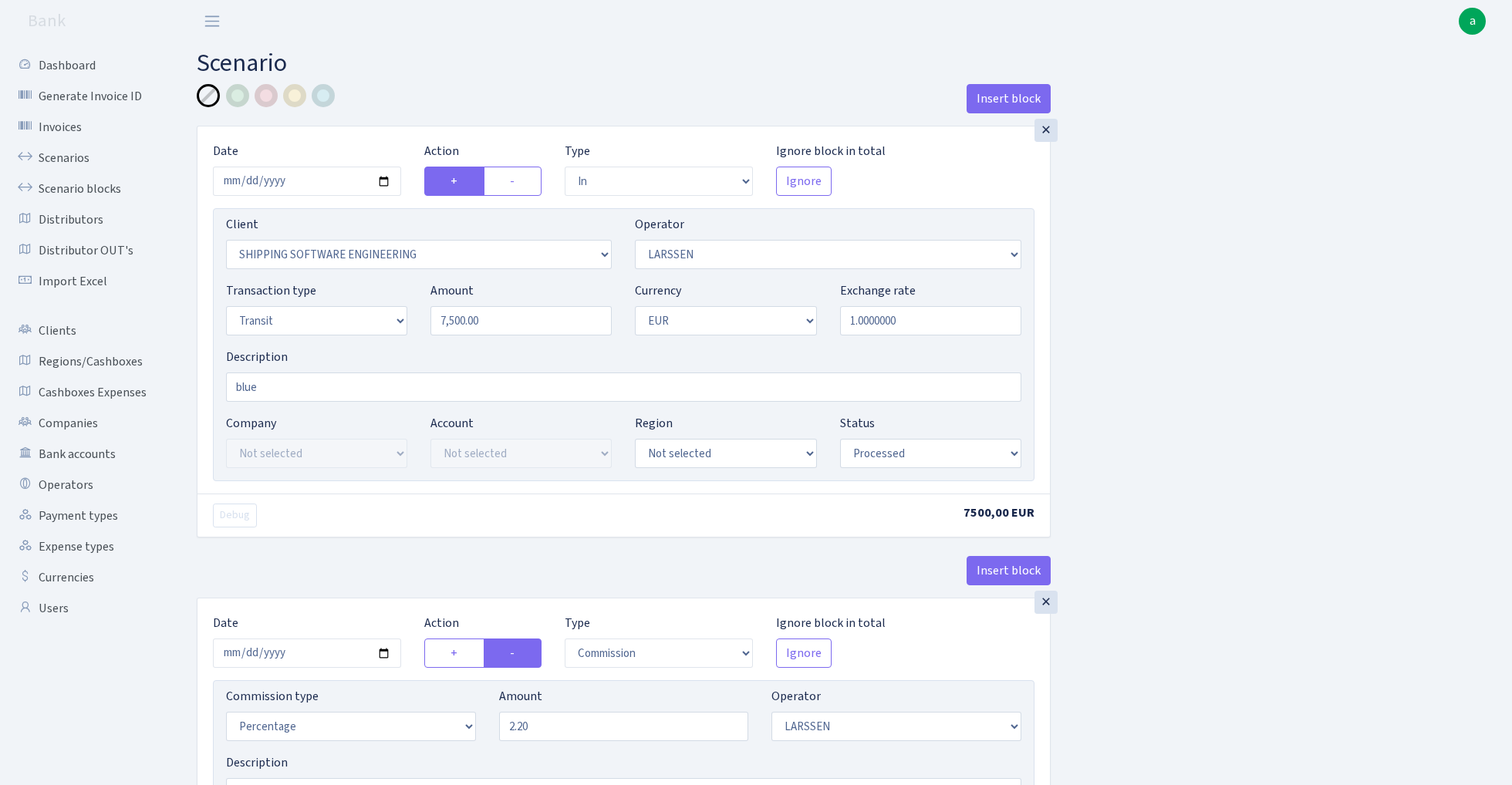
select select "2867"
select select "244"
select select "5"
select select "1"
select select "processed"
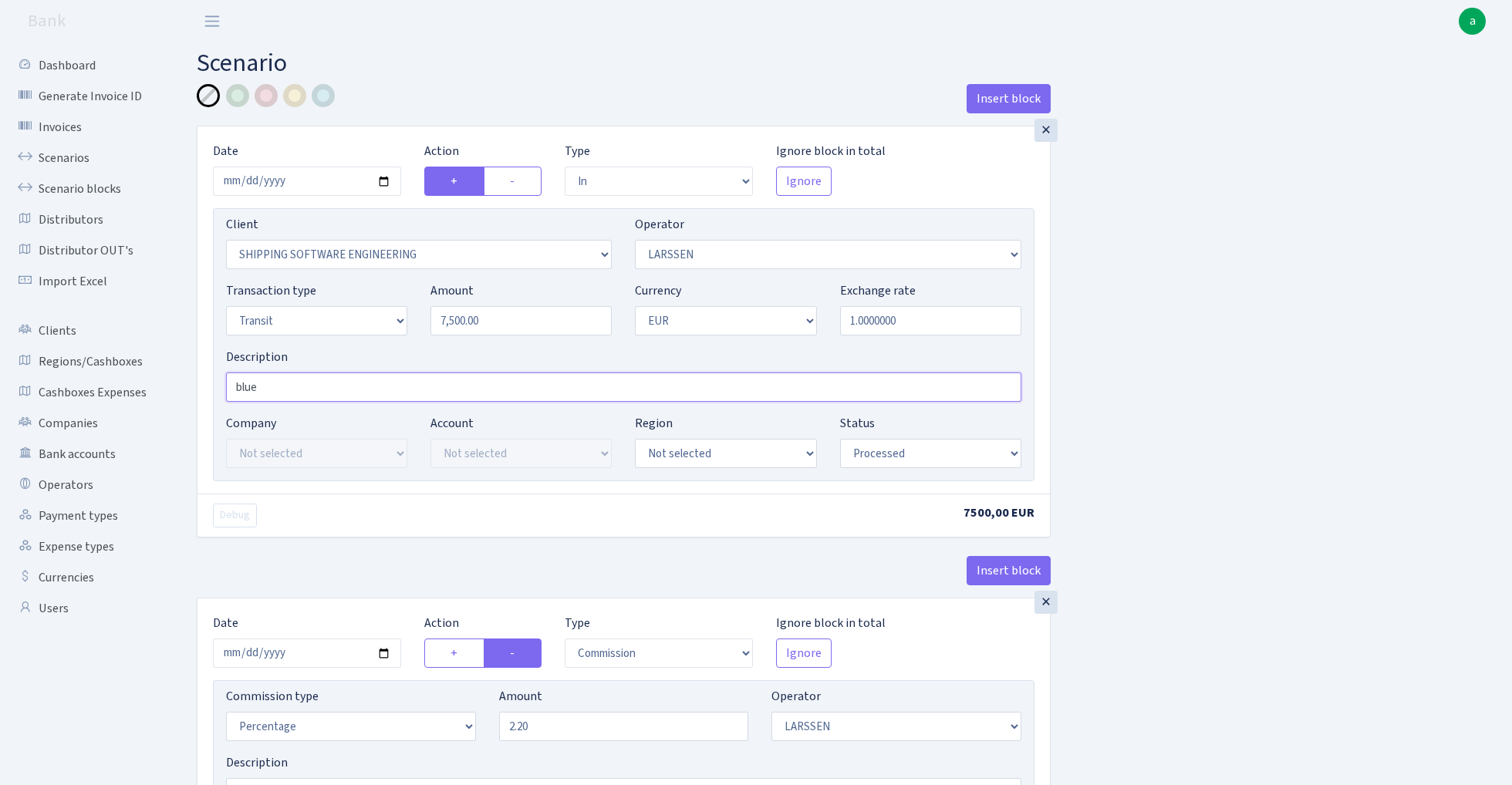
click at [348, 390] on input "blue" at bounding box center [624, 387] width 796 height 29
paste input "fish blue paytend"
type input "fish blue paytend"
select select "17"
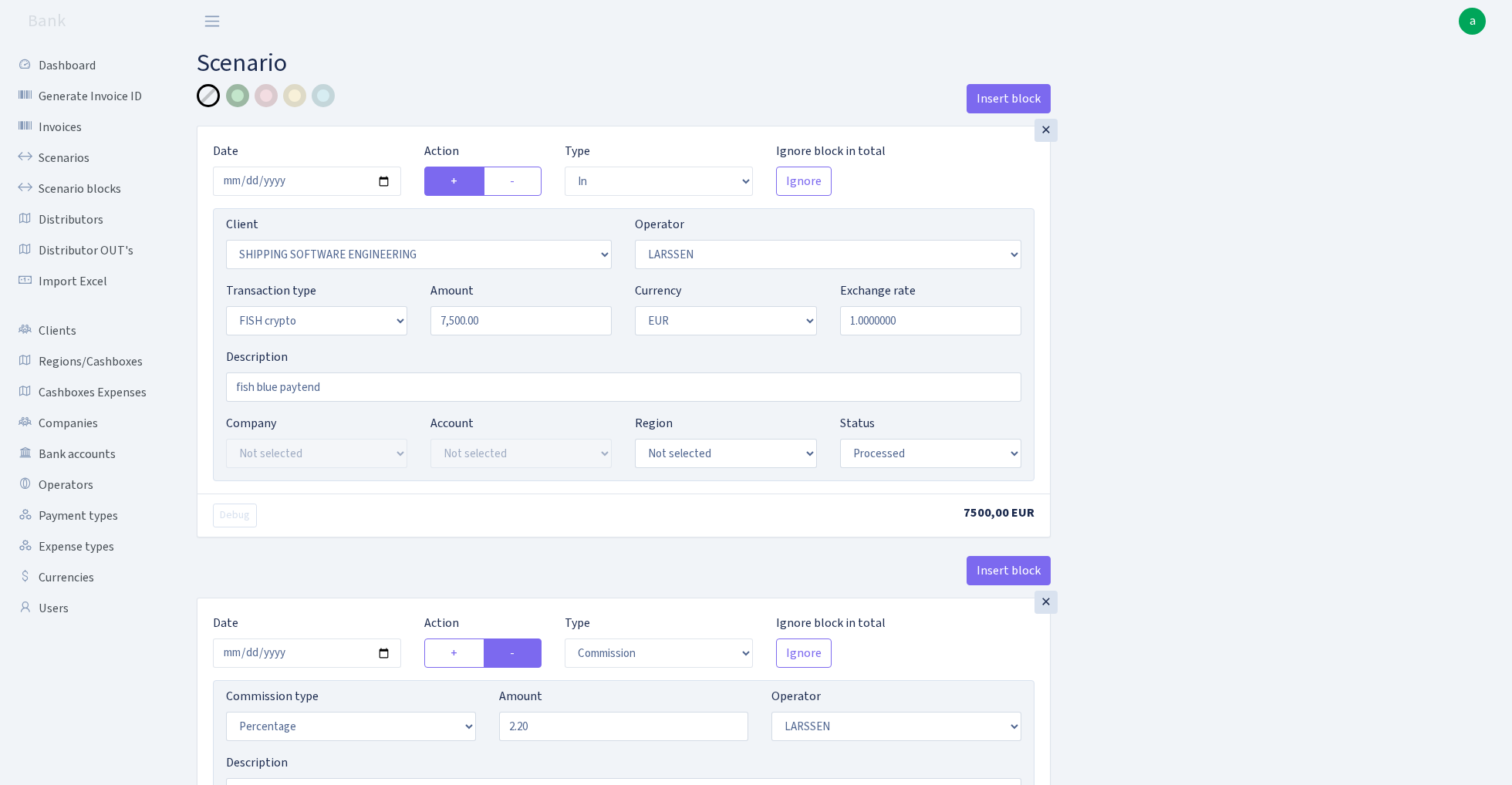
click at [241, 95] on div at bounding box center [238, 95] width 23 height 23
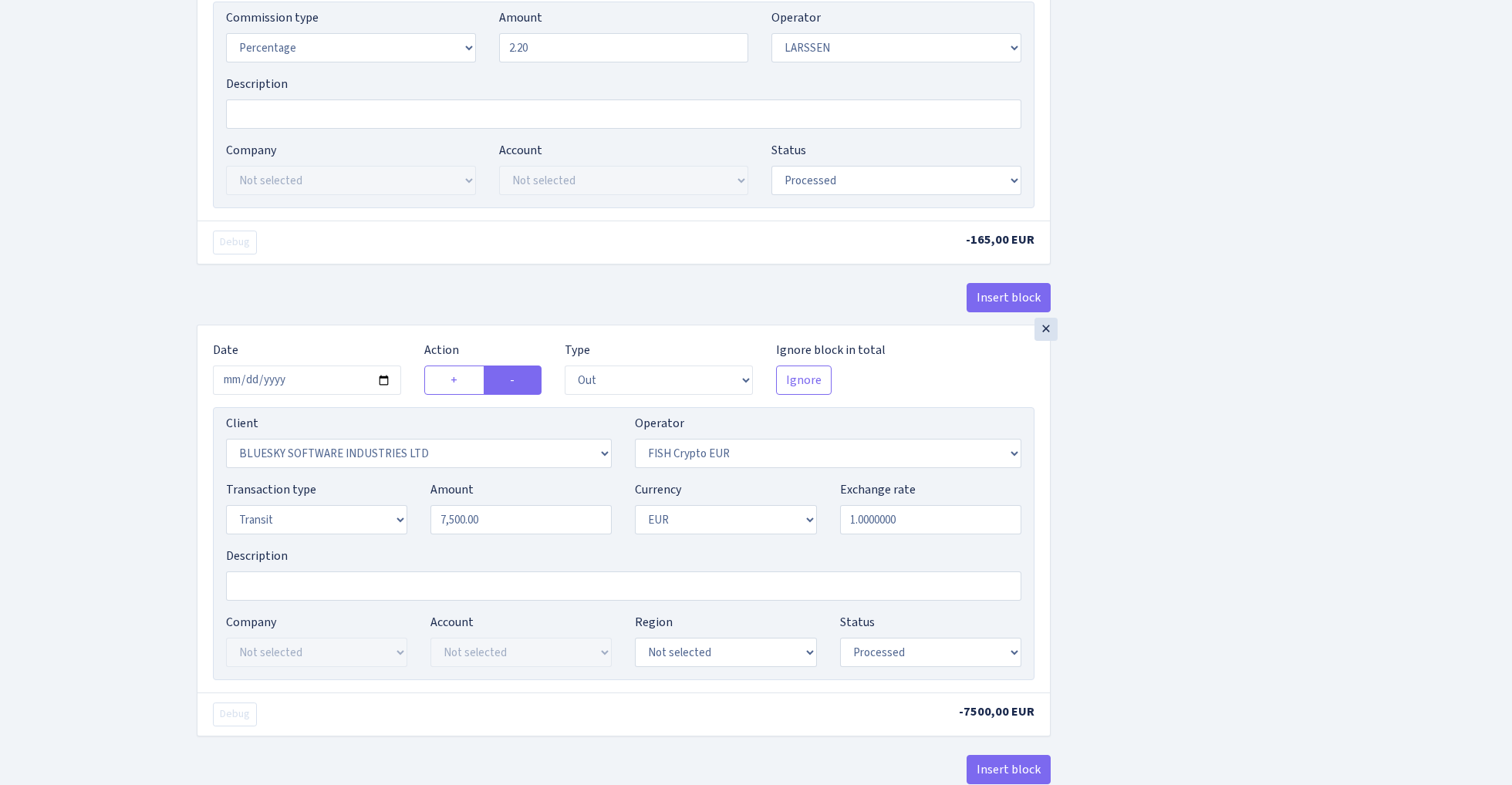
scroll to position [707, 0]
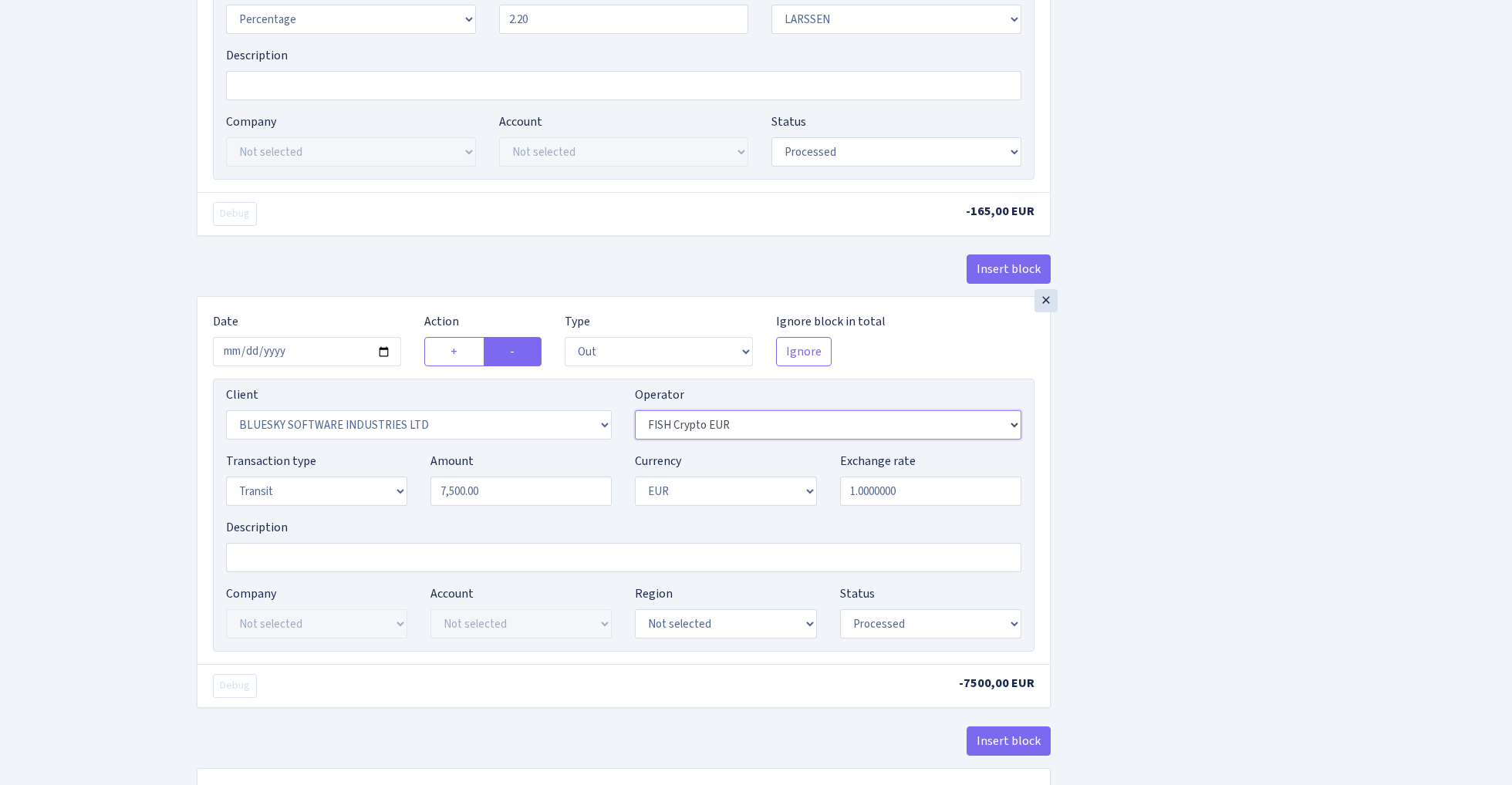
select select "460"
select select "17"
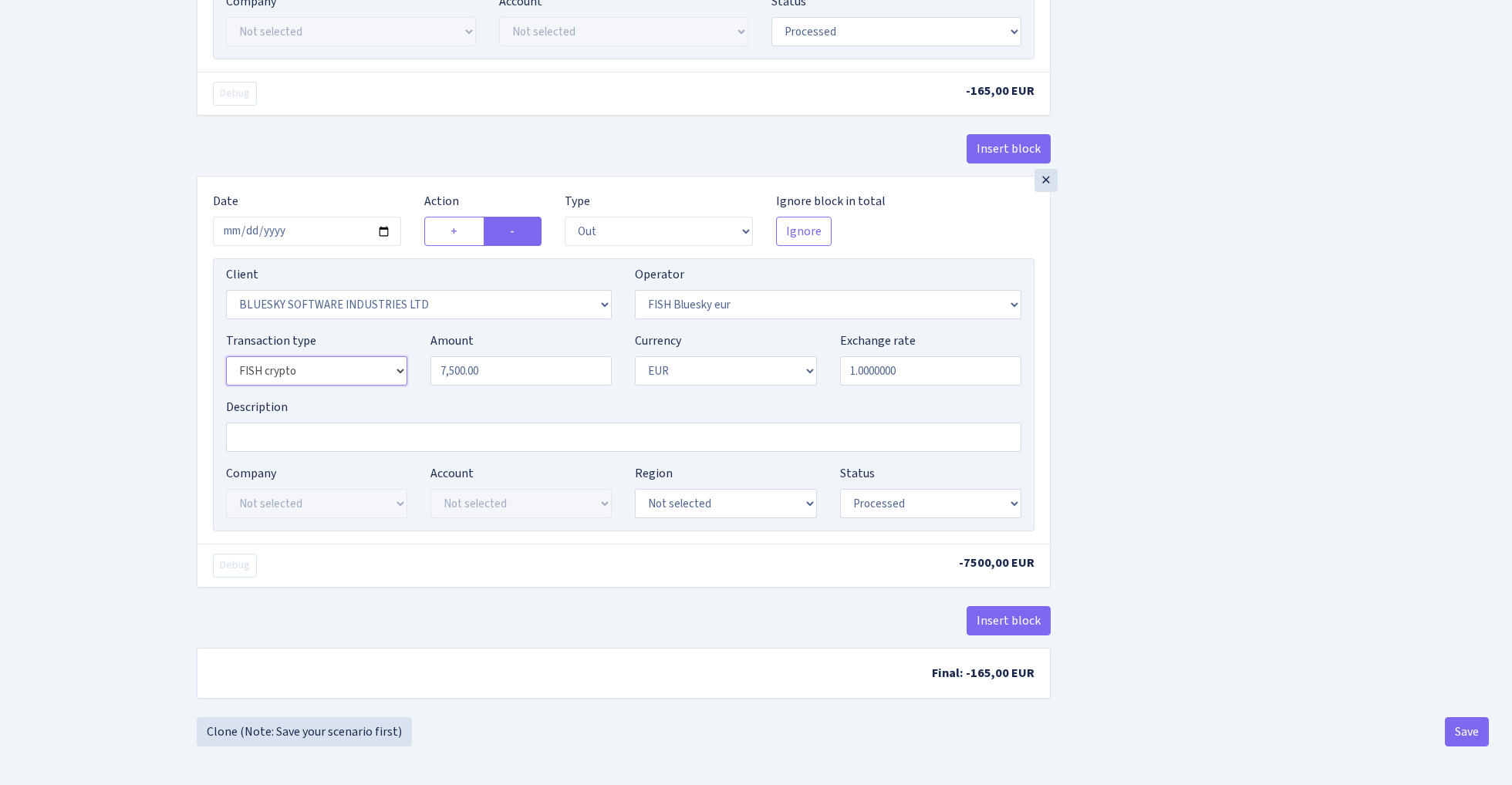
scroll to position [834, 0]
click at [1460, 739] on button "Save" at bounding box center [1467, 732] width 44 height 29
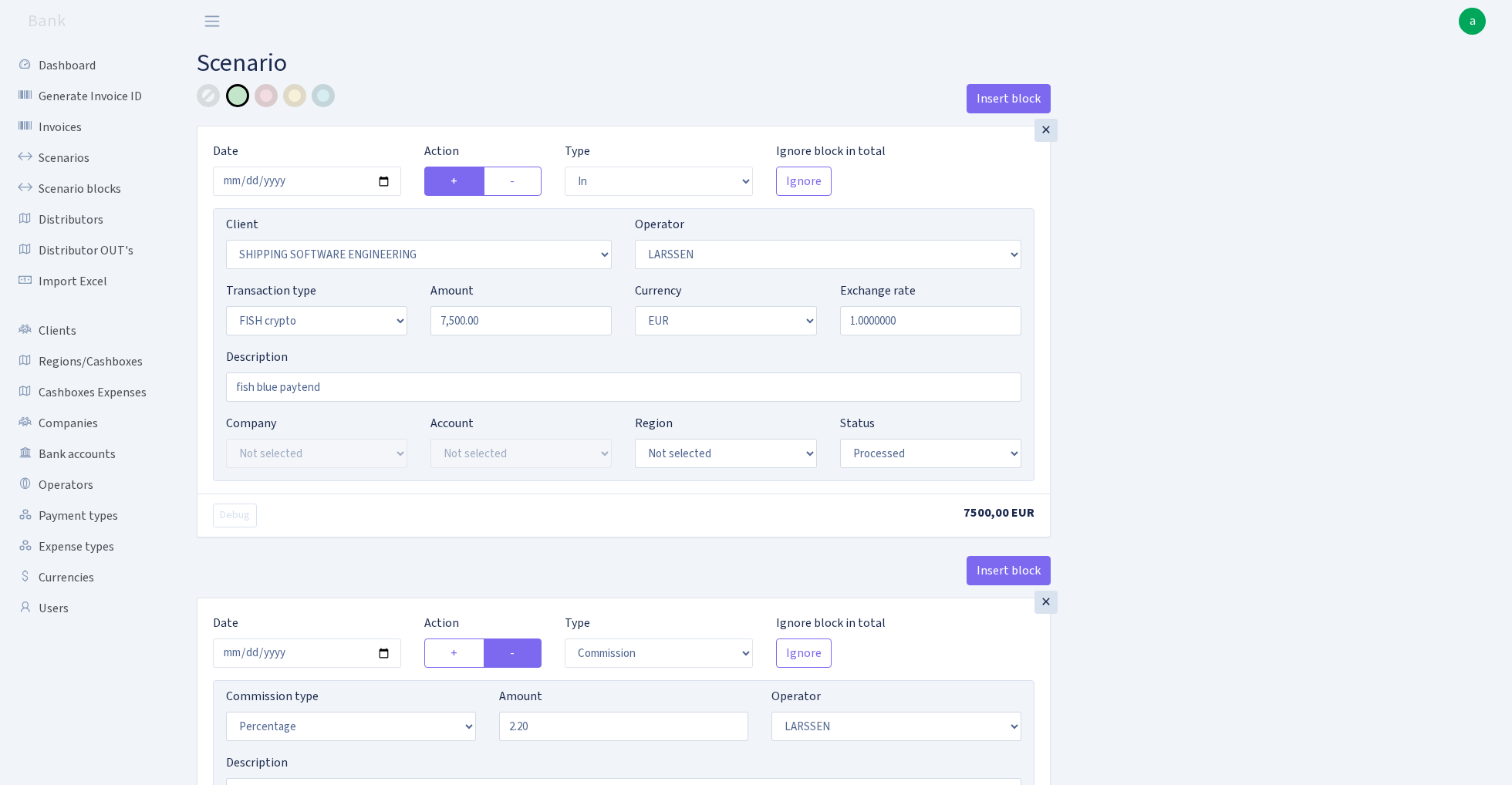
select select "in"
select select "305"
select select "36"
select select "17"
select select "1"
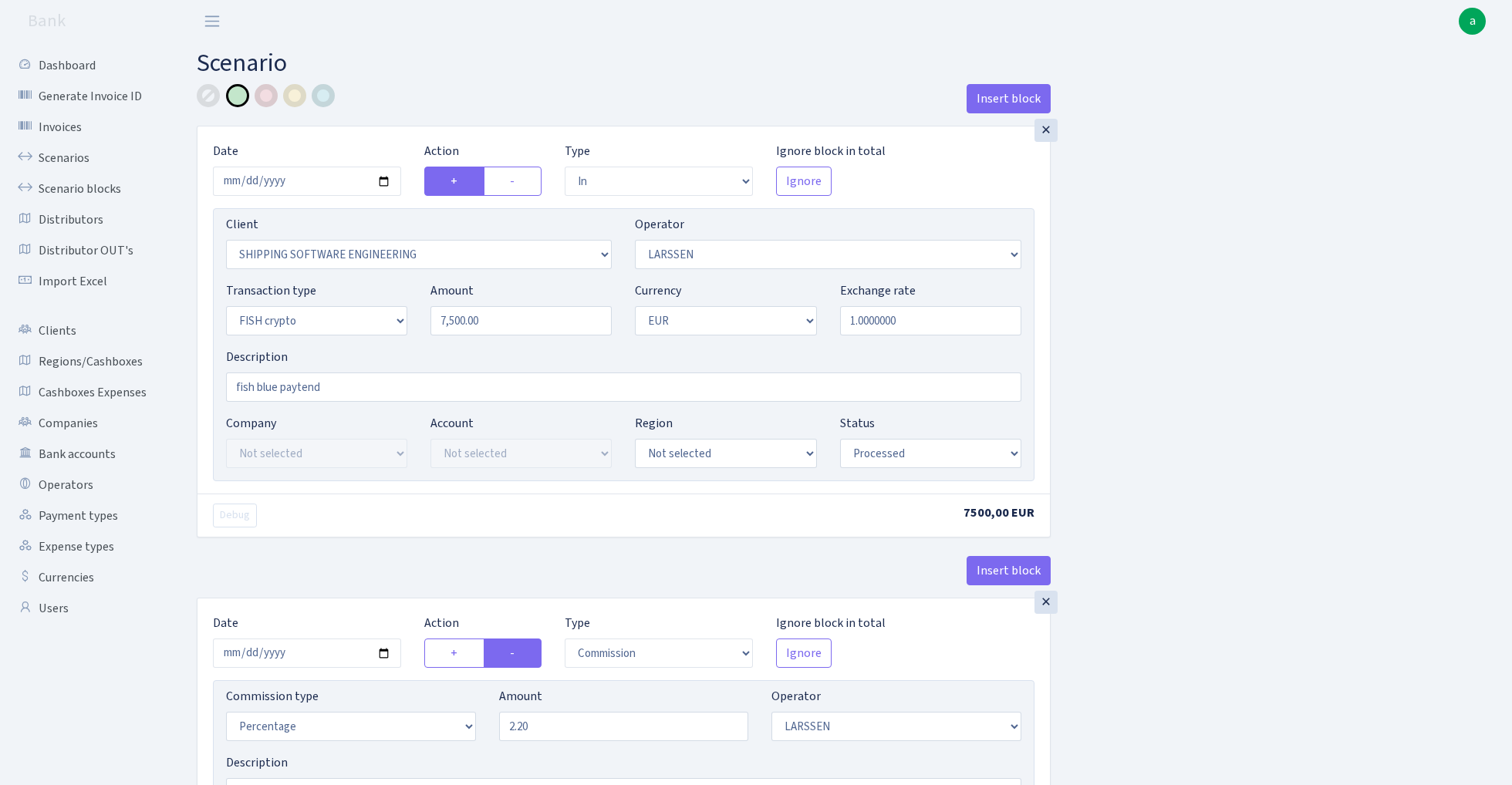
select select "processed"
select select "commission"
select select "36"
select select "processed"
select select "out"
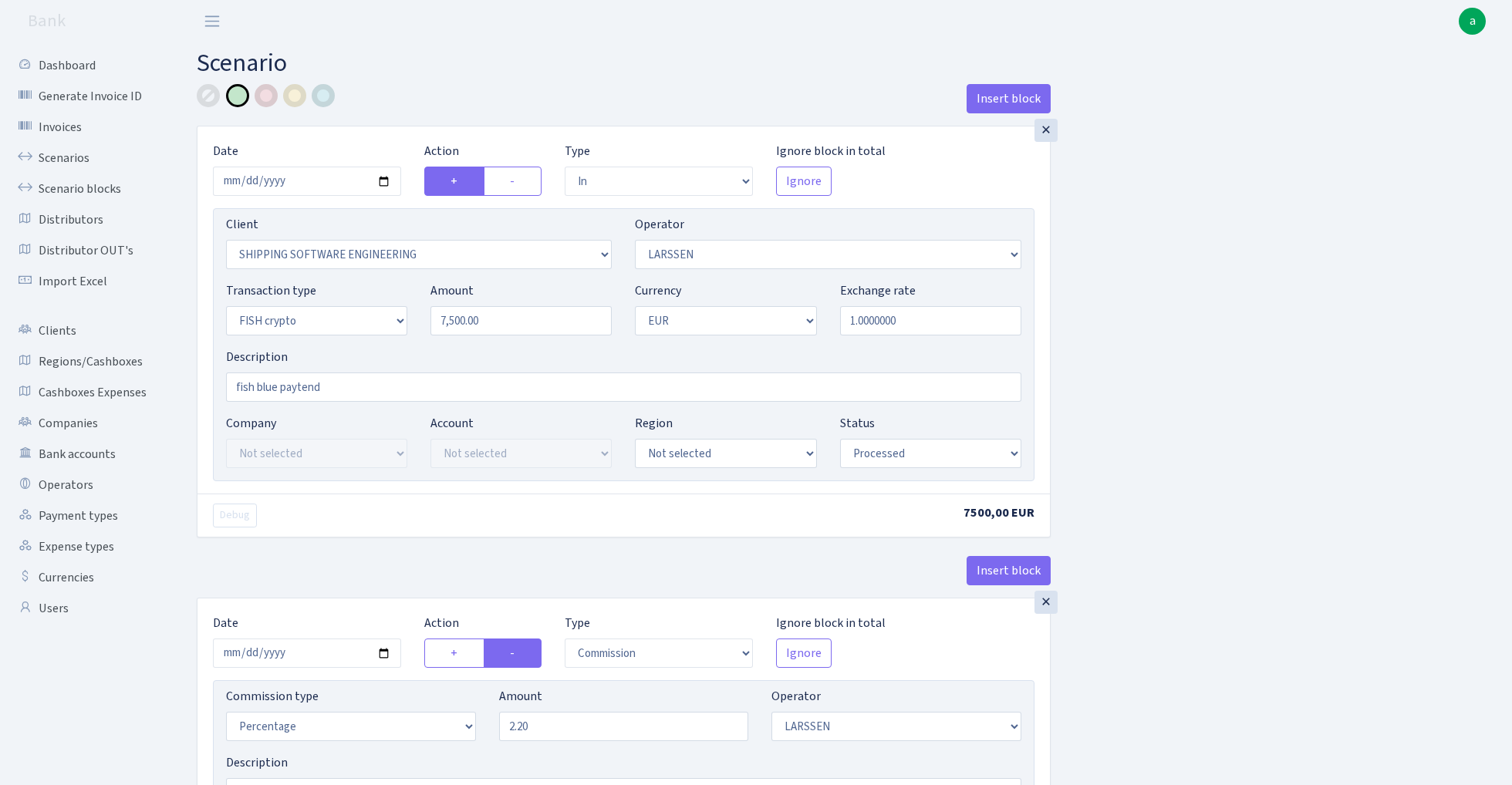
select select "2867"
select select "460"
select select "17"
select select "1"
select select "processed"
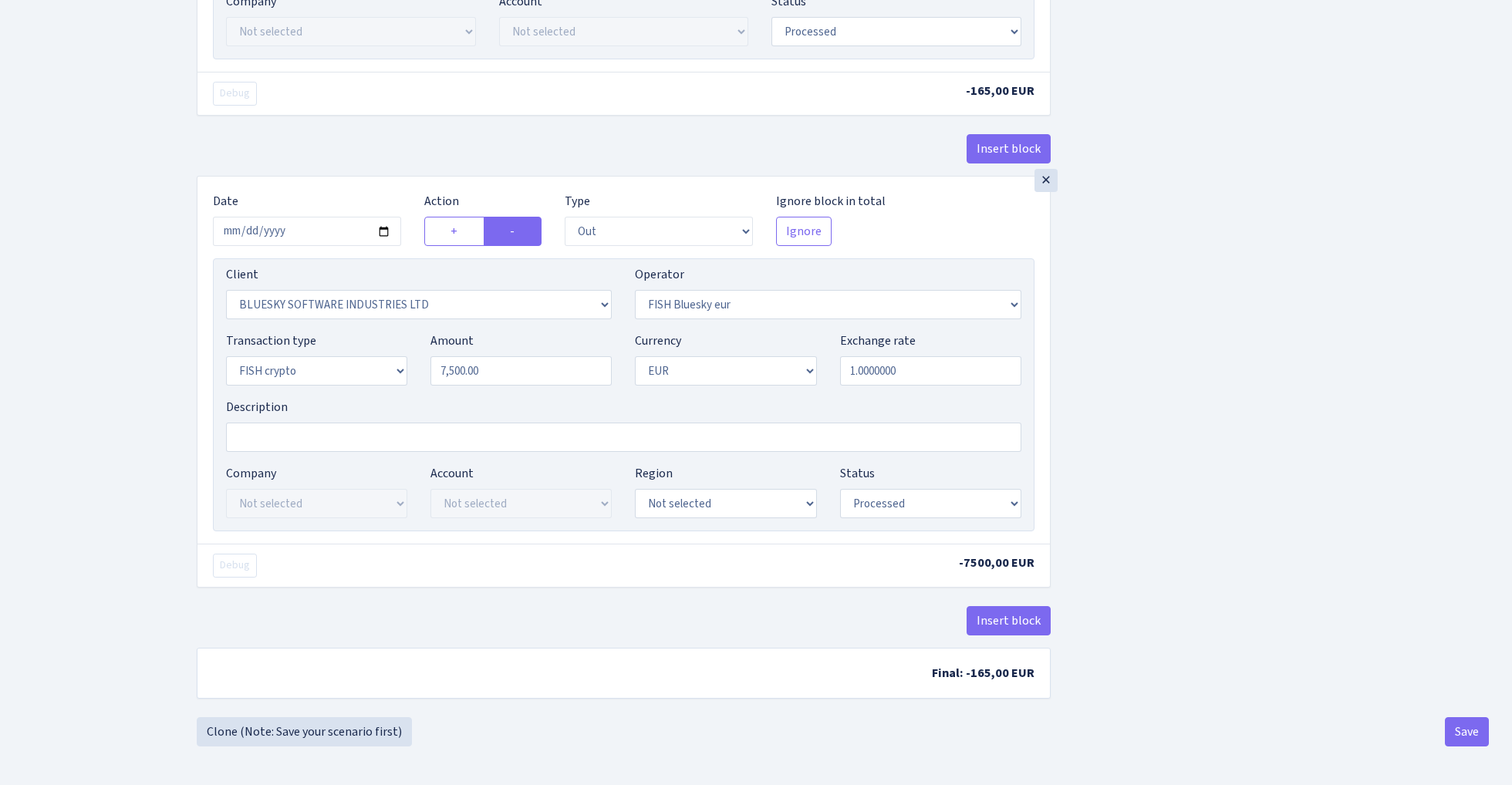
scroll to position [834, 0]
click at [1457, 727] on button "Save" at bounding box center [1467, 732] width 44 height 29
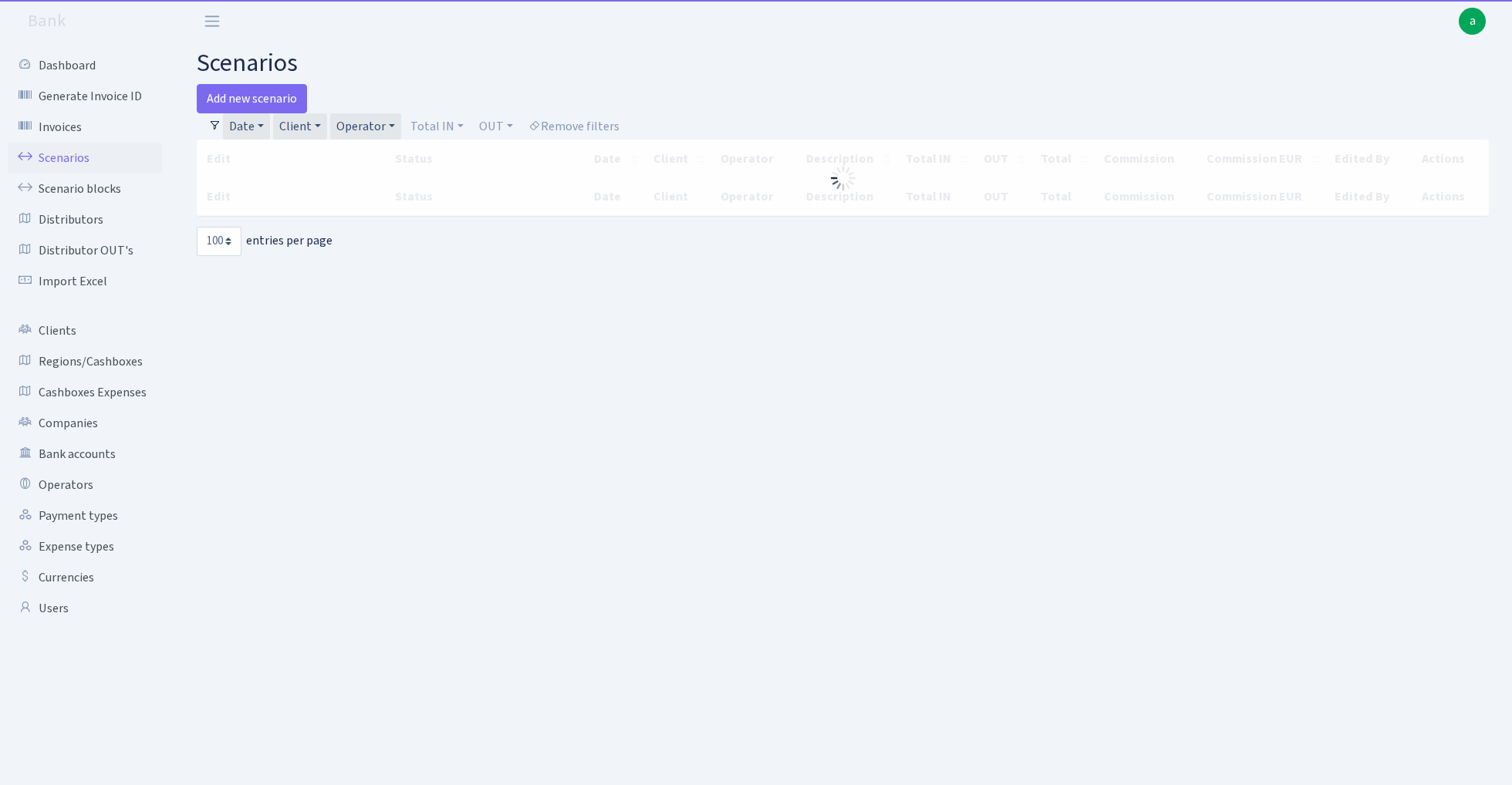
select select "100"
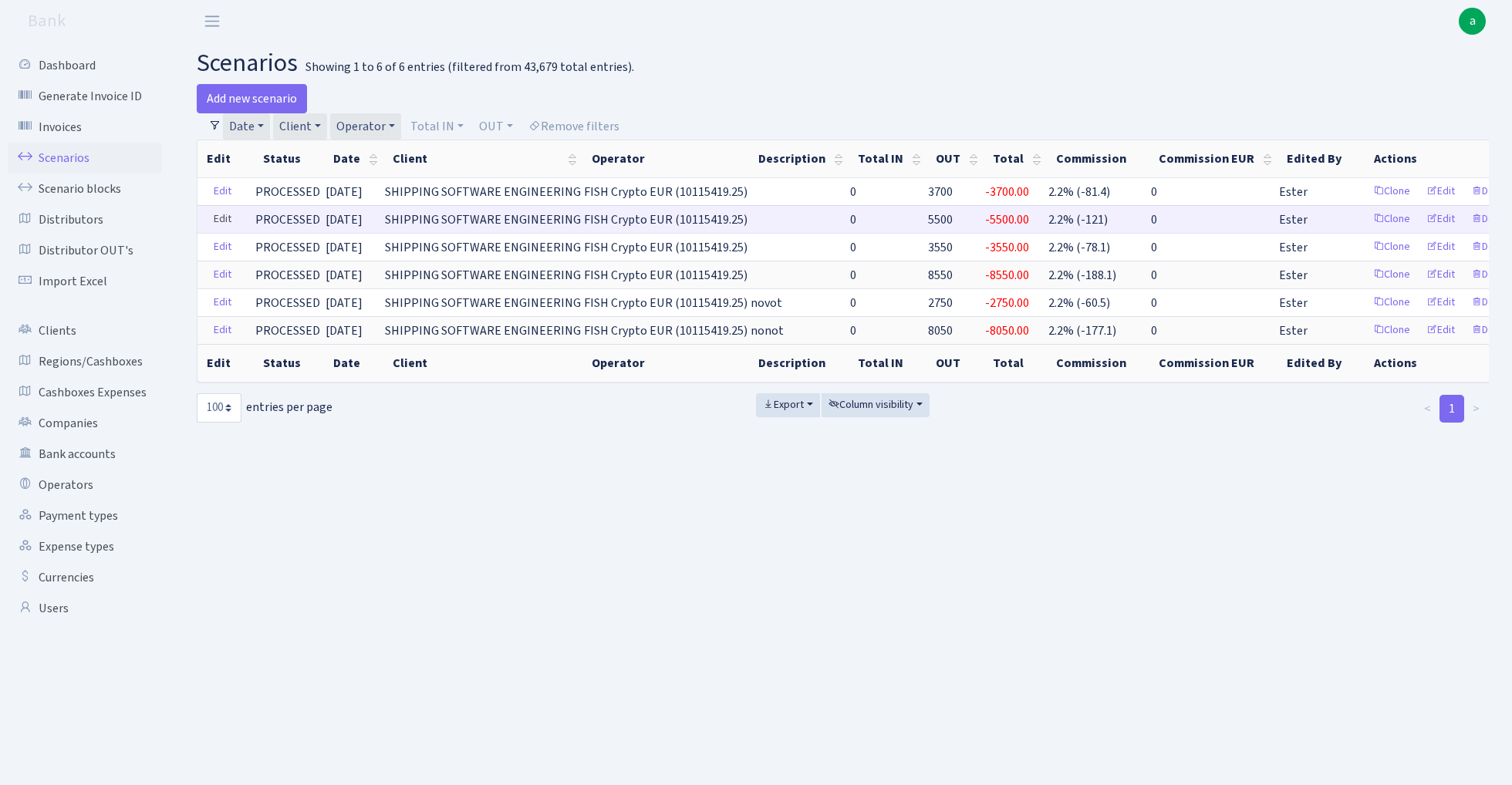
click at [212, 214] on link "Edit" at bounding box center [223, 219] width 31 height 24
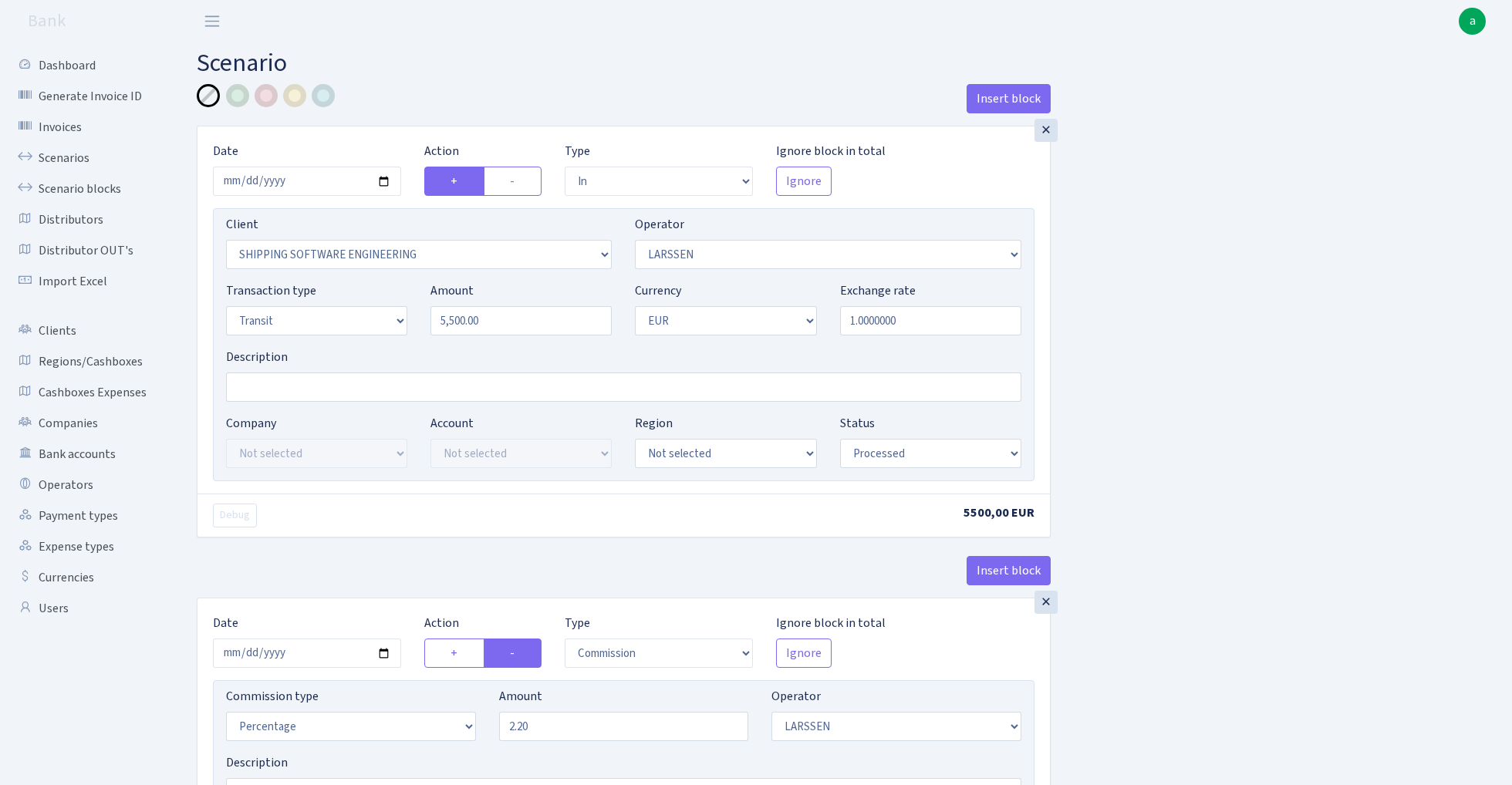
select select "in"
select select "305"
select select "36"
select select "5"
select select "1"
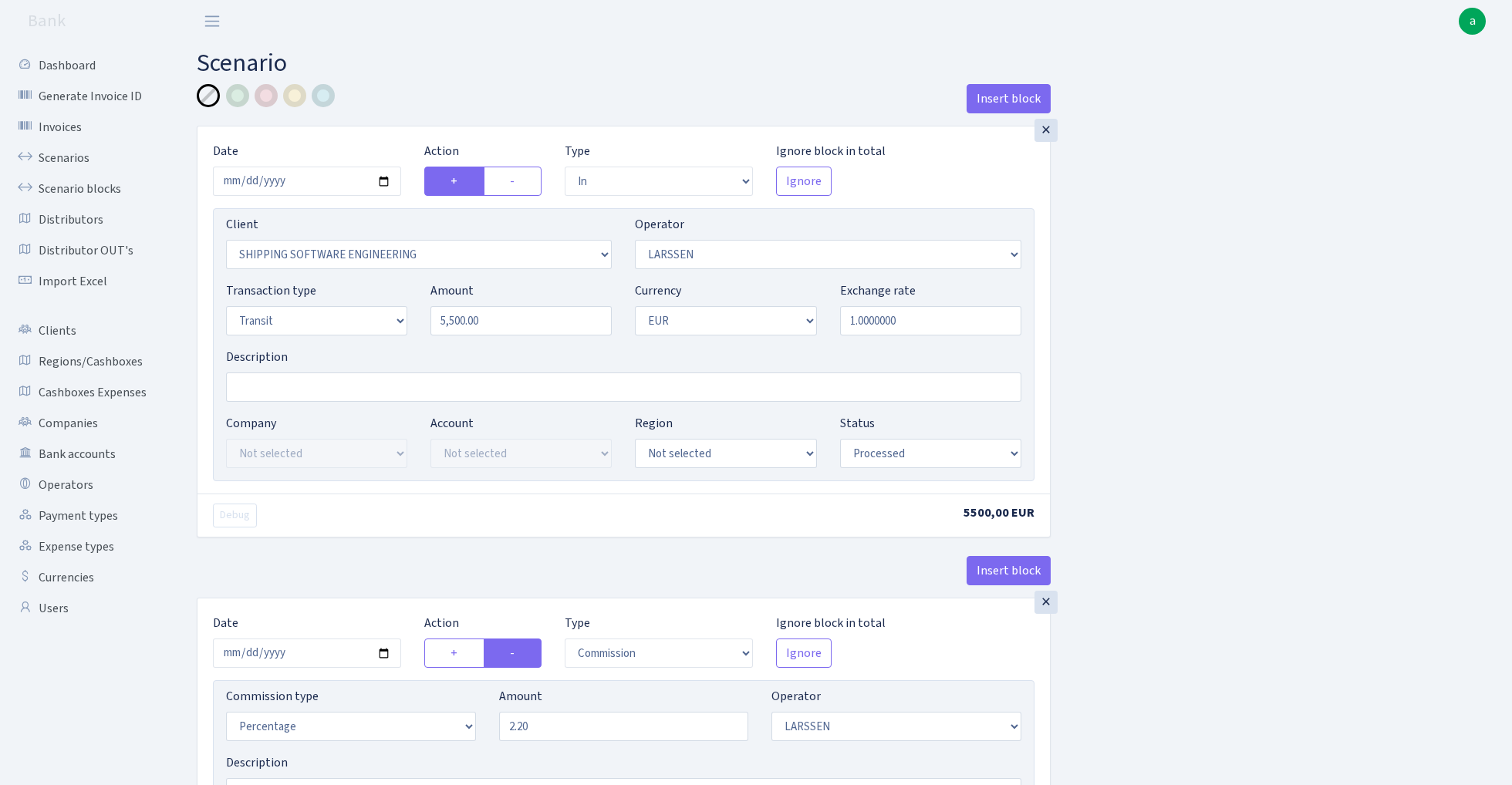
select select "processed"
select select "commission"
select select "36"
select select "processed"
select select "out"
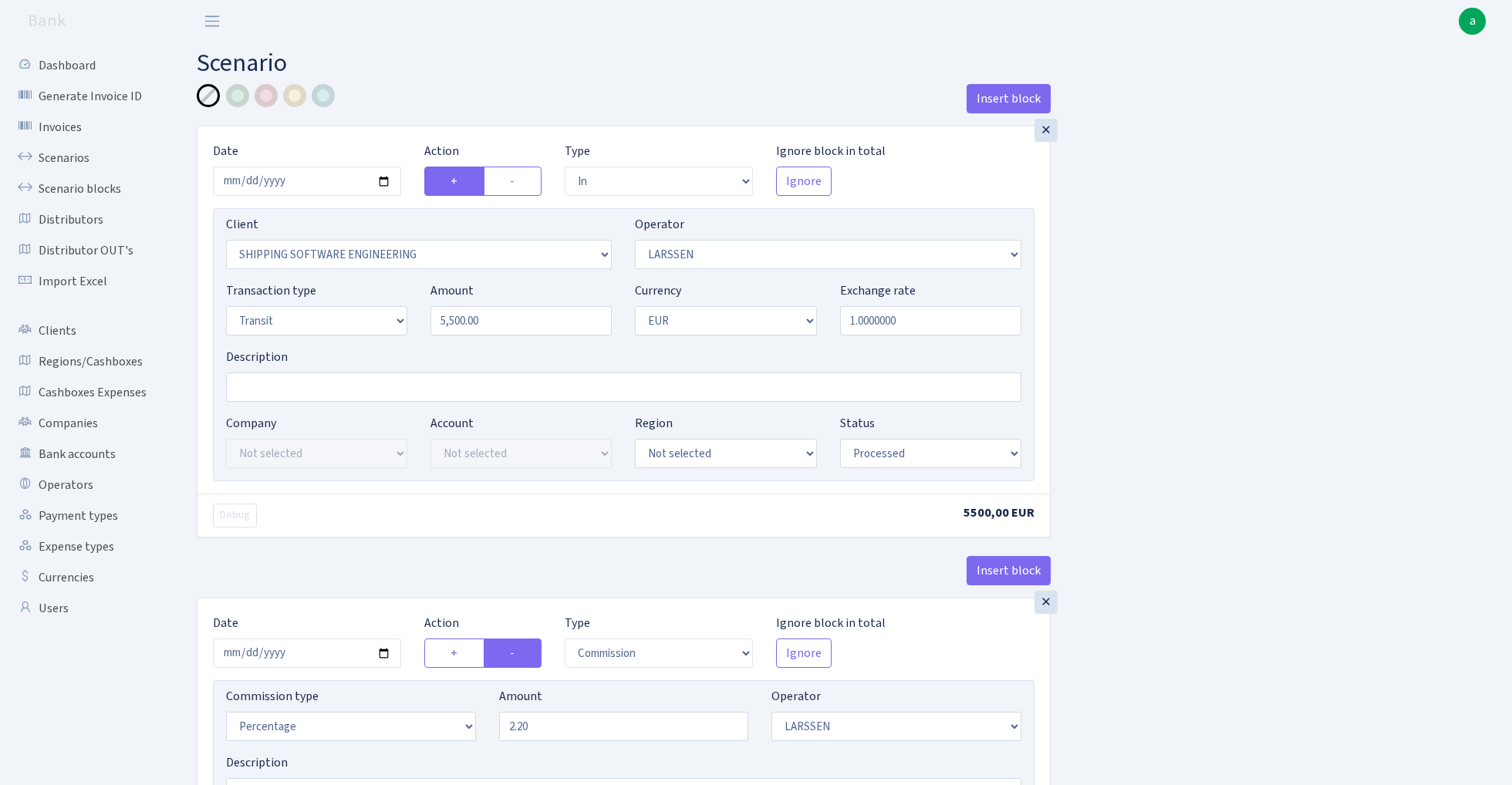
select select "2867"
select select "244"
select select "5"
select select "1"
select select "processed"
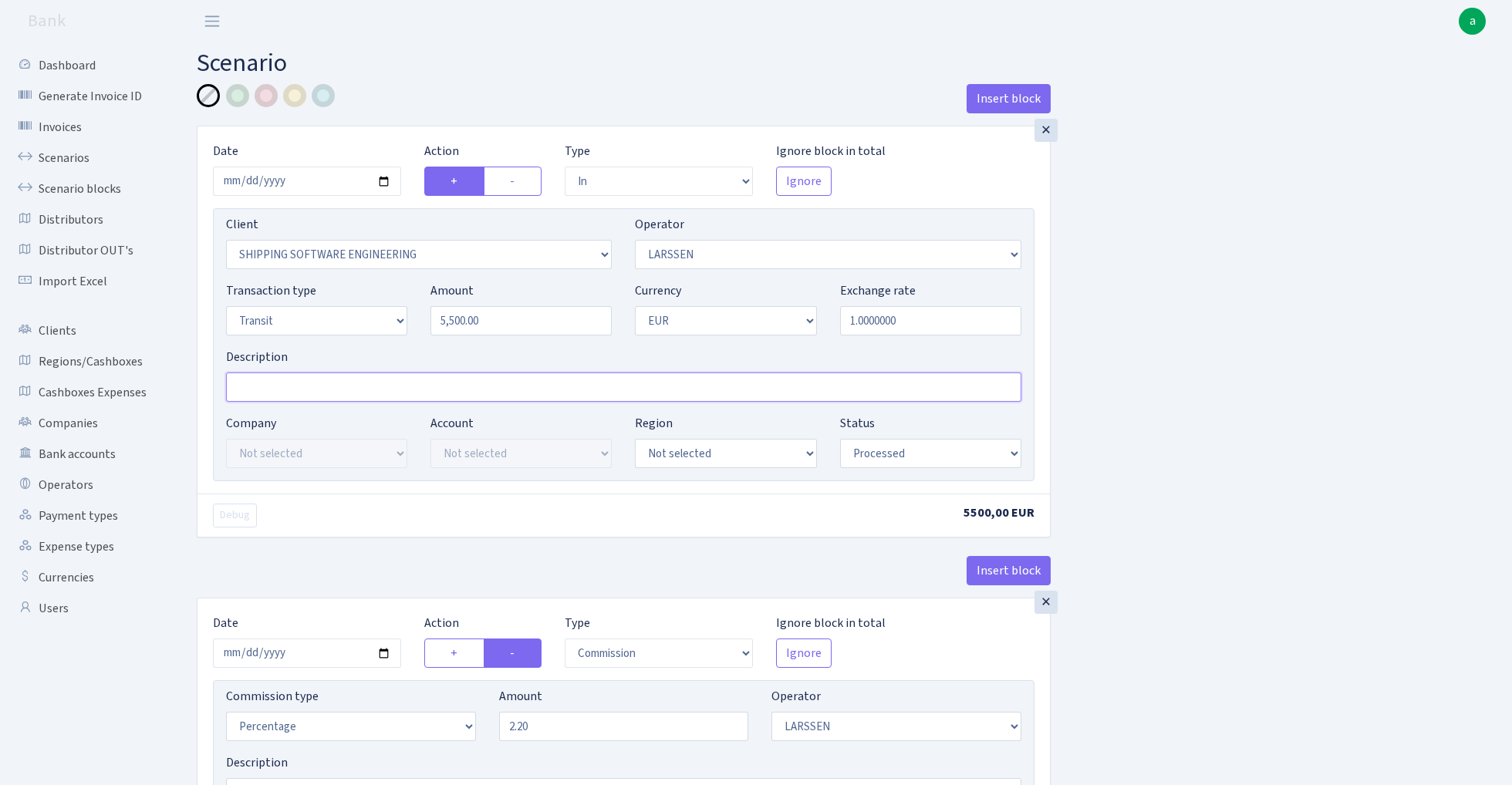
click at [331, 384] on input "Description" at bounding box center [624, 387] width 796 height 29
paste input "fish blue paytend"
type input "fish blue paytend"
select select "17"
click at [241, 96] on div at bounding box center [238, 95] width 23 height 23
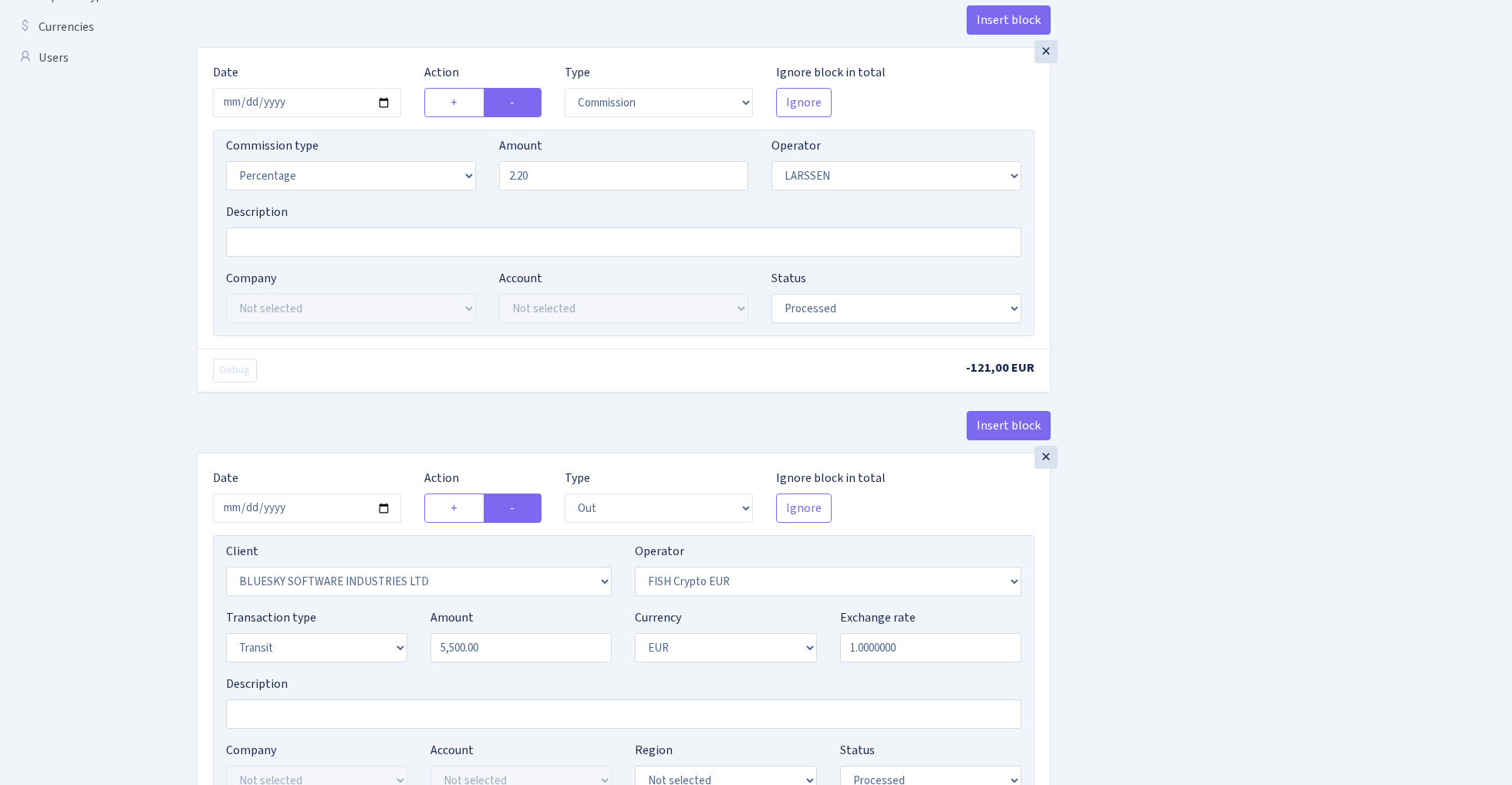
scroll to position [590, 0]
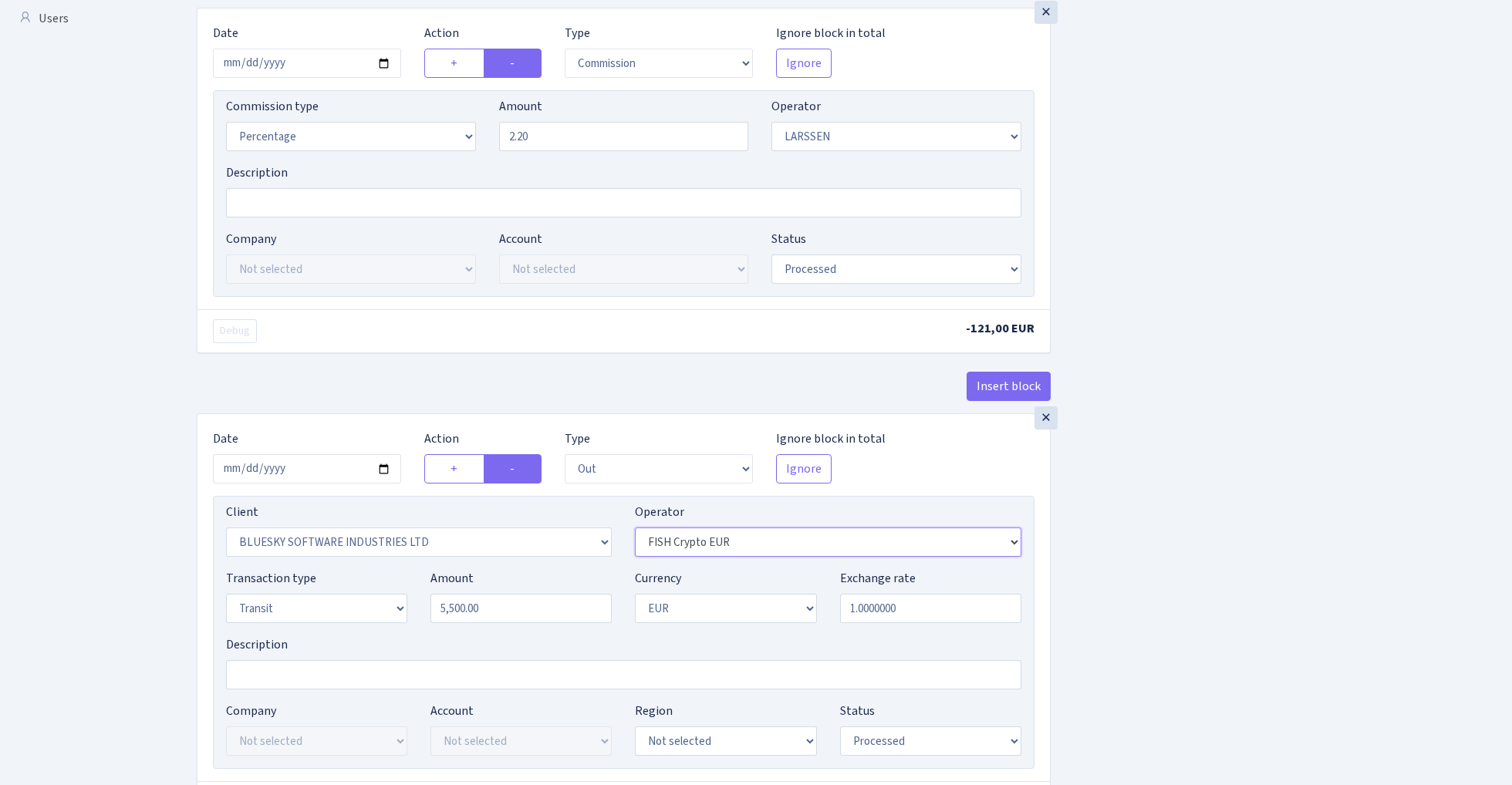
select select "460"
select select "17"
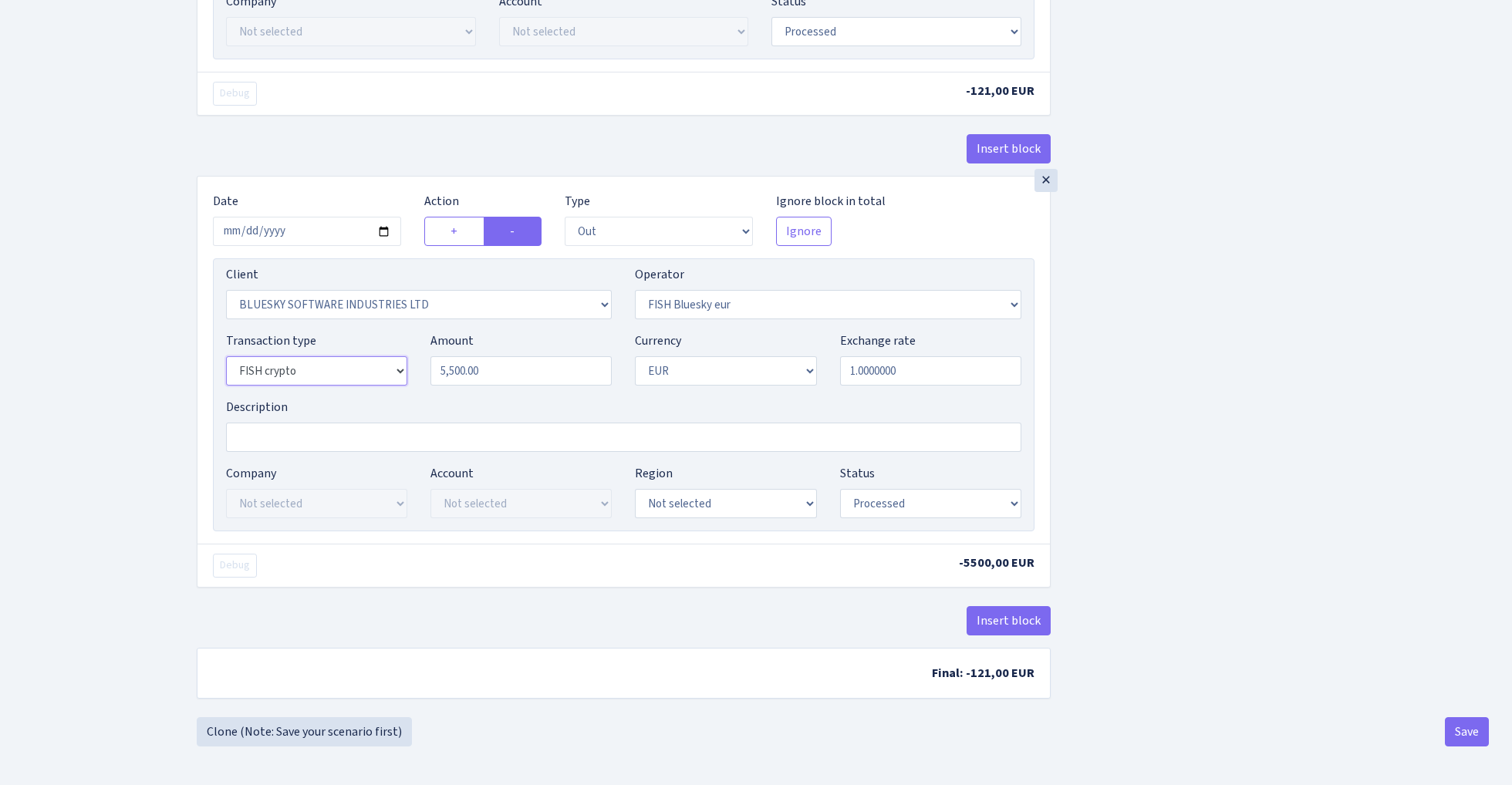
scroll to position [834, 0]
click at [1467, 732] on button "Save" at bounding box center [1467, 732] width 44 height 29
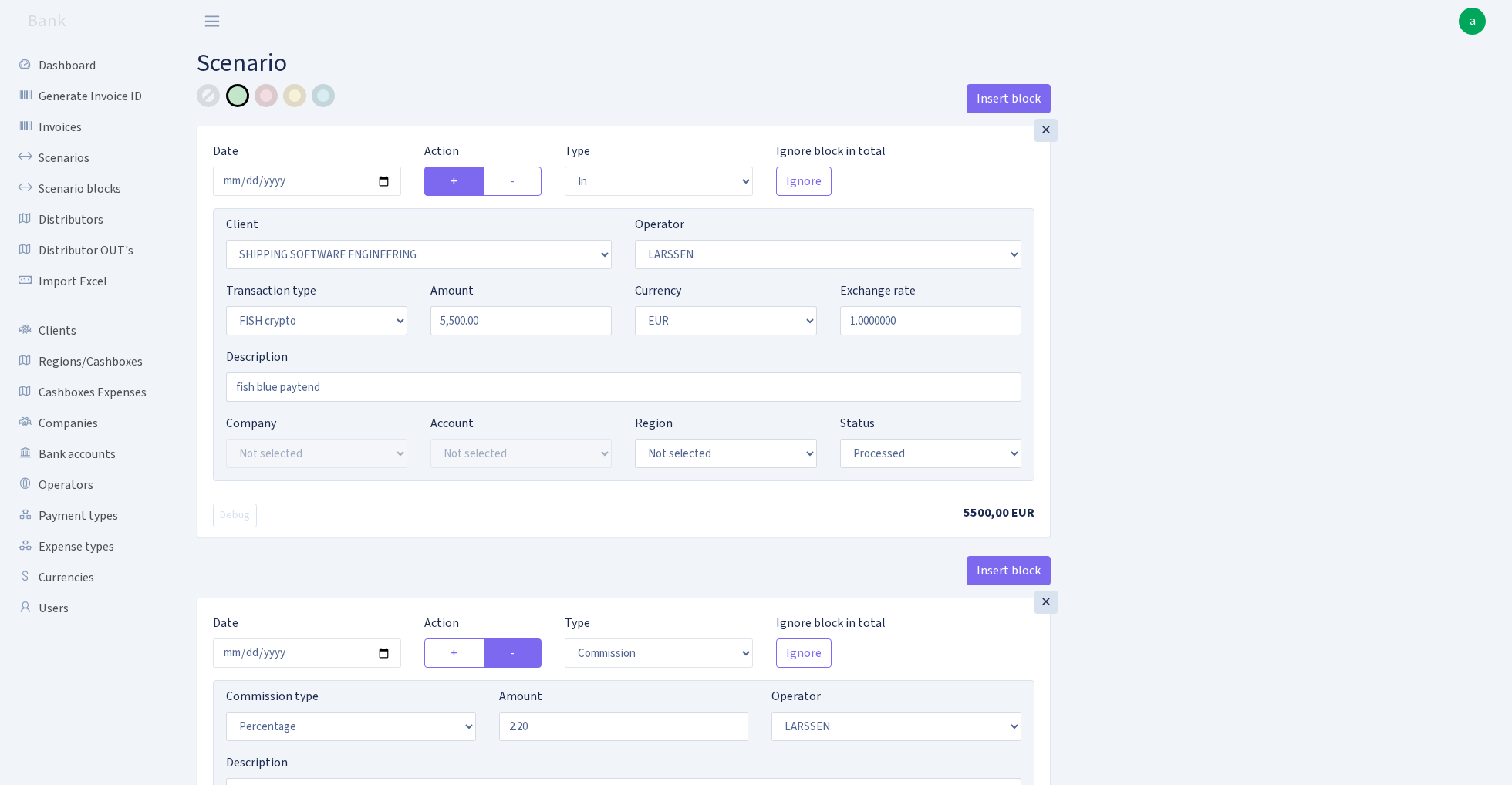
select select "in"
select select "305"
select select "36"
select select "17"
select select "1"
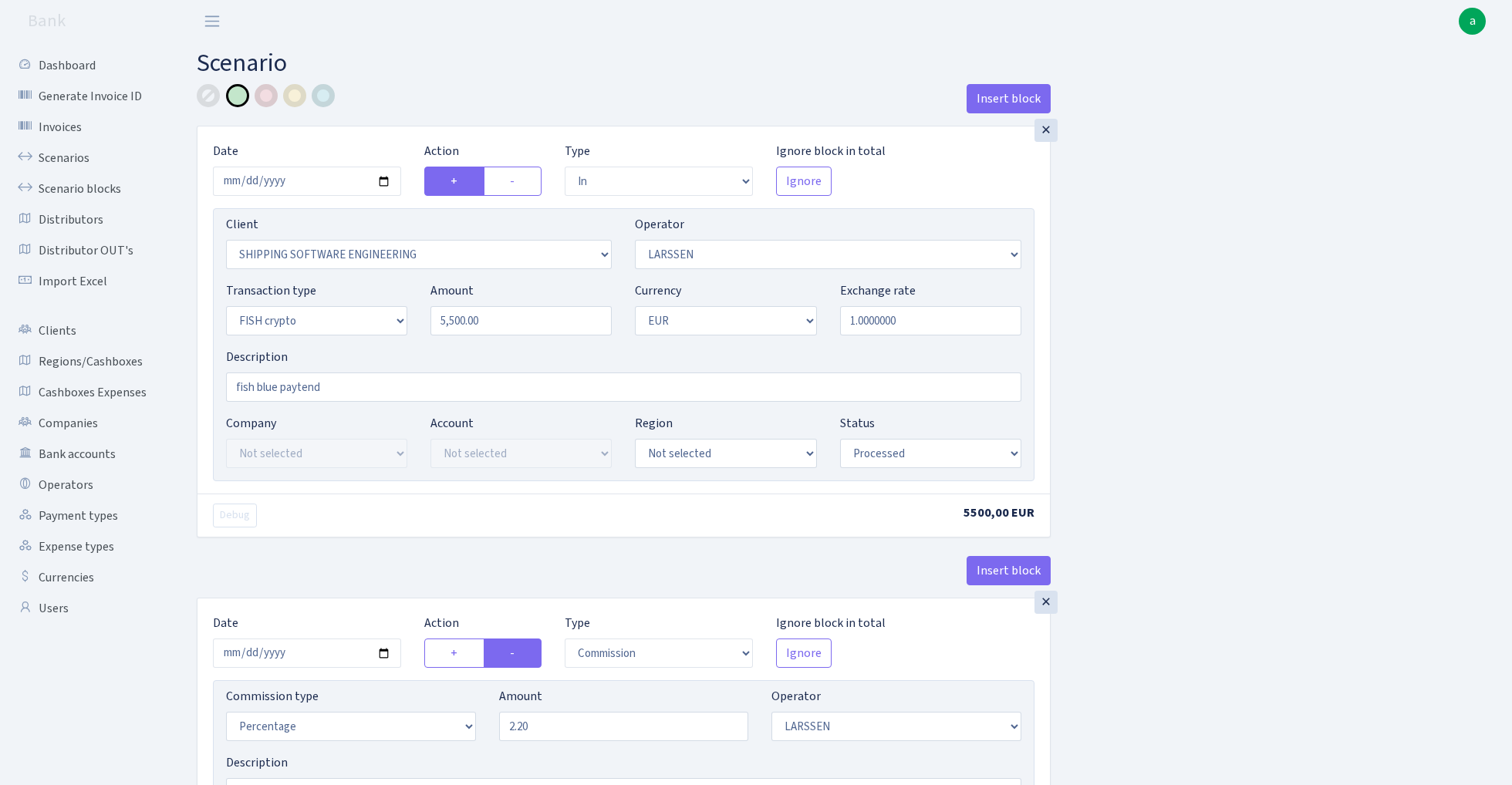
select select "processed"
select select "commission"
select select "36"
select select "processed"
select select "out"
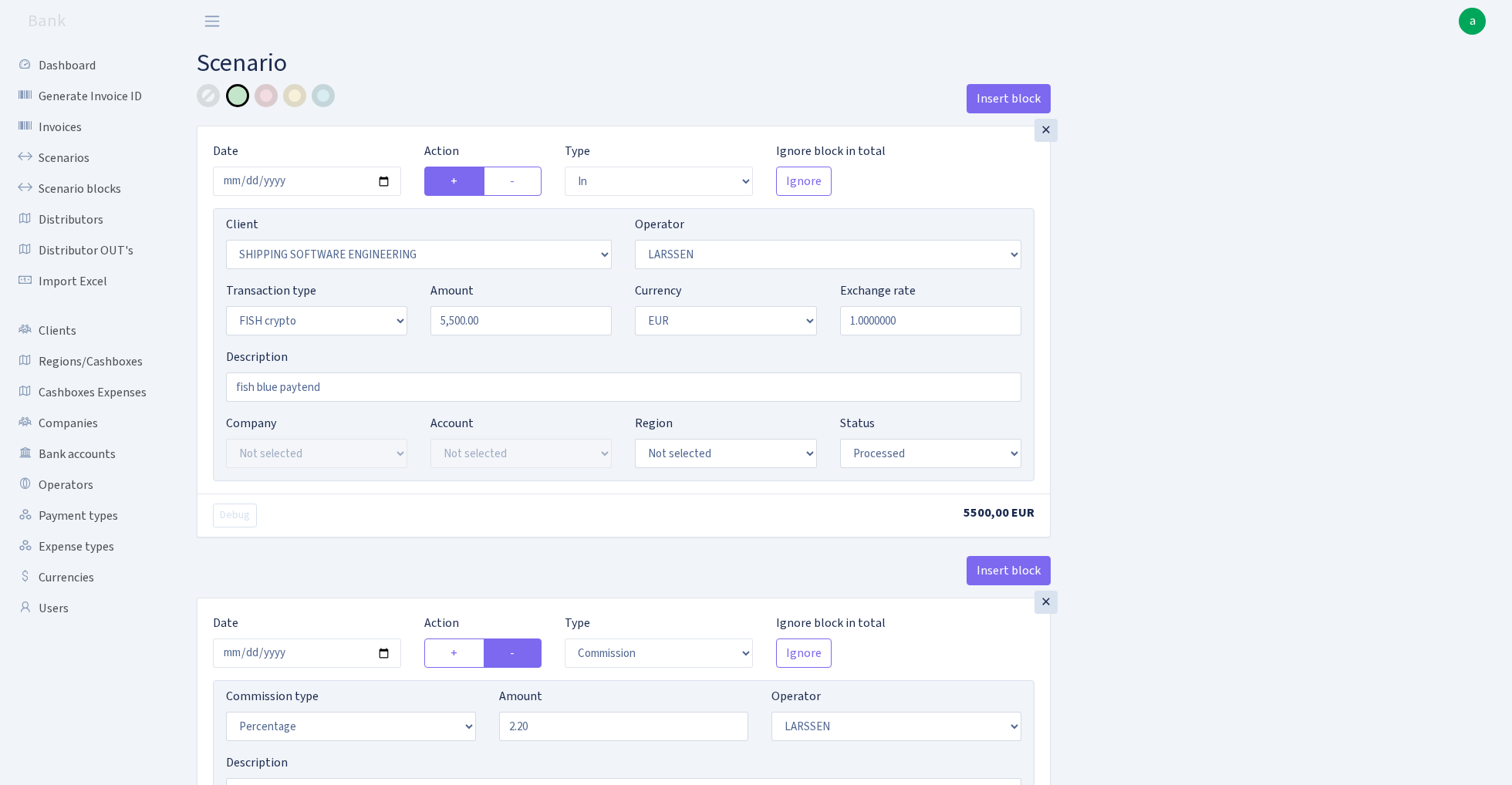
select select "2867"
select select "460"
select select "17"
select select "1"
select select "processed"
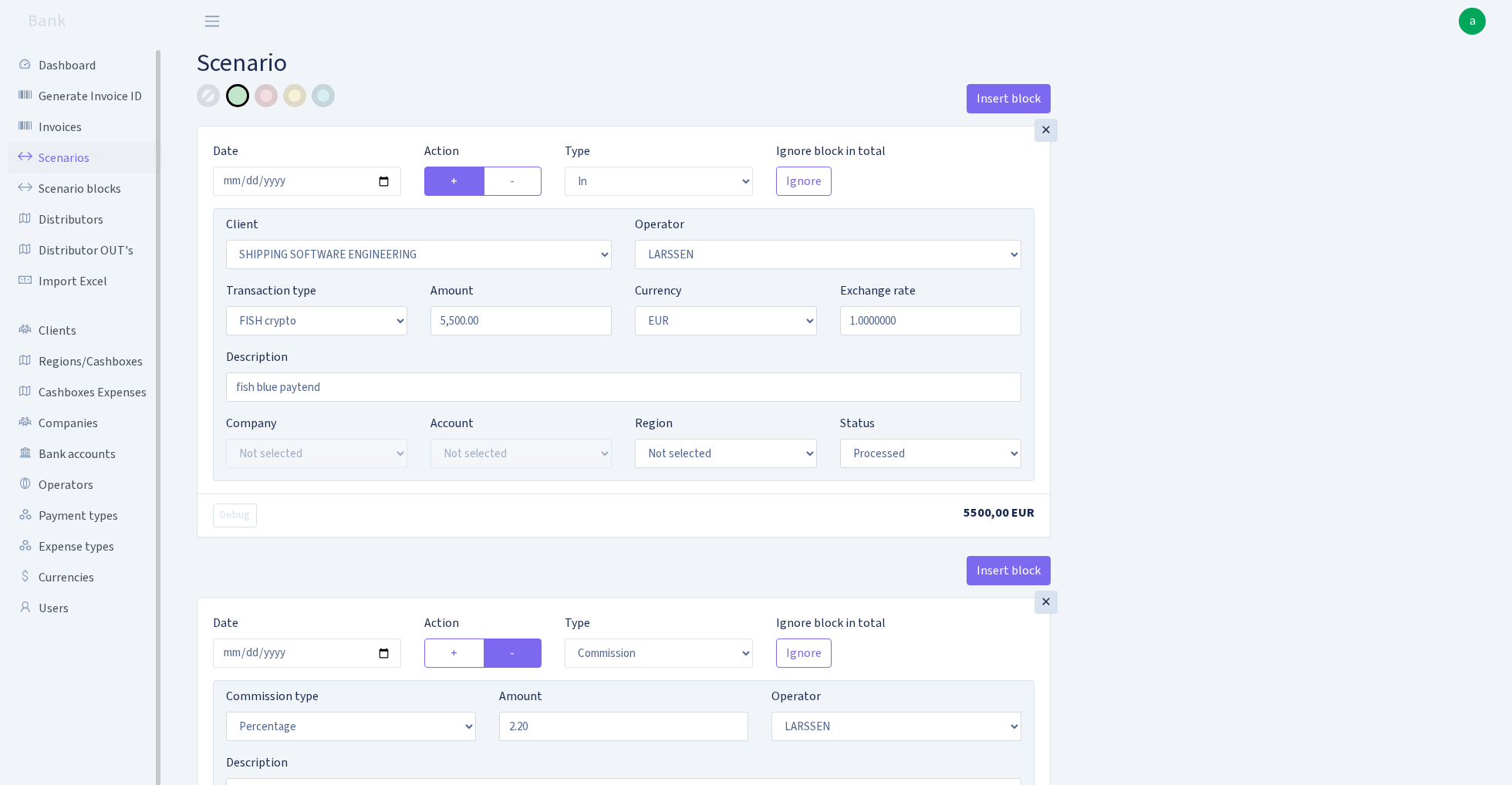
click at [74, 155] on link "Scenarios" at bounding box center [85, 159] width 154 height 31
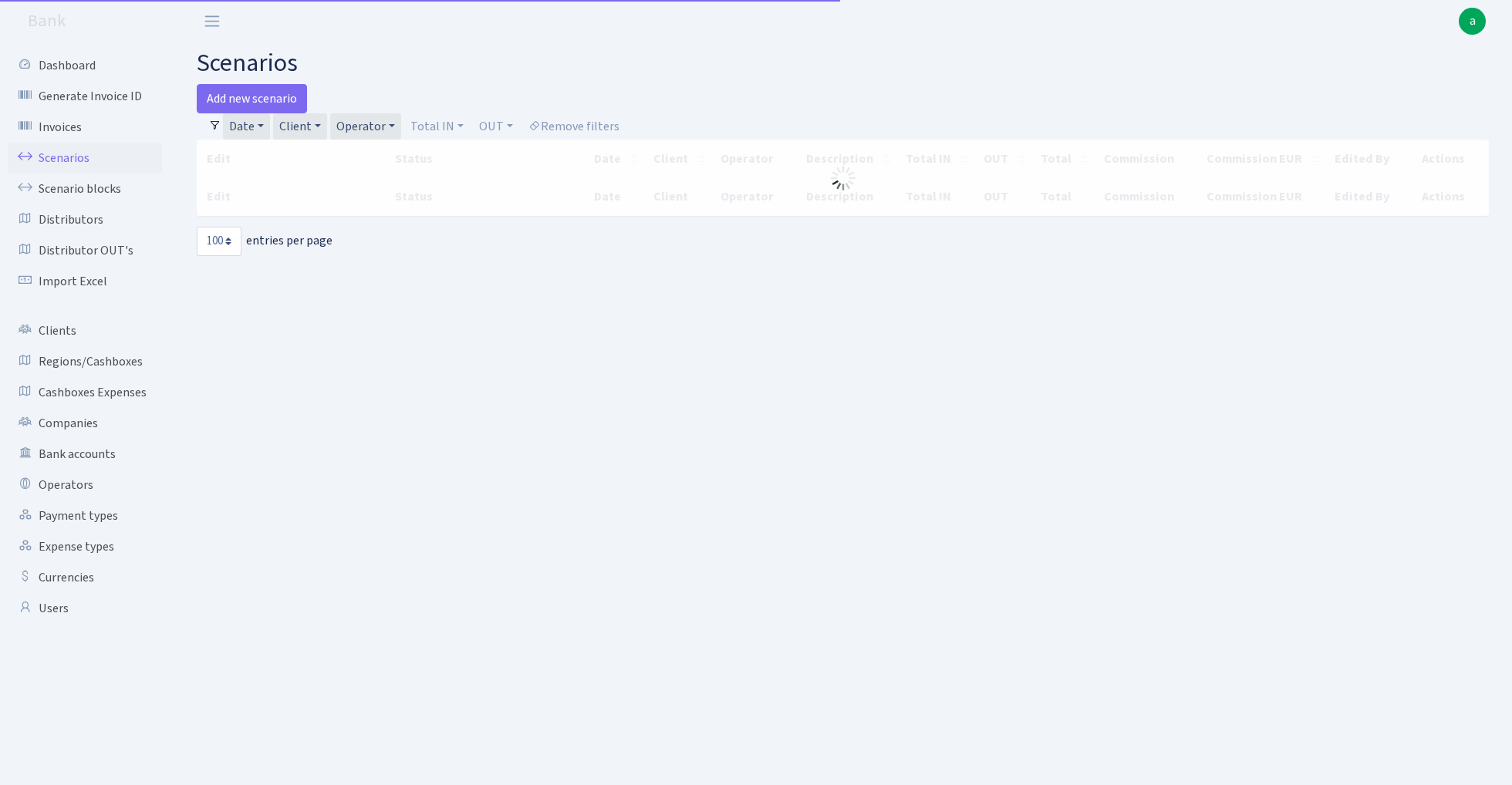
select select "100"
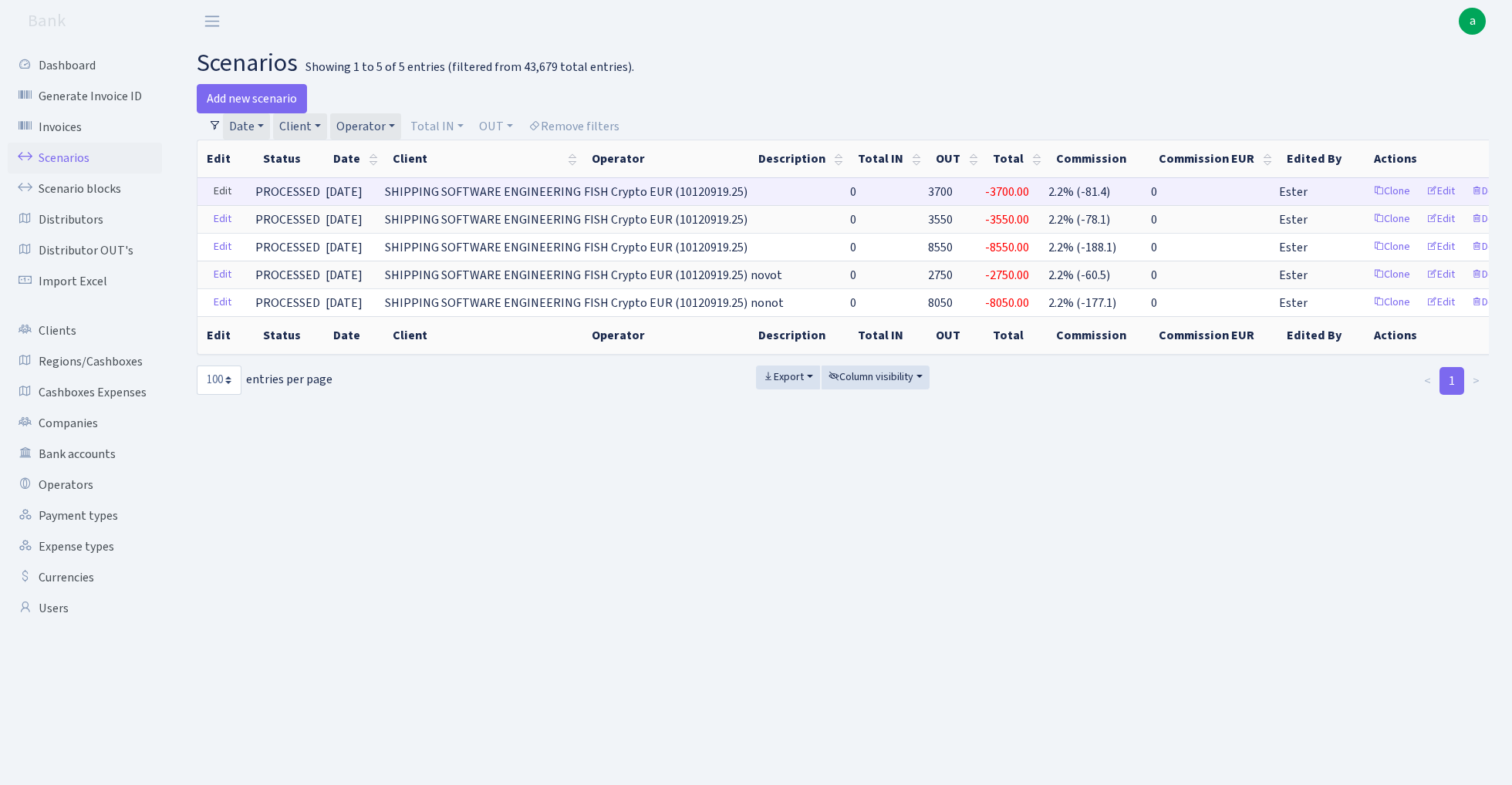
click at [222, 191] on link "Edit" at bounding box center [223, 191] width 31 height 24
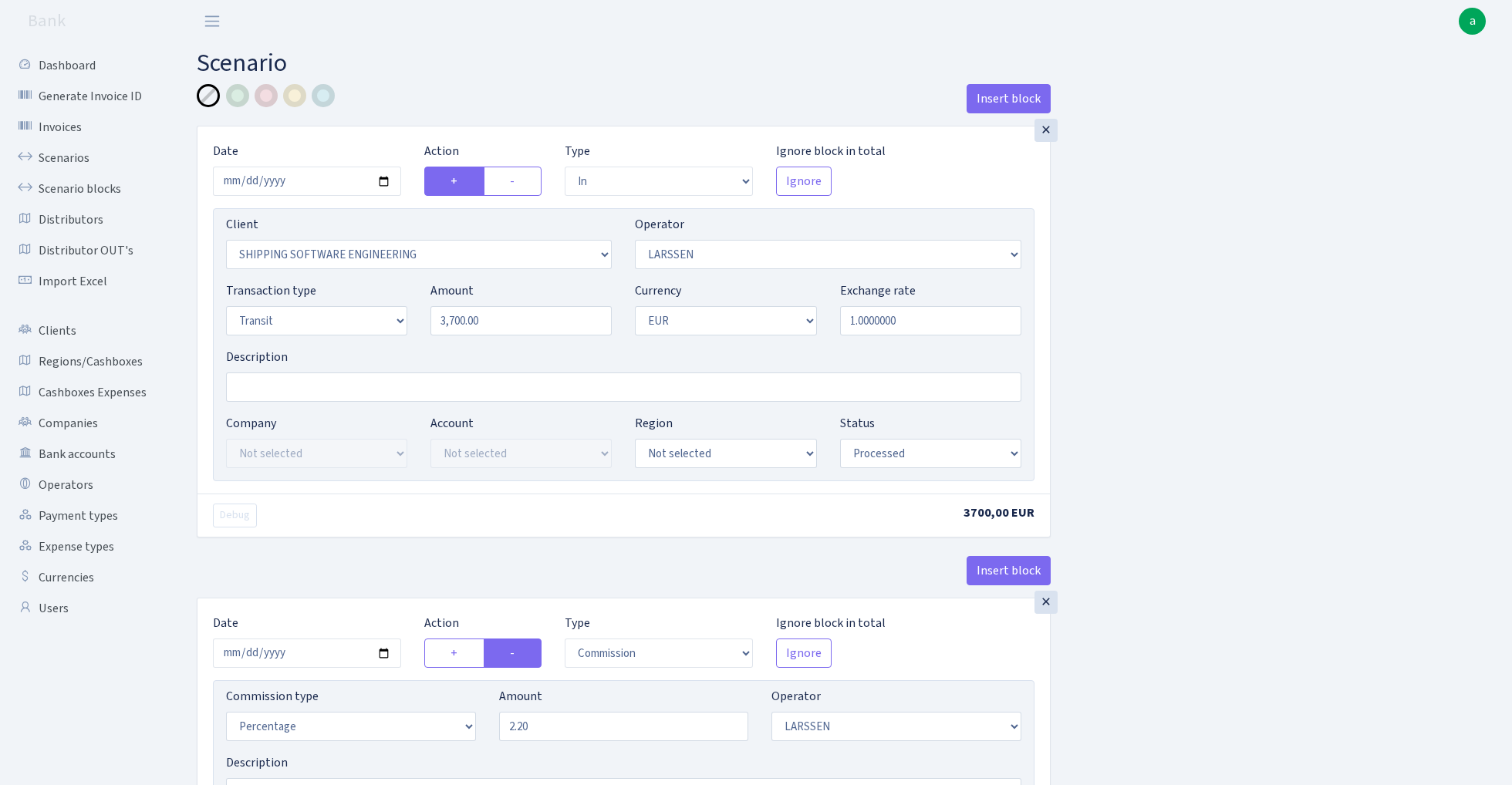
select select "in"
select select "305"
select select "36"
select select "5"
select select "1"
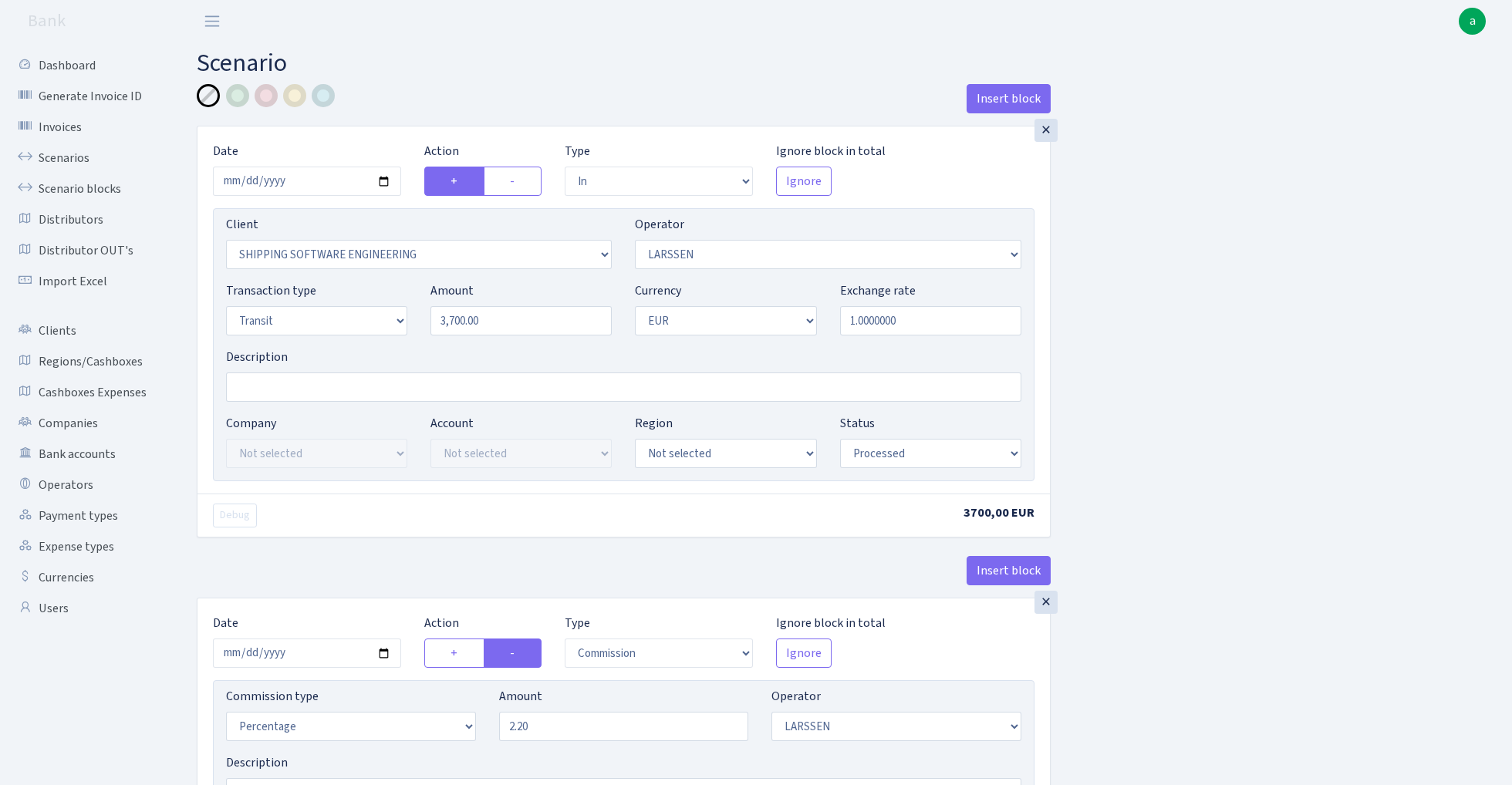
select select "processed"
select select "commission"
select select "36"
select select "processed"
select select "out"
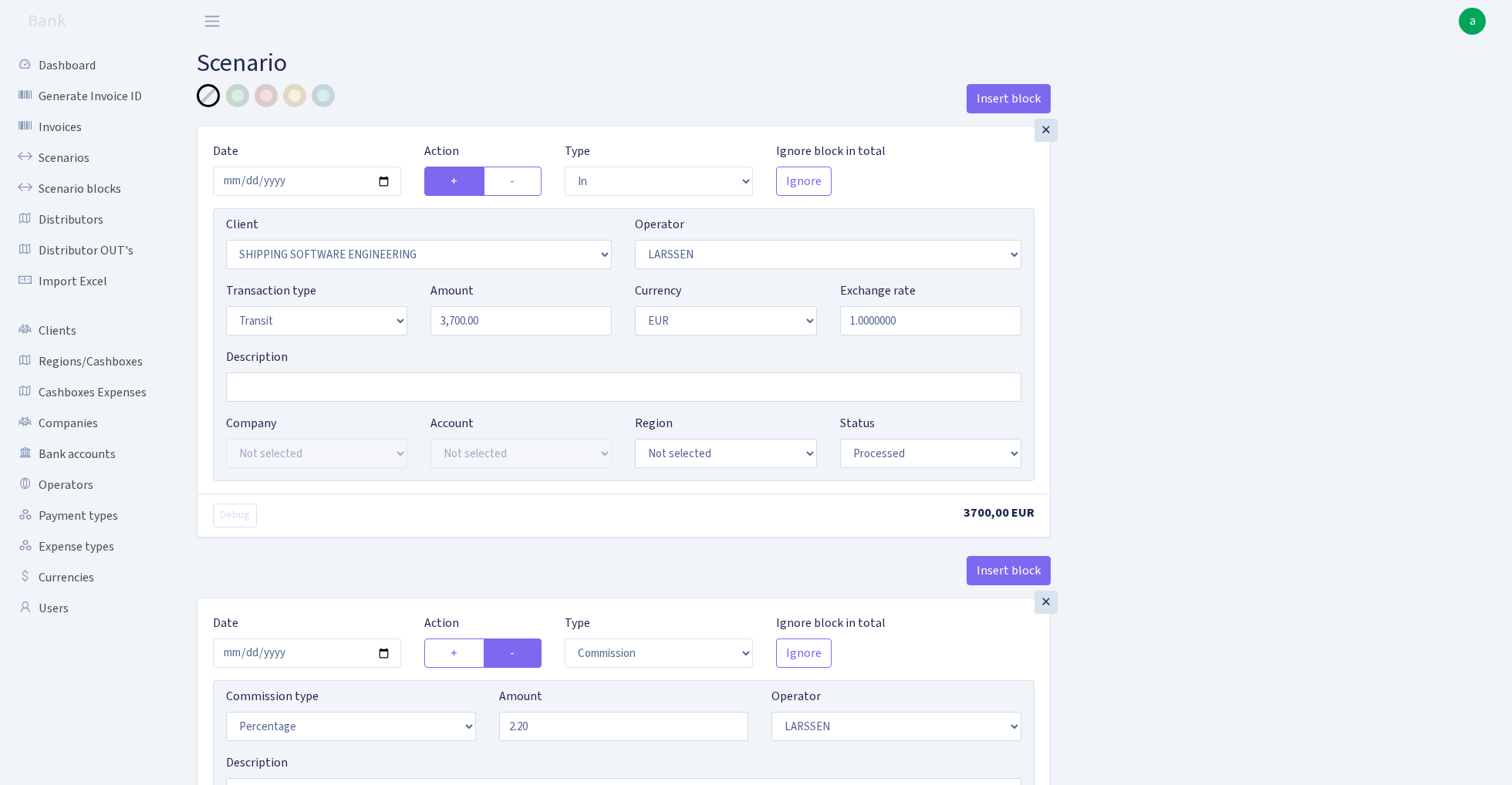
select select "2867"
select select "244"
select select "5"
select select "1"
select select "processed"
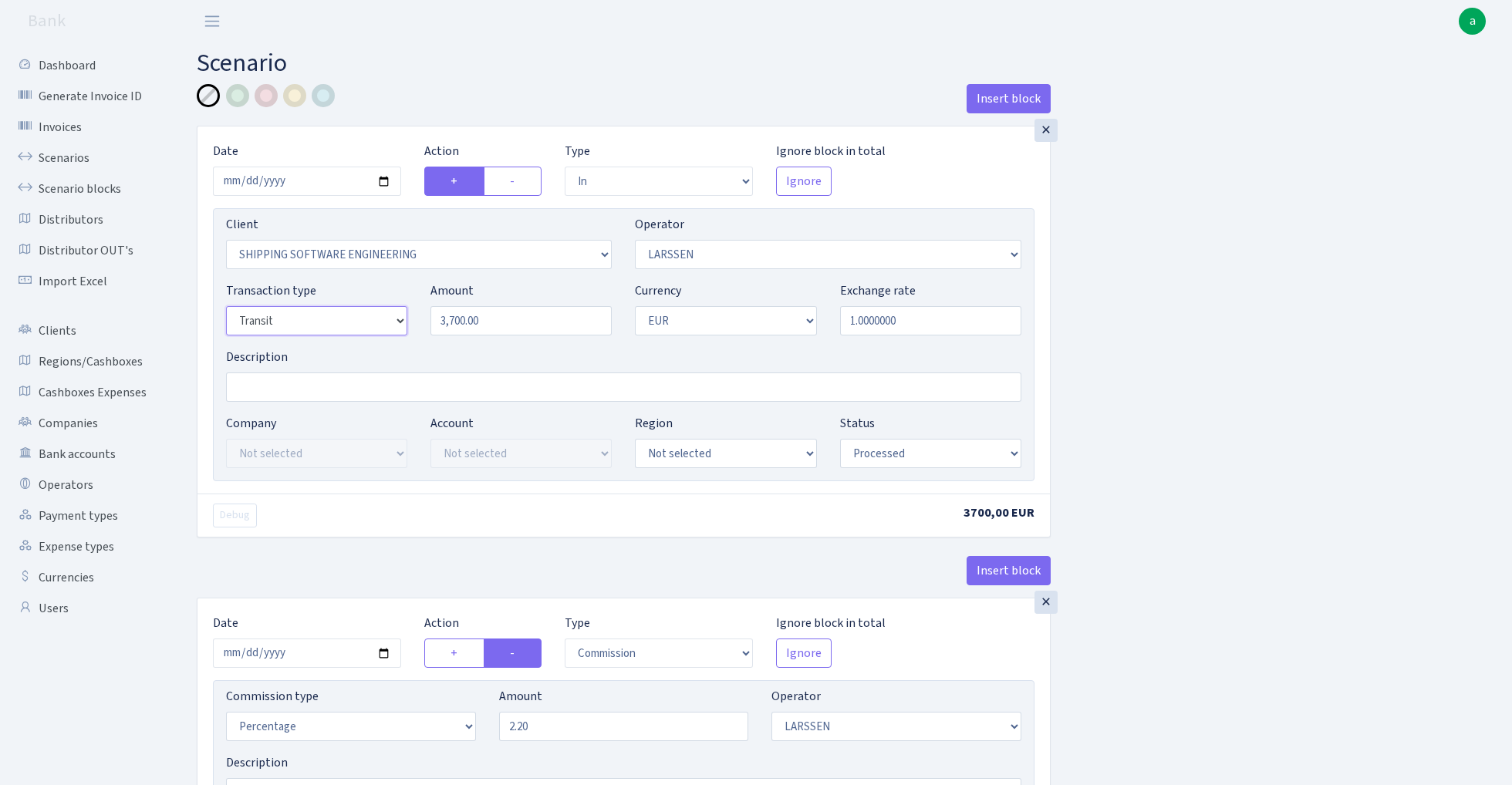
select select "17"
click at [290, 387] on input "Description" at bounding box center [624, 387] width 796 height 29
paste input "fish blue paytend"
type input "fish blue paytend"
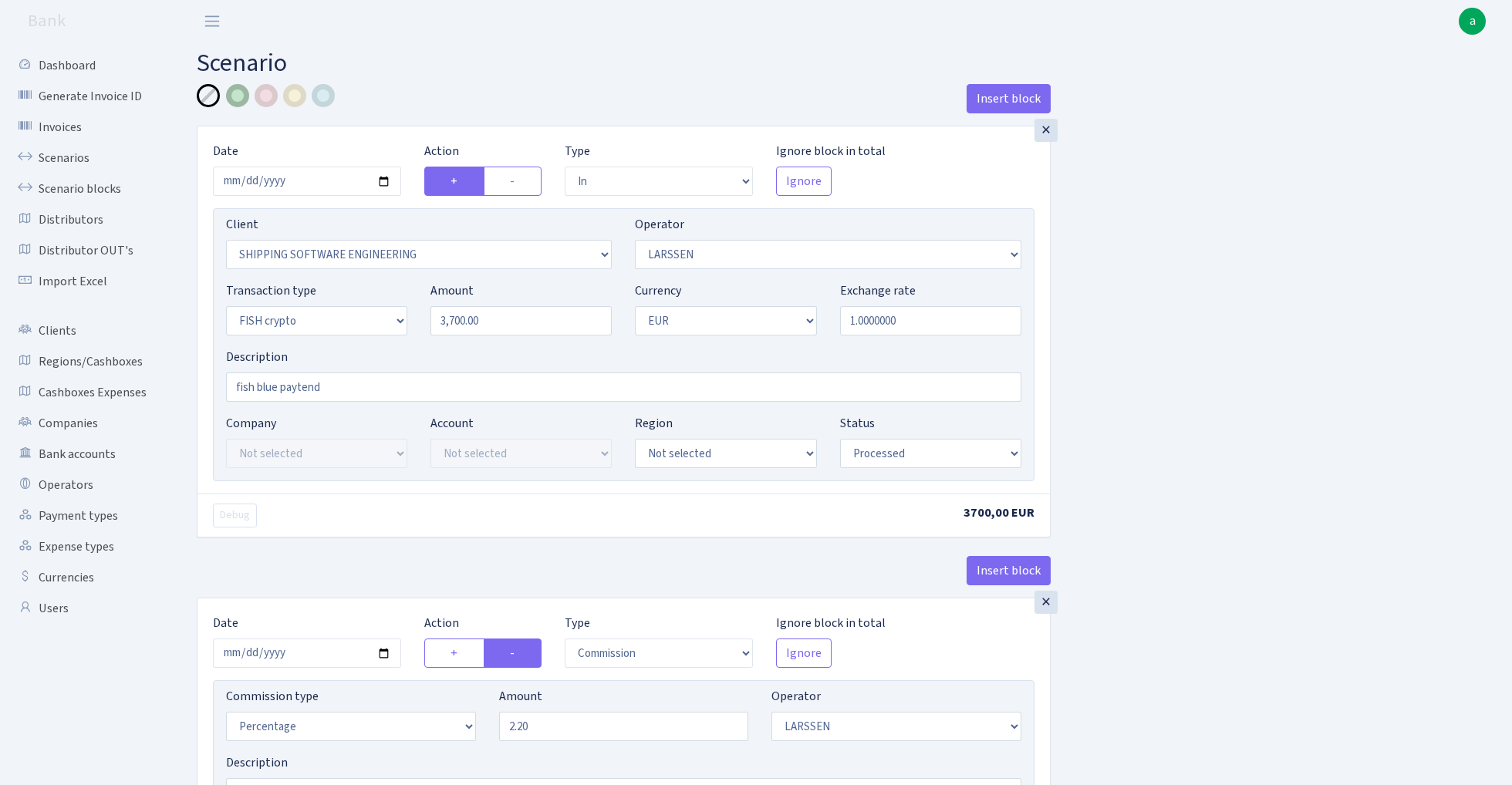
click at [236, 97] on div at bounding box center [238, 95] width 23 height 23
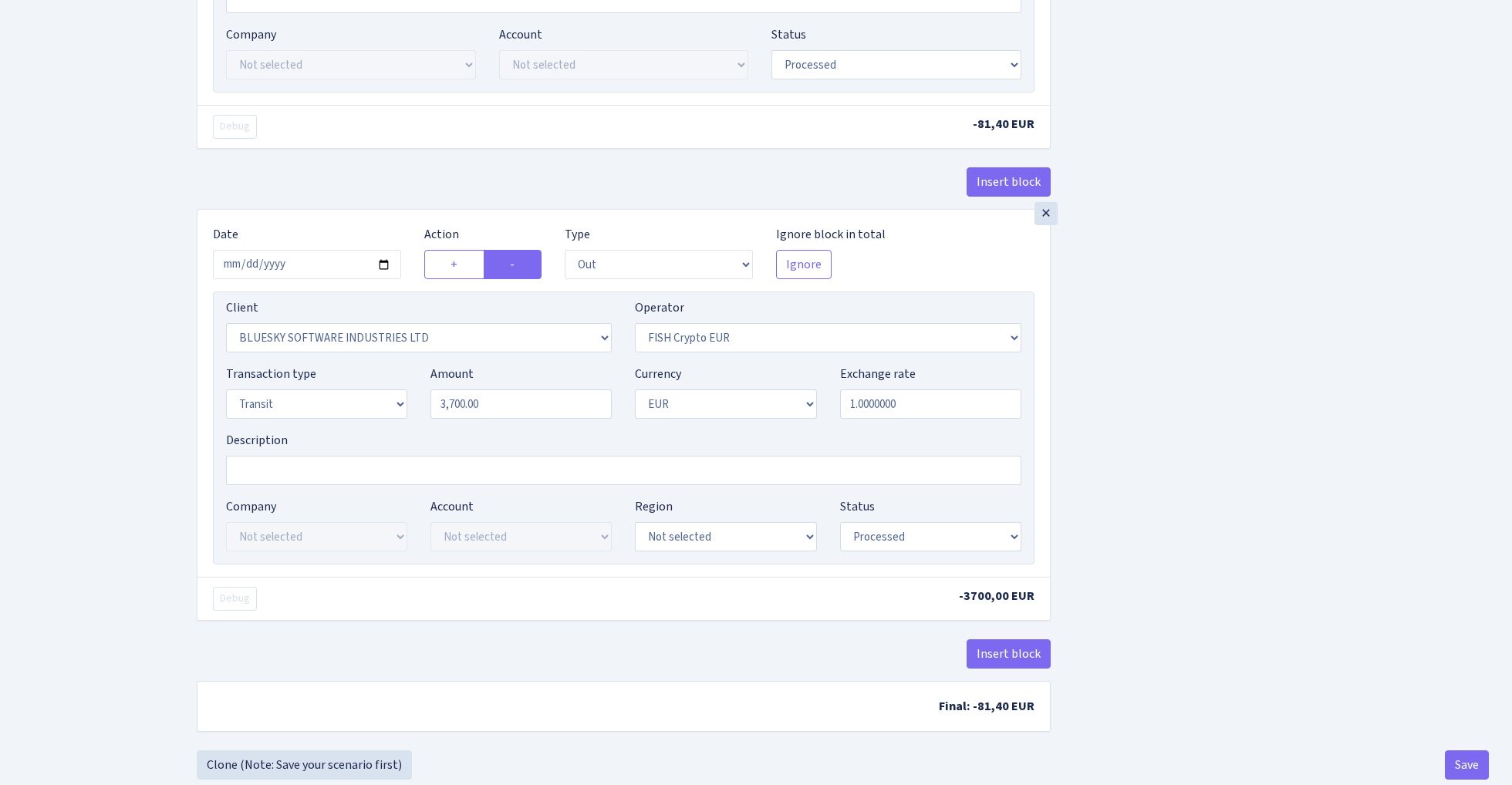
scroll to position [801, 0]
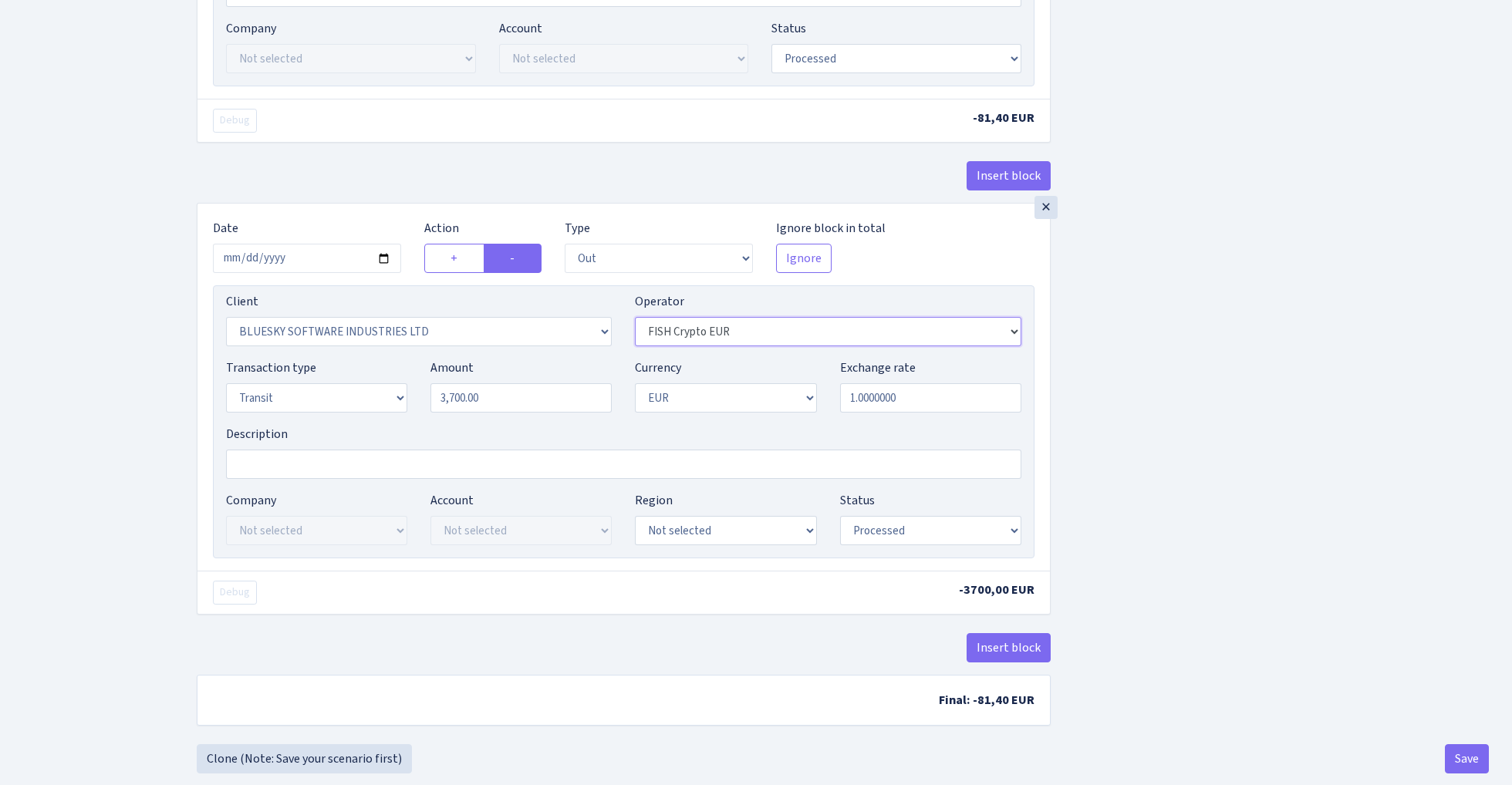
select select "460"
select select "17"
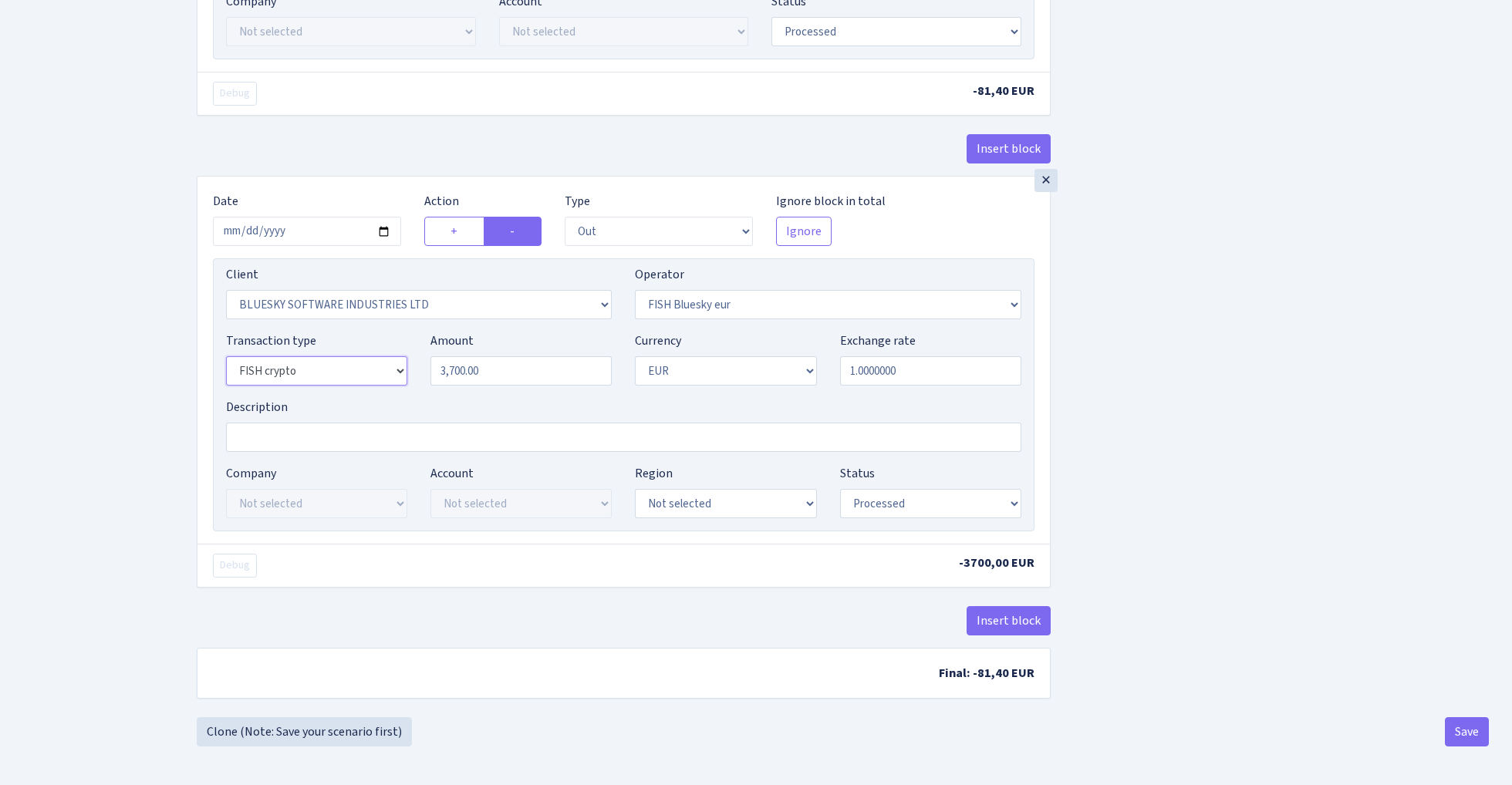
scroll to position [834, 0]
click at [1462, 741] on button "Save" at bounding box center [1467, 732] width 44 height 29
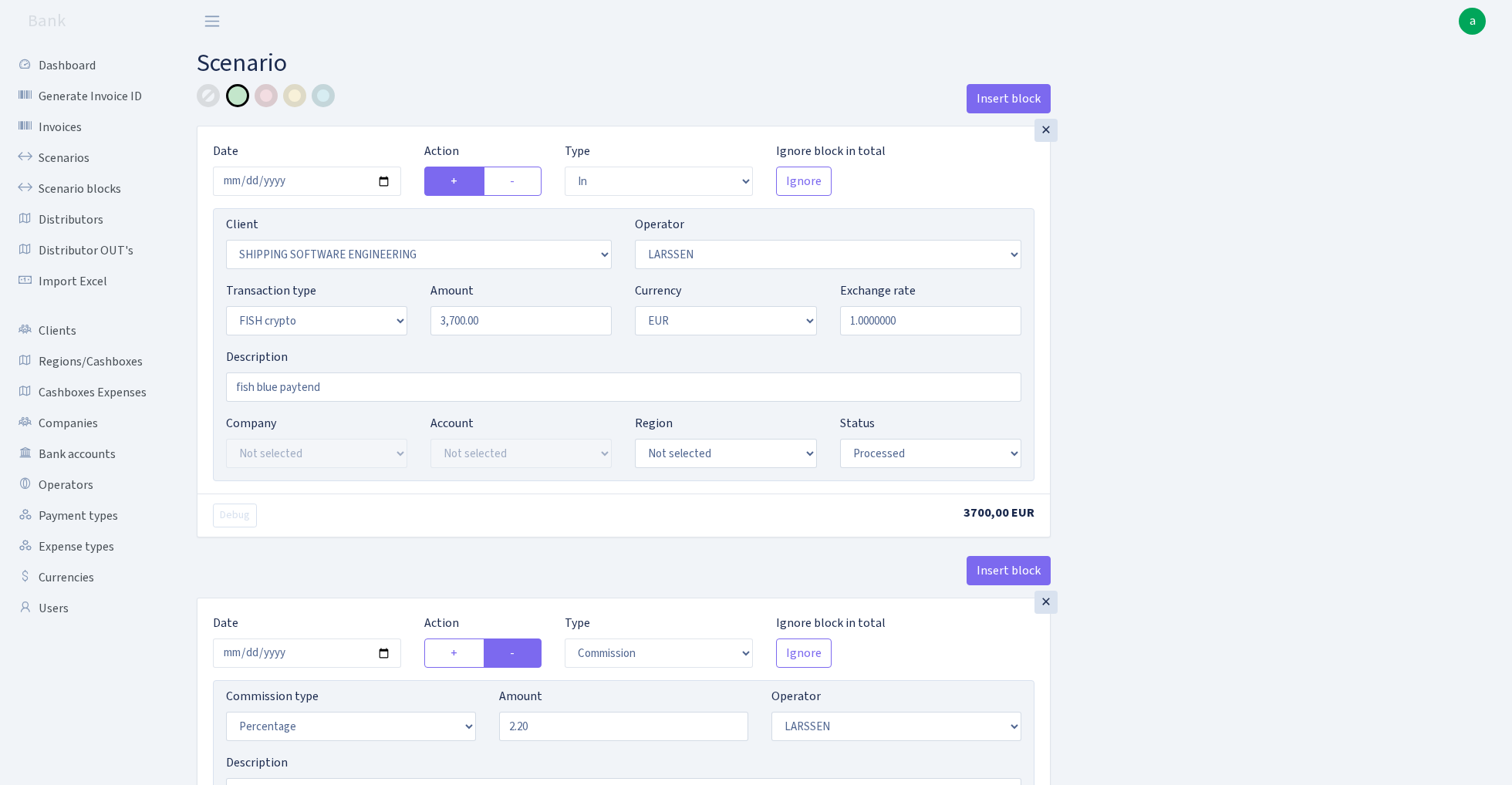
select select "in"
select select "305"
select select "36"
select select "17"
select select "1"
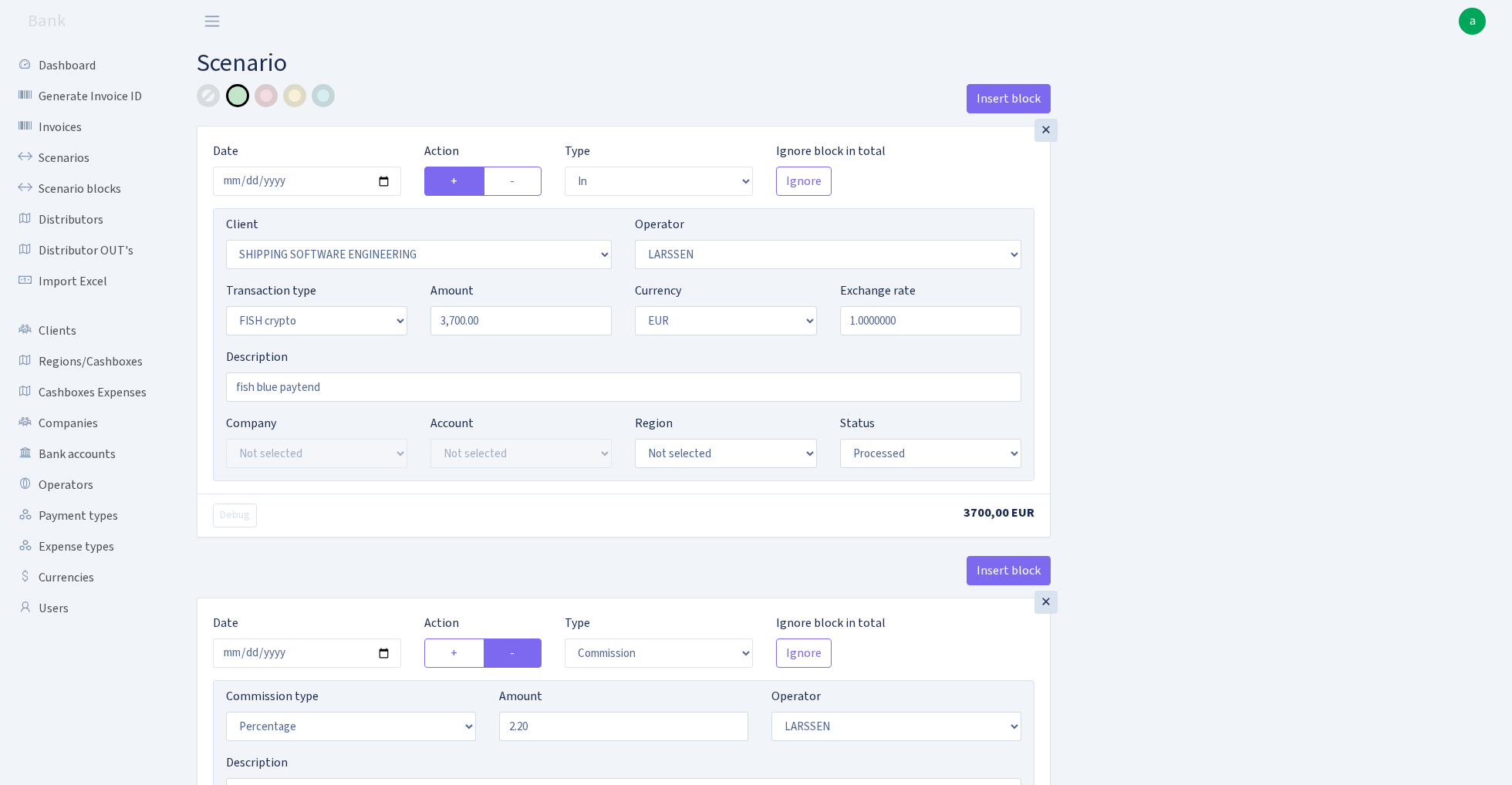
select select "processed"
select select "commission"
select select "36"
select select "processed"
select select "out"
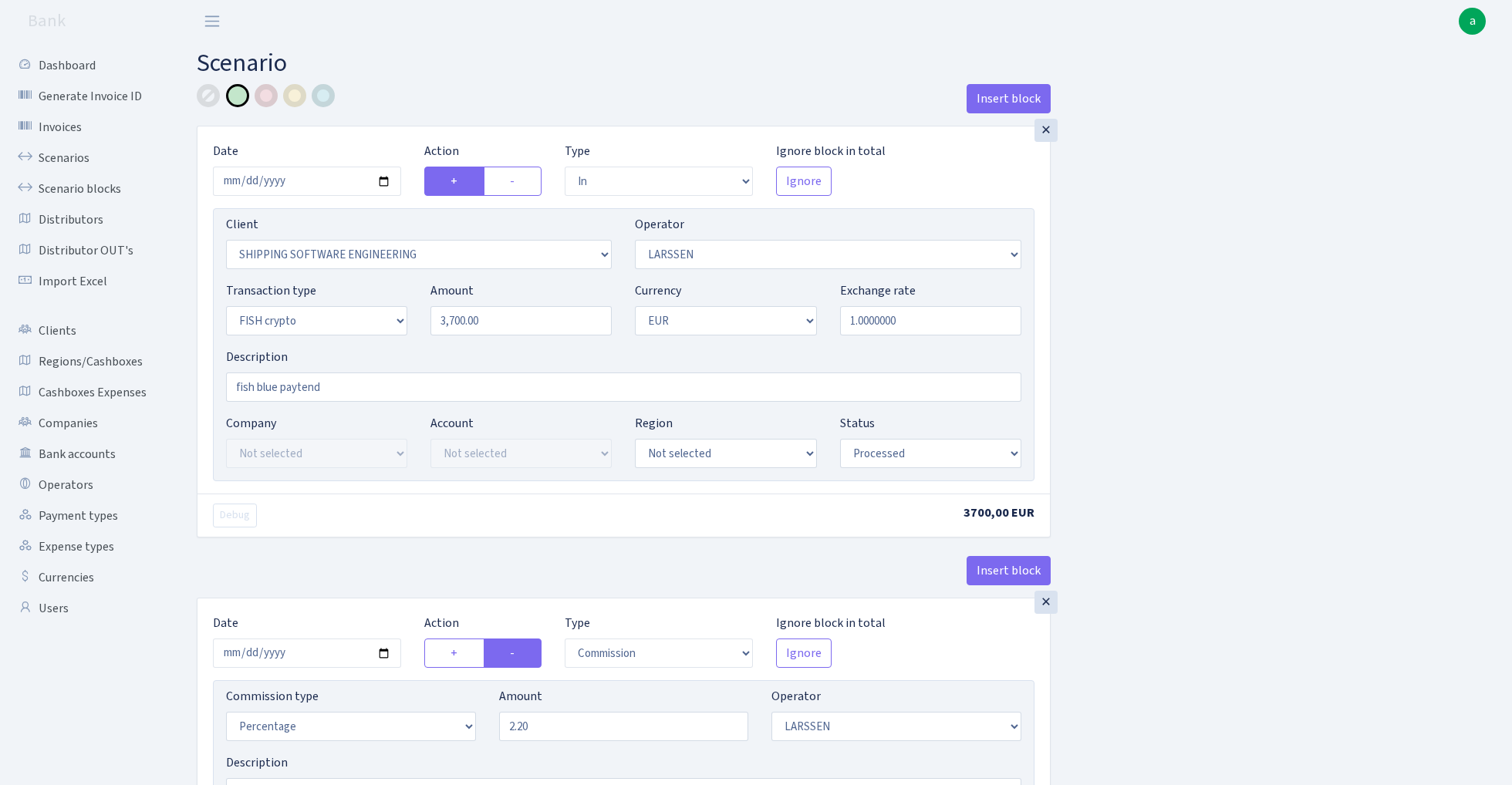
select select "2867"
select select "460"
select select "17"
select select "1"
select select "processed"
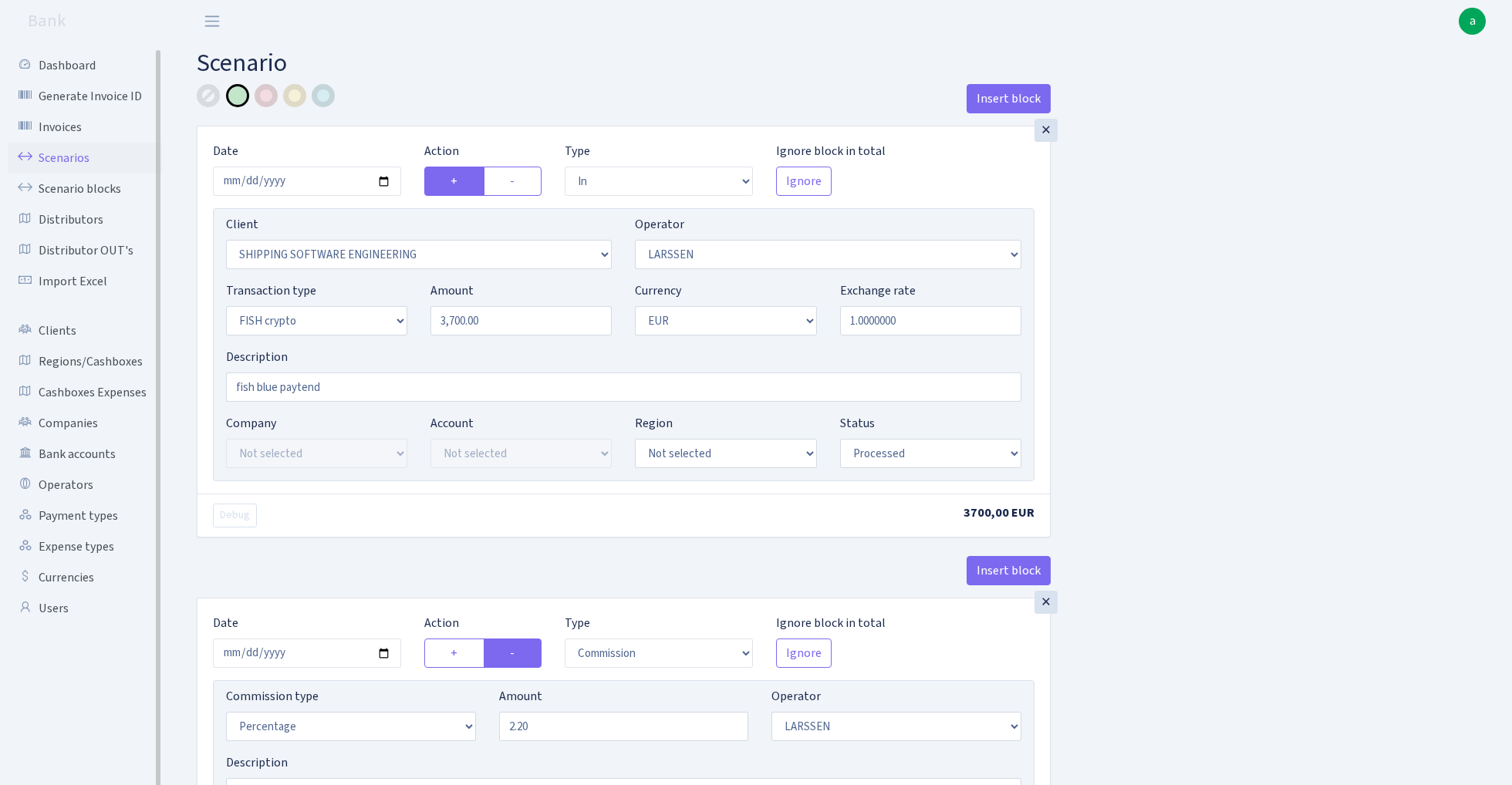
click at [75, 155] on link "Scenarios" at bounding box center [85, 159] width 154 height 31
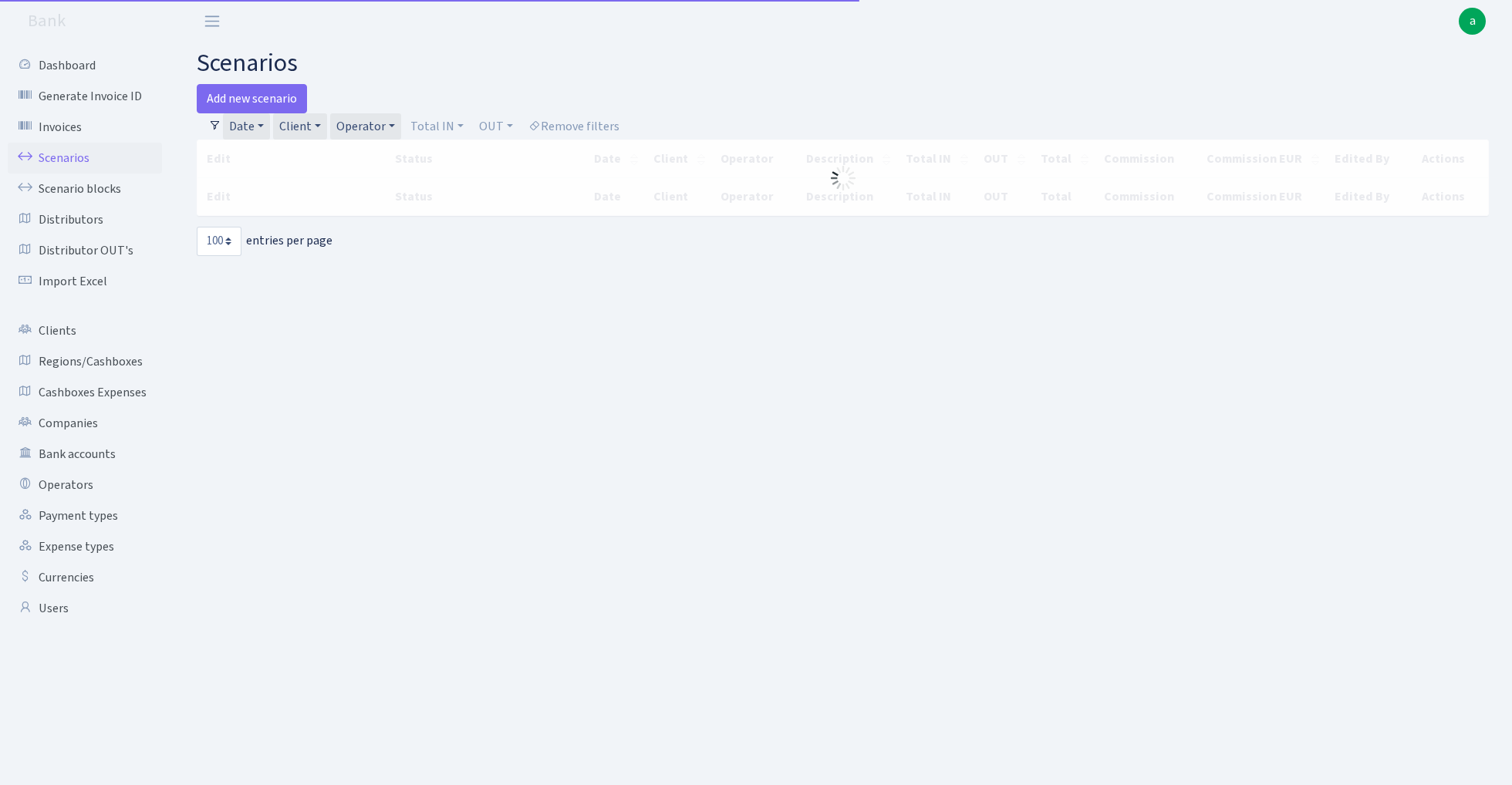
select select "100"
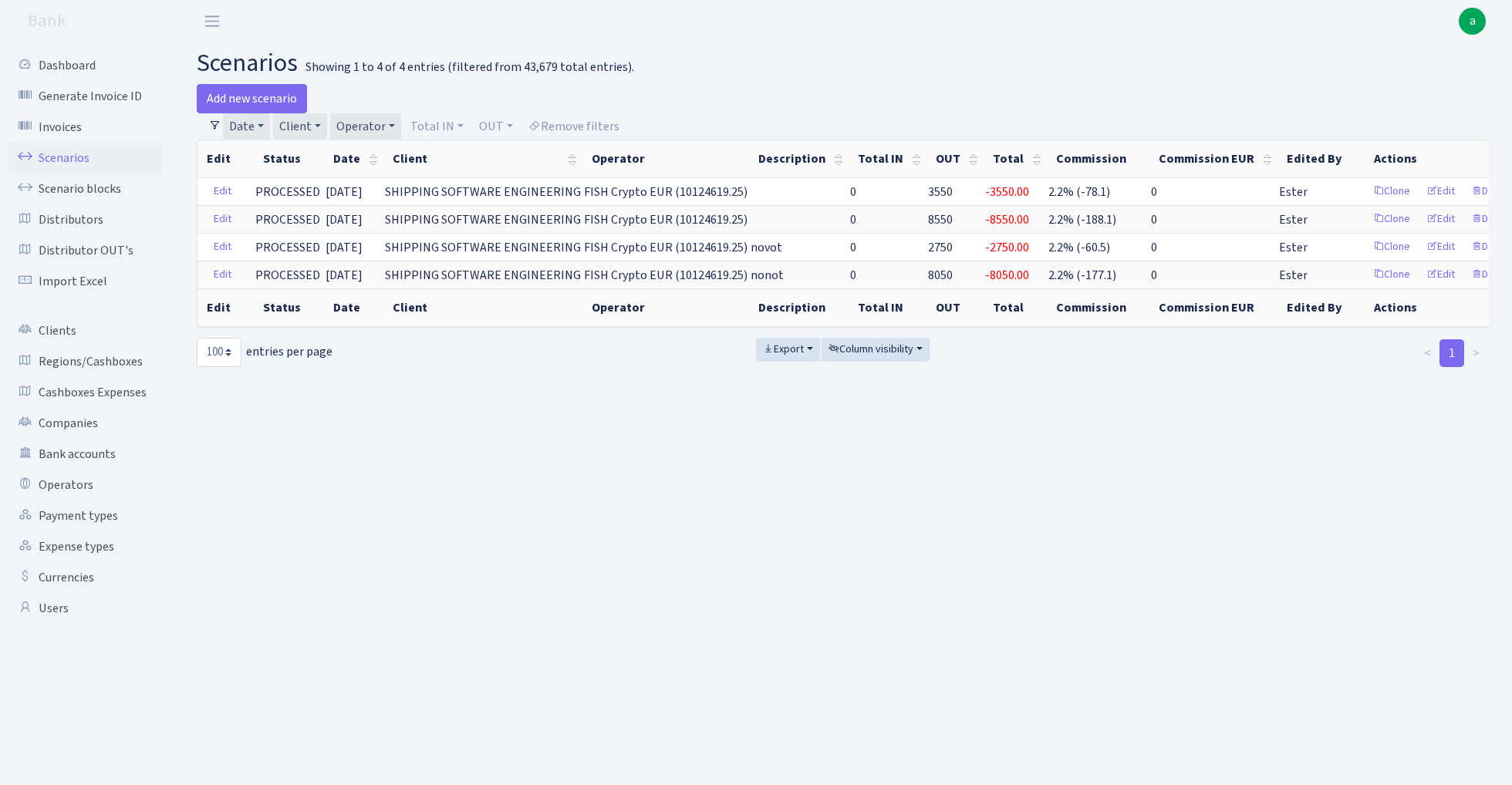
click at [310, 125] on link "Client" at bounding box center [300, 127] width 54 height 26
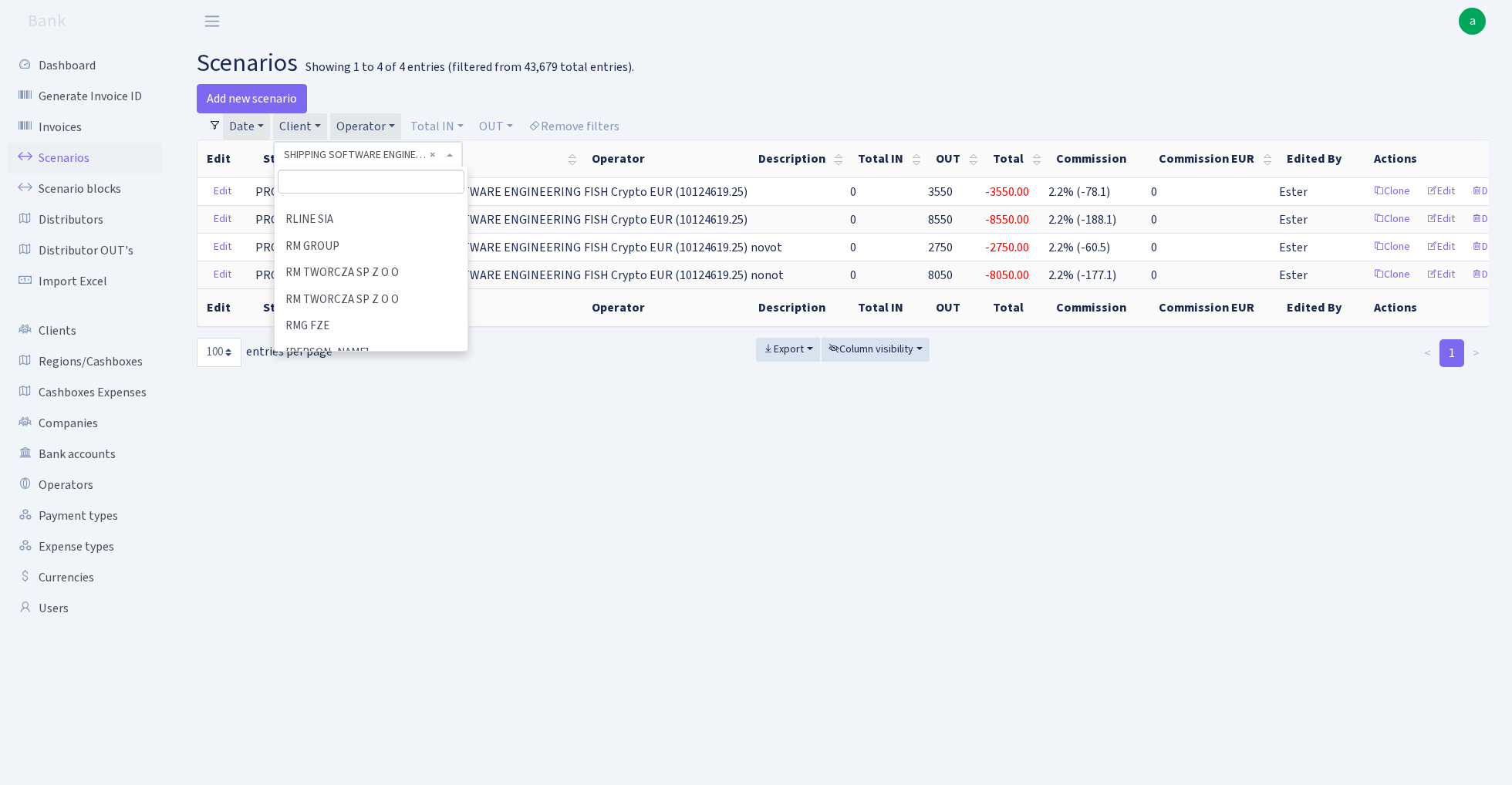
click at [310, 179] on input "search" at bounding box center [370, 182] width 186 height 24
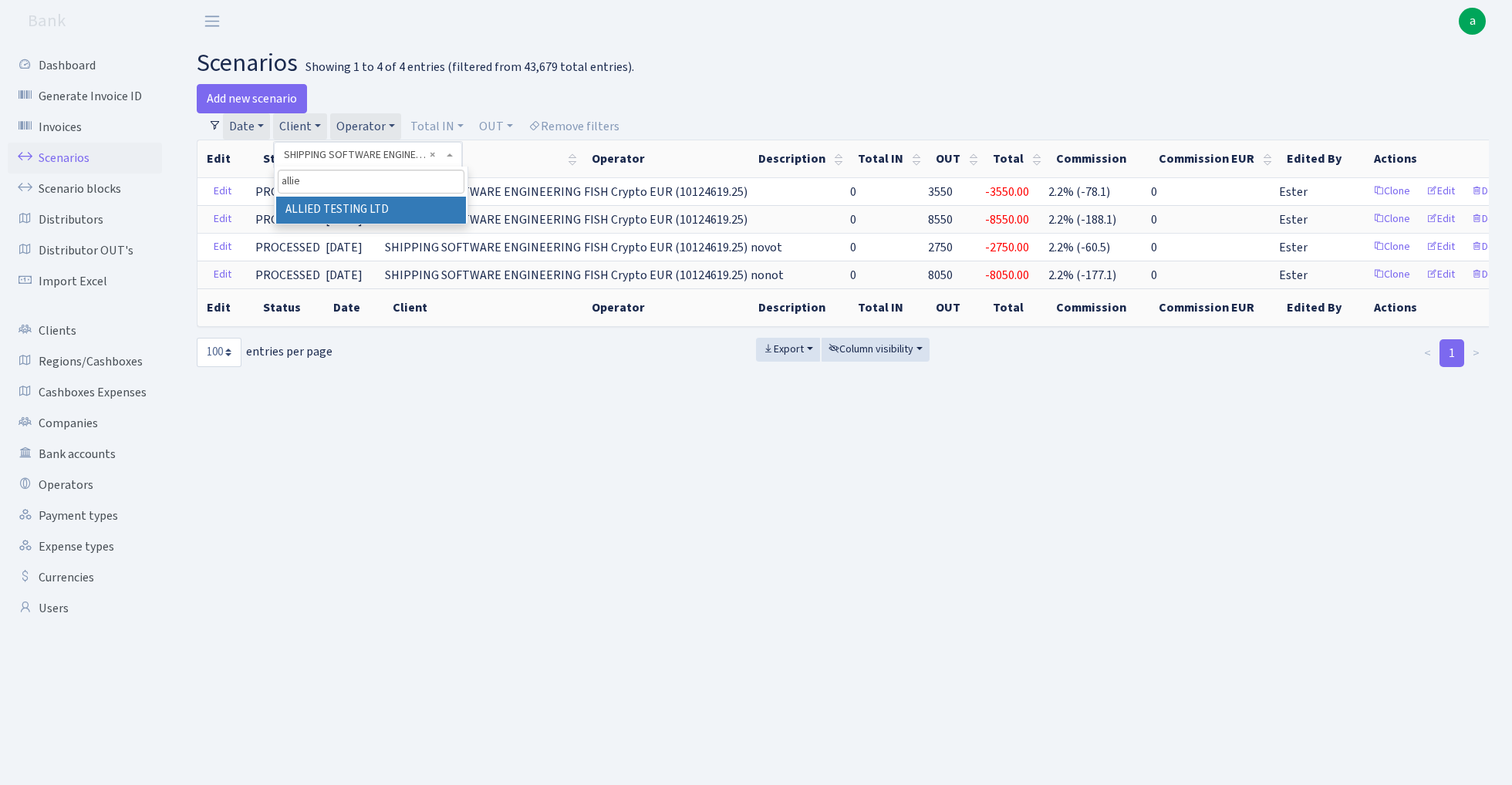
type input "allie"
click at [353, 213] on li "ALLIED TESTING LTD" at bounding box center [371, 210] width 190 height 27
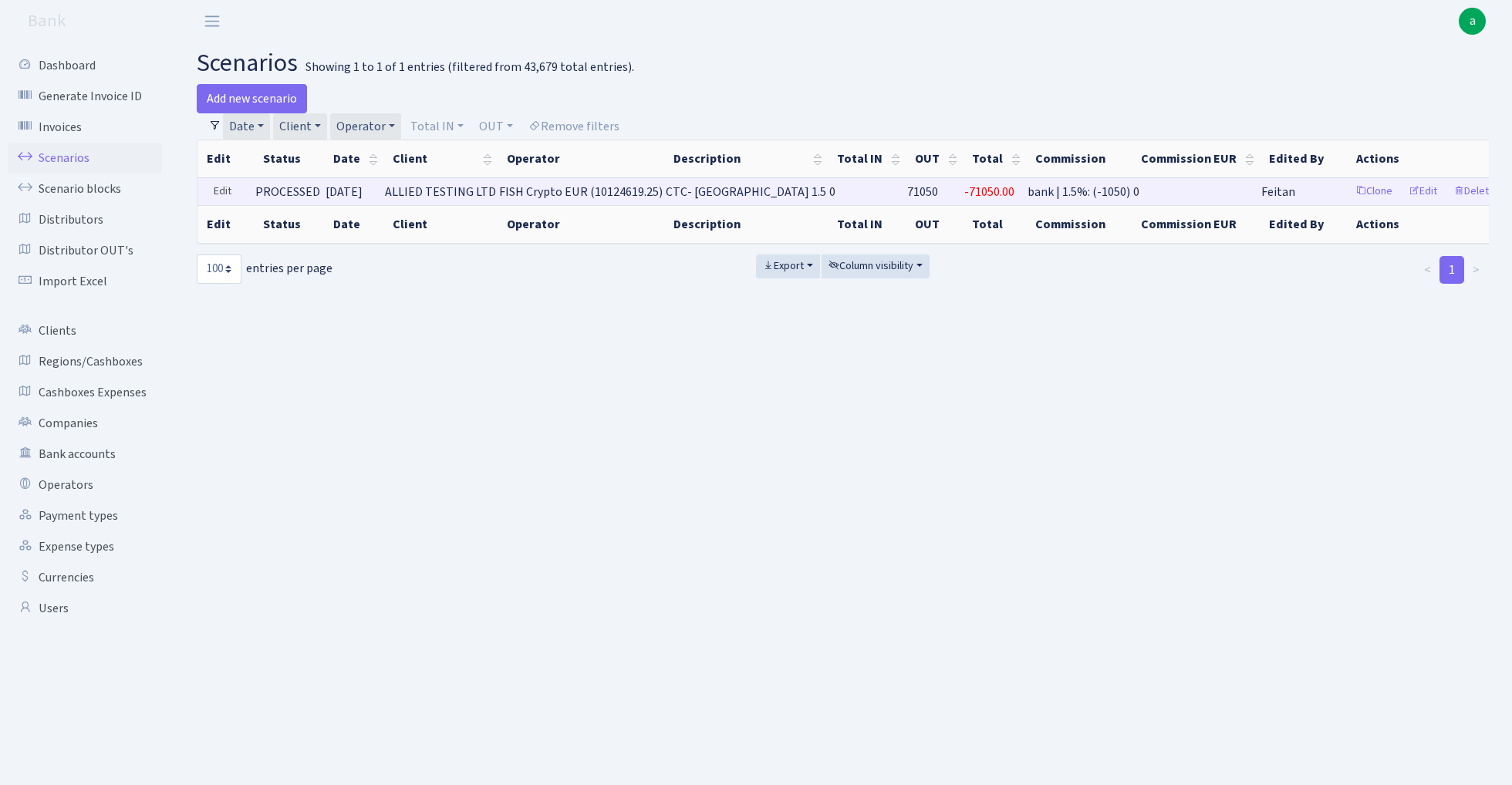
click at [227, 189] on link "Edit" at bounding box center [223, 191] width 31 height 24
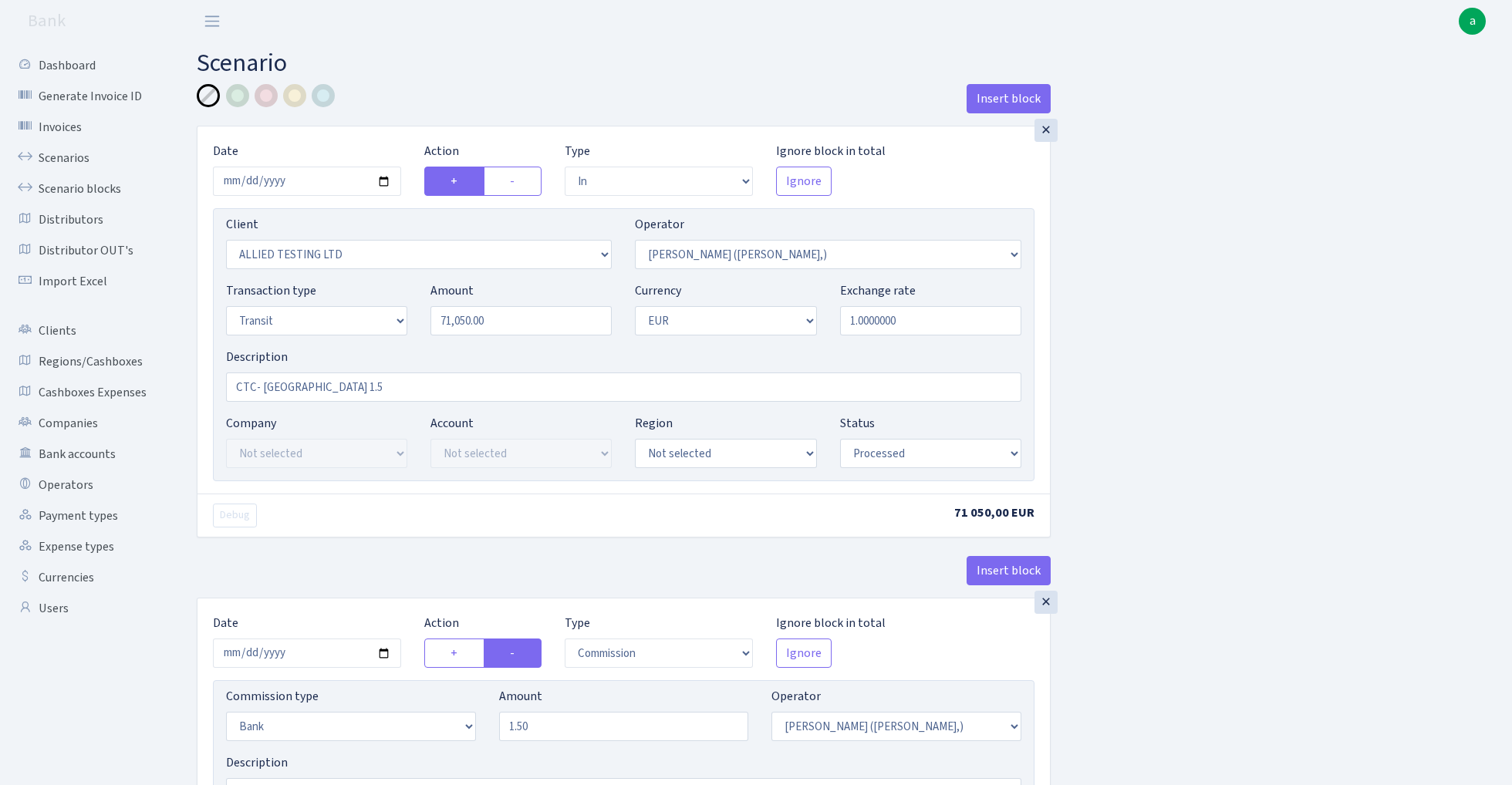
select select "in"
select select "1129"
select select "104"
select select "5"
select select "1"
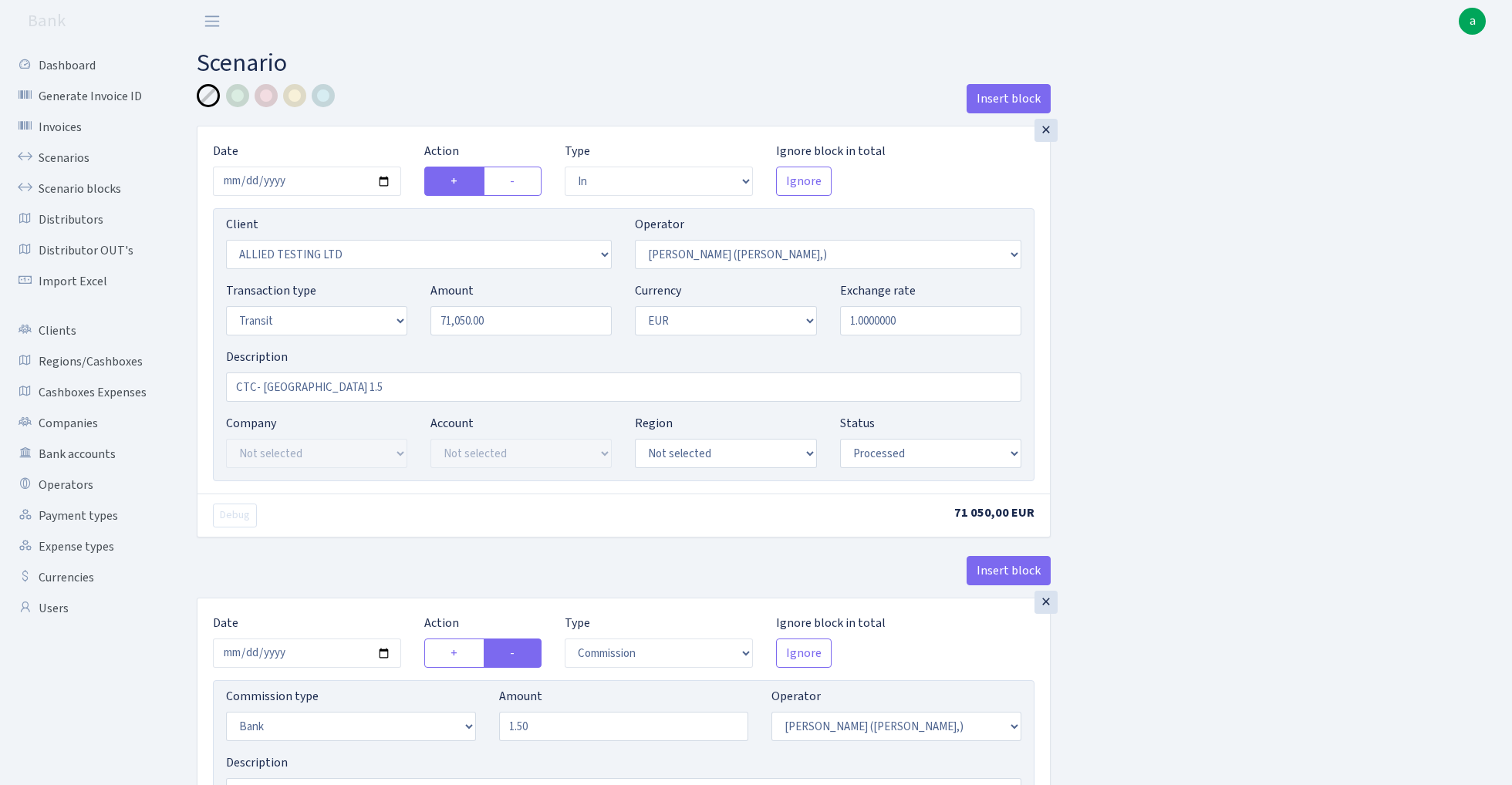
select select "processed"
select select "commission"
select select "bank"
select select "104"
select select "processed"
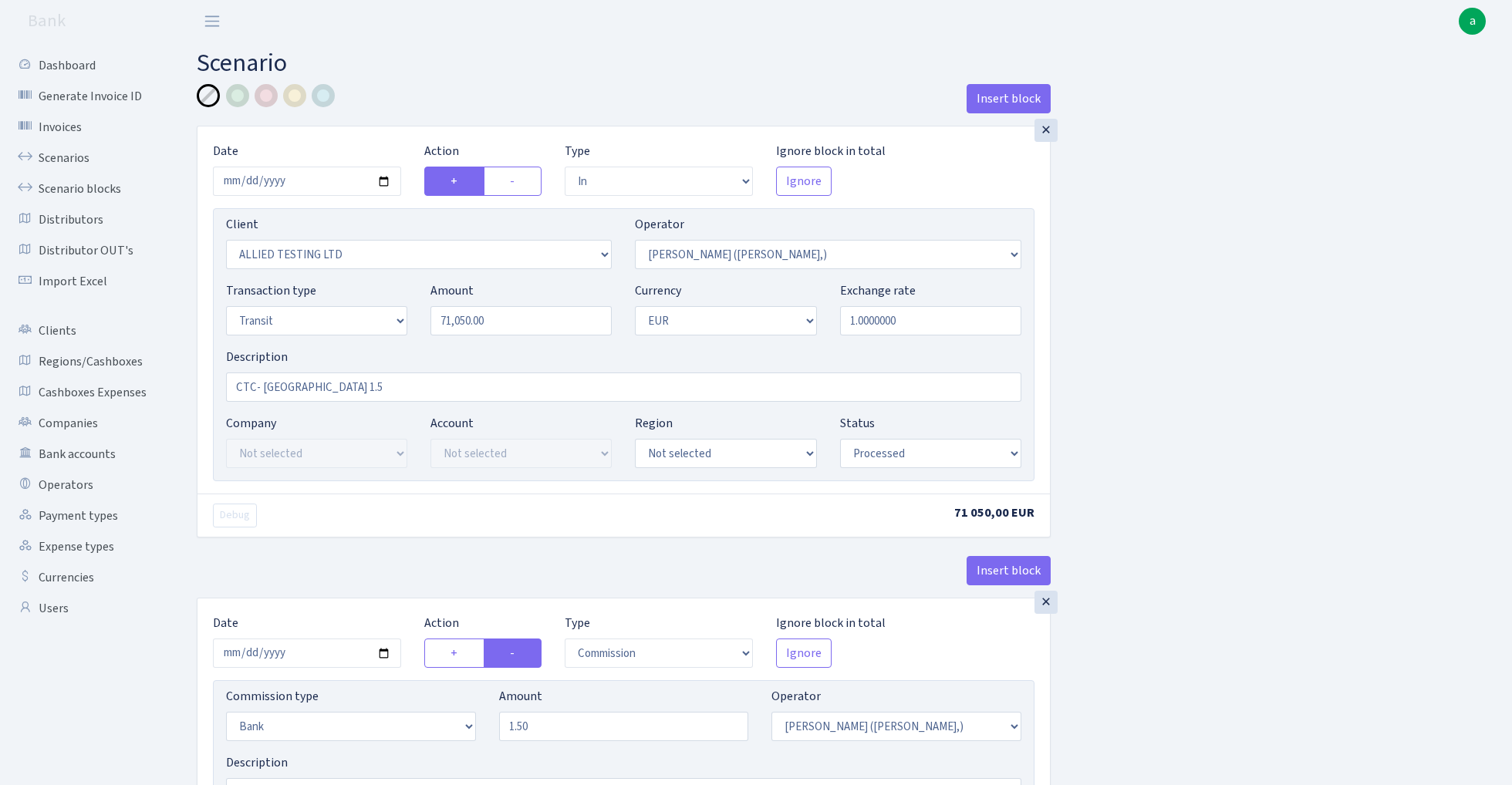
select select "out"
select select "1685"
select select "244"
select select "5"
select select "1"
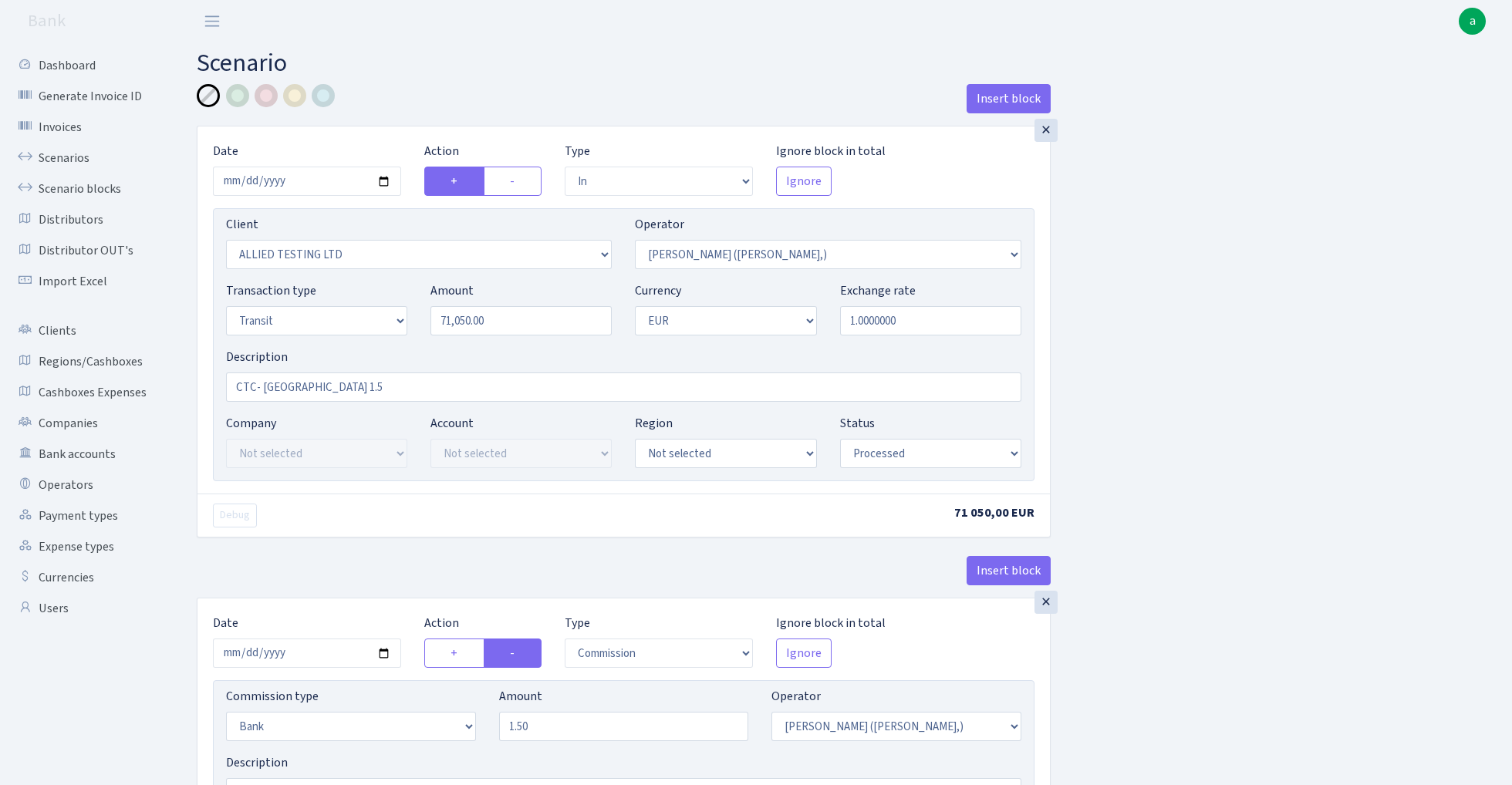
select select "processed"
drag, startPoint x: 230, startPoint y: 389, endPoint x: 257, endPoint y: 392, distance: 27.2
click at [257, 392] on input "CTC- milan 1.5" at bounding box center [624, 387] width 796 height 29
paste input "fish blue paytend"
type input "fish blue paytend- milan 1.5"
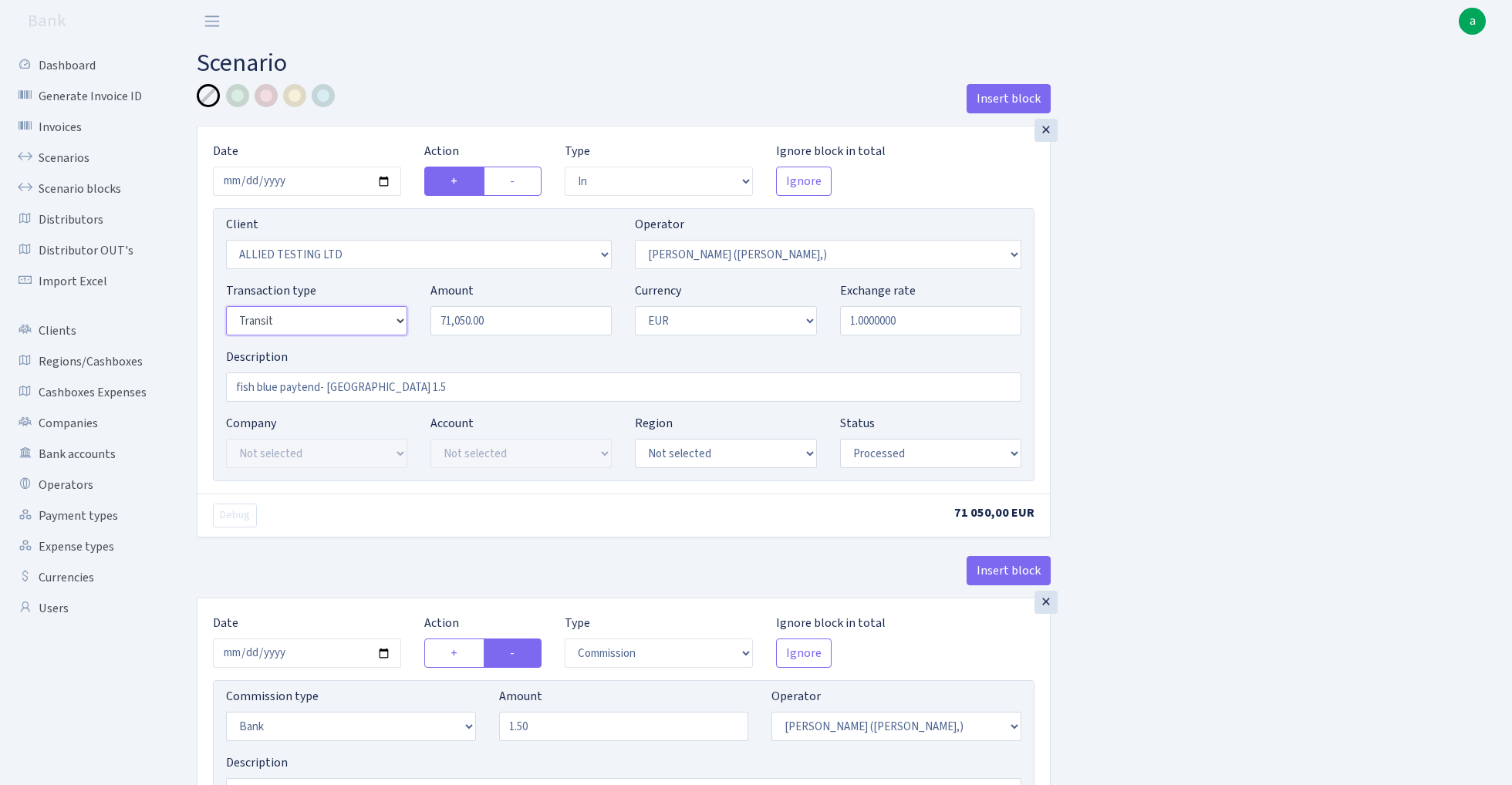
select select "17"
click at [235, 95] on div at bounding box center [238, 95] width 23 height 23
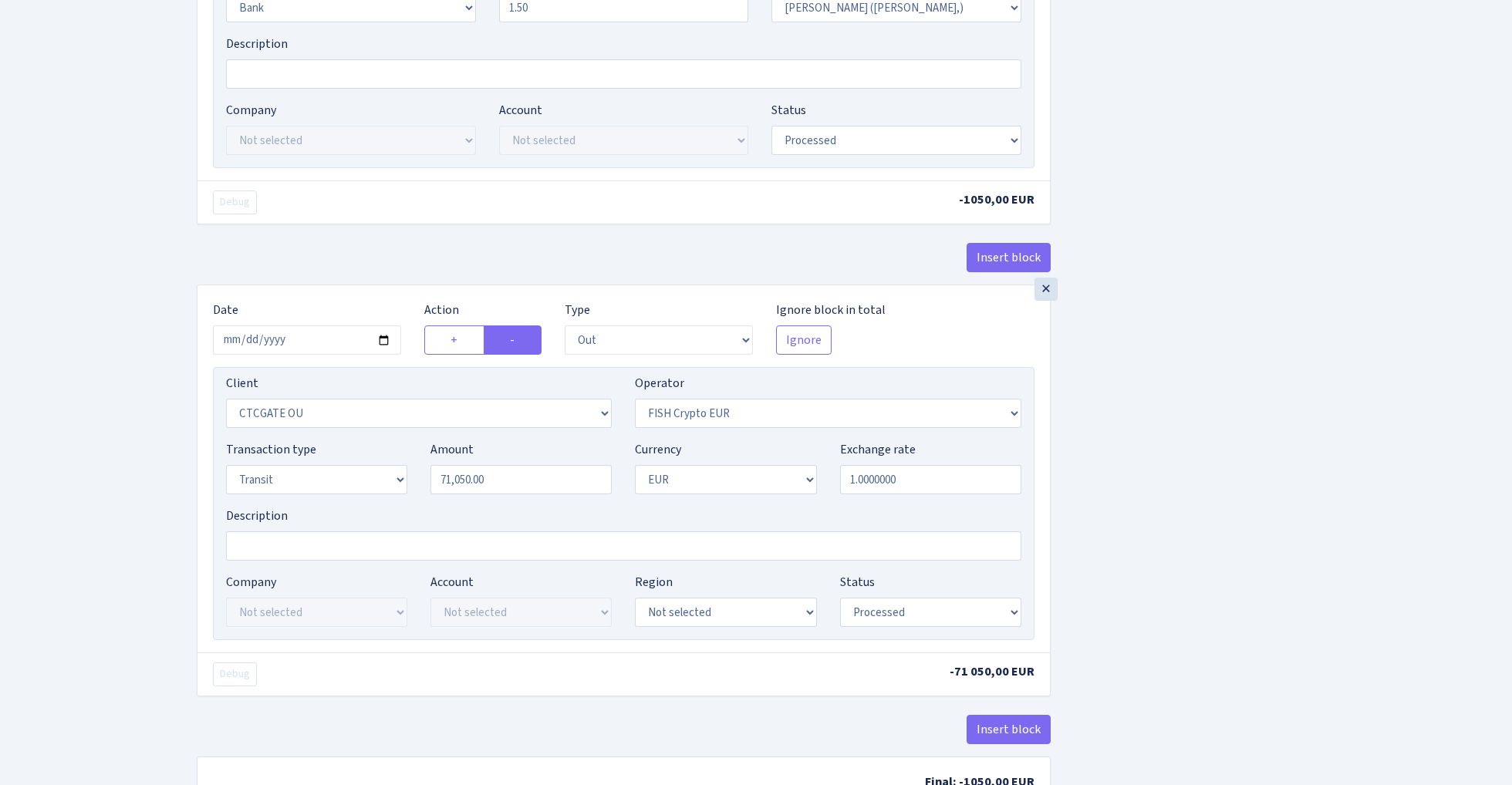
scroll to position [719, 0]
select select "2867"
select select "460"
select select "17"
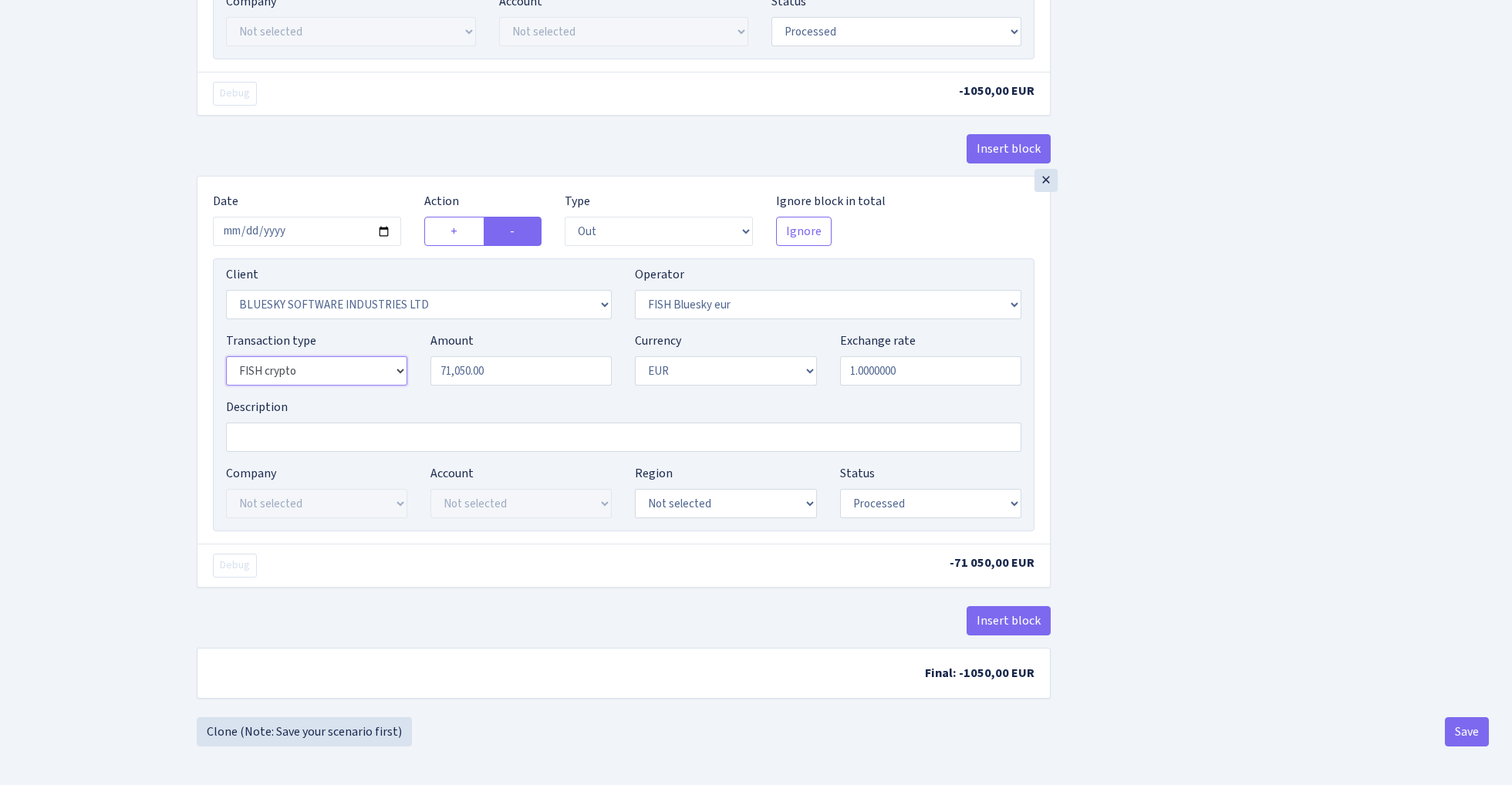
scroll to position [834, 0]
click at [1466, 741] on button "Save" at bounding box center [1467, 732] width 44 height 29
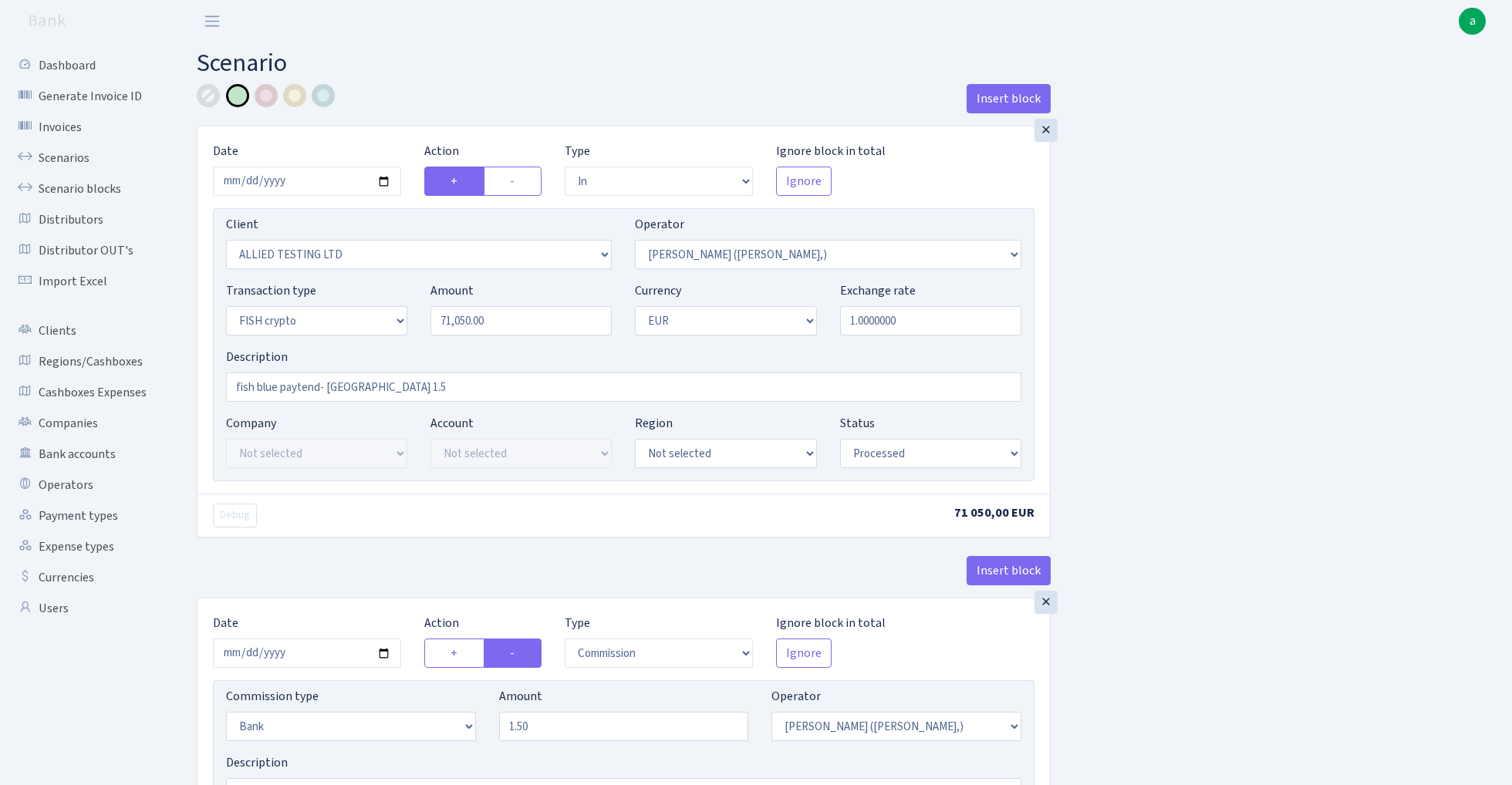
select select "in"
select select "1129"
select select "104"
select select "17"
select select "1"
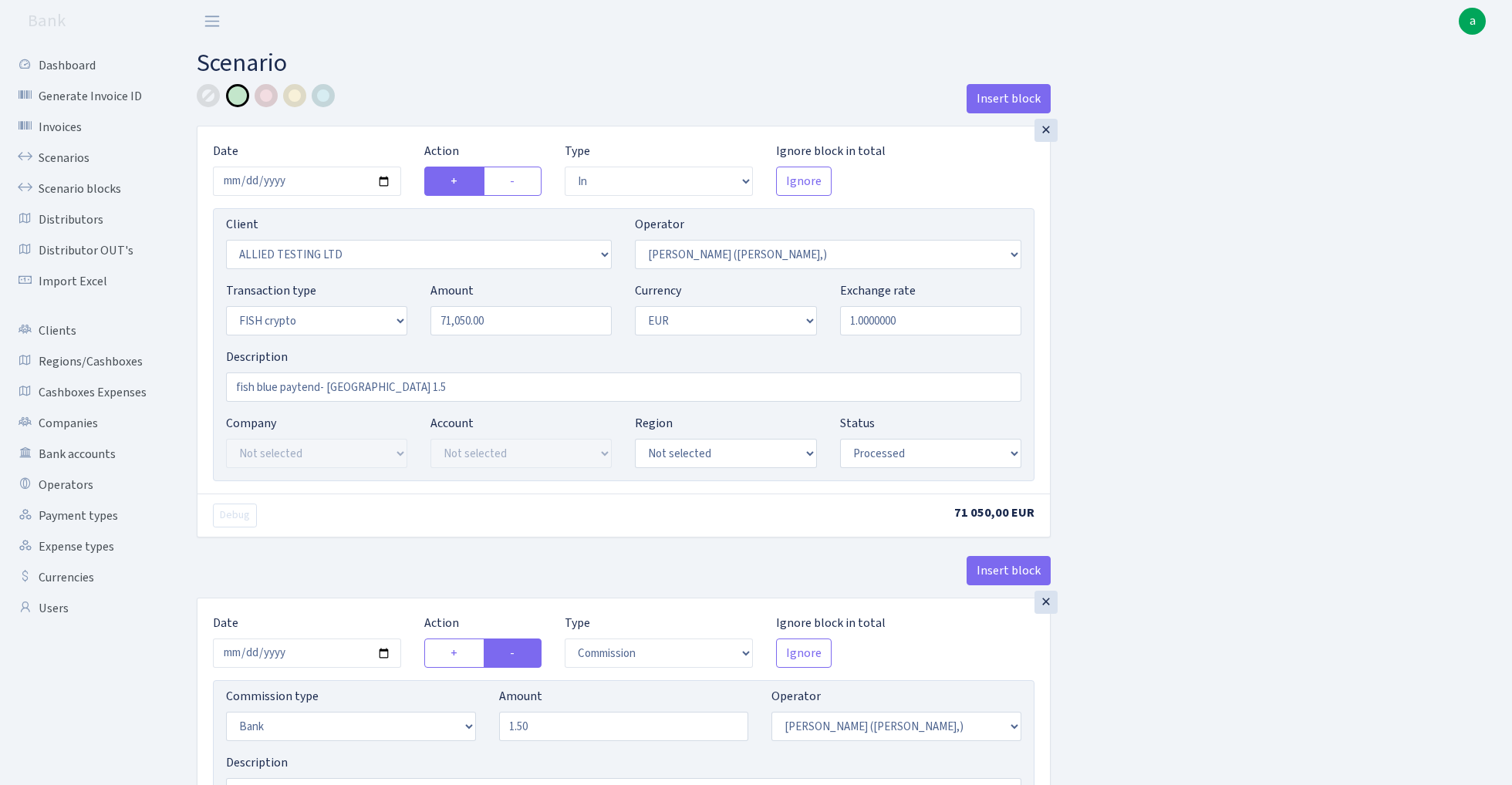
select select "processed"
select select "commission"
select select "bank"
select select "104"
select select "processed"
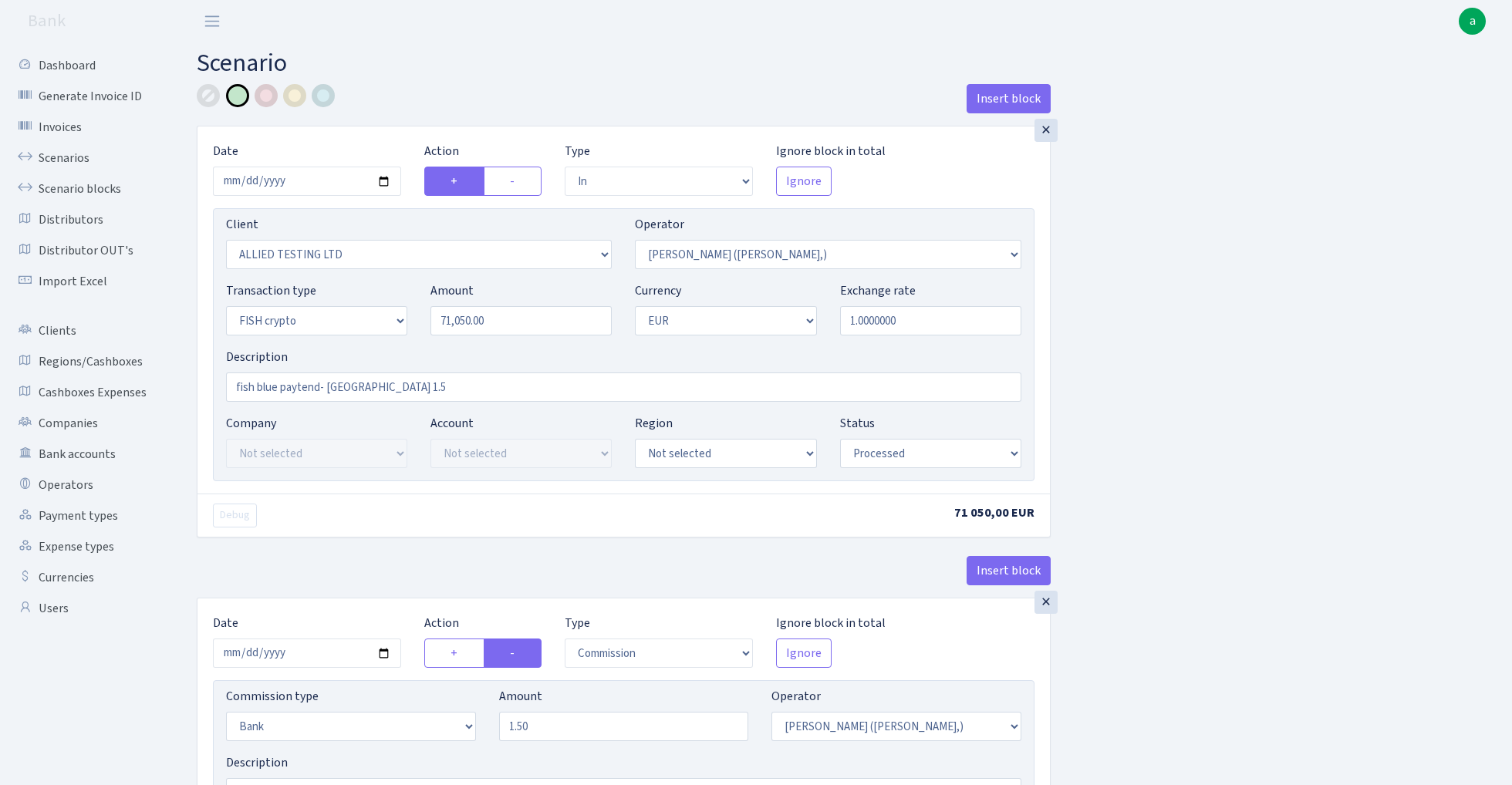
select select "out"
select select "2867"
select select "460"
select select "17"
select select "1"
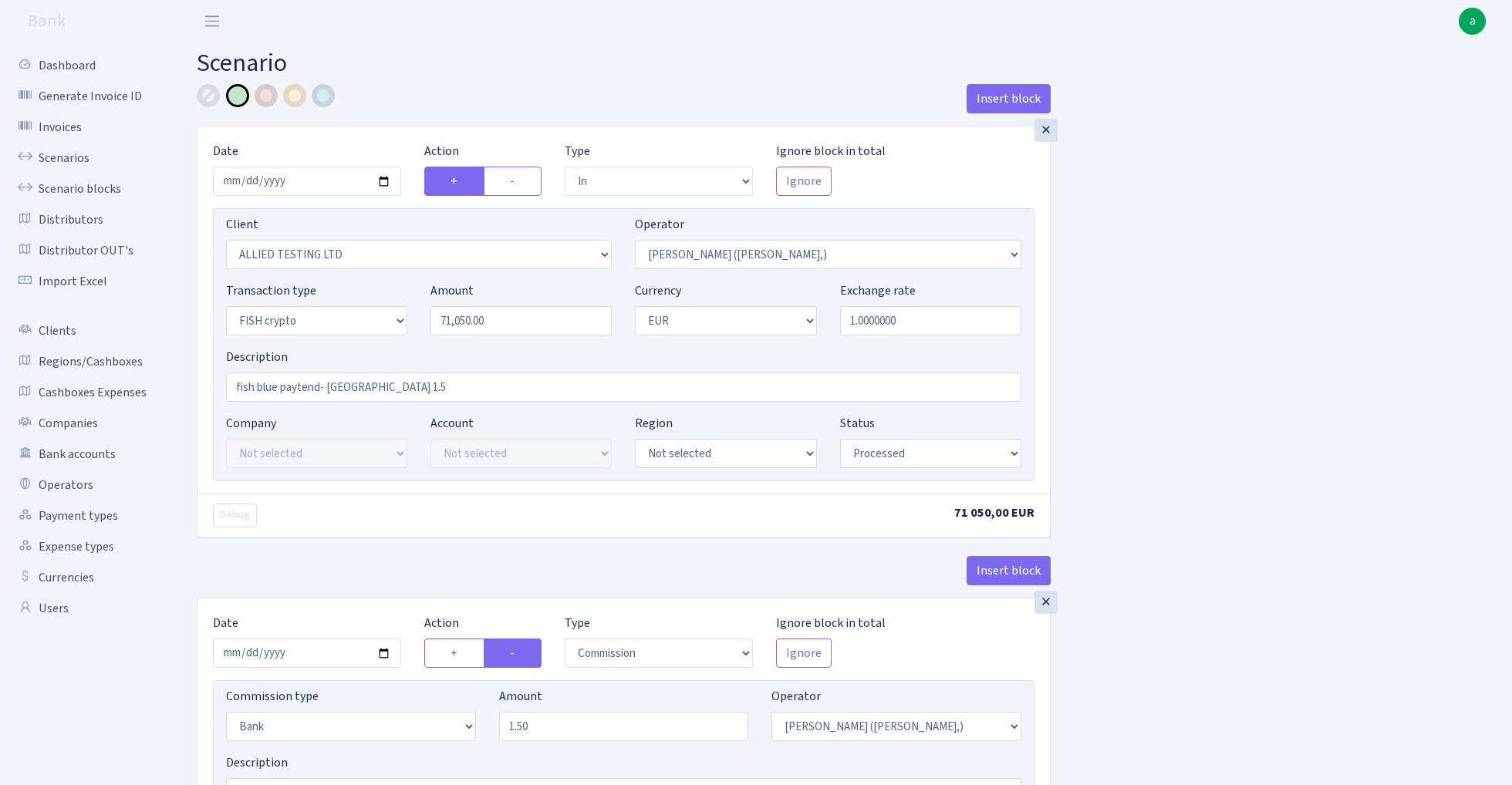
select select "processed"
click at [51, 160] on link "Scenarios" at bounding box center [85, 159] width 154 height 31
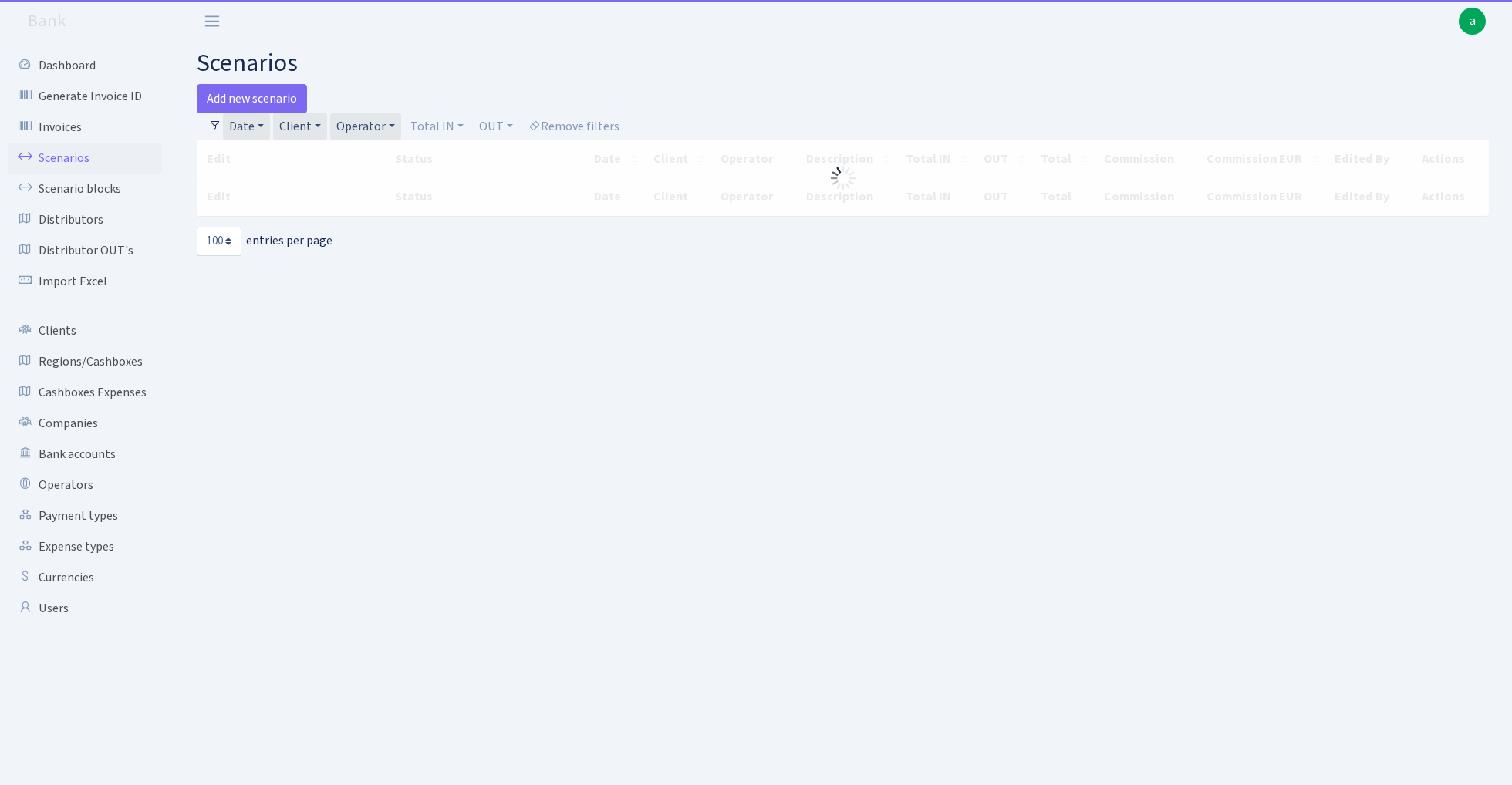
select select "100"
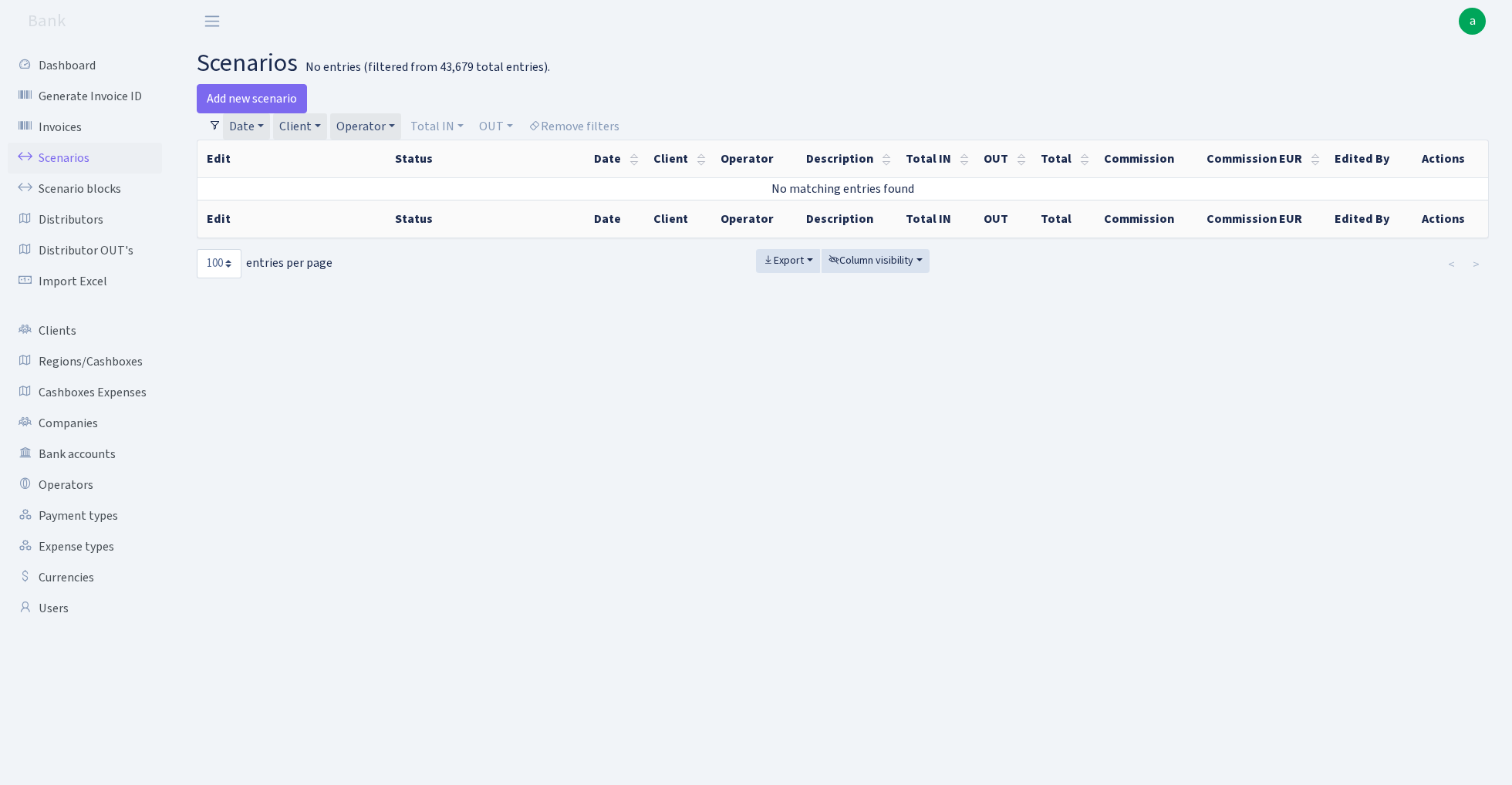
click at [305, 127] on link "Client" at bounding box center [300, 127] width 54 height 26
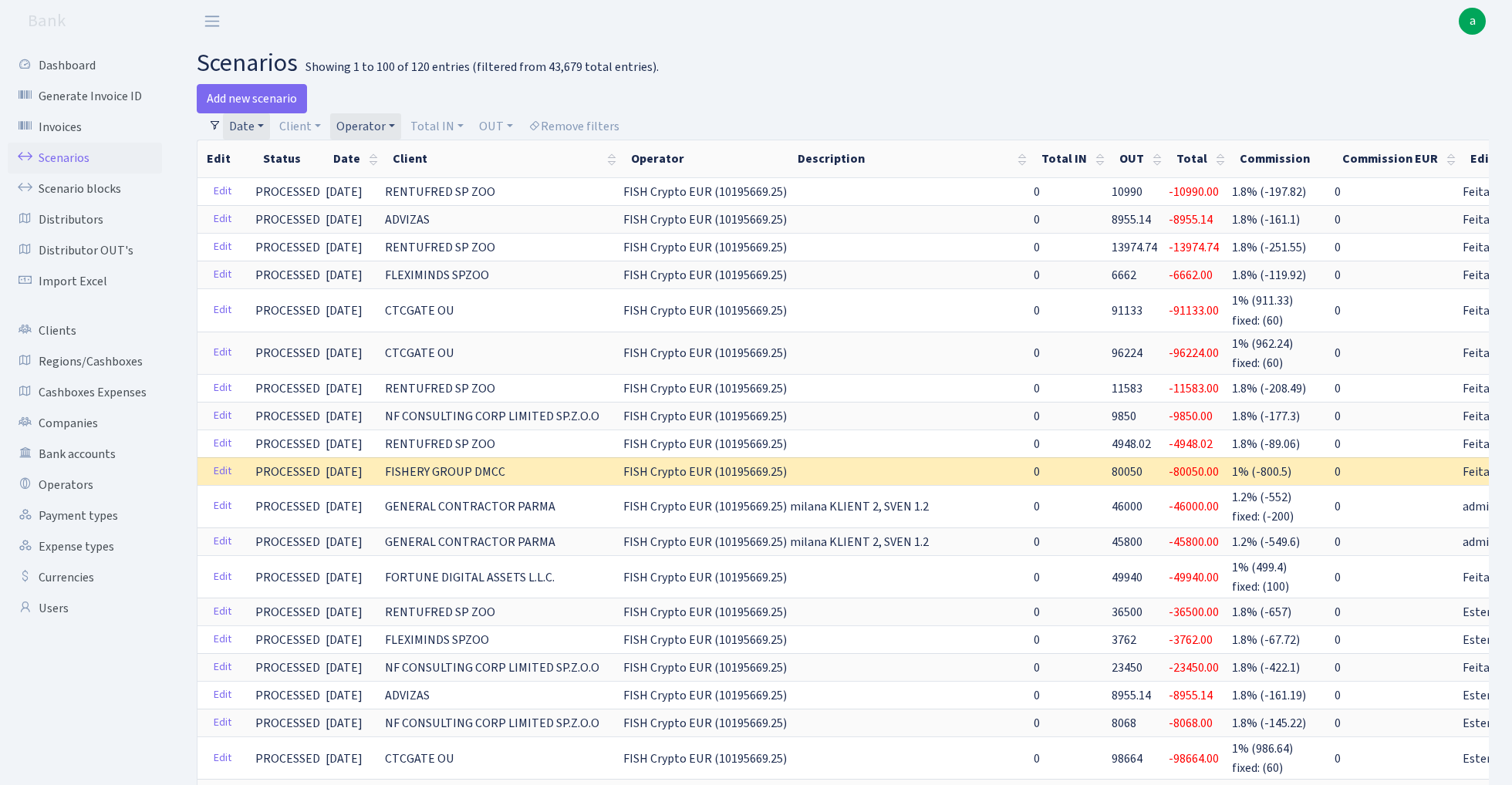
click at [362, 121] on link "Operator" at bounding box center [366, 127] width 71 height 26
click at [370, 189] on input "search" at bounding box center [391, 182] width 114 height 24
type input "wag"
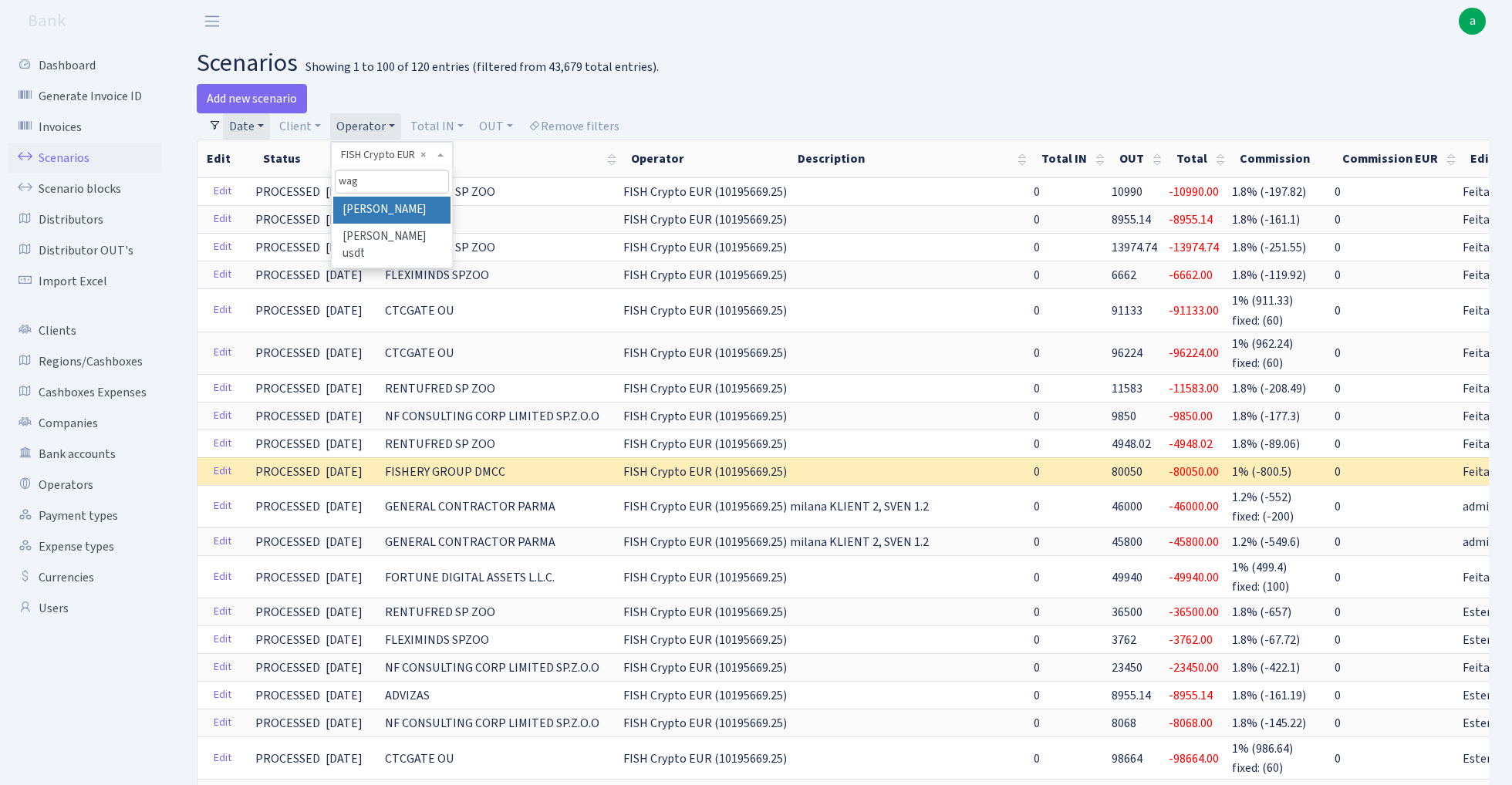
click at [360, 211] on li "[PERSON_NAME]" at bounding box center [391, 210] width 116 height 27
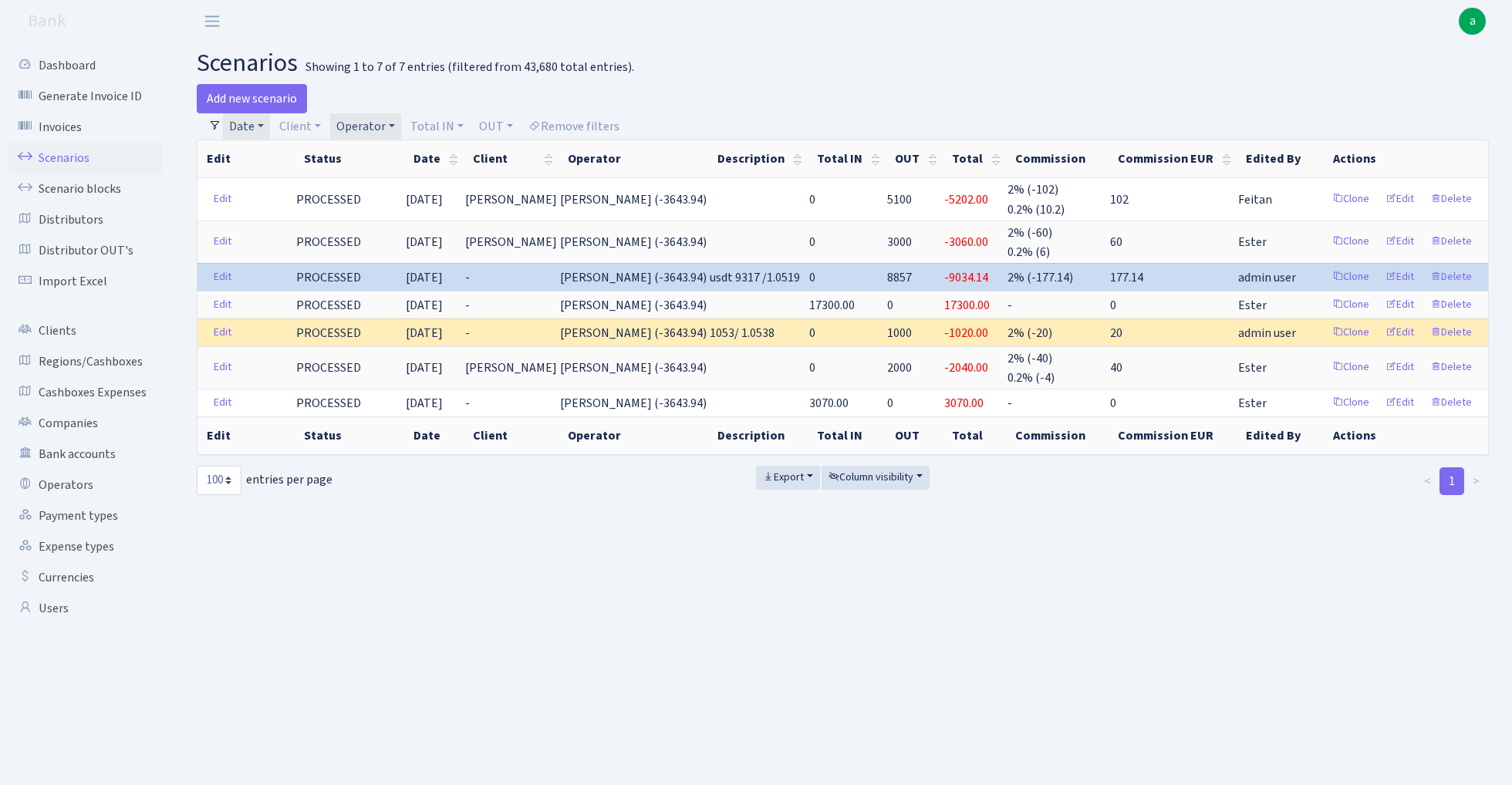
click at [254, 122] on link "Date" at bounding box center [246, 127] width 47 height 26
click at [457, 155] on icon at bounding box center [454, 157] width 12 height 12
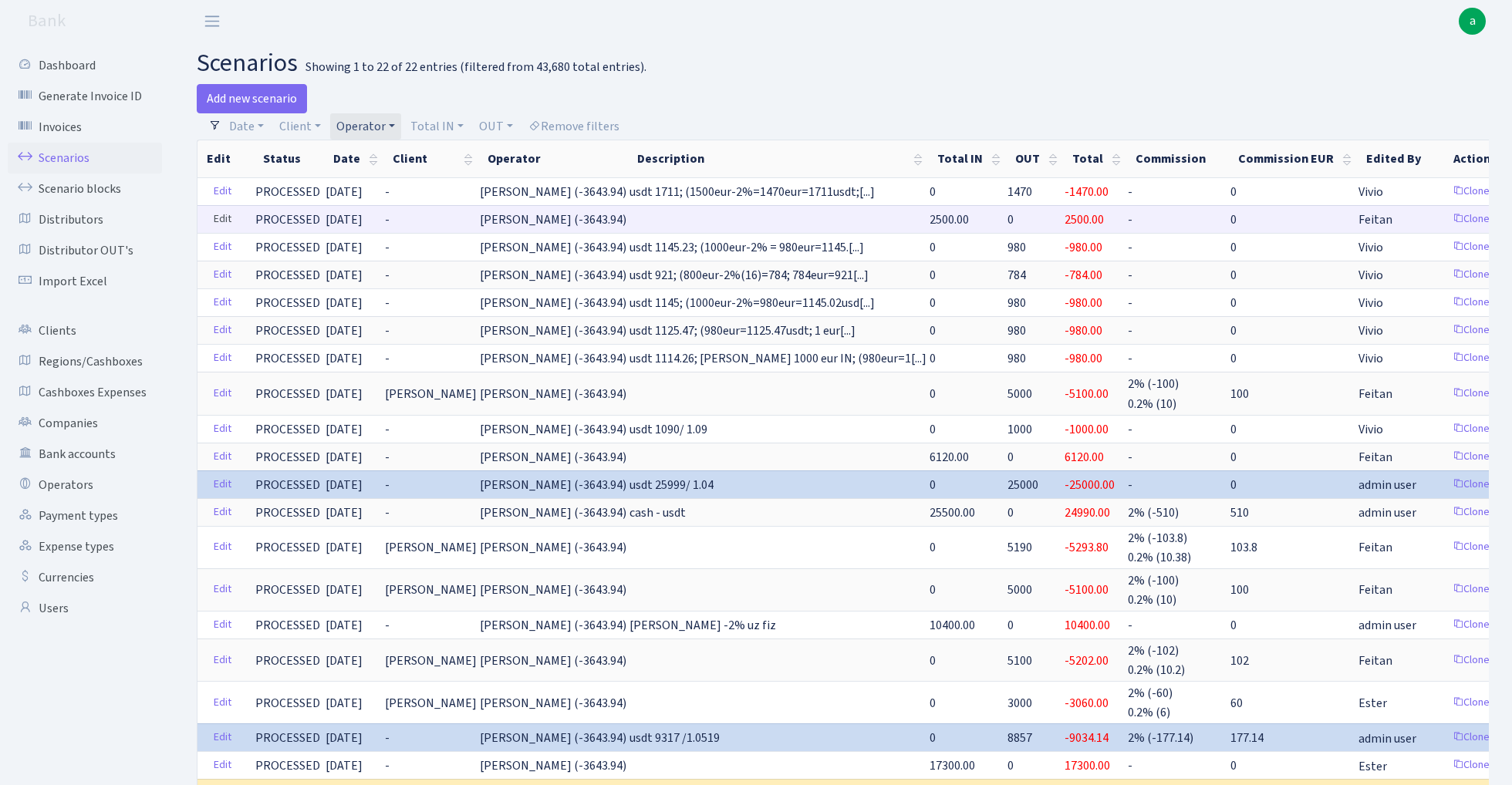
click at [221, 219] on link "Edit" at bounding box center [223, 219] width 31 height 24
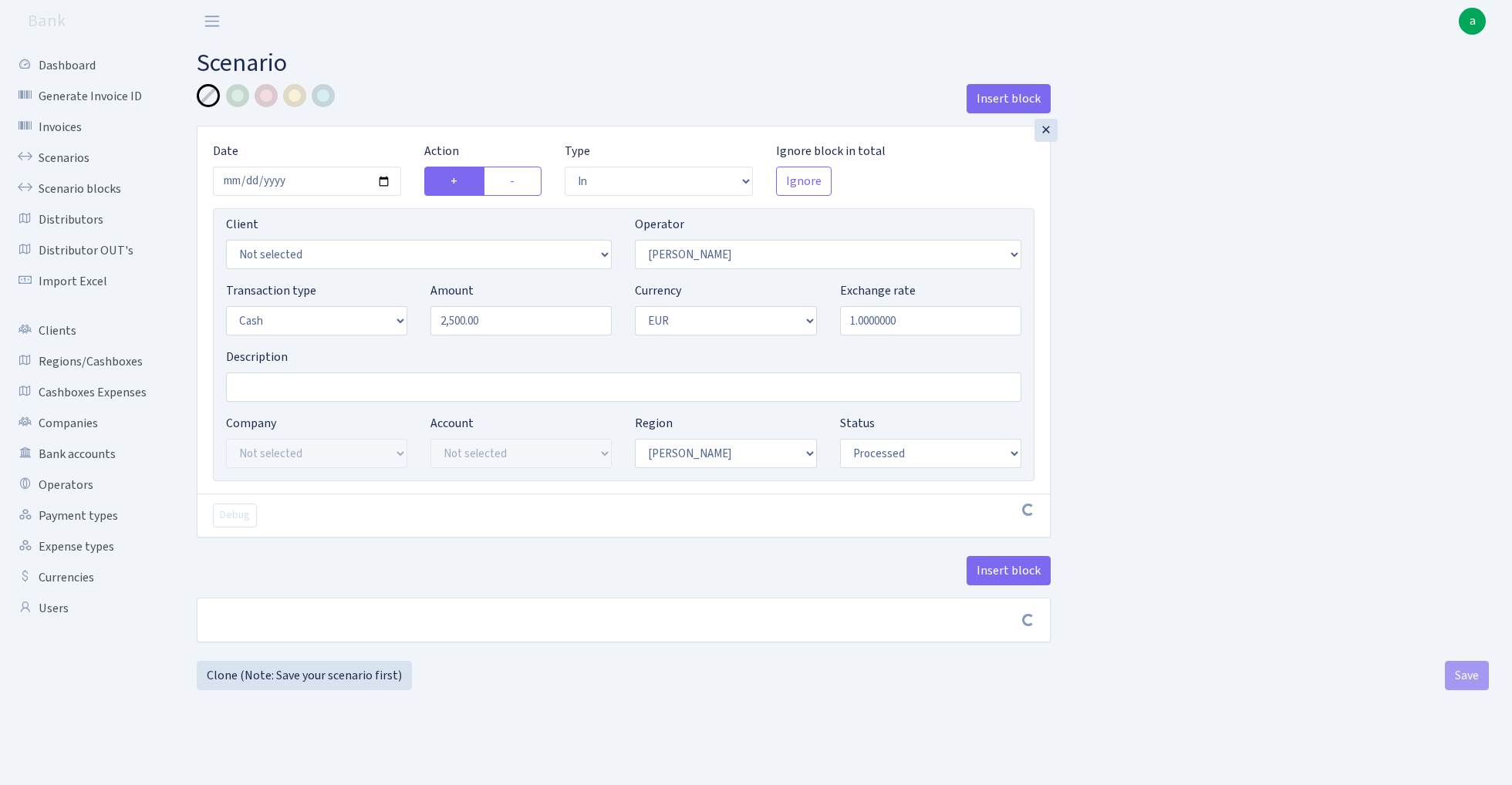
select select "in"
select select "422"
select select "1"
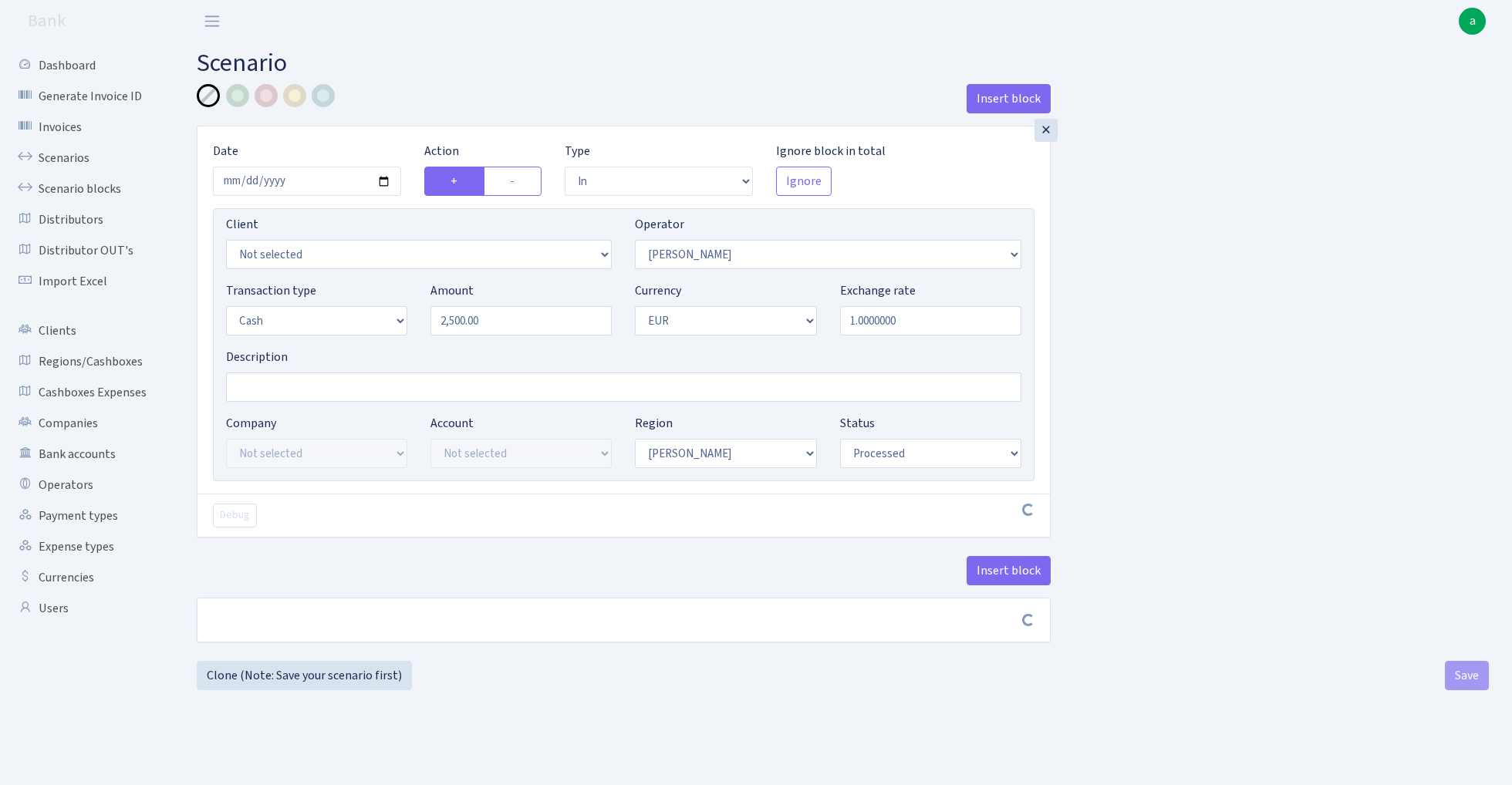
select select "processed"
click at [250, 392] on input "Description" at bounding box center [624, 387] width 796 height 29
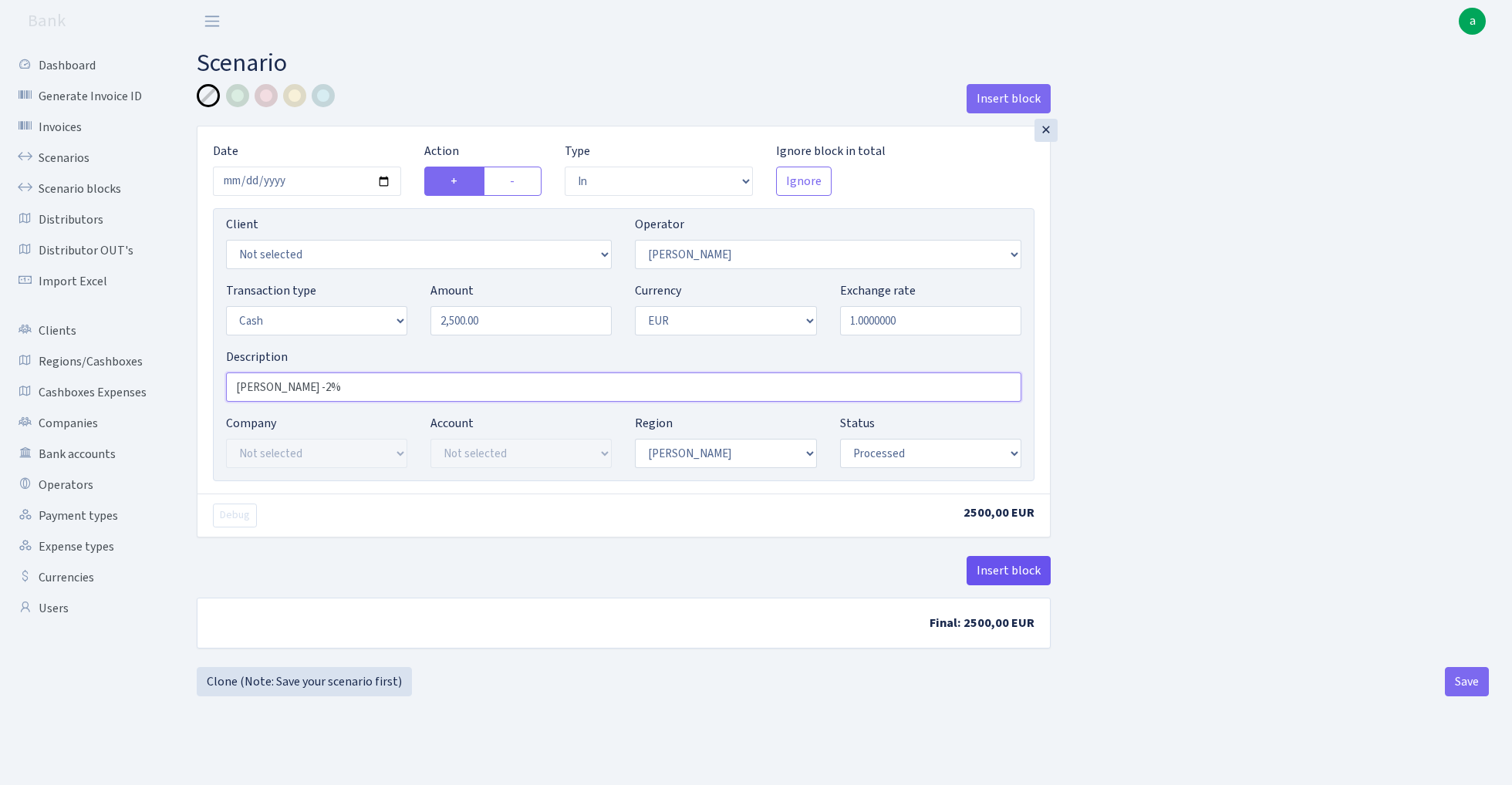
type input "[PERSON_NAME] -2%"
click at [1004, 572] on button "Insert block" at bounding box center [1008, 571] width 84 height 29
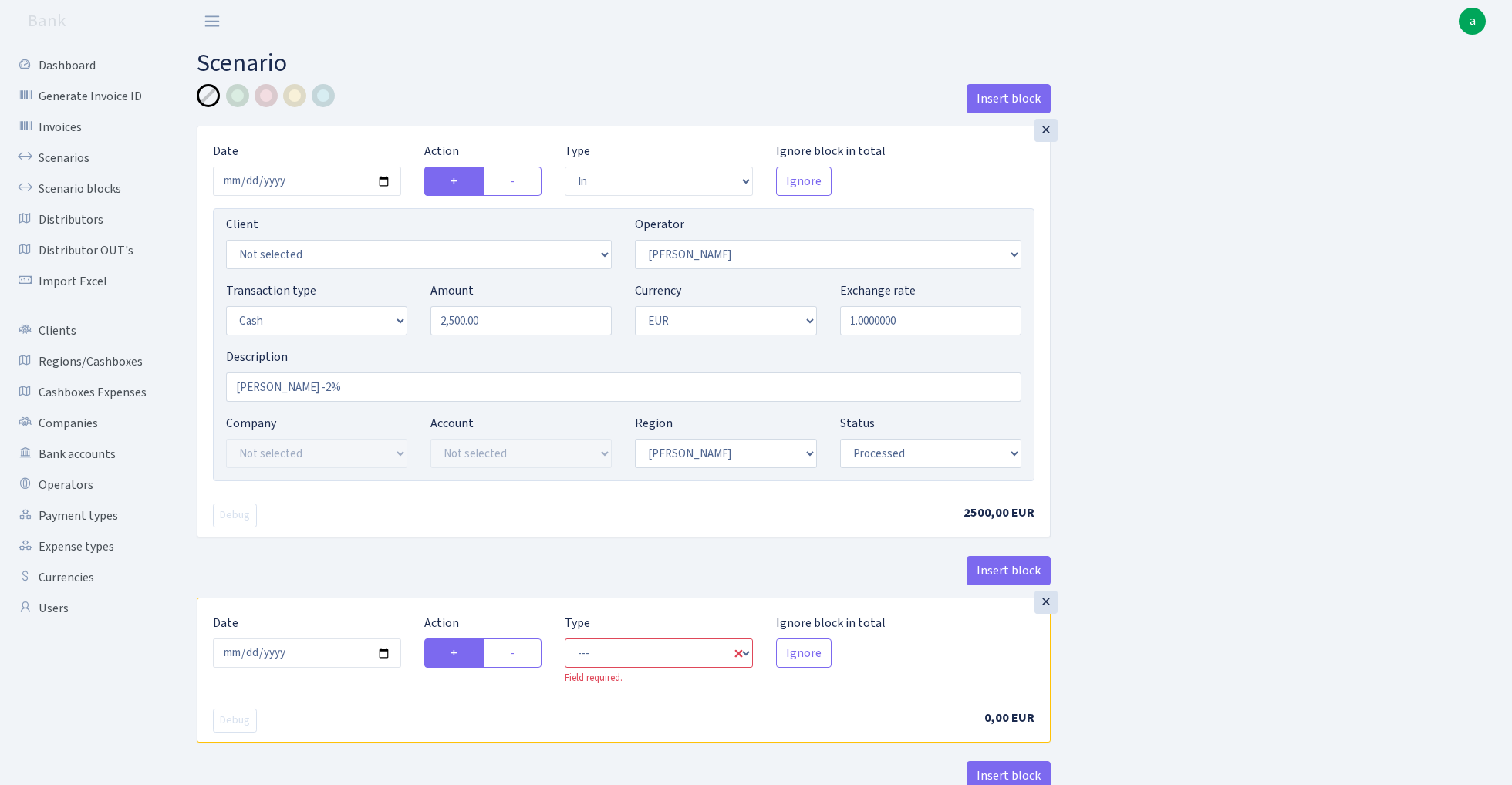
scroll to position [108, 0]
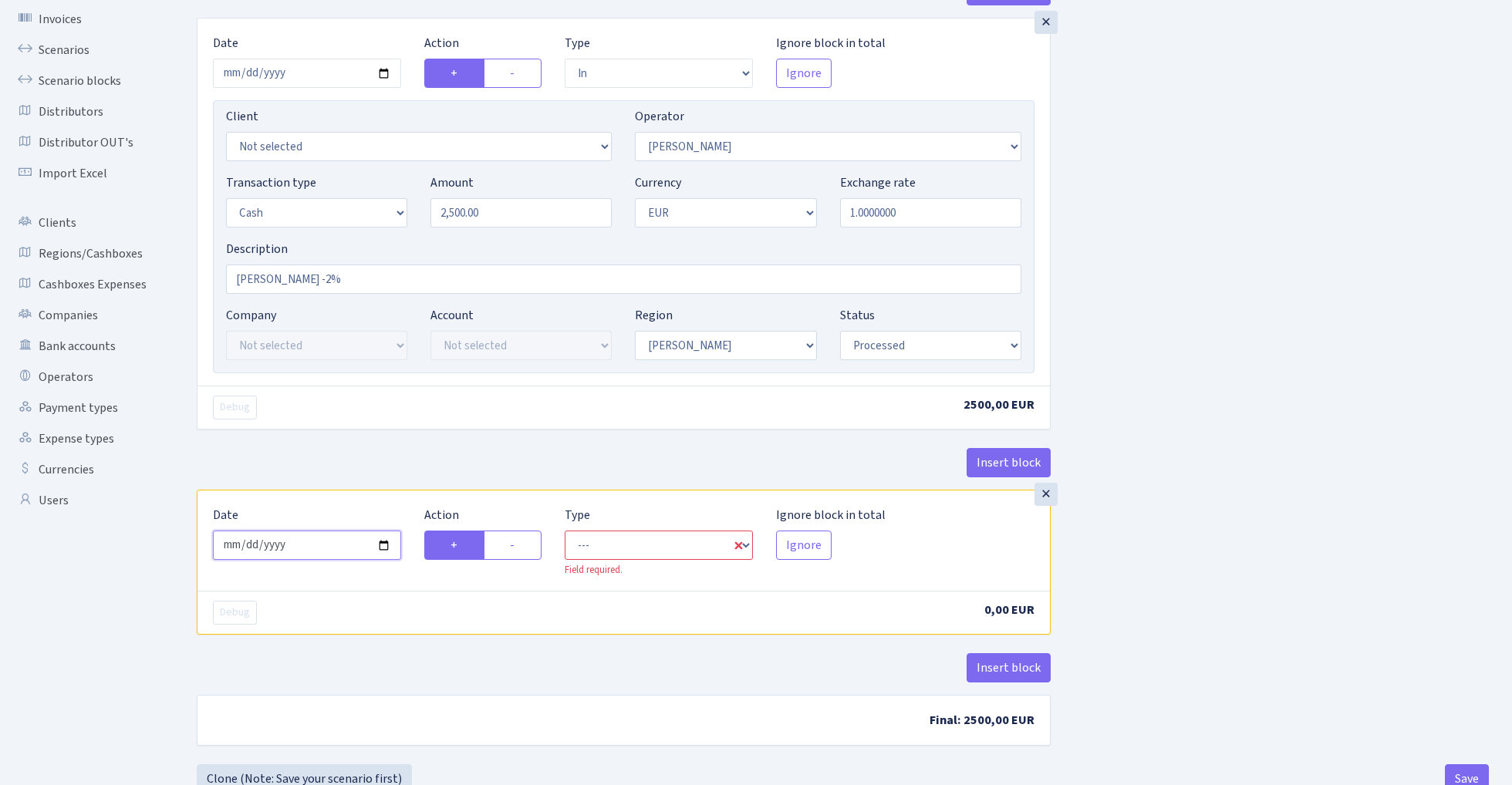
click at [309, 553] on input "[DATE]" at bounding box center [307, 545] width 188 height 29
type input "[DATE]"
click at [344, 442] on div "× Date 2025-09-01 Action + - Type --- In Out Commission Field required. Ignore …" at bounding box center [623, 253] width 854 height 472
click at [518, 548] on label "-" at bounding box center [512, 545] width 58 height 29
click at [518, 546] on input "-" at bounding box center [515, 542] width 10 height 10
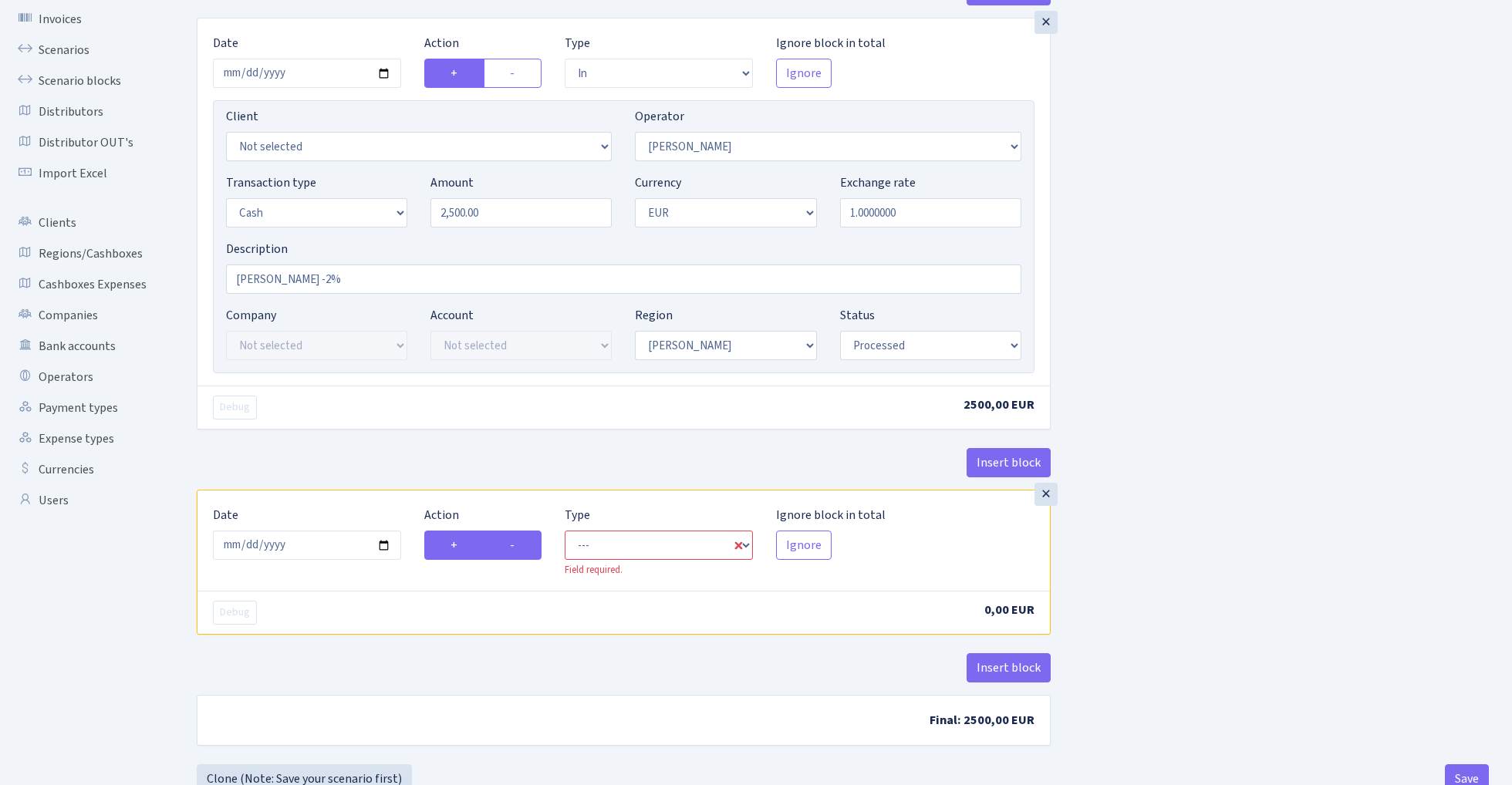
radio input "true"
radio input "false"
select select "commission"
select select "422"
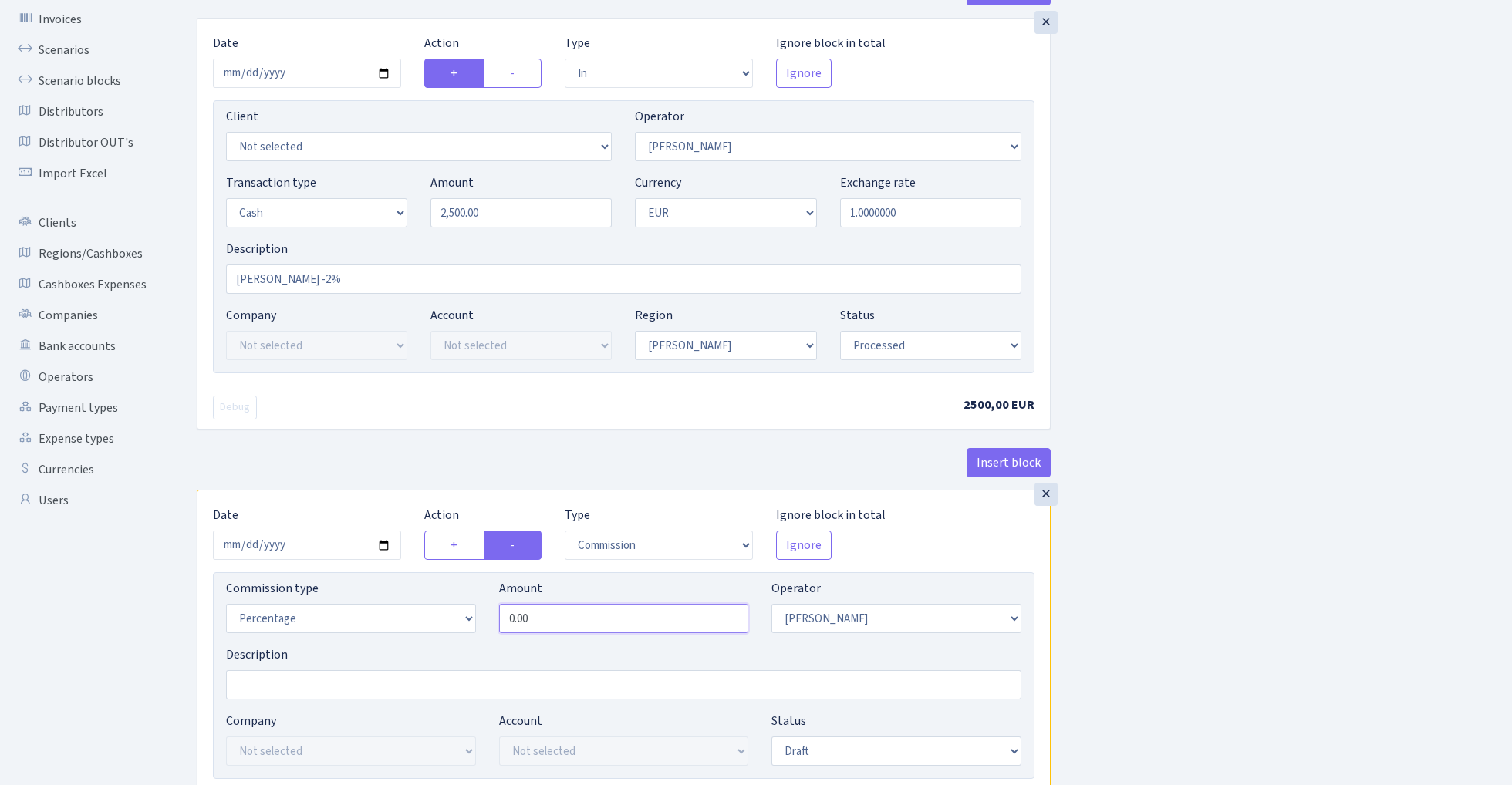
click at [576, 620] on input "0.00" at bounding box center [624, 619] width 250 height 29
type input "2.00"
click at [1260, 542] on div "Insert block × Date 2025-09-01 Action + - Type --- In Out Commission Field requ…" at bounding box center [843, 470] width 1315 height 989
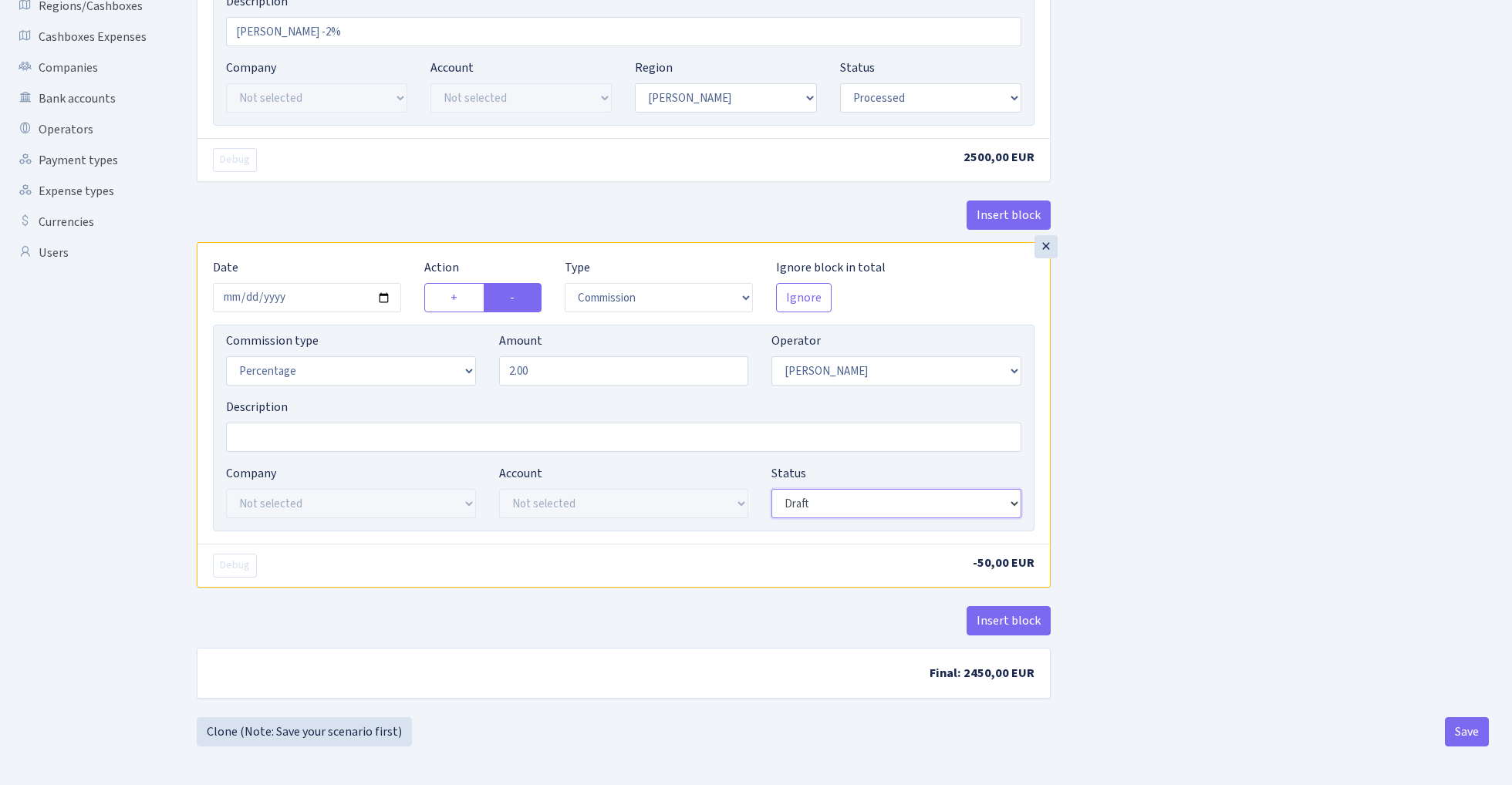
scroll to position [360, 0]
select select "processed"
click at [1092, 507] on div "Insert block × Date 2025-09-01 Action + - Type --- In Out Commission Field requ…" at bounding box center [843, 223] width 1315 height 989
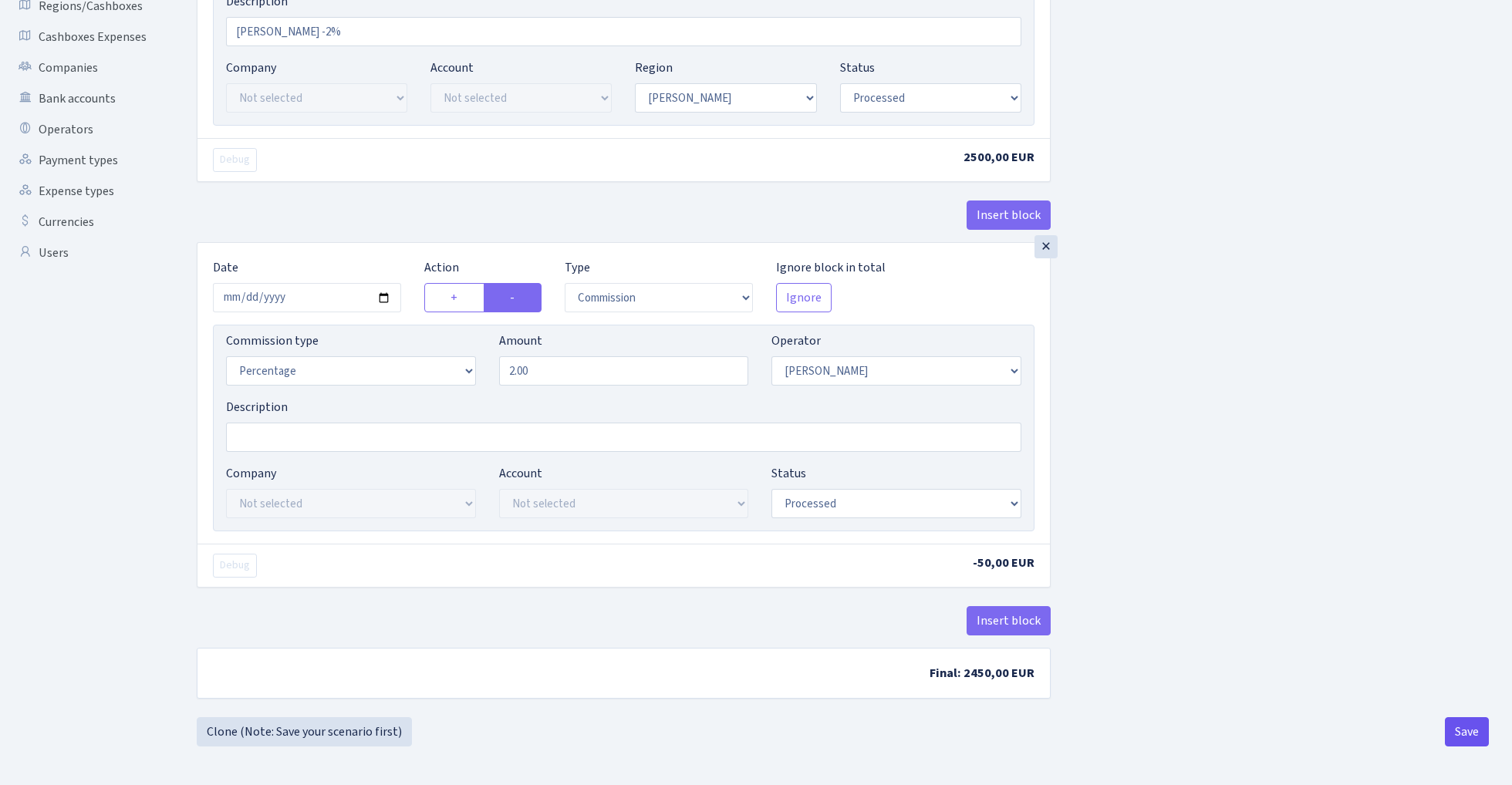
click at [1460, 738] on button "Save" at bounding box center [1467, 732] width 44 height 29
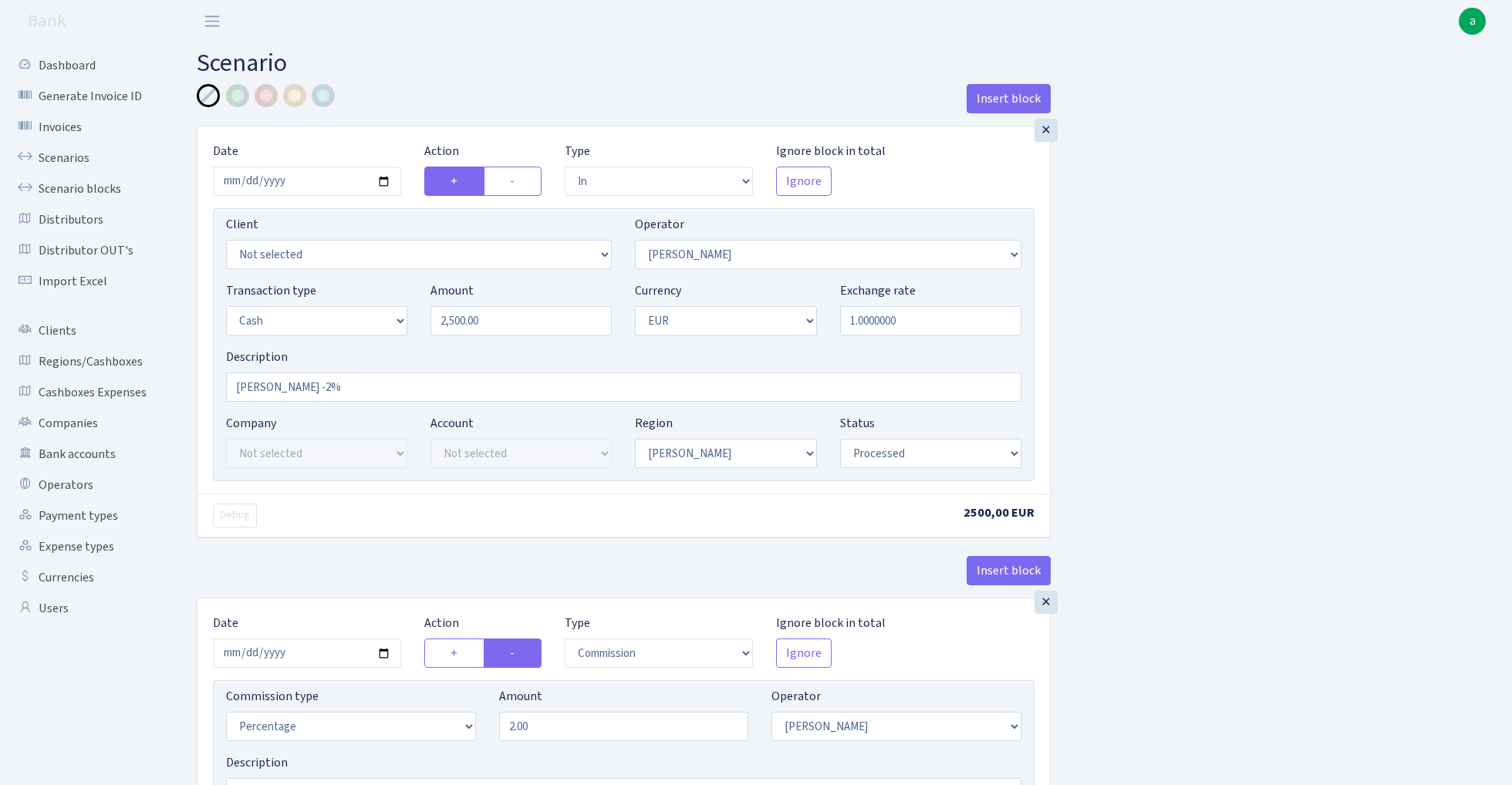
select select "in"
select select "422"
select select "1"
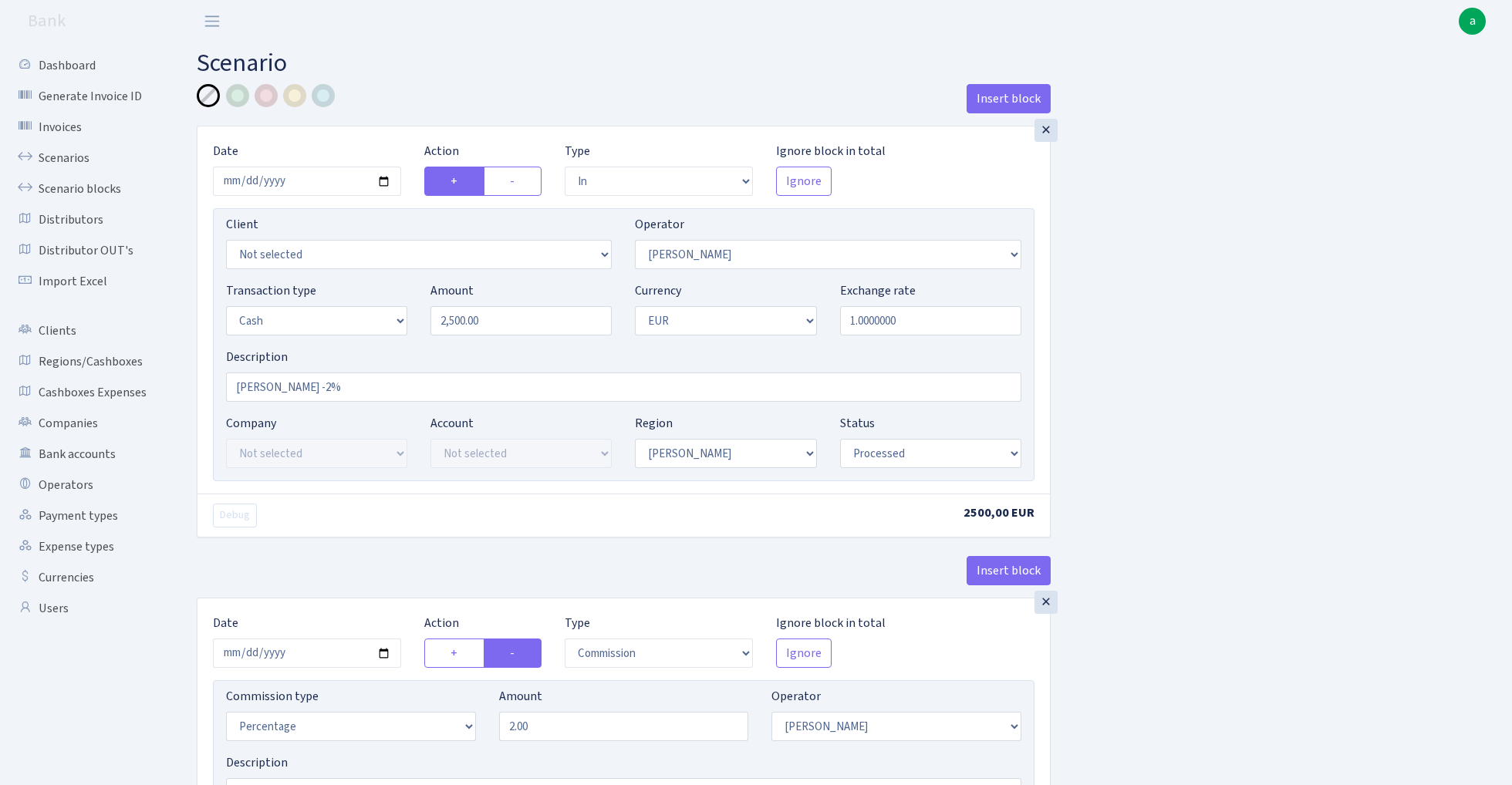
select select "processed"
select select "commission"
select select "422"
select select "processed"
click at [41, 160] on link "Scenarios" at bounding box center [85, 159] width 154 height 31
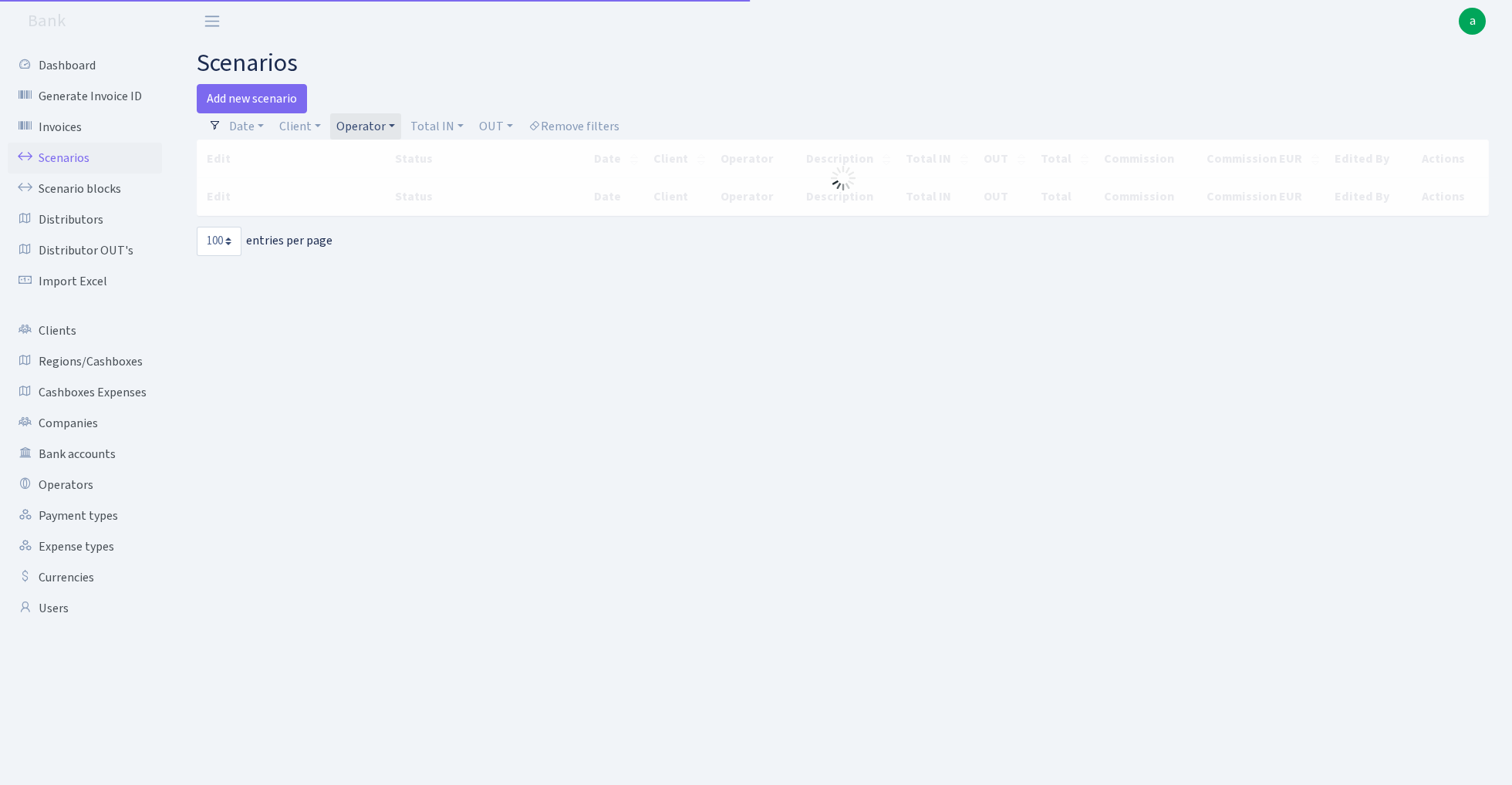
select select "100"
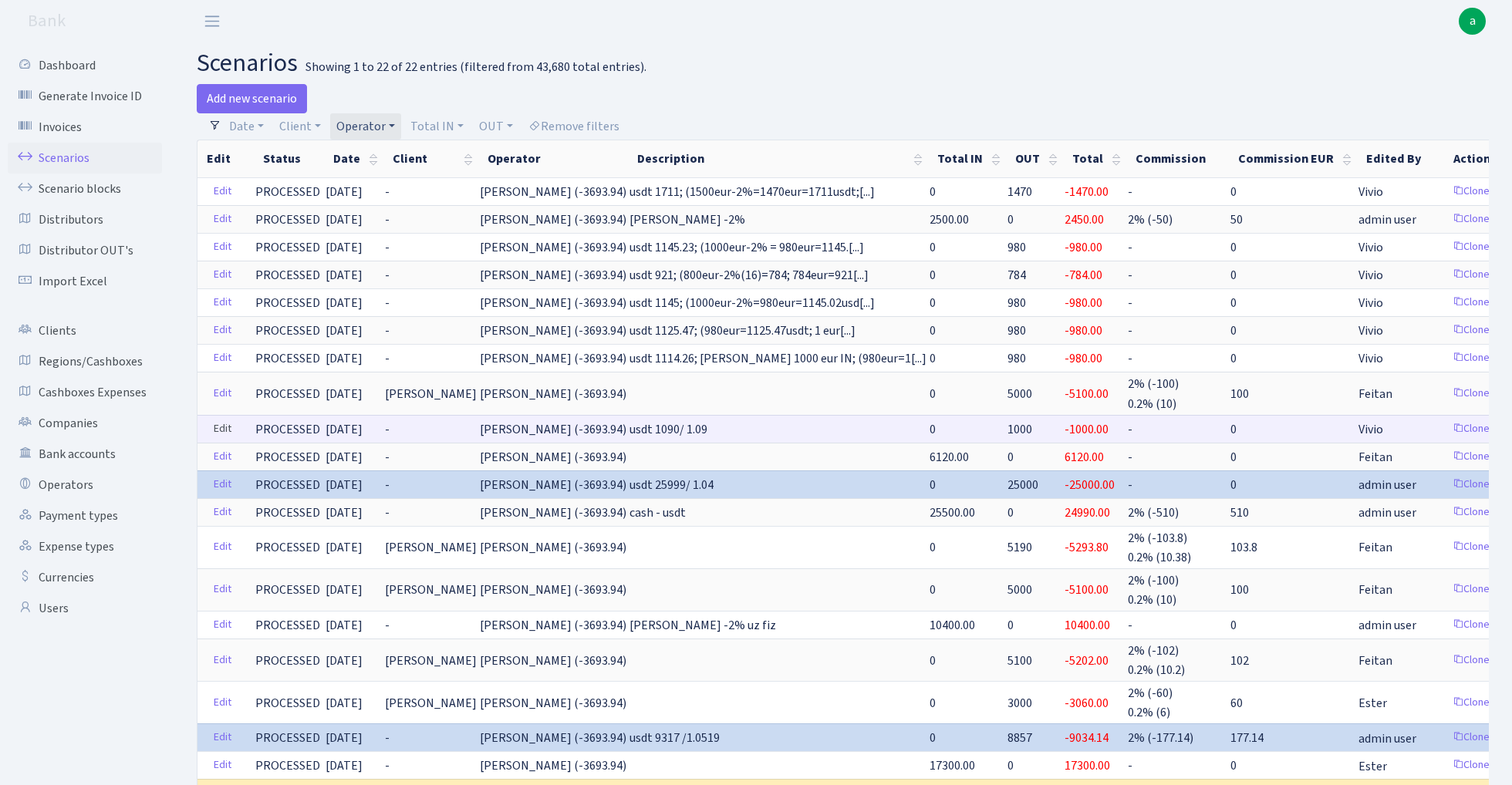
click at [217, 427] on link "Edit" at bounding box center [223, 430] width 31 height 24
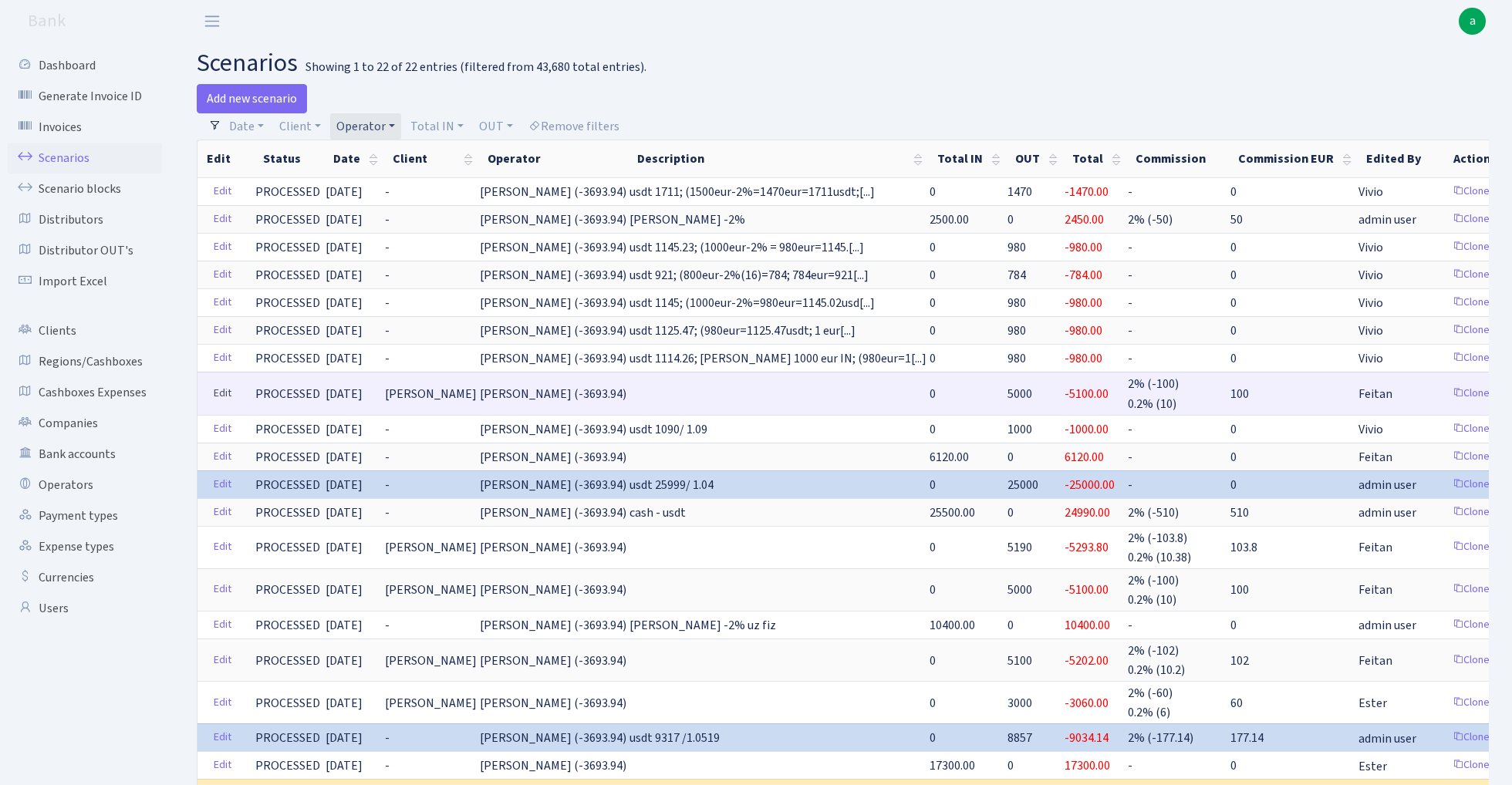
click at [212, 390] on link "Edit" at bounding box center [223, 394] width 31 height 24
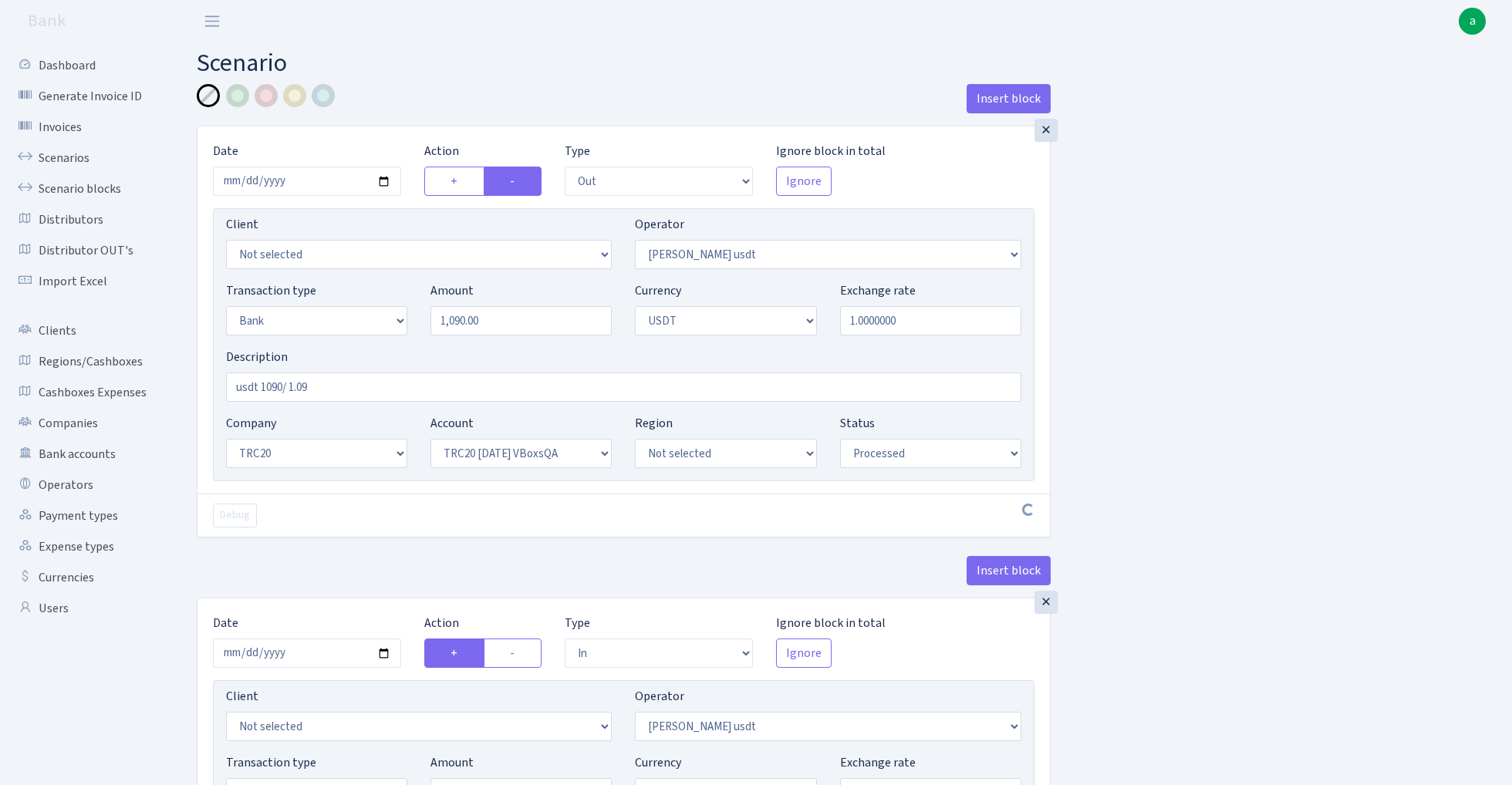
select select "out"
select select "421"
select select "2"
select select "6"
select select "20"
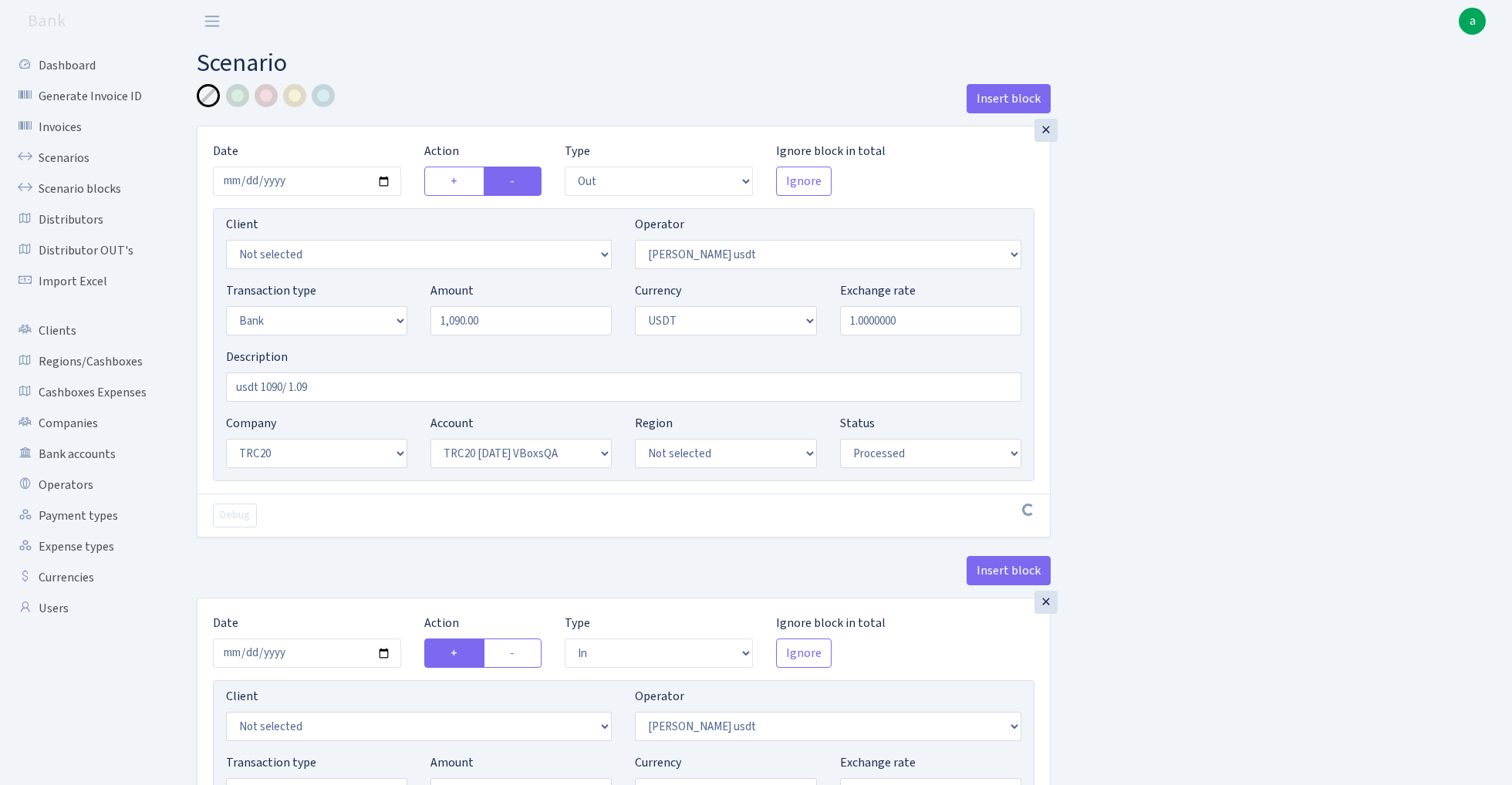
select select "57"
select select "processed"
select select "in"
select select "421"
select select "15"
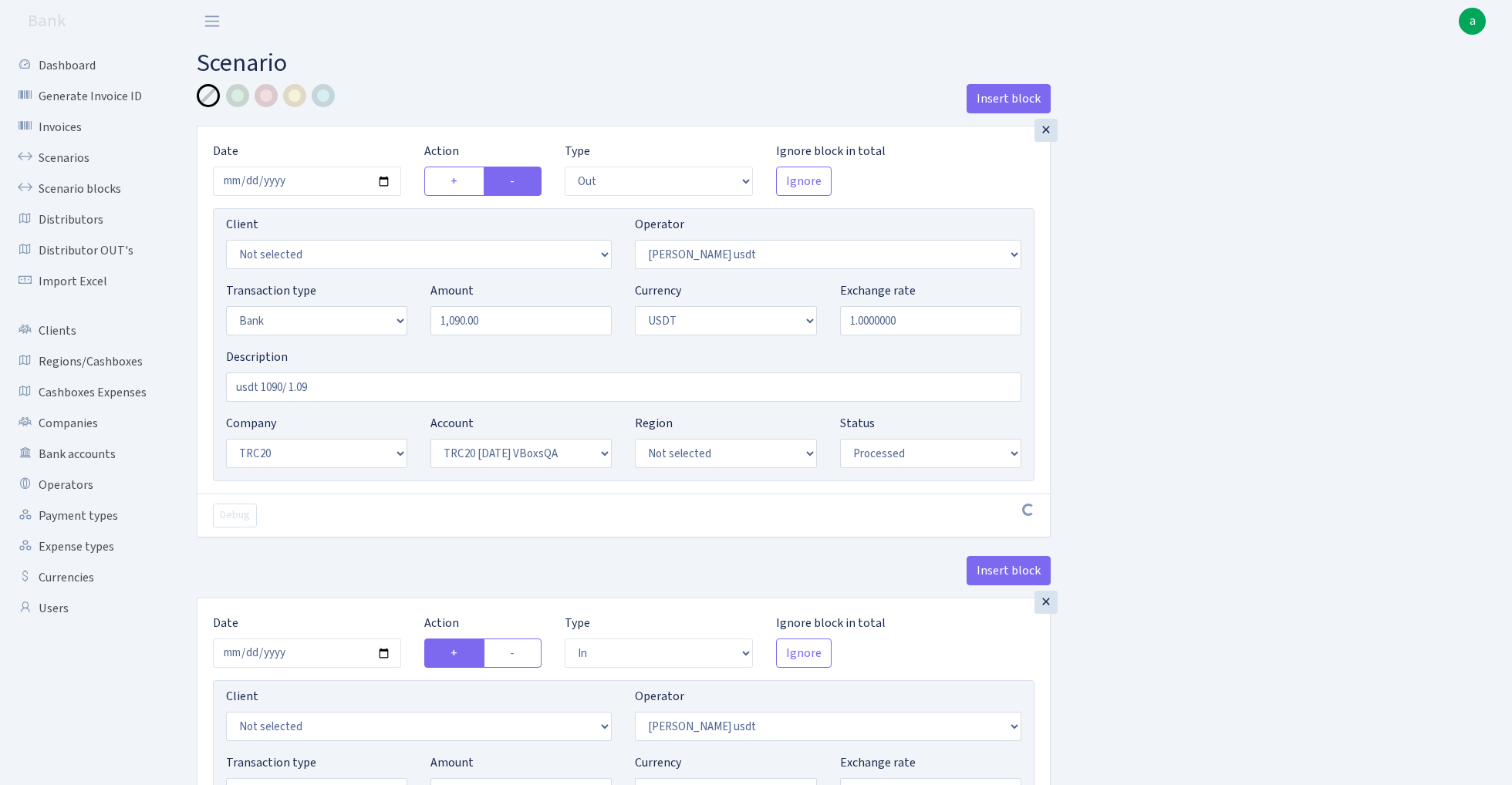
select select "1"
select select "processed"
select select "out"
select select "422"
select select "15"
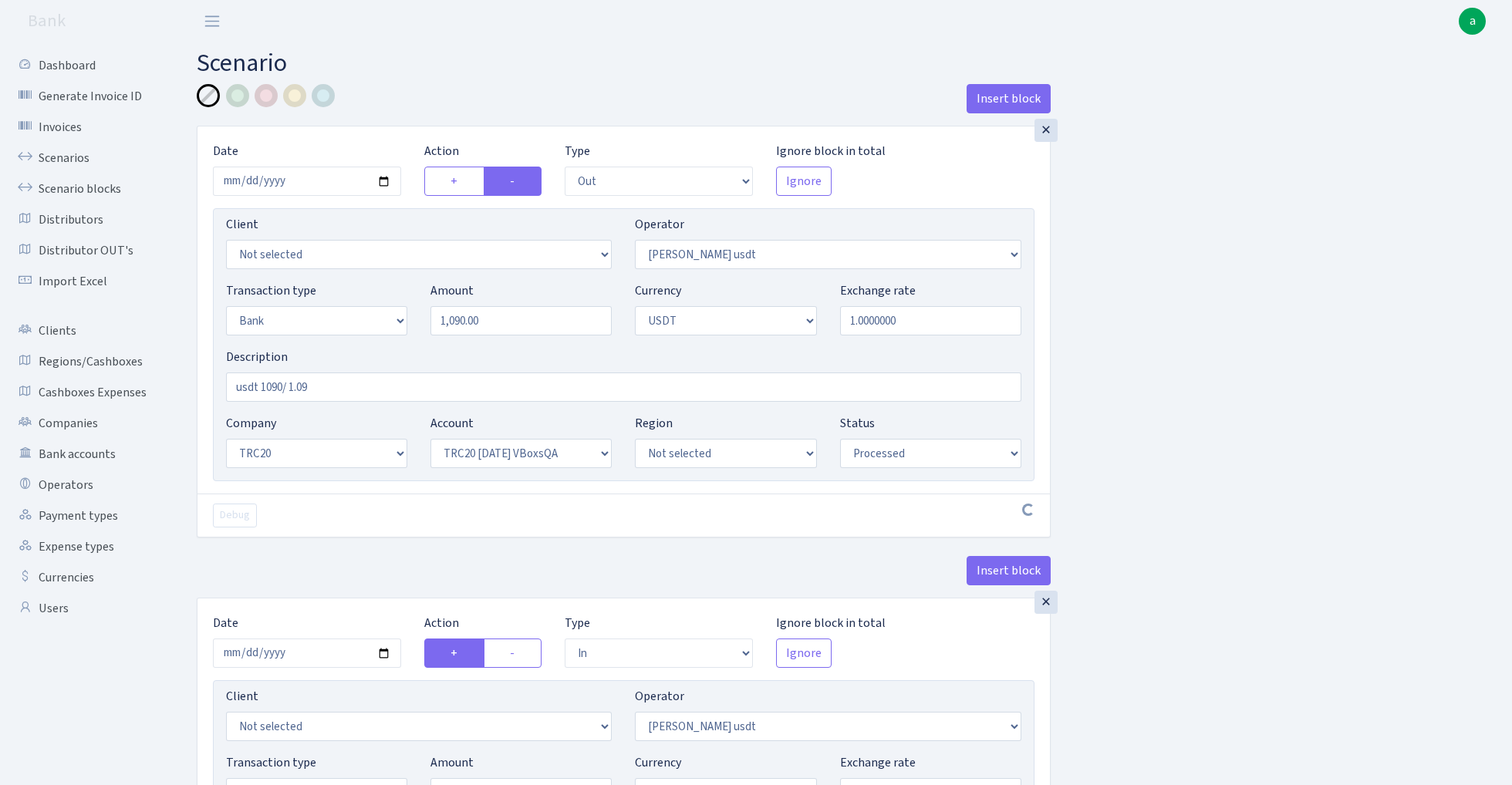
select select "1"
select select "processed"
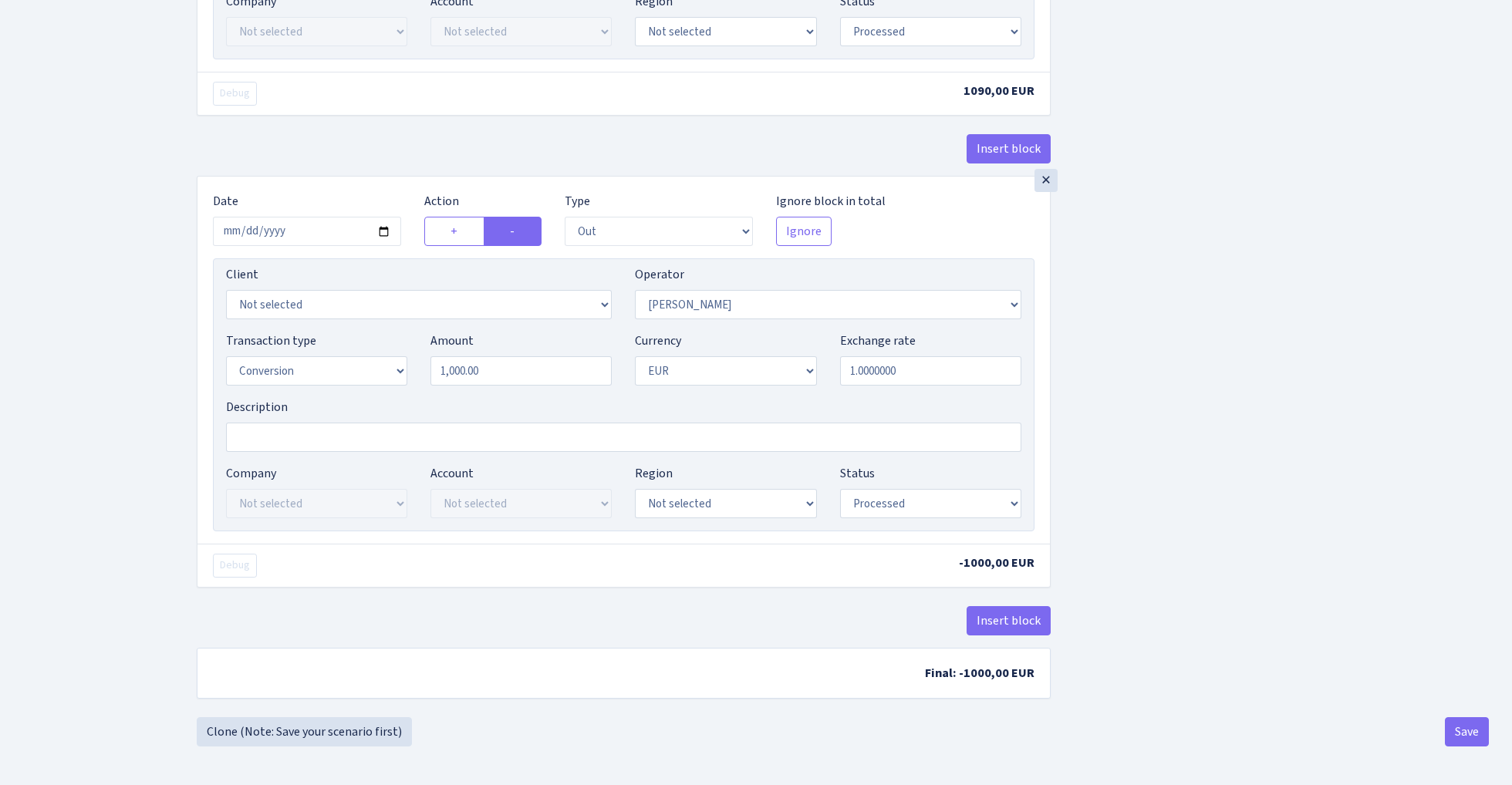
scroll to position [901, 0]
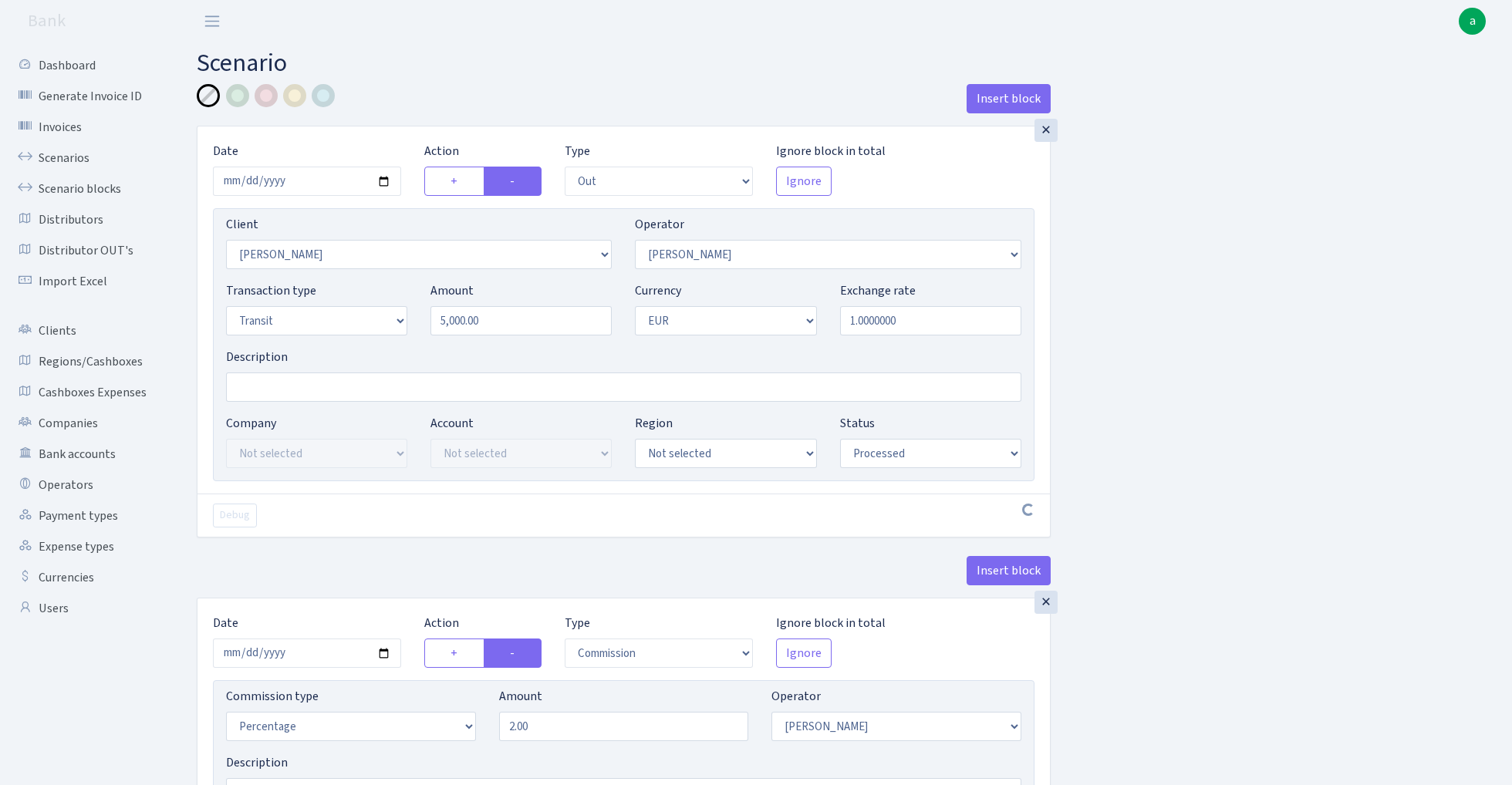
select select "out"
select select "2365"
select select "422"
select select "5"
select select "1"
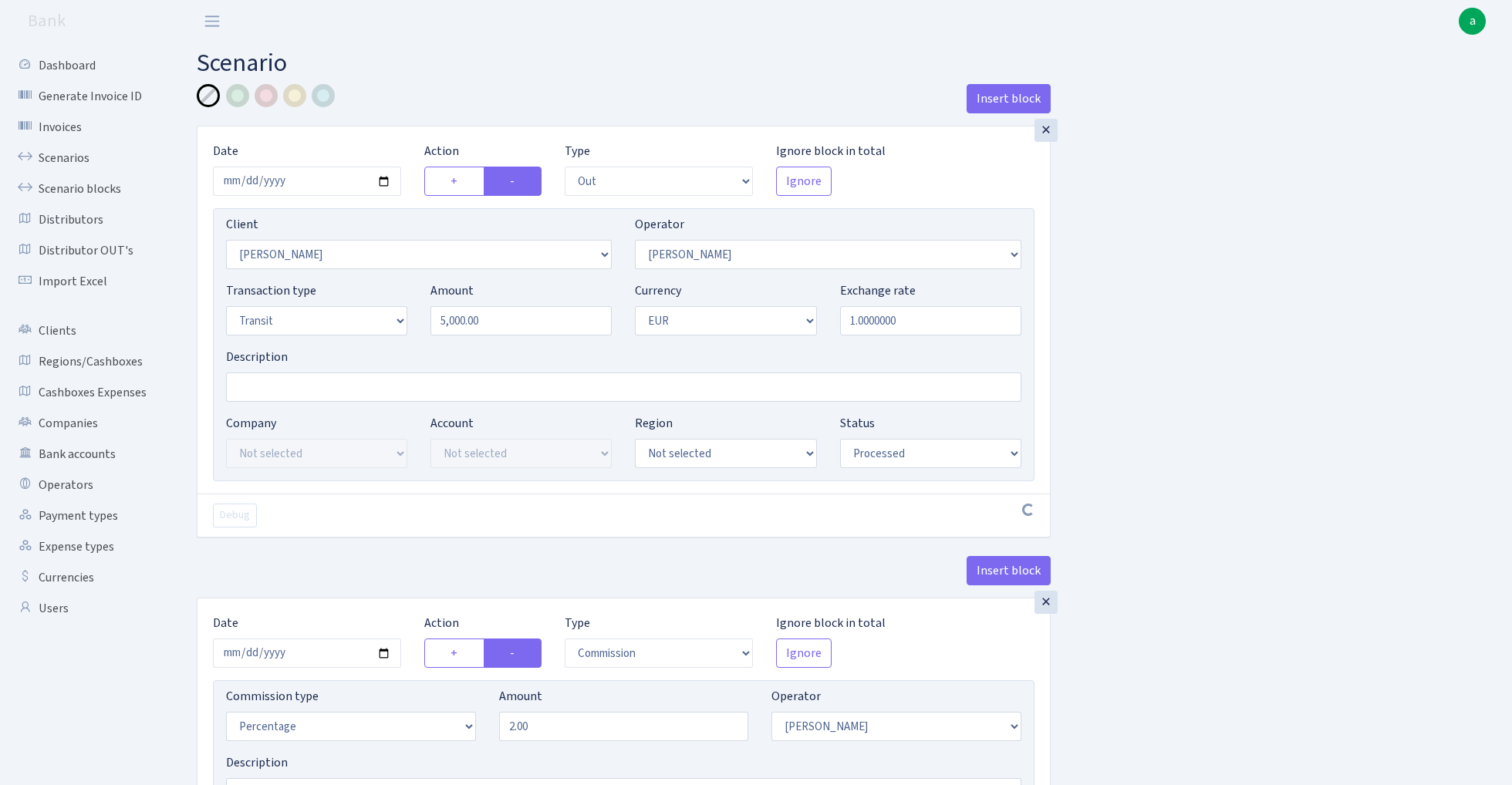
select select "processed"
select select "commission"
select select "422"
select select "processed"
select select "in"
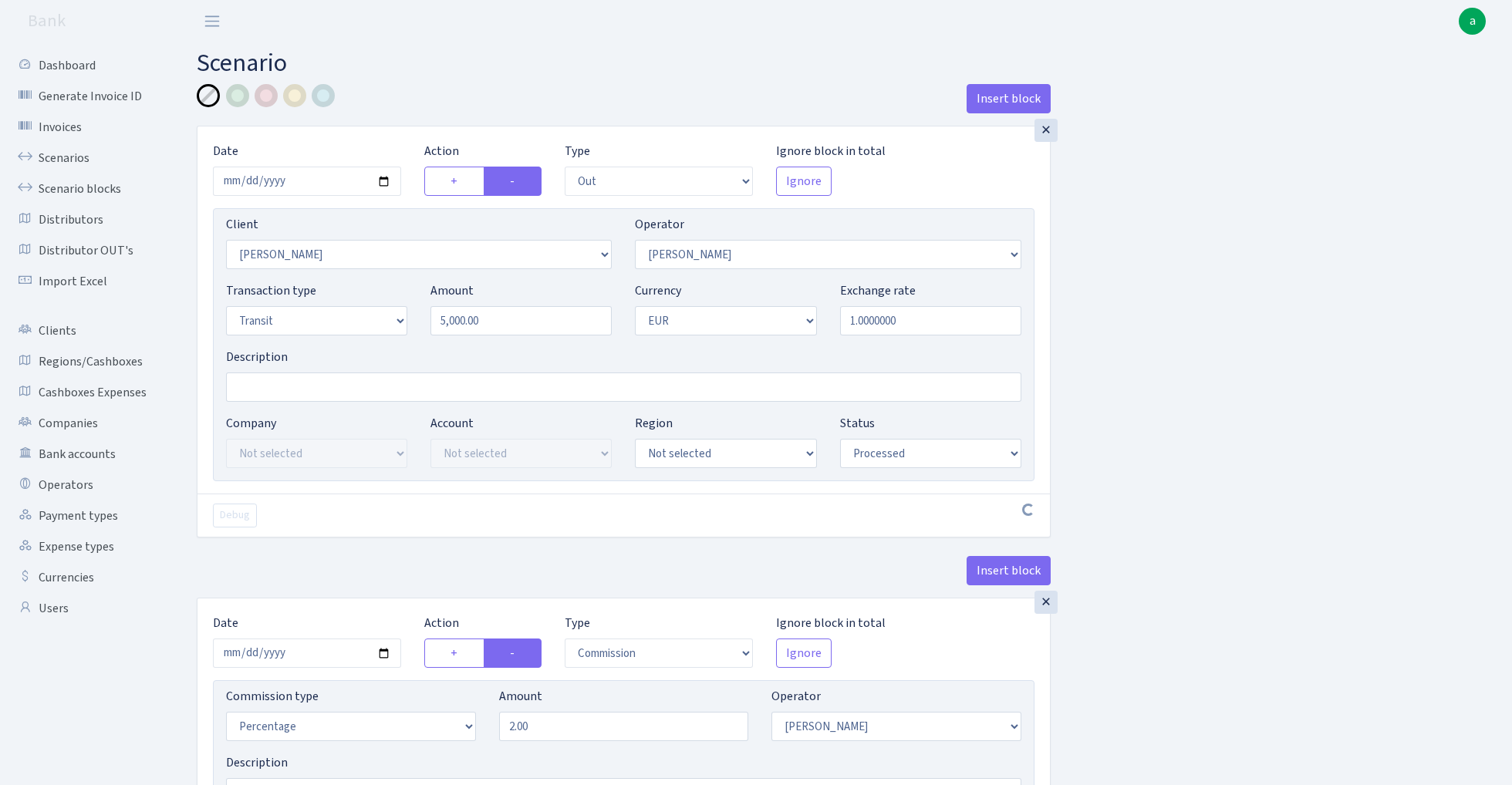
select select "2517"
select select "10"
select select "5"
select select "1"
select select "processed"
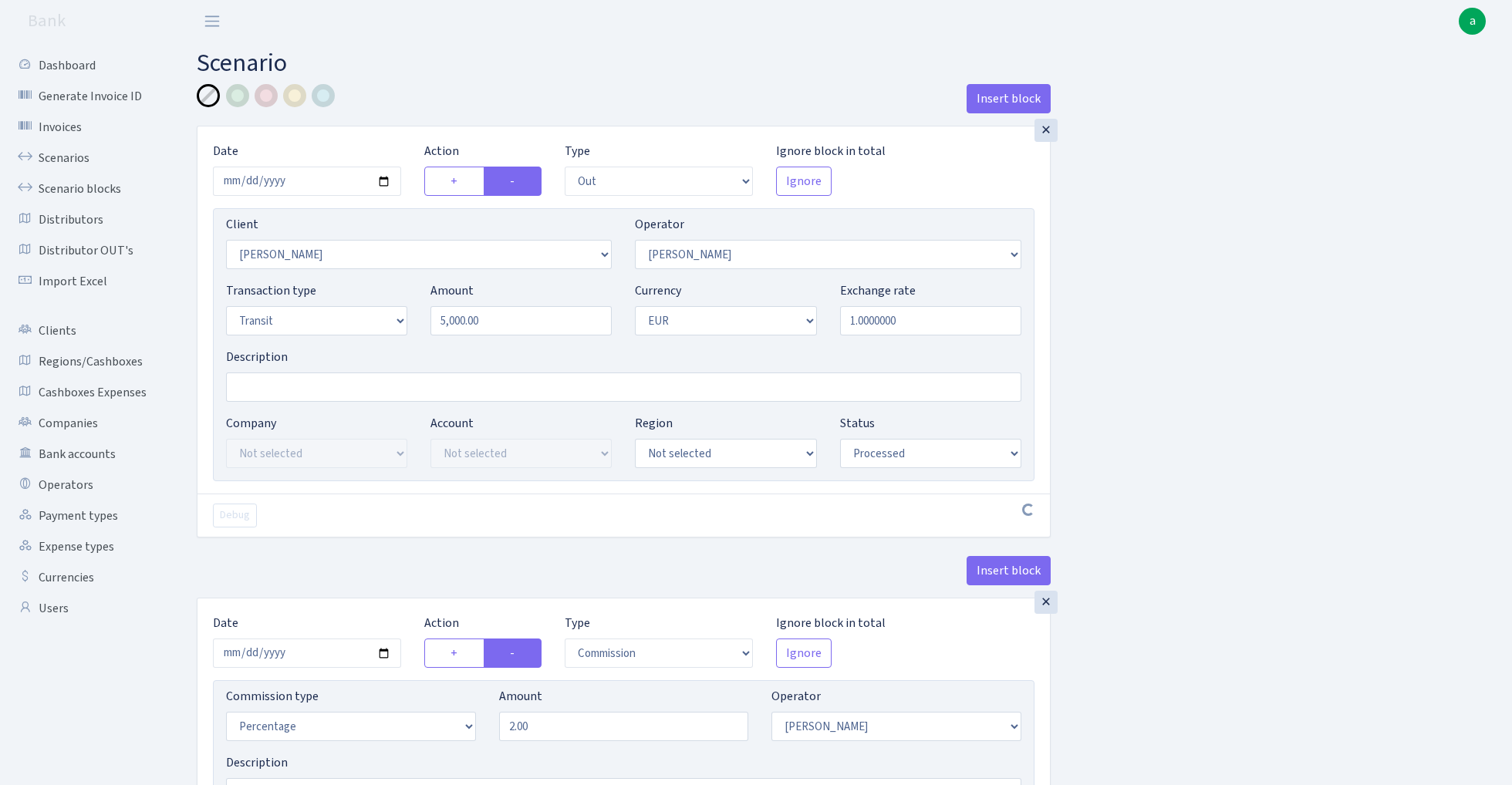
select select "commission"
select select "10"
select select "processed"
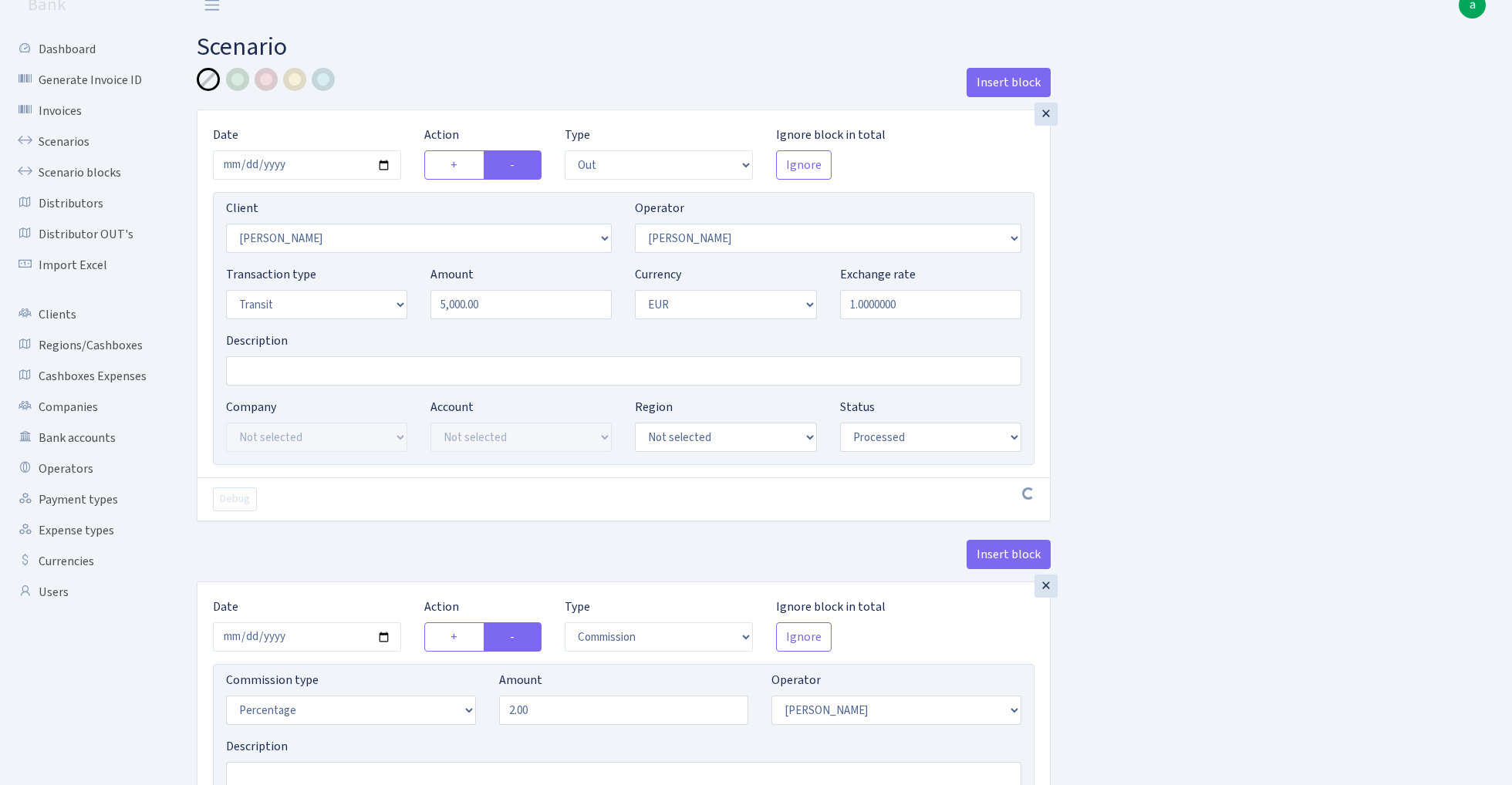
scroll to position [125, 0]
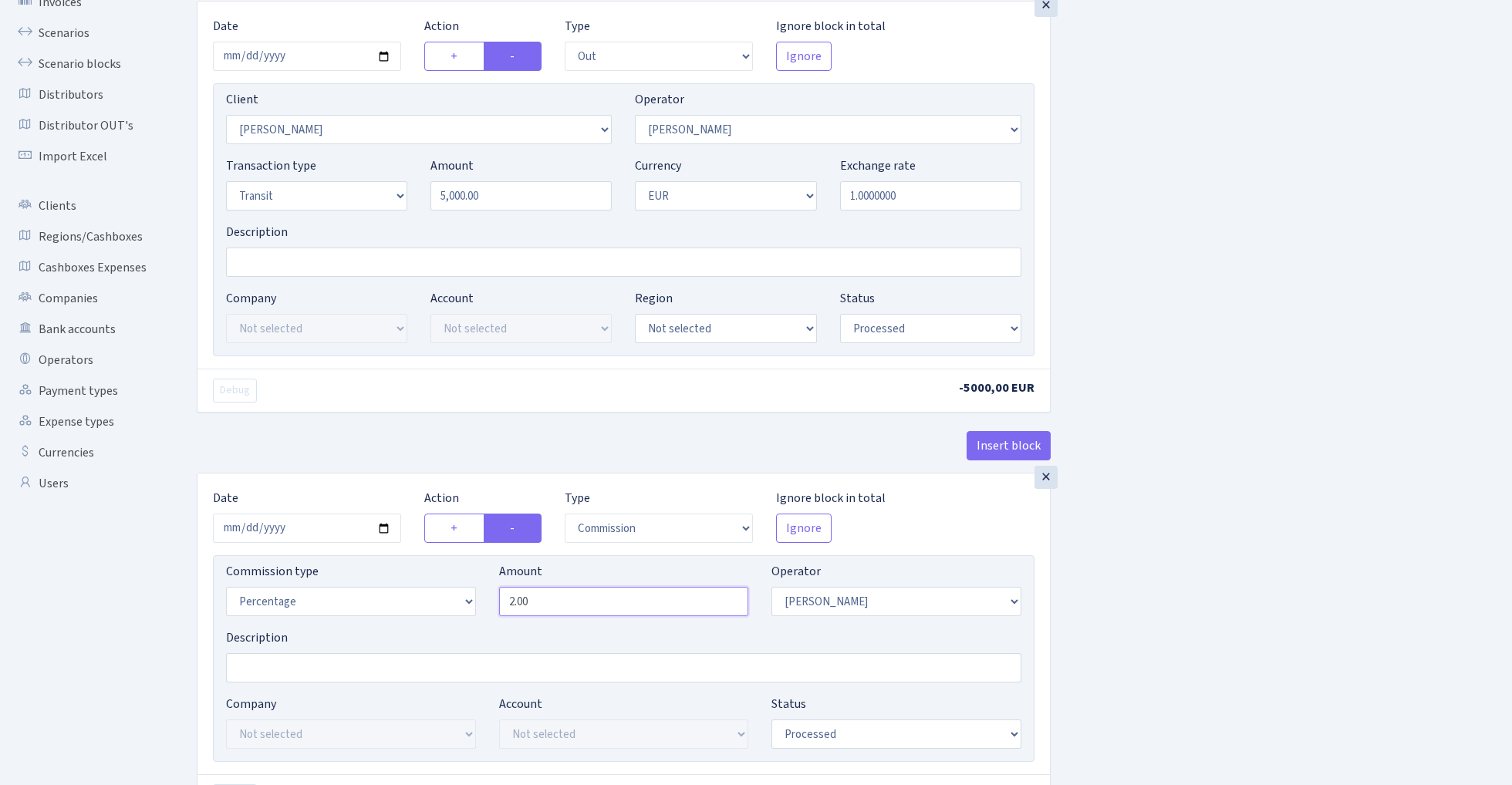
click at [570, 602] on input "2.00" at bounding box center [624, 601] width 250 height 29
type input "0.00"
click at [270, 256] on input "Description" at bounding box center [624, 263] width 796 height 29
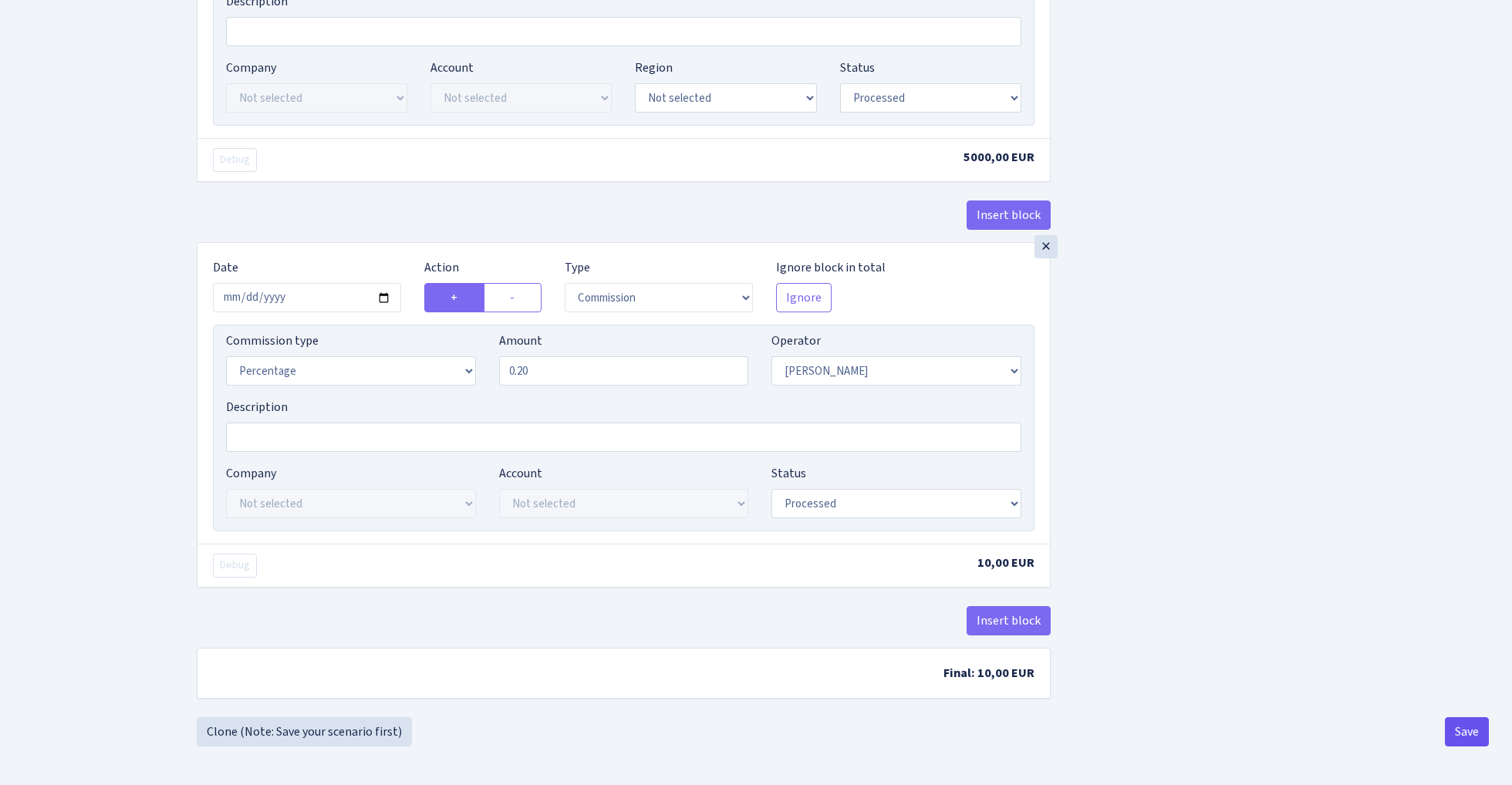
scroll to position [1242, 0]
type input "ivo - wagner"
click at [1470, 726] on button "Save" at bounding box center [1467, 732] width 44 height 29
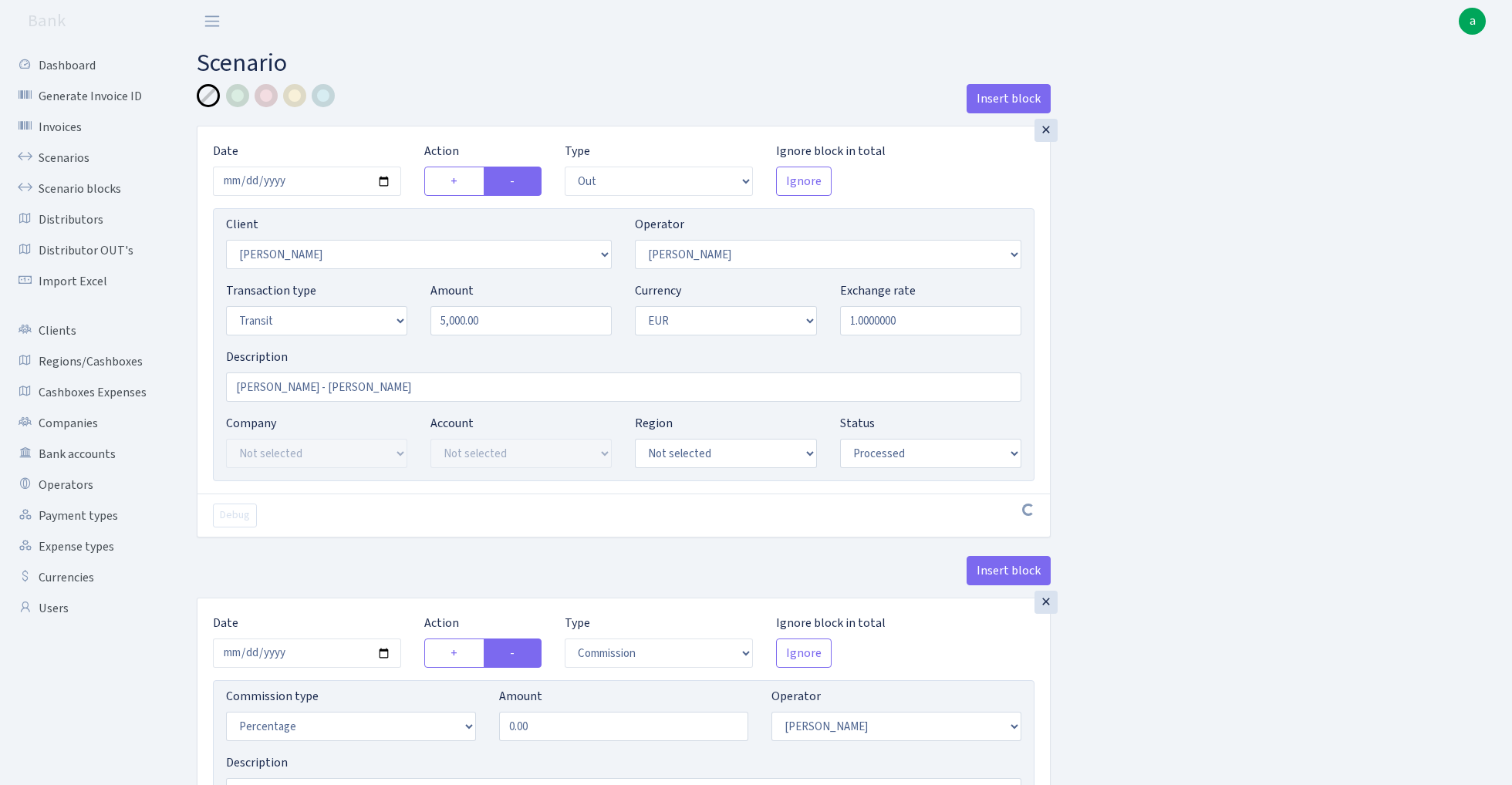
select select "out"
select select "2365"
select select "422"
select select "5"
select select "1"
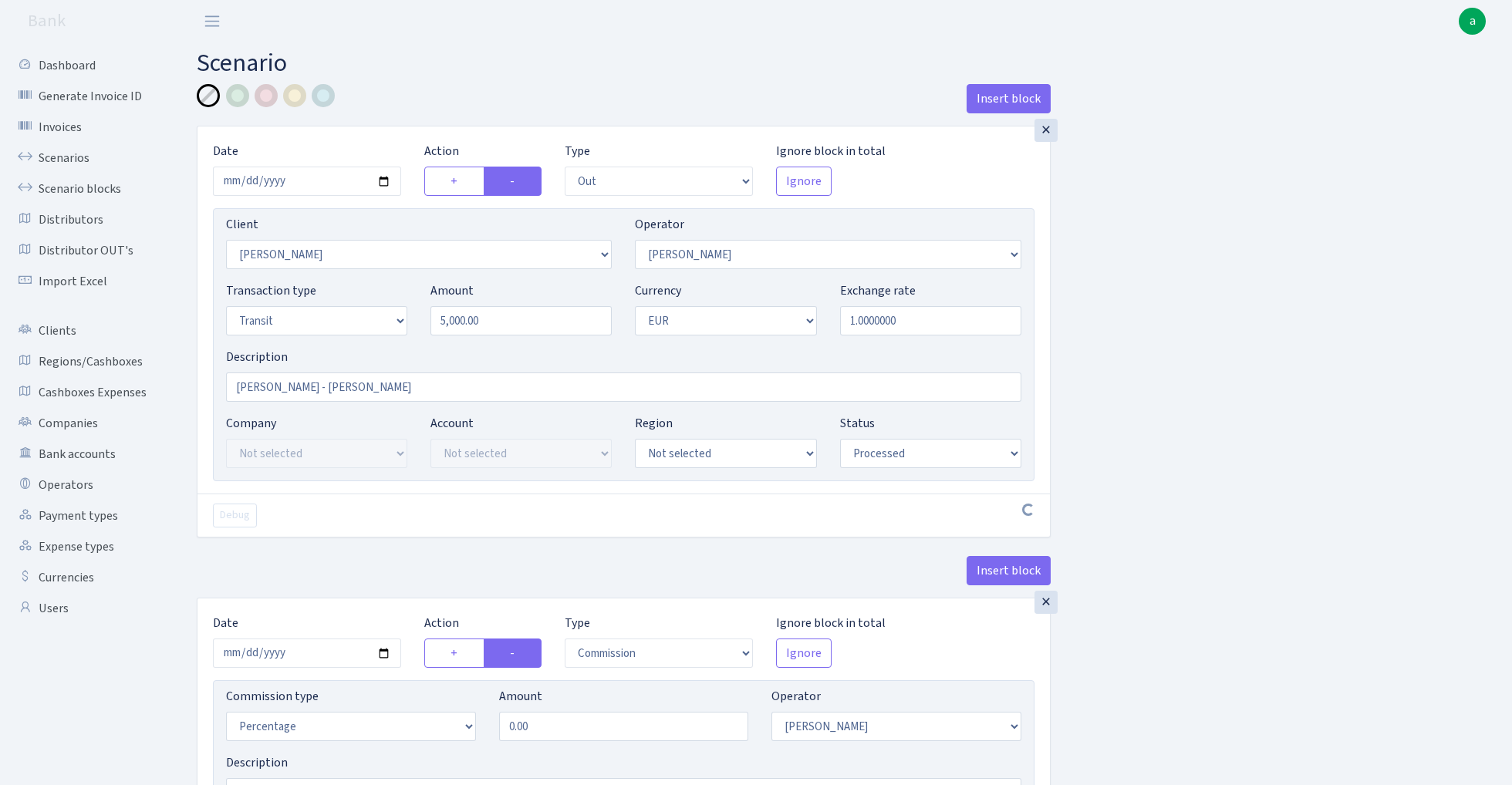
select select "processed"
select select "commission"
select select "422"
select select "processed"
select select "in"
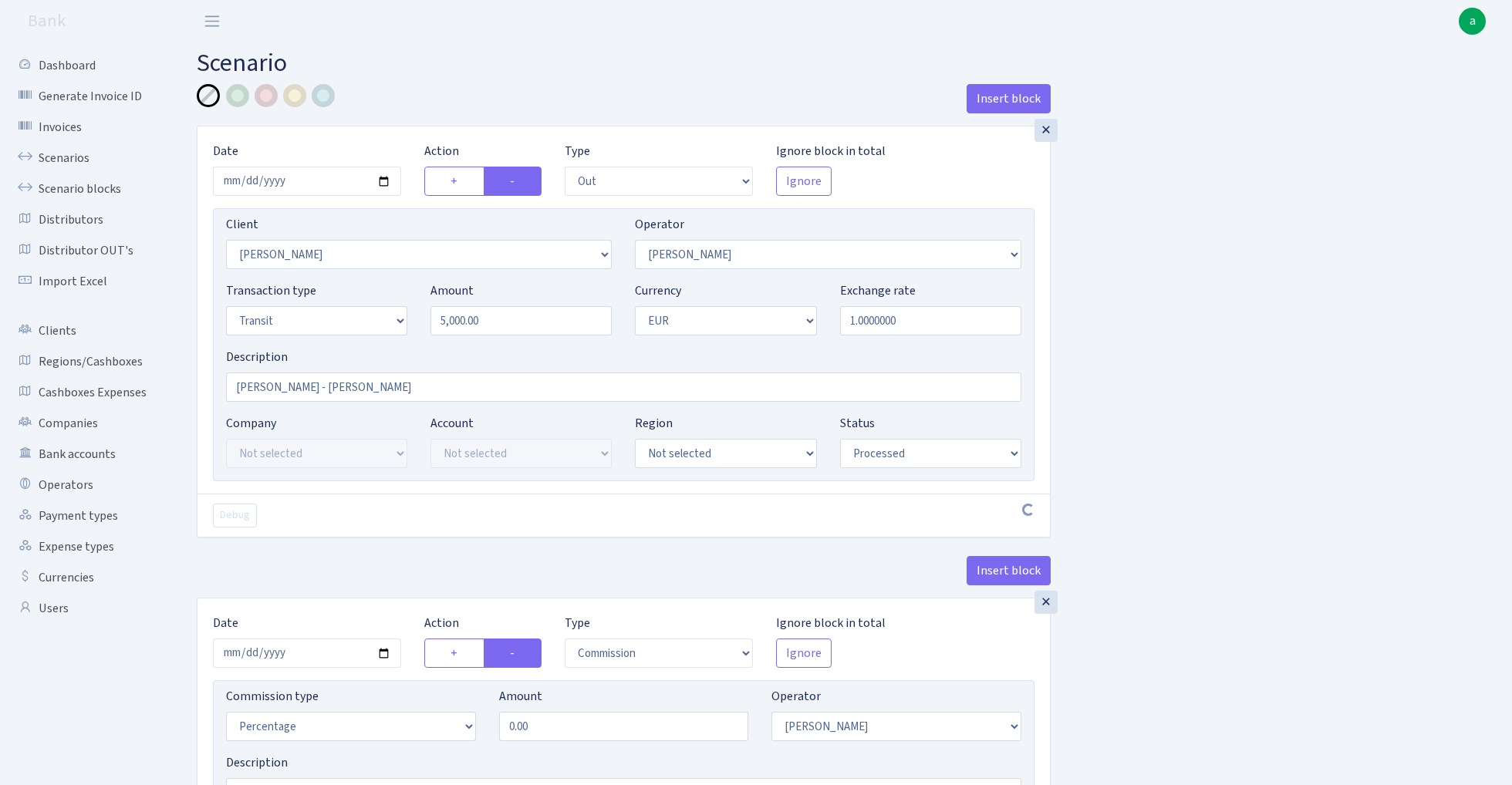
select select "2517"
select select "10"
select select "5"
select select "1"
select select "processed"
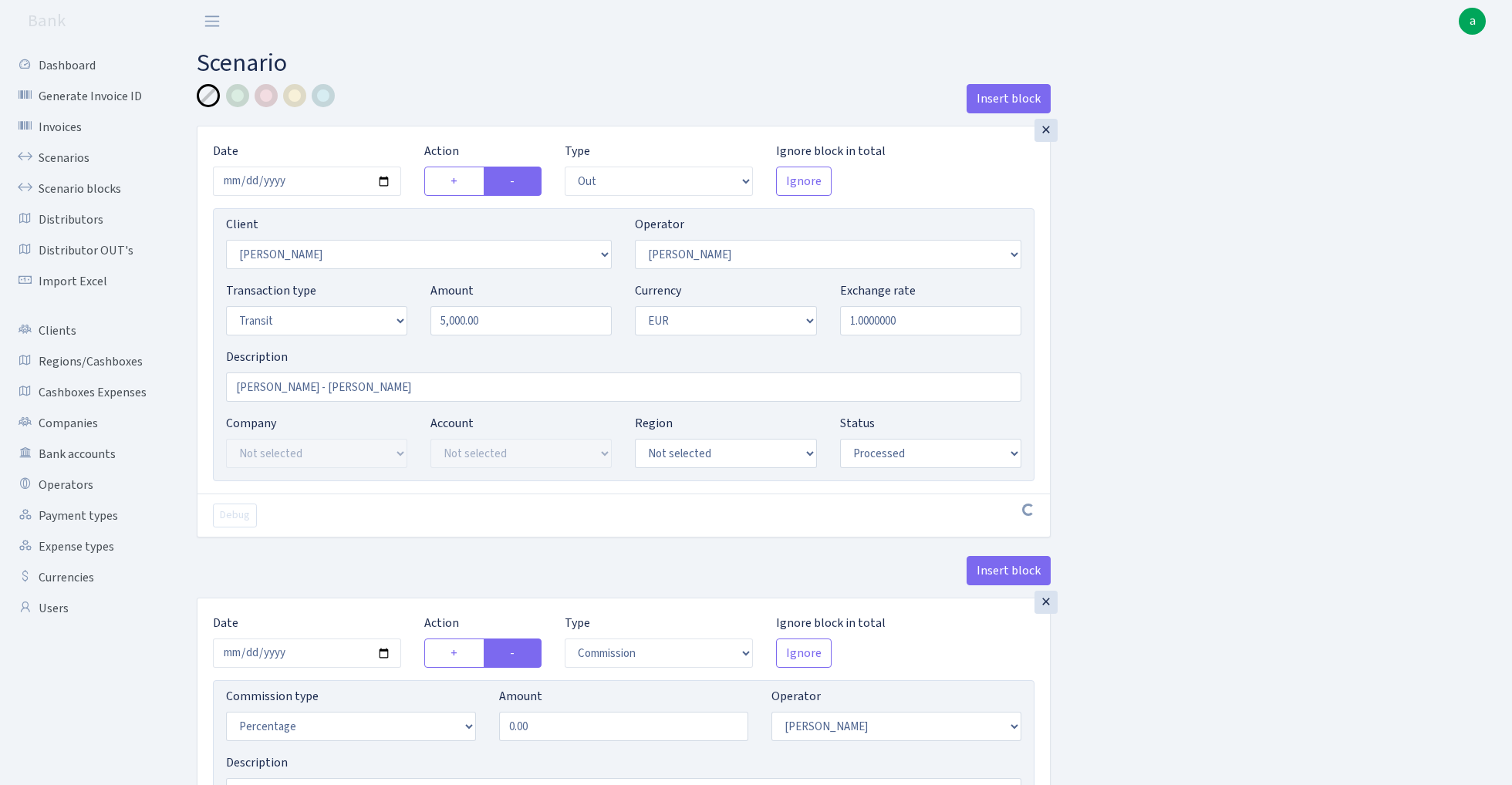
select select "commission"
select select "10"
select select "processed"
click at [60, 159] on link "Scenarios" at bounding box center [85, 159] width 154 height 31
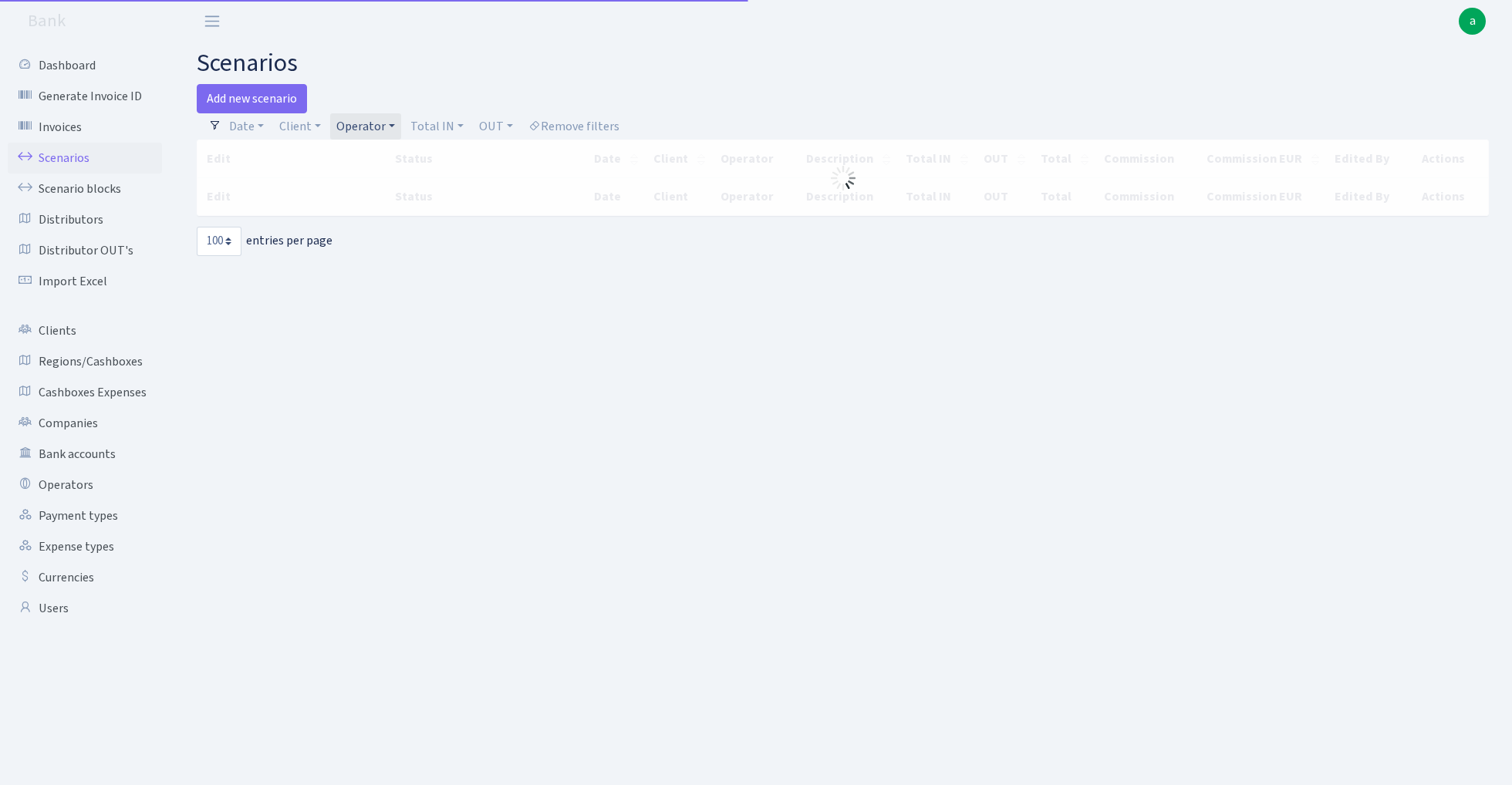
select select "100"
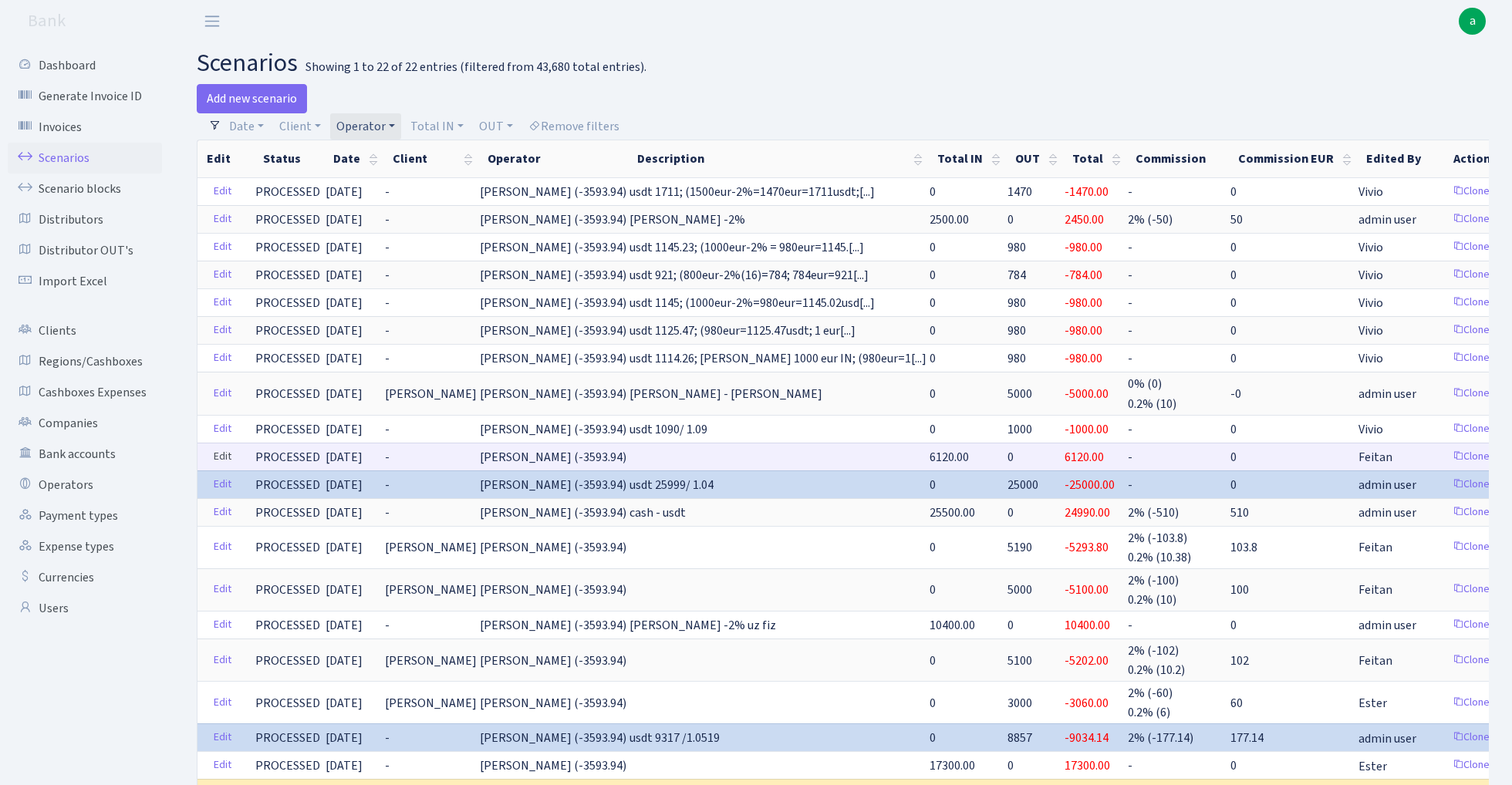
click at [220, 453] on link "Edit" at bounding box center [223, 457] width 31 height 24
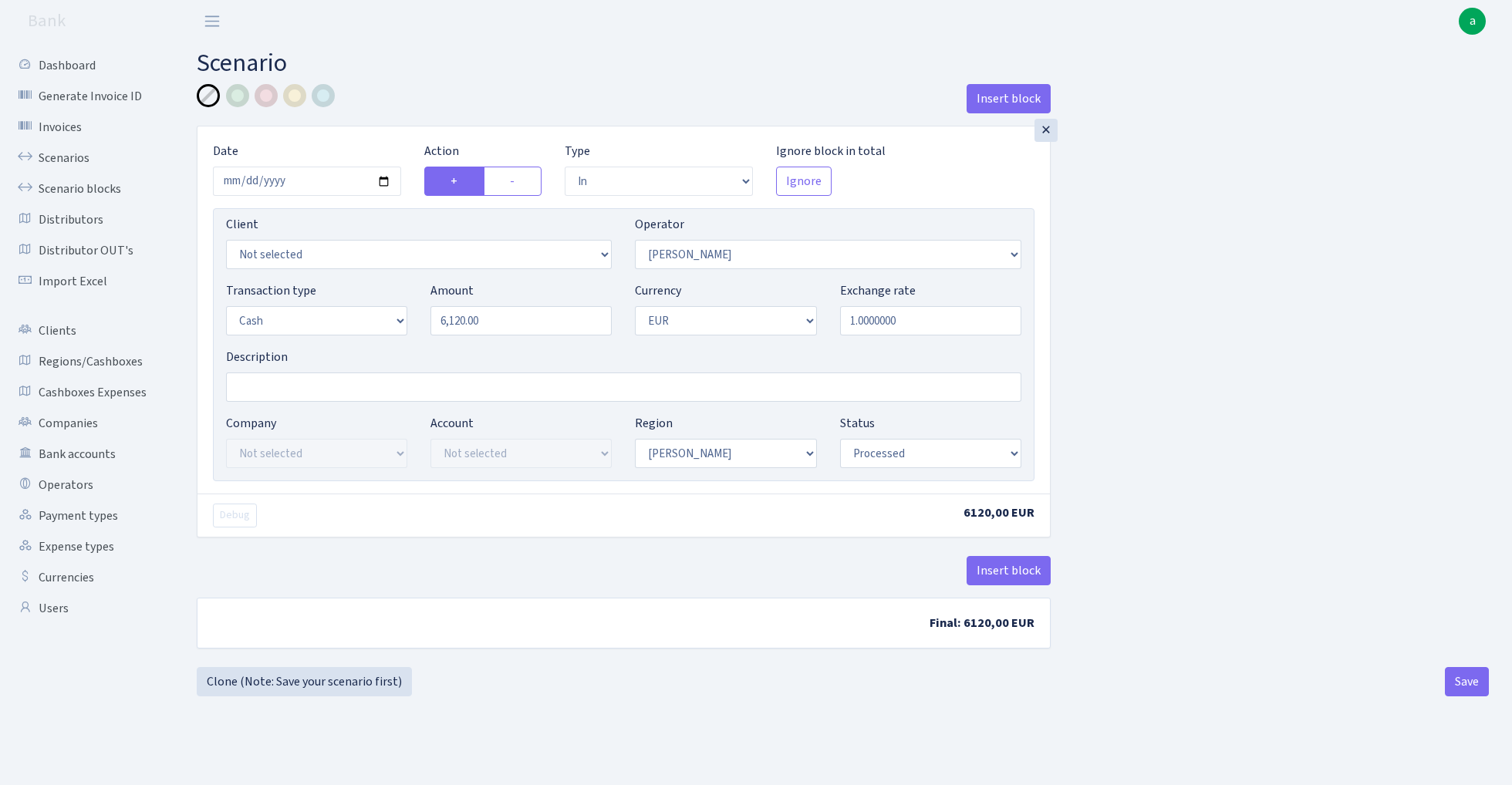
select select "in"
select select "422"
select select "1"
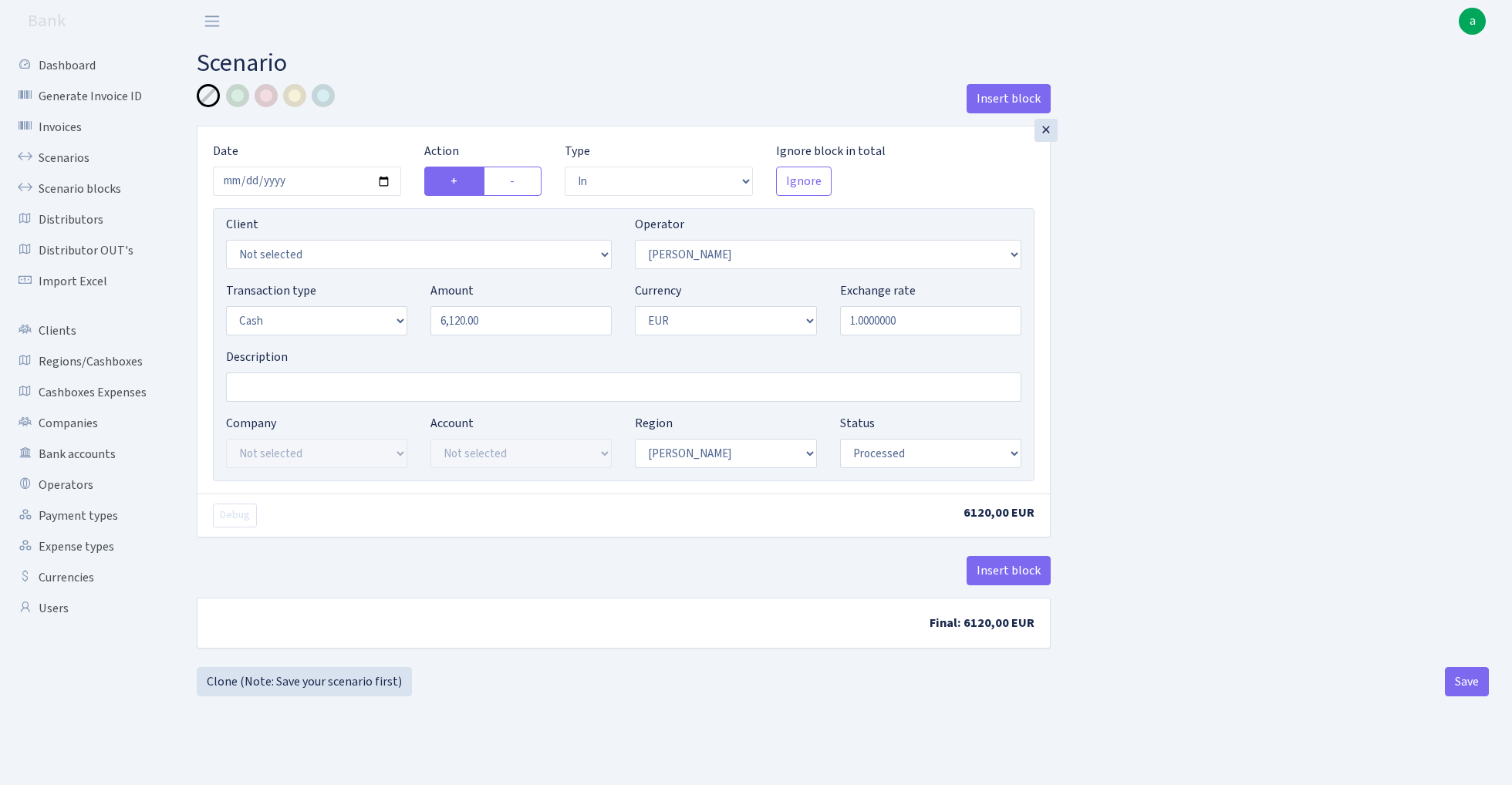
select select "processed"
click at [284, 383] on input "Description" at bounding box center [624, 387] width 796 height 29
type input "[PERSON_NAME] - 2%"
click at [1020, 572] on button "Insert block" at bounding box center [1008, 571] width 84 height 29
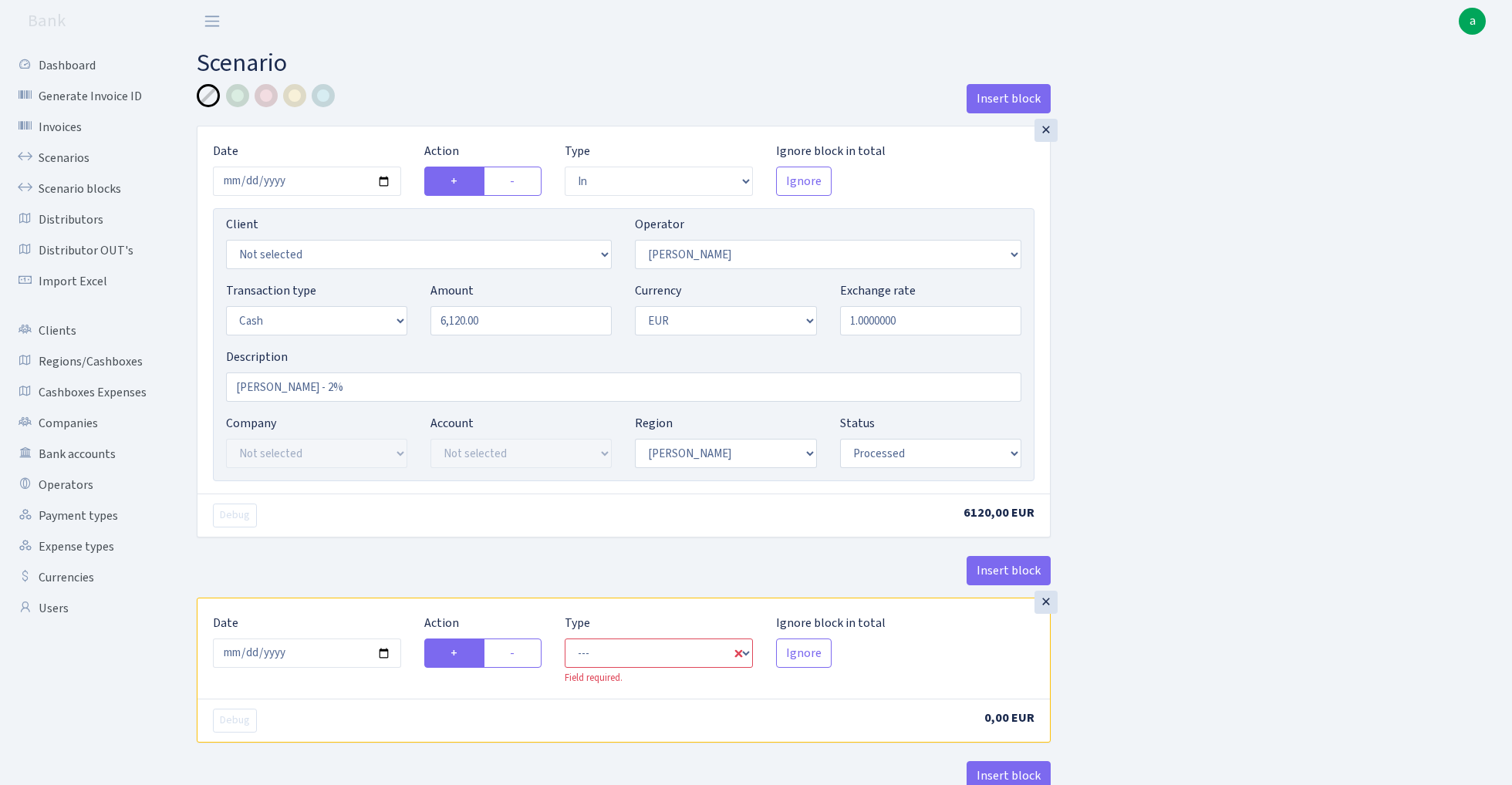
scroll to position [127, 0]
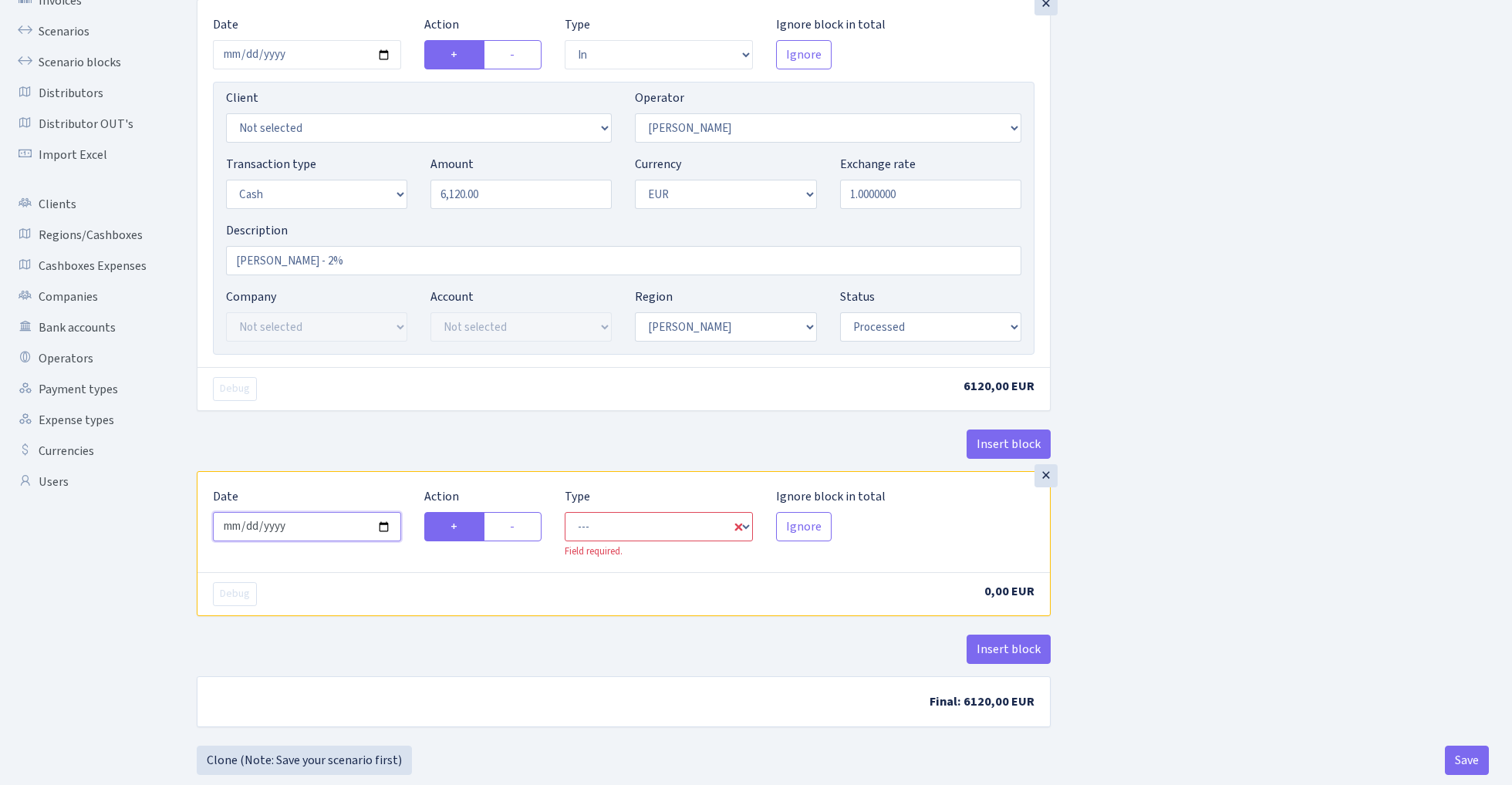
click at [310, 529] on input "[DATE]" at bounding box center [307, 527] width 188 height 29
type input "[DATE]"
click at [381, 386] on div "Debug" at bounding box center [412, 389] width 422 height 24
click at [523, 522] on label "-" at bounding box center [512, 527] width 58 height 29
click at [520, 522] on input "-" at bounding box center [515, 522] width 10 height 10
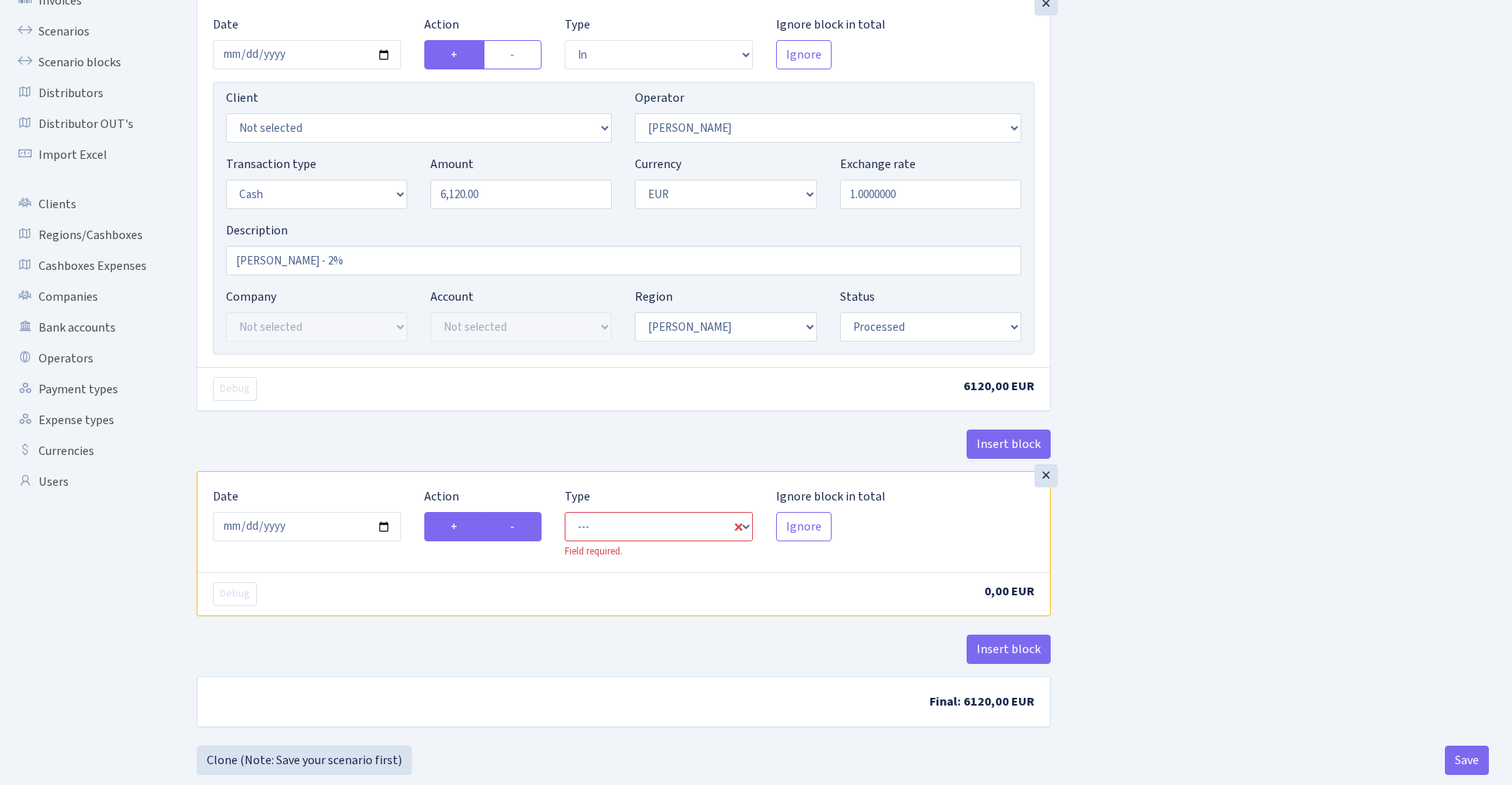
radio input "true"
radio input "false"
select select "commission"
select select "422"
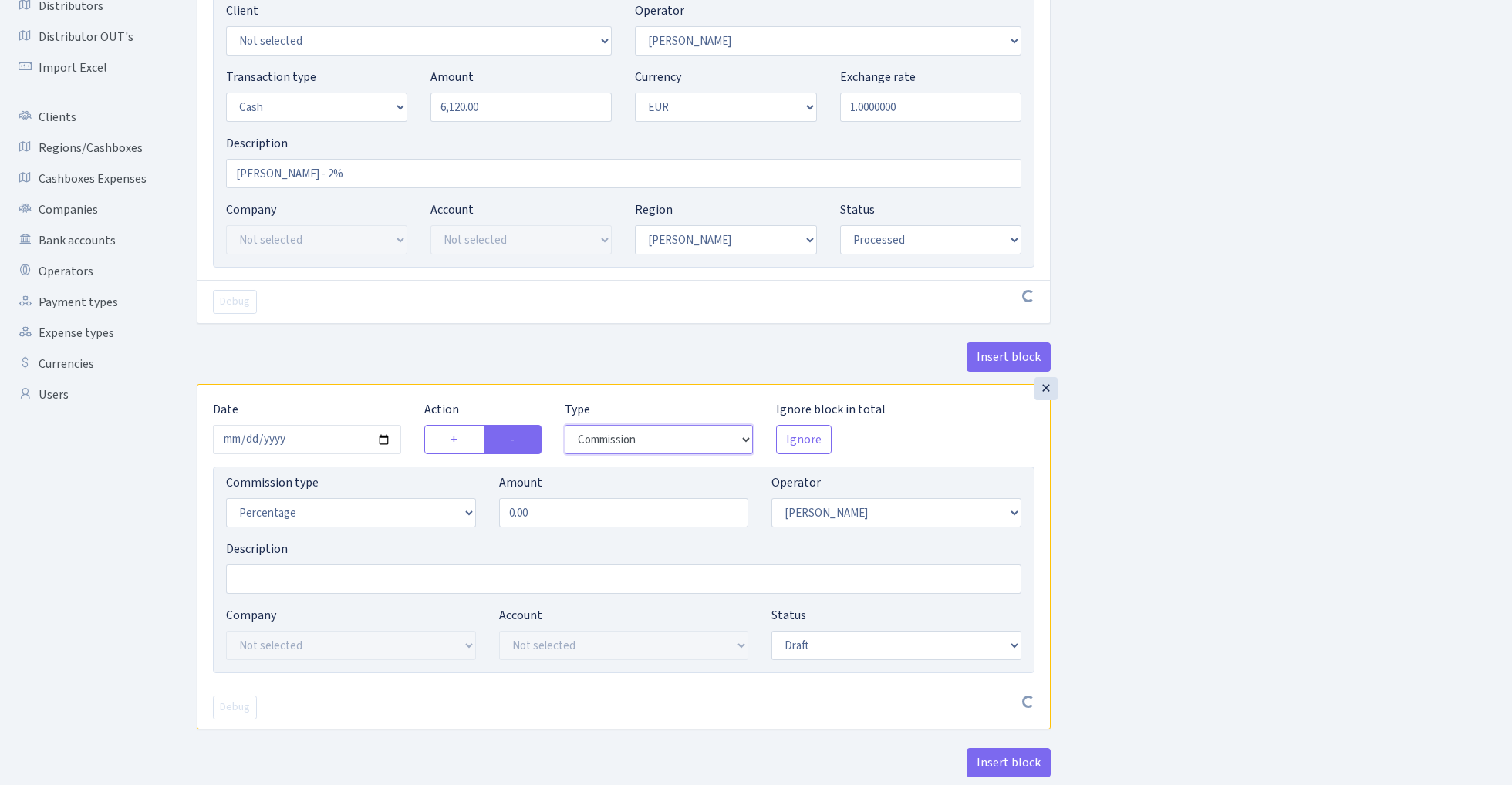
scroll to position [217, 0]
click at [551, 510] on input "0.00" at bounding box center [624, 509] width 250 height 29
type input "2.00"
click at [1054, 473] on div "Insert block × Date 2025-03-19 Action + - Type --- In Out Commission Field requ…" at bounding box center [624, 359] width 877 height 983
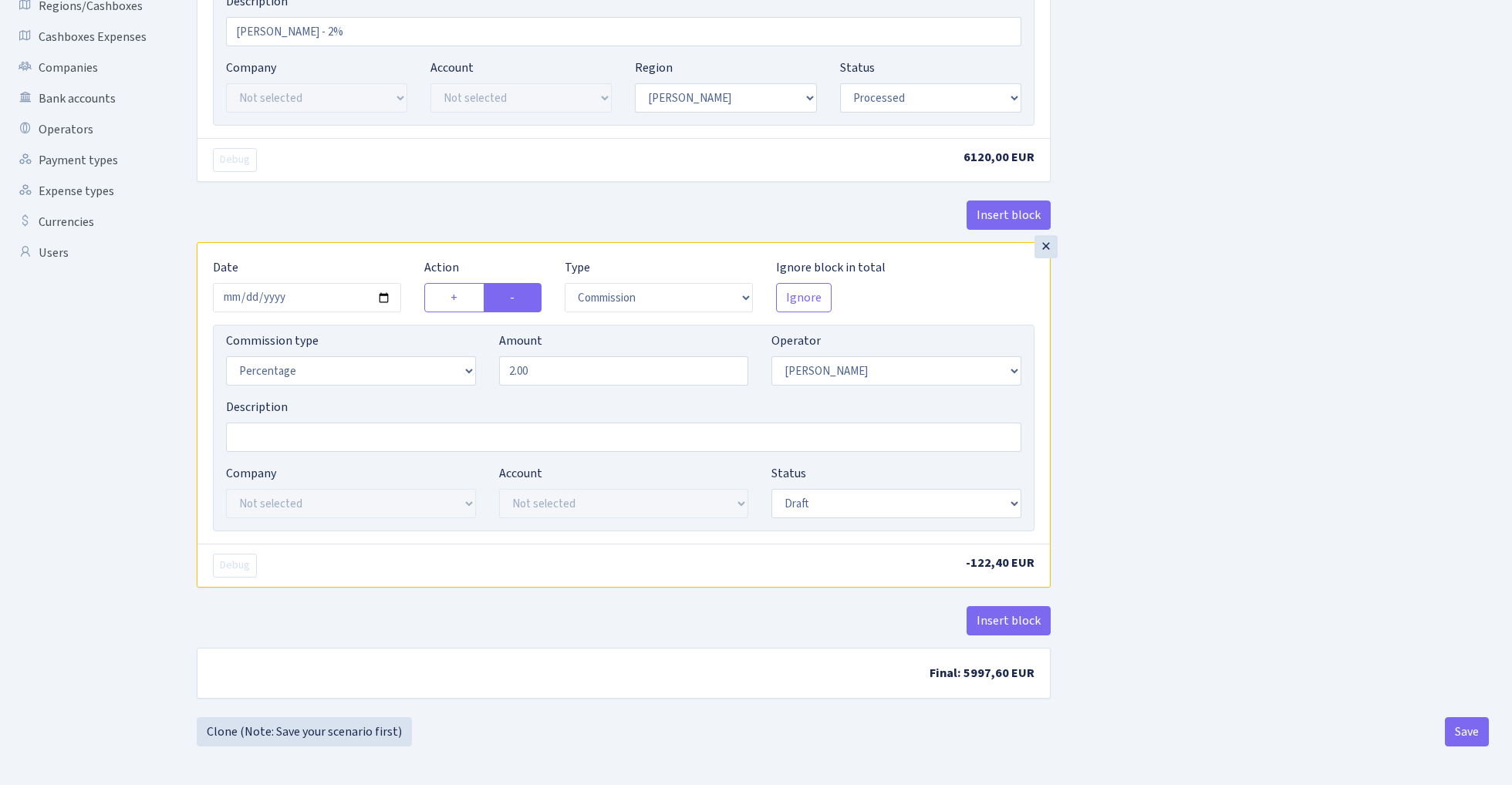
scroll to position [360, 0]
select select "bank"
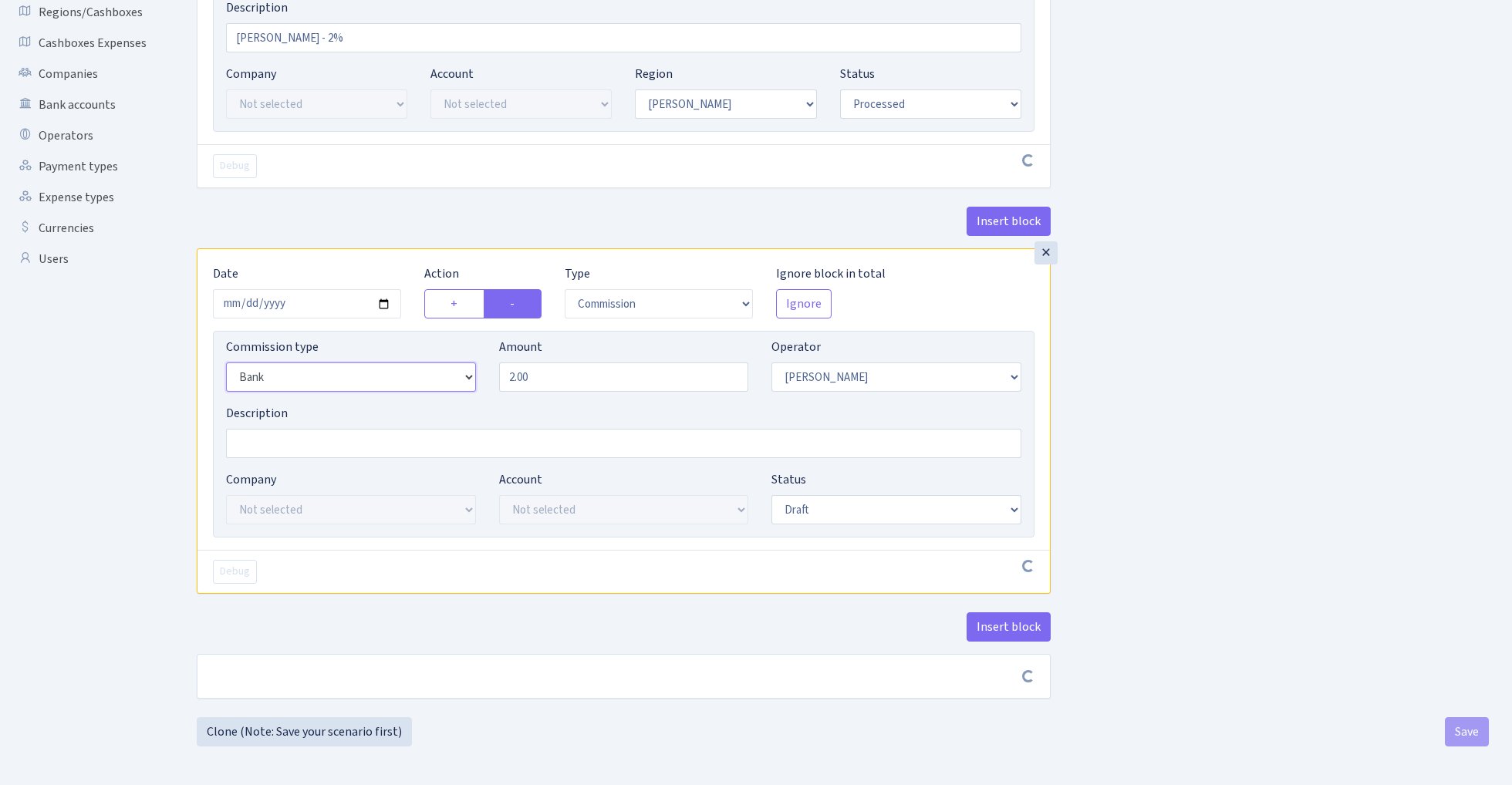
scroll to position [354, 0]
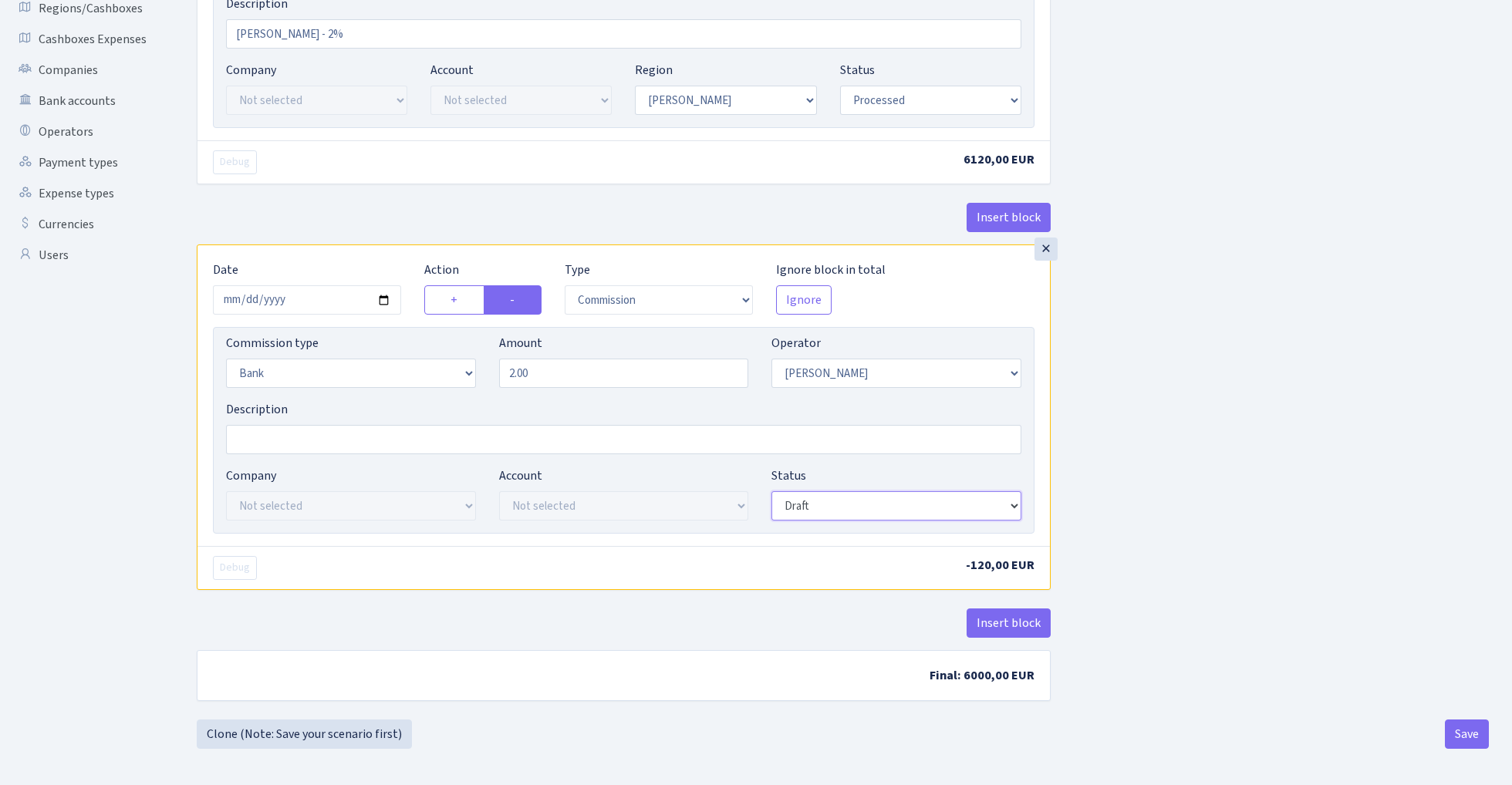
select select "processed"
click at [1208, 380] on div "Insert block × Date 2025-03-19 Action + - Type --- In Out Commission Field requ…" at bounding box center [843, 224] width 1315 height 989
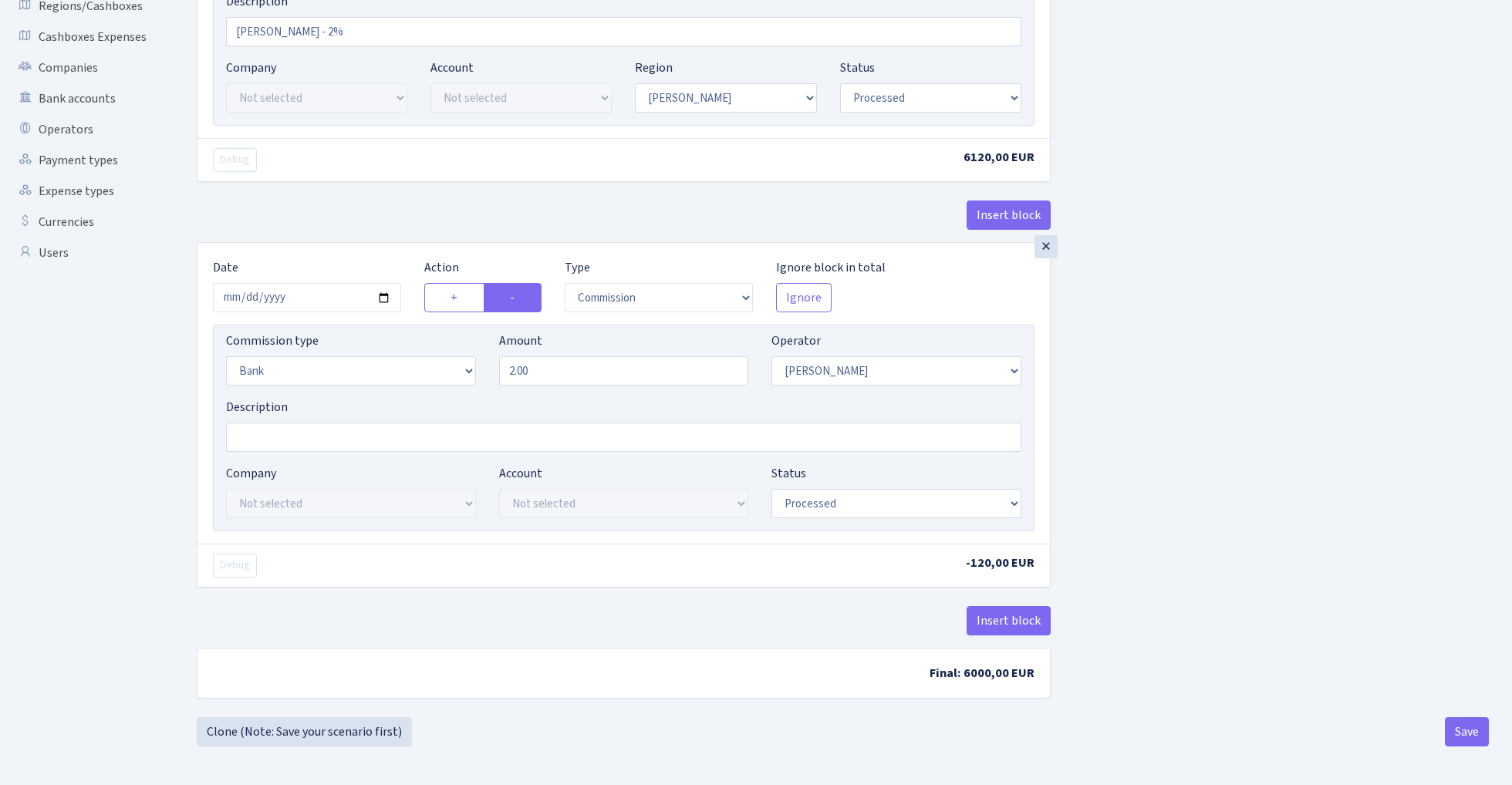
scroll to position [360, 0]
click at [1467, 735] on button "Save" at bounding box center [1467, 732] width 44 height 29
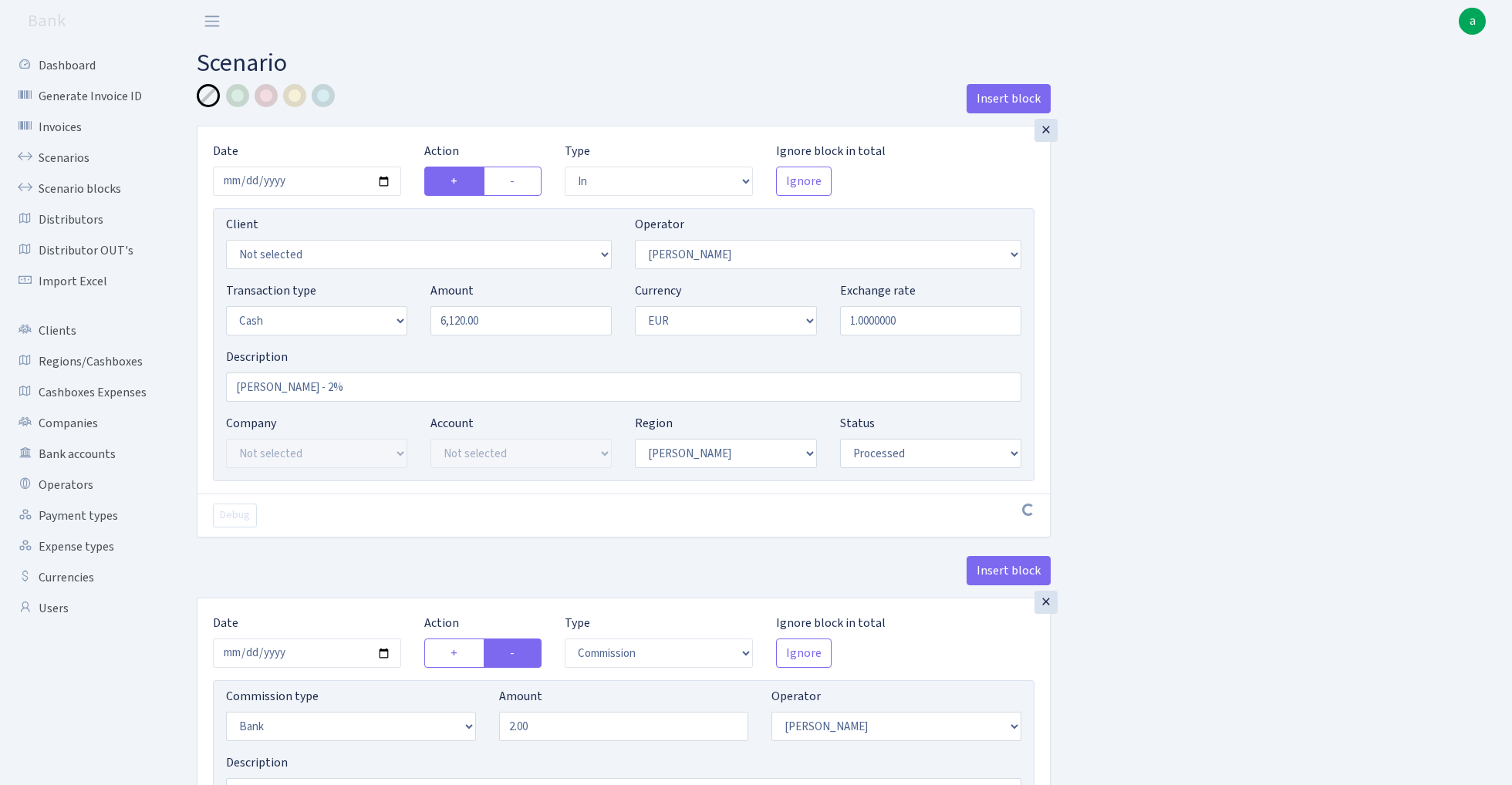
select select "in"
select select "422"
select select "1"
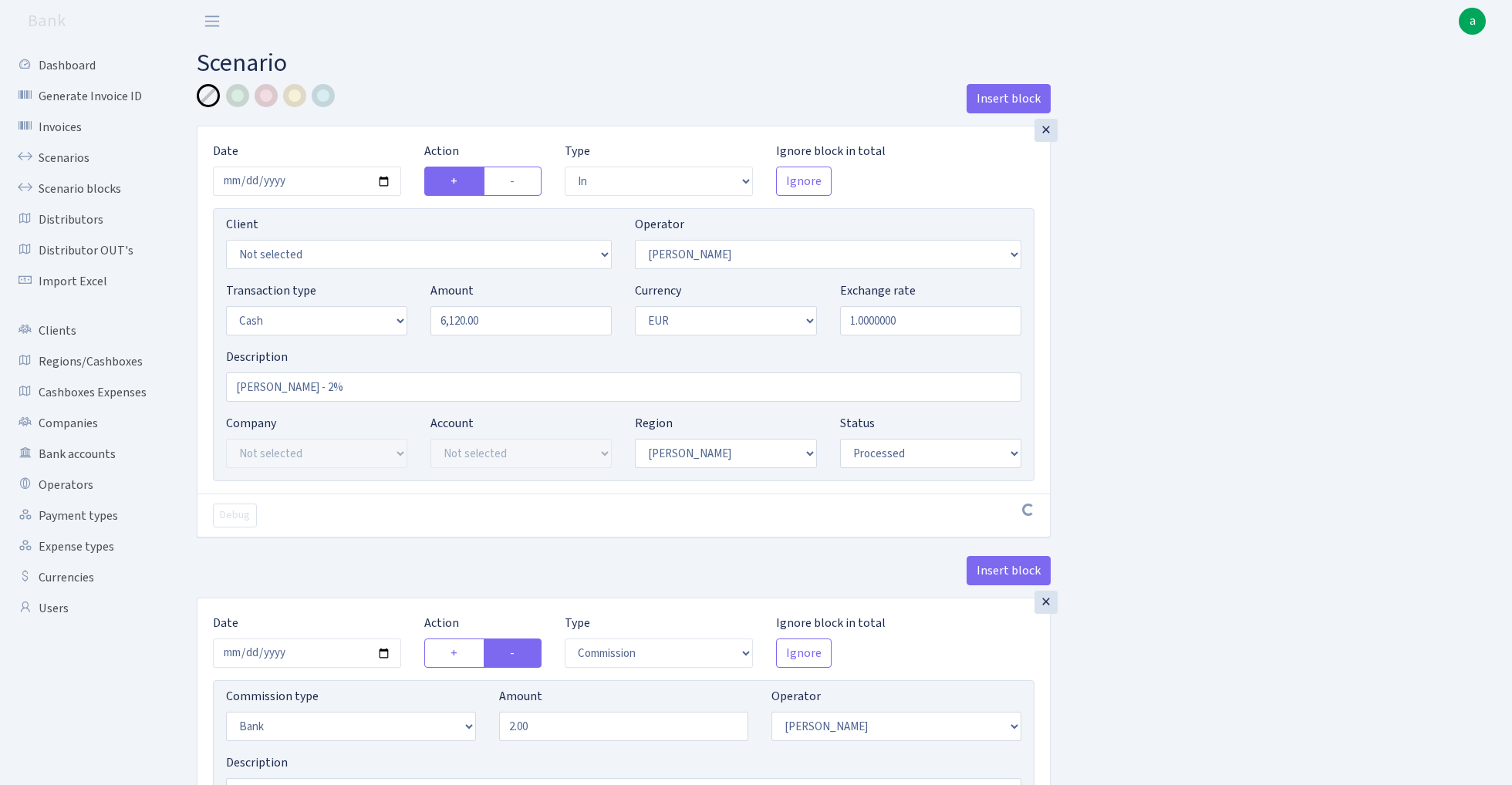
select select "processed"
select select "commission"
select select "bank"
select select "422"
select select "processed"
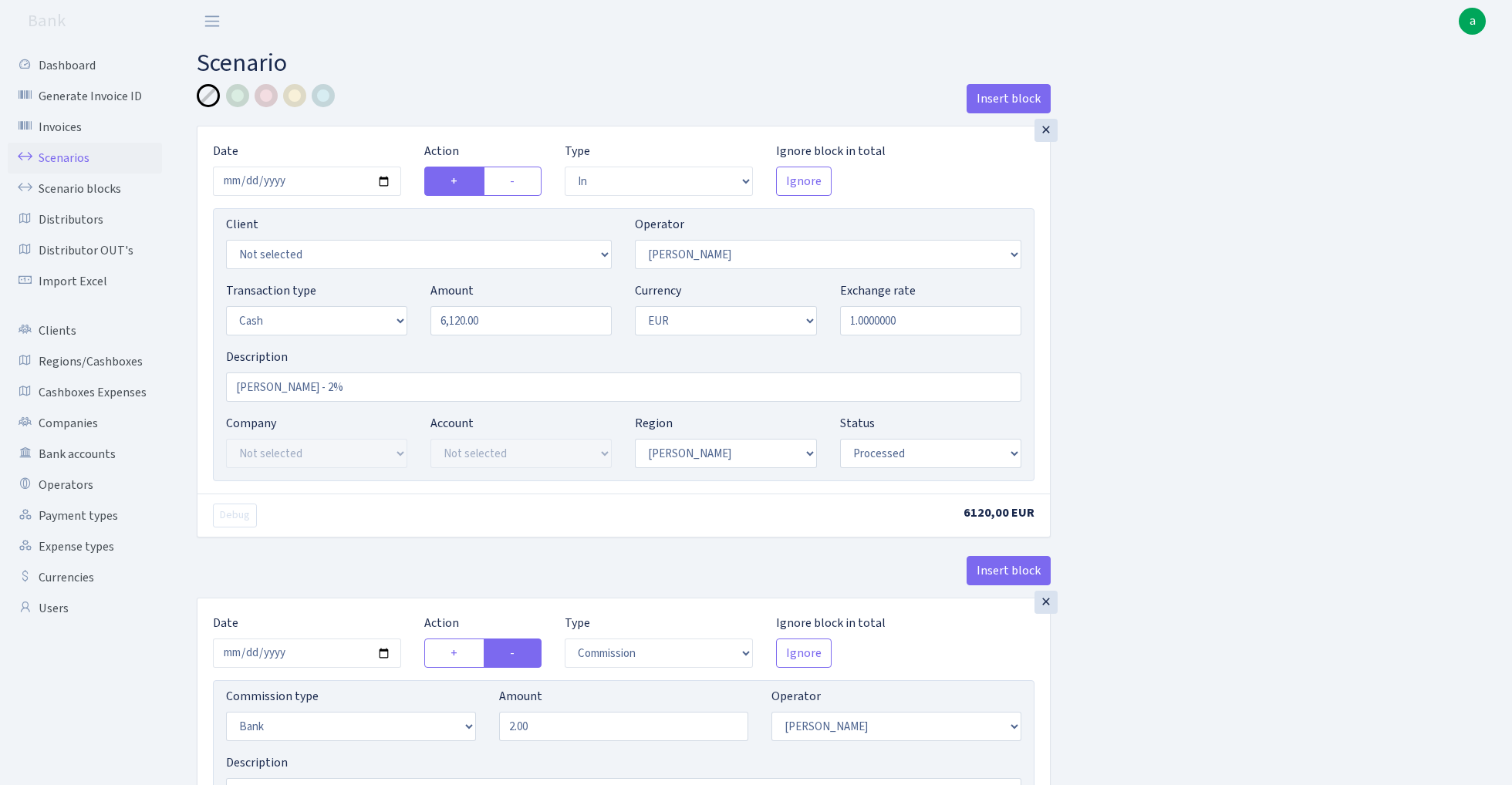
click at [49, 154] on link "Scenarios" at bounding box center [85, 159] width 154 height 31
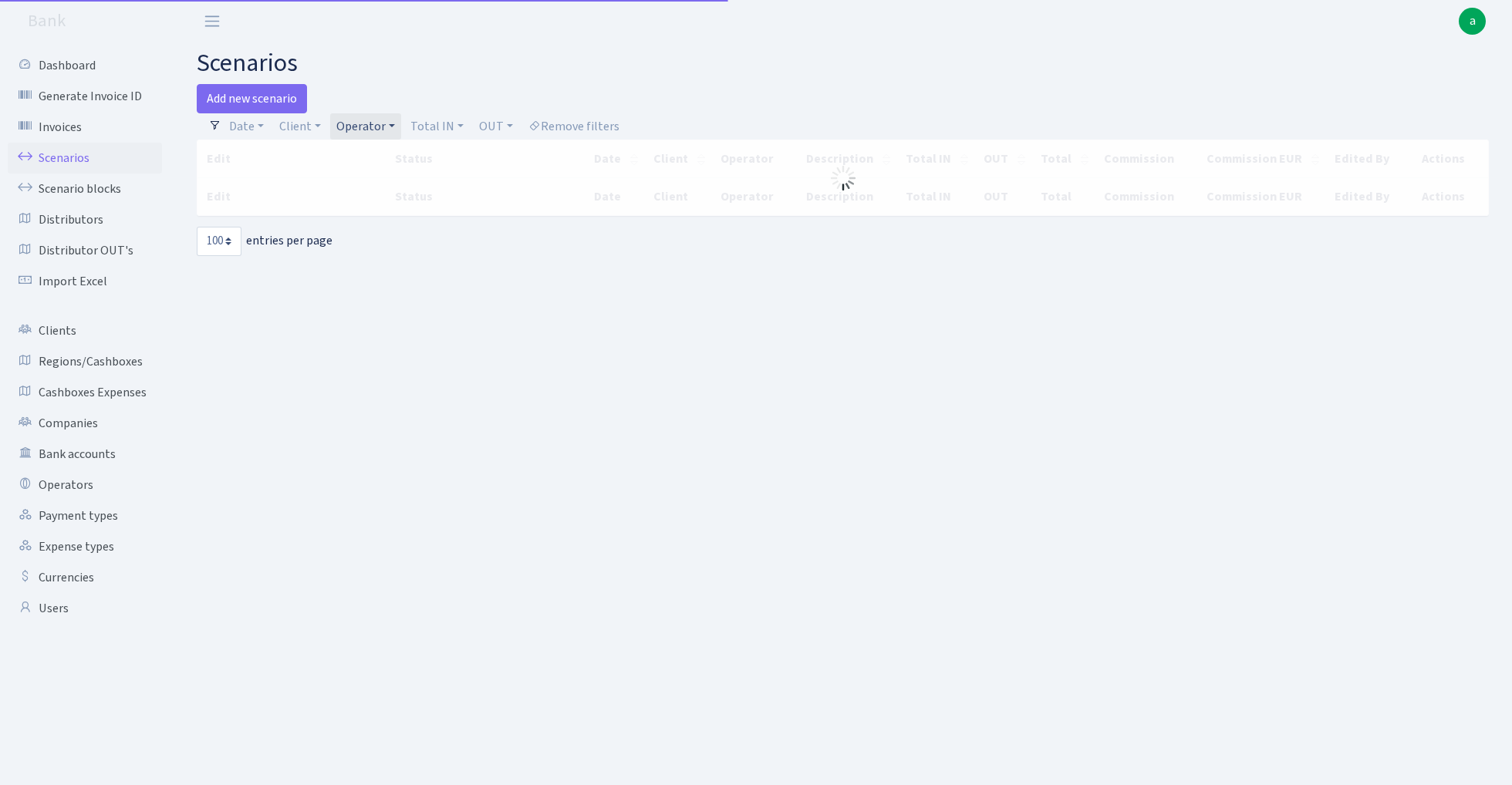
select select "100"
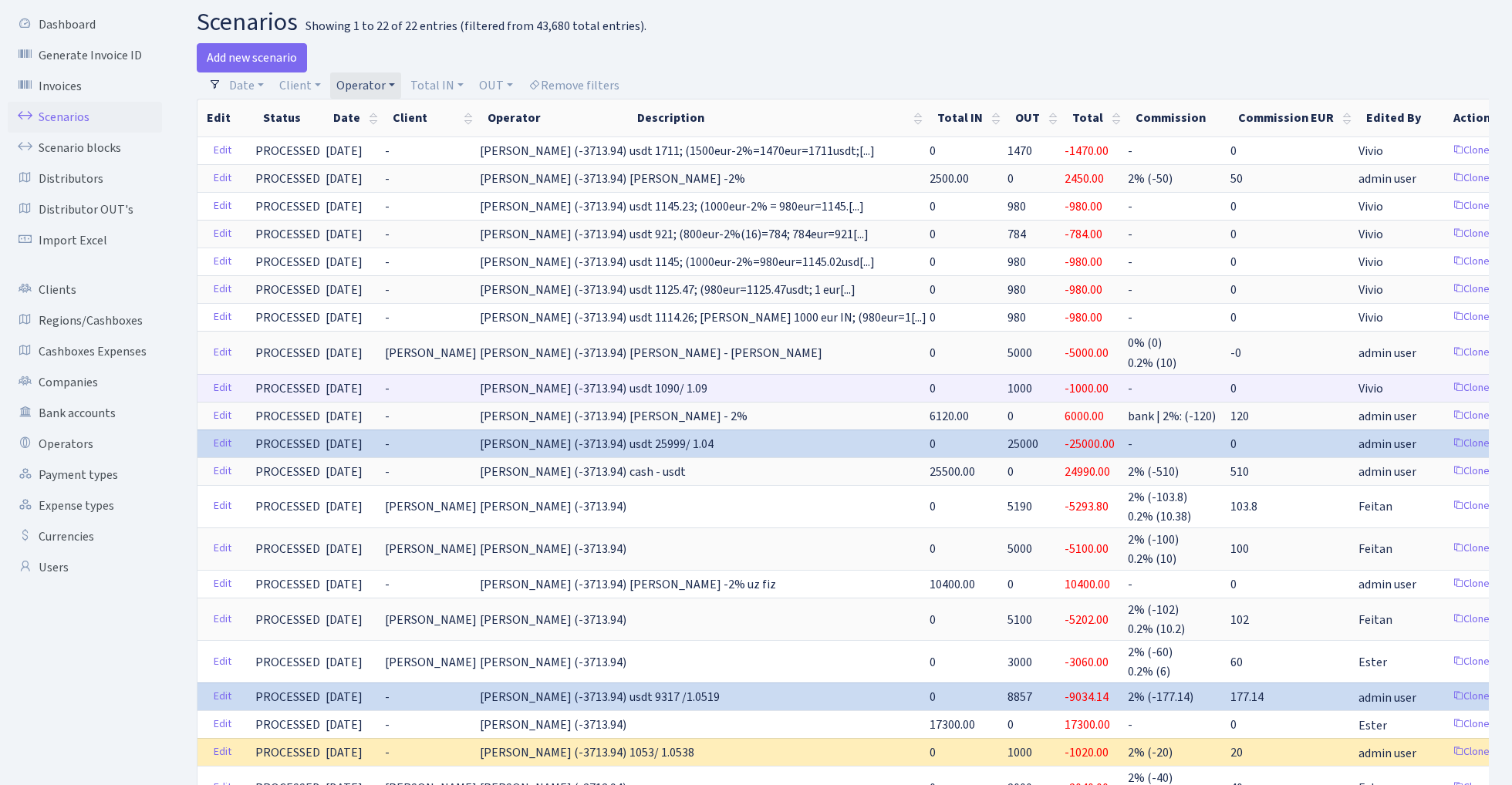
scroll to position [38, 0]
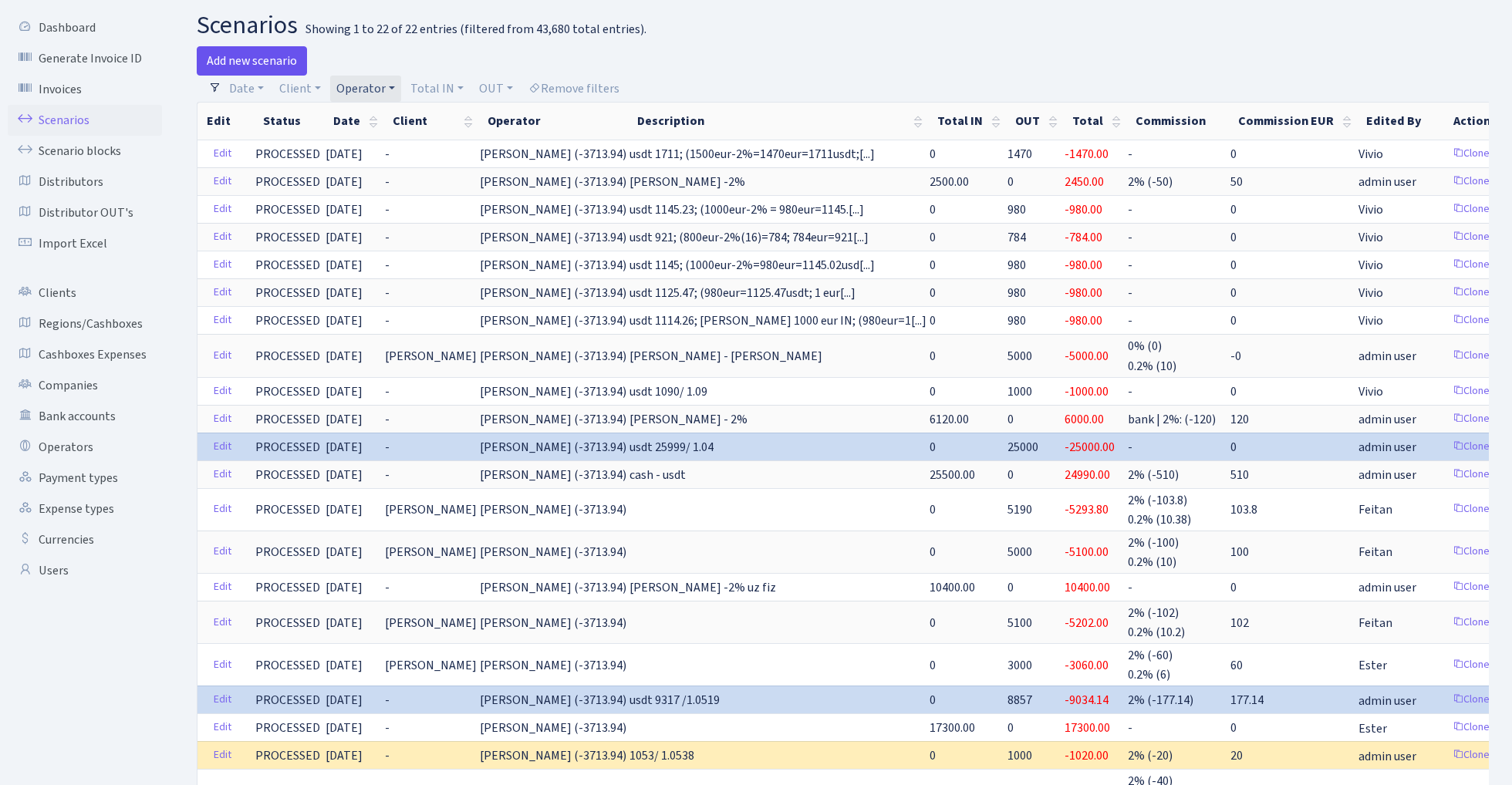
click at [248, 60] on link "Add new scenario" at bounding box center [251, 61] width 110 height 29
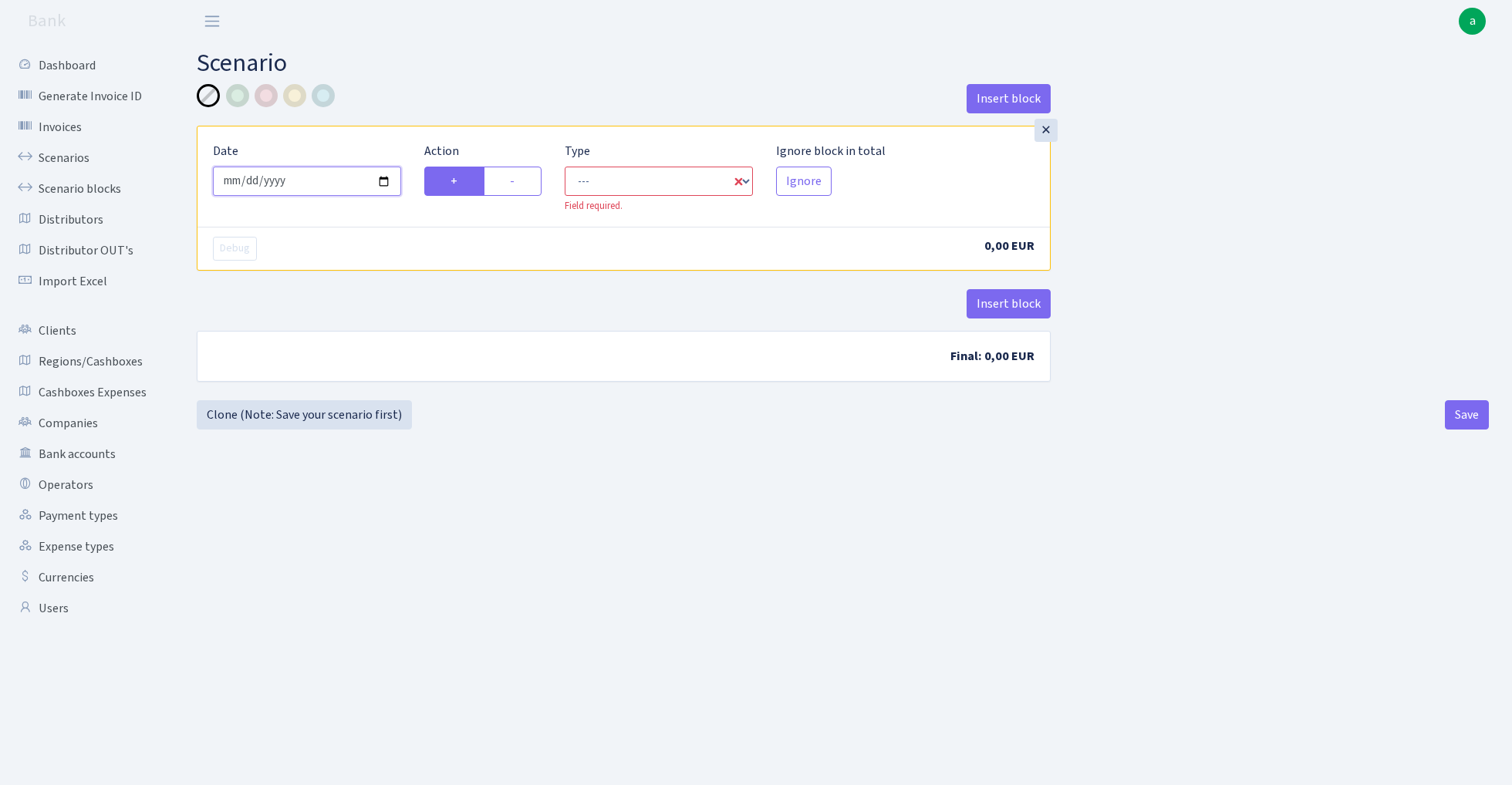
click at [289, 177] on input "[DATE]" at bounding box center [307, 181] width 188 height 29
type input "[DATE]"
click at [375, 128] on div "× Date 2025-07-22 Action + - Type --- In Out Commission Field required. Ignore …" at bounding box center [623, 176] width 852 height 100
select select "in"
select select "1"
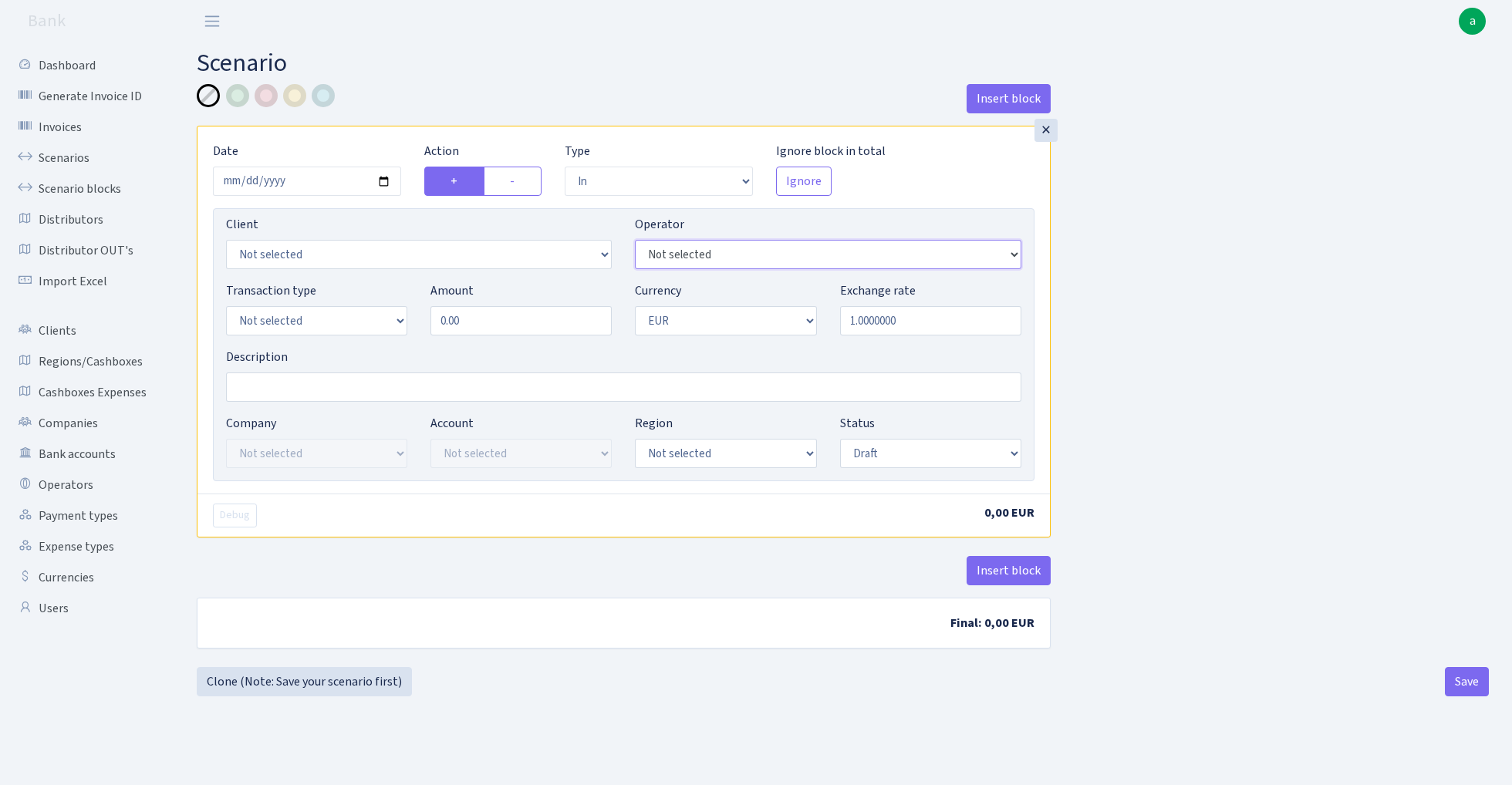
select select "422"
select select "1"
click at [495, 318] on input "0.00" at bounding box center [521, 321] width 181 height 29
type input "800.00"
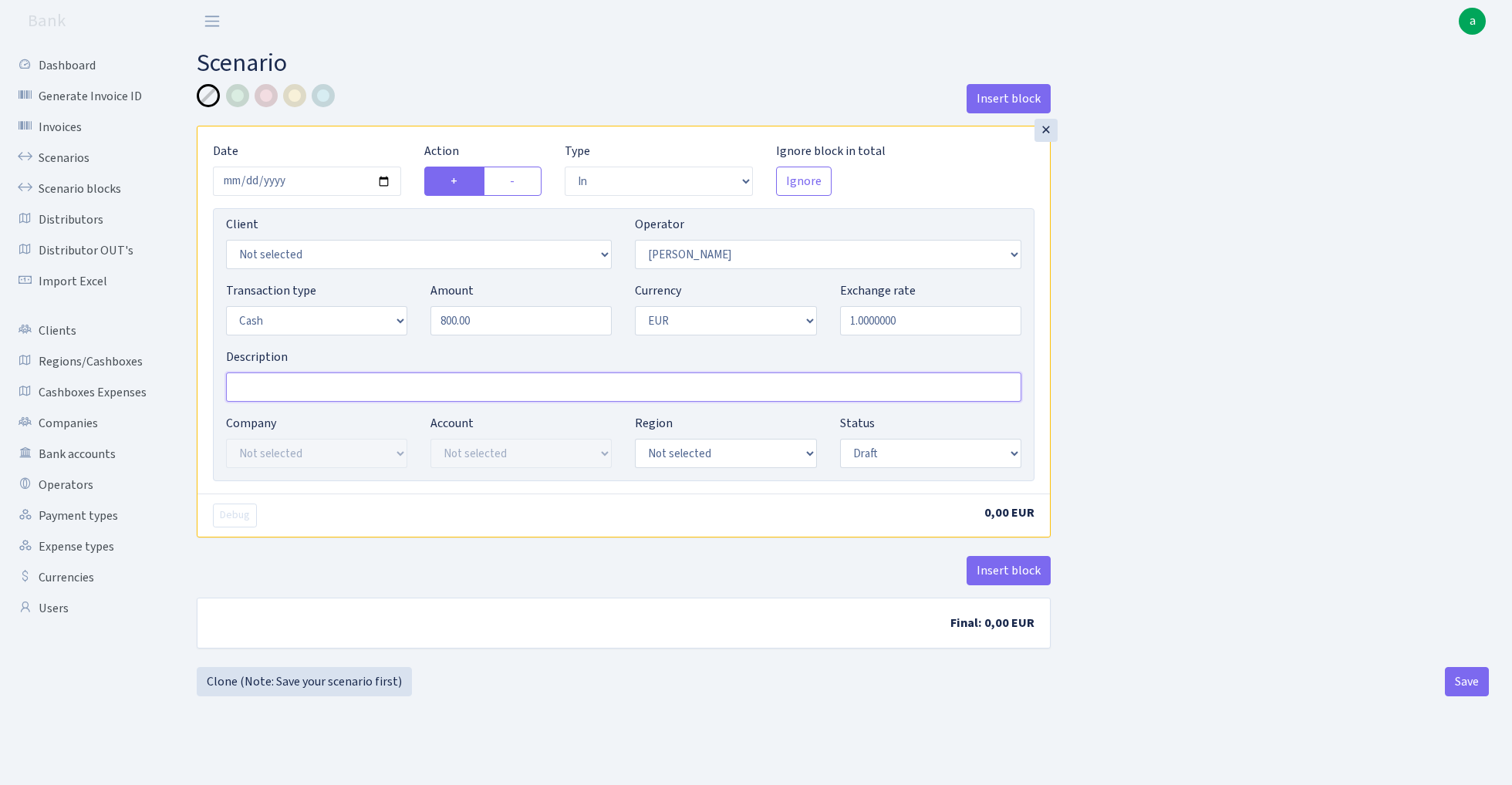
click at [299, 392] on input "Description" at bounding box center [624, 387] width 796 height 29
type input "RIX-JU"
select select "1"
select select "processed"
click at [992, 572] on button "Insert block" at bounding box center [1008, 571] width 84 height 29
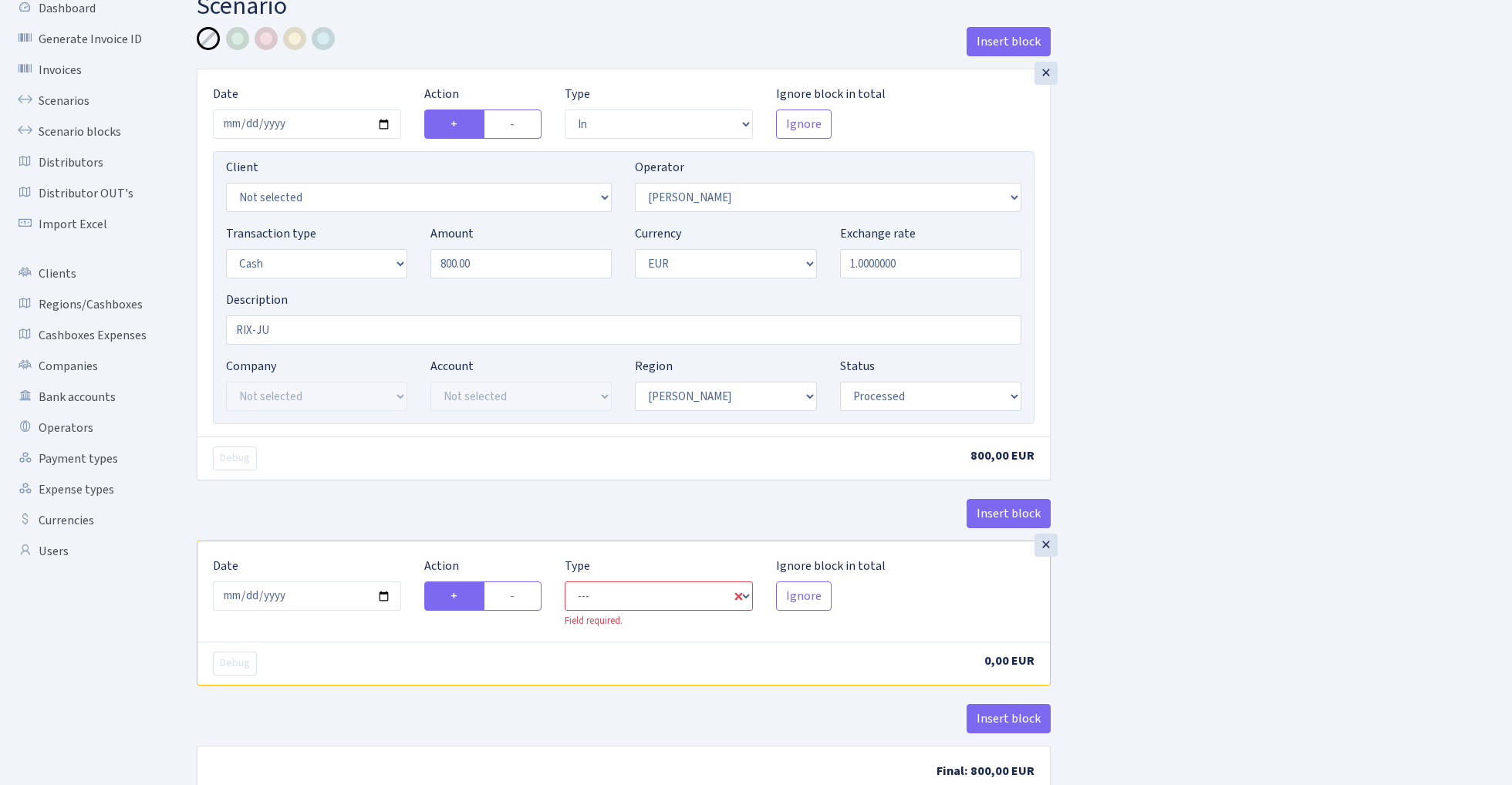
scroll to position [115, 0]
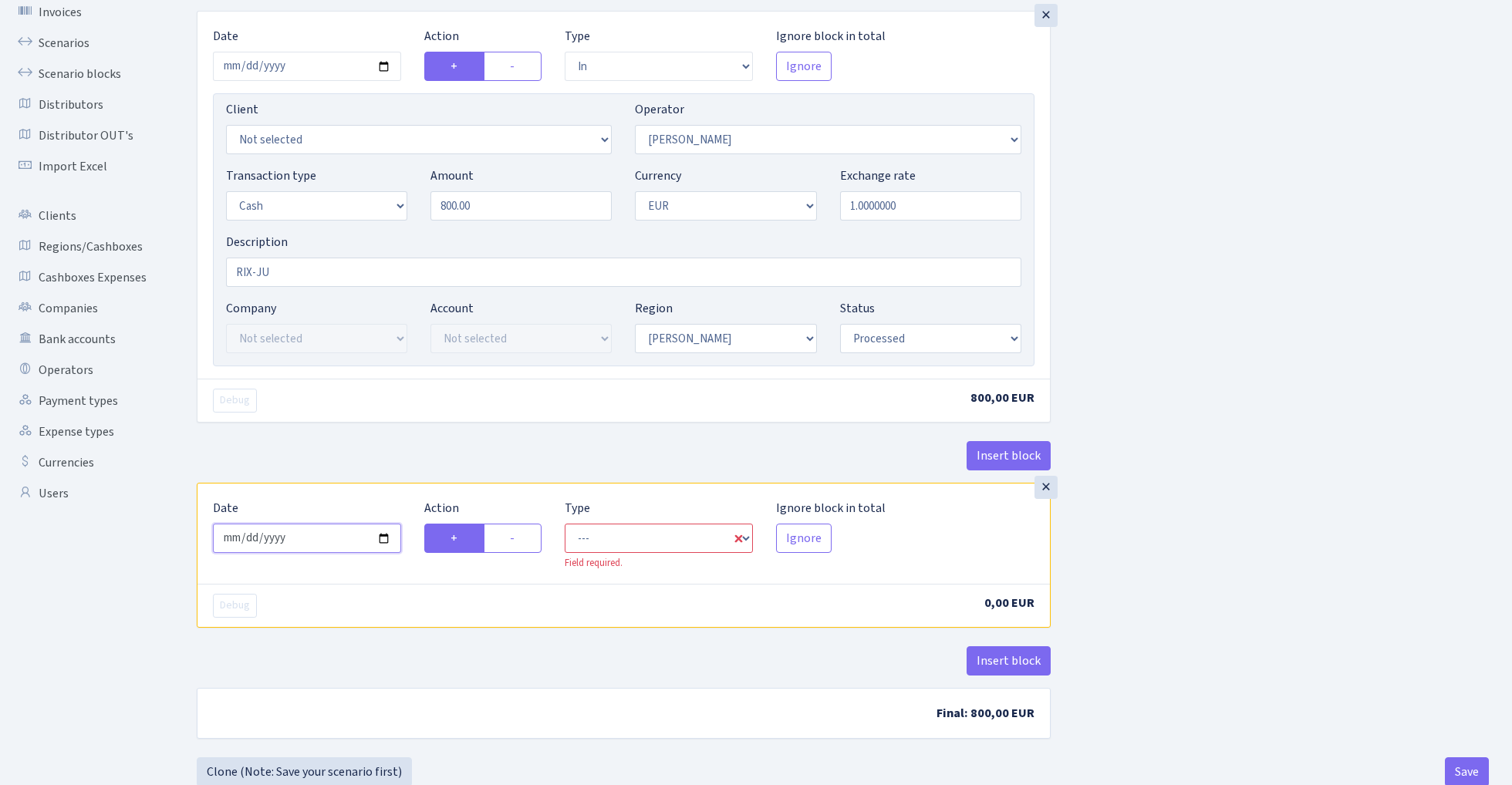
click at [318, 532] on input "2025-09-02" at bounding box center [307, 538] width 188 height 29
type input "2025-07-22"
click at [368, 458] on div "Insert block" at bounding box center [623, 462] width 854 height 42
click at [530, 536] on label "-" at bounding box center [512, 538] width 58 height 29
click at [520, 536] on input "-" at bounding box center [515, 535] width 10 height 10
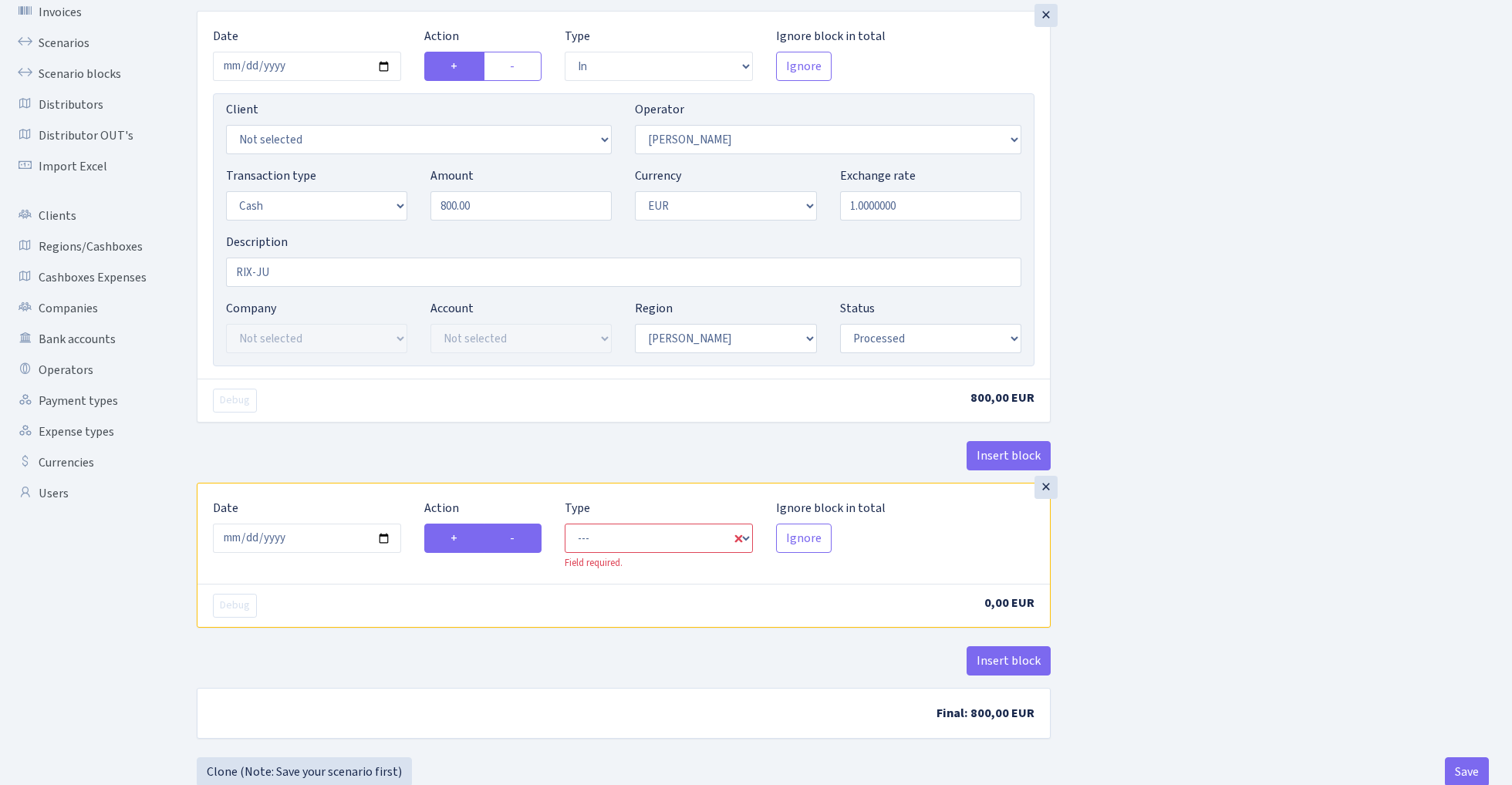
radio input "true"
radio input "false"
select select "commission"
select select "422"
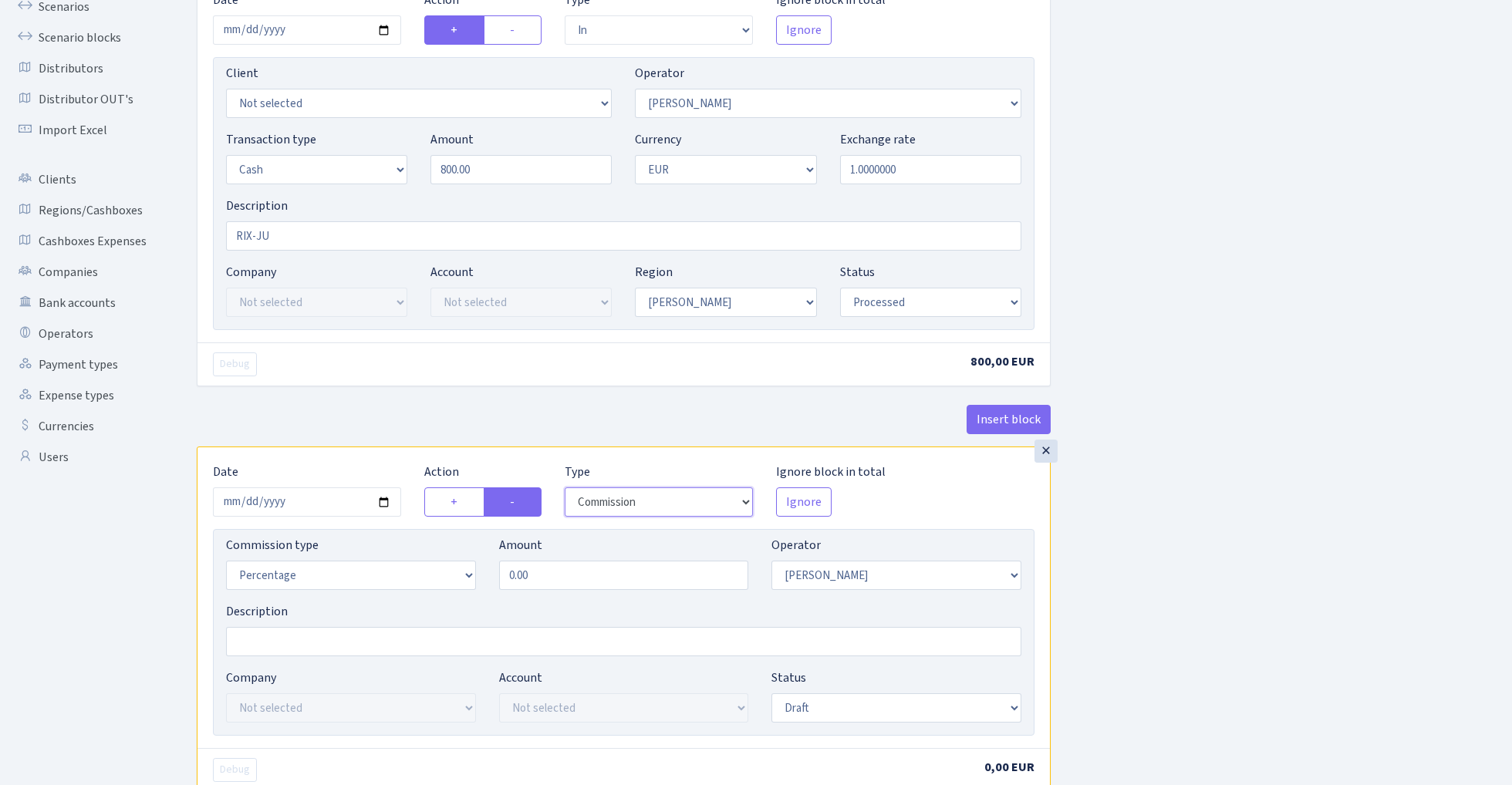
scroll to position [160, 0]
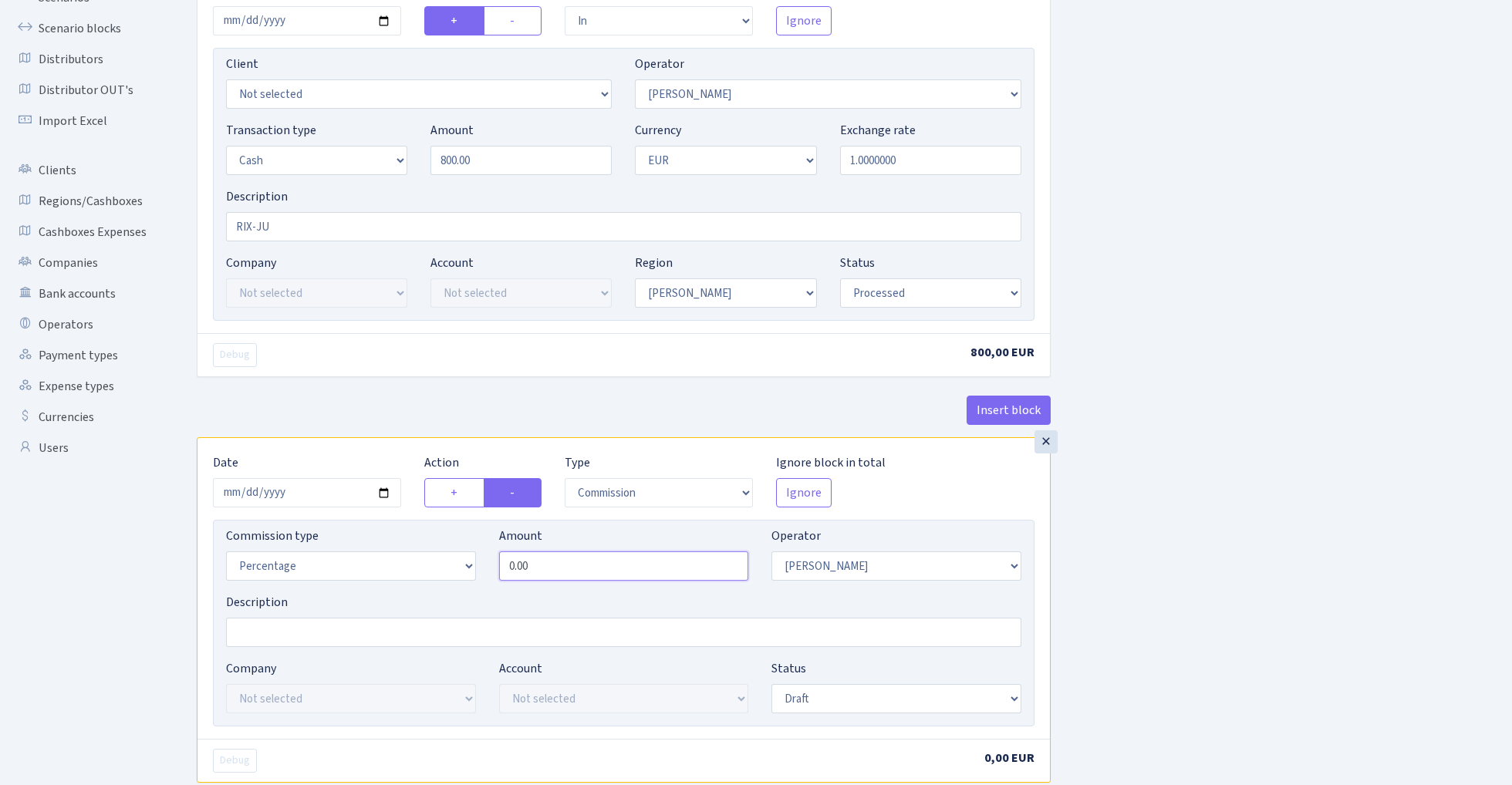
click at [554, 572] on input "0.00" at bounding box center [624, 566] width 250 height 29
type input "2.00"
click at [1168, 584] on div "Insert block × Date 2025-07-22 Action + - Type --- In Out Commission Field requ…" at bounding box center [843, 415] width 1315 height 983
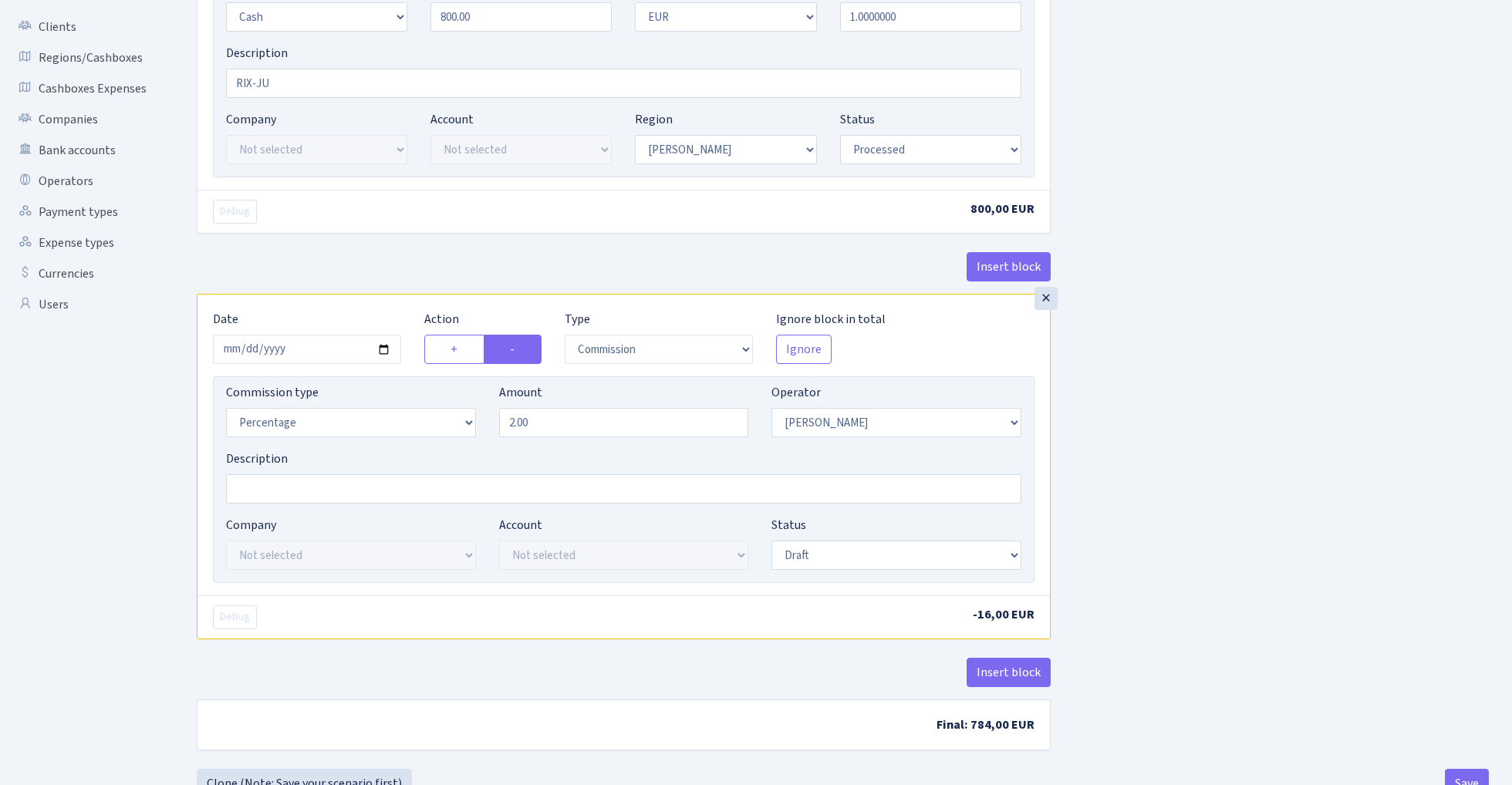
scroll to position [333, 0]
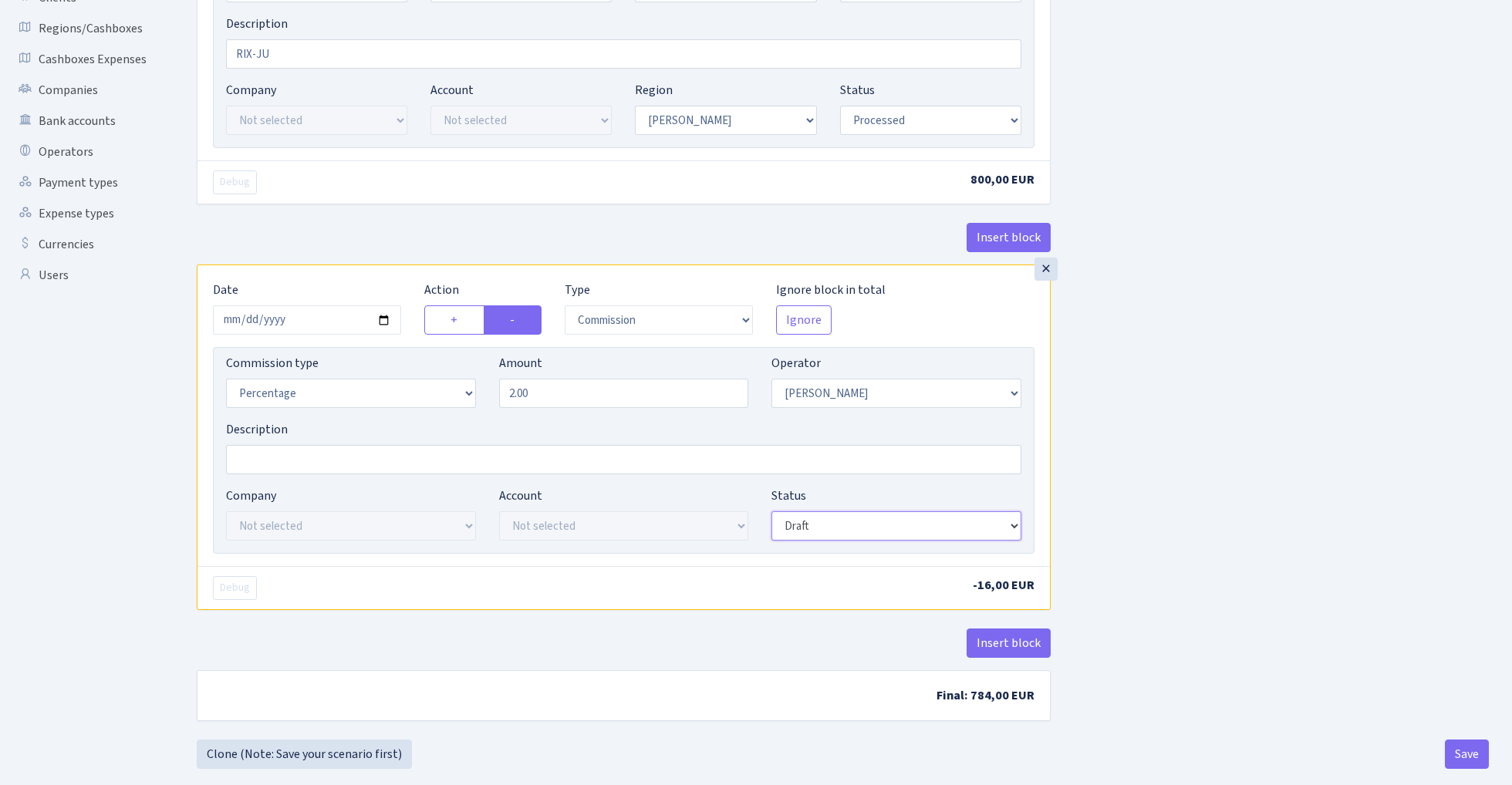
select select "processed"
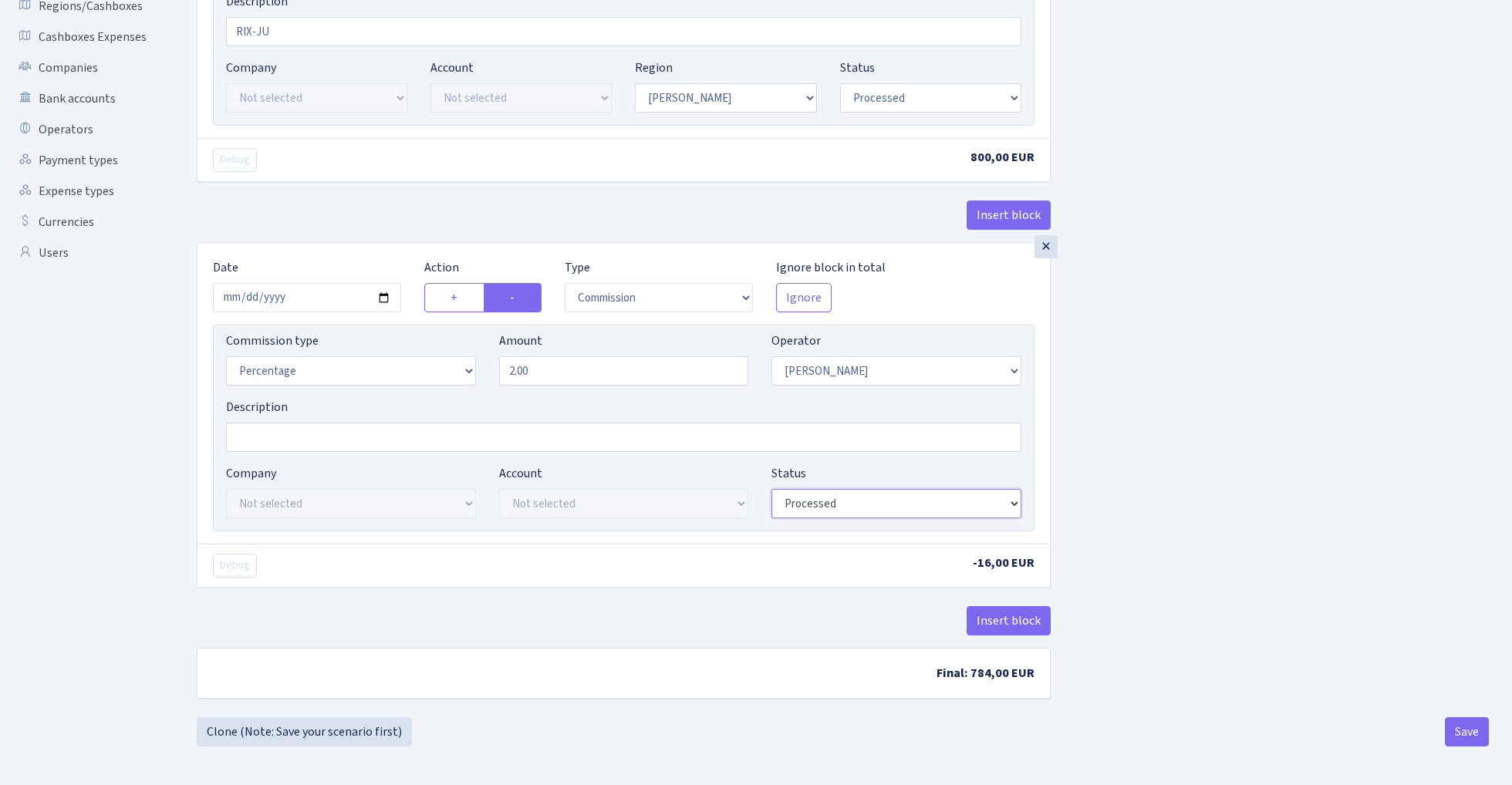
scroll to position [360, 0]
click at [1001, 616] on button "Insert block" at bounding box center [1008, 621] width 84 height 29
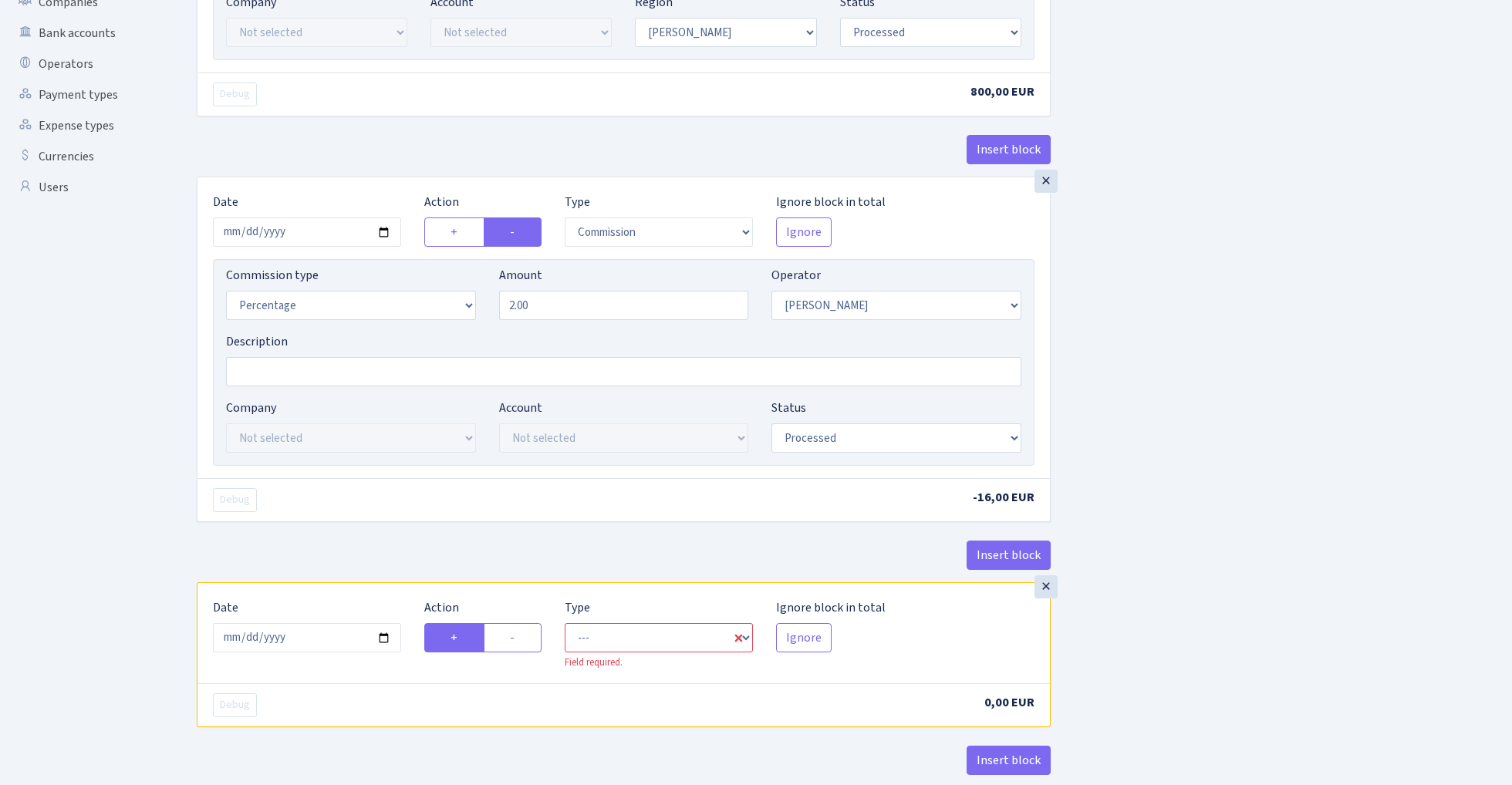
scroll to position [537, 0]
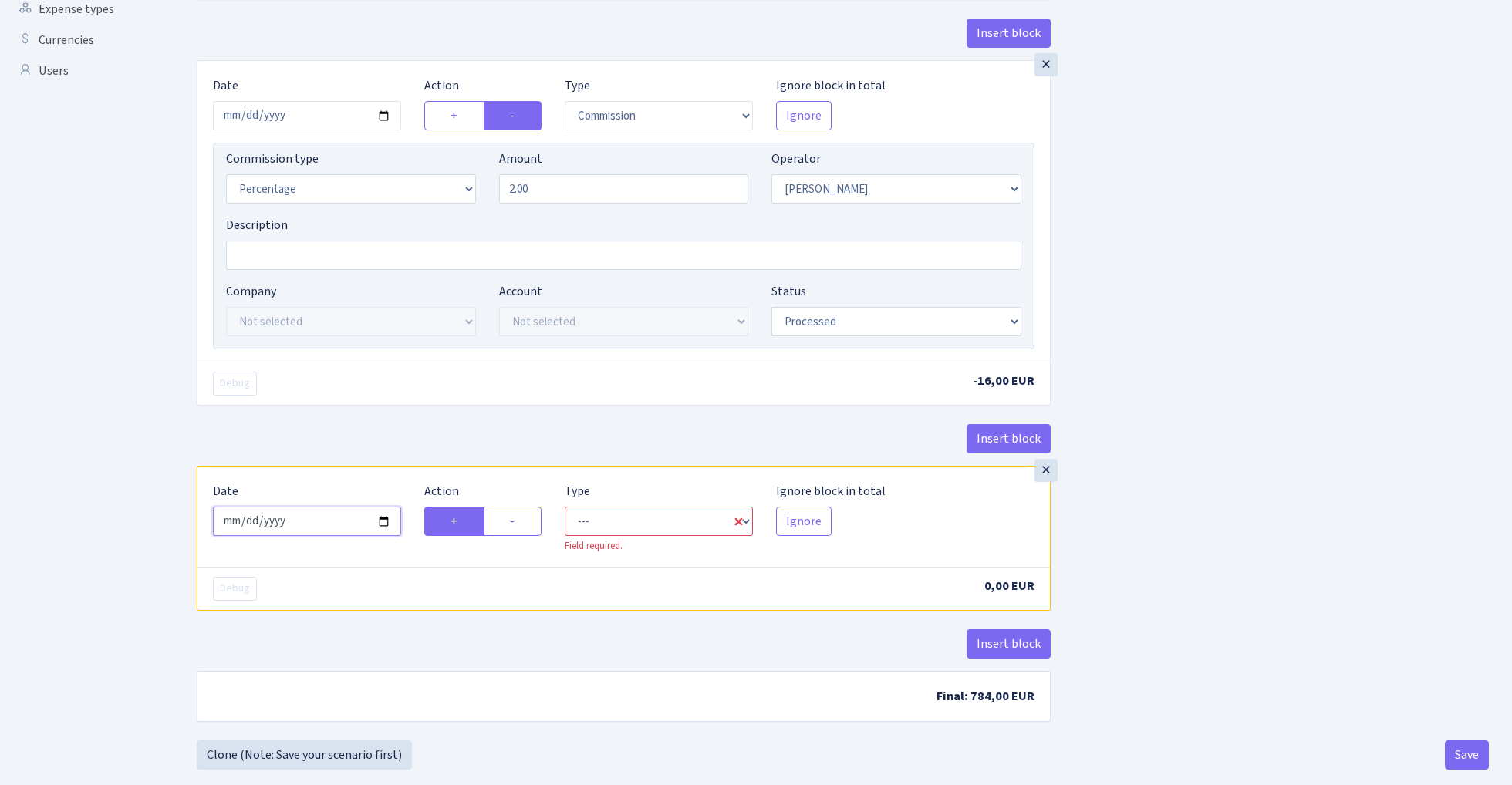
click at [313, 526] on input "2025-09-02" at bounding box center [307, 522] width 188 height 29
type input "2025-07-22"
click at [371, 424] on div "× Date 2025-07-22 Action + - Type --- In Out Commission Field required. Ignore …" at bounding box center [623, 263] width 854 height 405
click at [518, 527] on label "-" at bounding box center [512, 522] width 58 height 29
click at [518, 522] on input "-" at bounding box center [515, 517] width 10 height 10
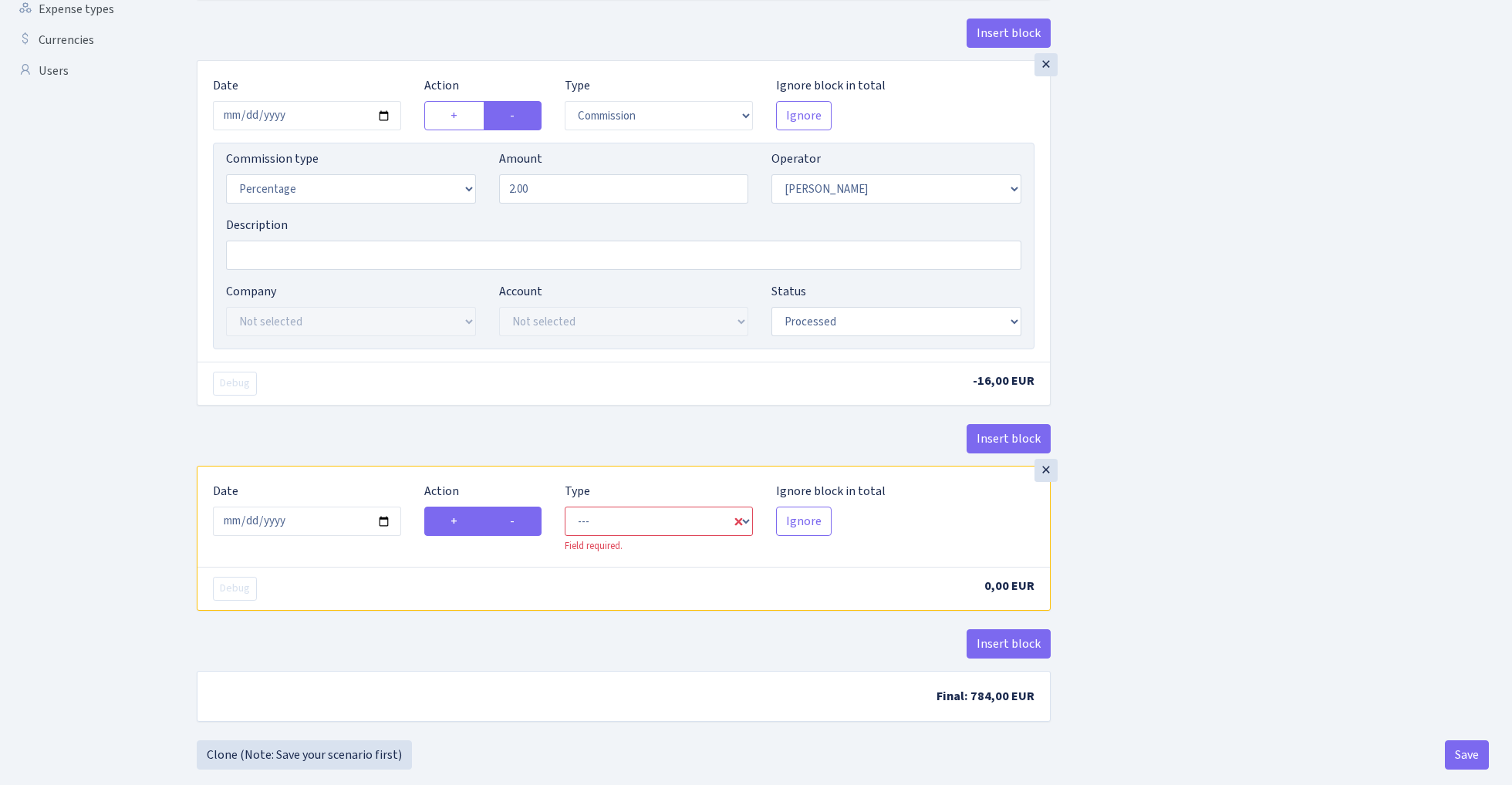
radio input "true"
radio input "false"
select select "out"
select select "422"
select select "1"
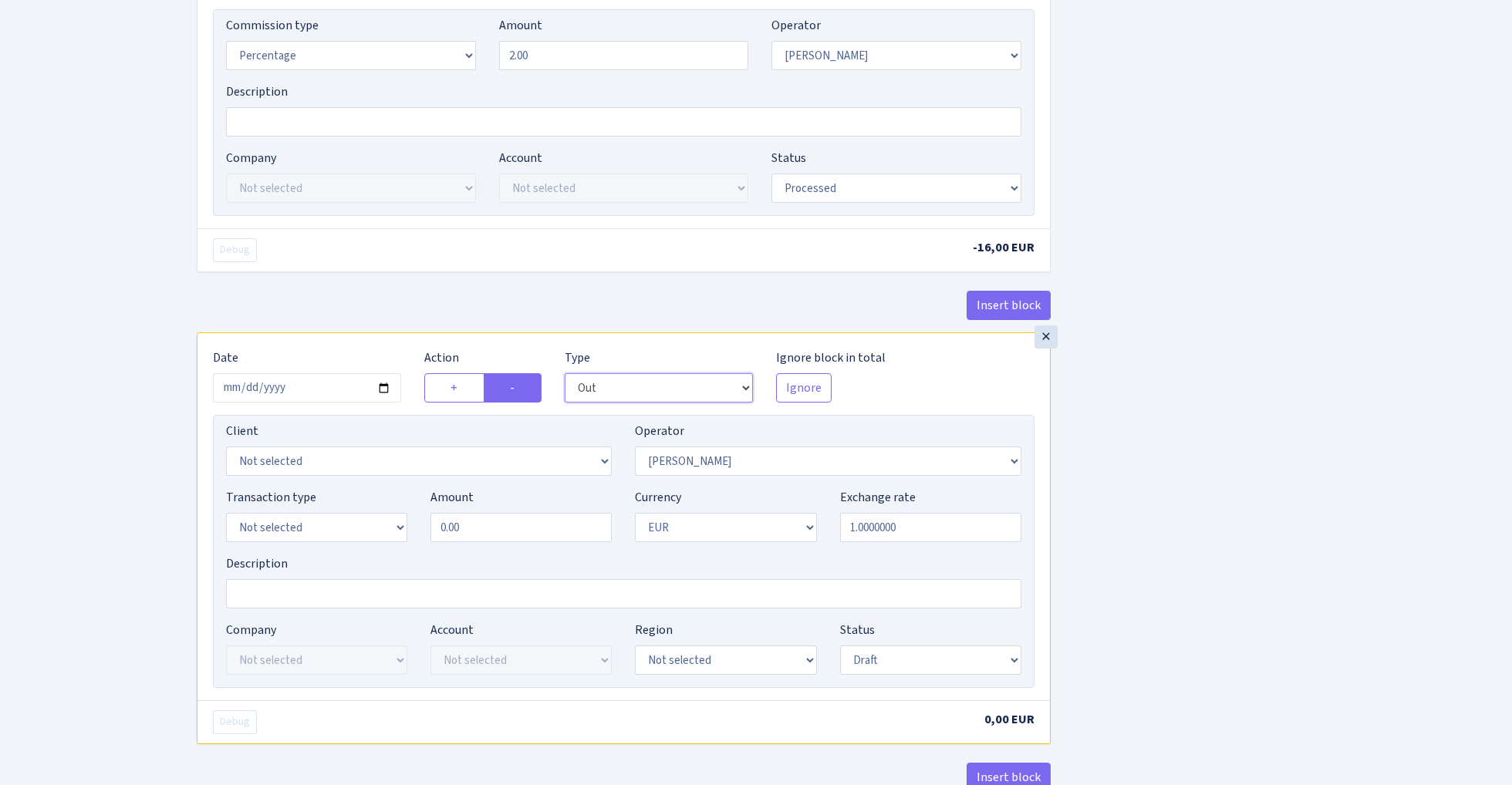
scroll to position [672, 0]
select select "121"
click at [537, 536] on input "0.00" at bounding box center [521, 526] width 181 height 29
type input "800.00"
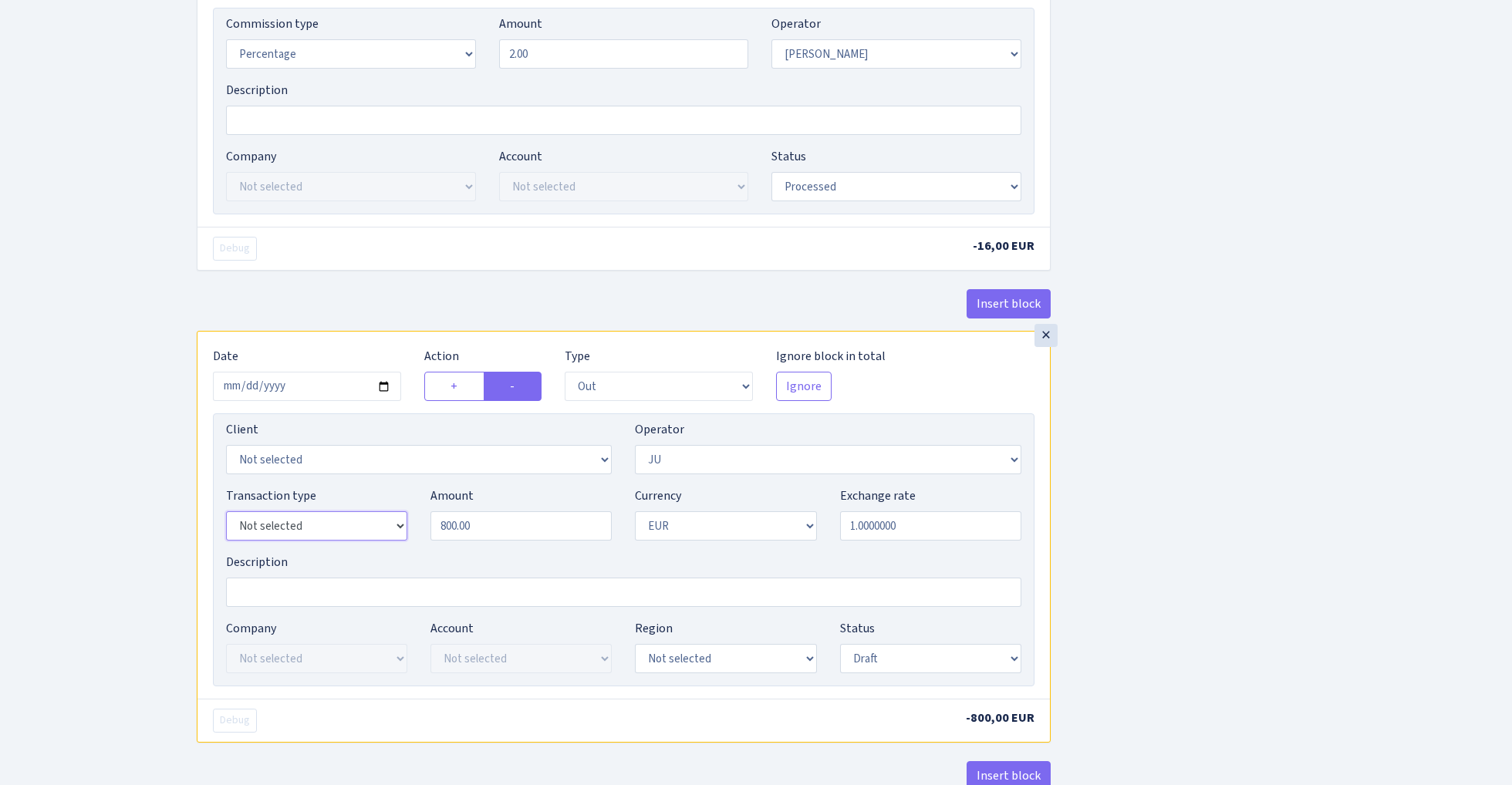
select select "1"
select select "processed"
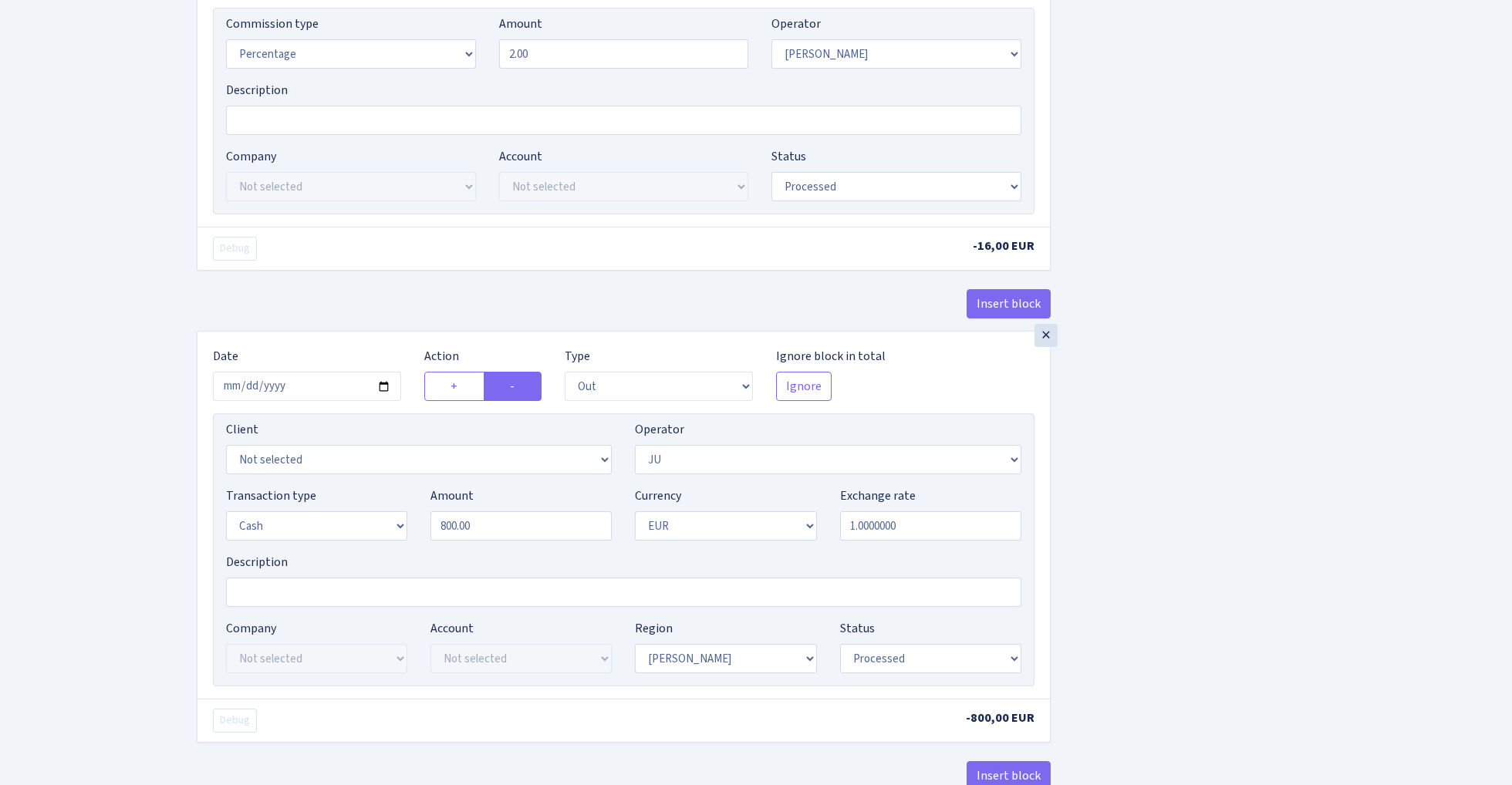
click at [1197, 503] on div "Insert block × Date 2025-07-22 Action + - Type --- In Out Commission Field requ…" at bounding box center [843, 142] width 1315 height 1461
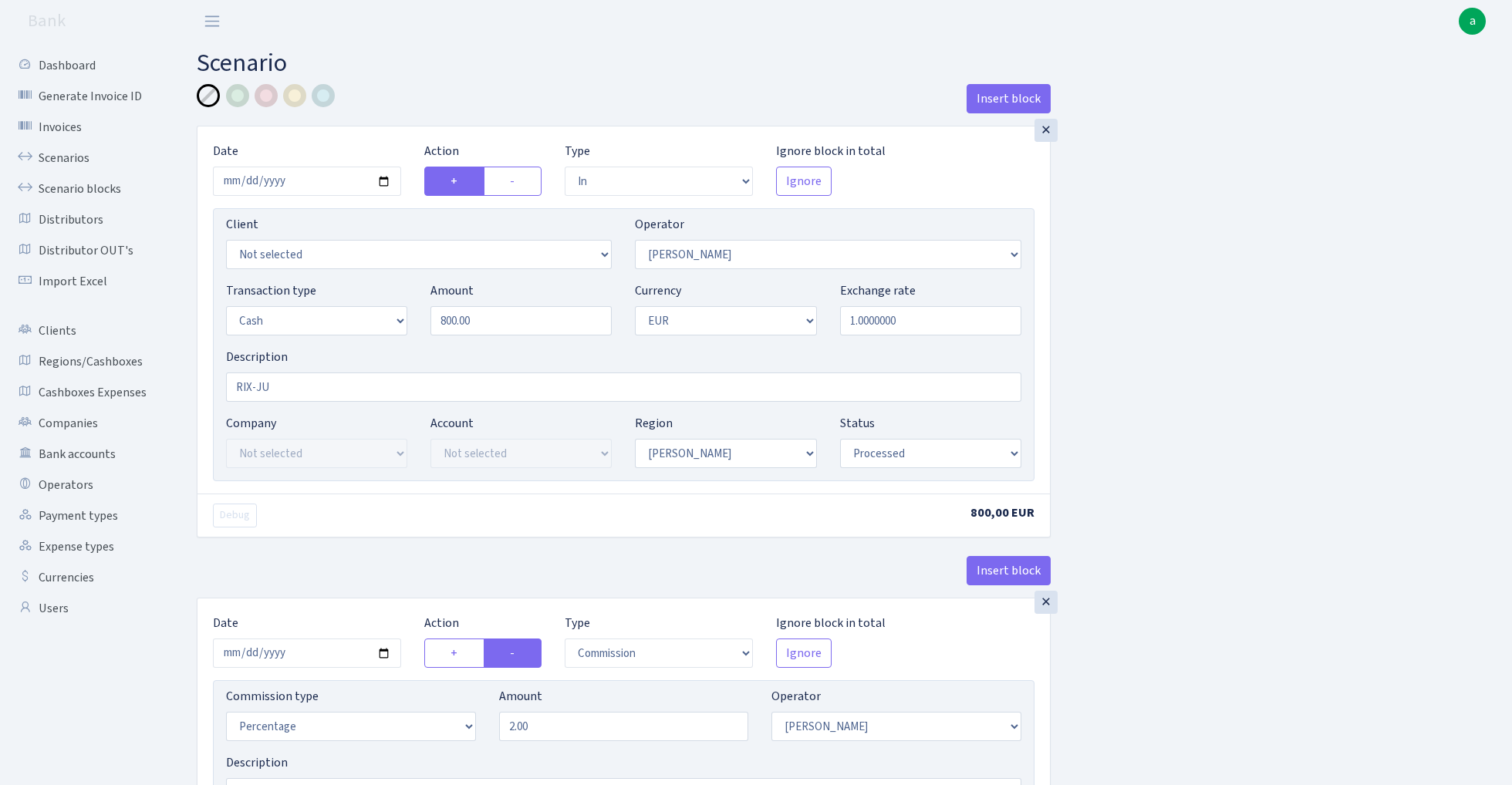
scroll to position [0, 0]
click at [297, 94] on div at bounding box center [295, 95] width 23 height 23
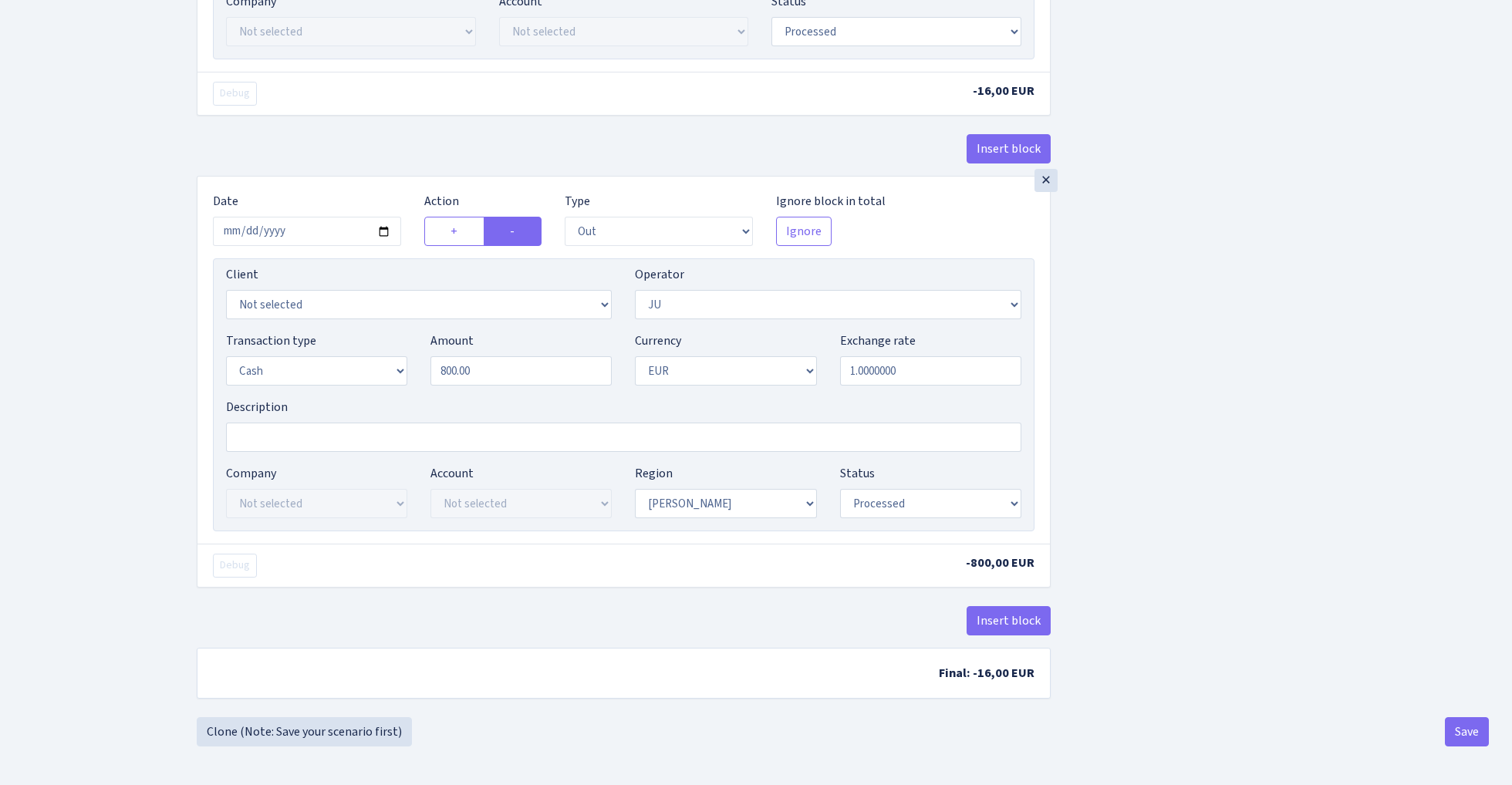
scroll to position [834, 0]
click at [1458, 726] on button "Save" at bounding box center [1467, 732] width 44 height 29
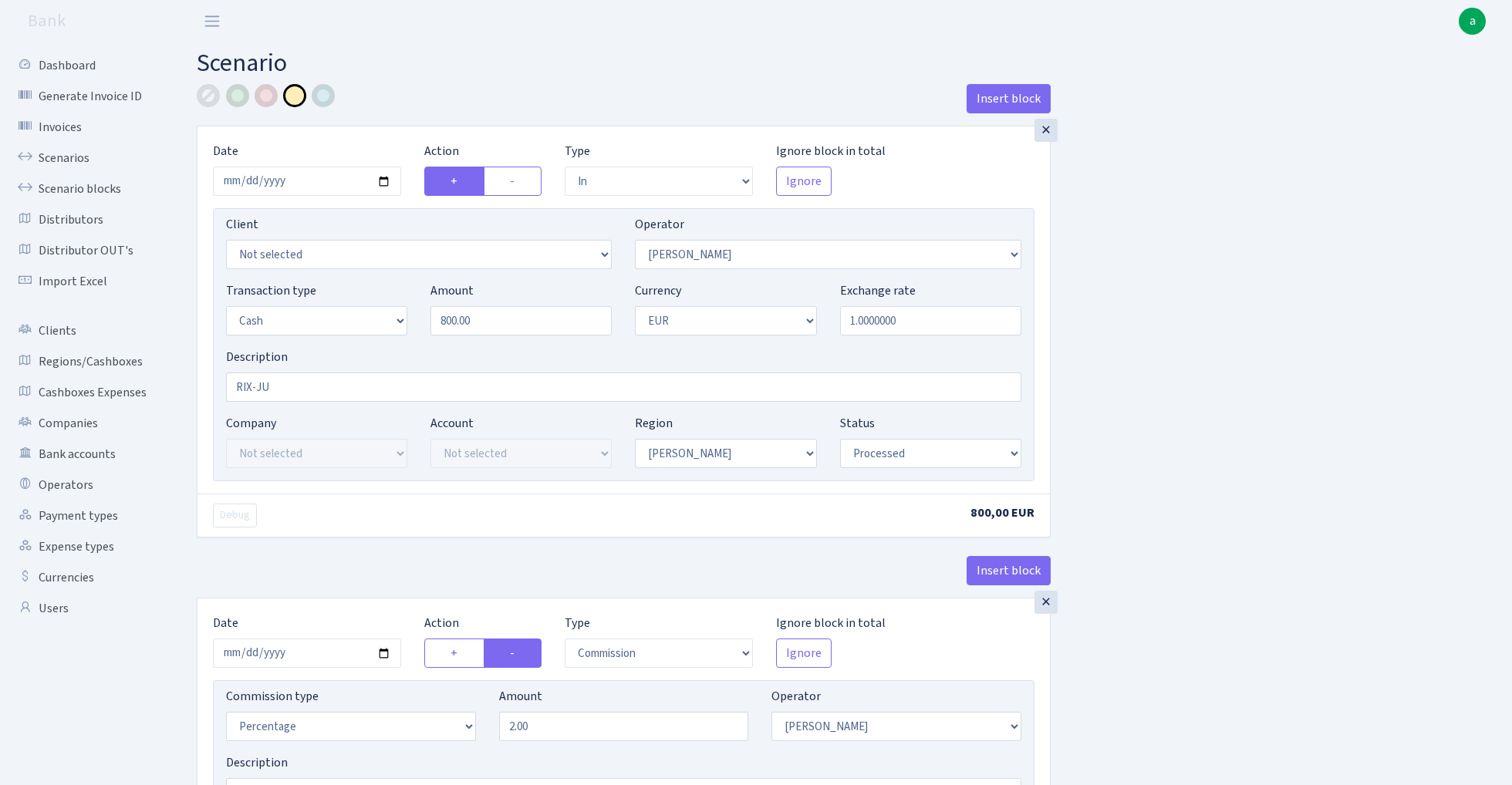
select select "in"
select select "422"
select select "1"
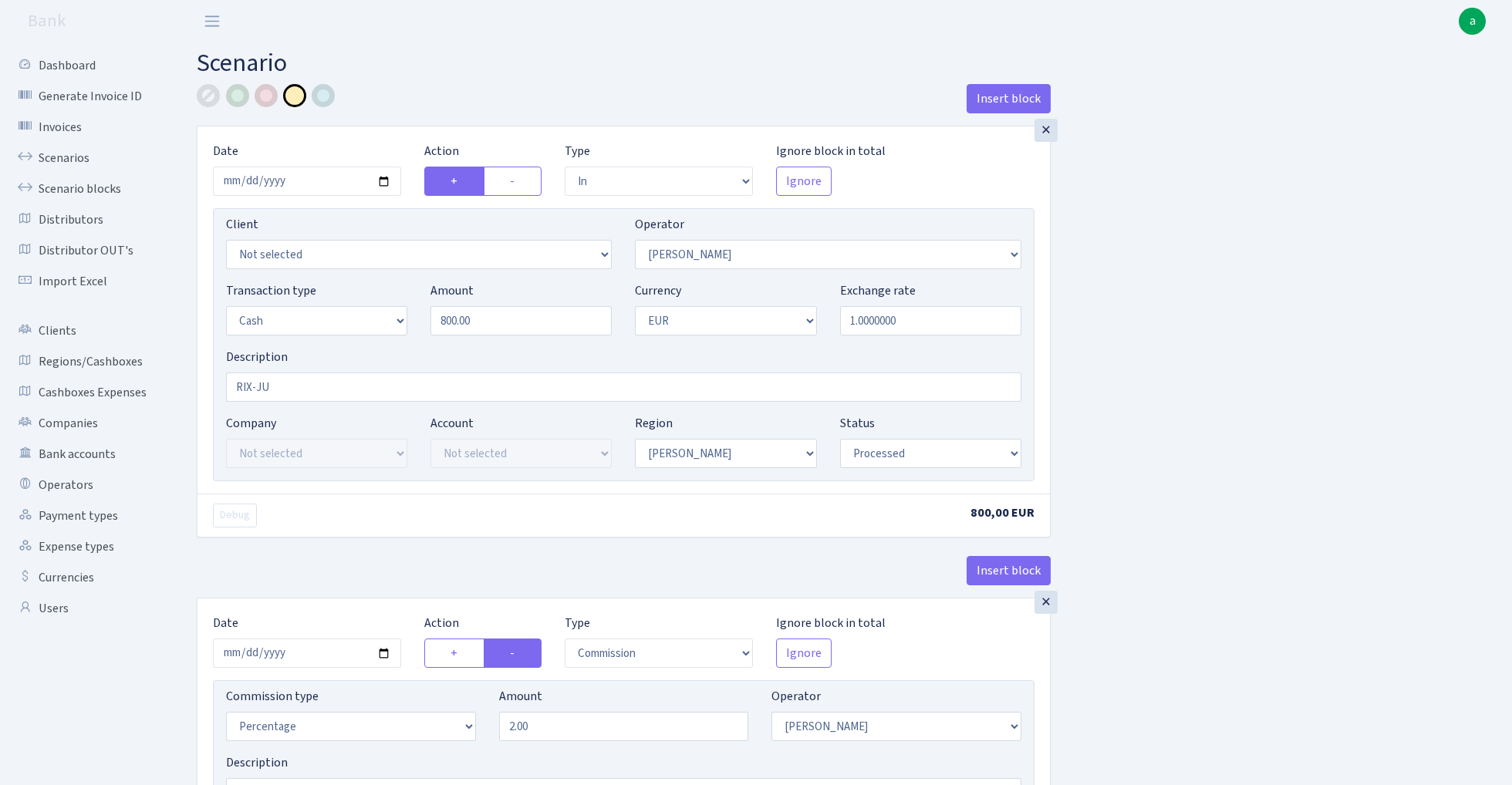
select select "processed"
select select "commission"
select select "422"
select select "processed"
select select "out"
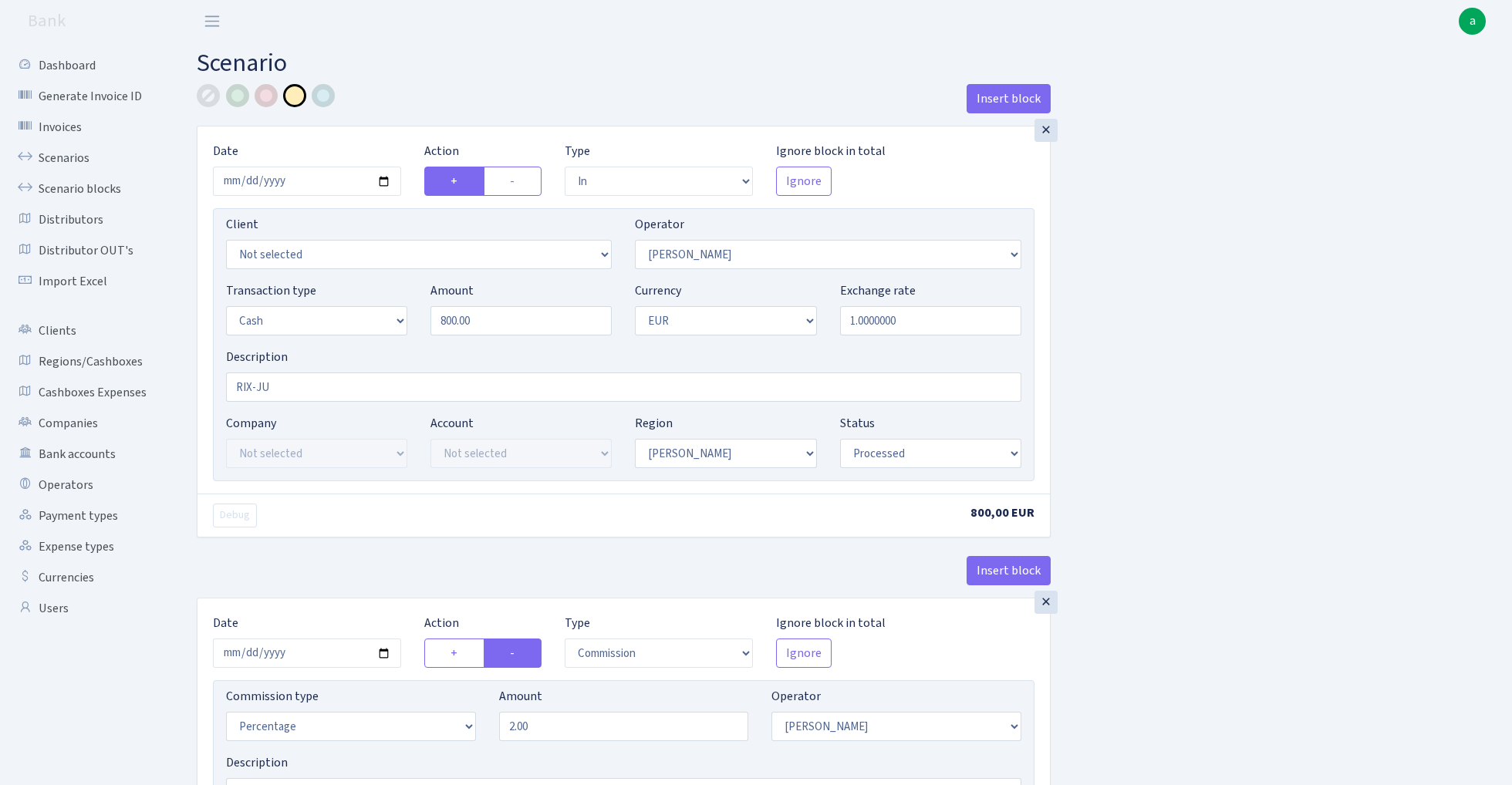
select select "121"
select select "1"
select select "processed"
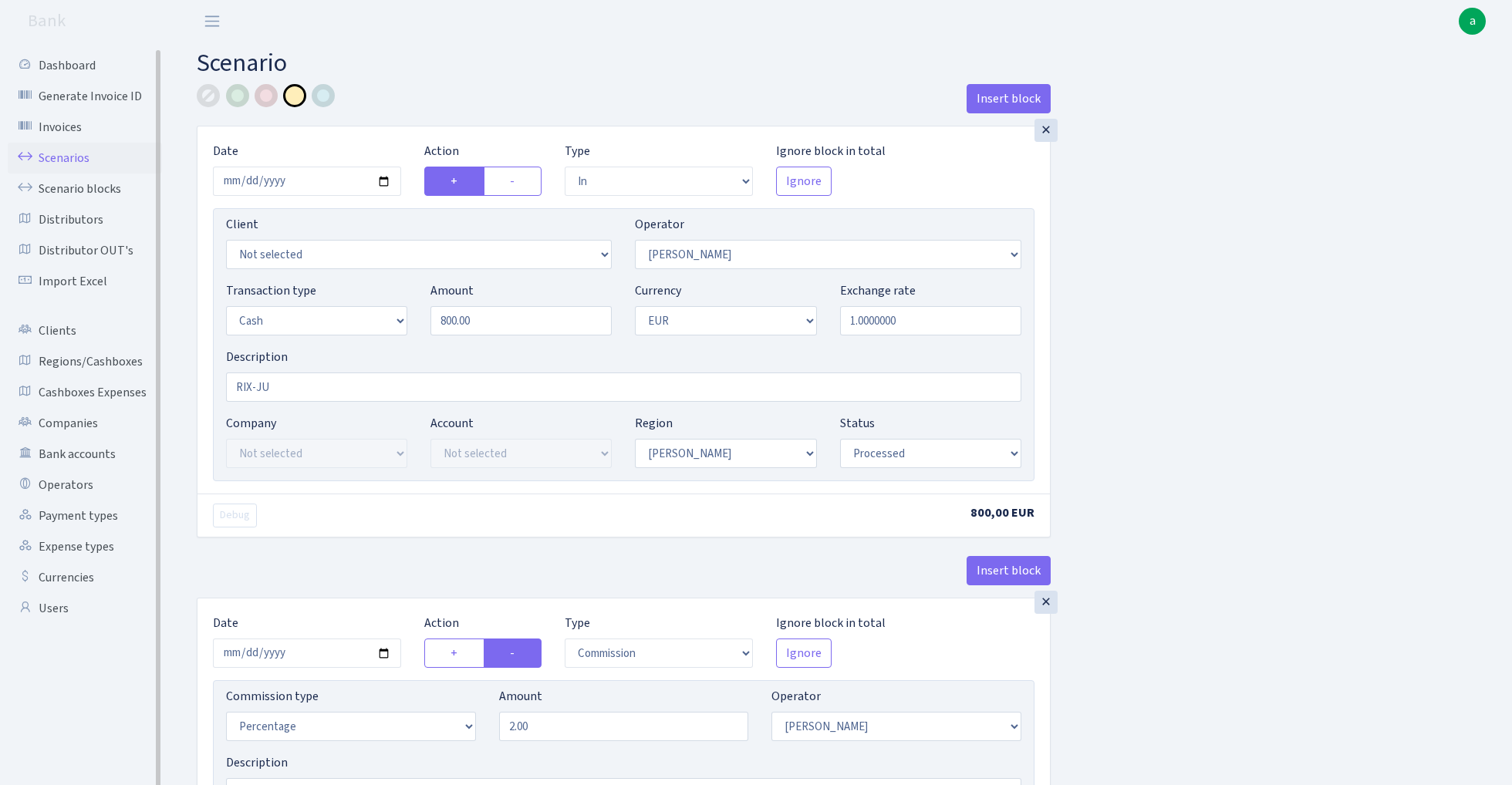
click at [47, 155] on link "Scenarios" at bounding box center [85, 159] width 154 height 31
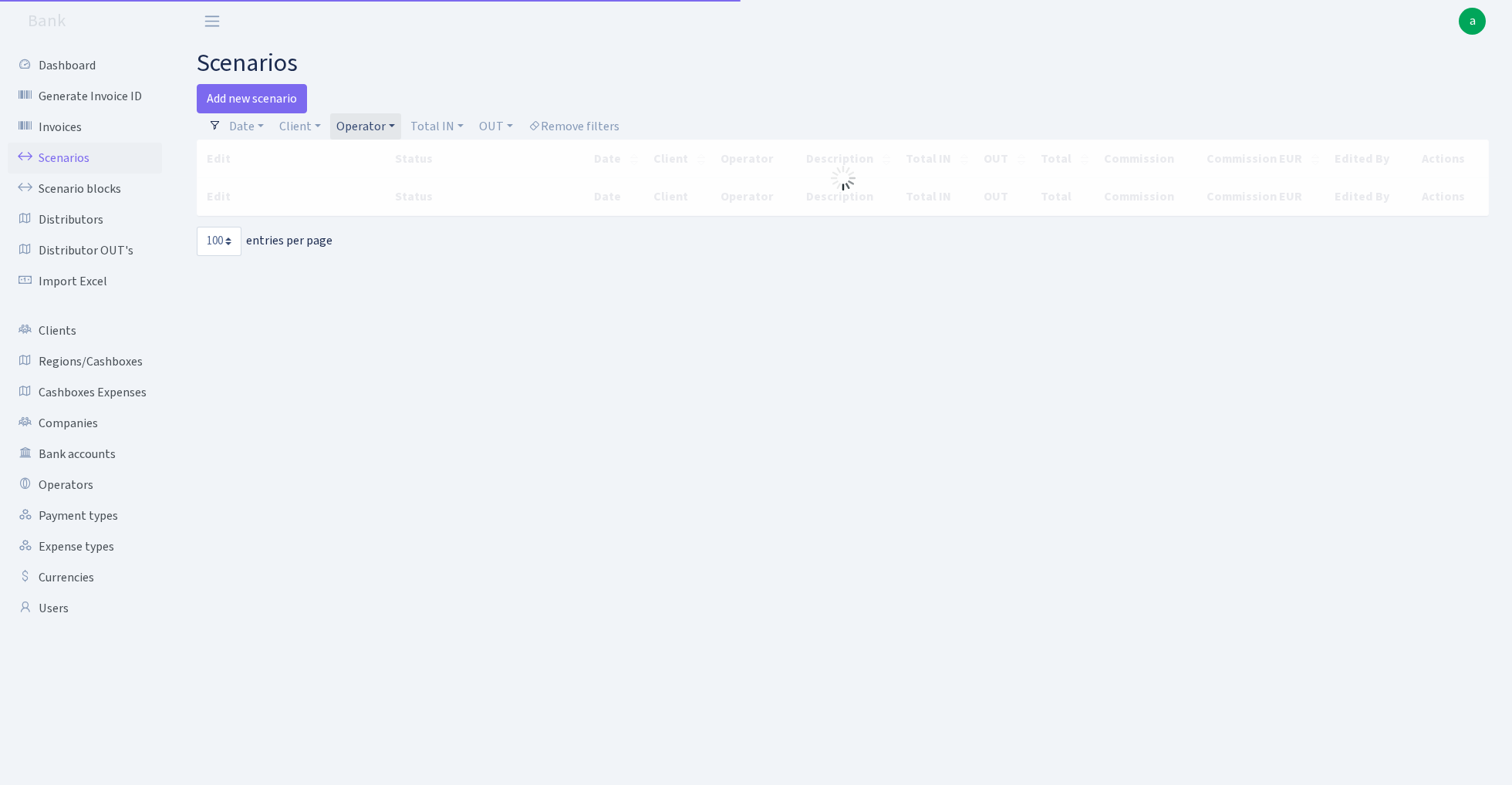
select select "100"
